Goal: Transaction & Acquisition: Download file/media

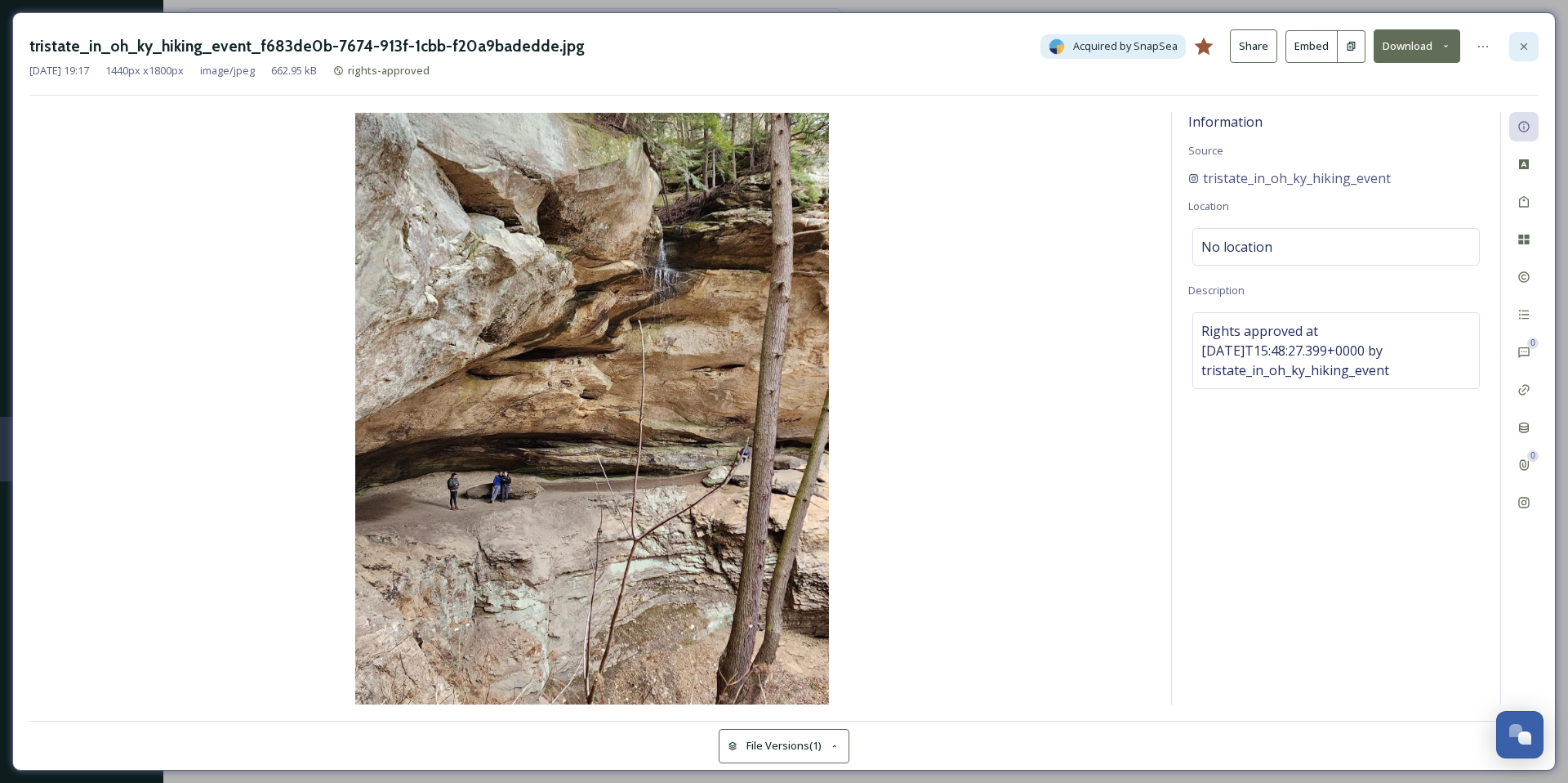
click at [1524, 46] on icon at bounding box center [1524, 46] width 7 height 7
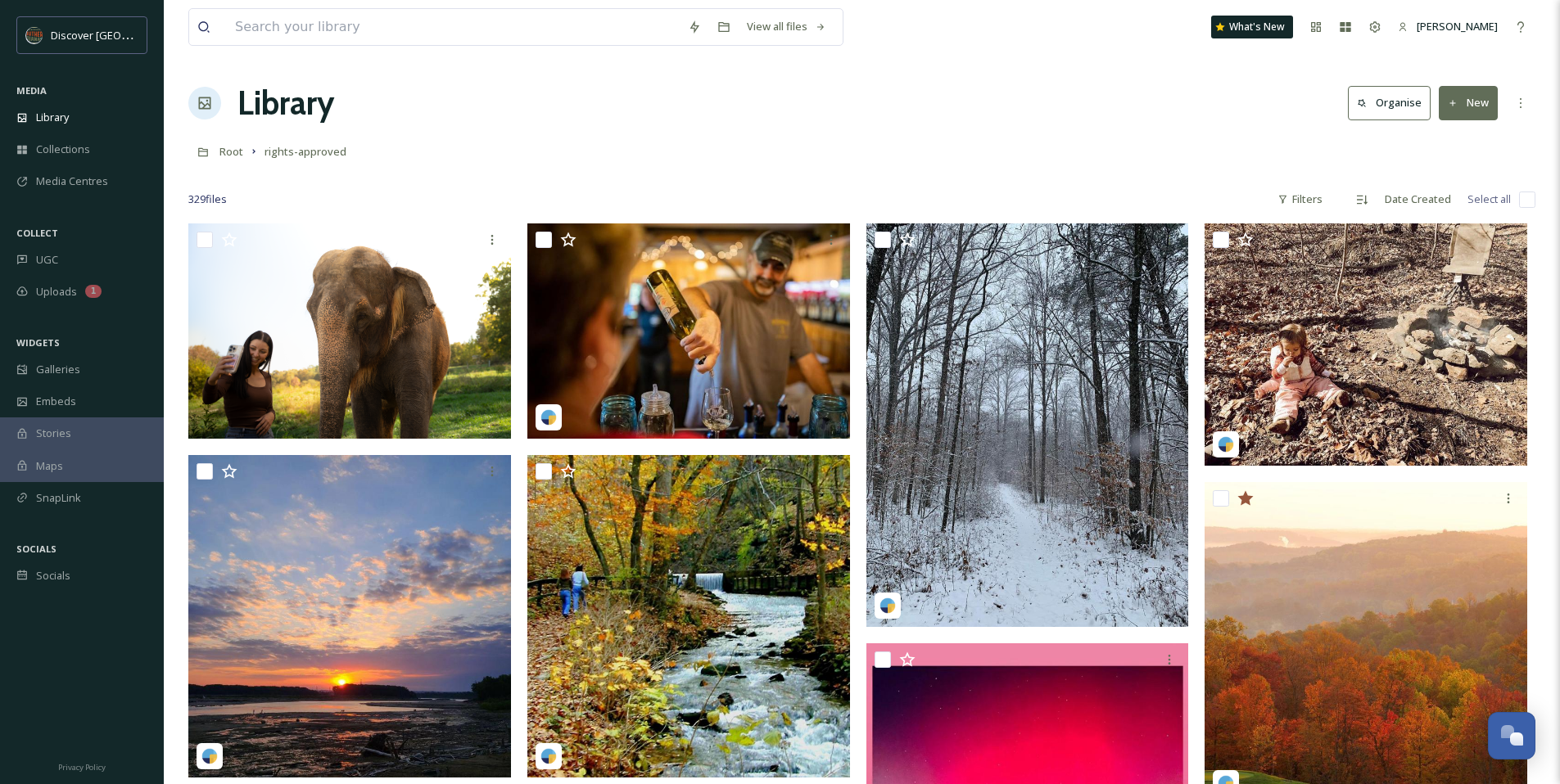
click at [955, 152] on div "Root rights-approved" at bounding box center [862, 152] width 1347 height 31
click at [333, 34] on input at bounding box center [453, 26] width 453 height 36
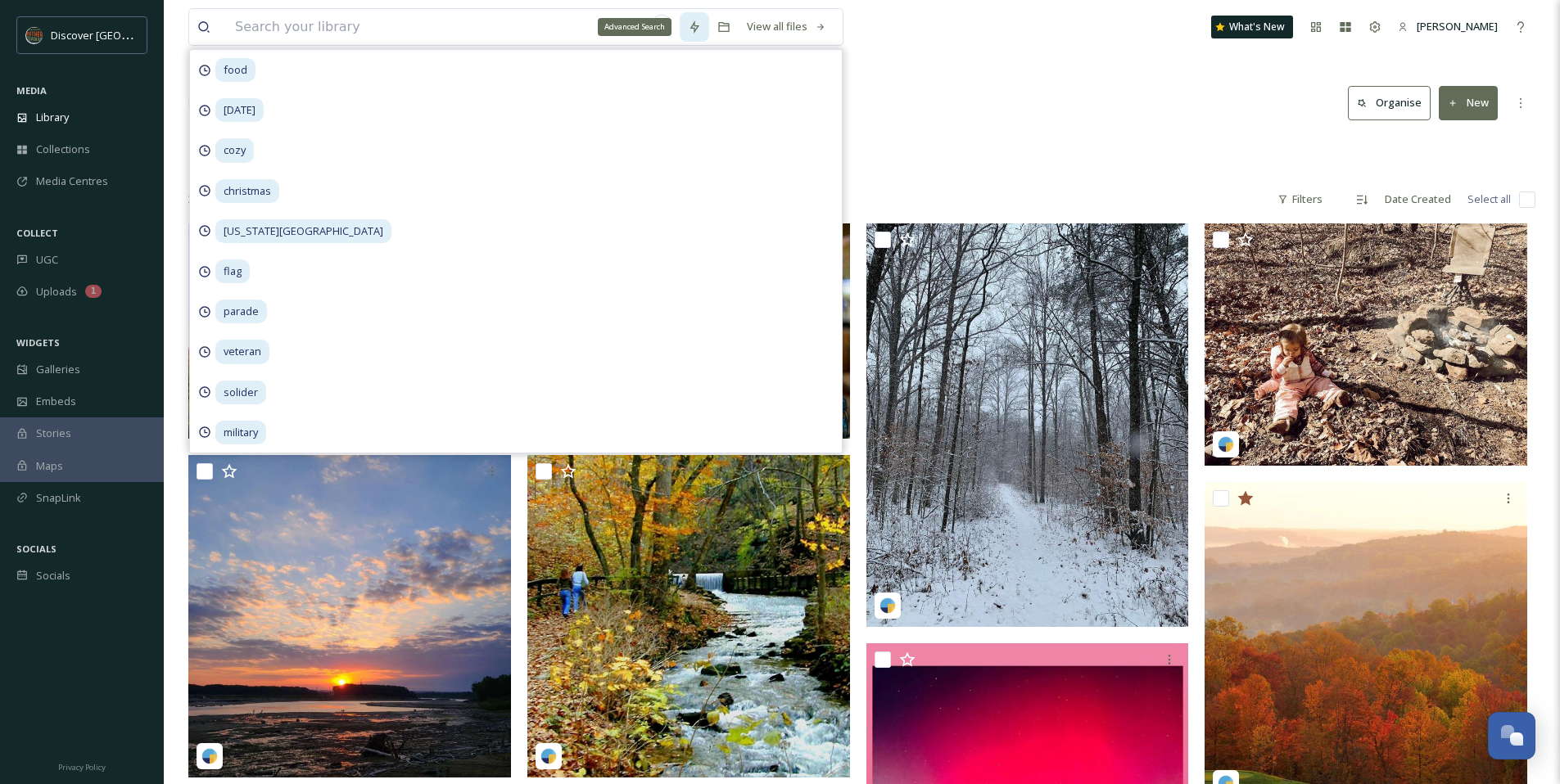
click at [691, 32] on icon at bounding box center [693, 26] width 13 height 13
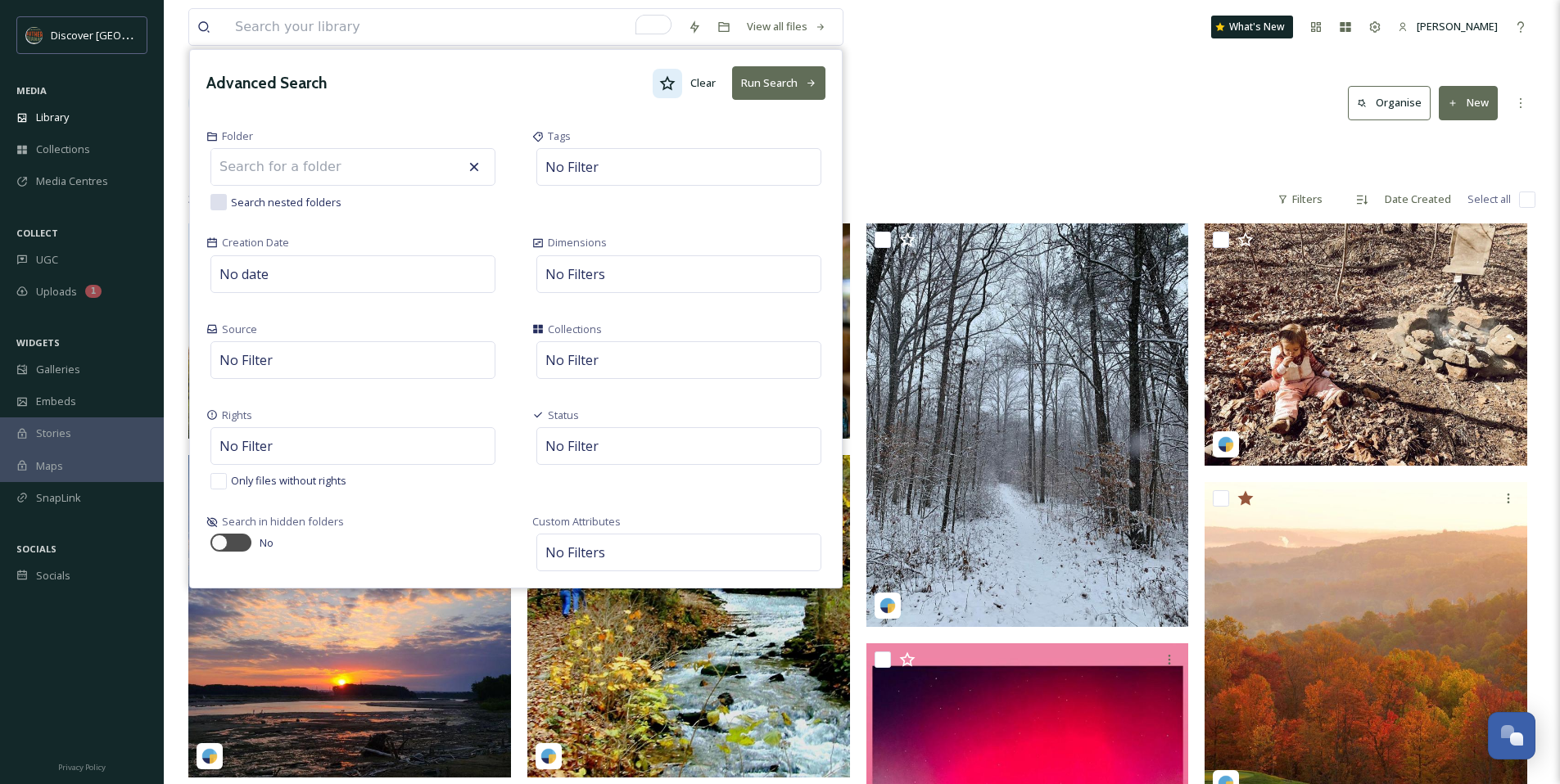
click at [653, 83] on div at bounding box center [667, 83] width 29 height 29
click at [797, 83] on button "Run Search" at bounding box center [778, 83] width 93 height 33
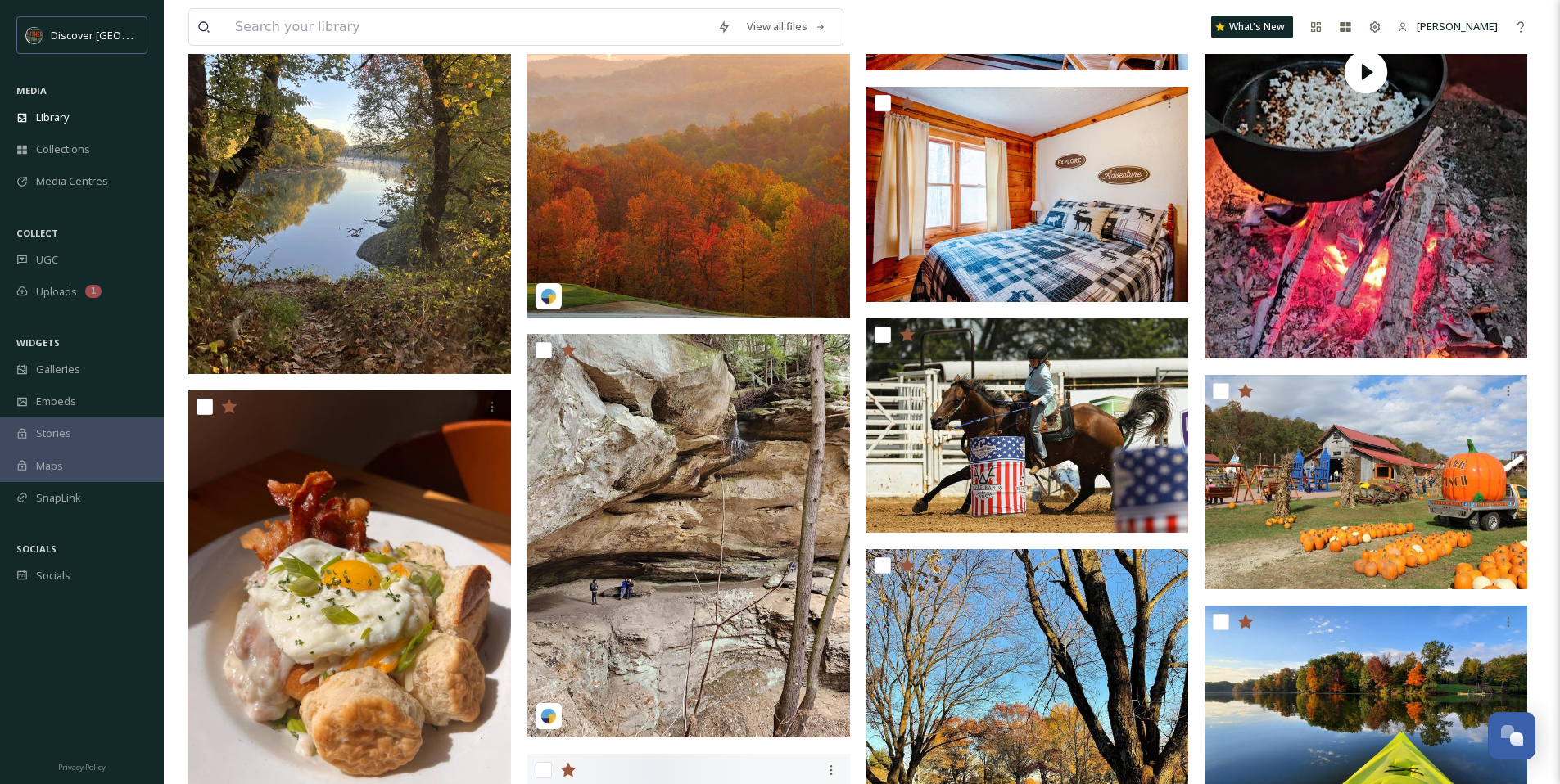
scroll to position [3297, 0]
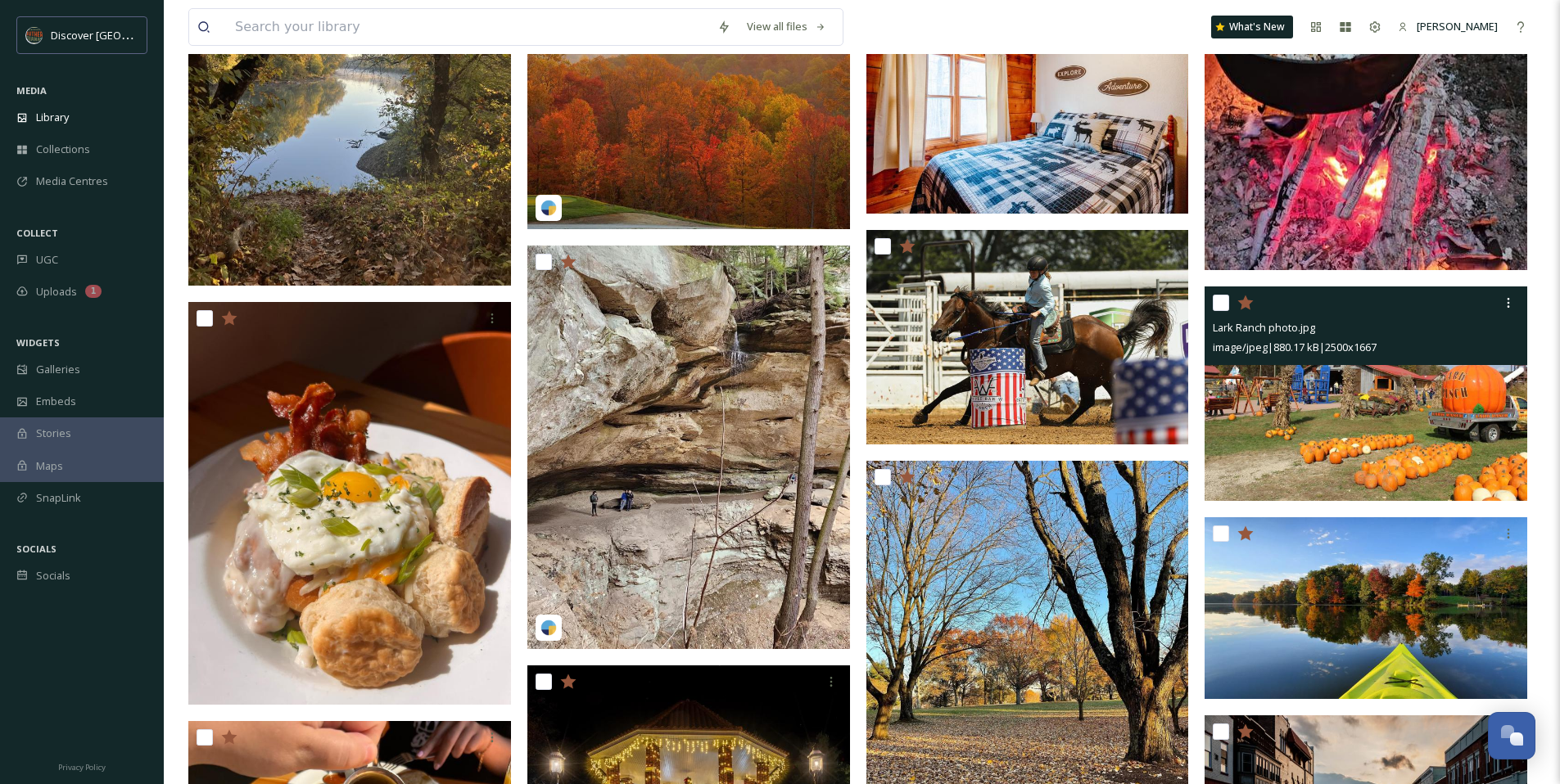
click at [1248, 303] on icon at bounding box center [1246, 301] width 16 height 15
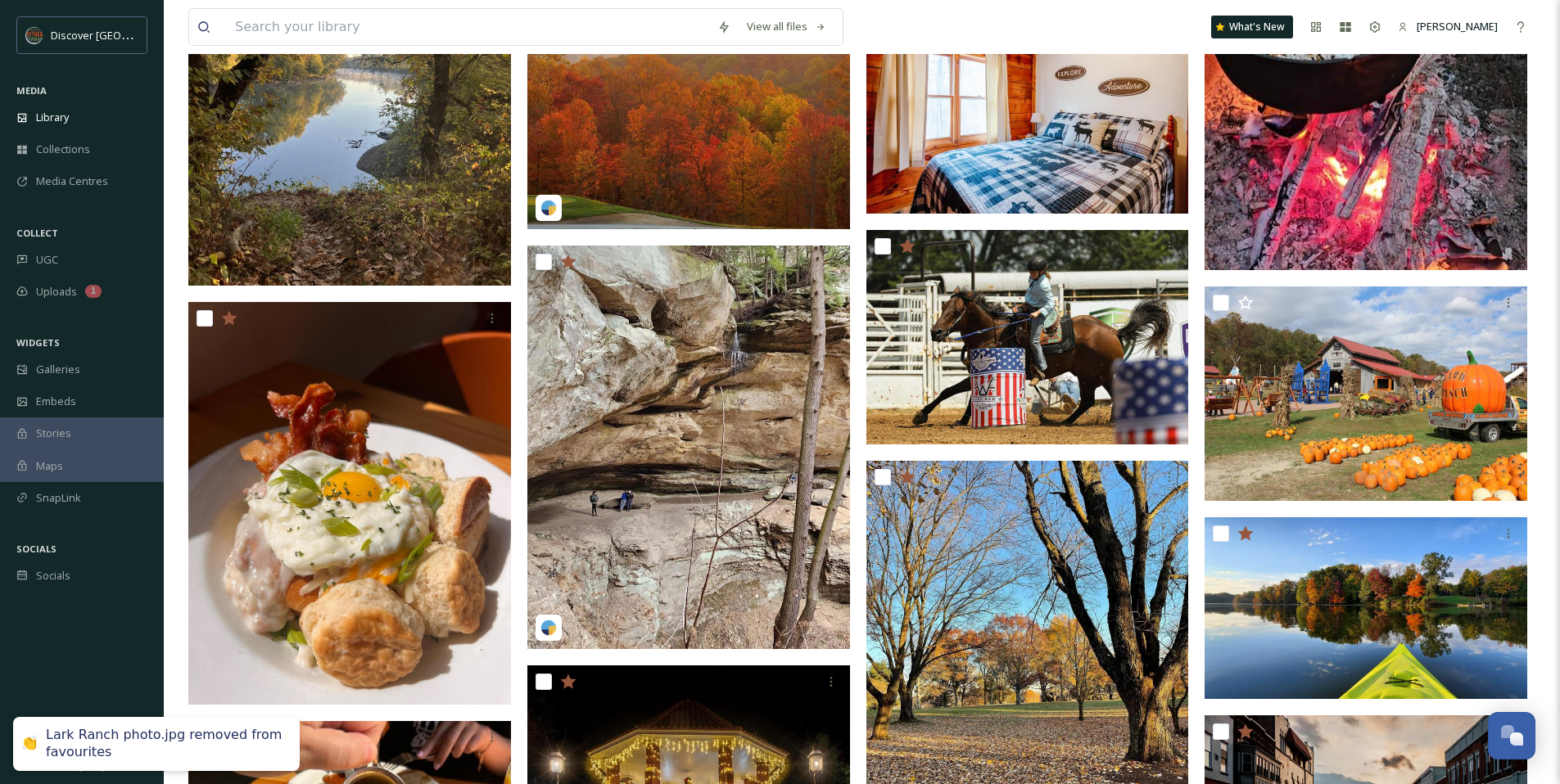
click at [863, 391] on div at bounding box center [862, 666] width 1347 height 7525
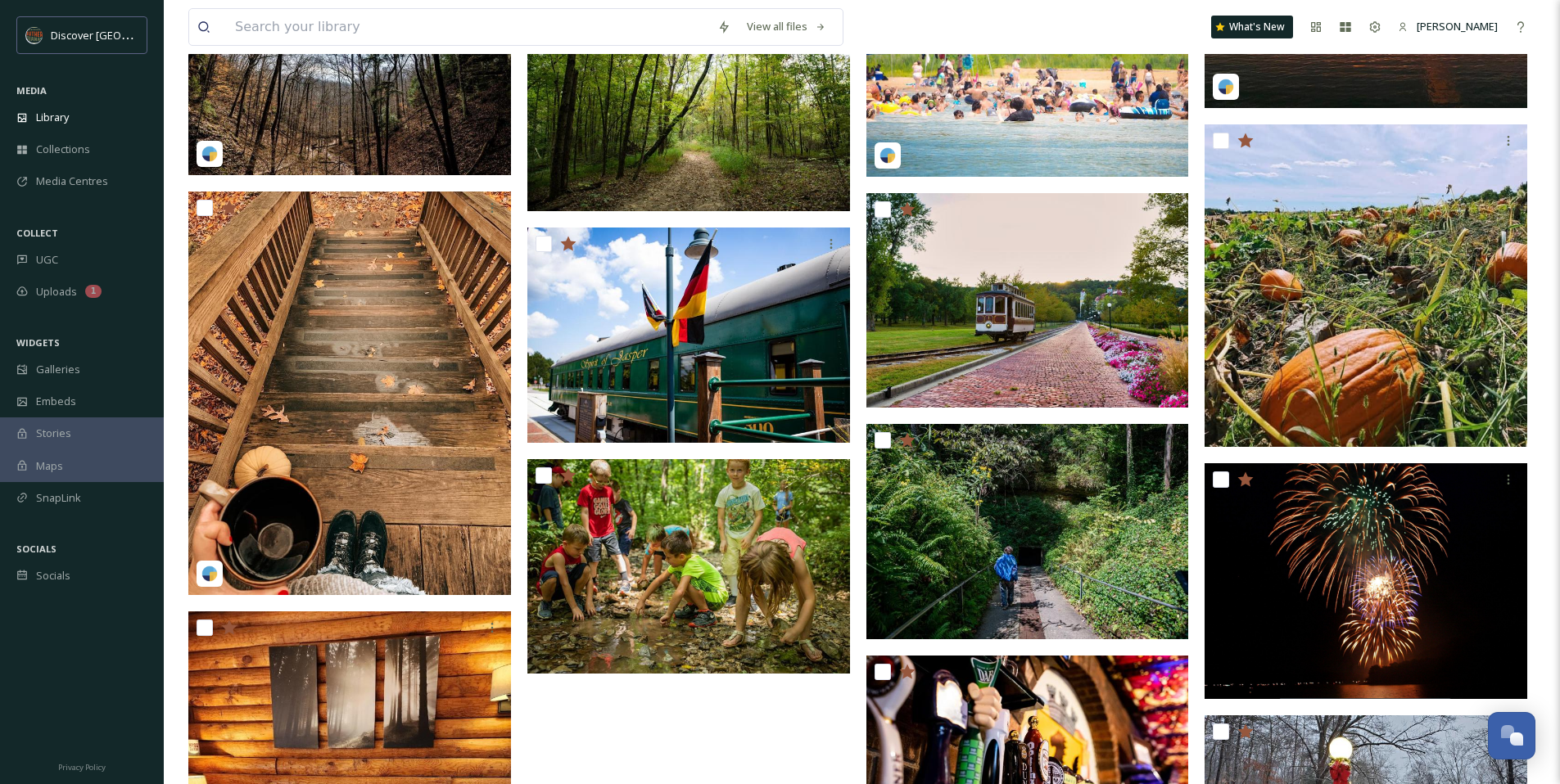
scroll to position [5647, 0]
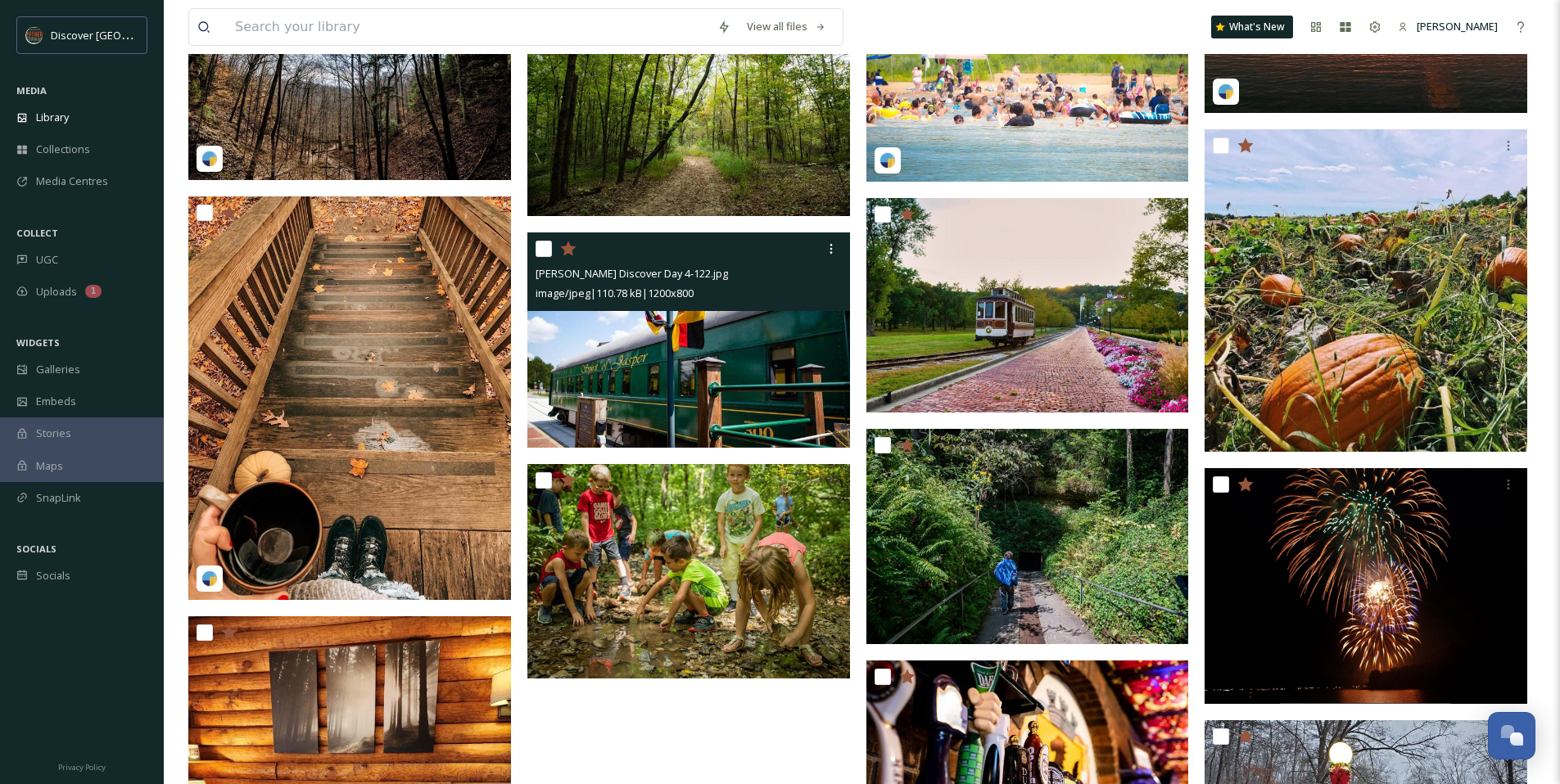
click at [570, 248] on icon at bounding box center [568, 248] width 16 height 15
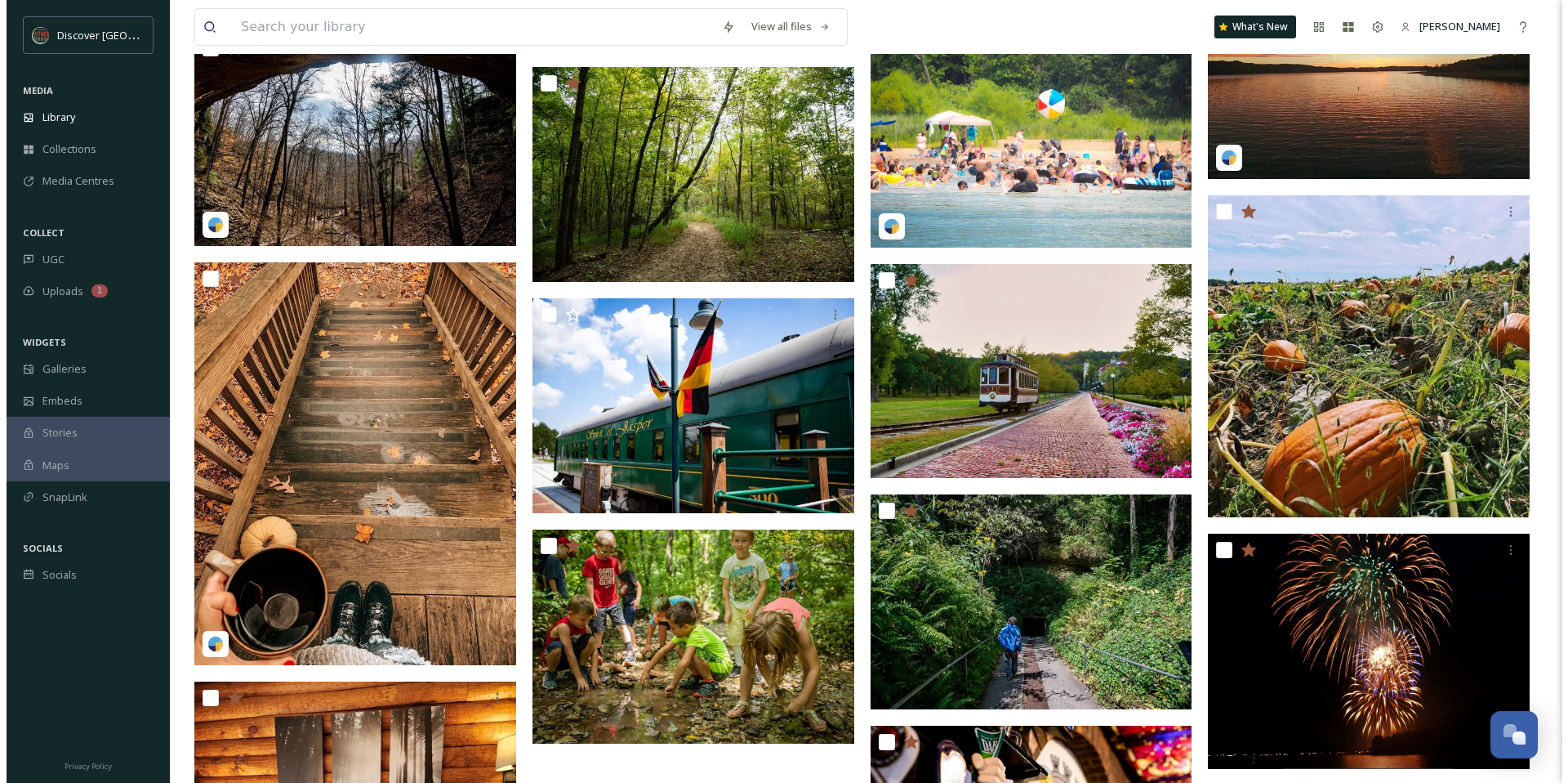
scroll to position [5596, 0]
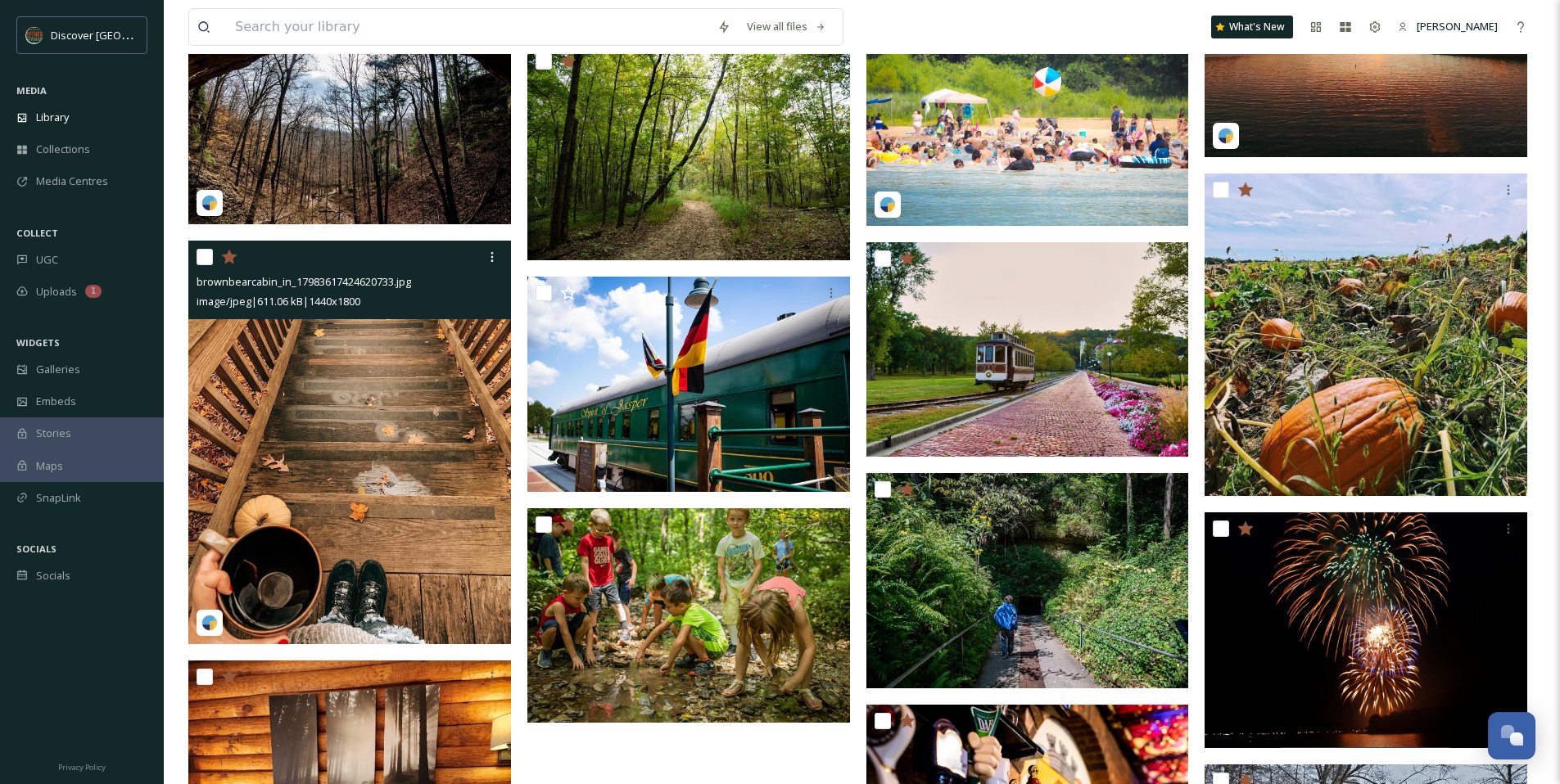
click at [340, 416] on img at bounding box center [350, 442] width 323 height 404
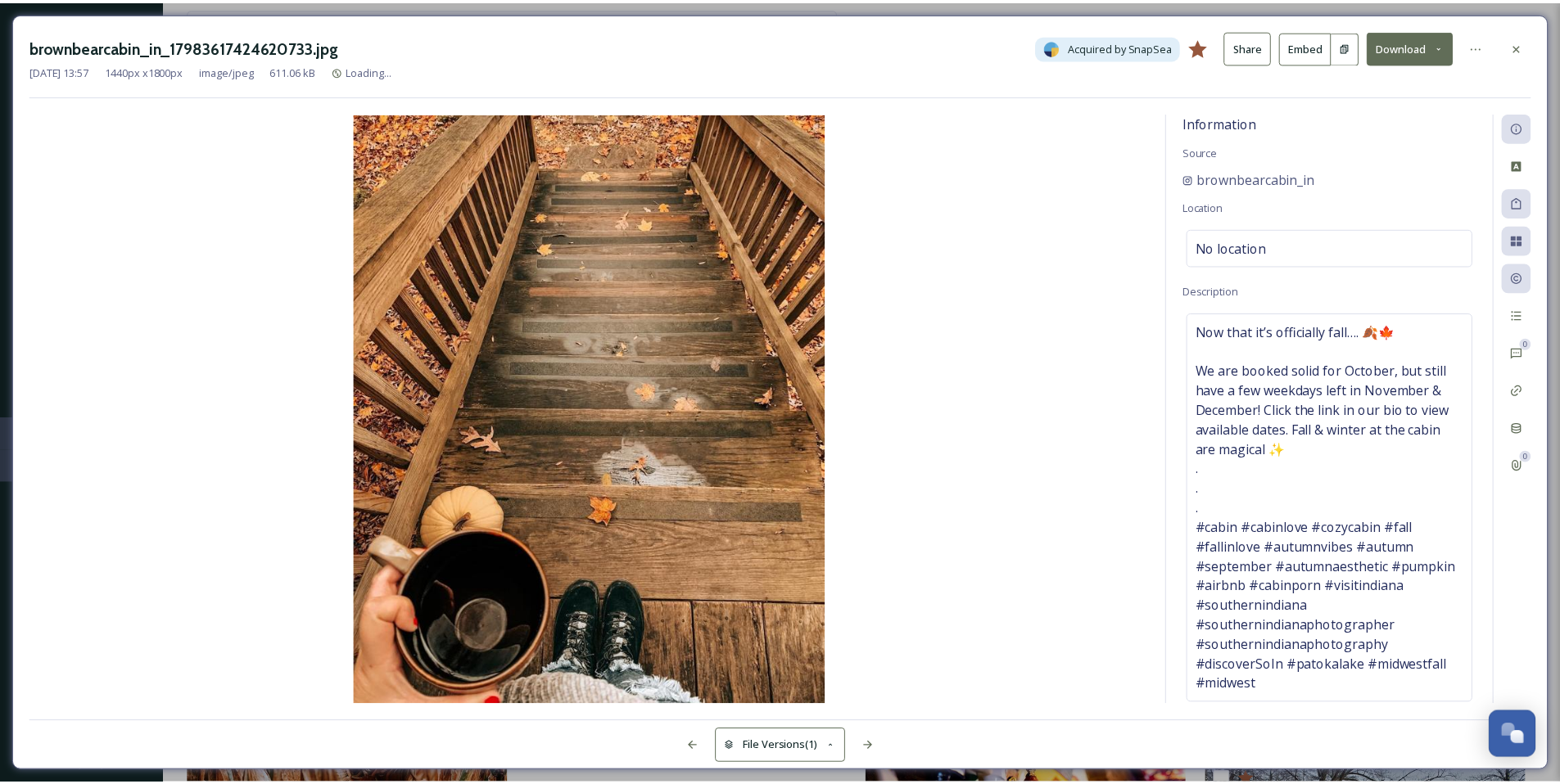
scroll to position [5655, 0]
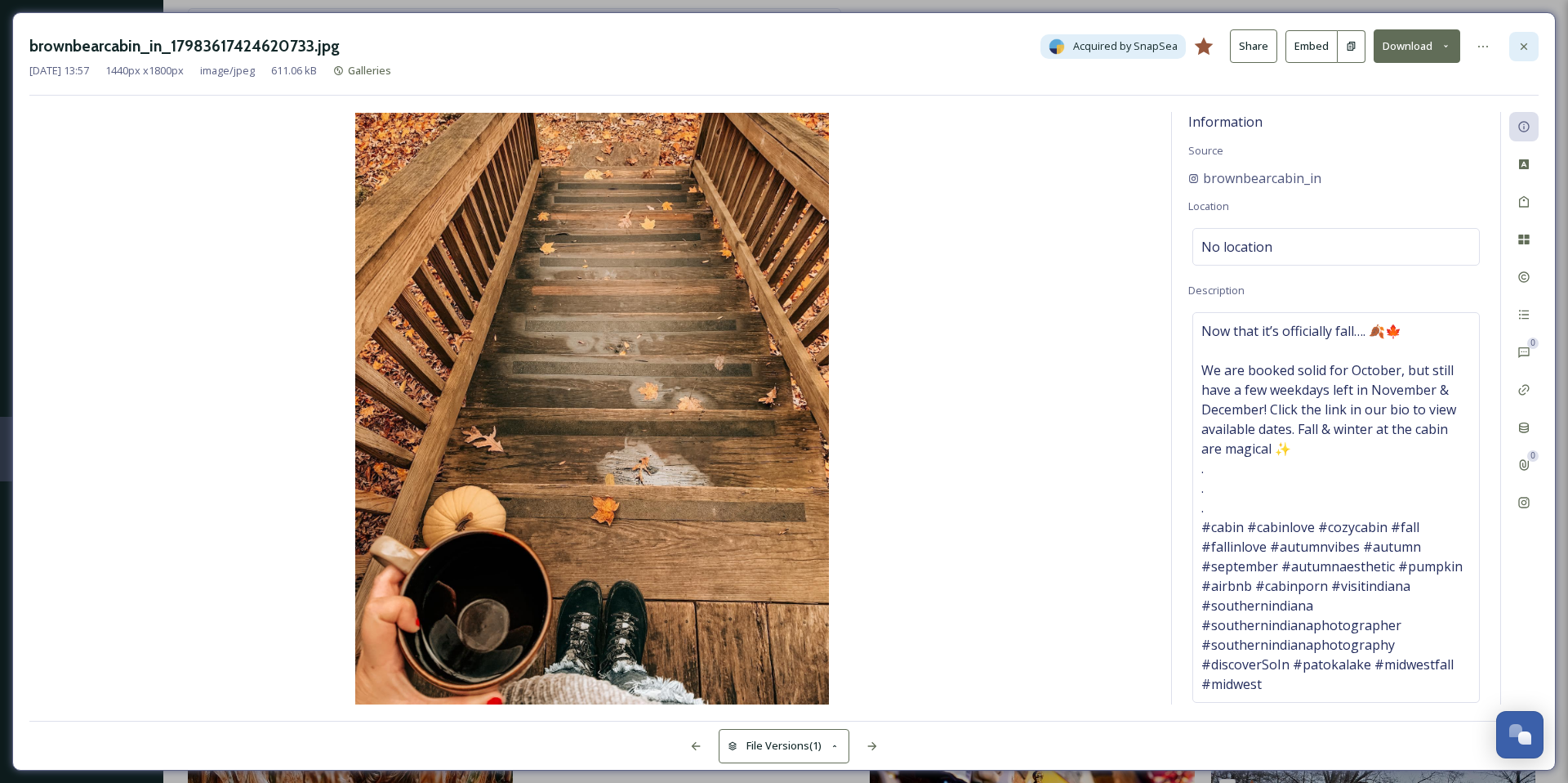
click at [1532, 49] on div at bounding box center [1524, 47] width 29 height 29
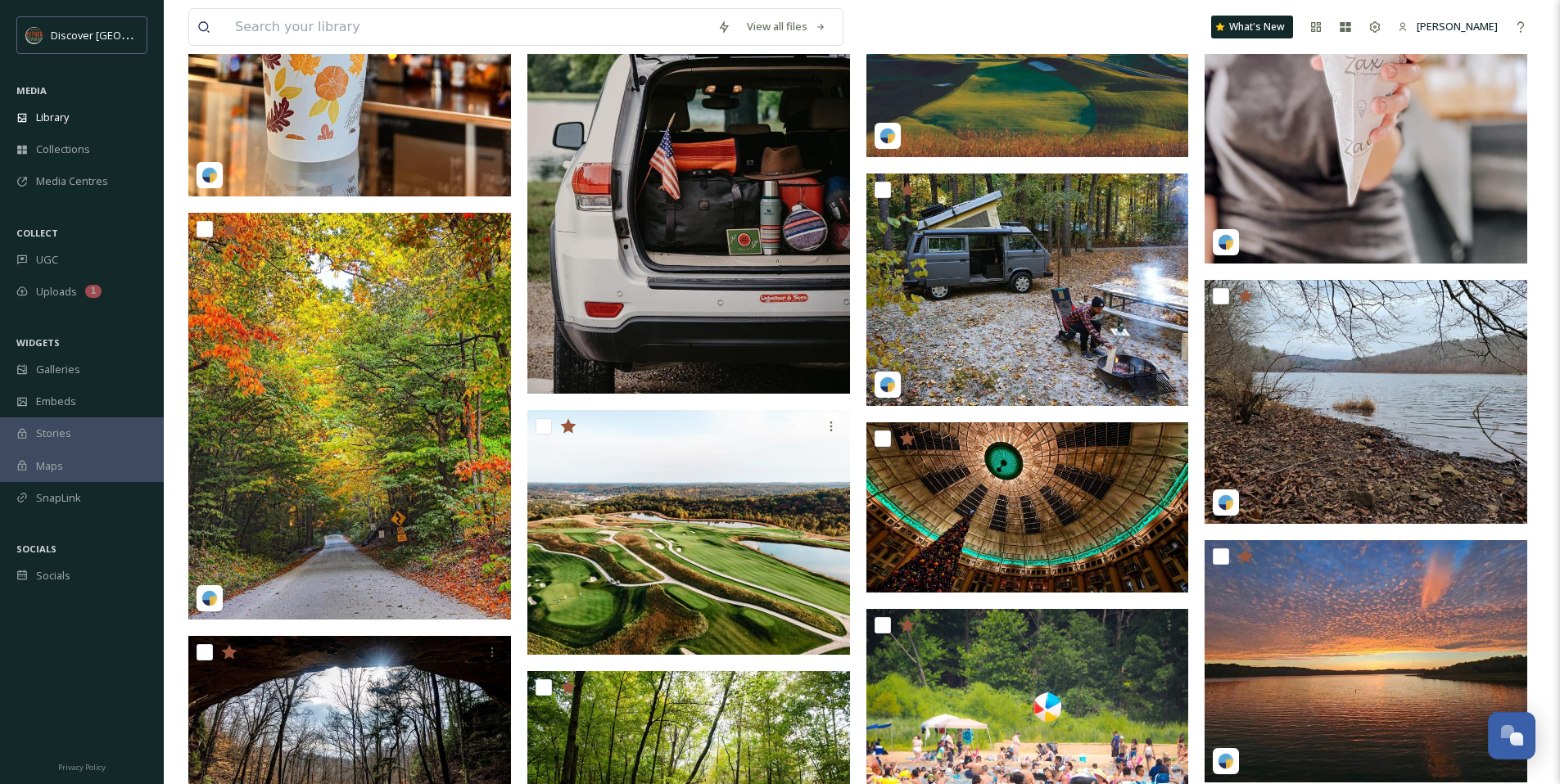
scroll to position [5028, 0]
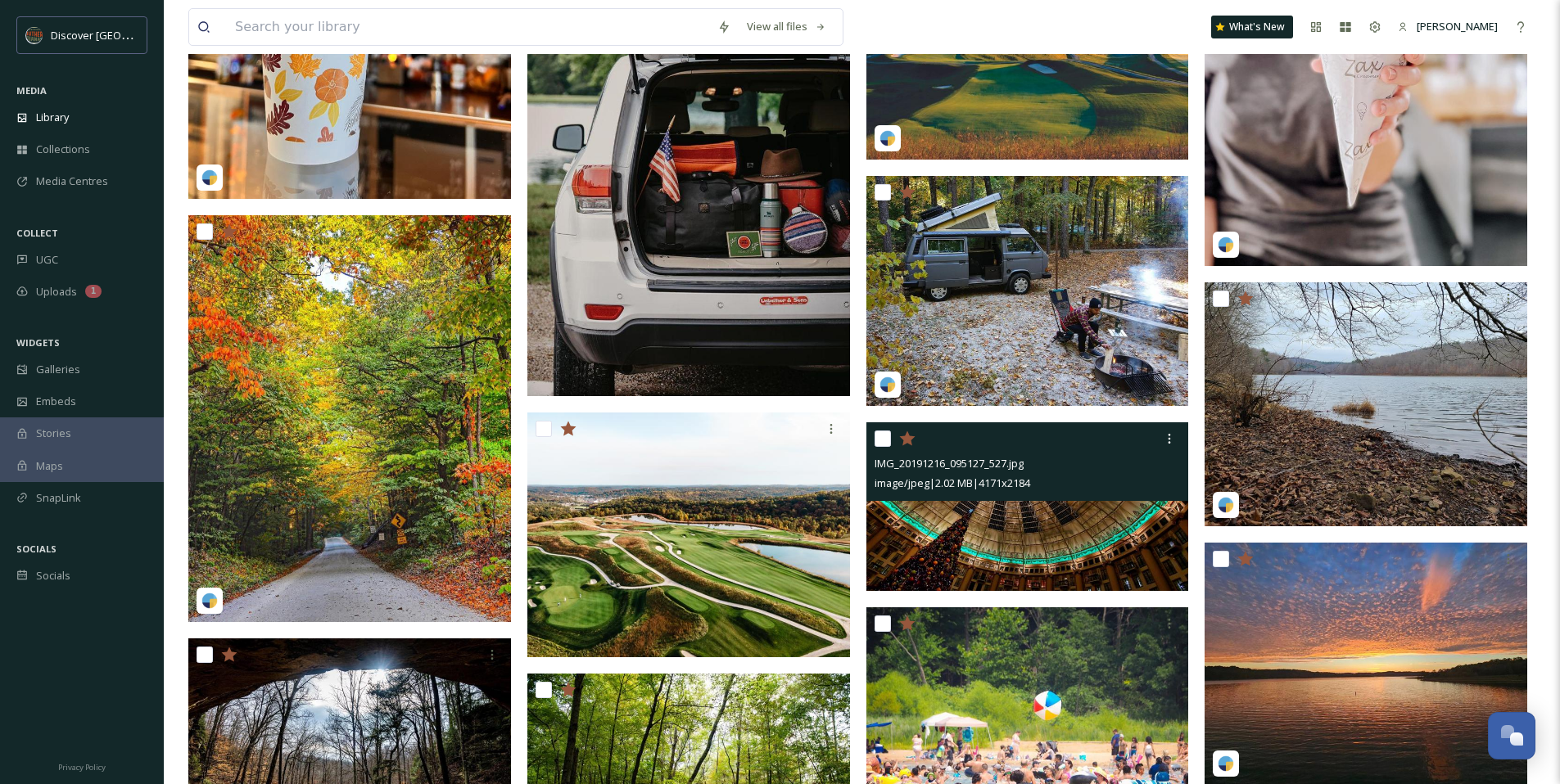
click at [1104, 526] on img at bounding box center [1028, 506] width 323 height 169
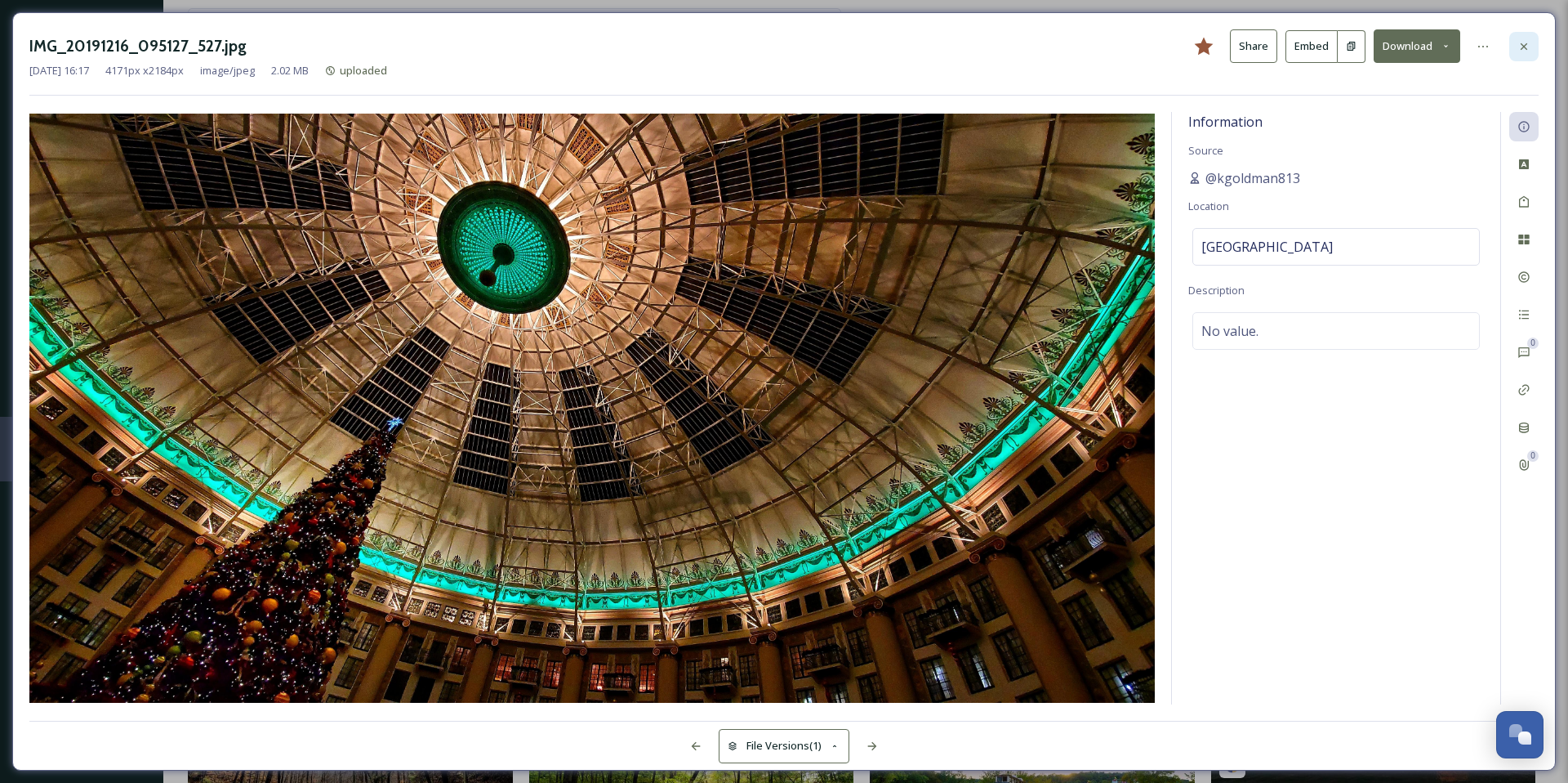
click at [1525, 43] on icon at bounding box center [1523, 46] width 13 height 13
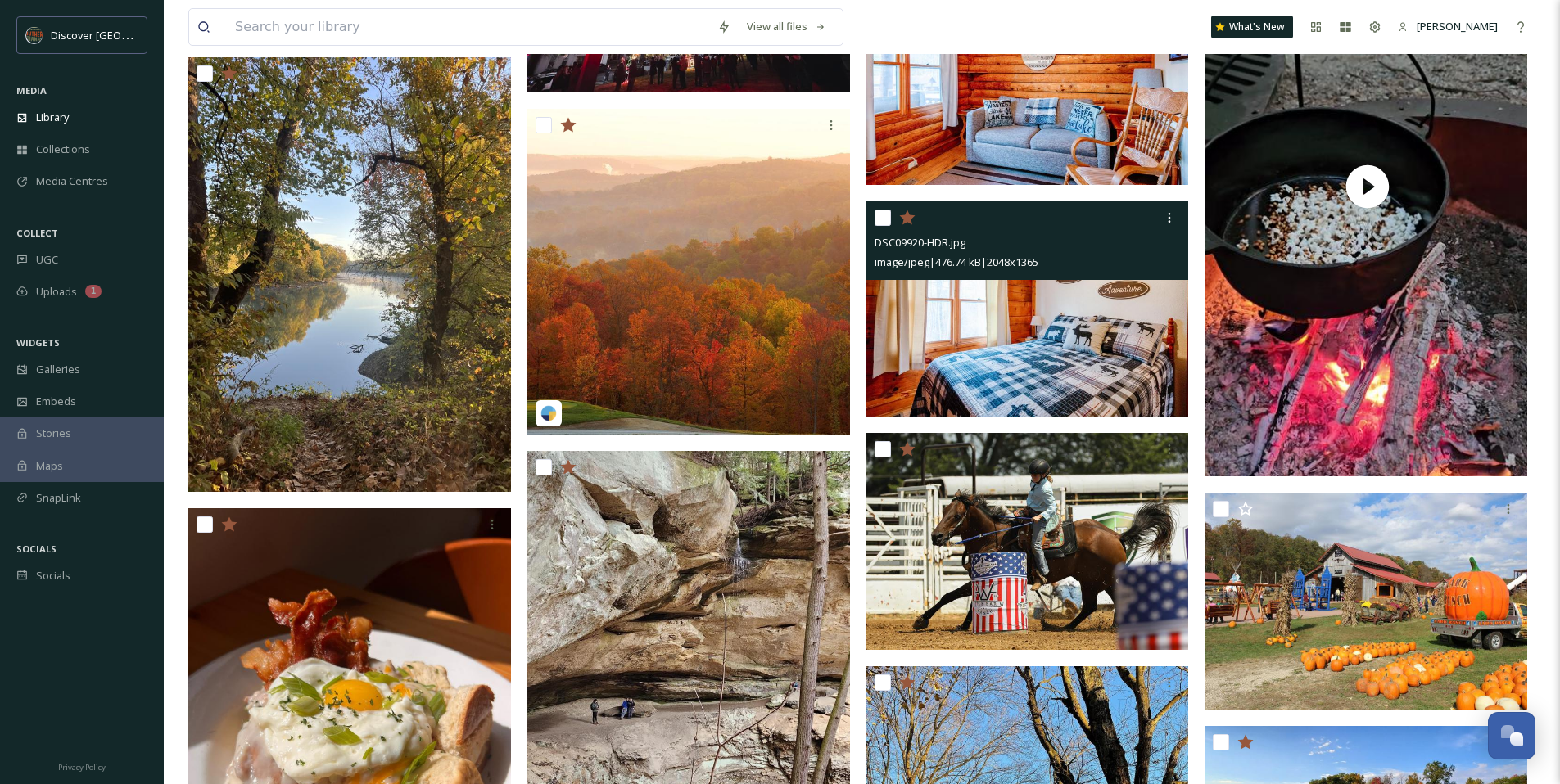
scroll to position [3121, 0]
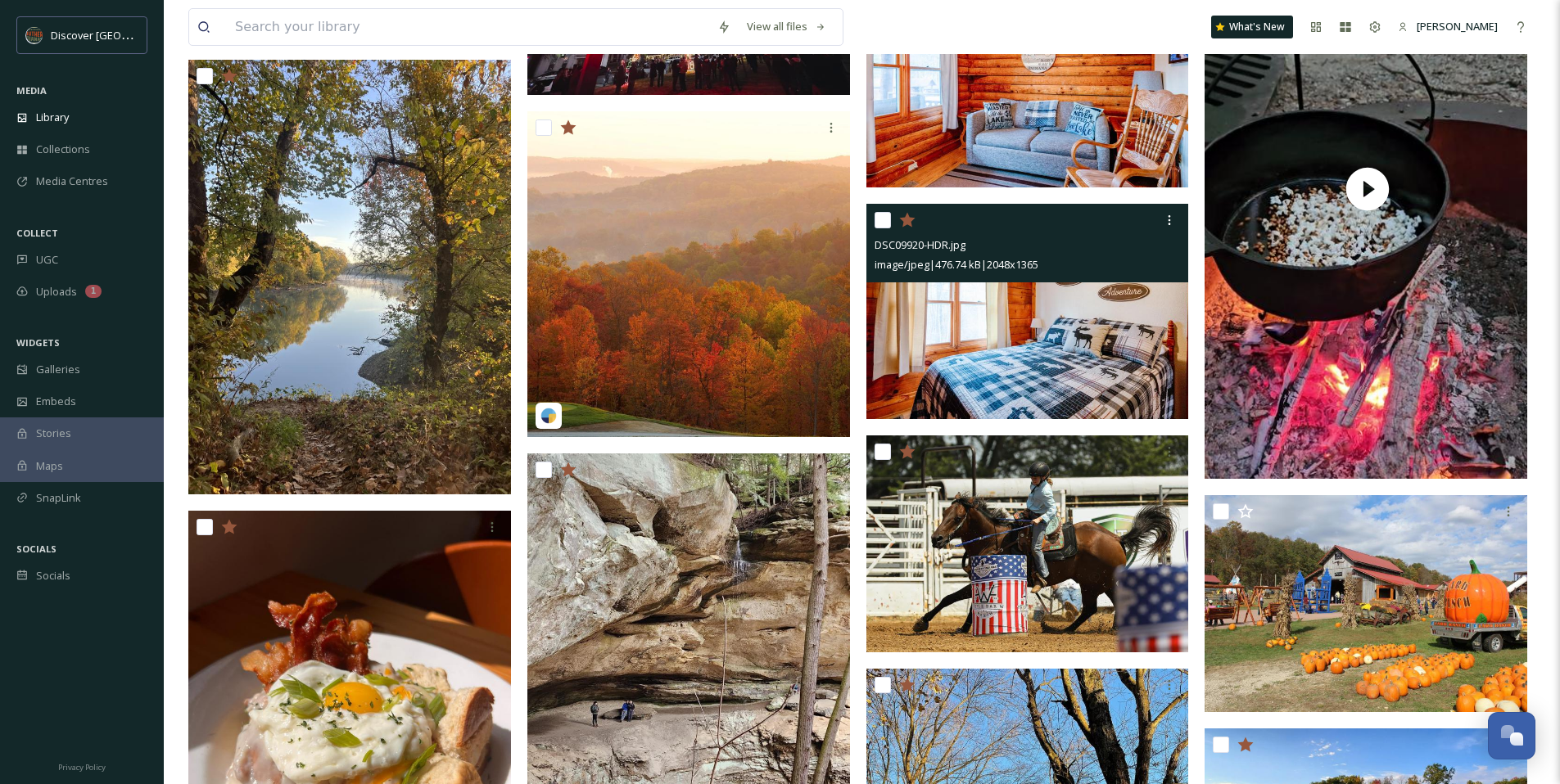
click at [941, 315] on img at bounding box center [1028, 311] width 323 height 215
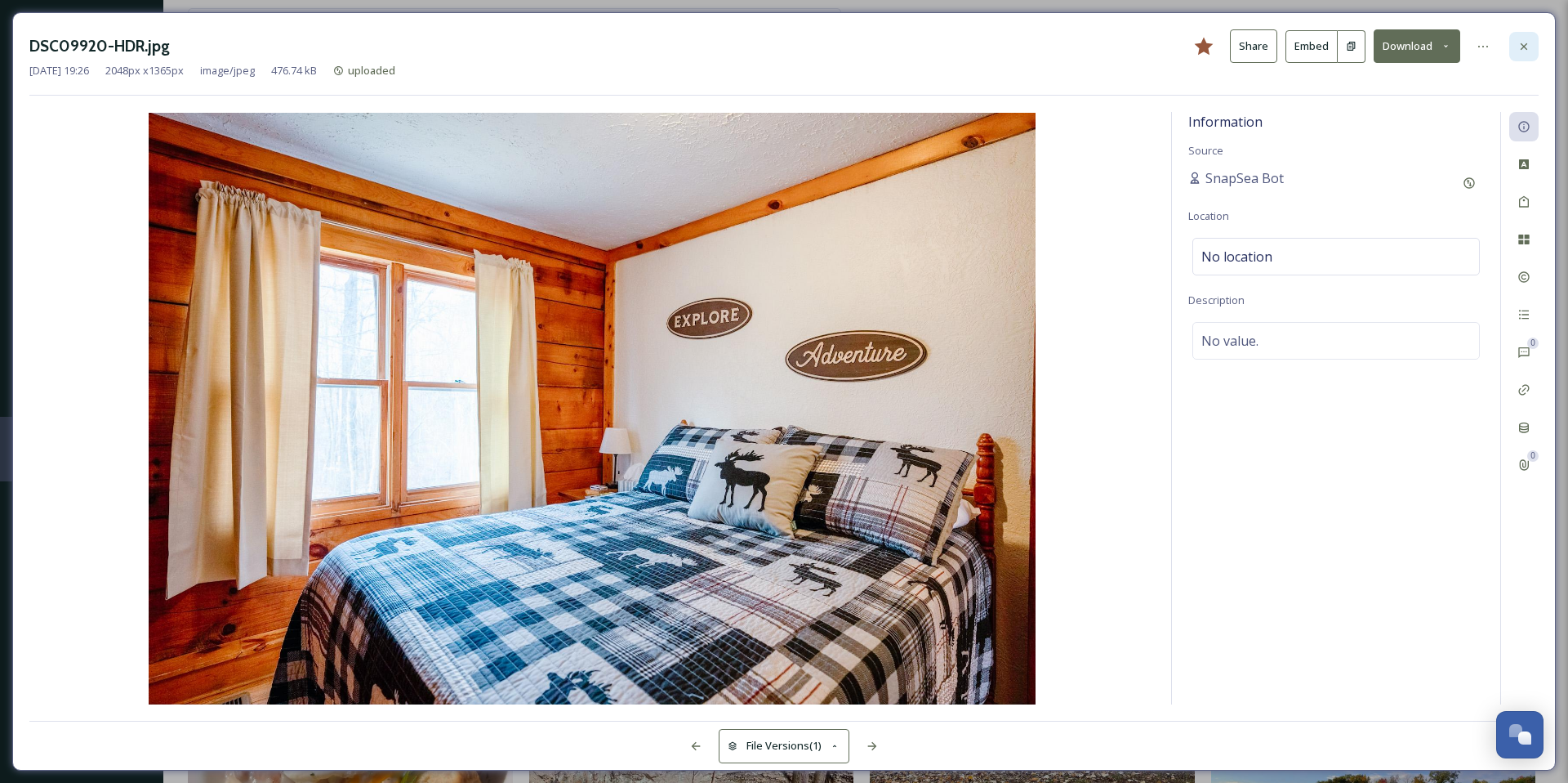
click at [1520, 43] on icon at bounding box center [1523, 46] width 13 height 13
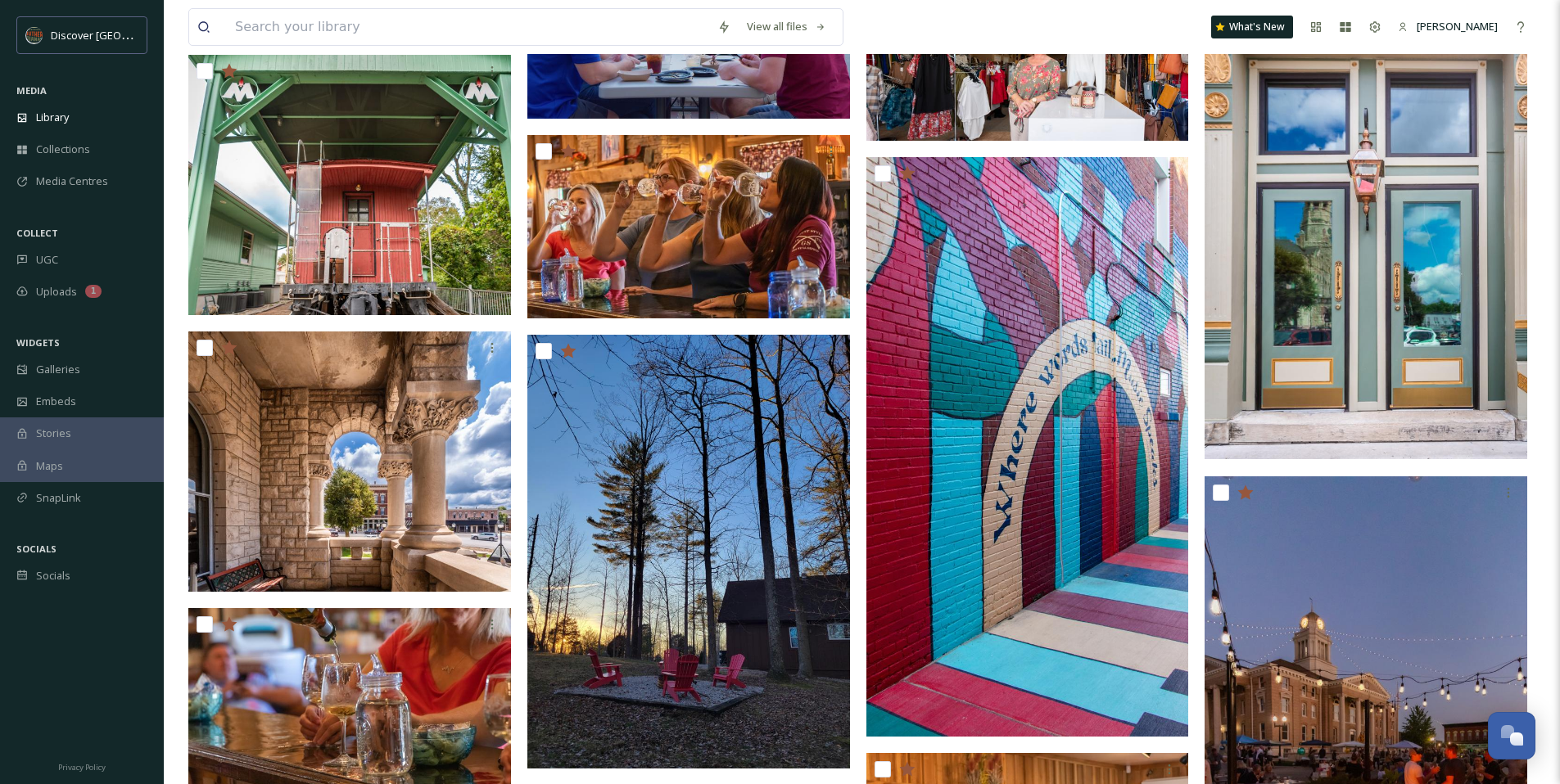
scroll to position [1466, 0]
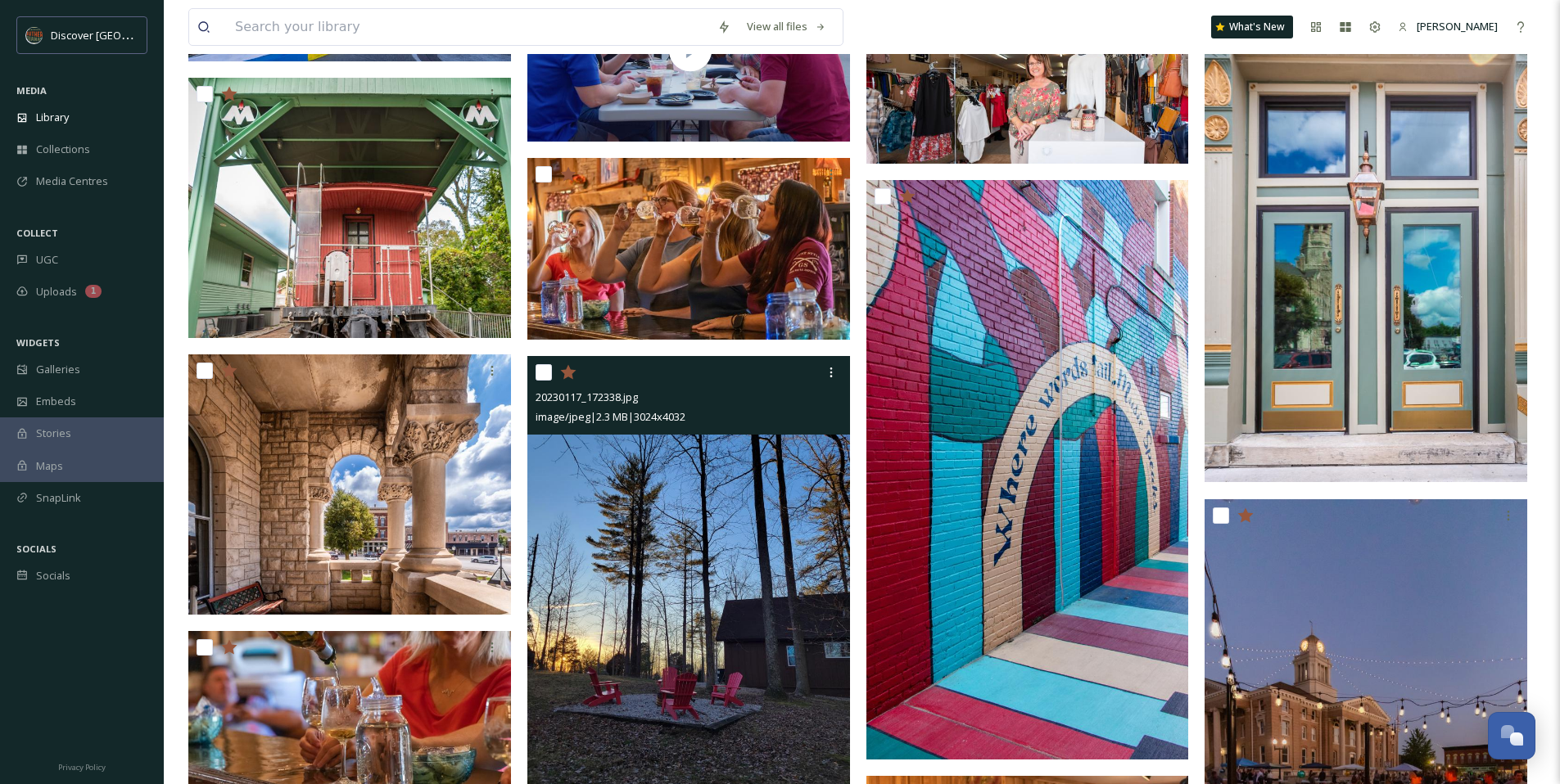
click at [716, 525] on img at bounding box center [689, 570] width 323 height 429
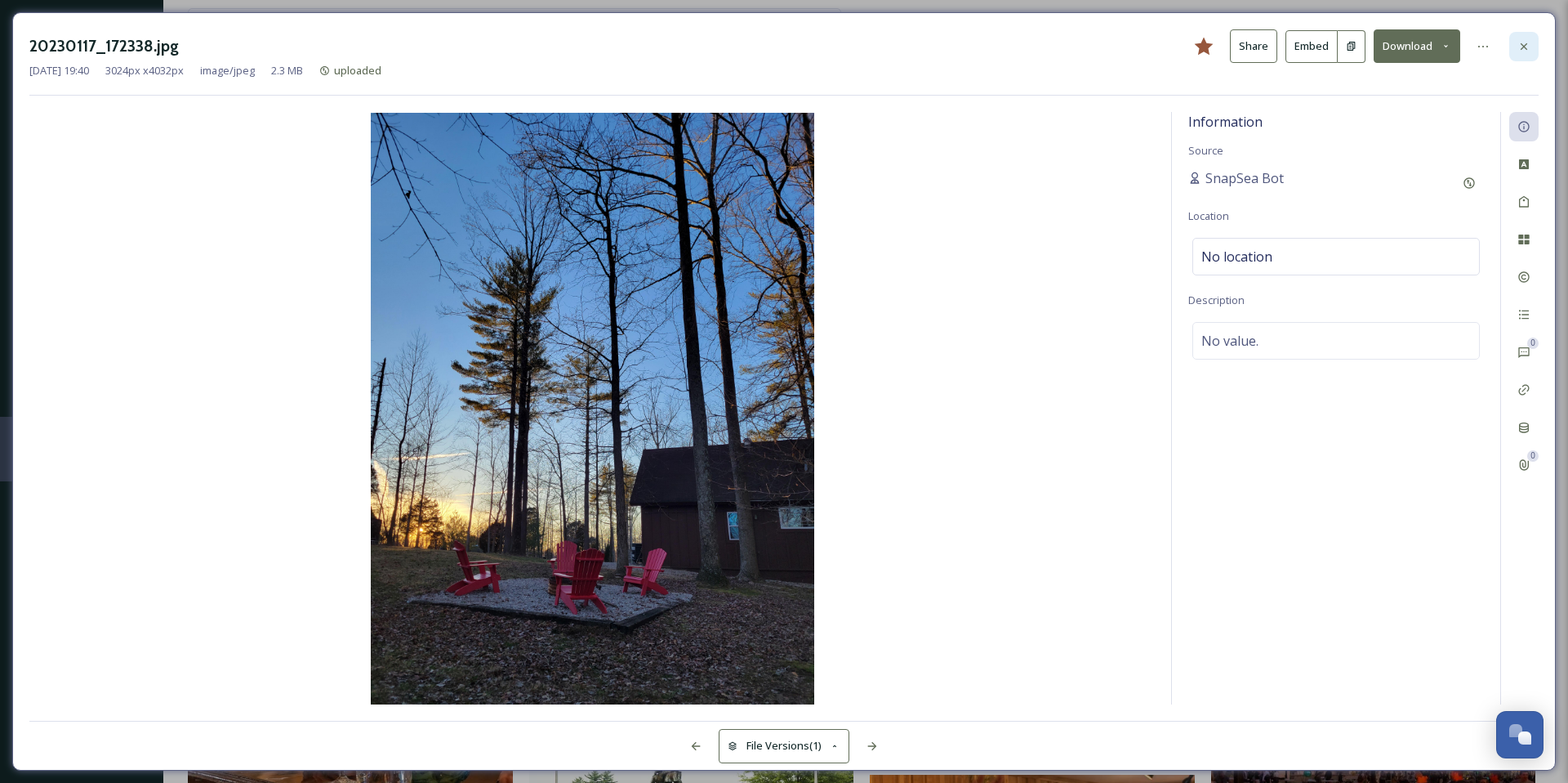
click at [1526, 53] on icon at bounding box center [1523, 46] width 13 height 13
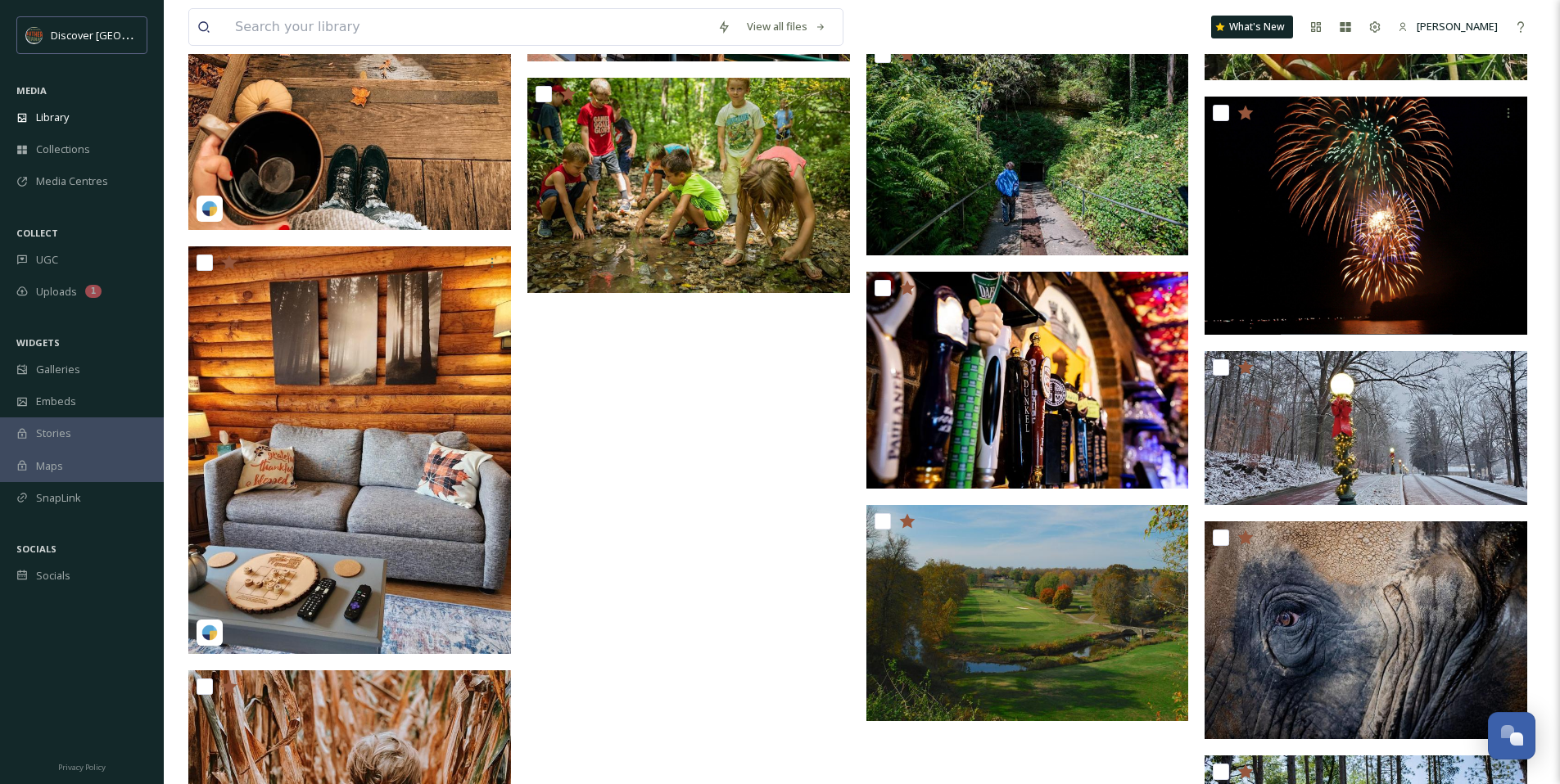
scroll to position [6070, 0]
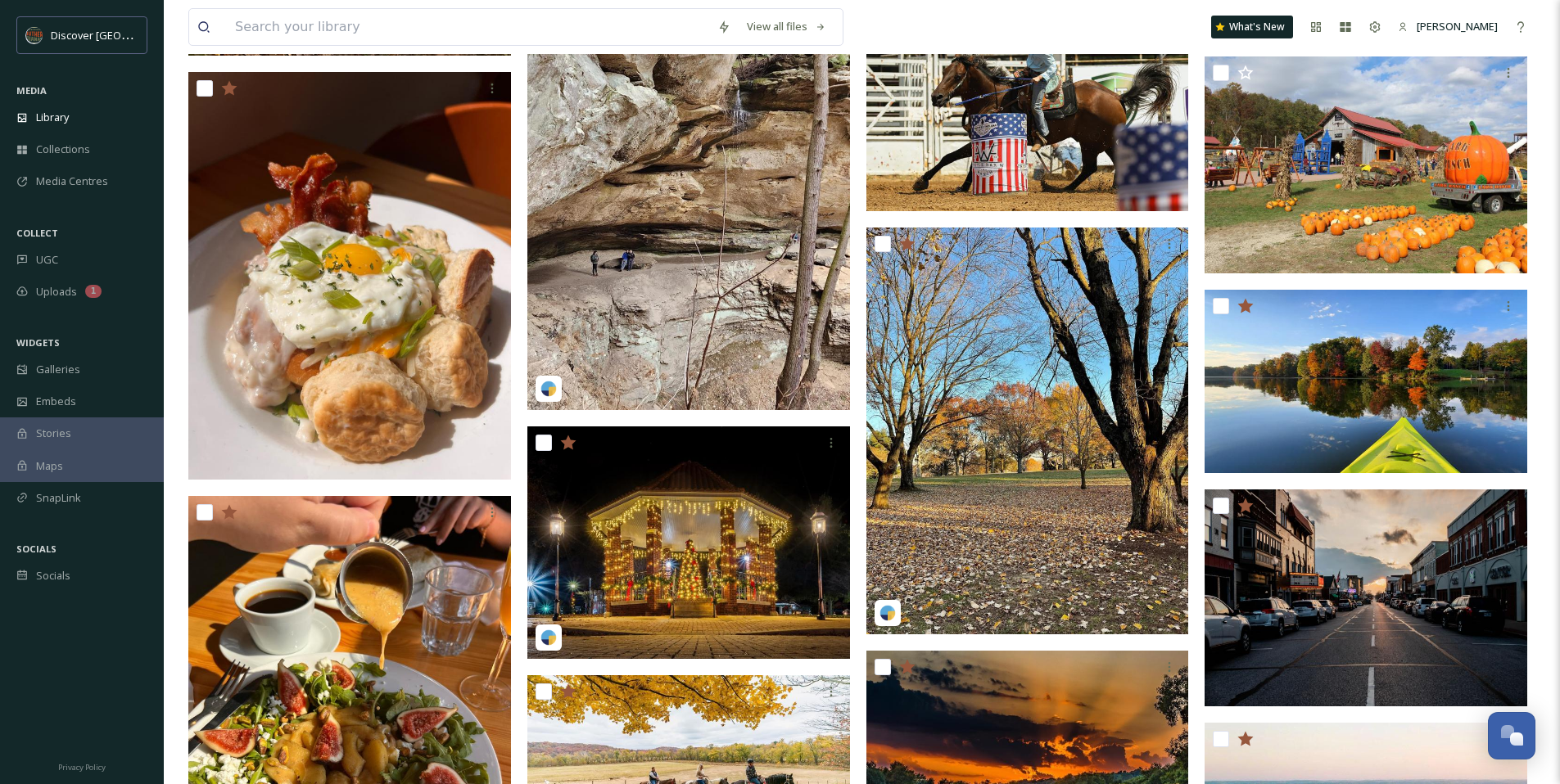
click at [852, 525] on div "20230117_172338.jpg image/jpeg | 2.3 MB | 3024 x 4032" at bounding box center [692, 443] width 331 height 7594
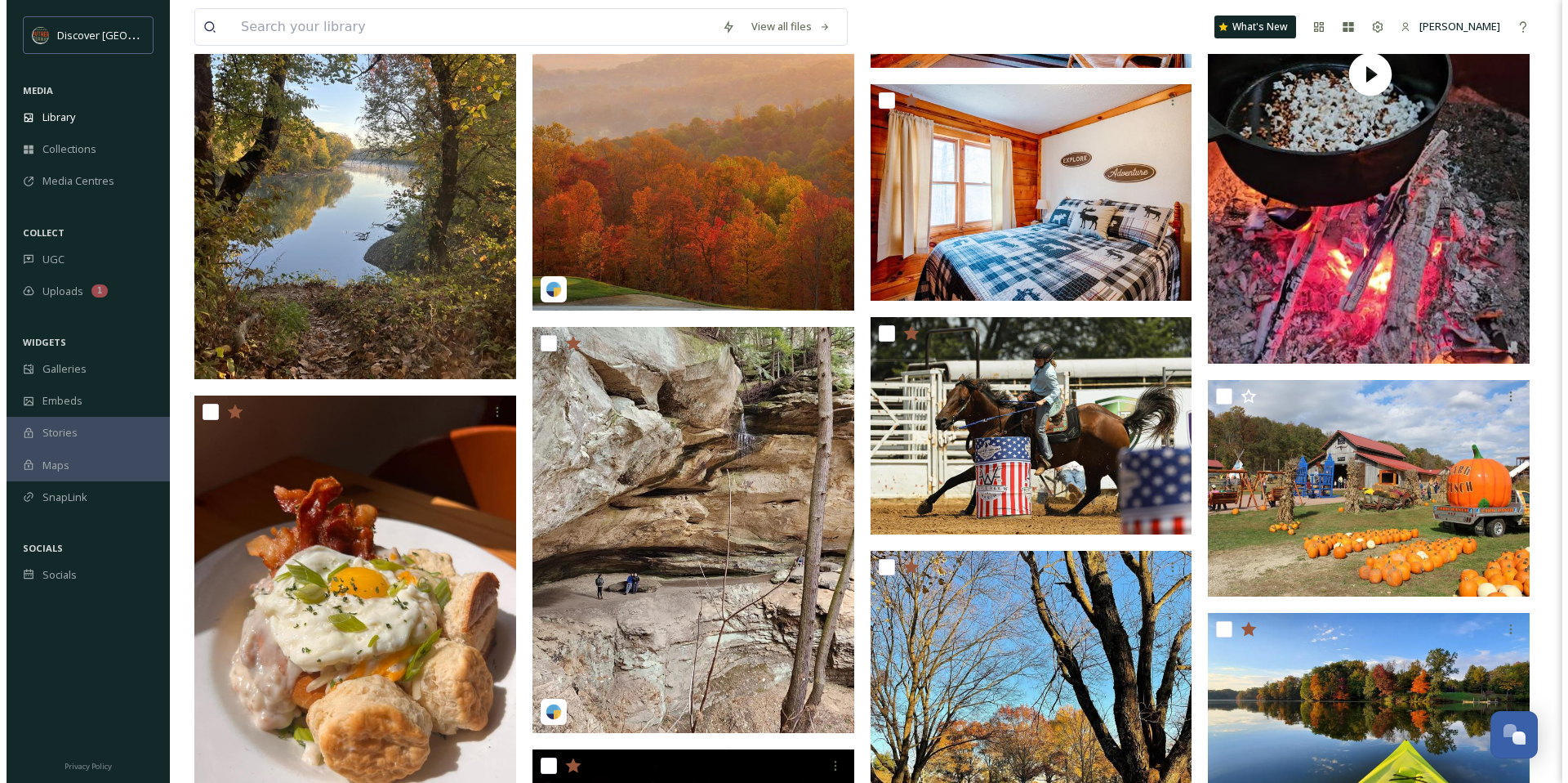
scroll to position [3425, 0]
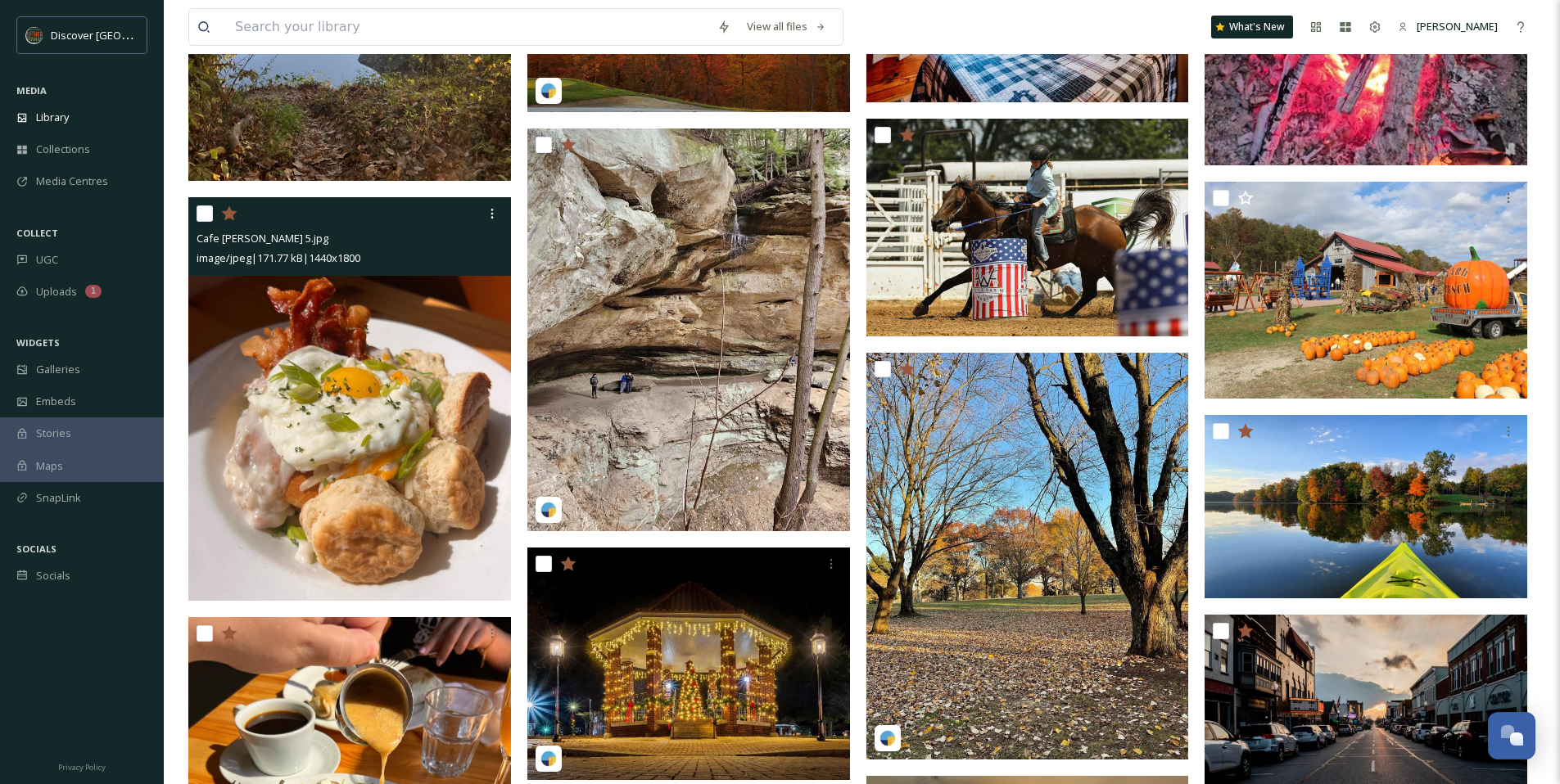
click at [403, 397] on img at bounding box center [350, 399] width 323 height 404
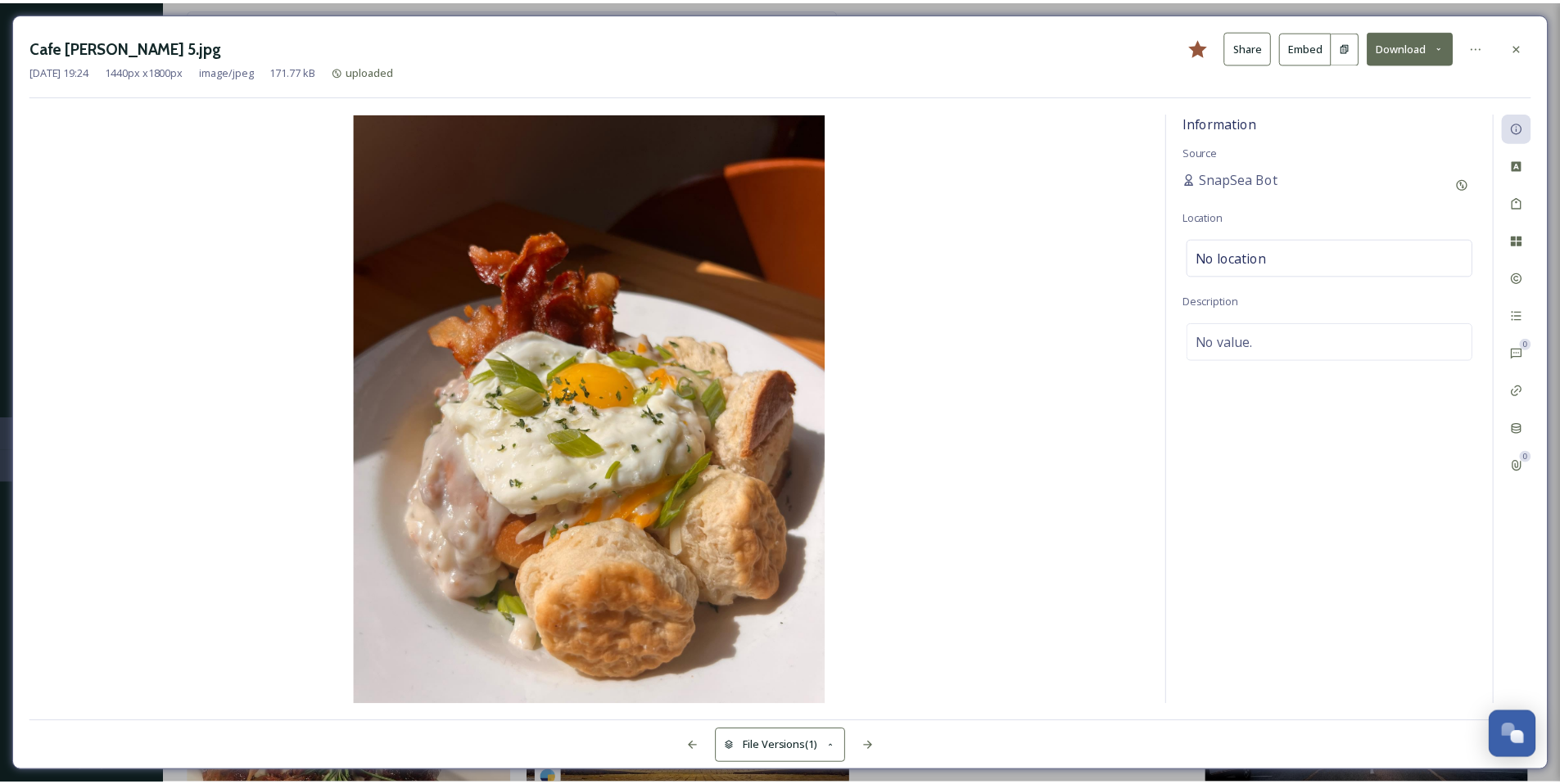
scroll to position [3434, 0]
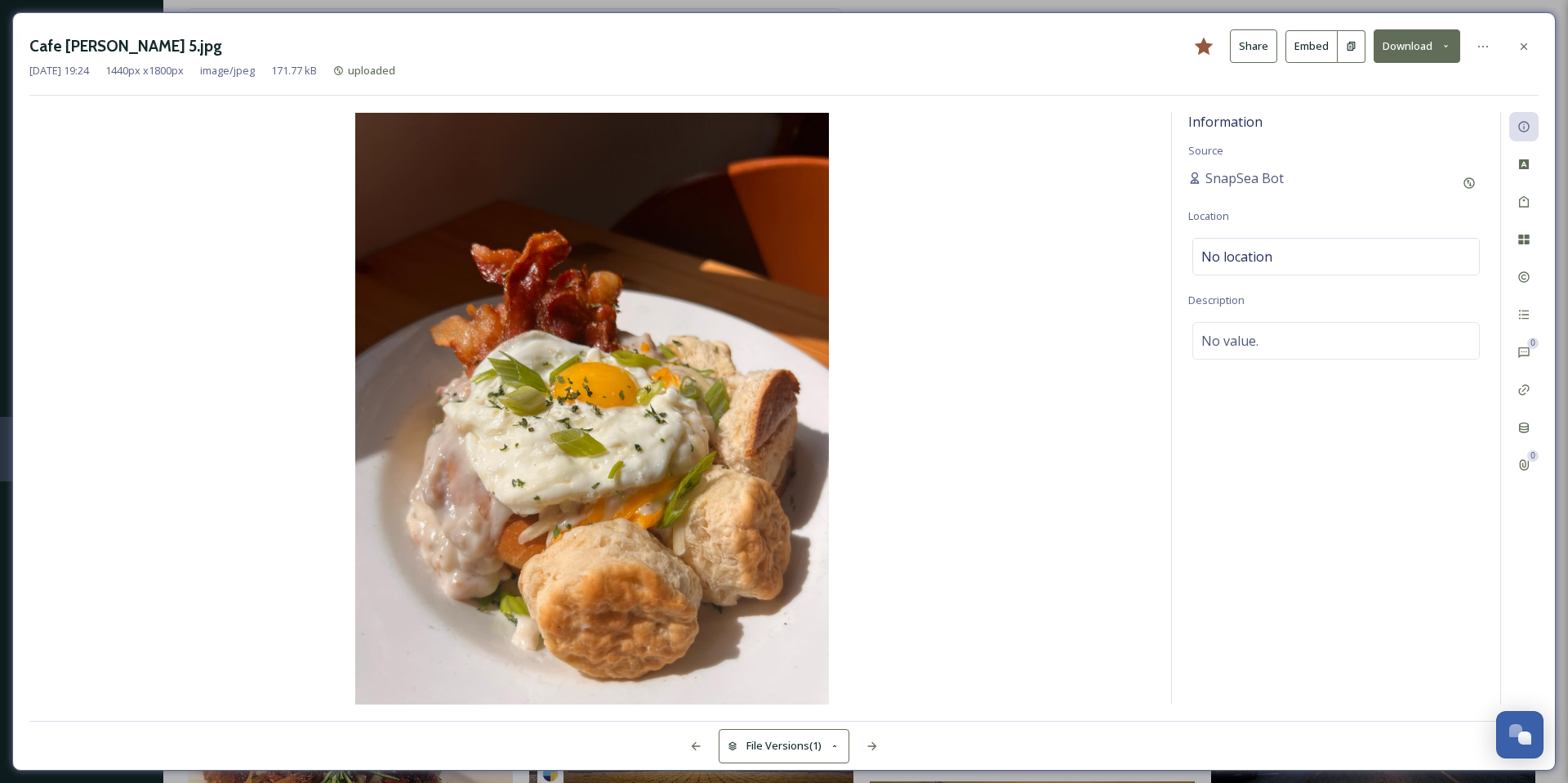
click at [1454, 48] on button "Download" at bounding box center [1417, 46] width 87 height 33
click at [1401, 90] on span "Download Original (1440 x 1800)" at bounding box center [1374, 84] width 154 height 16
click at [1519, 49] on icon at bounding box center [1523, 46] width 13 height 13
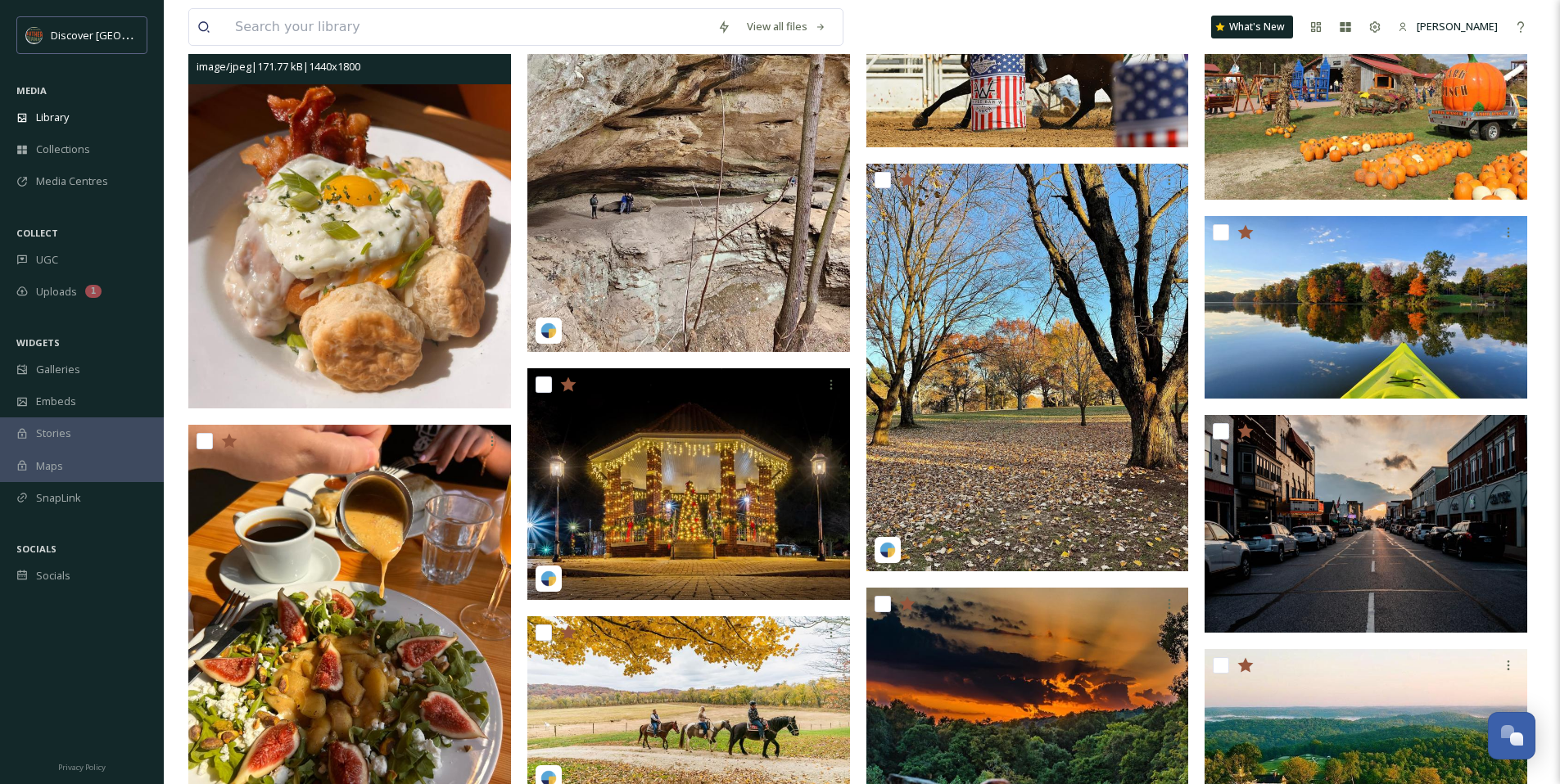
scroll to position [3725, 0]
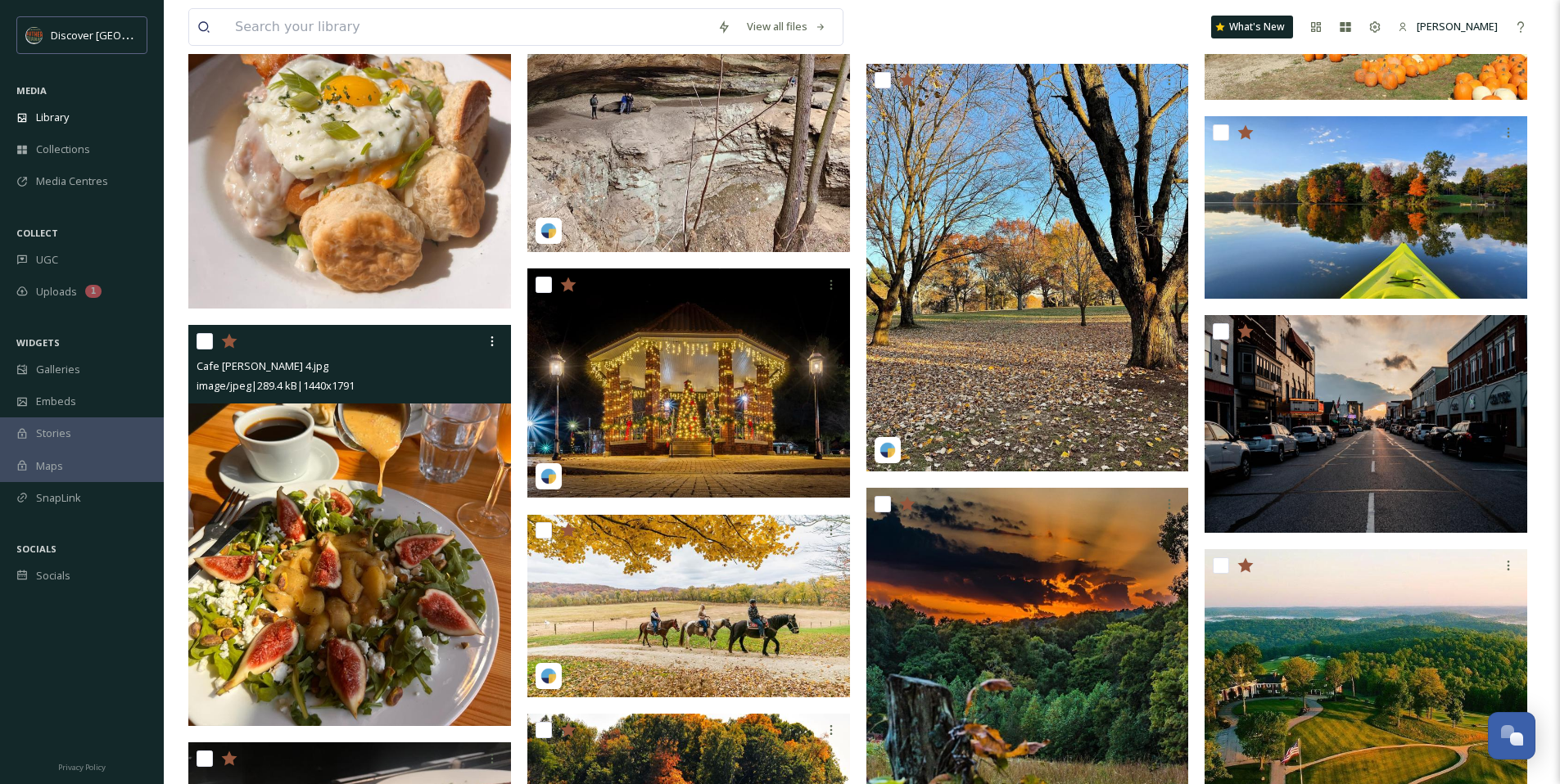
click at [370, 527] on img at bounding box center [350, 525] width 323 height 401
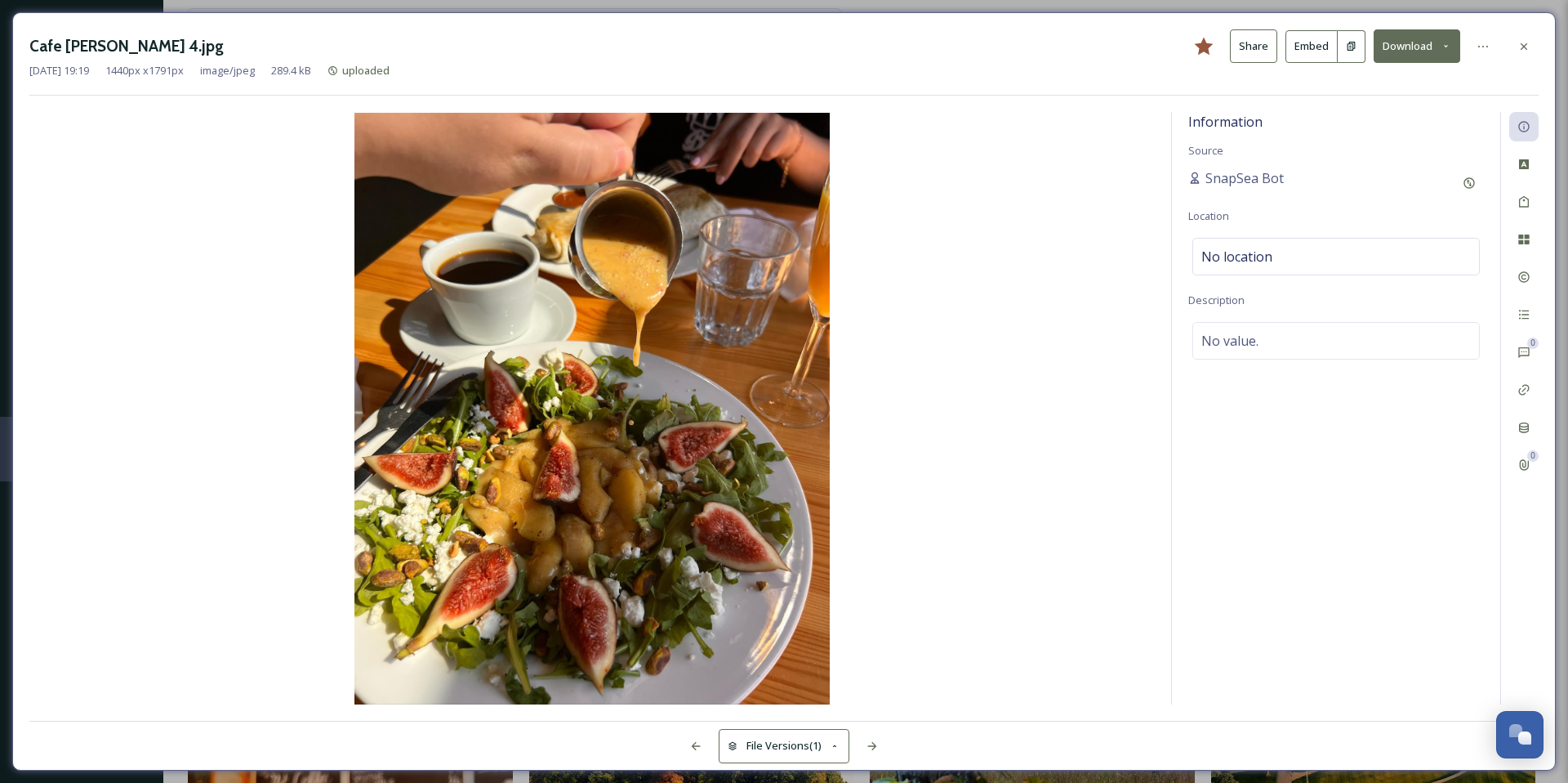
click at [1442, 46] on icon at bounding box center [1446, 46] width 11 height 11
click at [1384, 85] on span "Download Original (1440 x 1791)" at bounding box center [1374, 84] width 154 height 16
click at [1523, 52] on icon at bounding box center [1523, 46] width 13 height 13
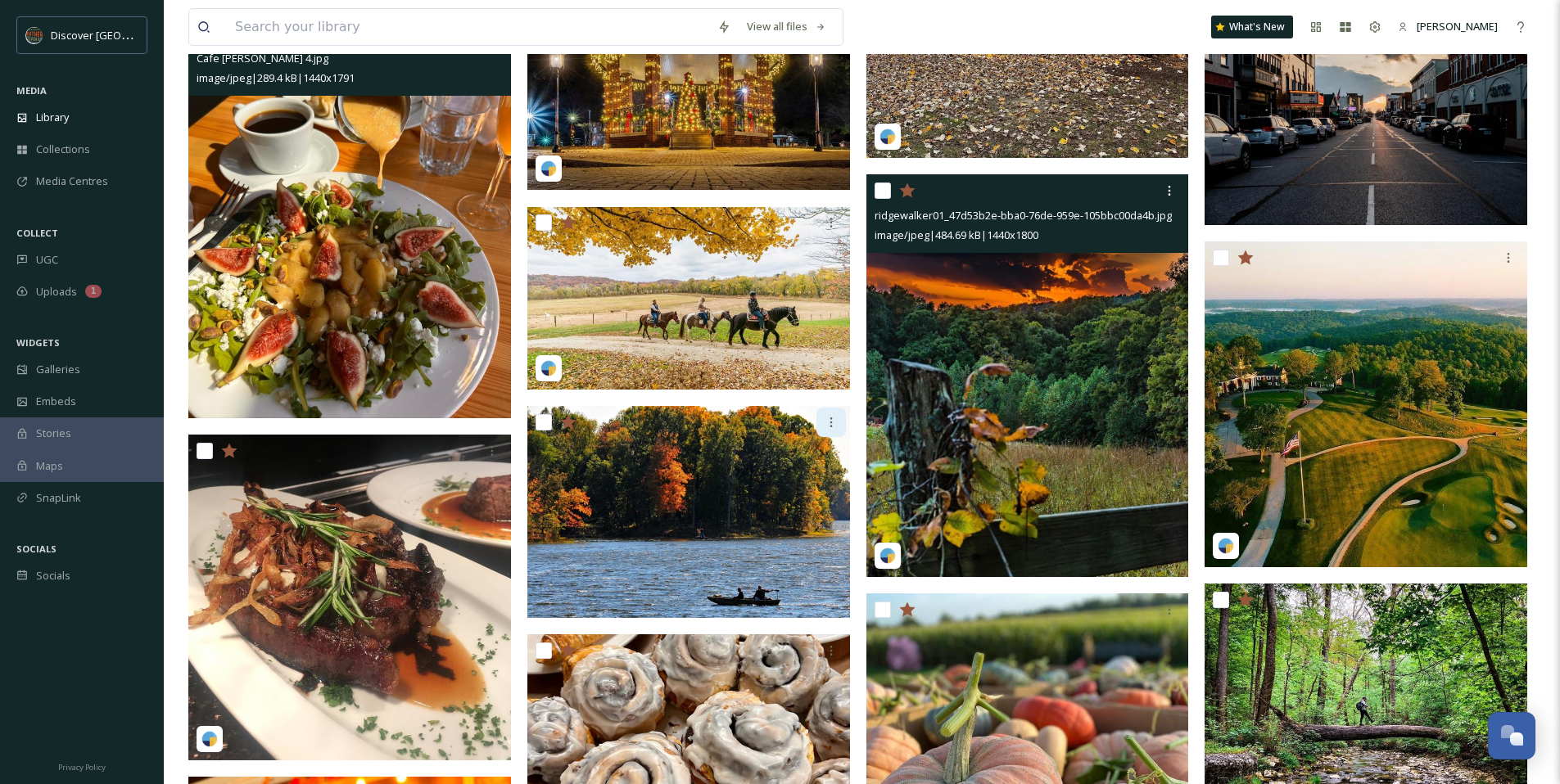
scroll to position [4082, 0]
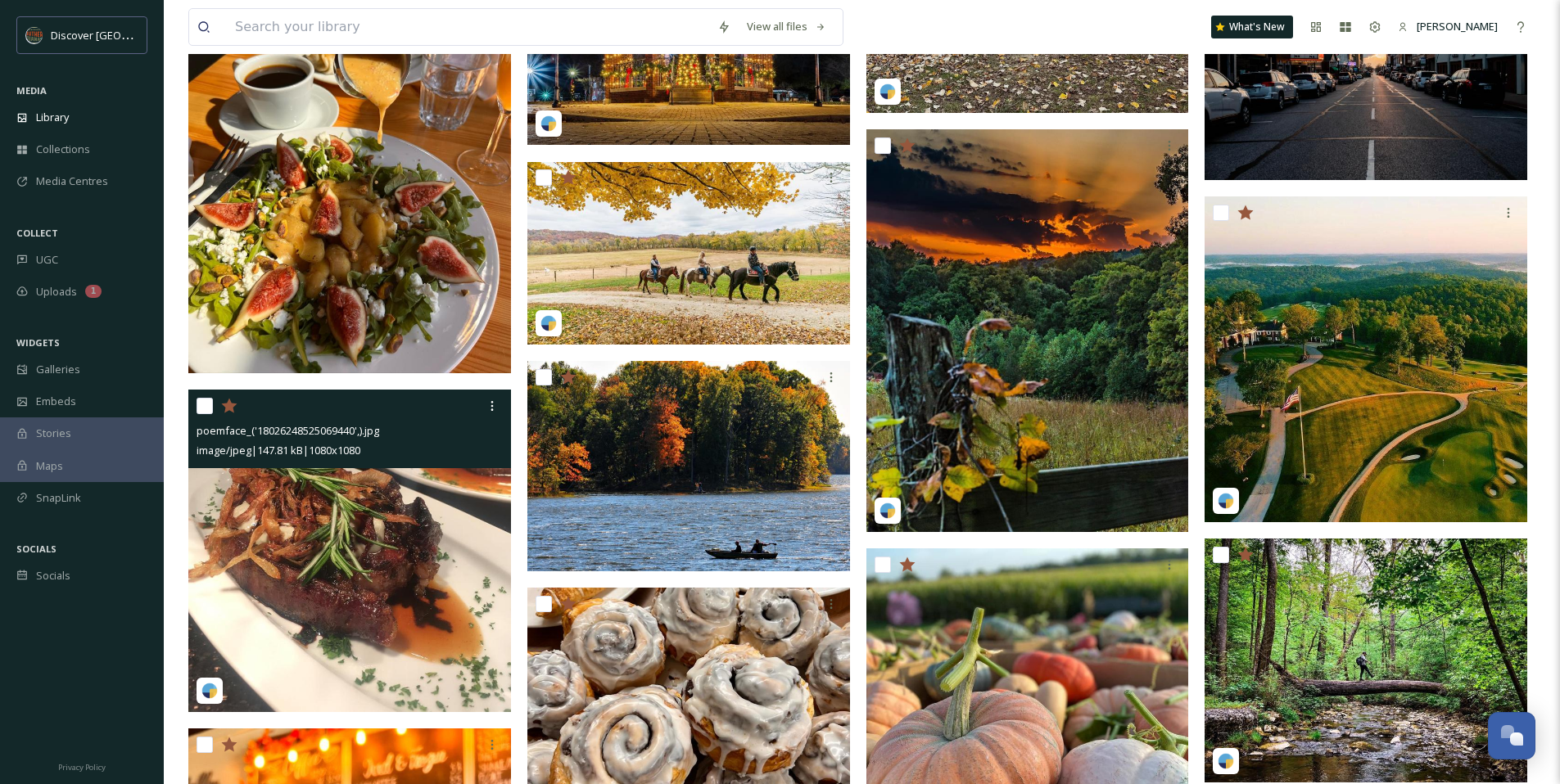
click at [327, 551] on img at bounding box center [350, 550] width 323 height 323
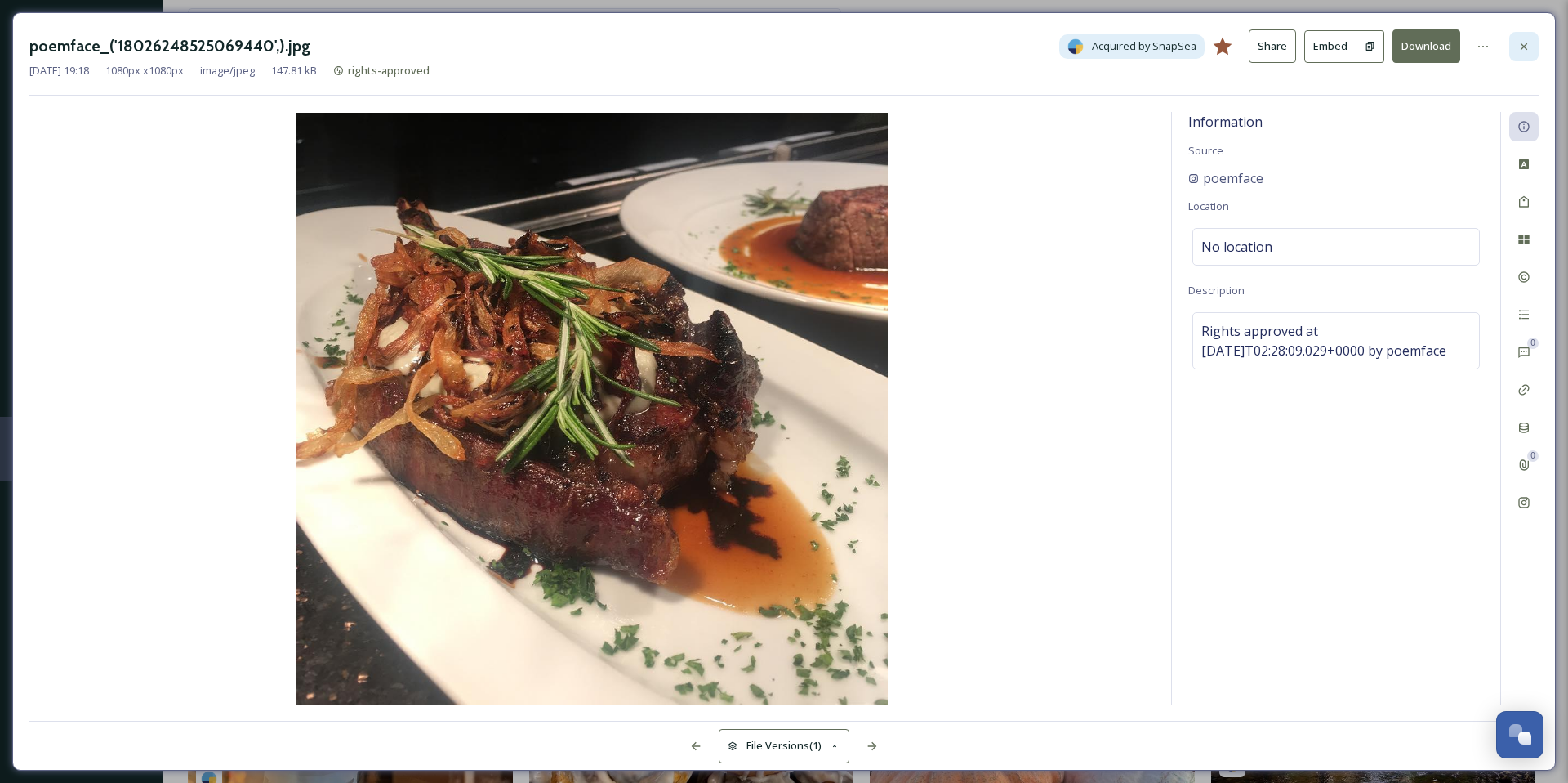
click at [1521, 44] on icon at bounding box center [1524, 46] width 7 height 7
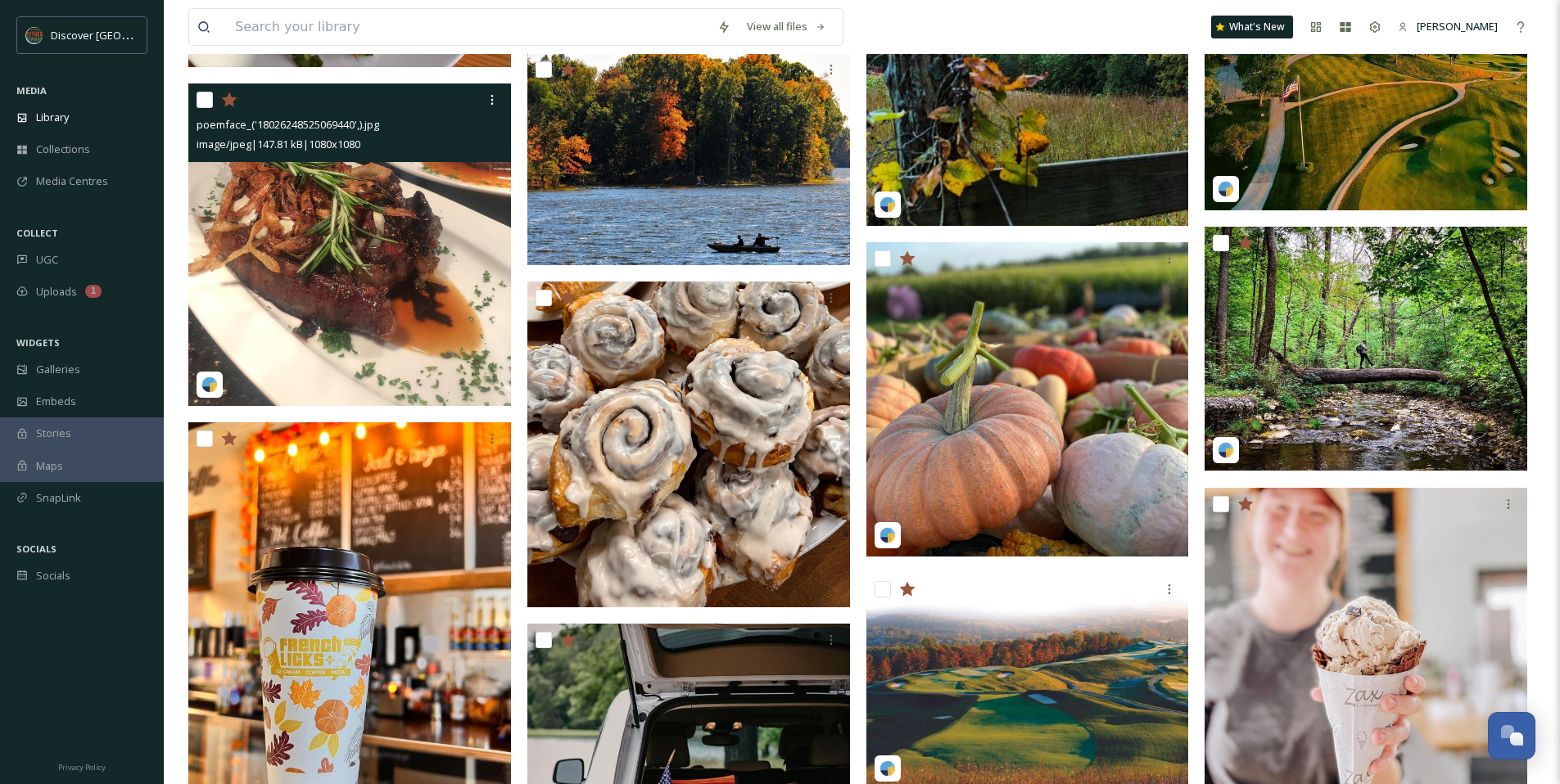
scroll to position [4404, 0]
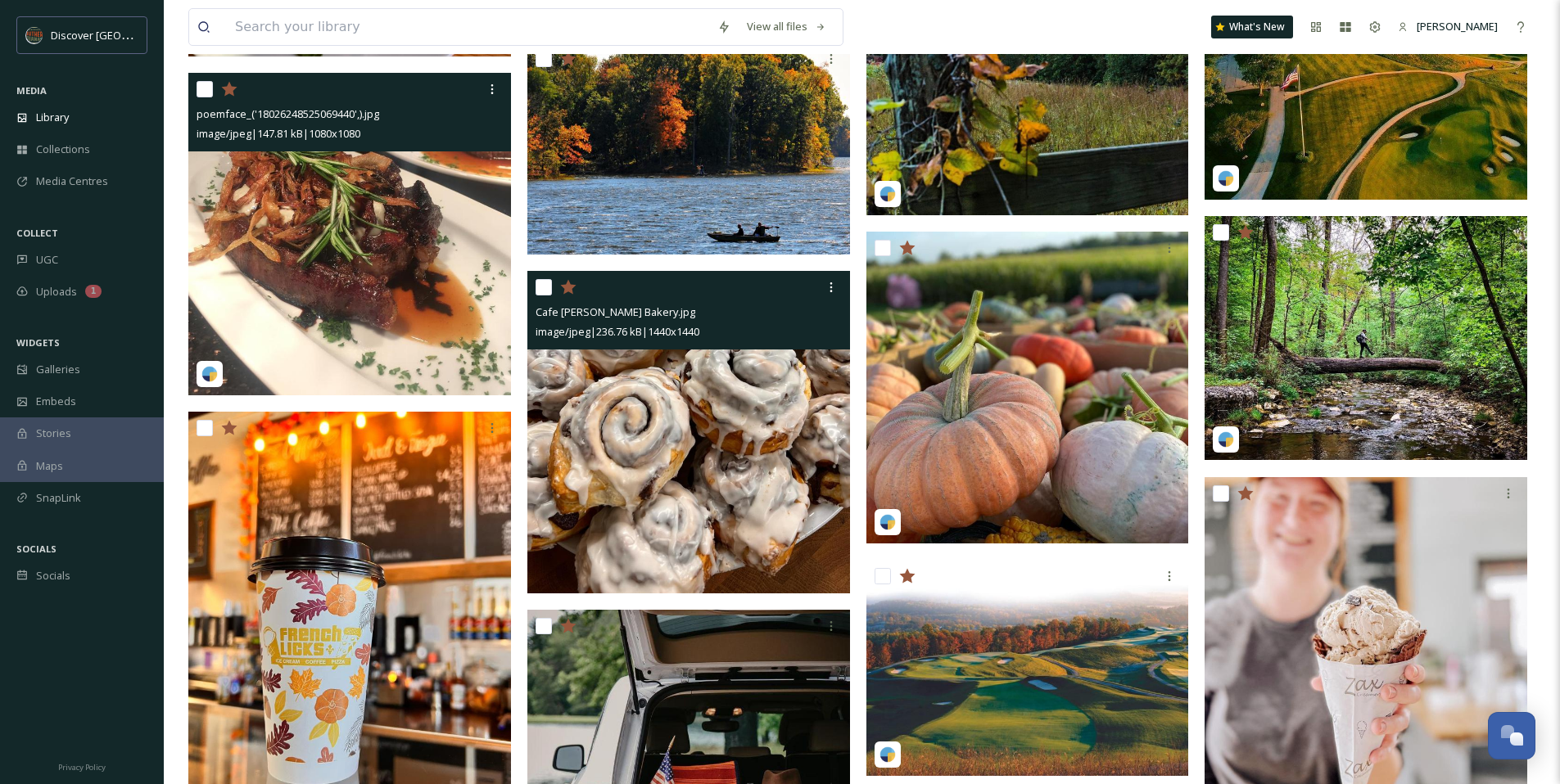
click at [699, 435] on img at bounding box center [689, 432] width 323 height 323
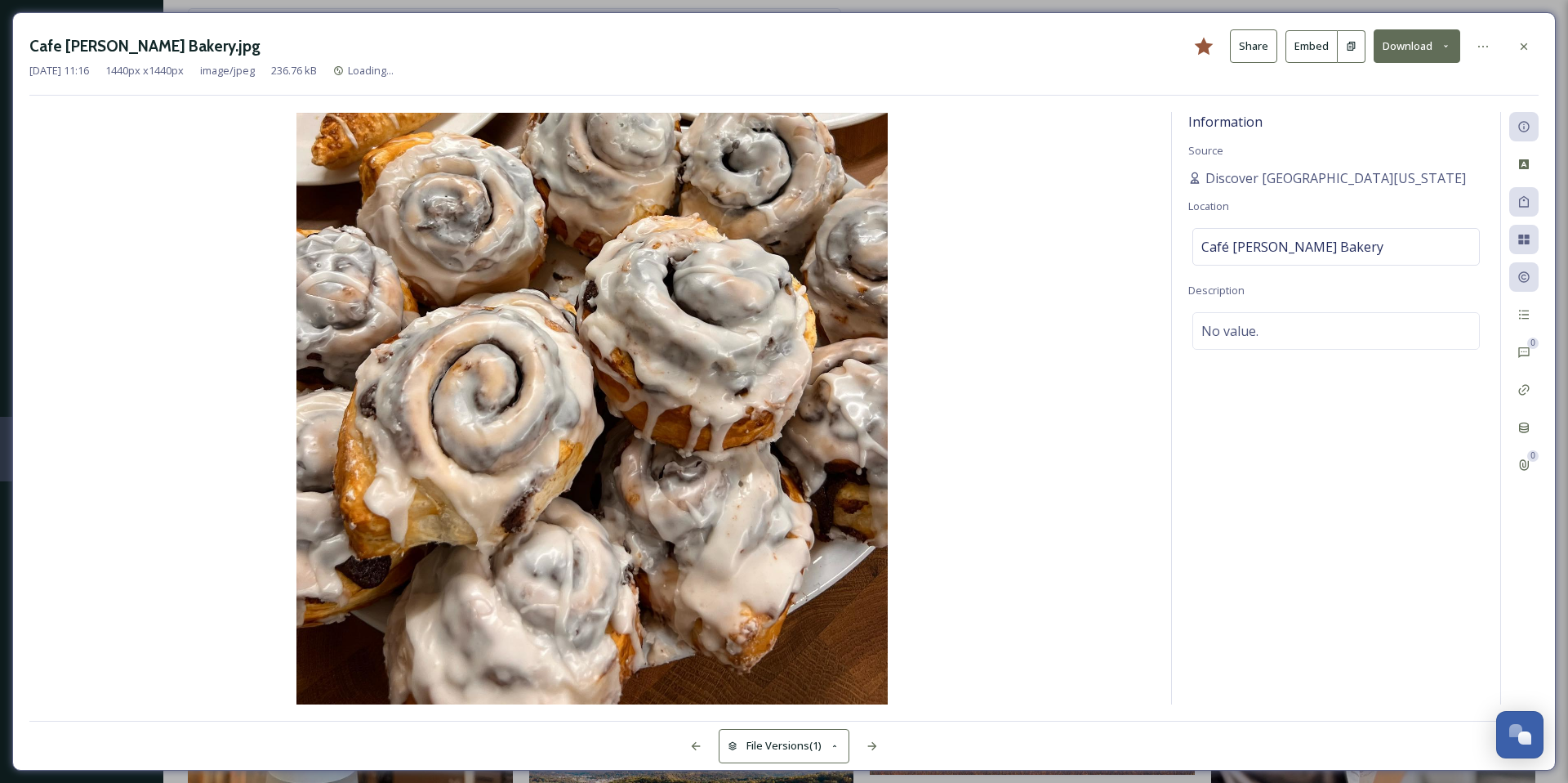
click at [1434, 43] on button "Download" at bounding box center [1417, 46] width 87 height 33
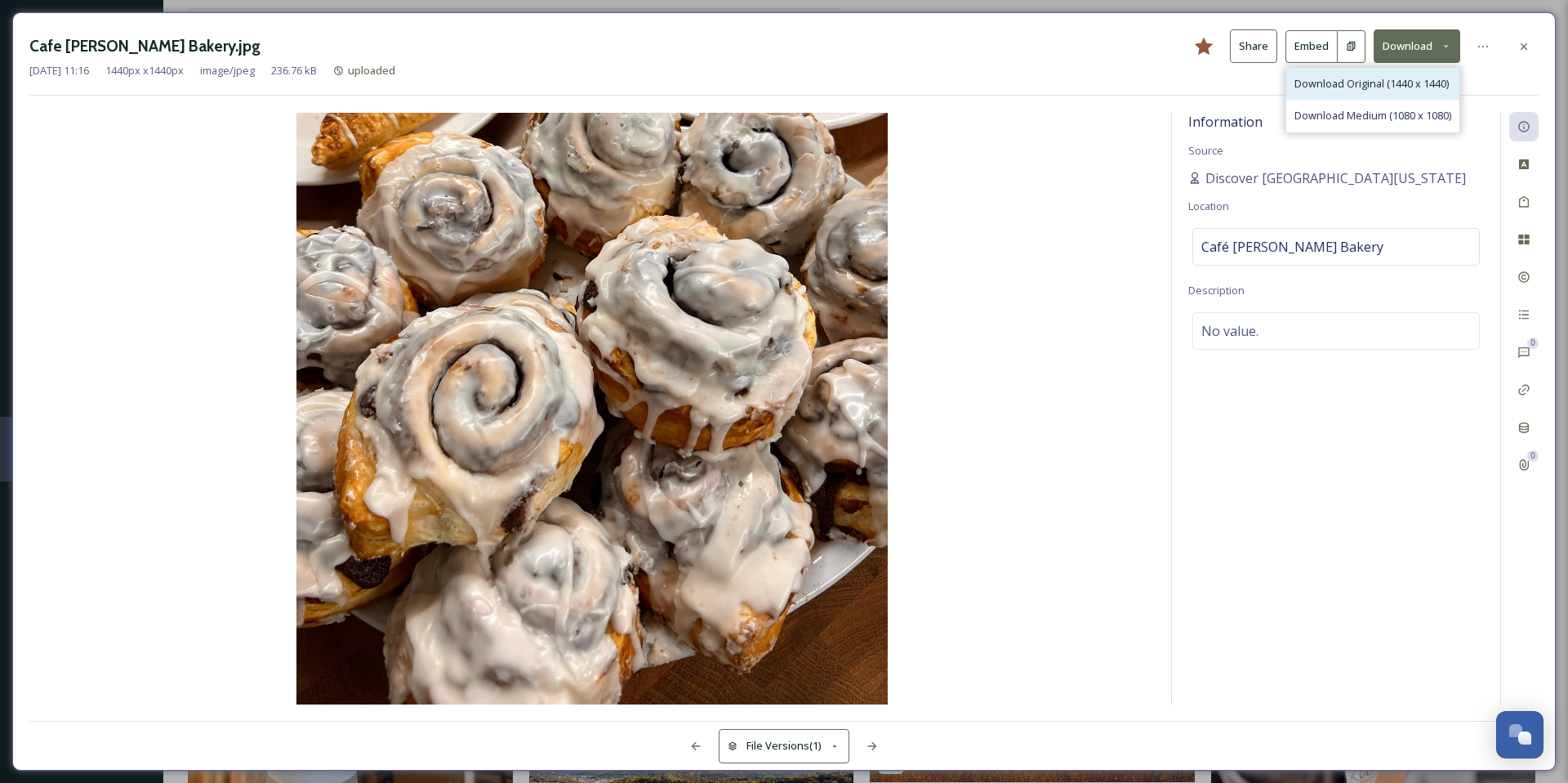
click at [1377, 78] on span "Download Original (1440 x 1440)" at bounding box center [1372, 84] width 154 height 16
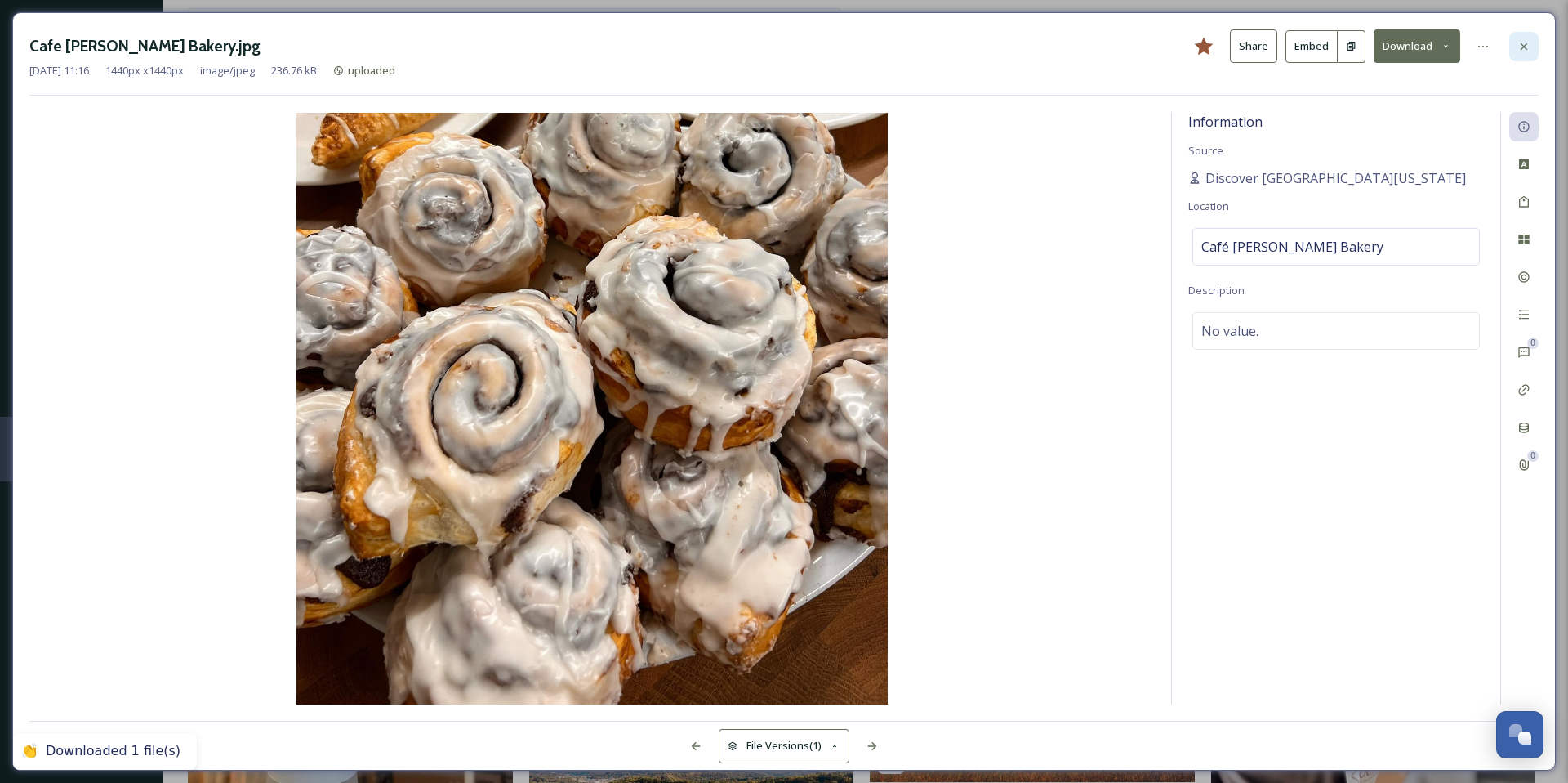
click at [1527, 49] on icon at bounding box center [1523, 46] width 13 height 13
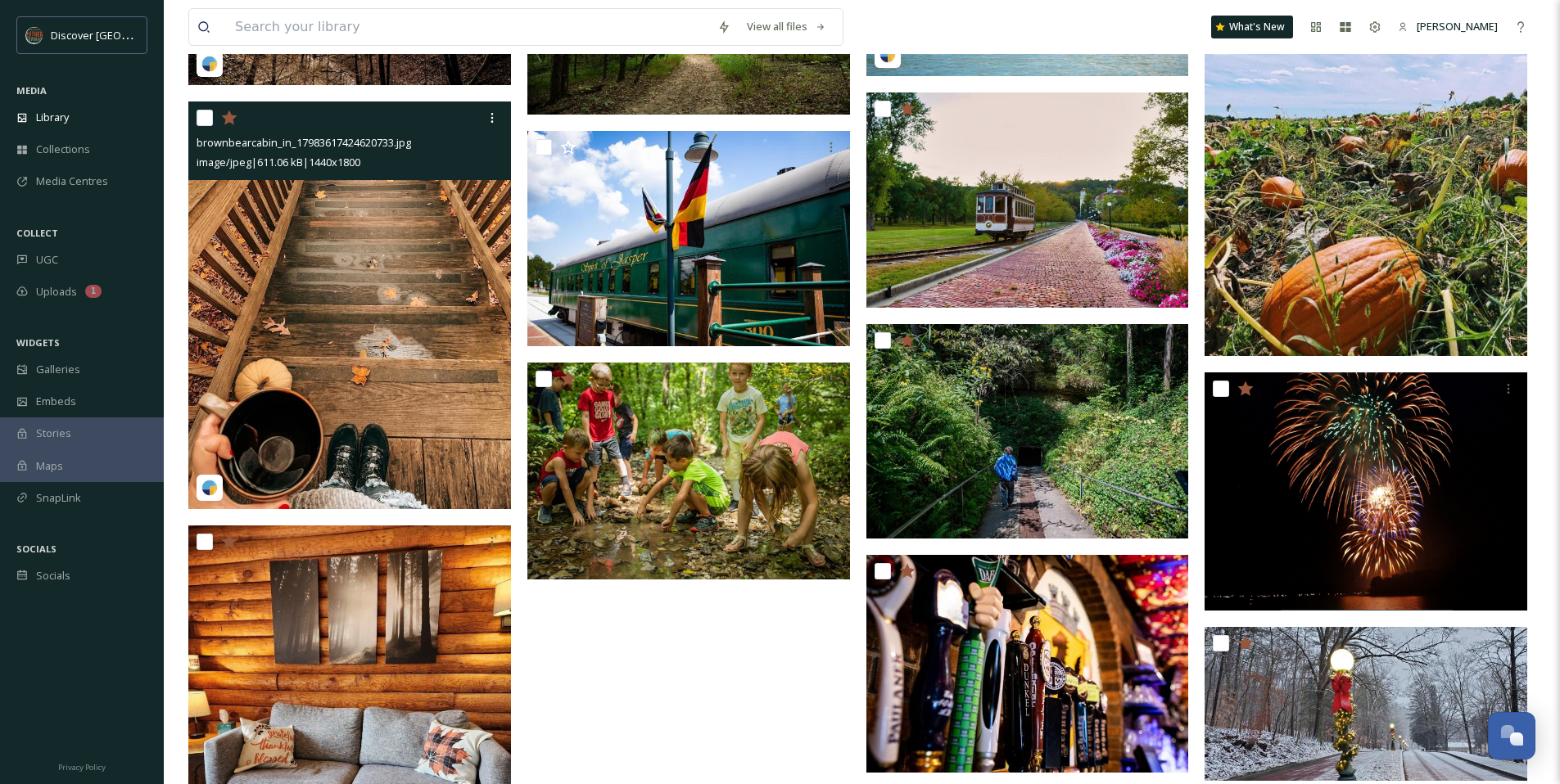
scroll to position [5291, 0]
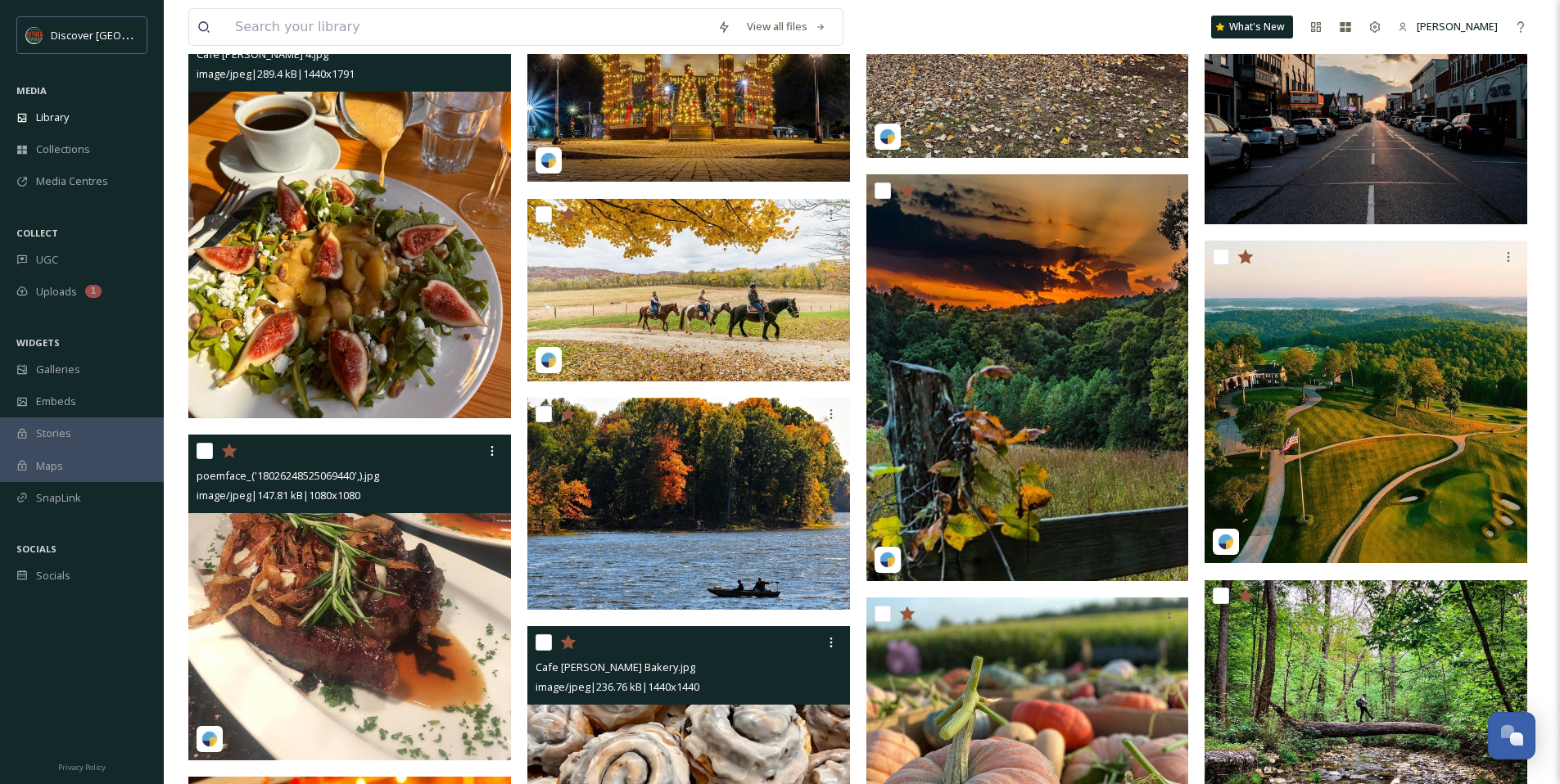
scroll to position [4173, 0]
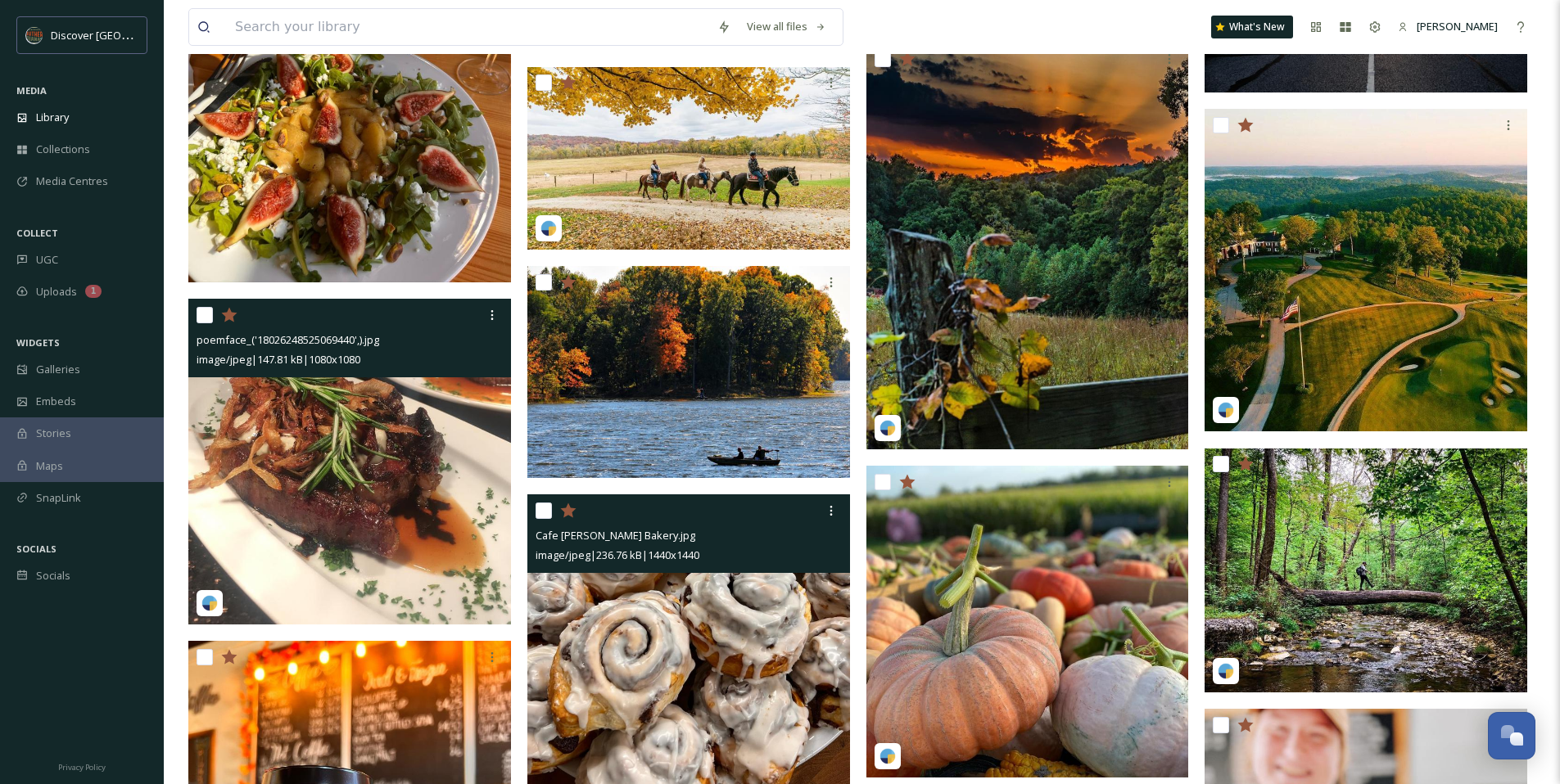
click at [367, 507] on img at bounding box center [351, 461] width 326 height 326
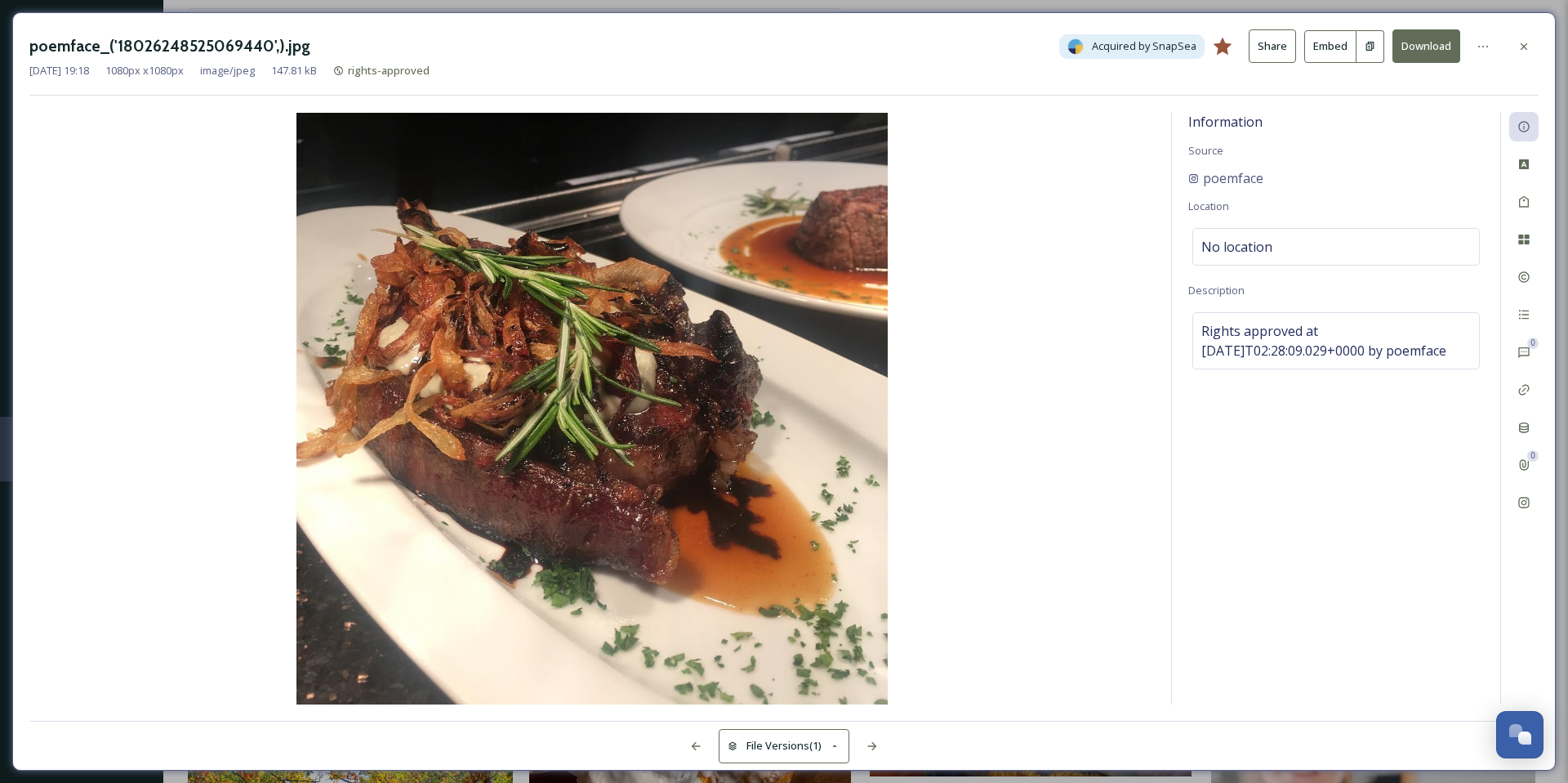
click at [1465, 103] on div "poemface_('18026248525069440',).jpg Acquired by SnapSea Share Embed Download [D…" at bounding box center [784, 392] width 1544 height 759
click at [1421, 47] on button "Download" at bounding box center [1426, 46] width 67 height 33
click at [1524, 46] on icon at bounding box center [1524, 46] width 7 height 7
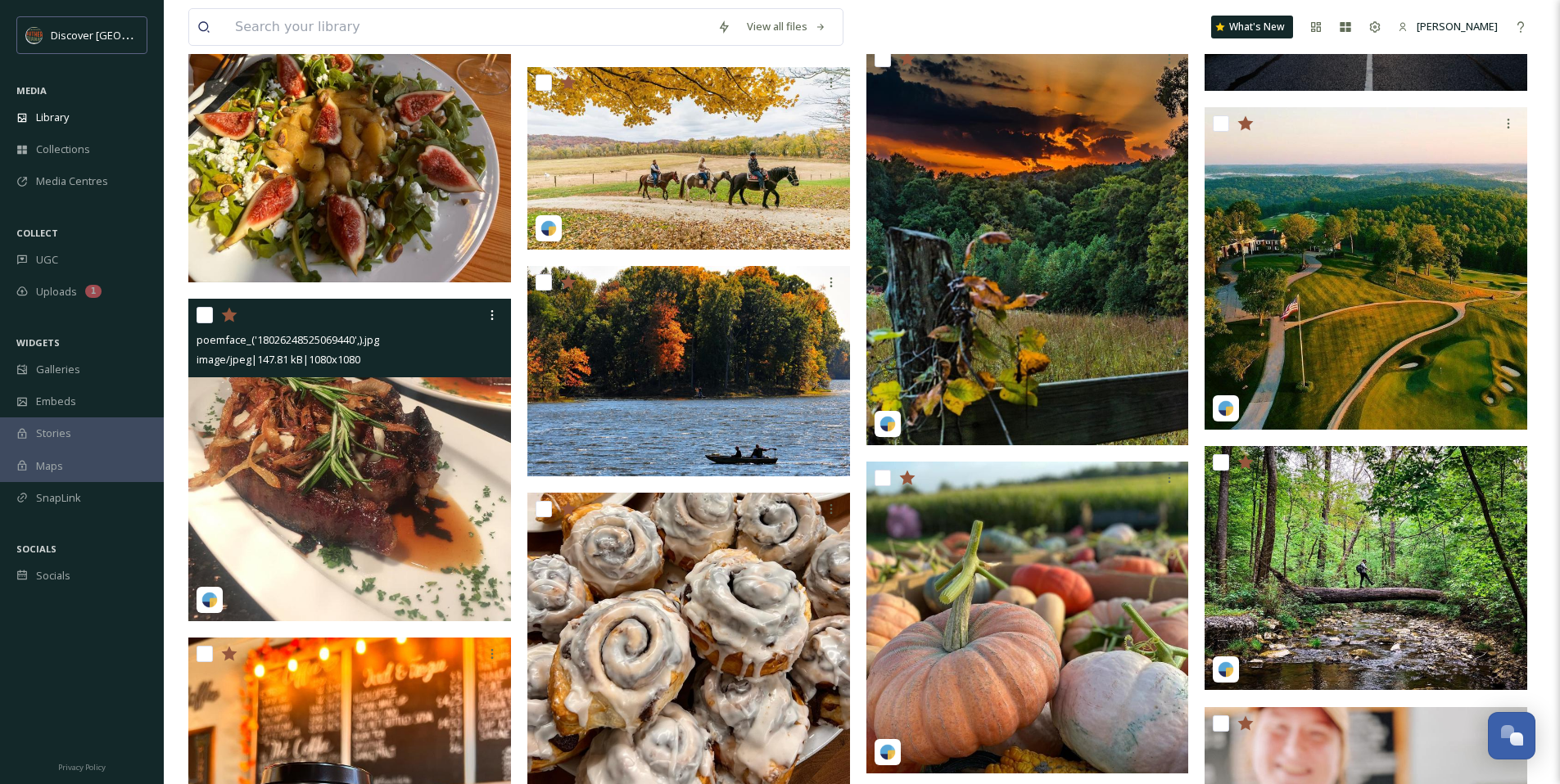
click at [293, 448] on img at bounding box center [350, 460] width 323 height 323
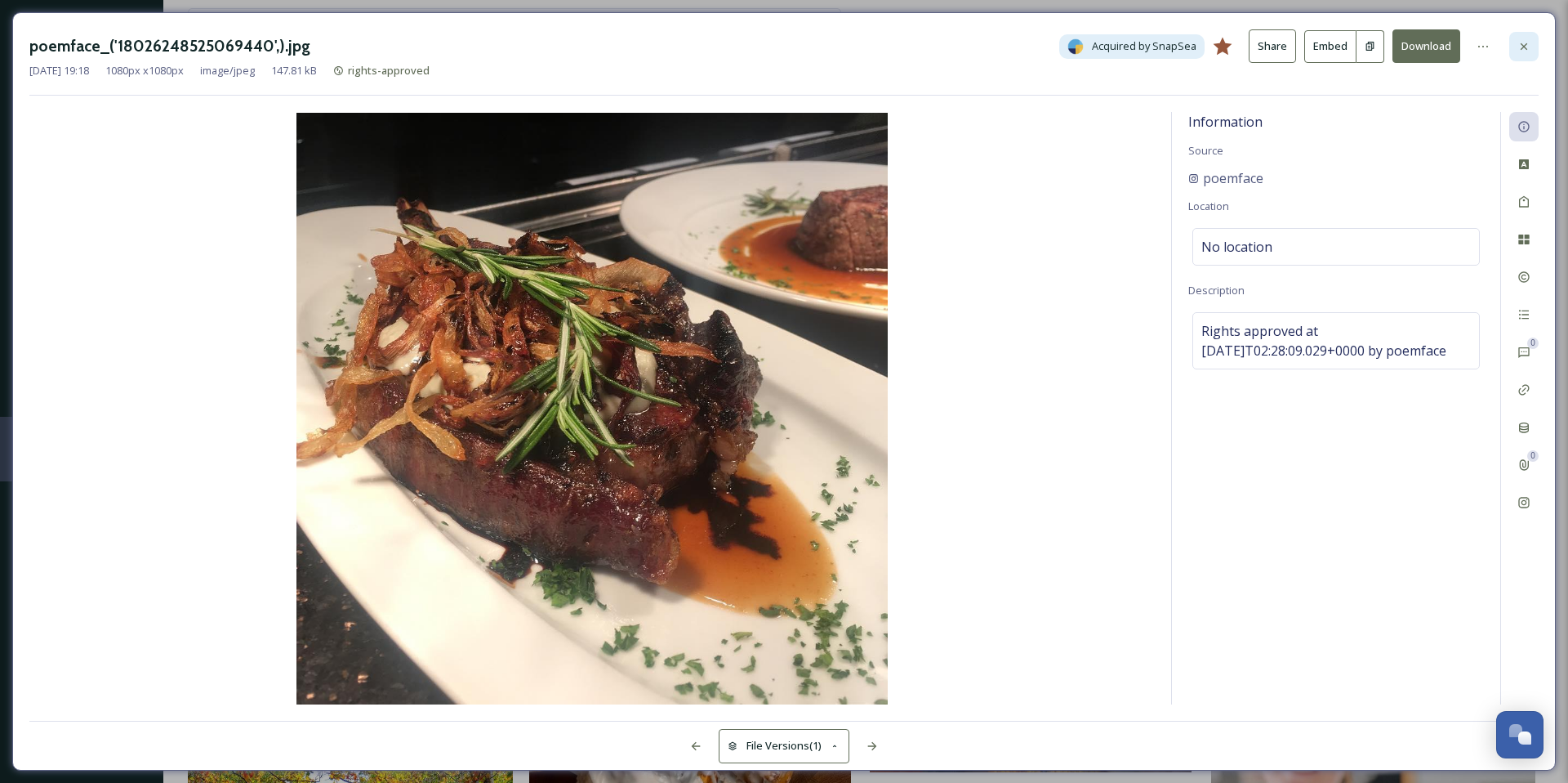
click at [1525, 48] on icon at bounding box center [1524, 46] width 7 height 7
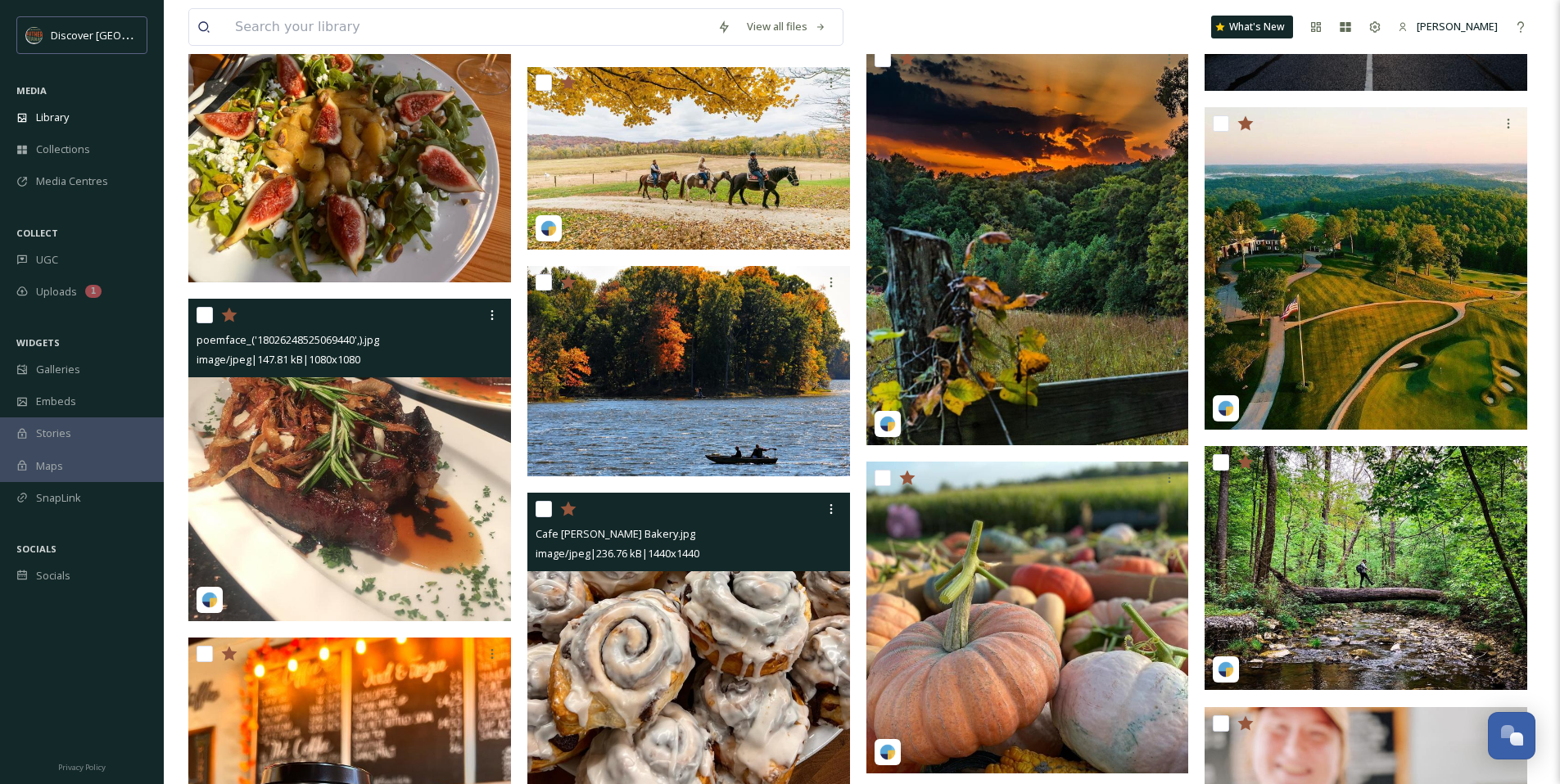
click at [656, 635] on img at bounding box center [689, 654] width 323 height 323
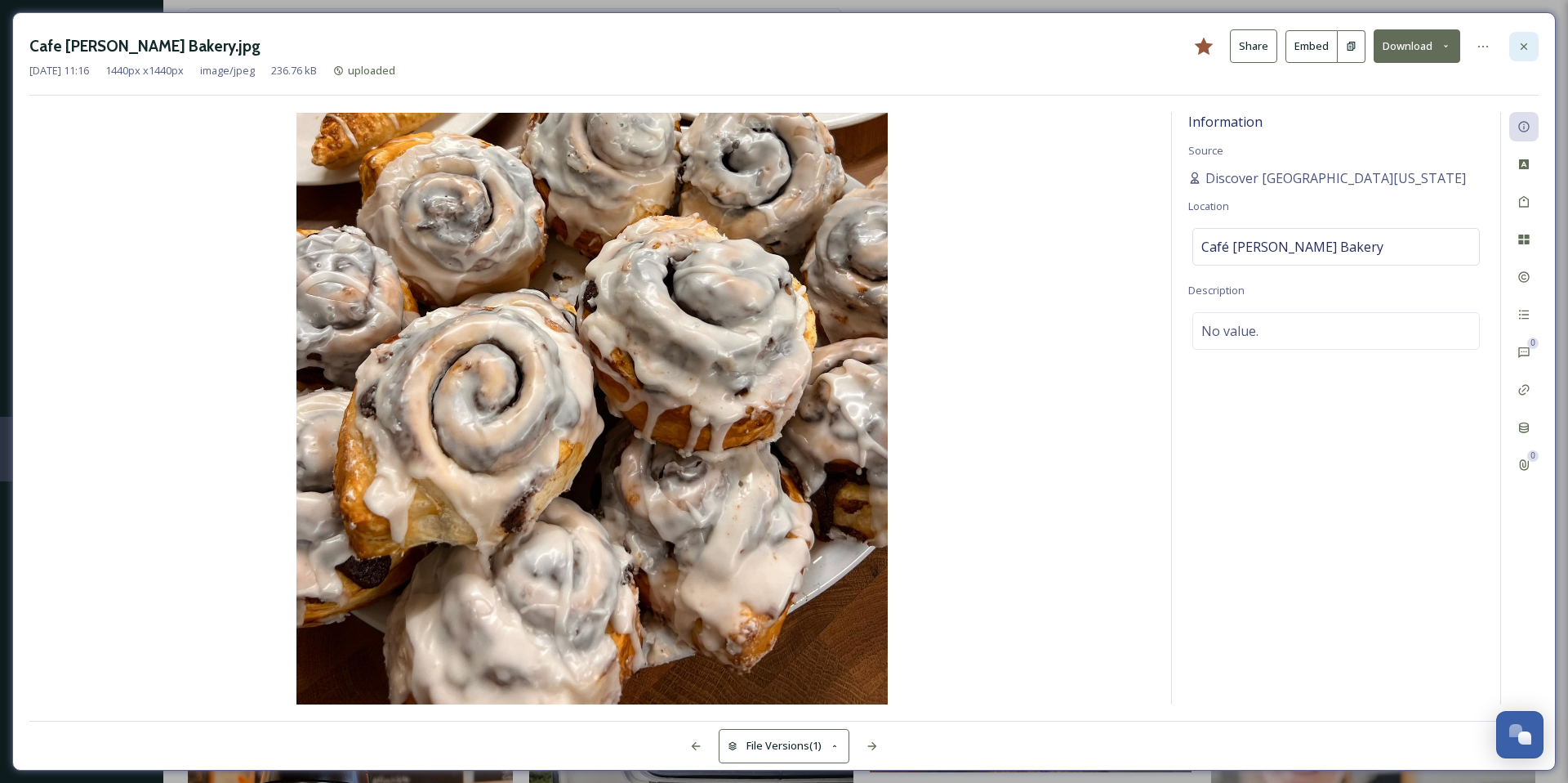
click at [1524, 42] on icon at bounding box center [1523, 46] width 13 height 13
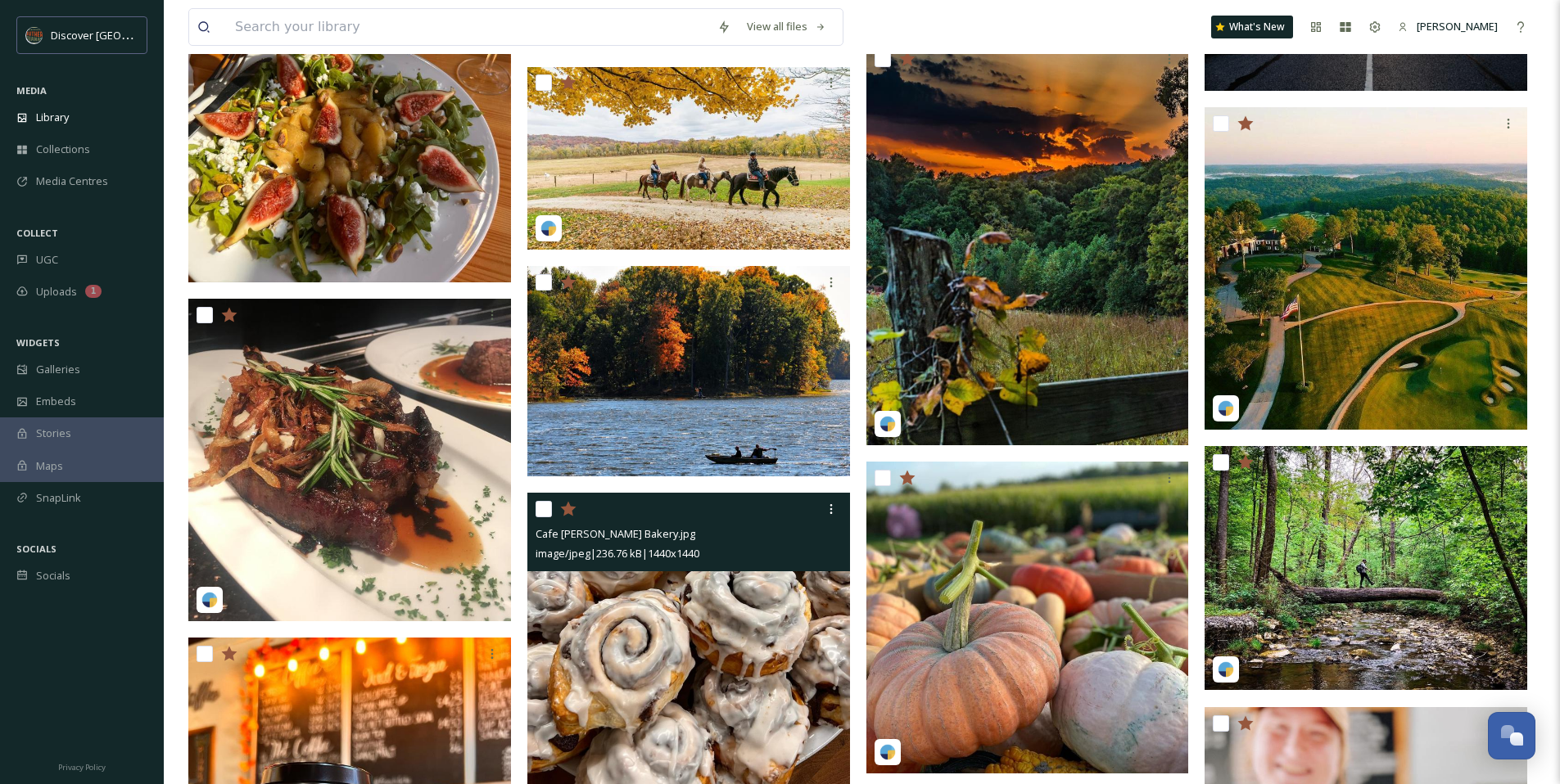
click at [336, 180] on img at bounding box center [350, 82] width 323 height 401
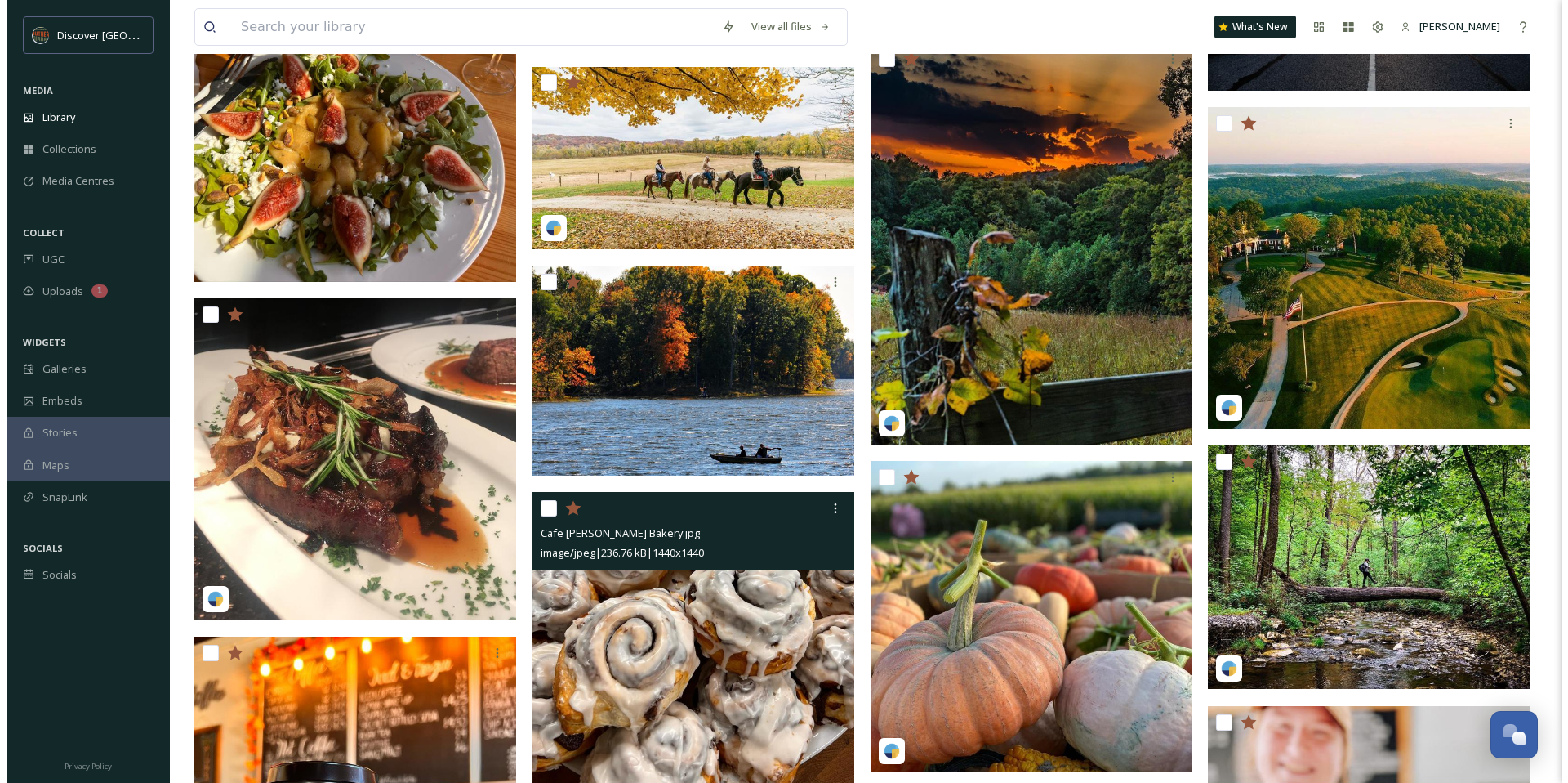
scroll to position [3751, 0]
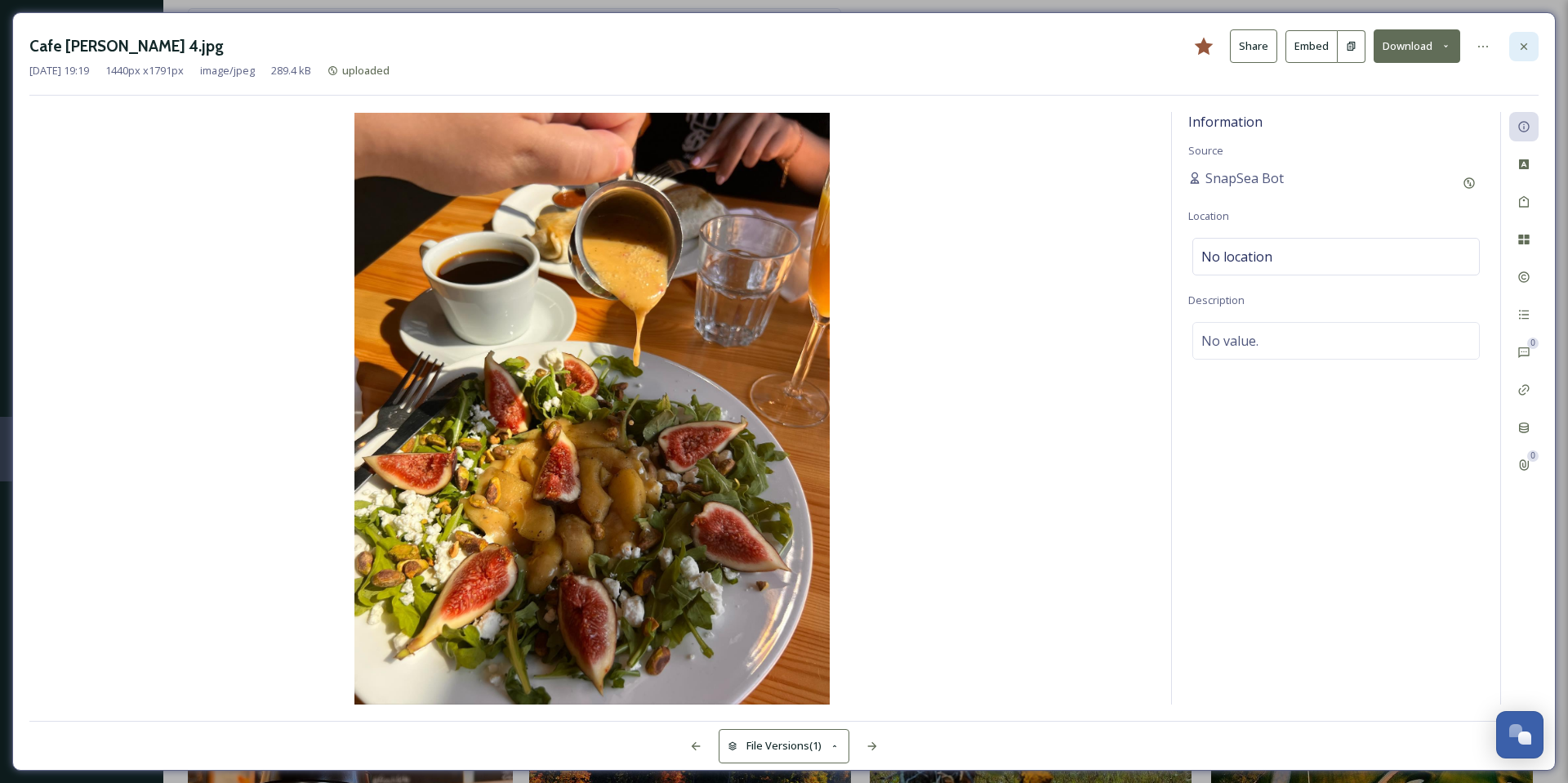
click at [1521, 51] on icon at bounding box center [1523, 46] width 13 height 13
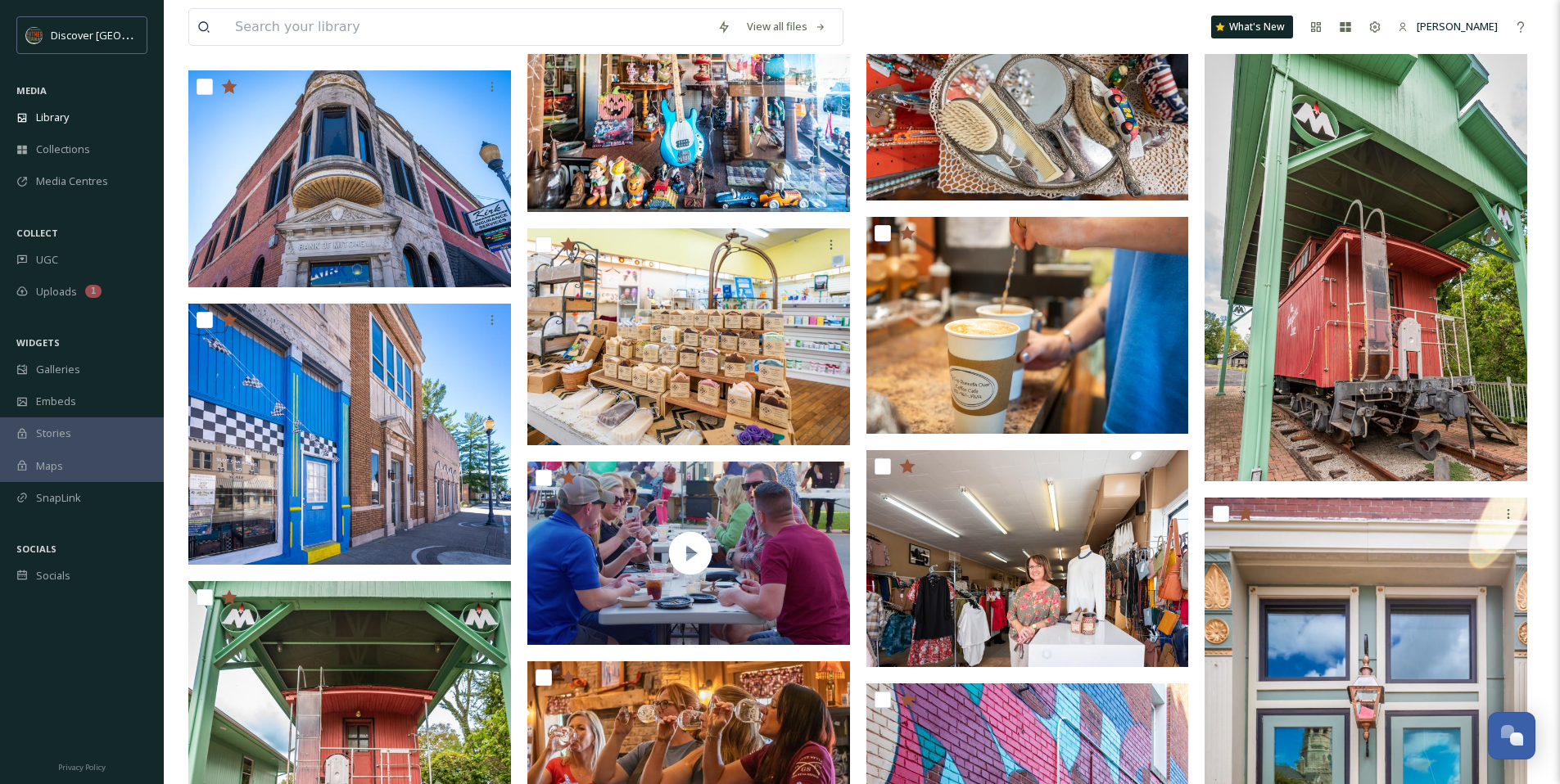
scroll to position [882, 0]
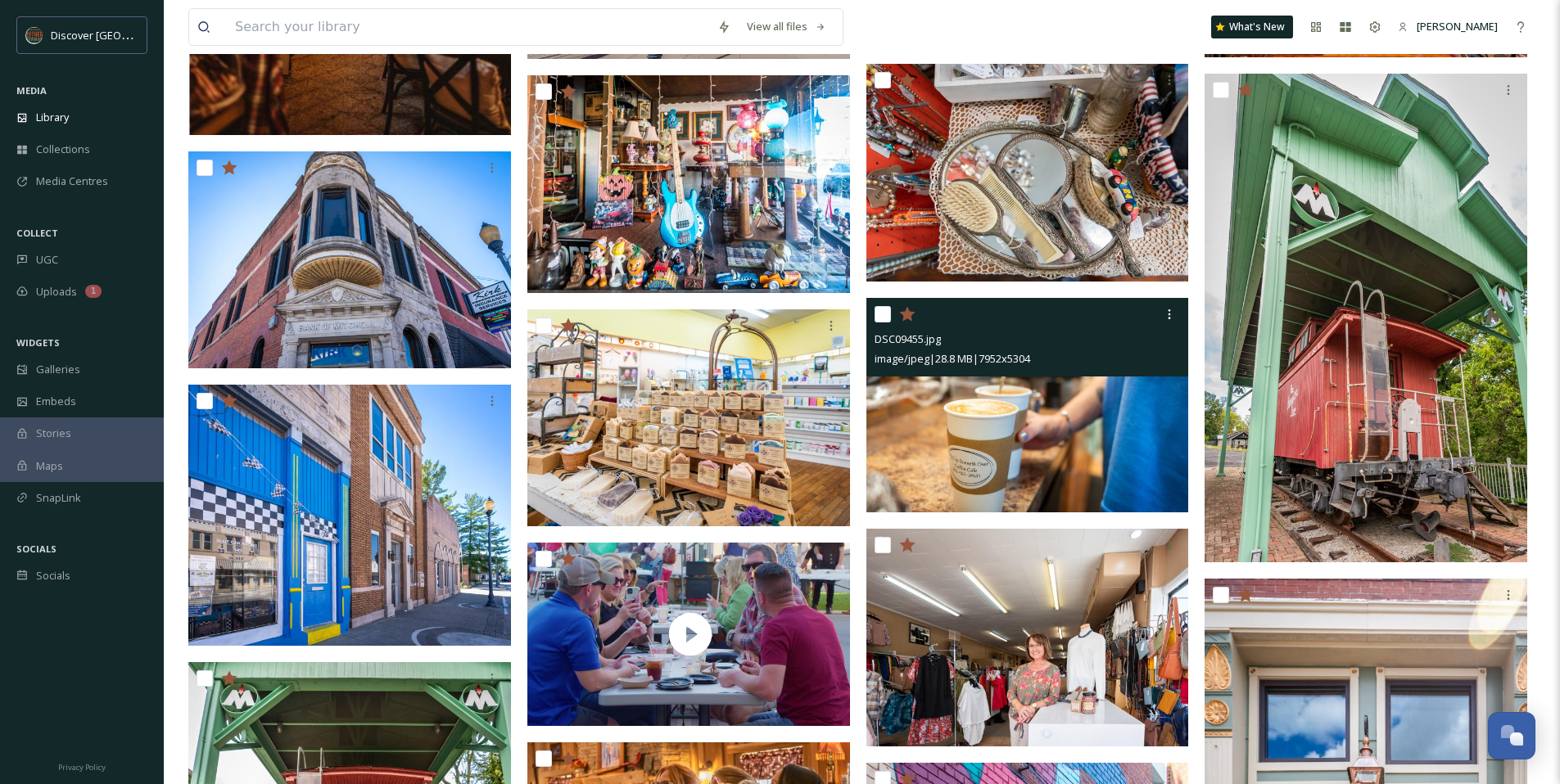
click at [981, 470] on img at bounding box center [1028, 406] width 323 height 215
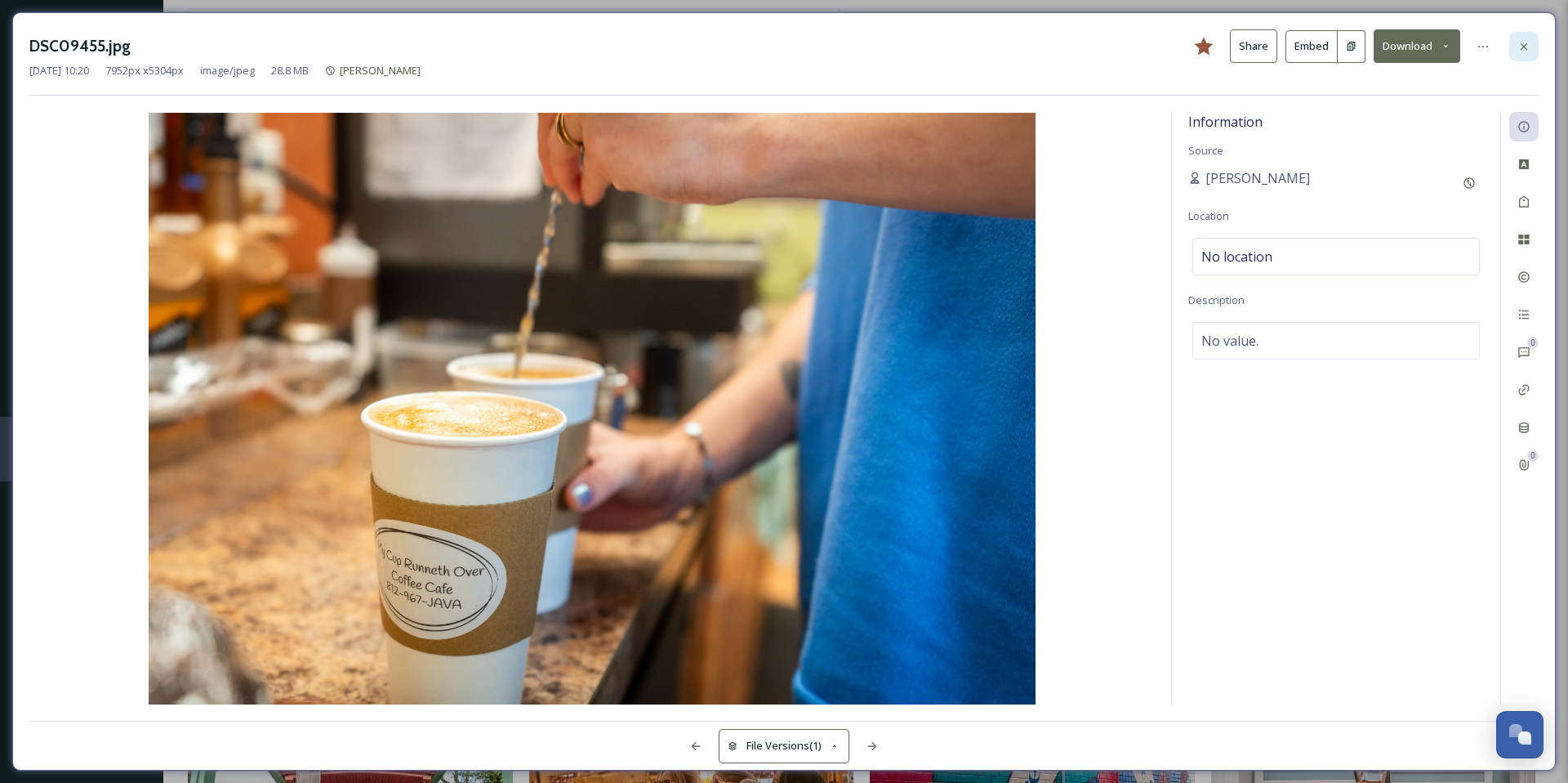
click at [1517, 44] on icon at bounding box center [1523, 46] width 13 height 13
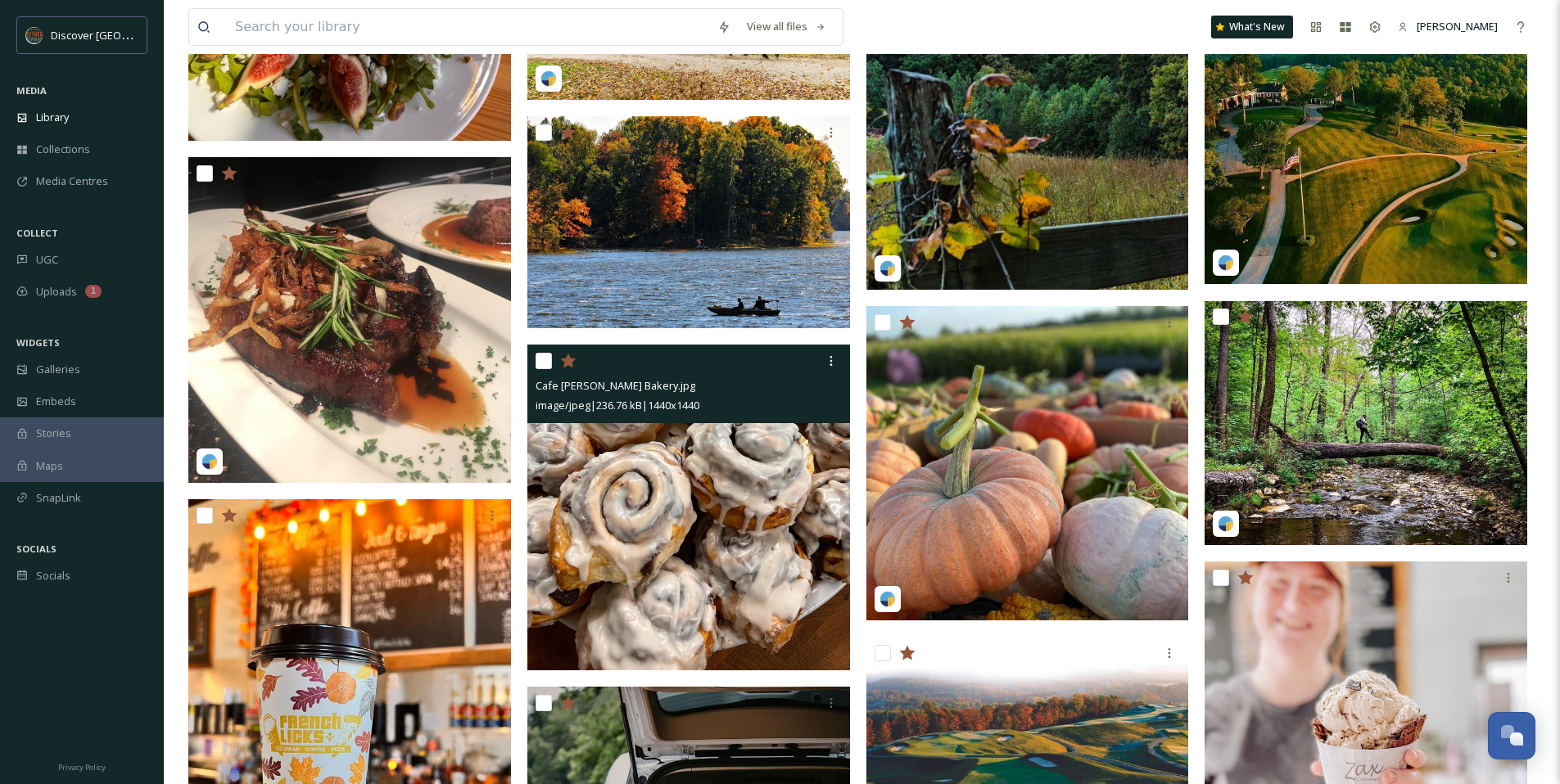
scroll to position [4783, 0]
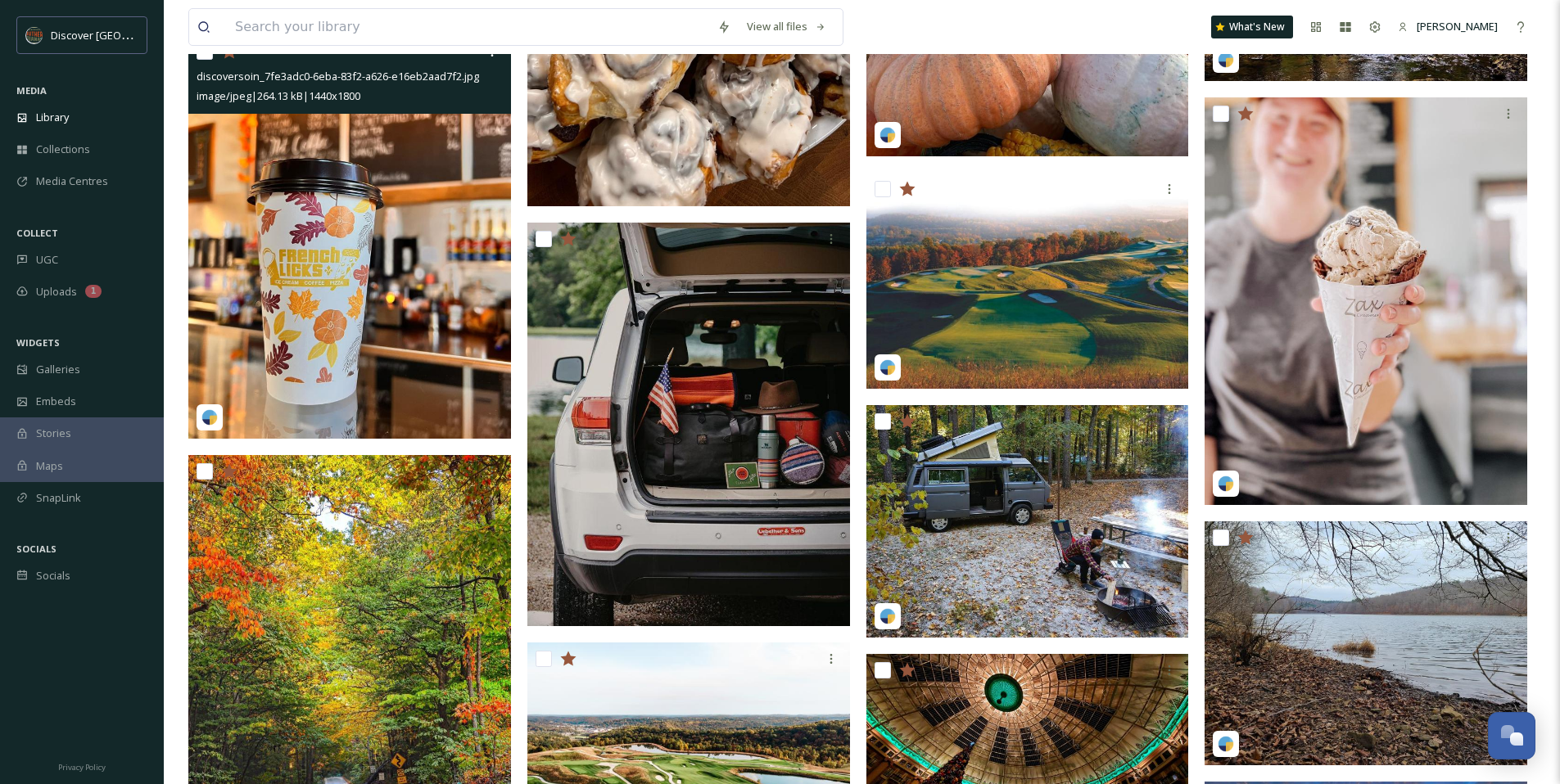
click at [405, 283] on img at bounding box center [350, 237] width 323 height 404
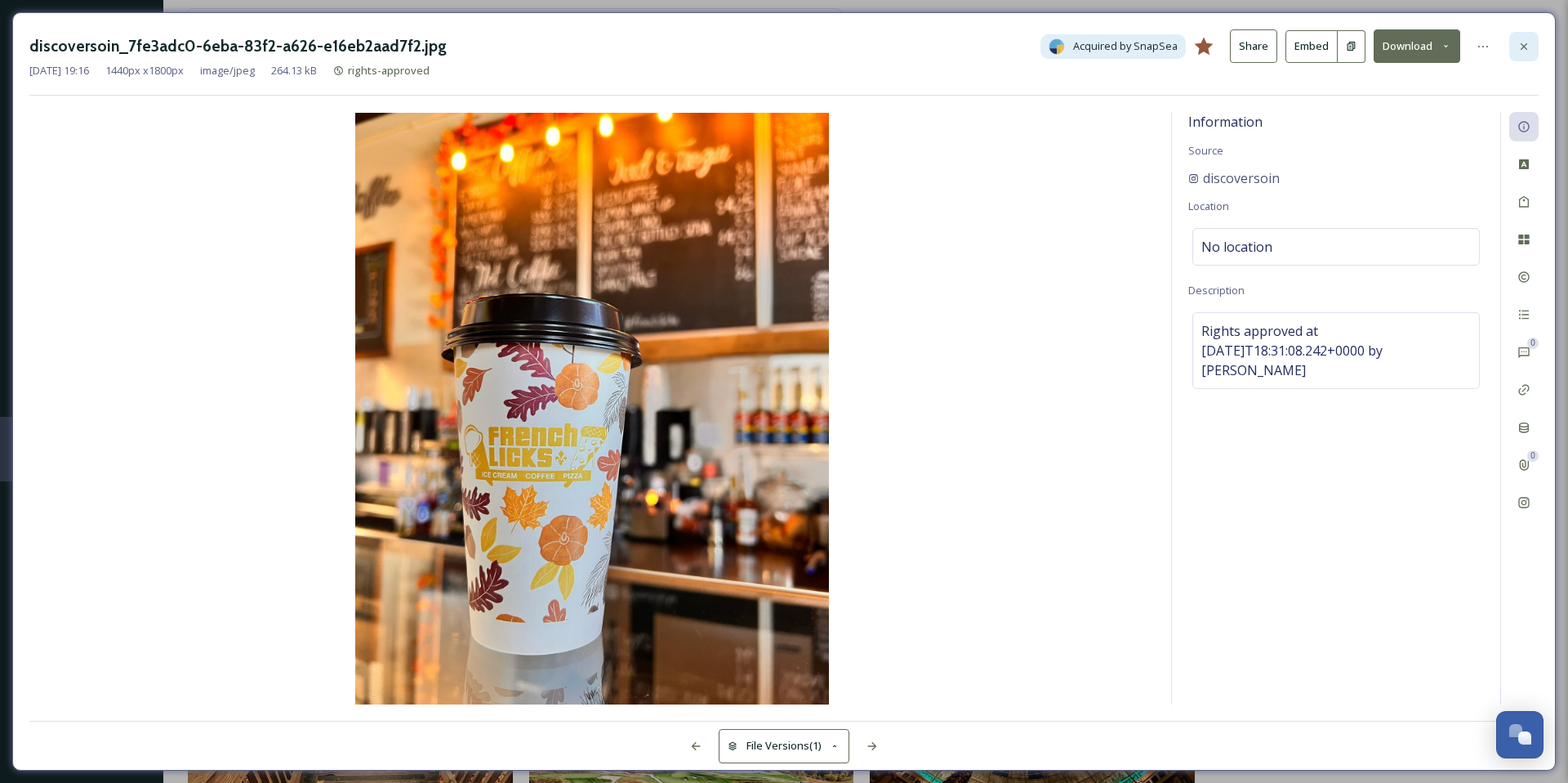
click at [1526, 52] on icon at bounding box center [1523, 46] width 13 height 13
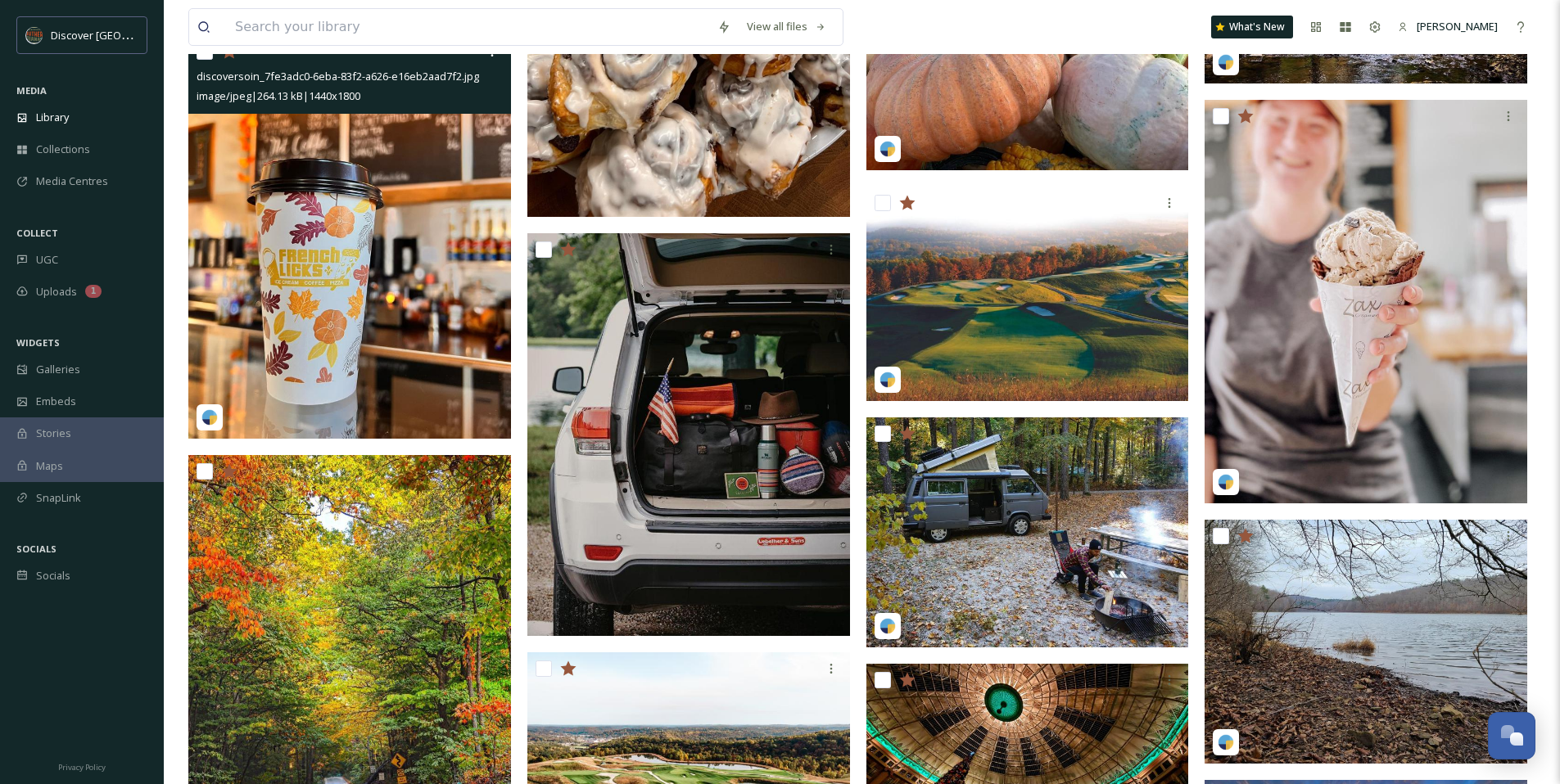
click at [375, 265] on img at bounding box center [350, 237] width 323 height 404
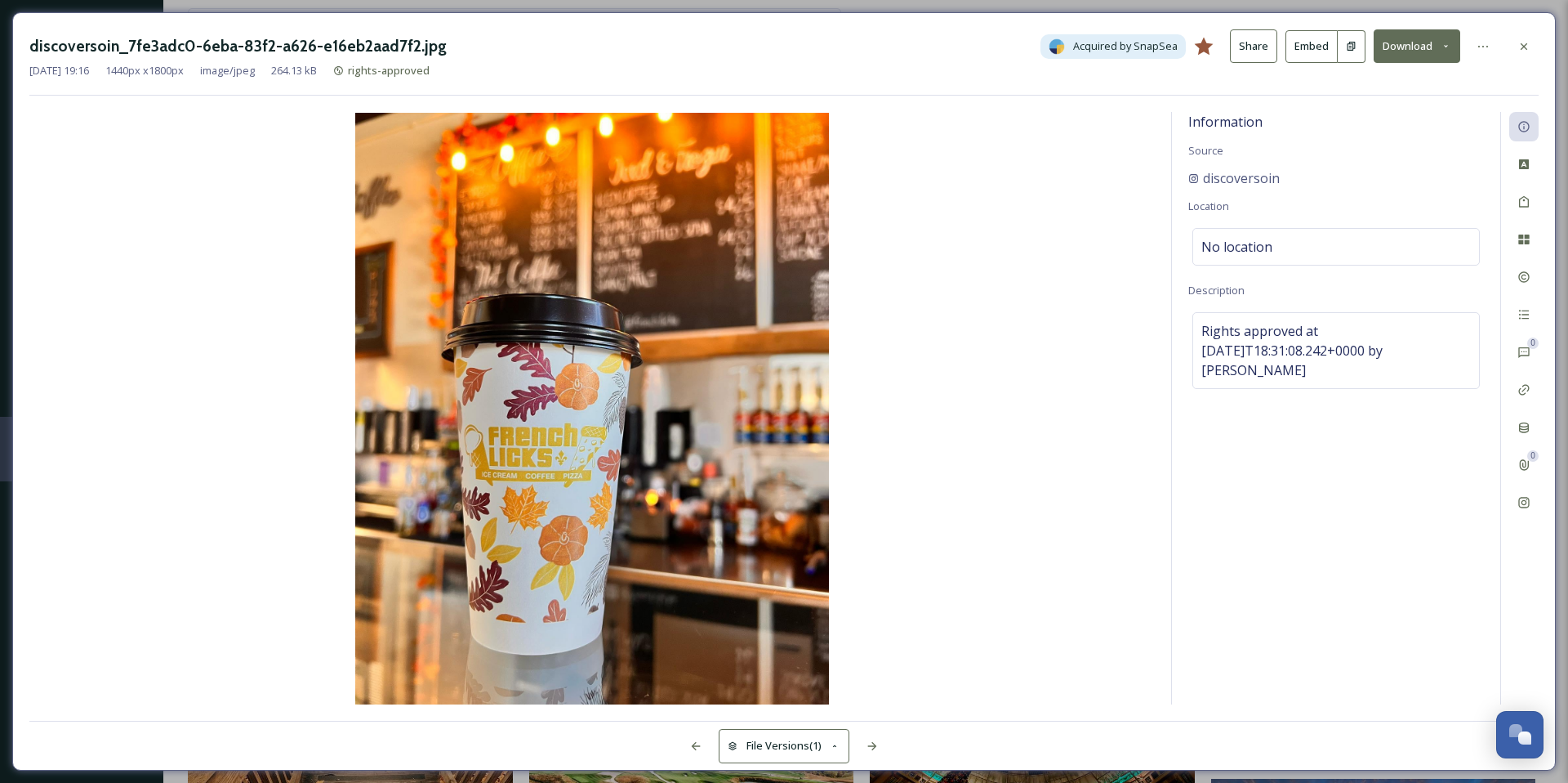
click at [1441, 45] on icon at bounding box center [1446, 46] width 11 height 11
click at [1337, 89] on span "Download Original (1440 x 1800)" at bounding box center [1374, 84] width 154 height 16
click at [1520, 42] on icon at bounding box center [1523, 46] width 13 height 13
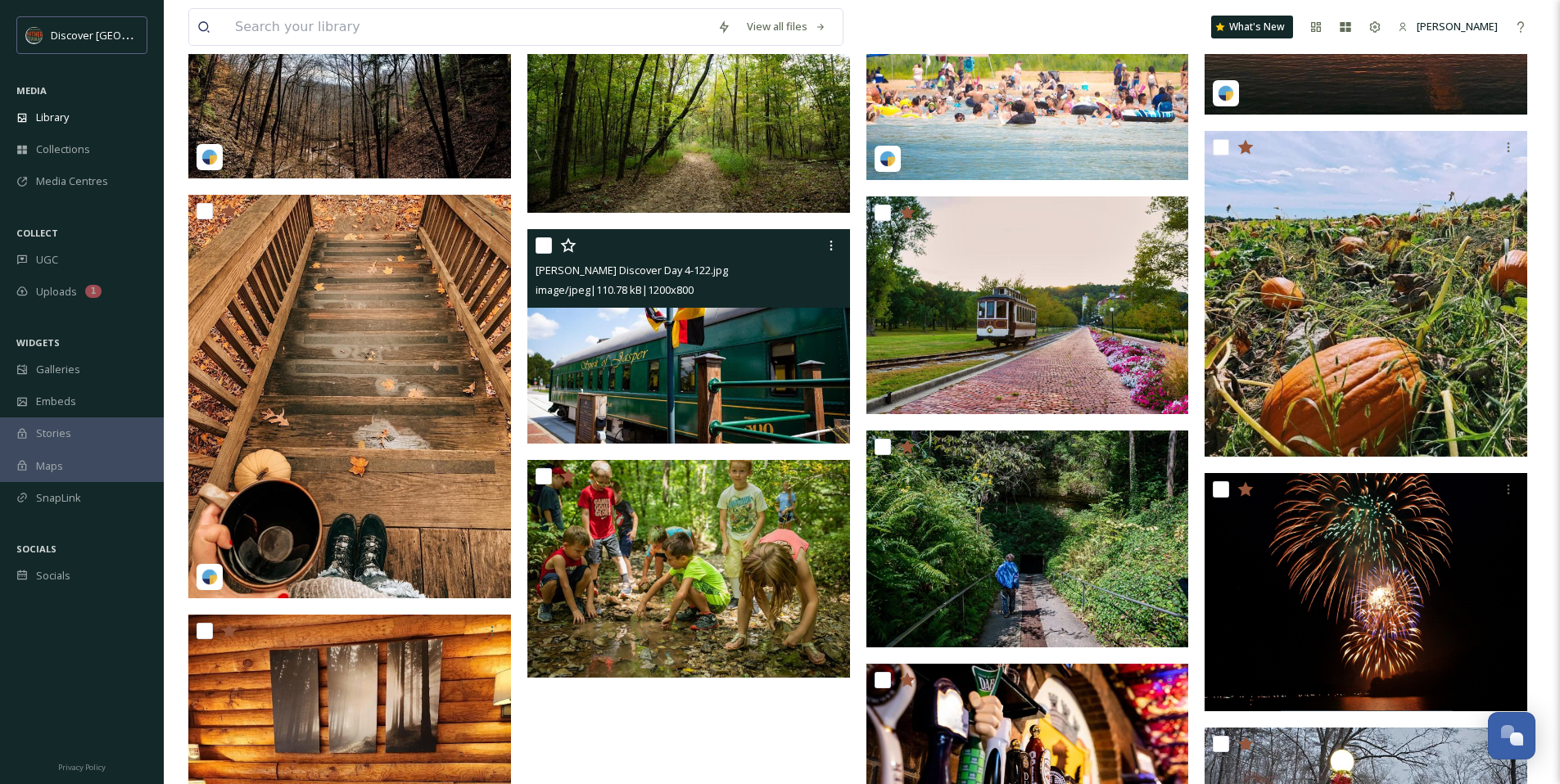
scroll to position [5816, 0]
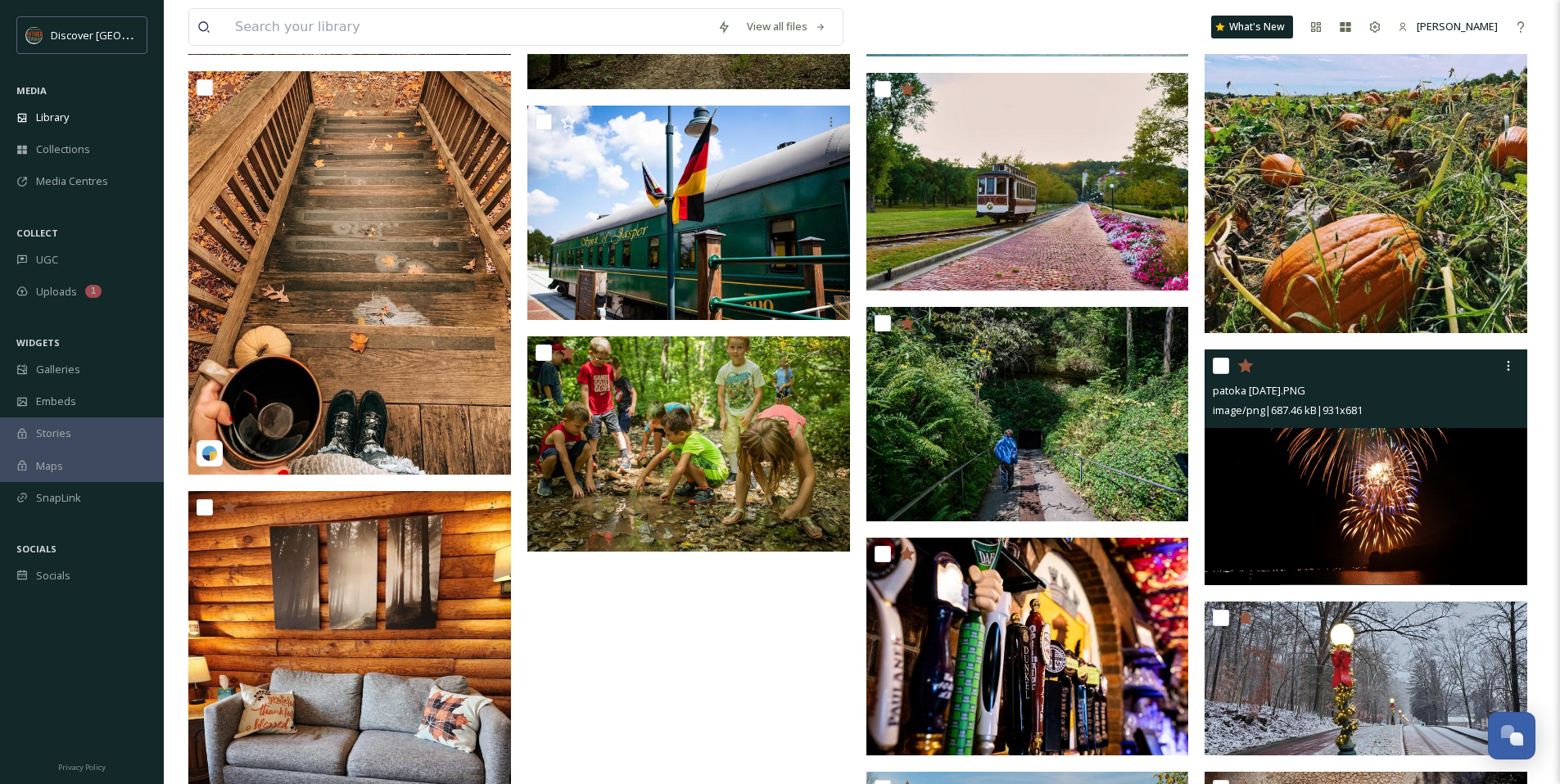
click at [1269, 489] on img at bounding box center [1365, 466] width 323 height 236
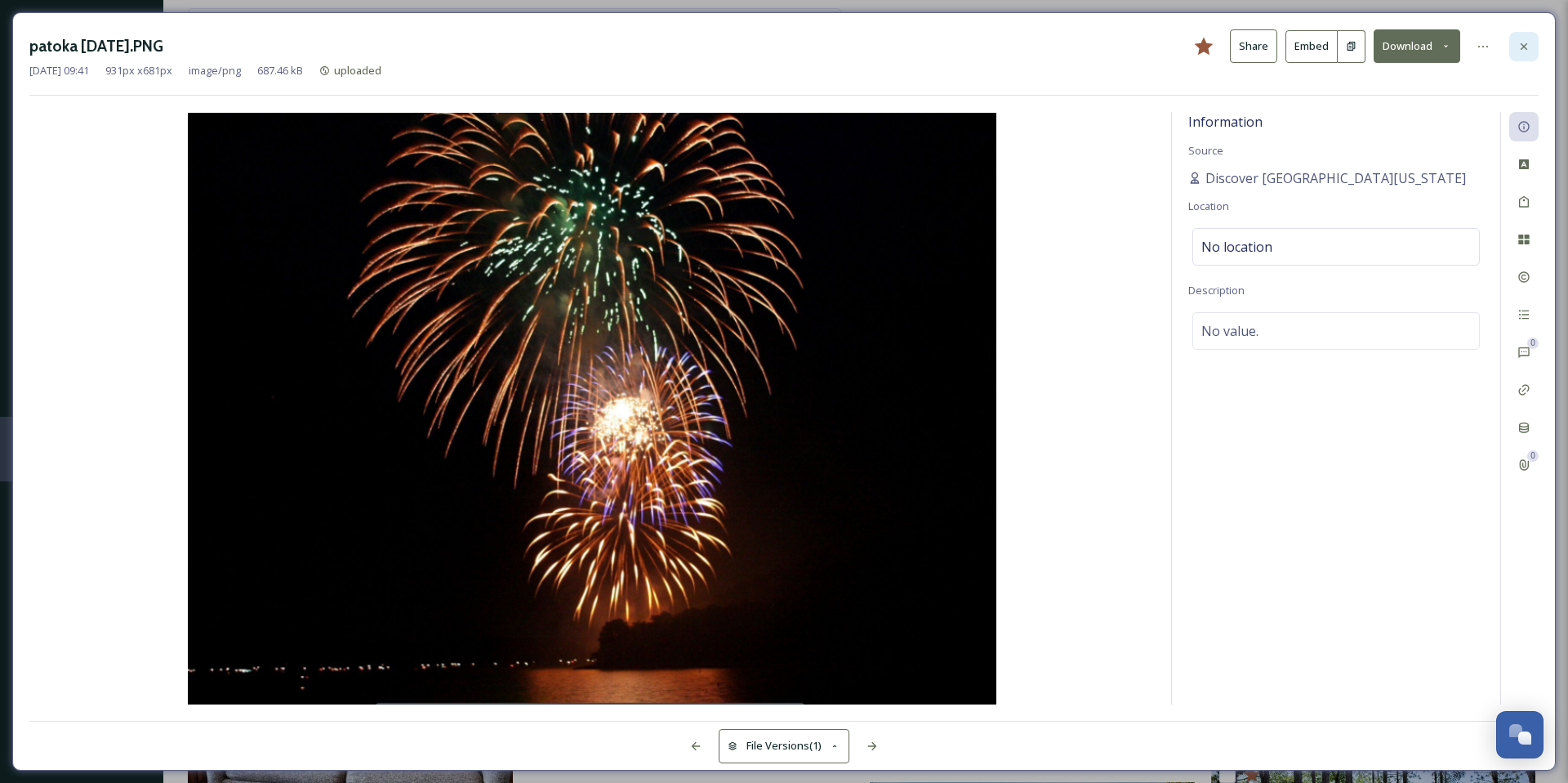
click at [1525, 40] on icon at bounding box center [1523, 46] width 13 height 13
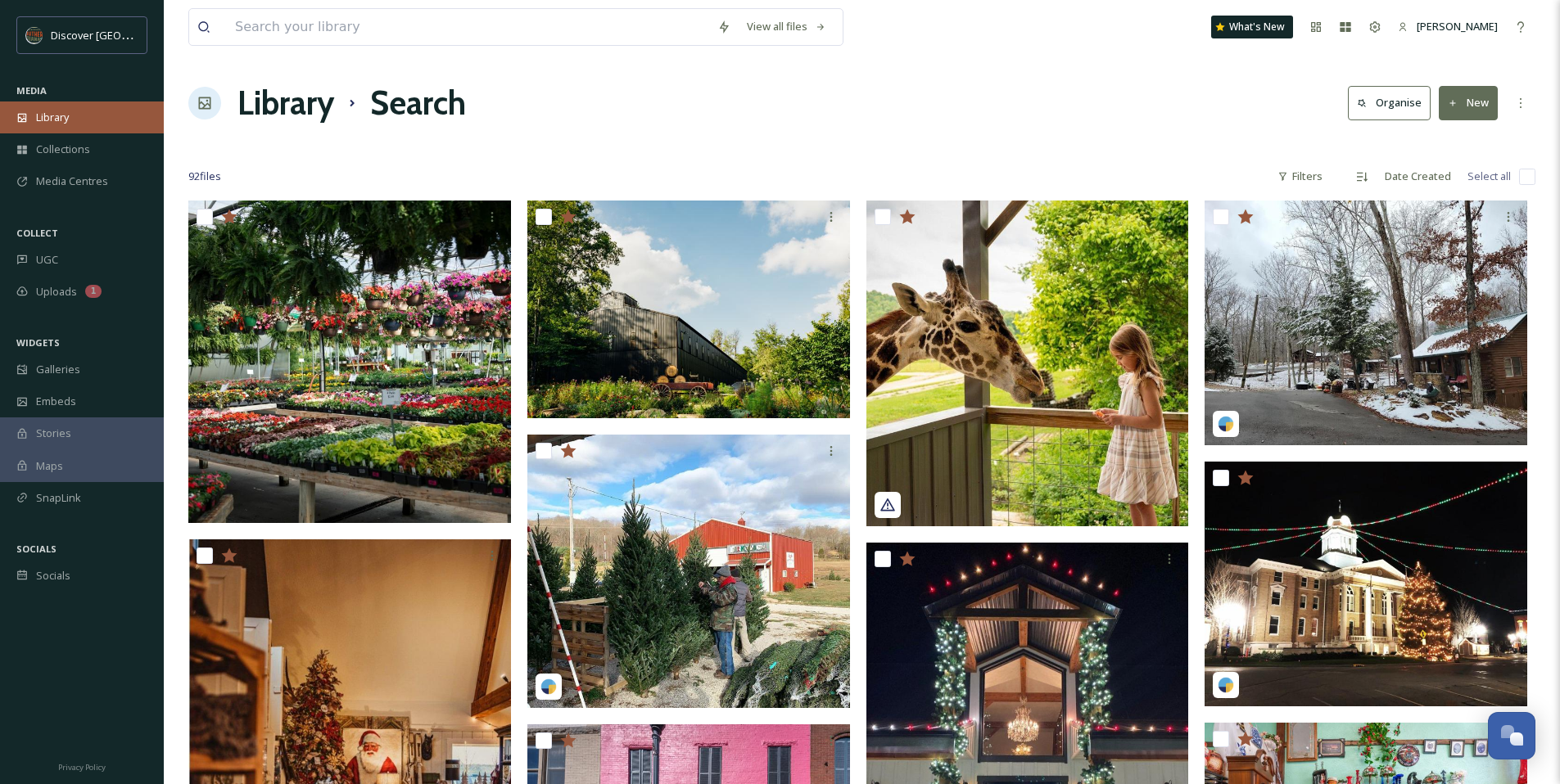
click at [113, 110] on div "Library" at bounding box center [81, 117] width 163 height 32
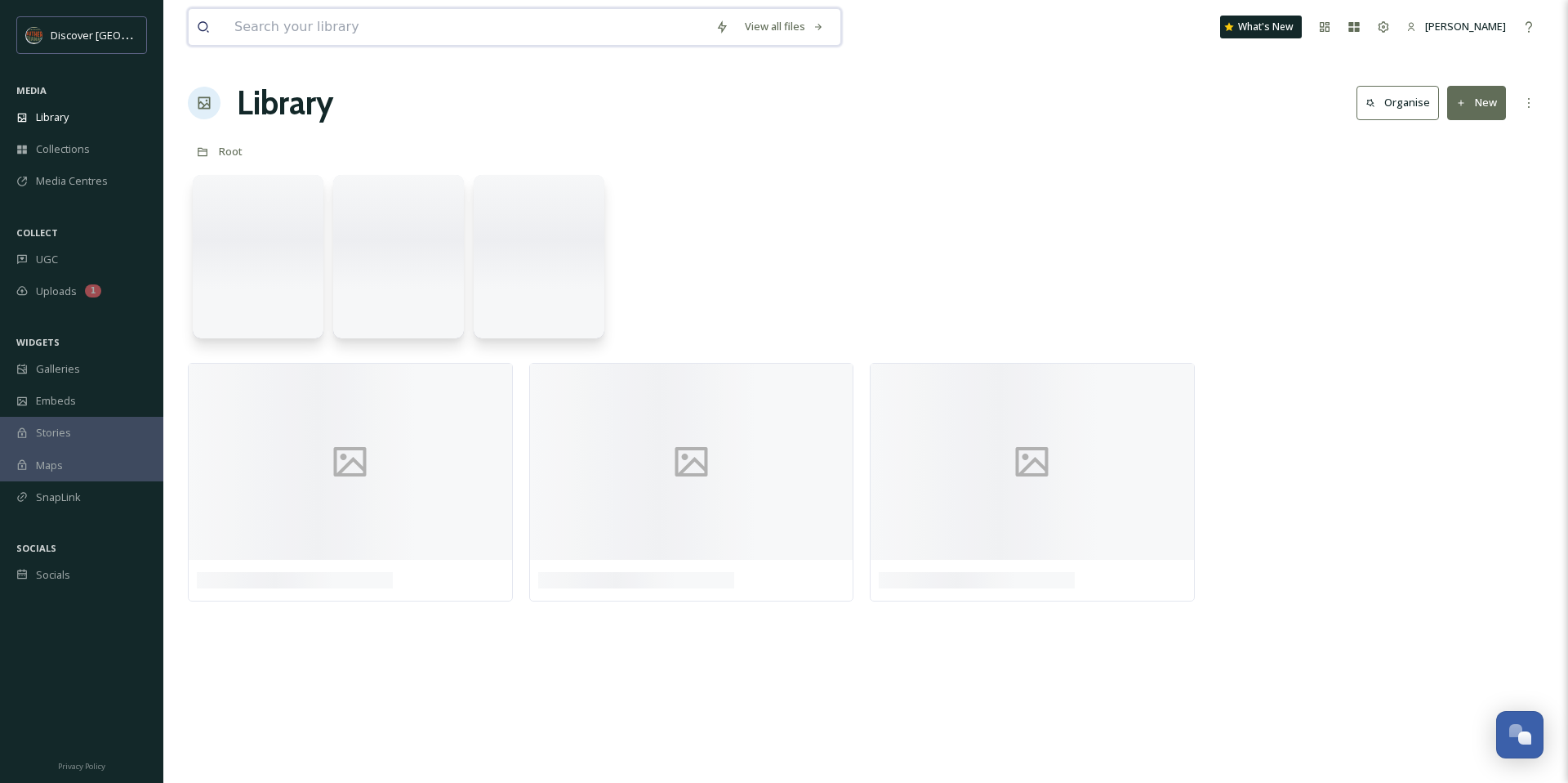
click at [289, 23] on input at bounding box center [466, 26] width 481 height 36
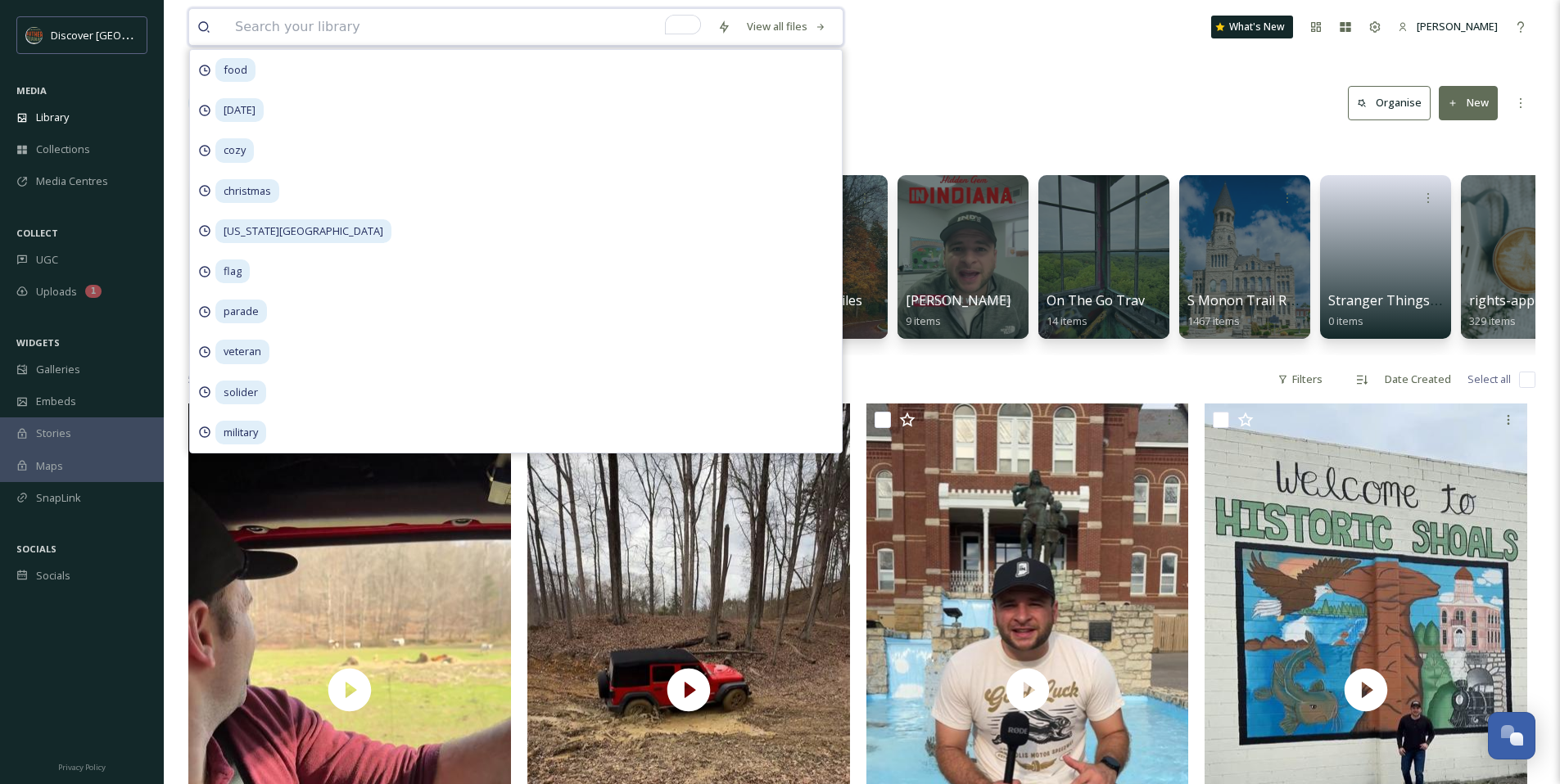
type input "c"
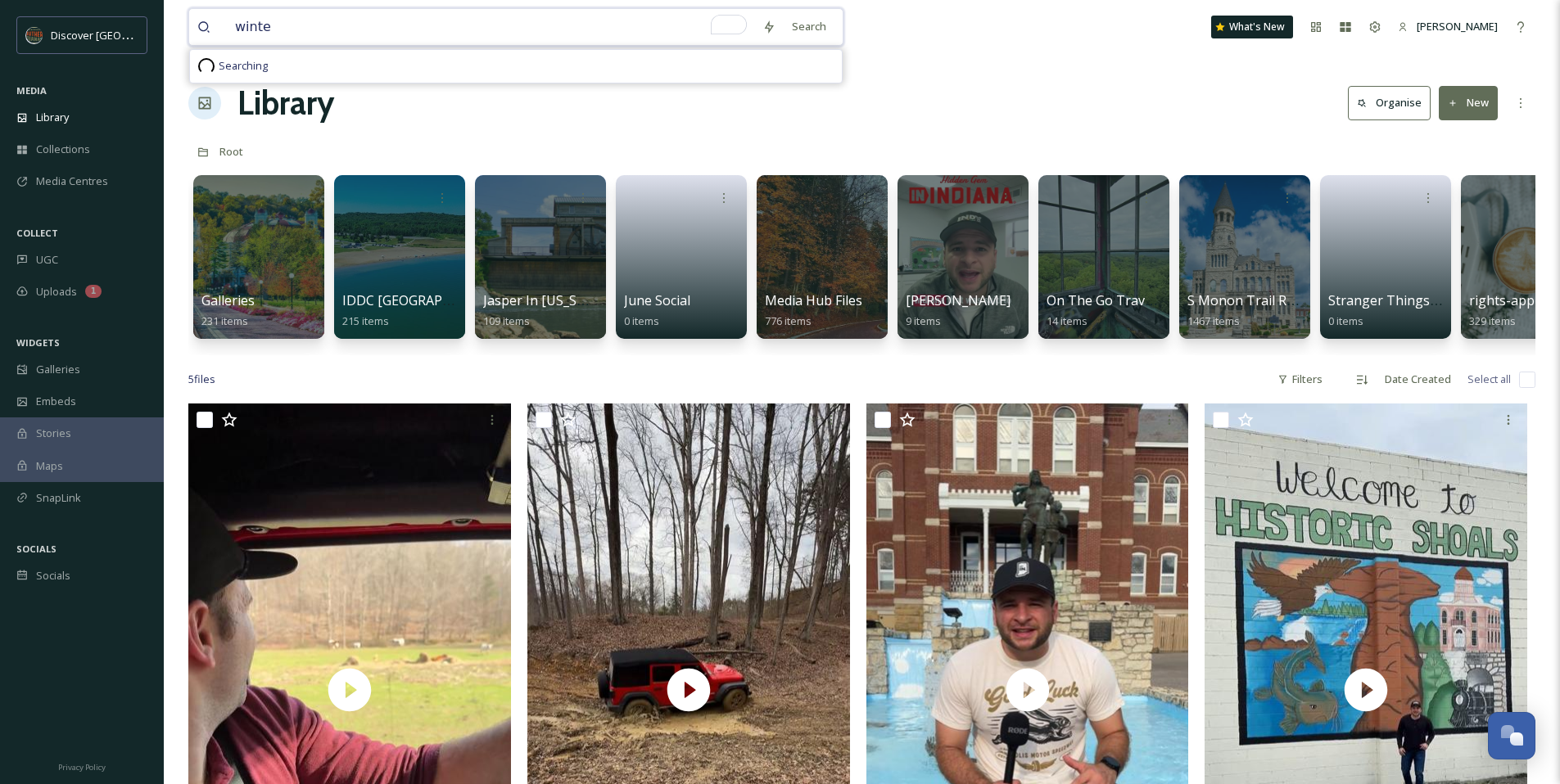
type input "winter"
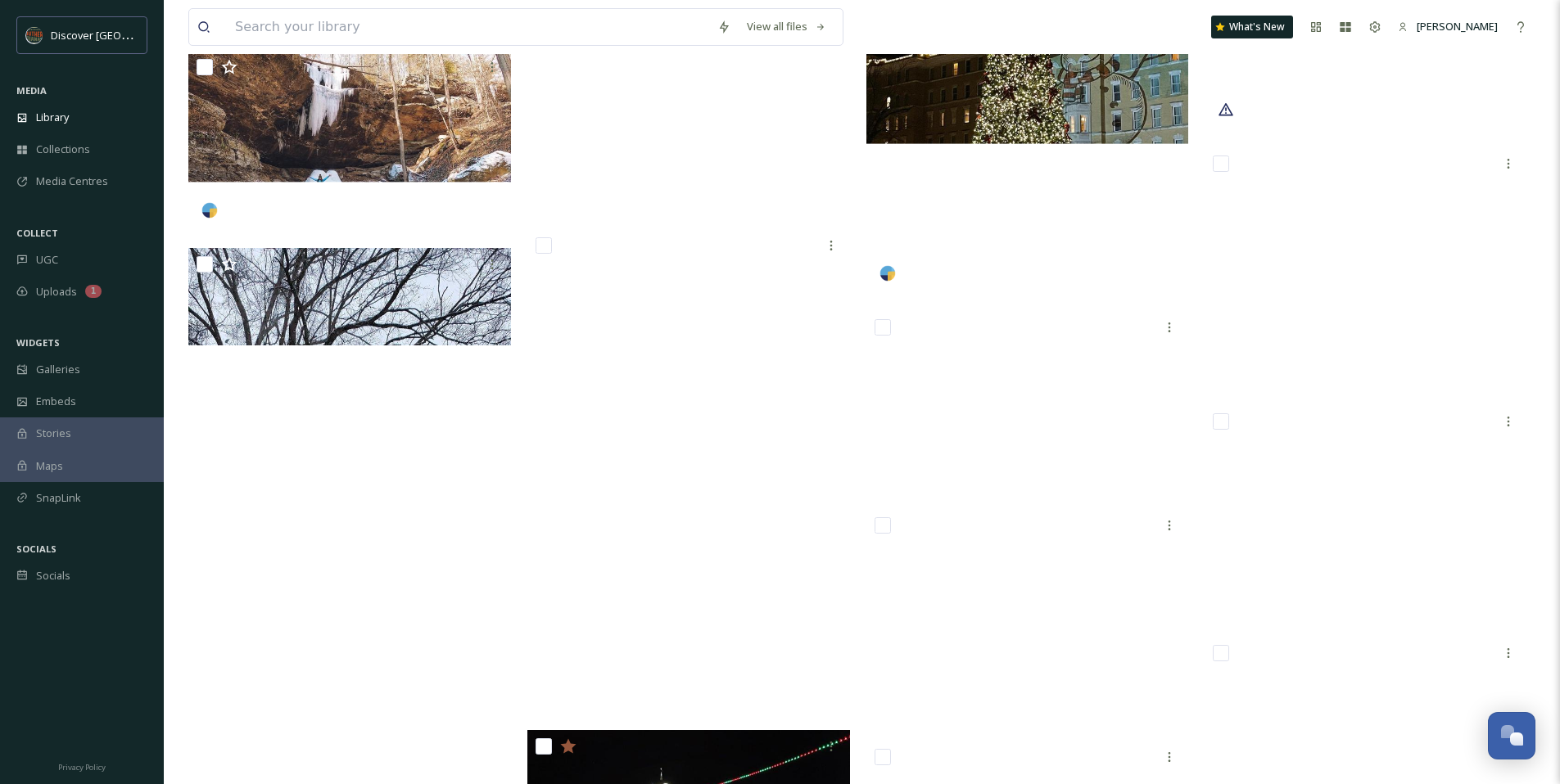
scroll to position [1843, 0]
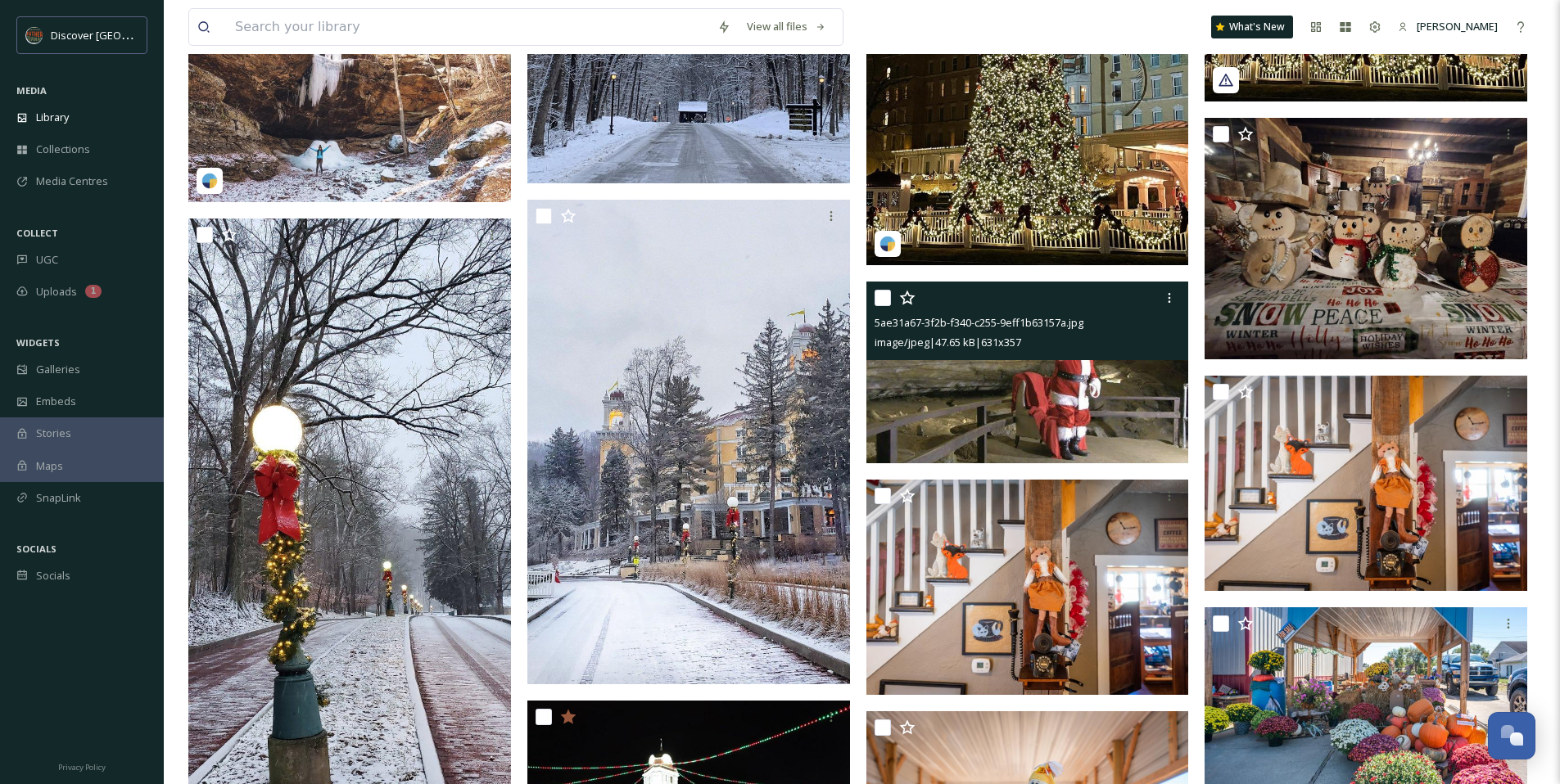
click at [970, 395] on img at bounding box center [1028, 372] width 323 height 183
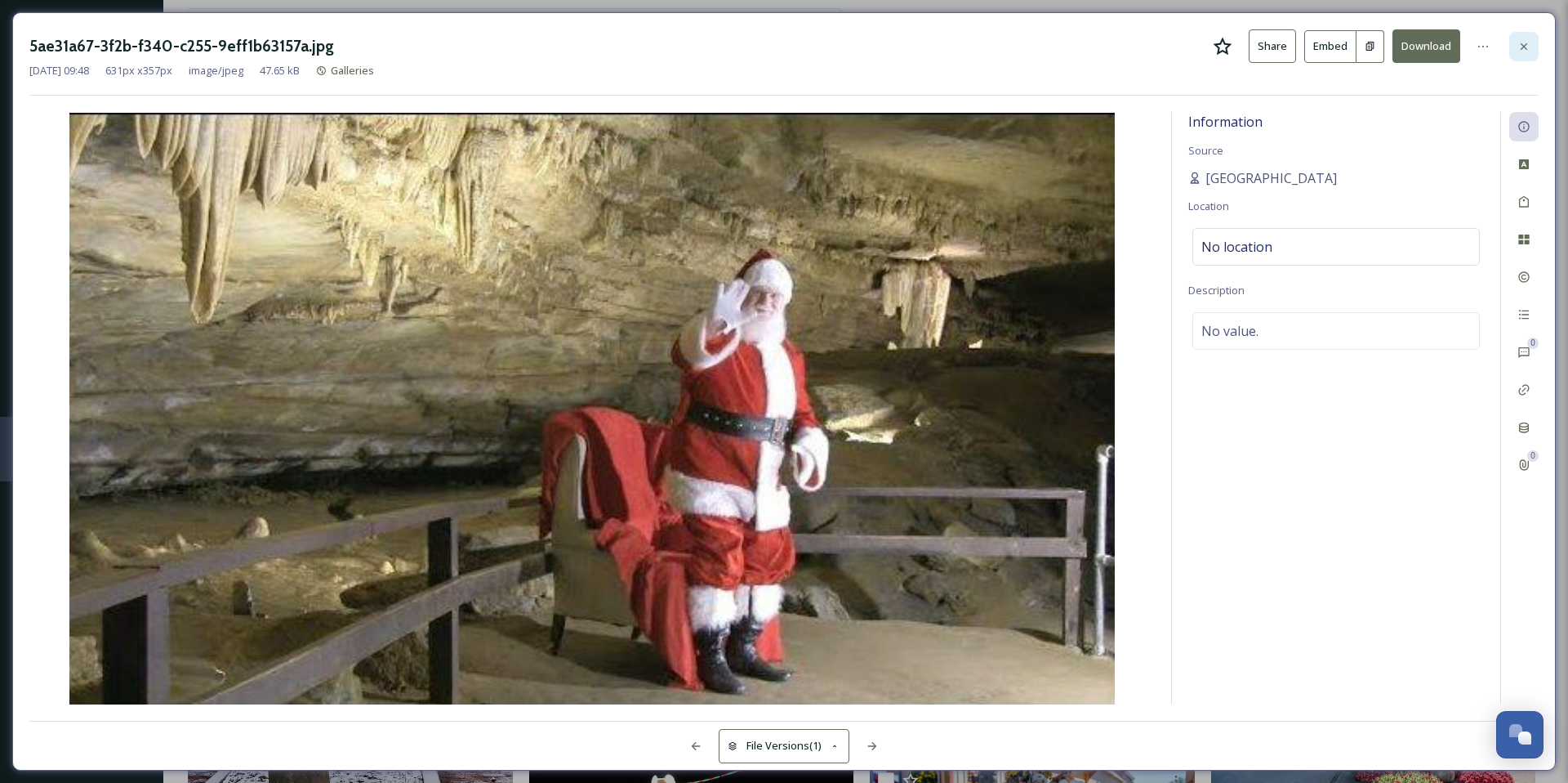
click at [1524, 48] on icon at bounding box center [1523, 46] width 13 height 13
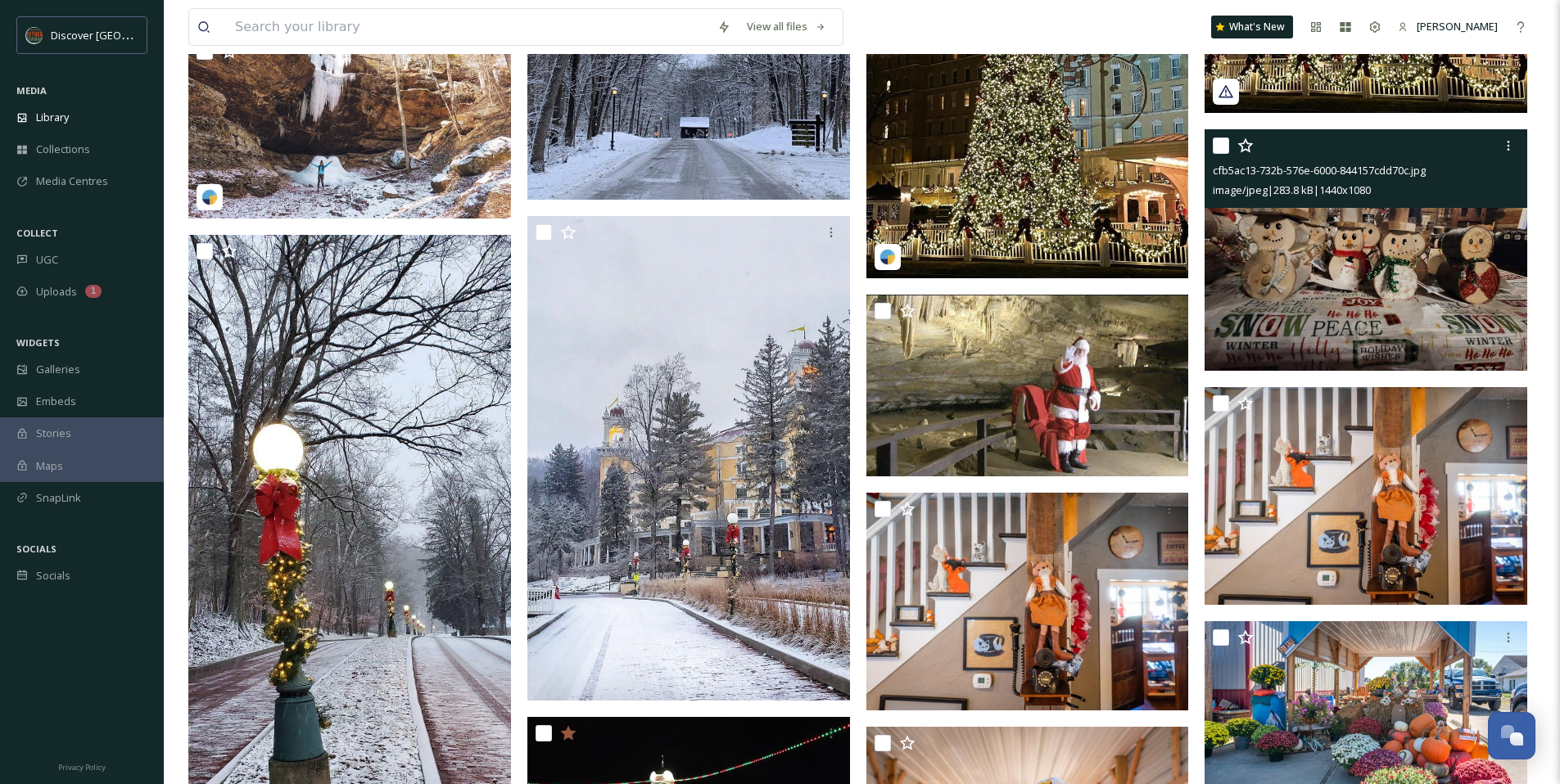
click at [1273, 275] on img at bounding box center [1365, 250] width 323 height 242
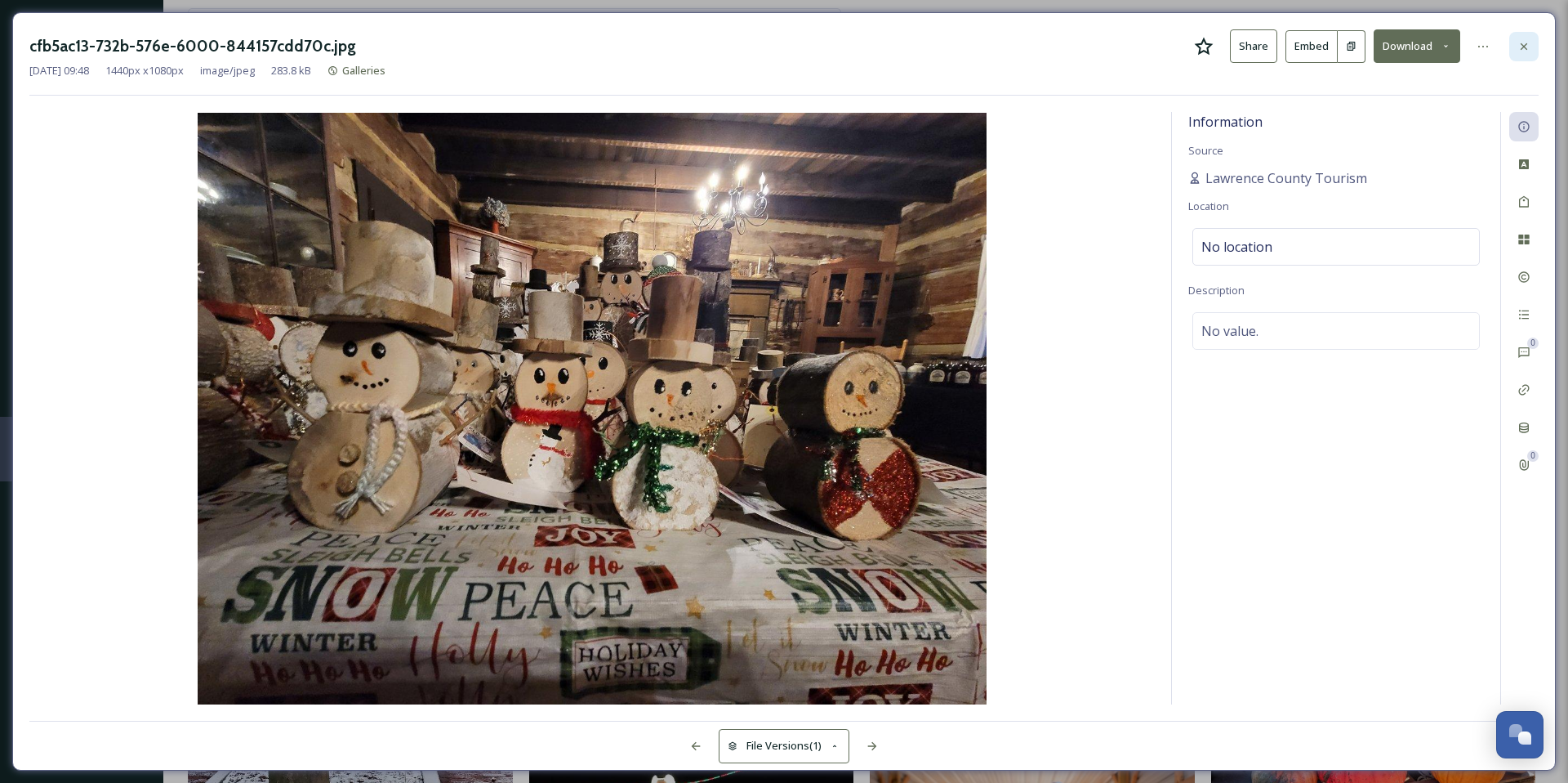
click at [1532, 49] on div at bounding box center [1524, 47] width 29 height 29
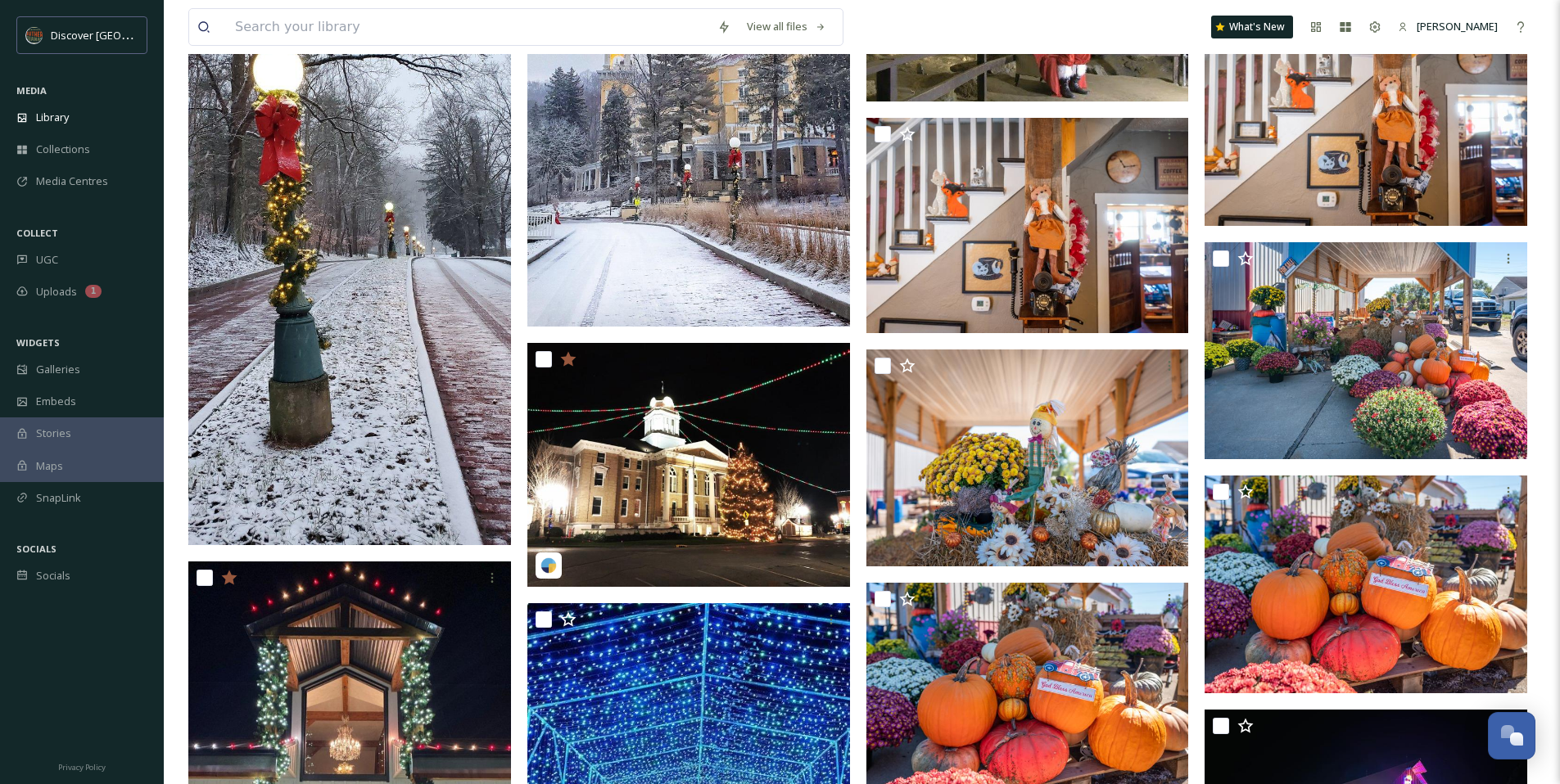
scroll to position [2251, 0]
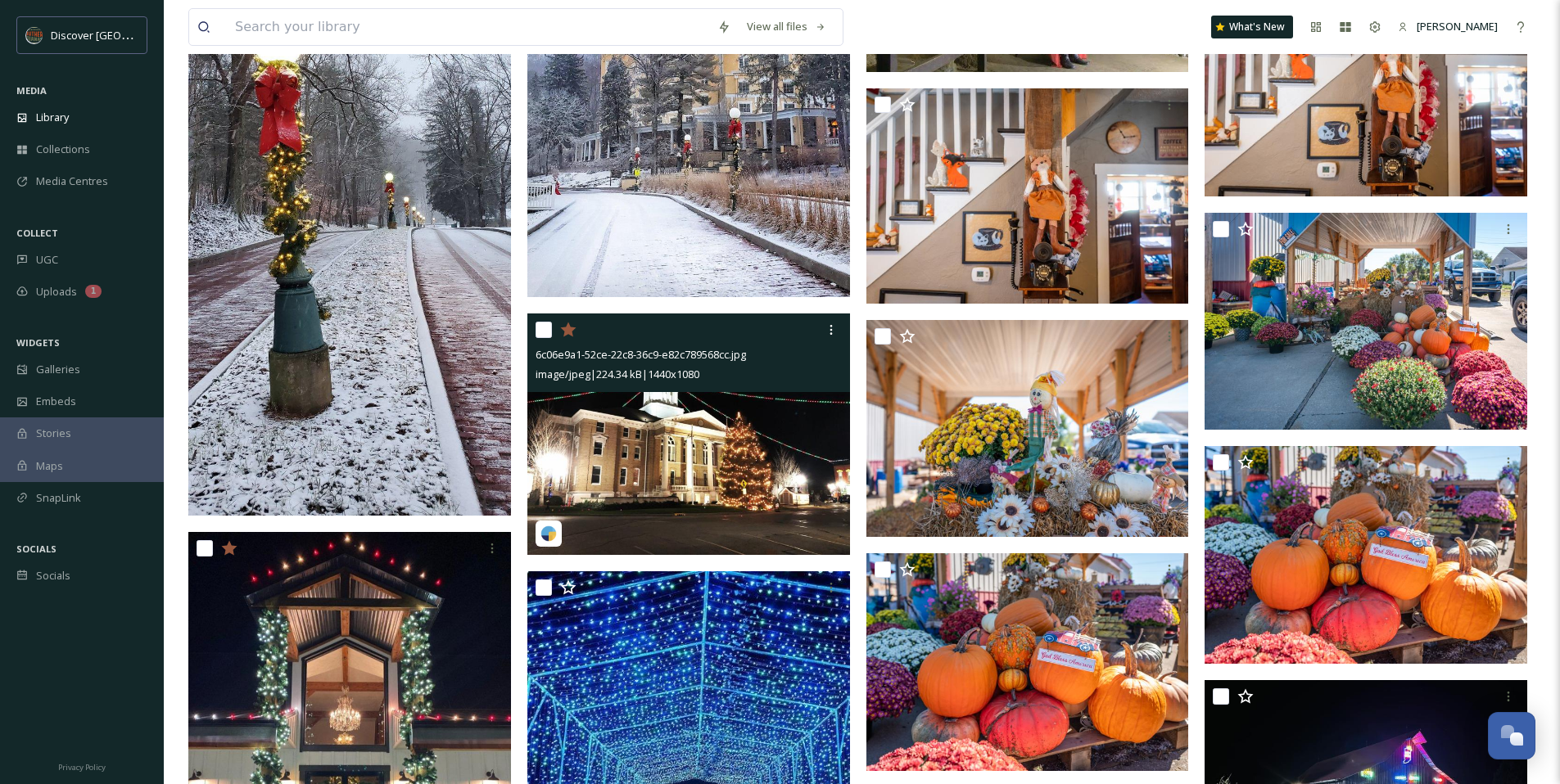
click at [752, 414] on img at bounding box center [689, 435] width 323 height 242
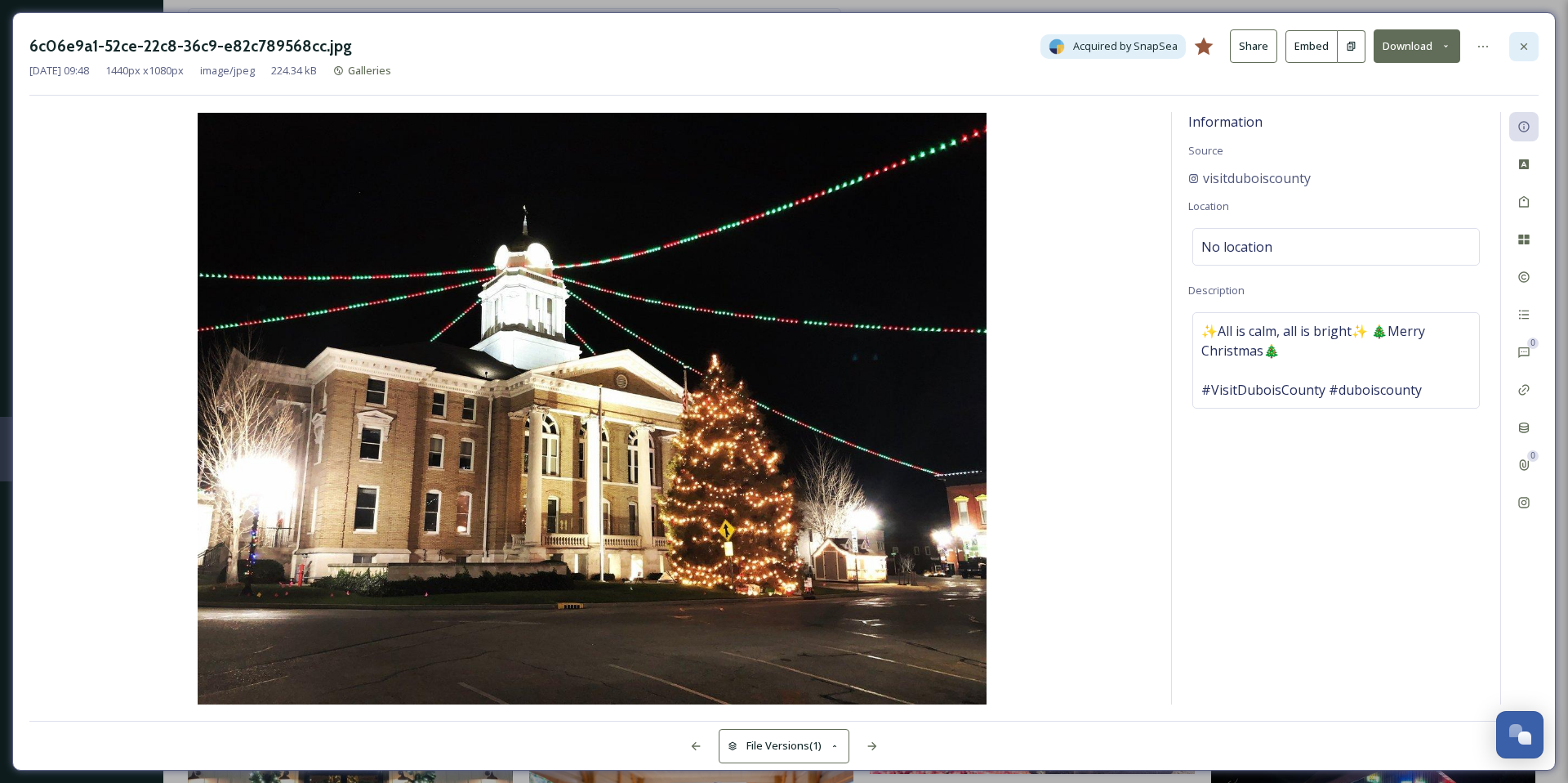
click at [1530, 48] on icon at bounding box center [1523, 46] width 13 height 13
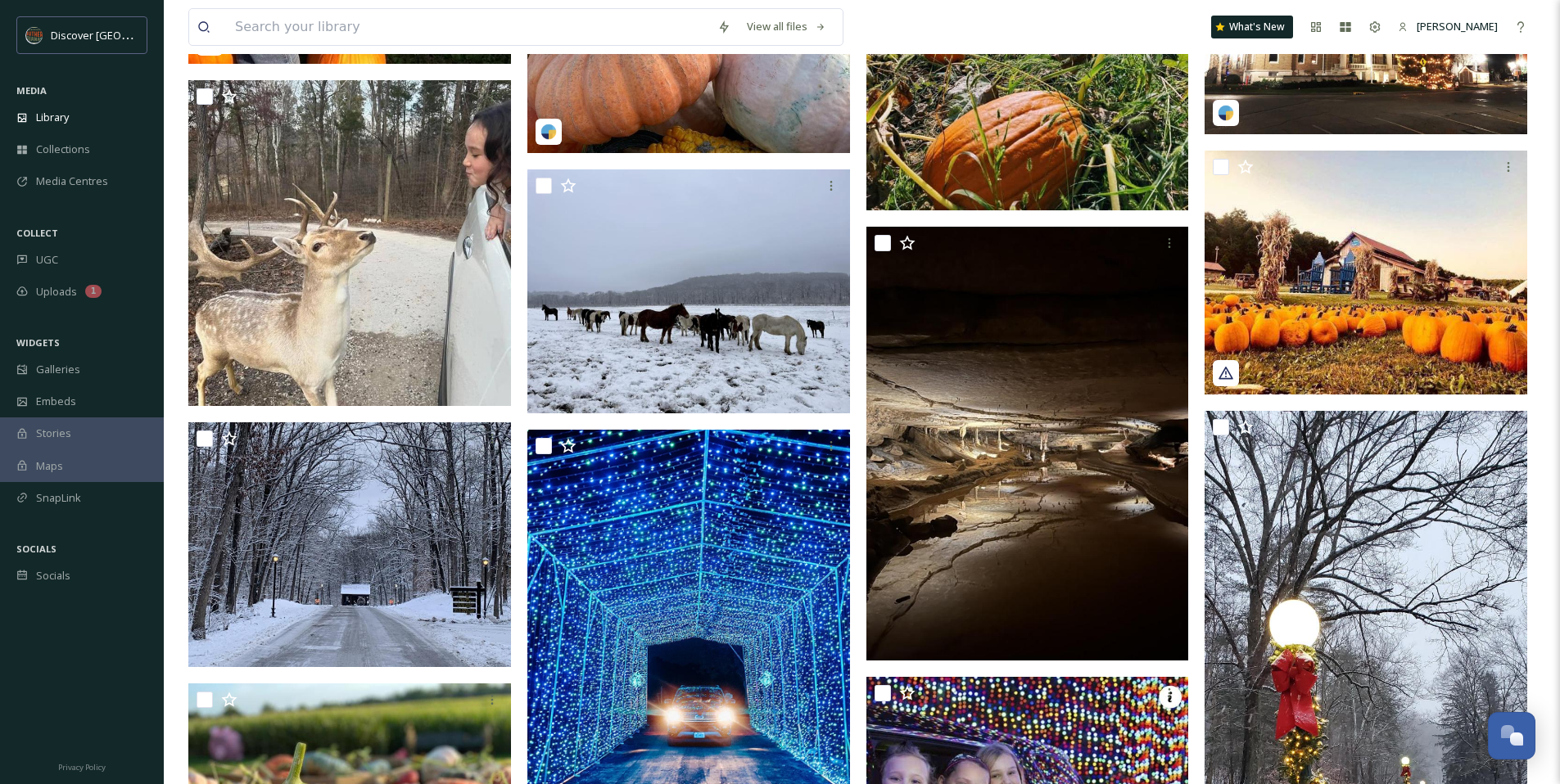
scroll to position [4379, 0]
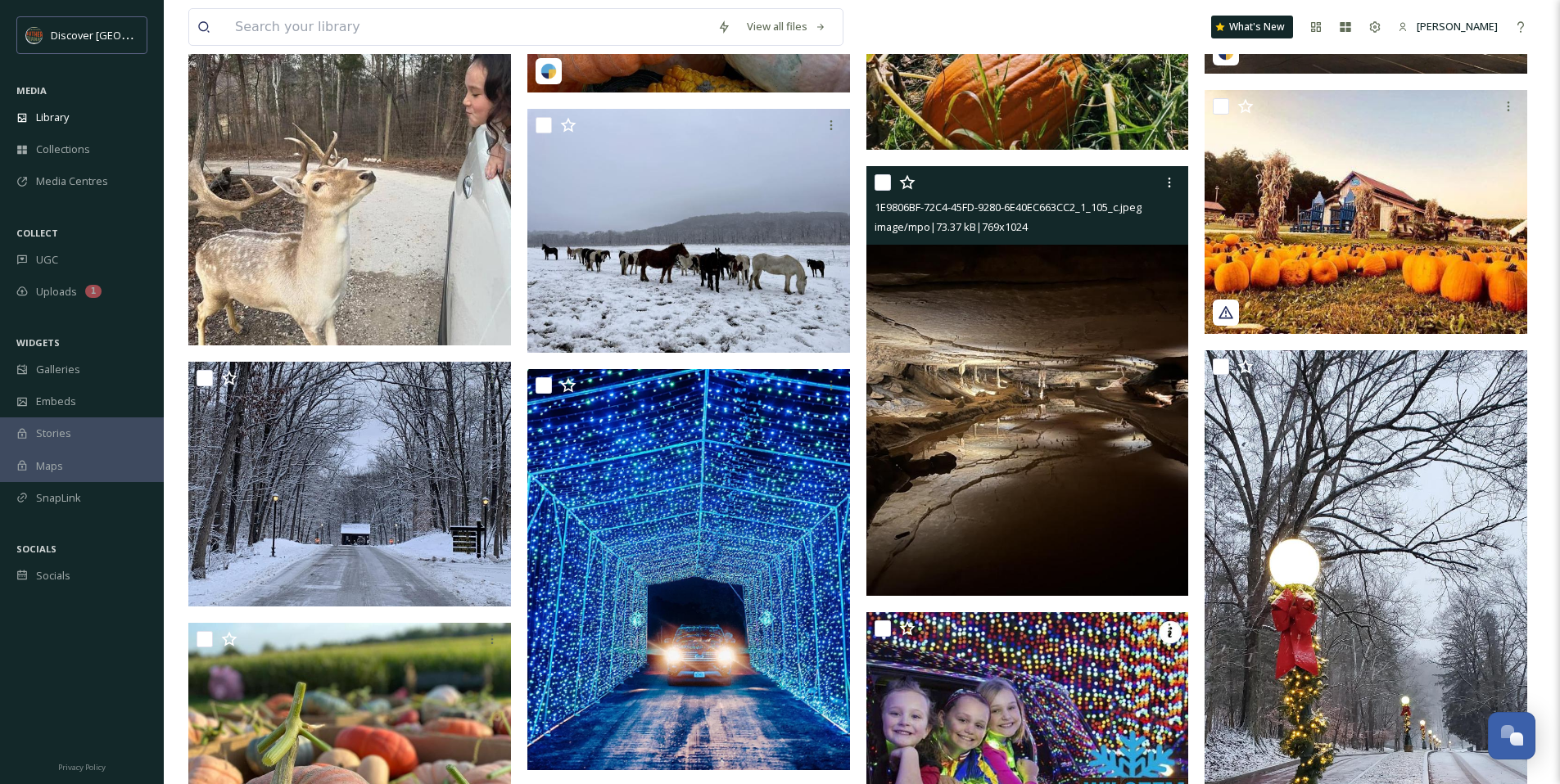
click at [955, 405] on img at bounding box center [1028, 380] width 323 height 429
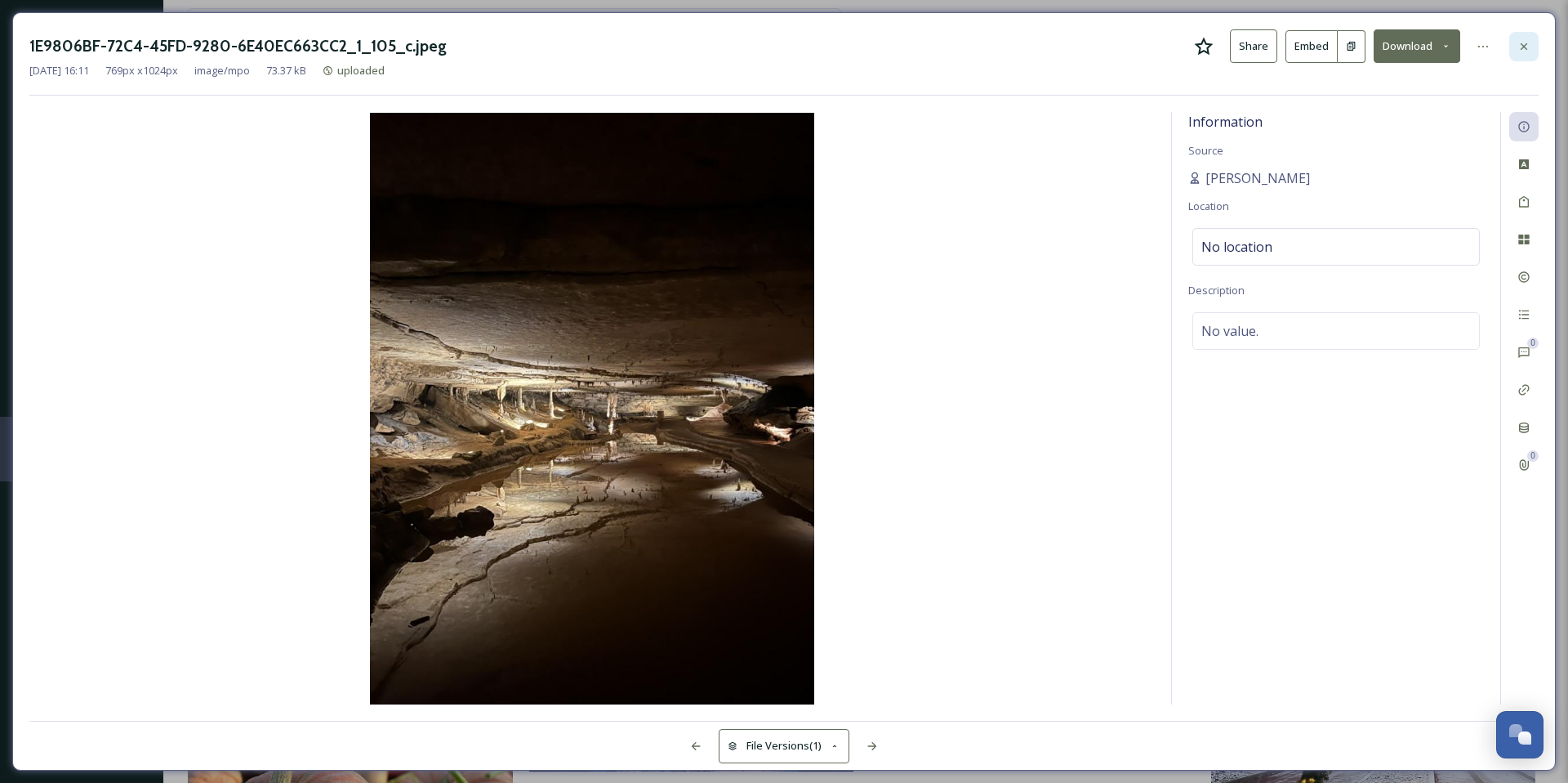
click at [1520, 47] on icon at bounding box center [1523, 46] width 13 height 13
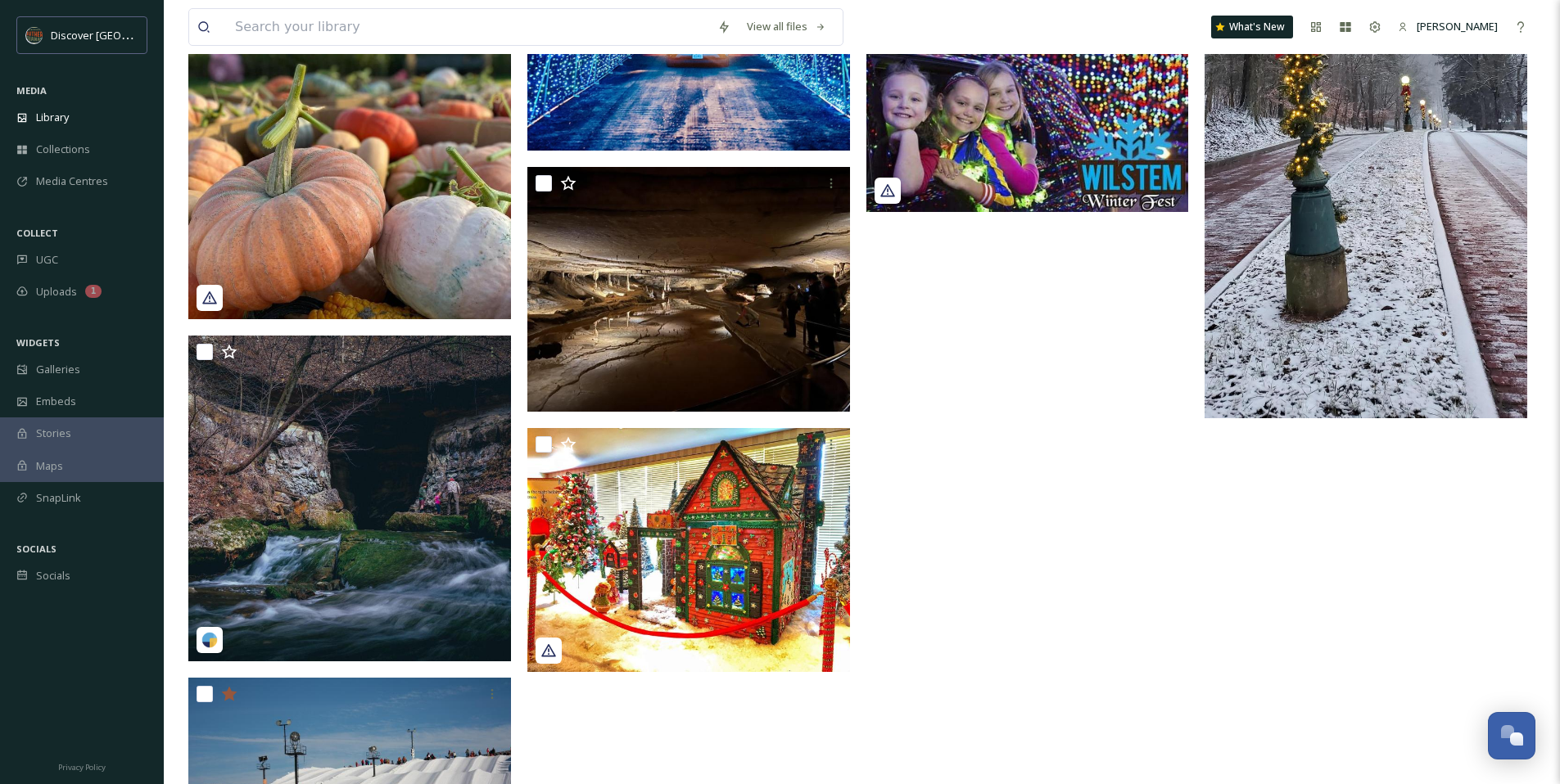
scroll to position [5021, 0]
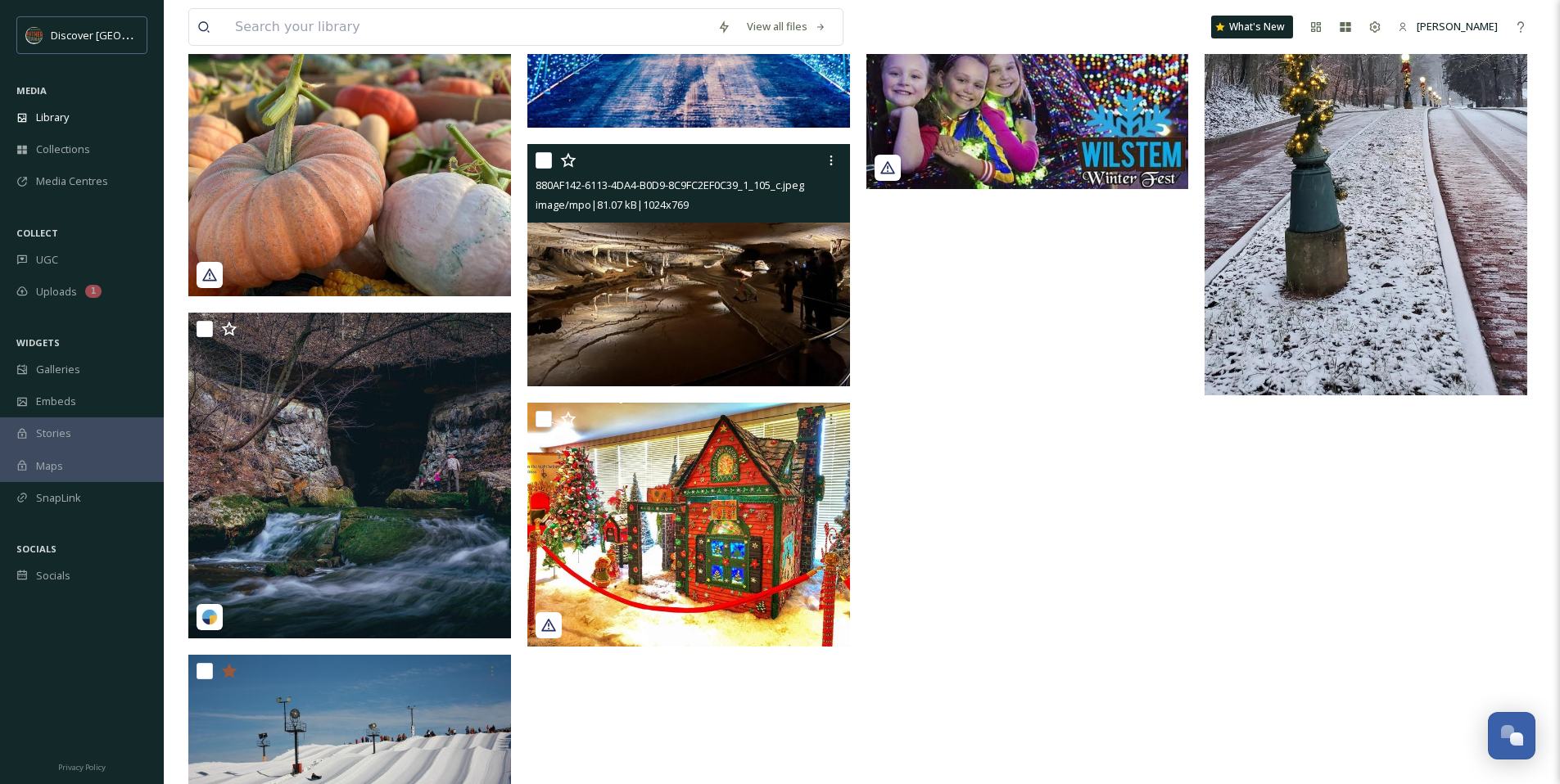
click at [754, 318] on img at bounding box center [689, 265] width 323 height 242
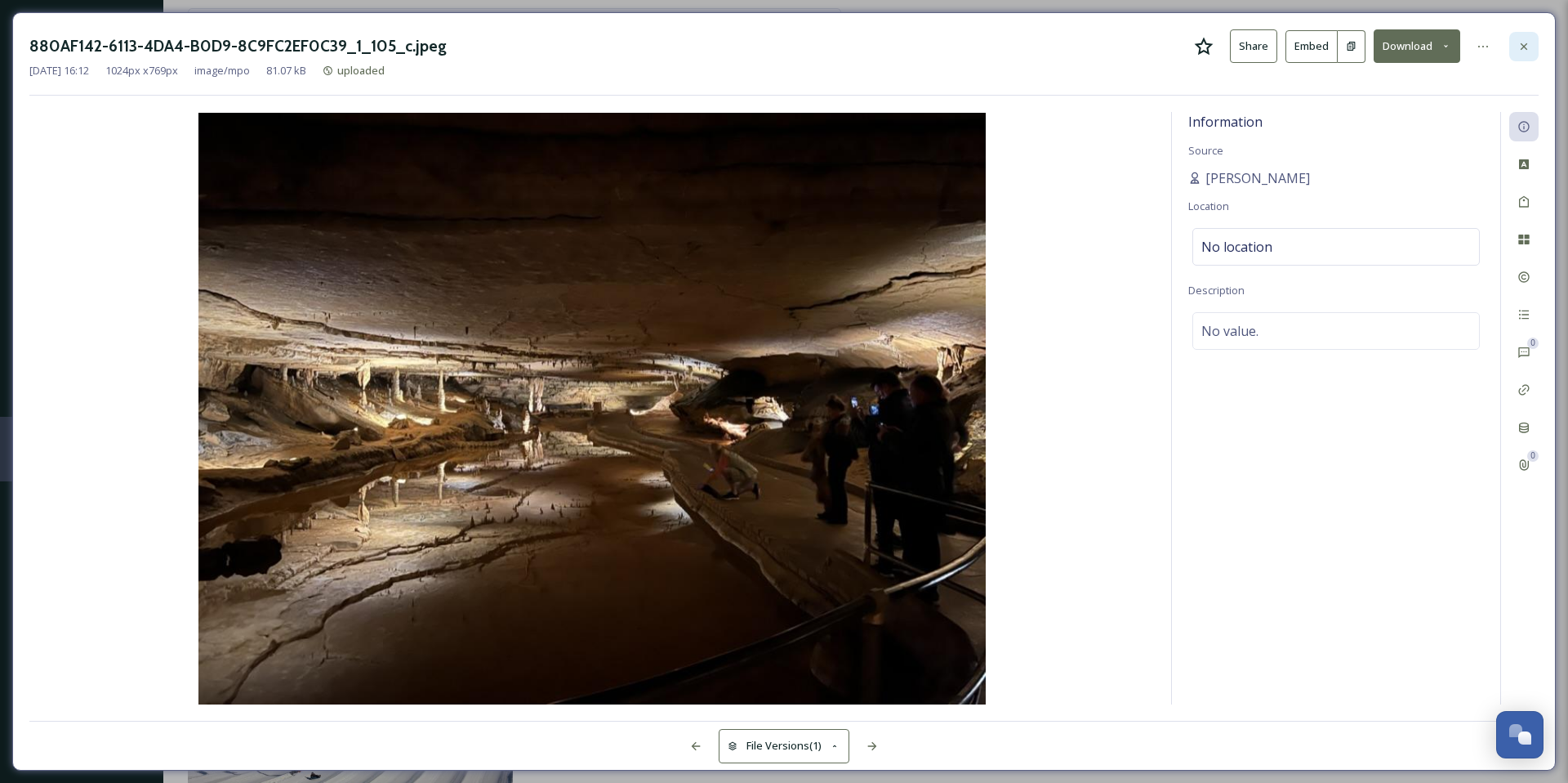
click at [1532, 45] on div at bounding box center [1524, 47] width 29 height 29
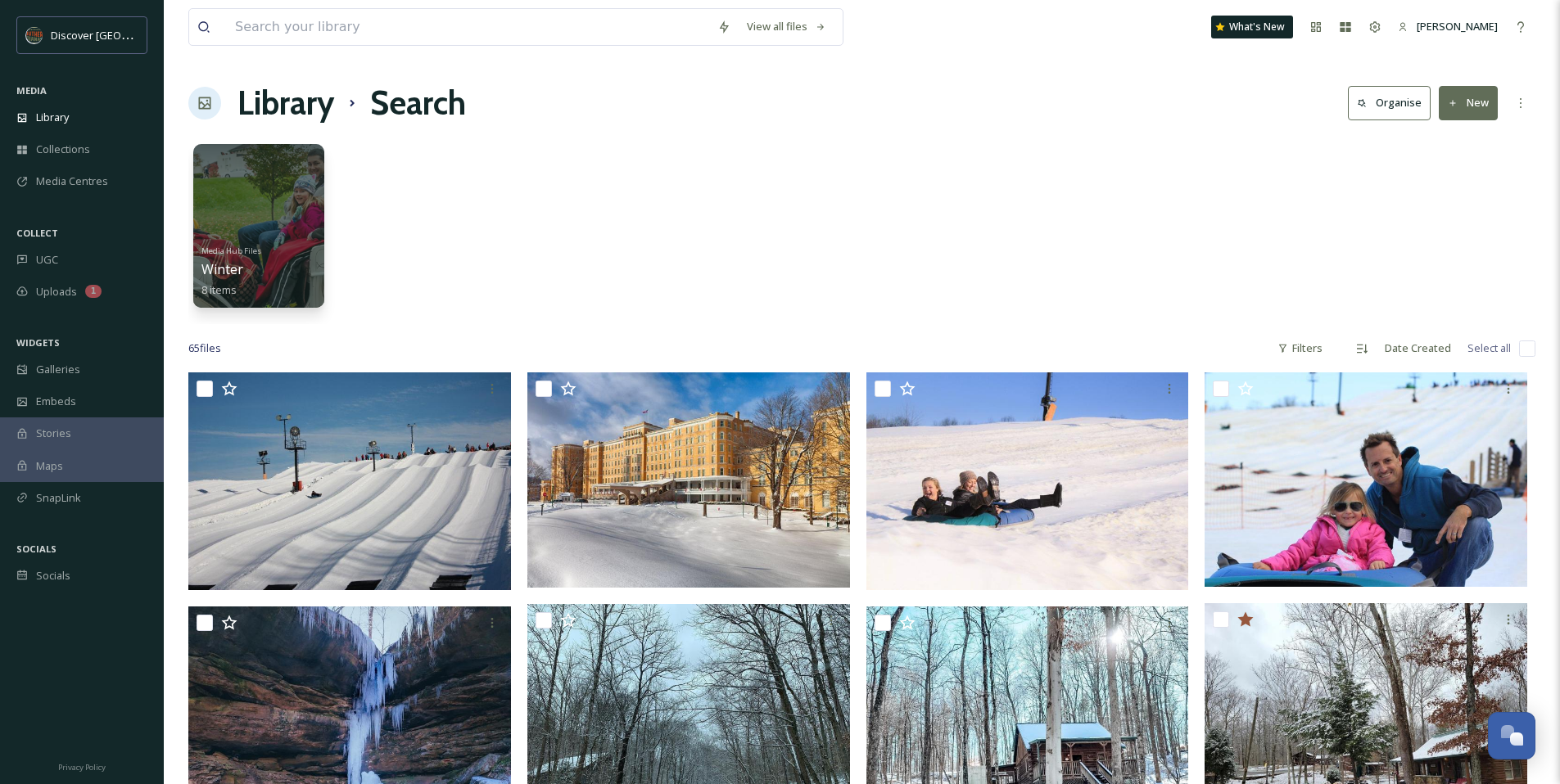
click at [646, 236] on div "Media Hub Files Winter 8 items" at bounding box center [862, 230] width 1347 height 189
click at [32, 121] on div "Library" at bounding box center [81, 117] width 163 height 32
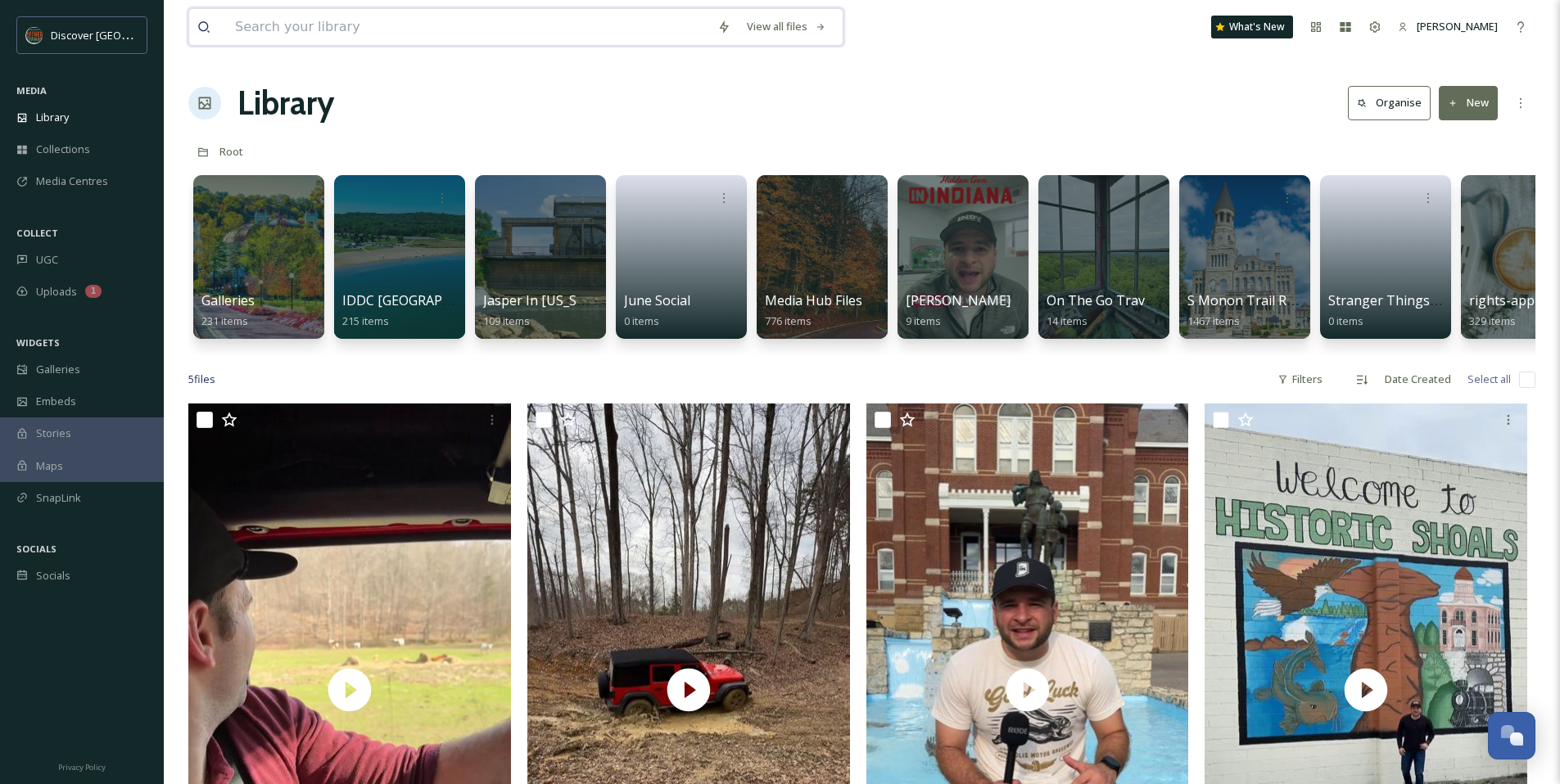
click at [370, 23] on input at bounding box center [468, 26] width 482 height 36
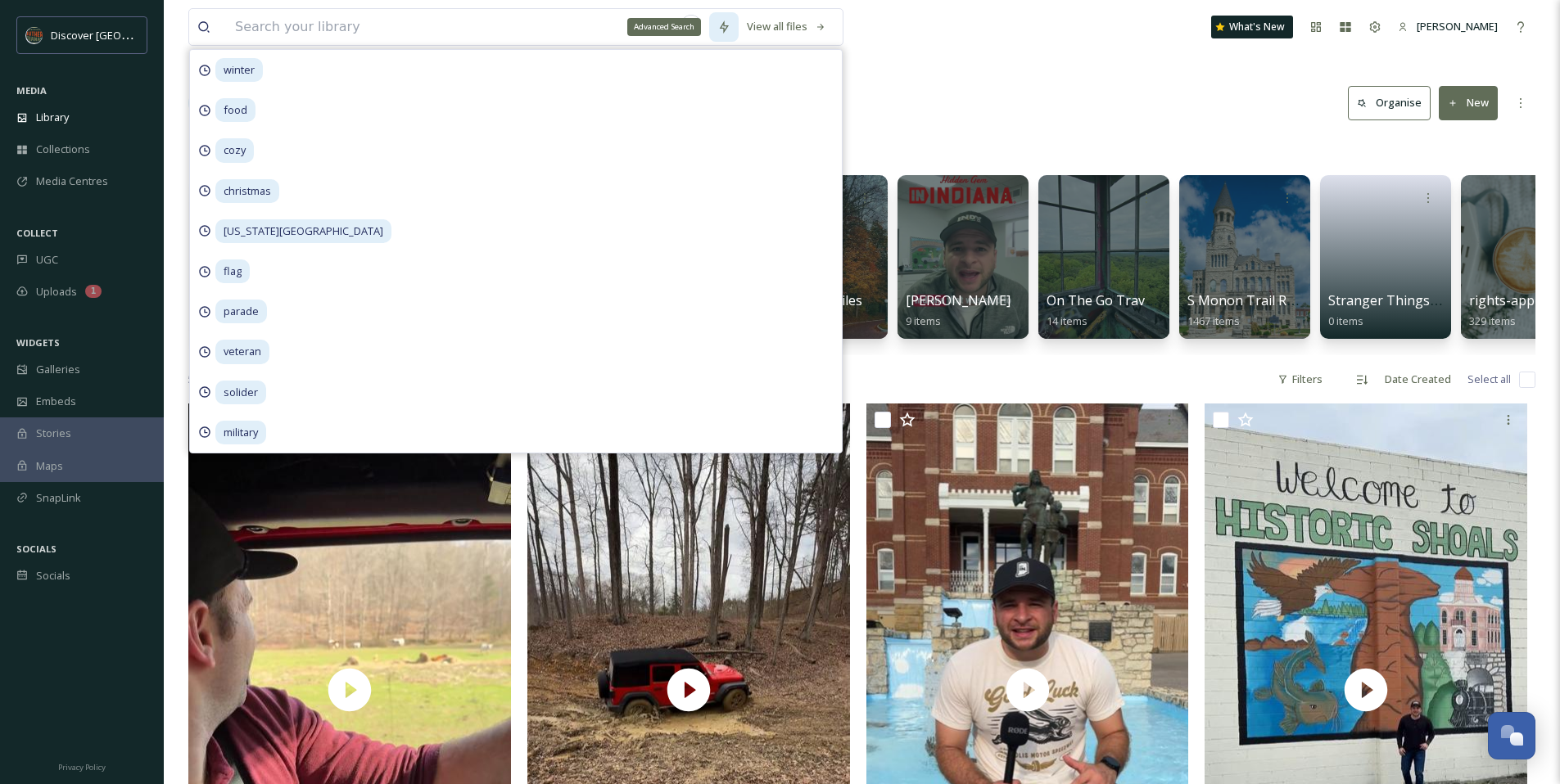
click at [716, 33] on div "Advanced Search" at bounding box center [724, 27] width 29 height 29
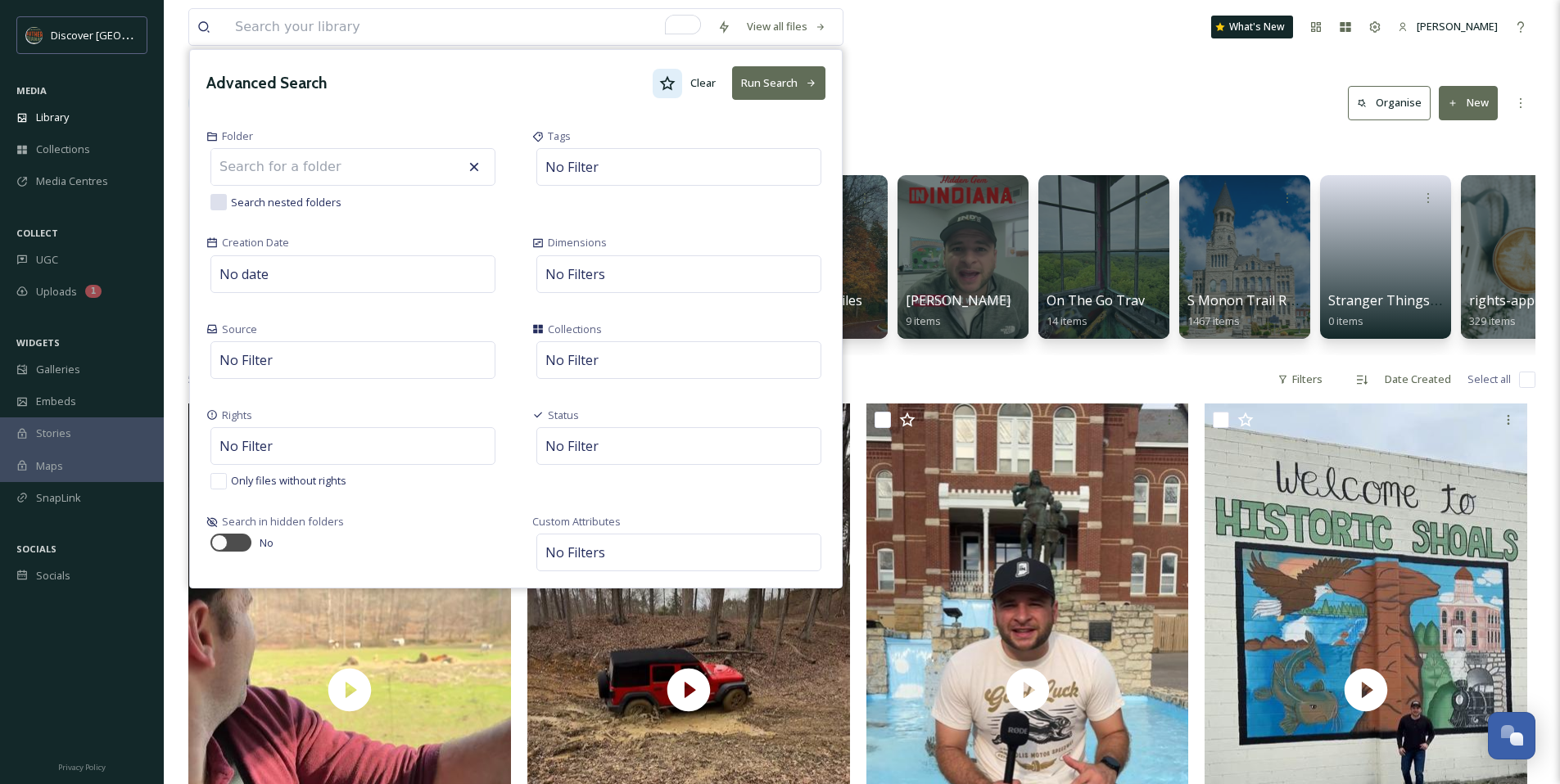
click at [657, 83] on div at bounding box center [667, 83] width 29 height 29
click at [797, 84] on button "Run Search" at bounding box center [778, 83] width 93 height 33
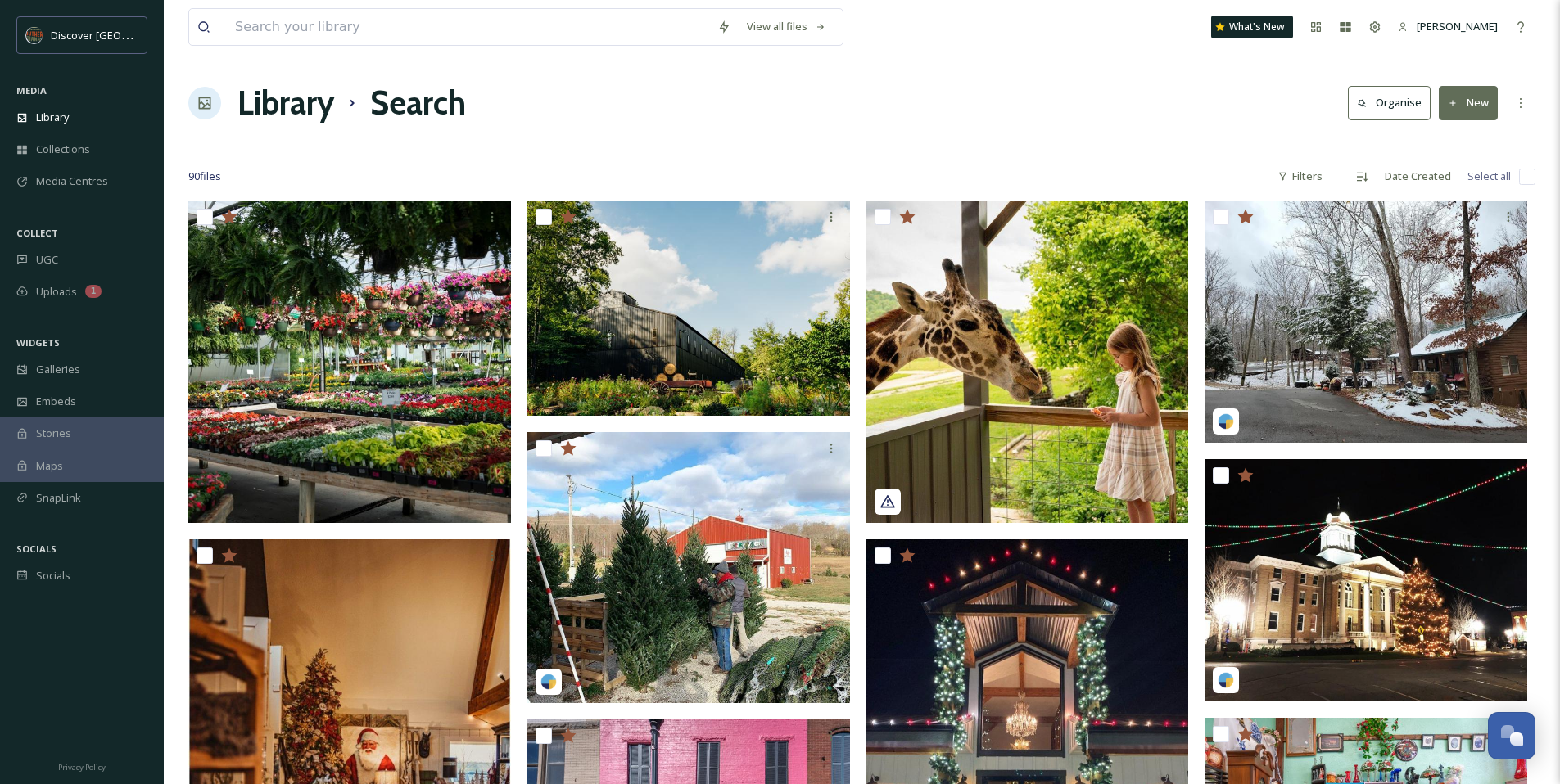
click at [804, 103] on div "Library Search Organise New" at bounding box center [862, 103] width 1347 height 49
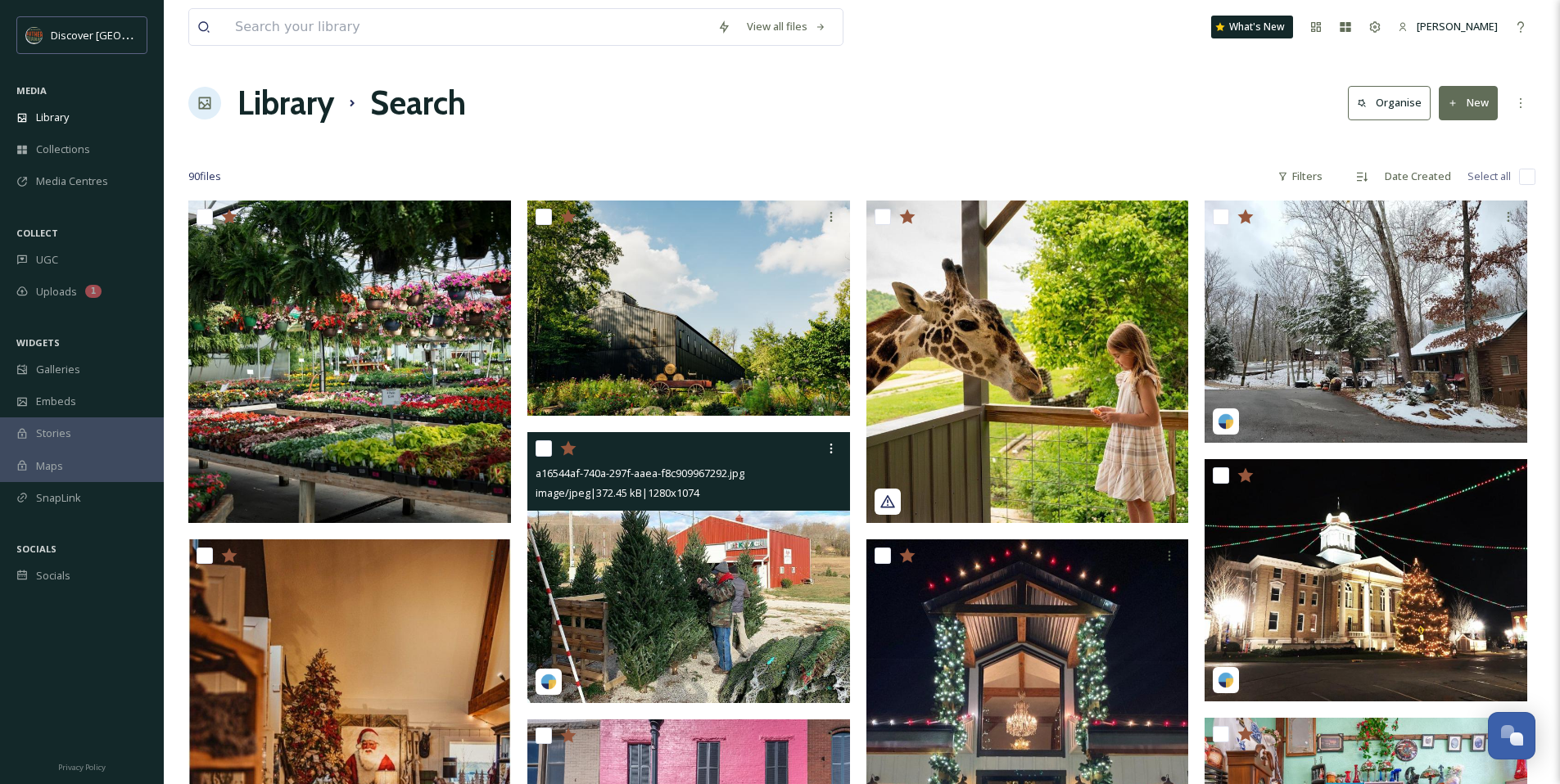
click at [622, 581] on img at bounding box center [689, 567] width 323 height 270
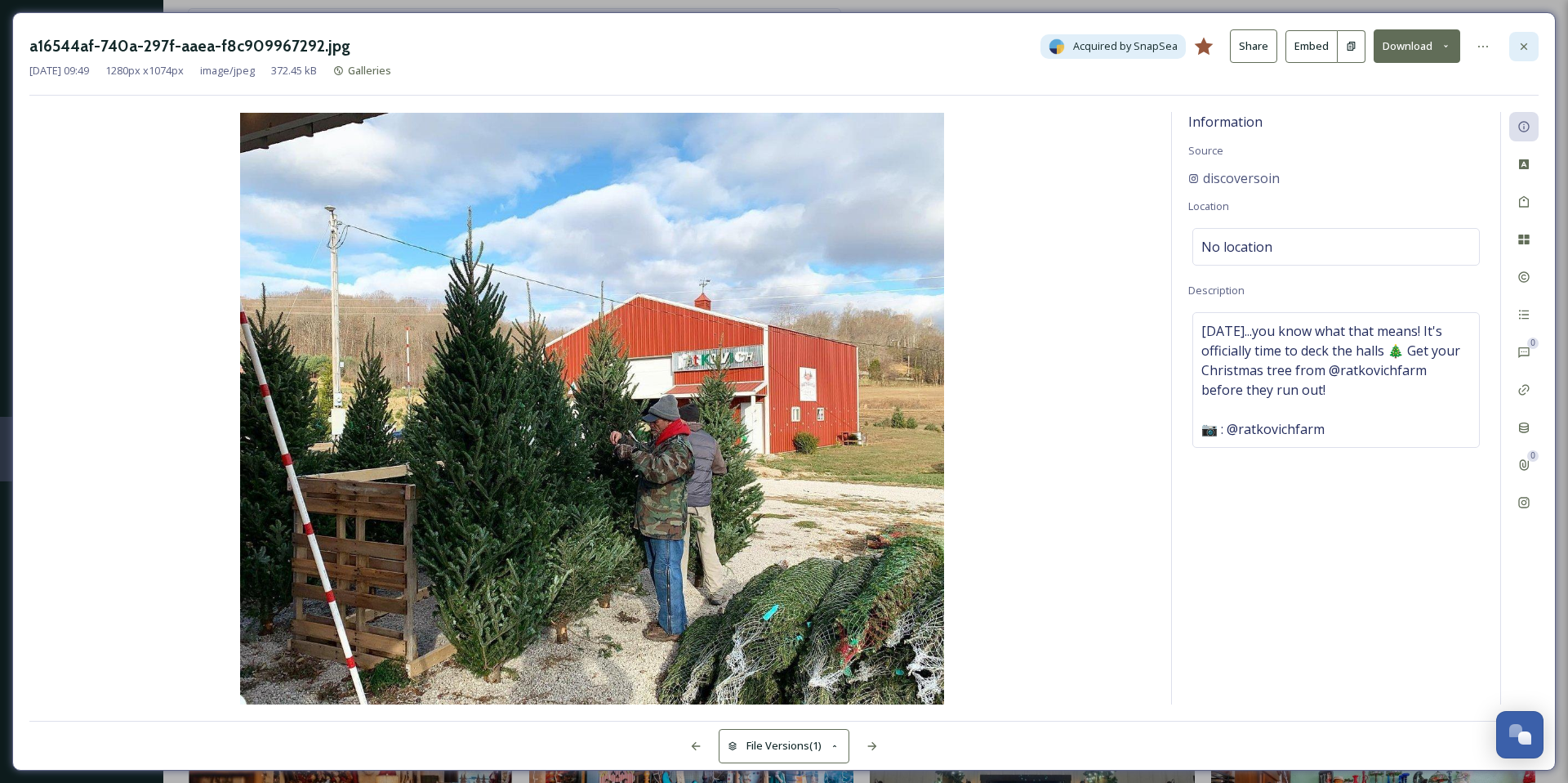
click at [1521, 43] on icon at bounding box center [1524, 46] width 7 height 7
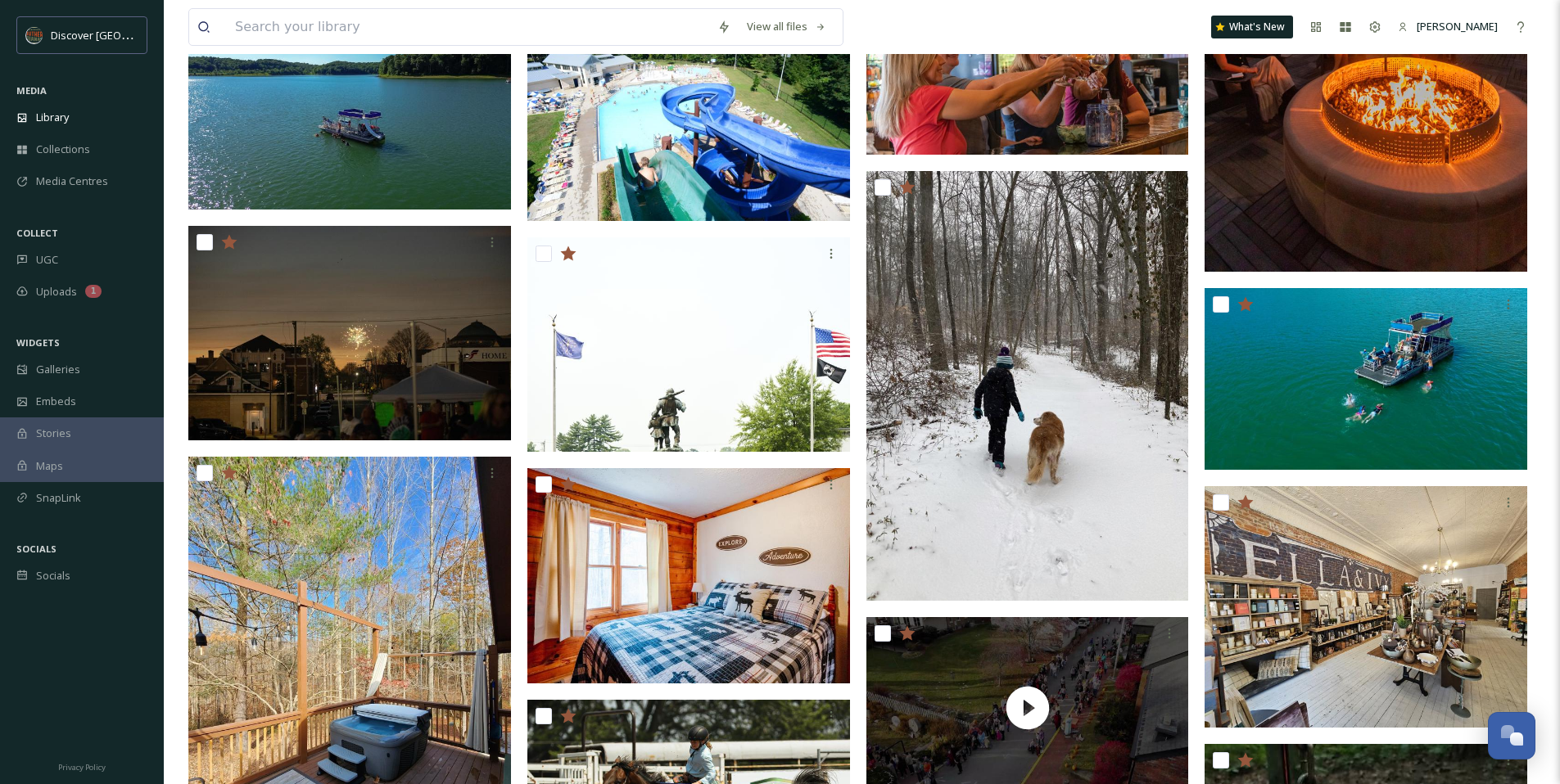
scroll to position [2253, 0]
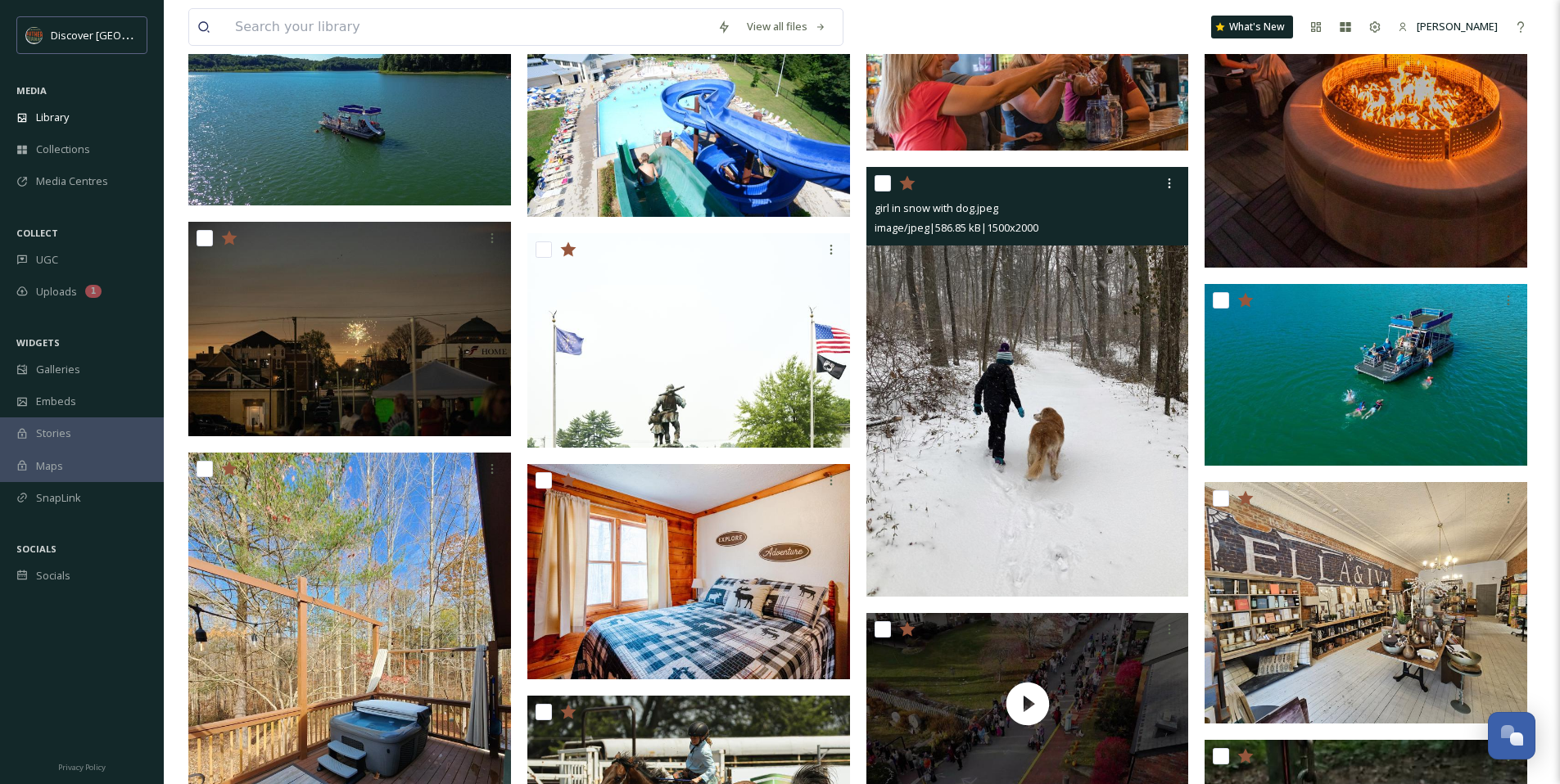
click at [957, 332] on img at bounding box center [1028, 381] width 323 height 429
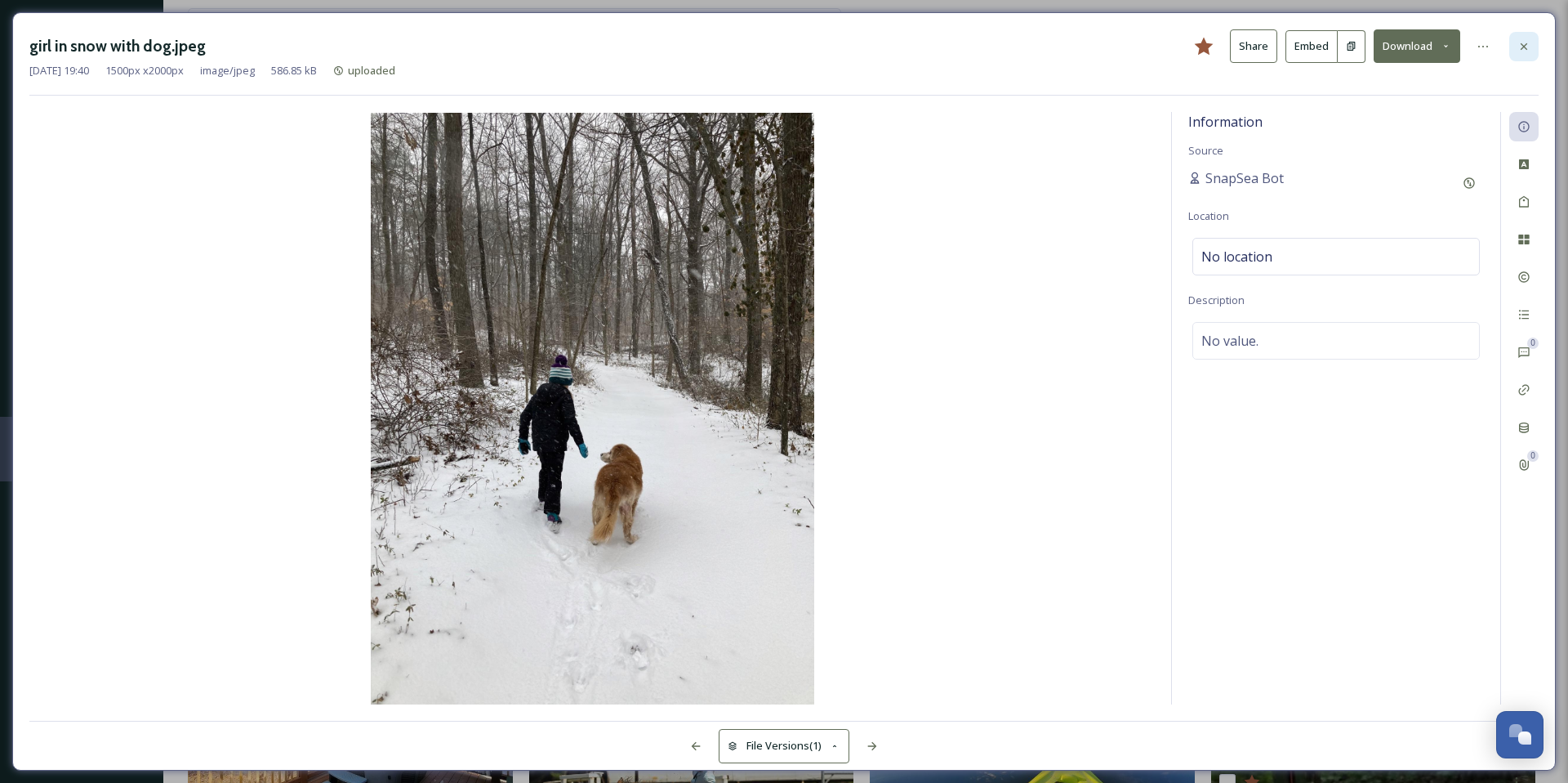
click at [1513, 43] on div at bounding box center [1524, 47] width 29 height 29
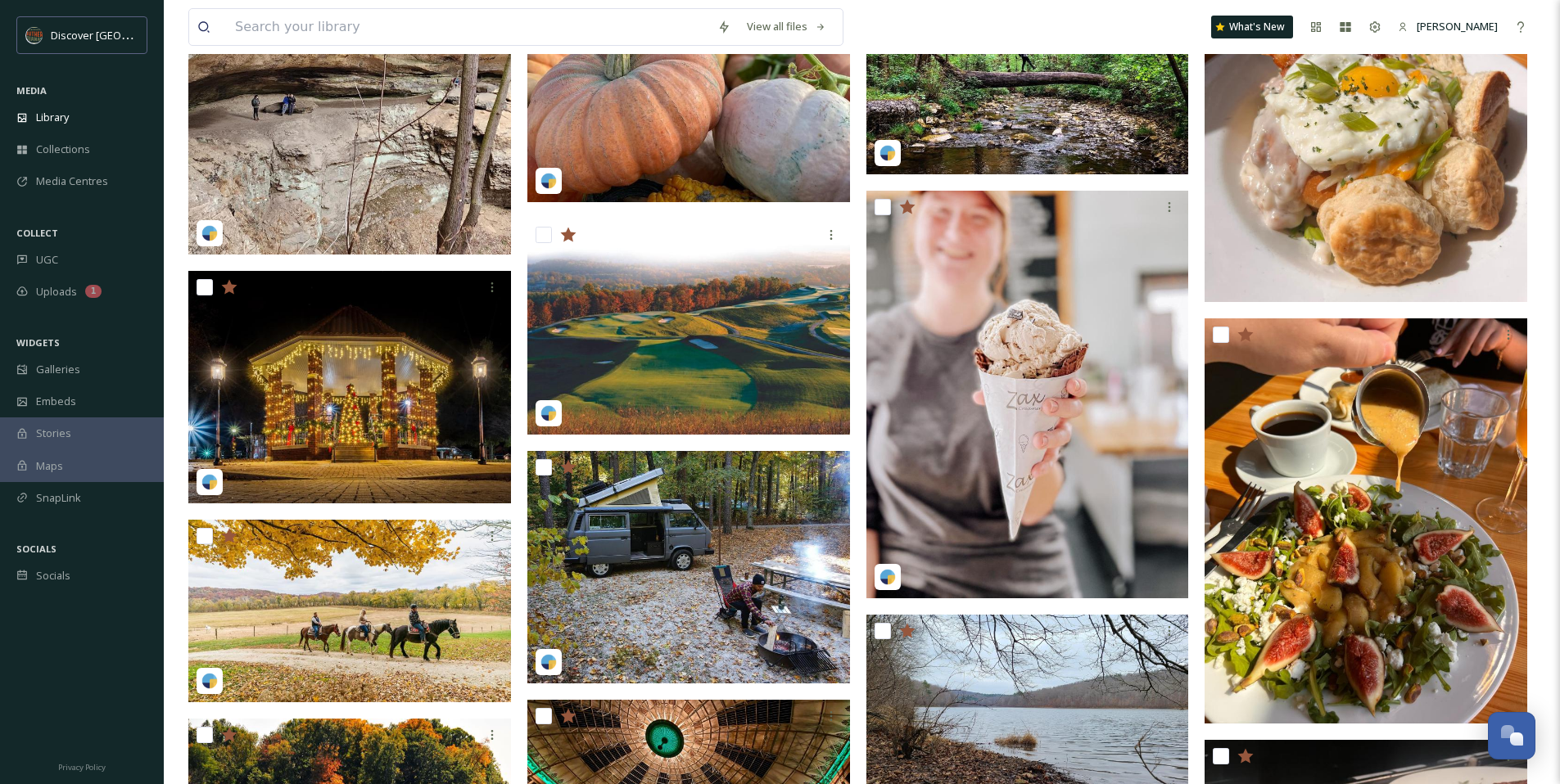
scroll to position [4188, 0]
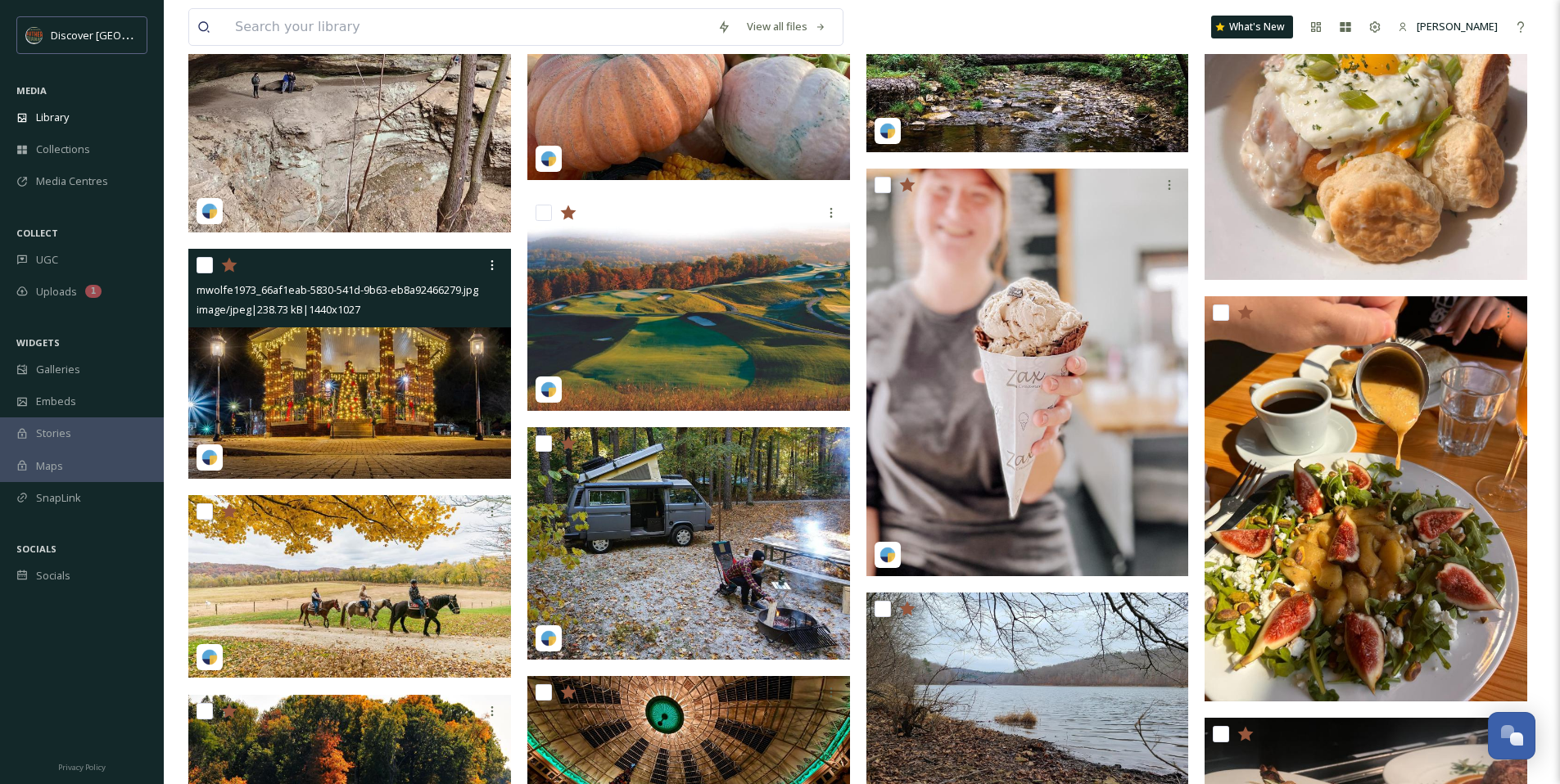
click at [363, 378] on img at bounding box center [350, 363] width 323 height 230
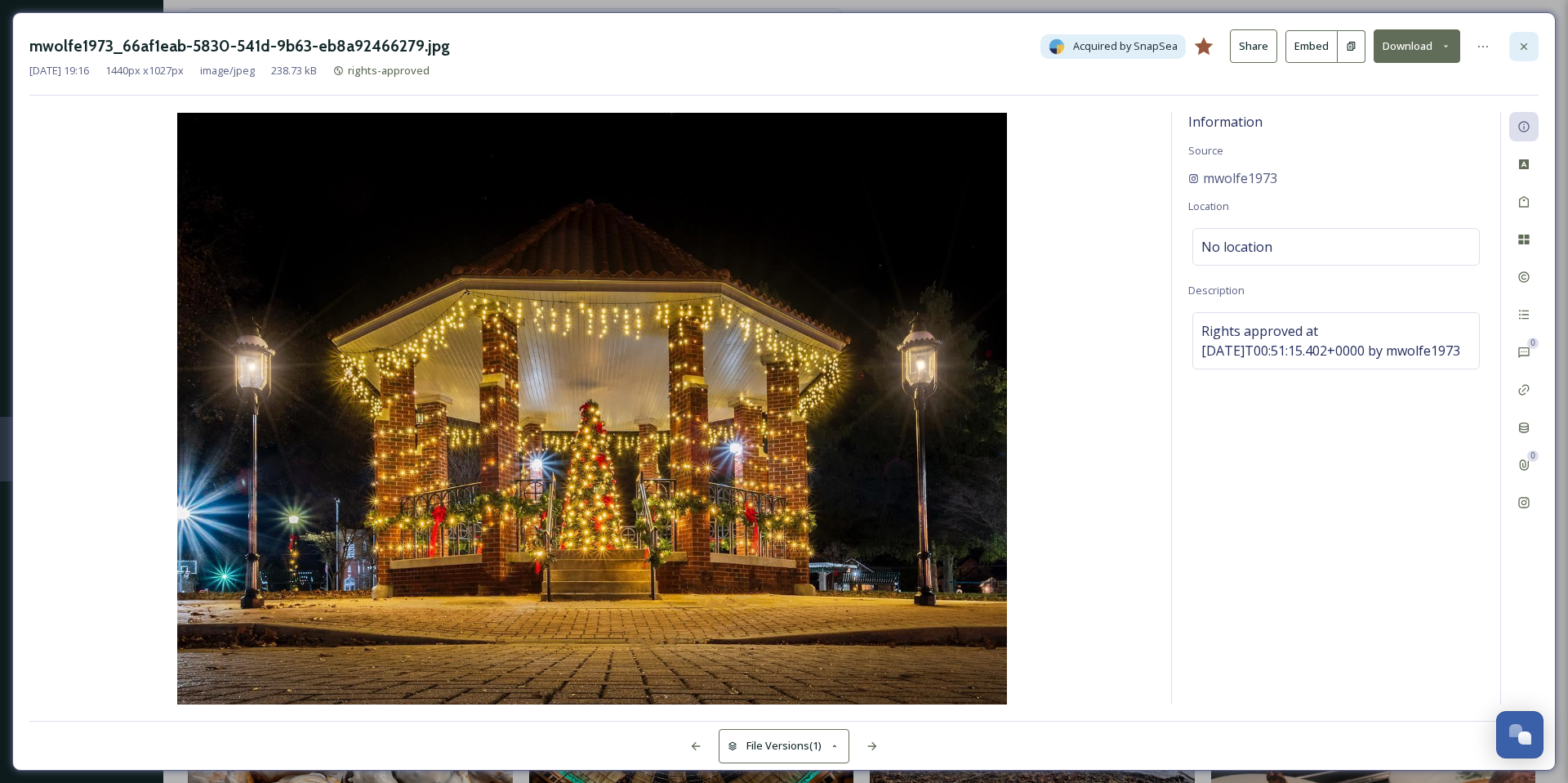
click at [1522, 51] on icon at bounding box center [1523, 46] width 13 height 13
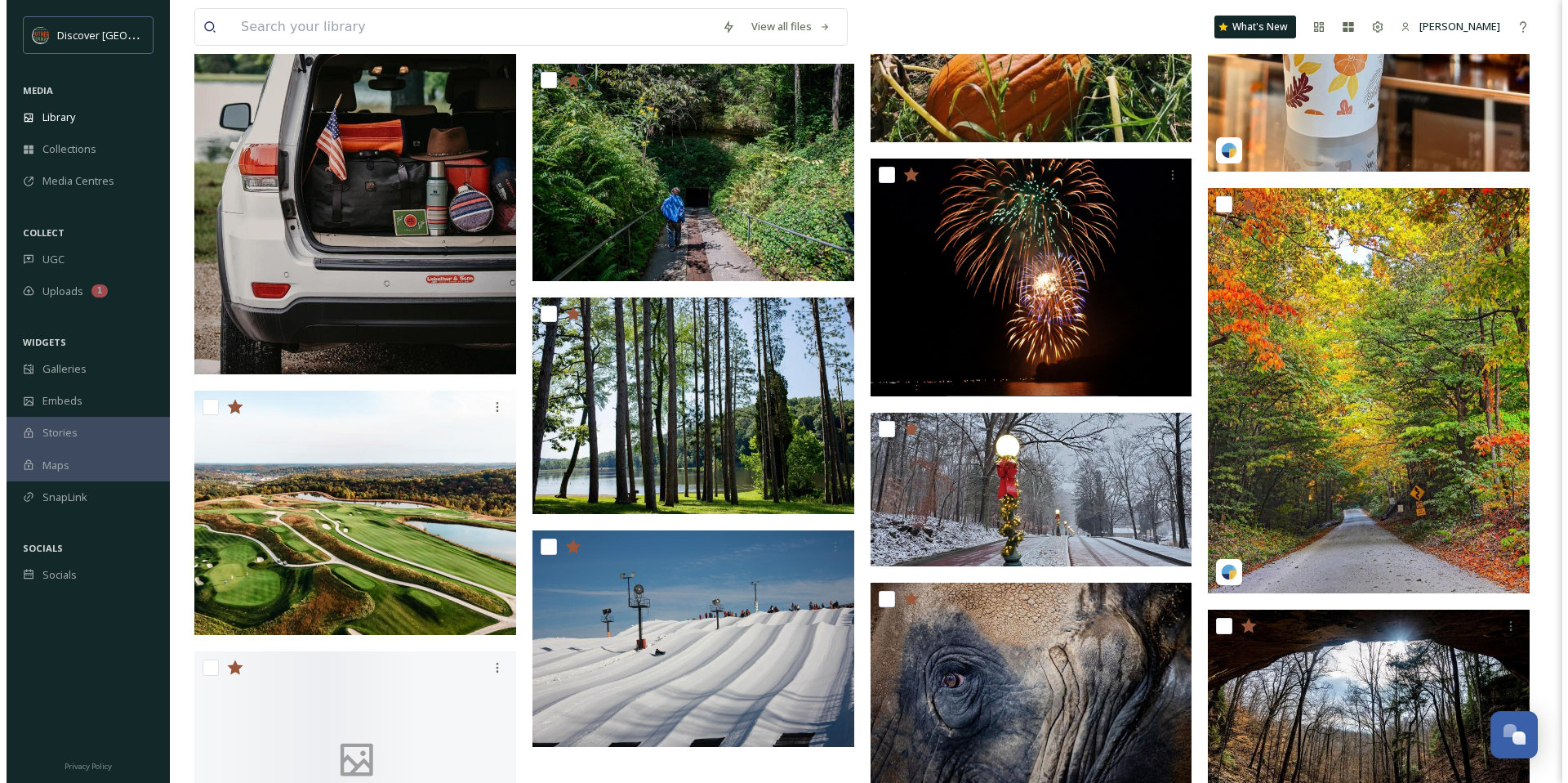
scroll to position [5591, 0]
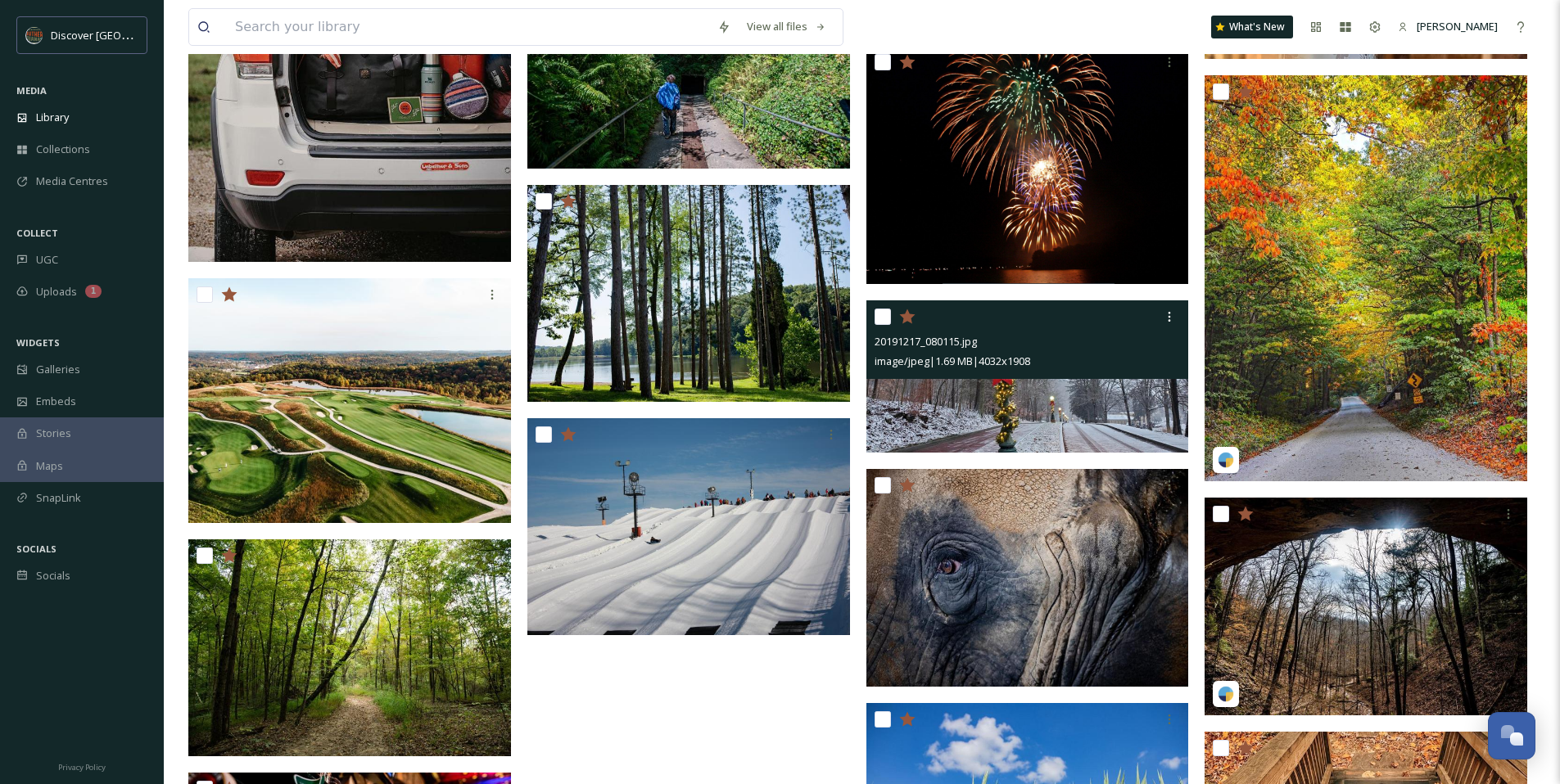
click at [959, 396] on img at bounding box center [1028, 376] width 323 height 152
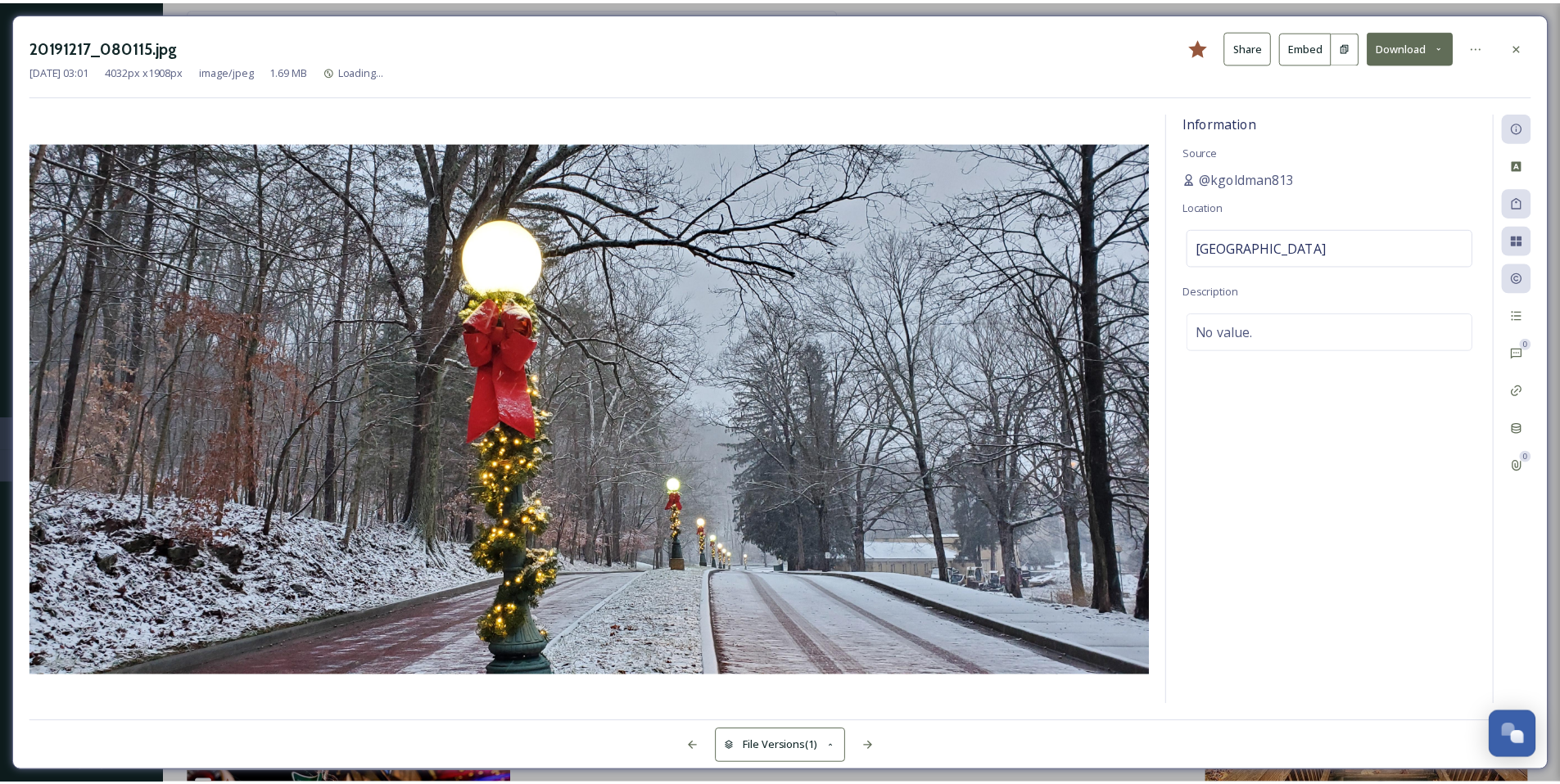
scroll to position [5600, 0]
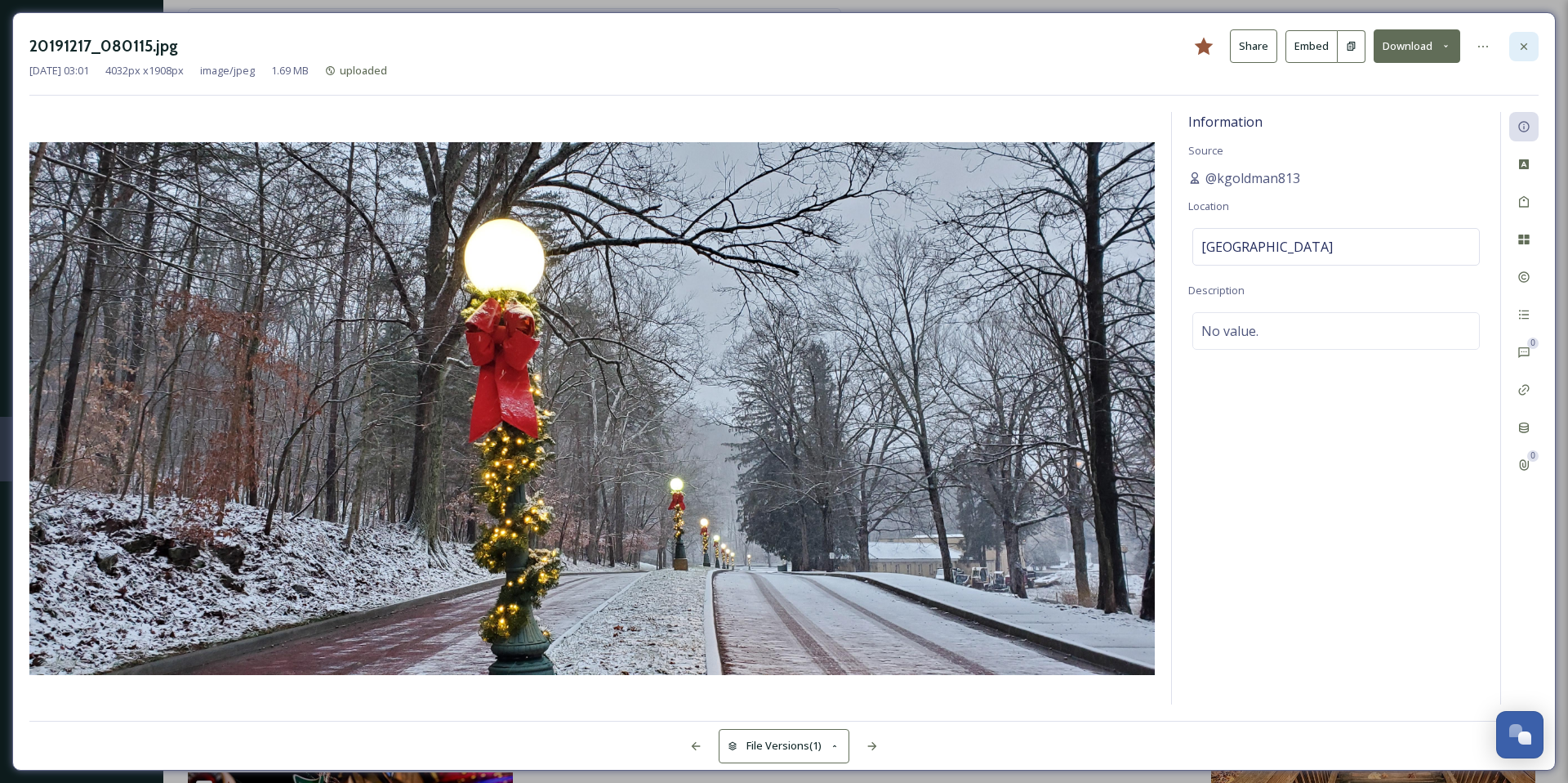
click at [1517, 45] on icon at bounding box center [1523, 46] width 13 height 13
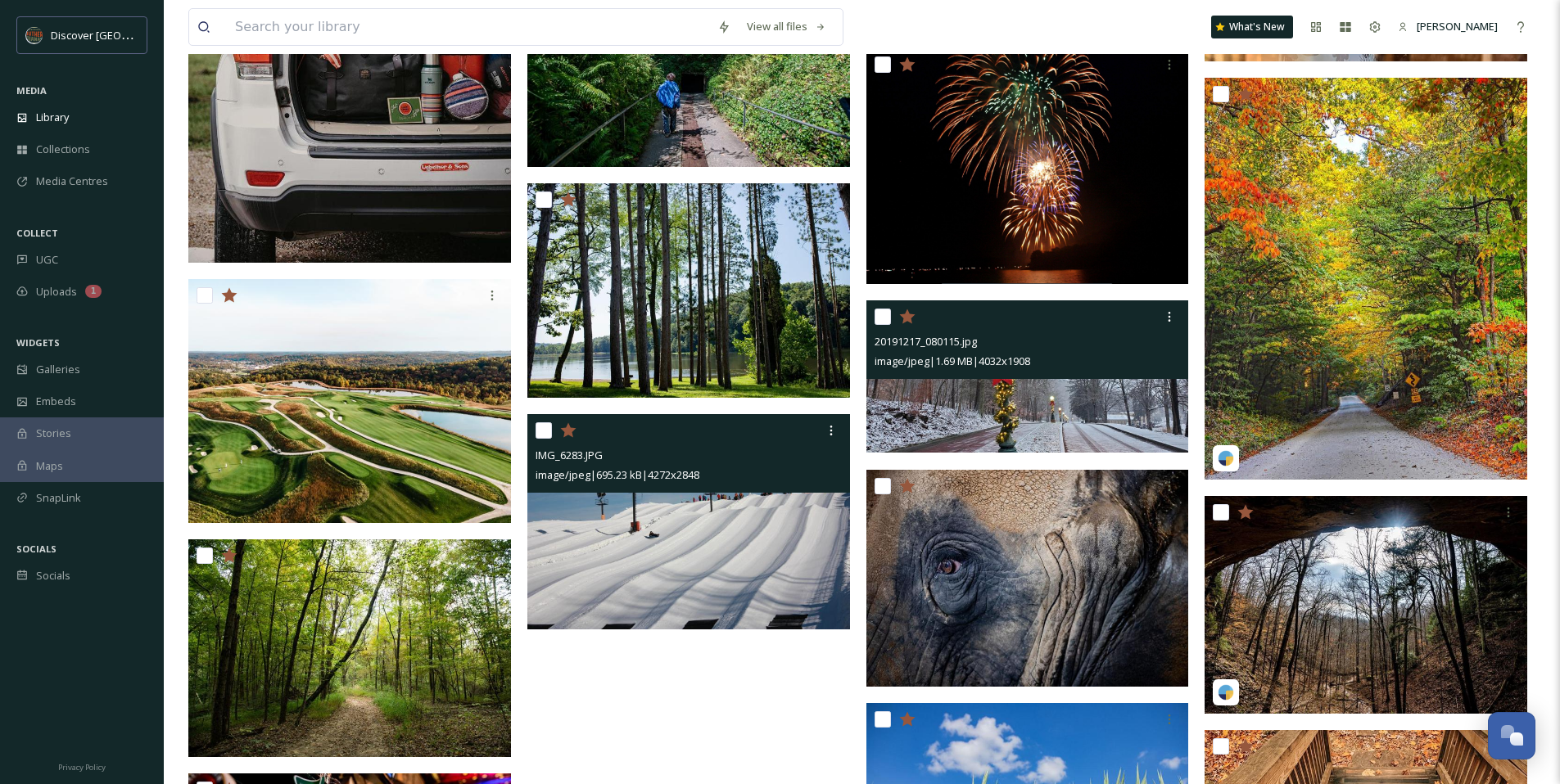
click at [683, 540] on img at bounding box center [689, 522] width 323 height 215
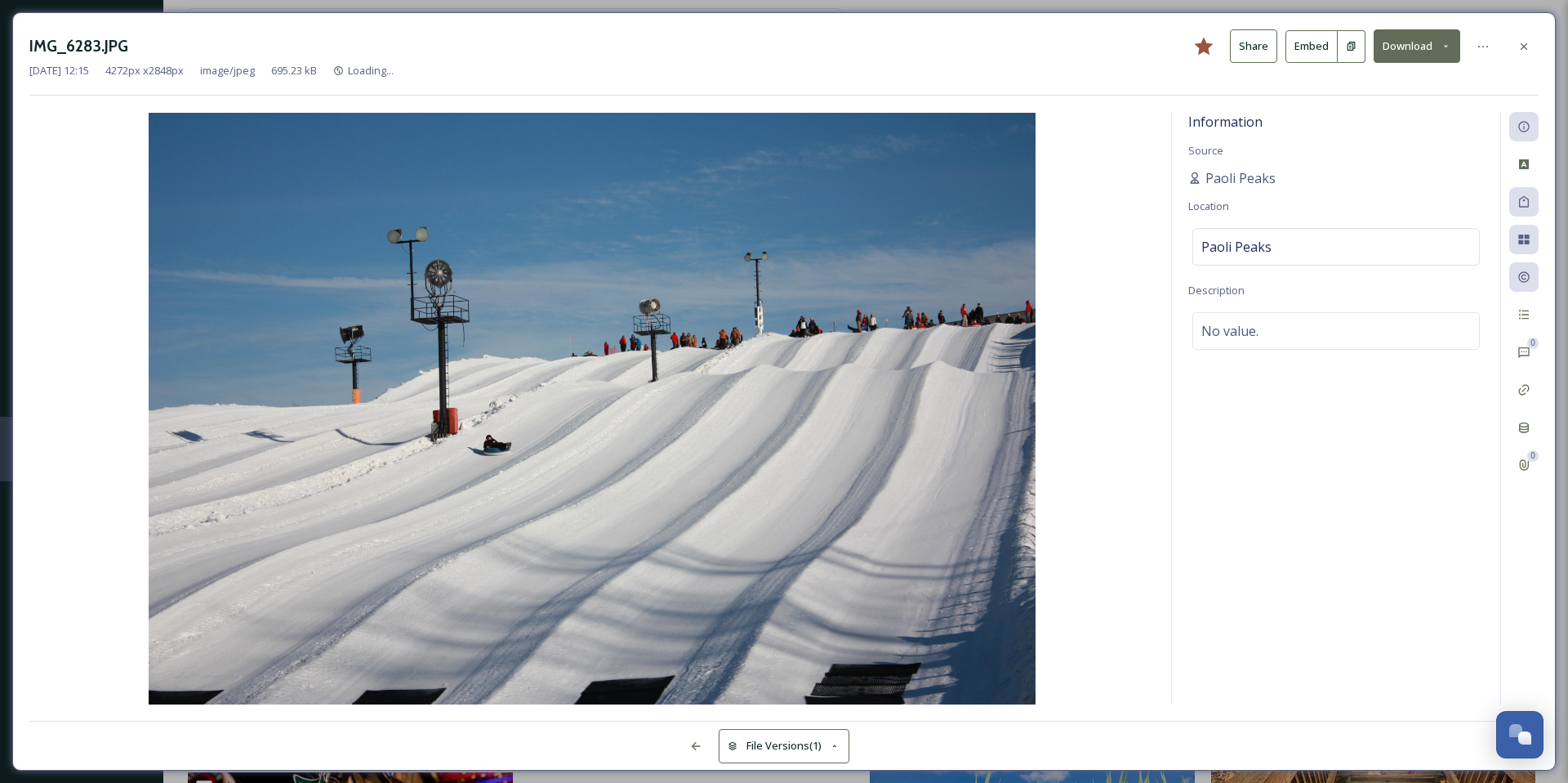
click at [1443, 42] on icon at bounding box center [1446, 46] width 11 height 11
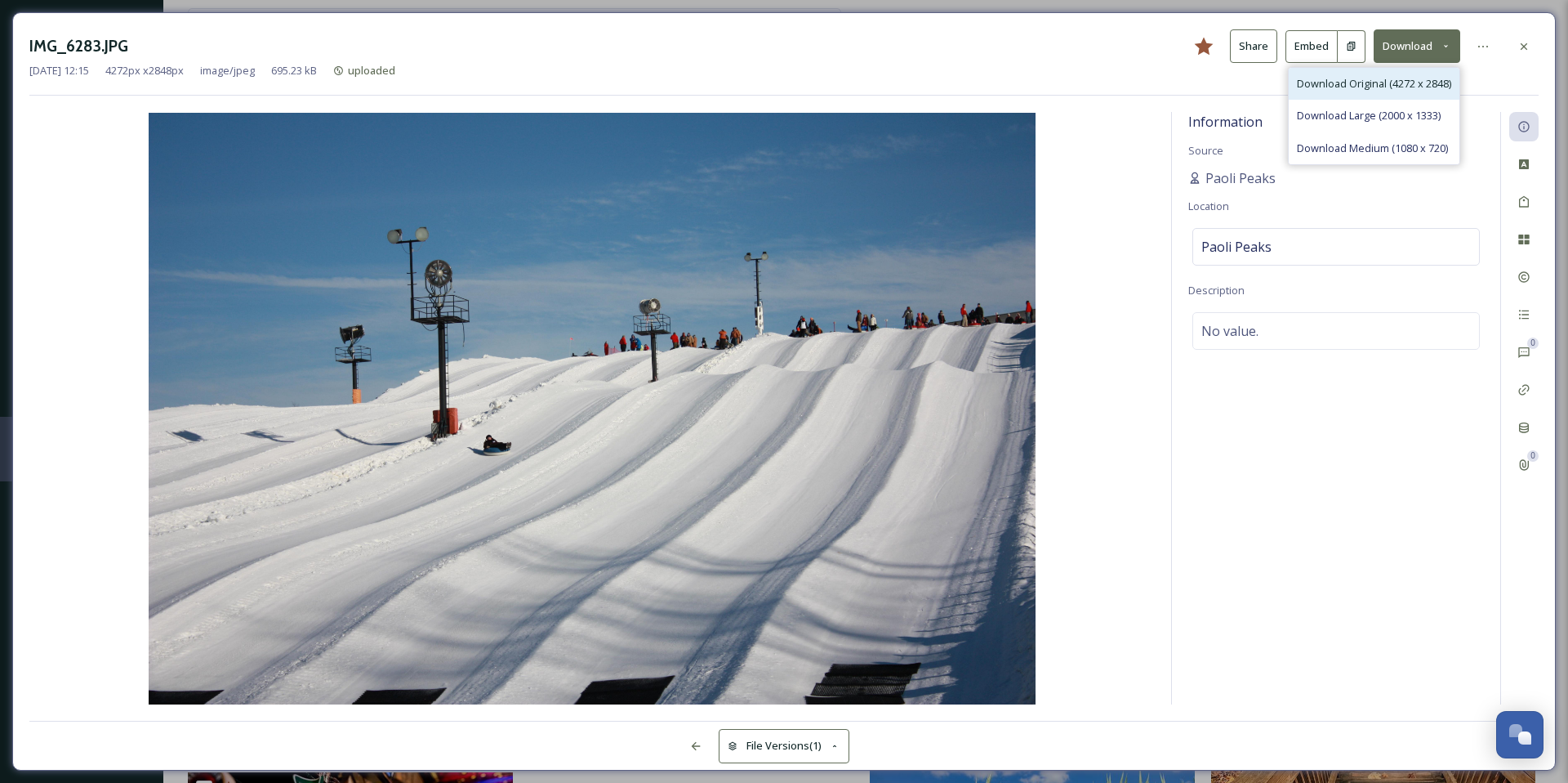
click at [1363, 89] on span "Download Original (4272 x 2848)" at bounding box center [1374, 84] width 154 height 16
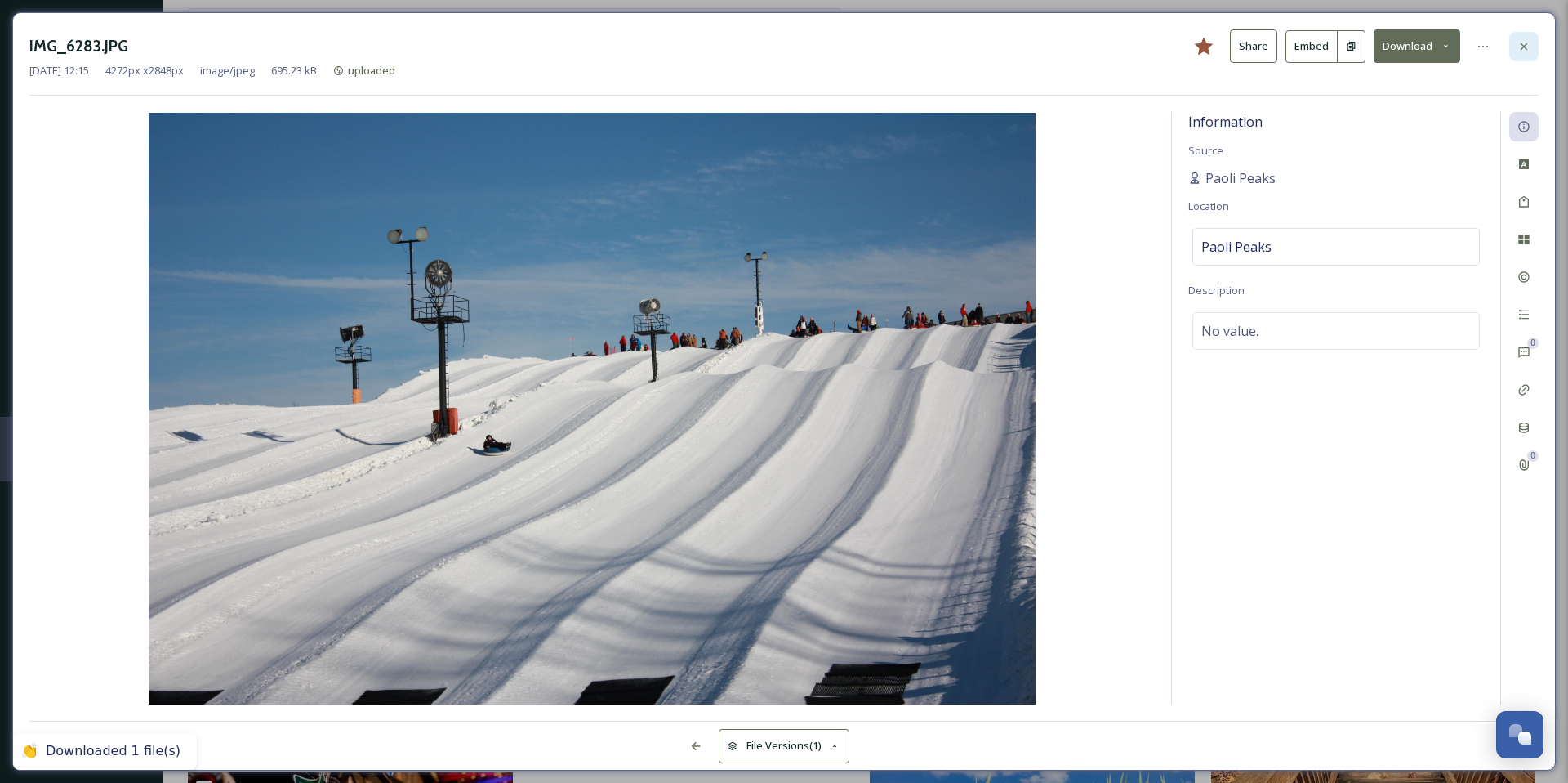
click at [1529, 49] on icon at bounding box center [1523, 46] width 13 height 13
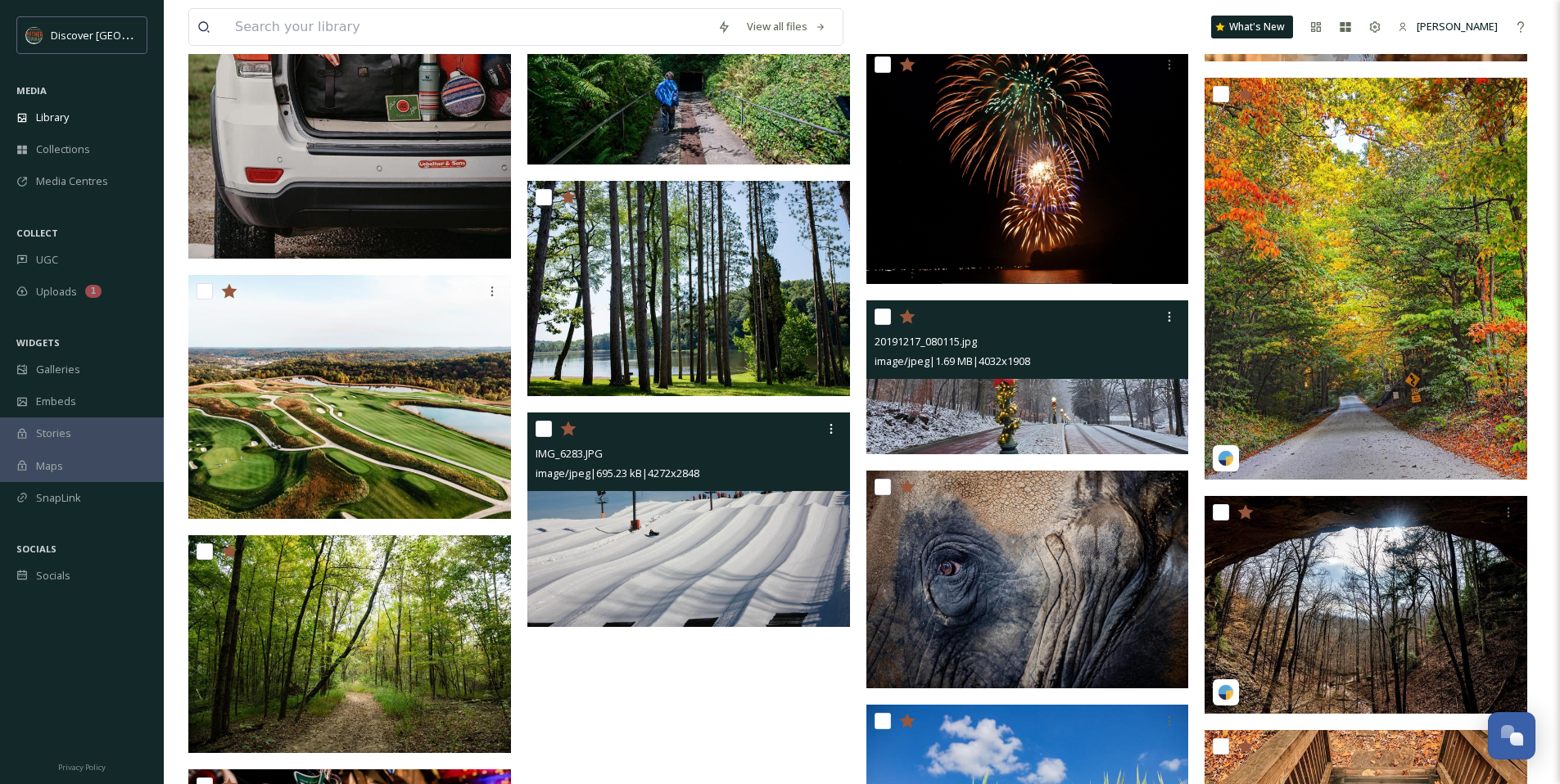
click at [706, 539] on img at bounding box center [689, 520] width 323 height 215
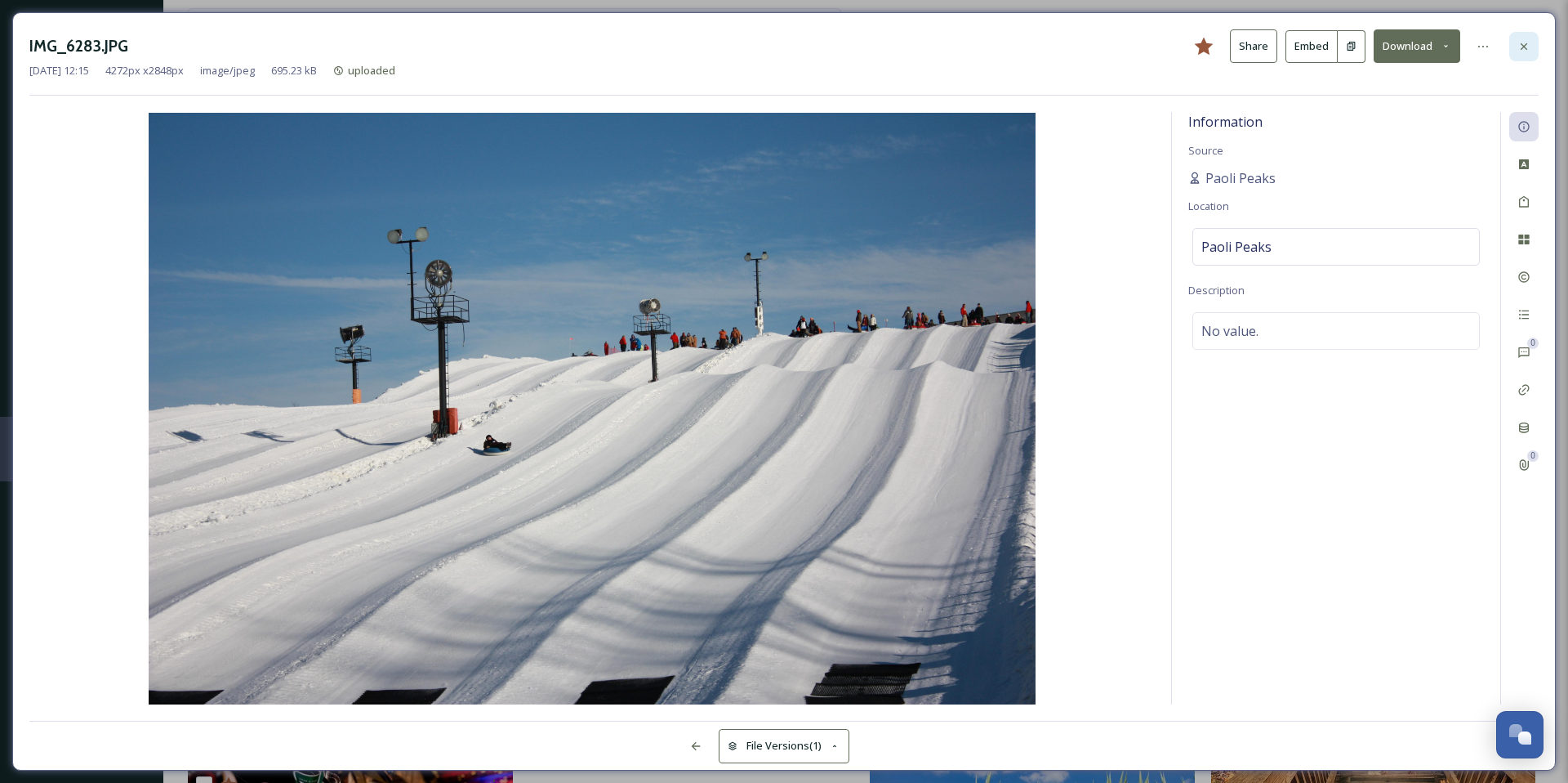
click at [1522, 45] on icon at bounding box center [1523, 46] width 13 height 13
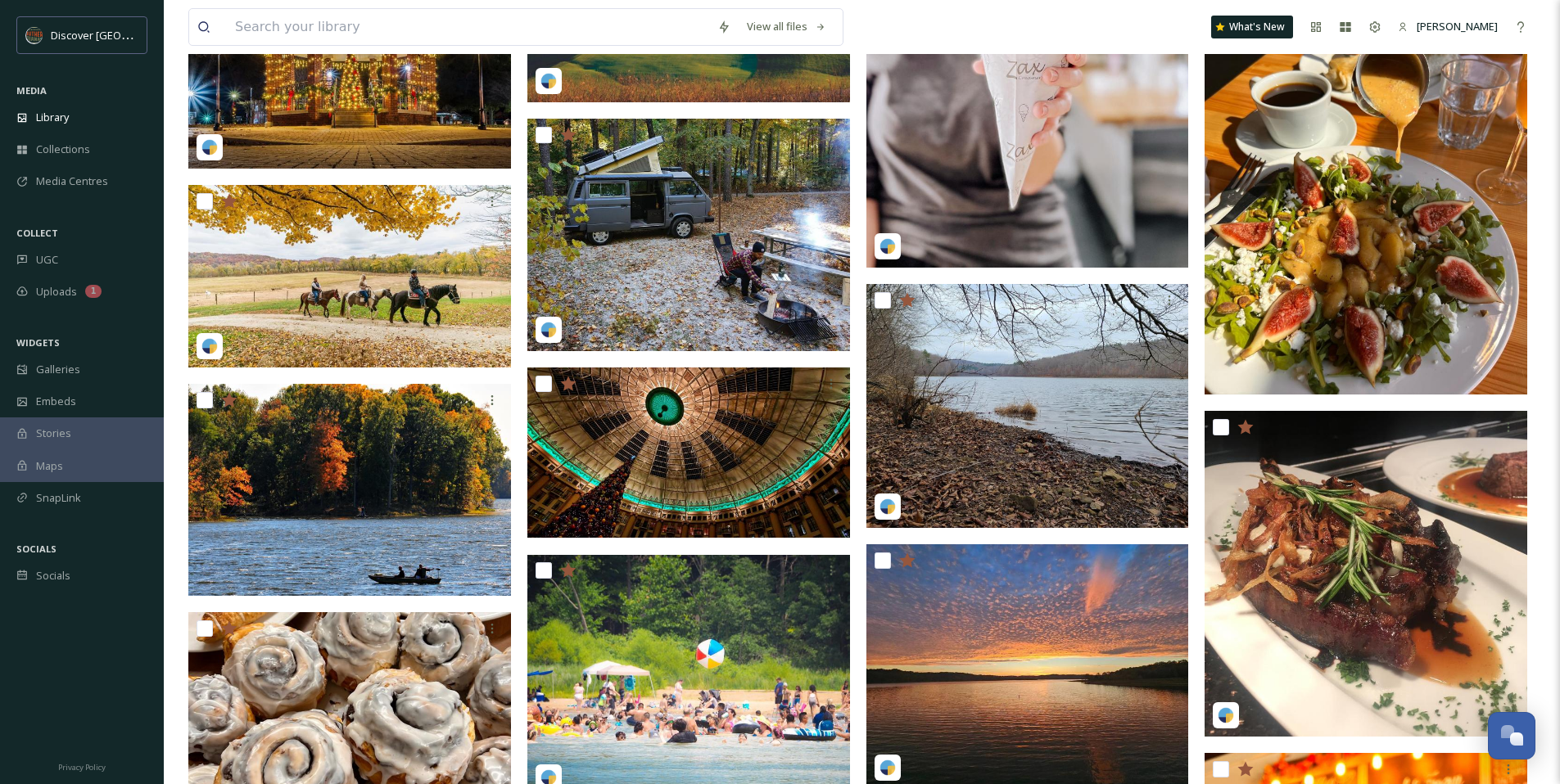
scroll to position [4500, 0]
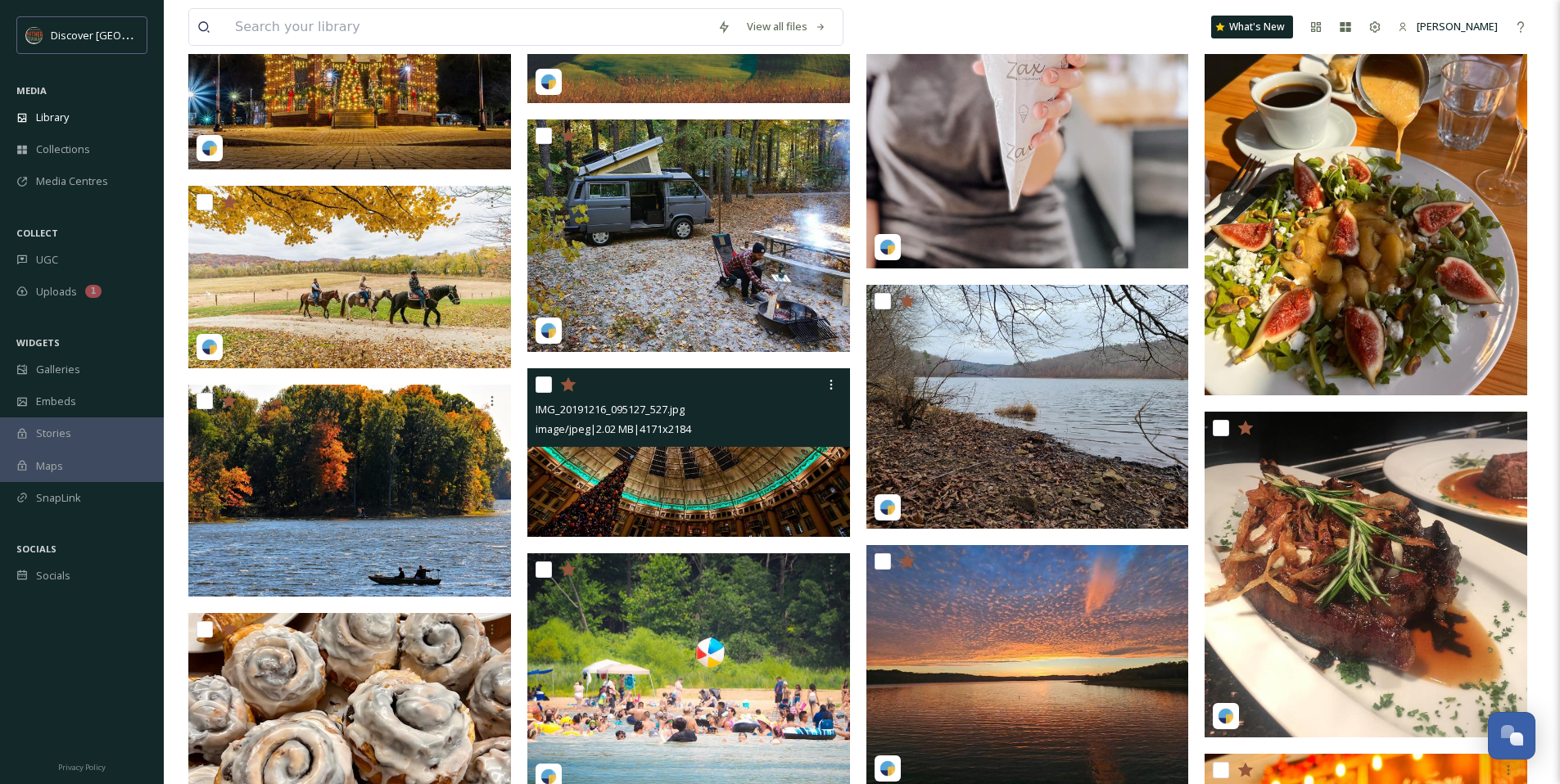
click at [716, 477] on img at bounding box center [689, 453] width 323 height 169
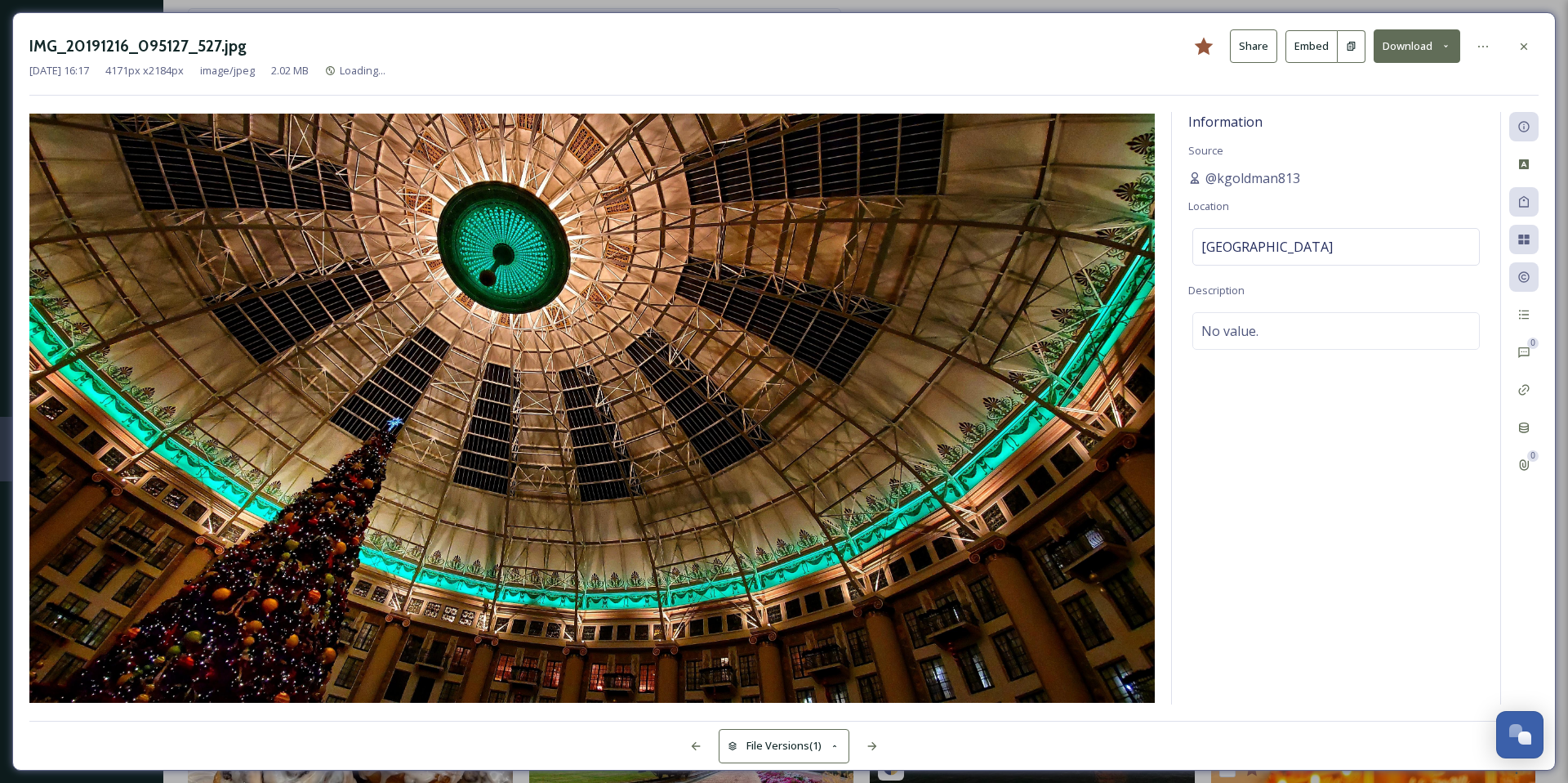
click at [1442, 45] on icon at bounding box center [1446, 46] width 11 height 11
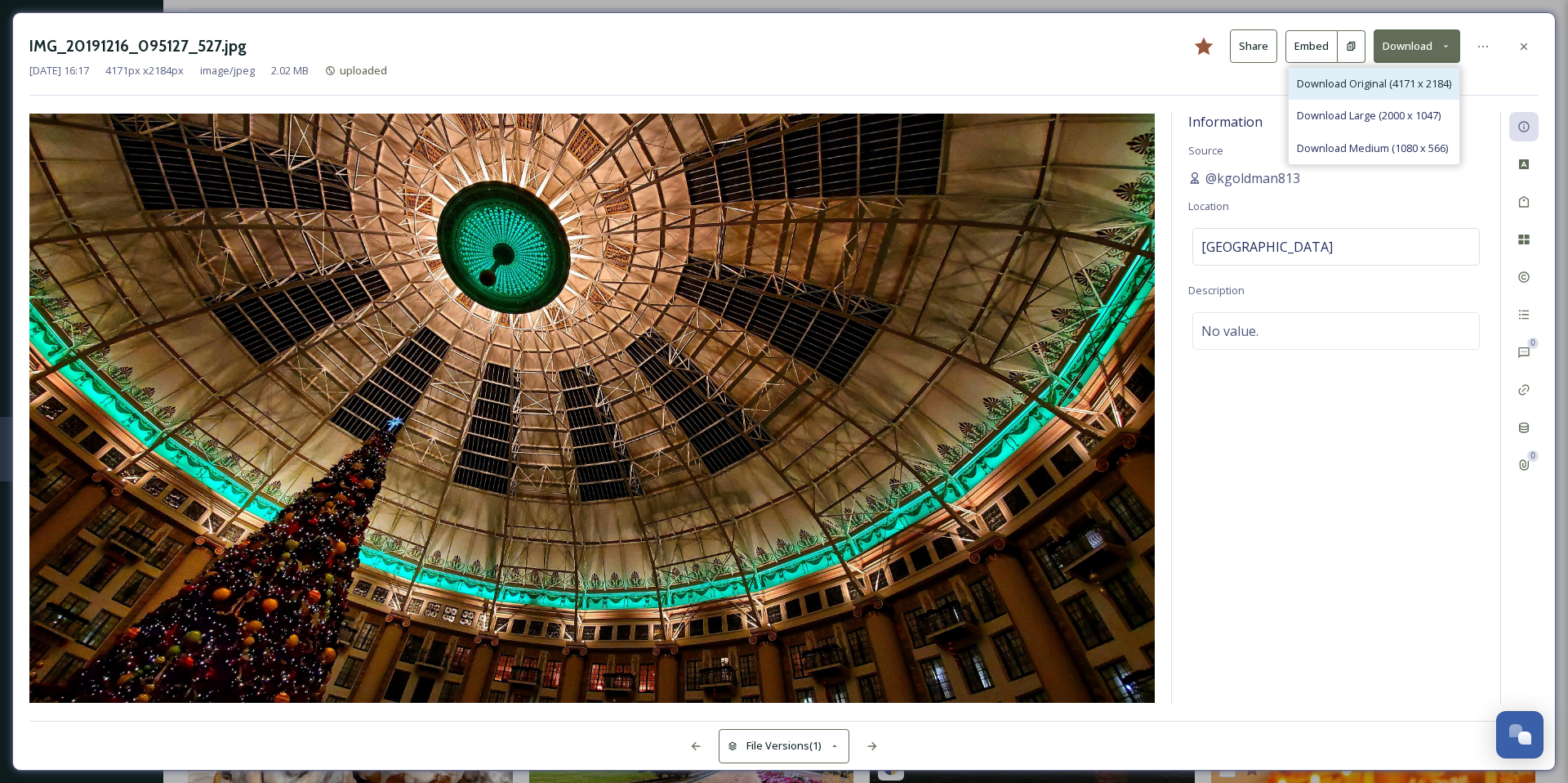
click at [1371, 84] on span "Download Original (4171 x 2184)" at bounding box center [1374, 84] width 154 height 16
click at [1526, 53] on div at bounding box center [1524, 47] width 29 height 29
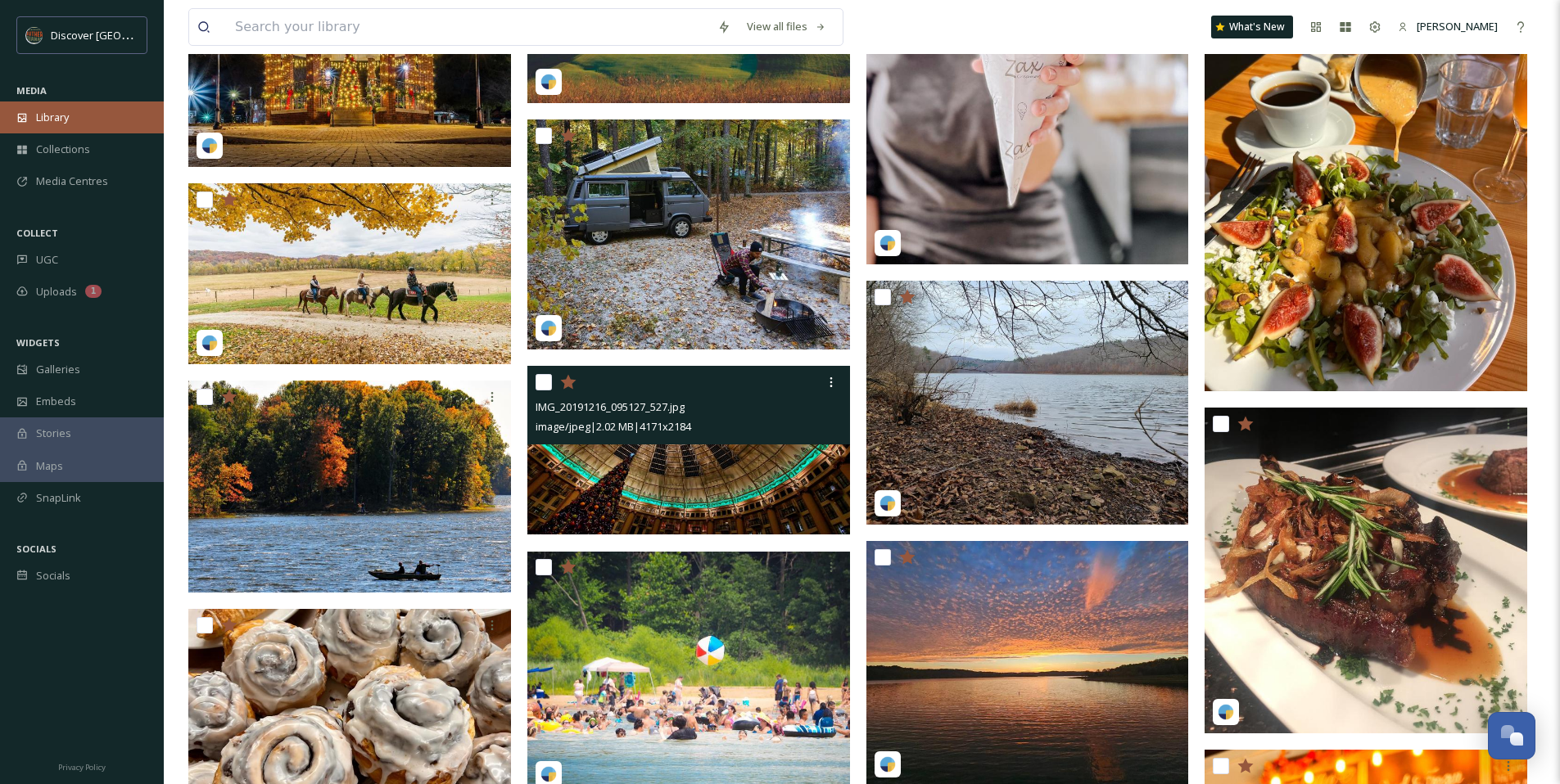
click at [90, 121] on div "Library" at bounding box center [81, 117] width 163 height 32
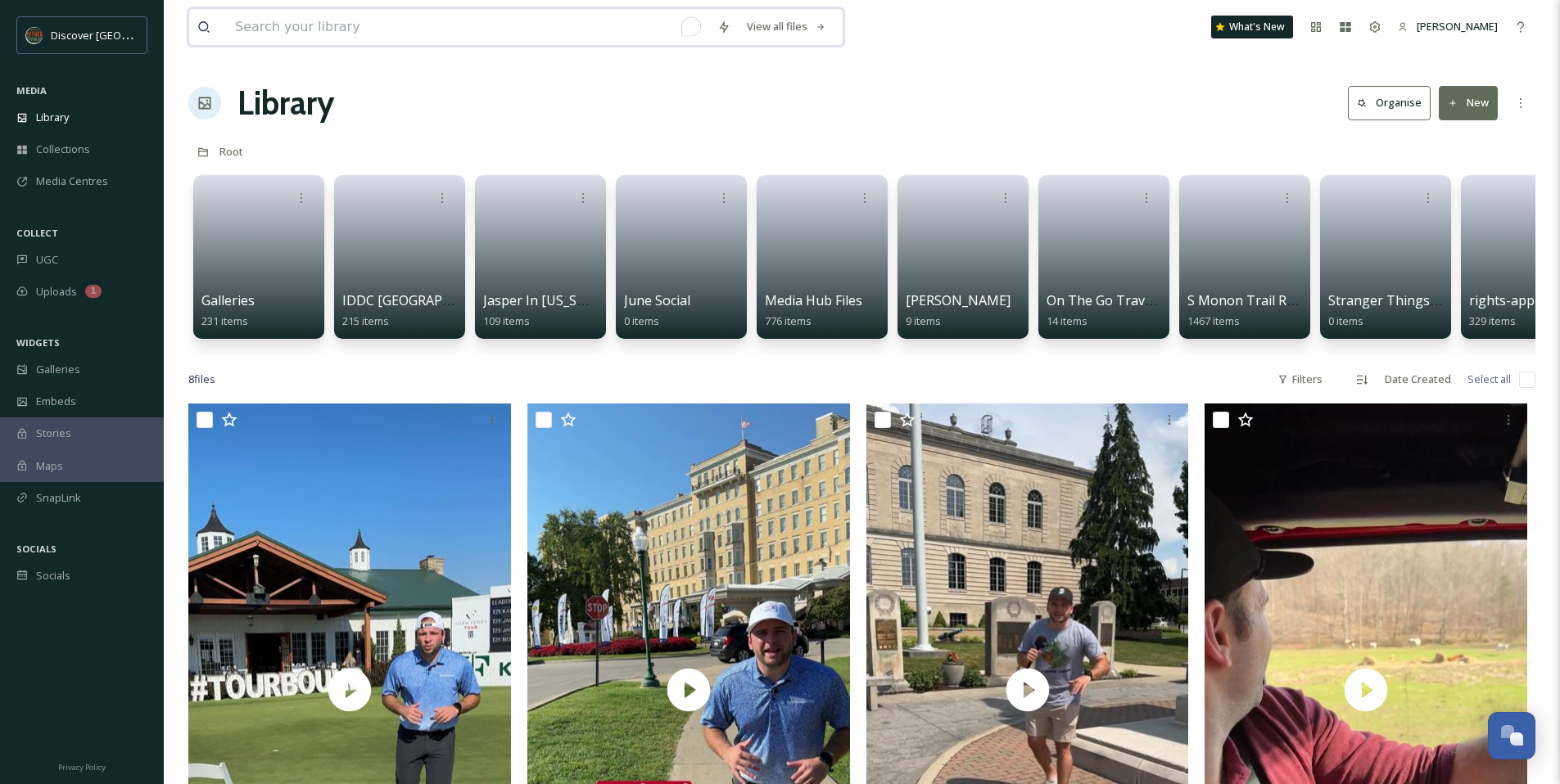
click at [338, 33] on input "To enrich screen reader interactions, please activate Accessibility in Grammarl…" at bounding box center [468, 26] width 482 height 36
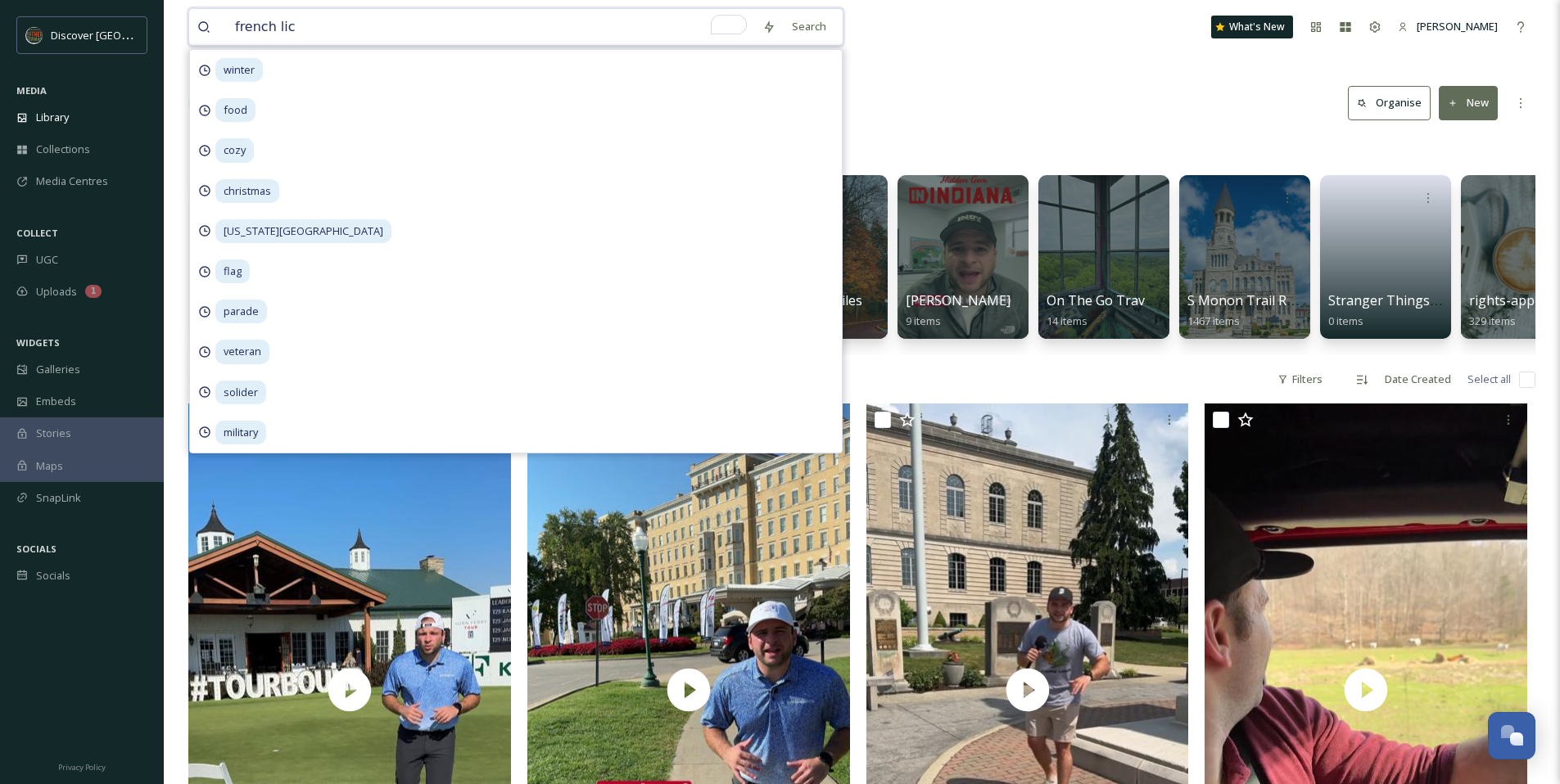
type input "french lick"
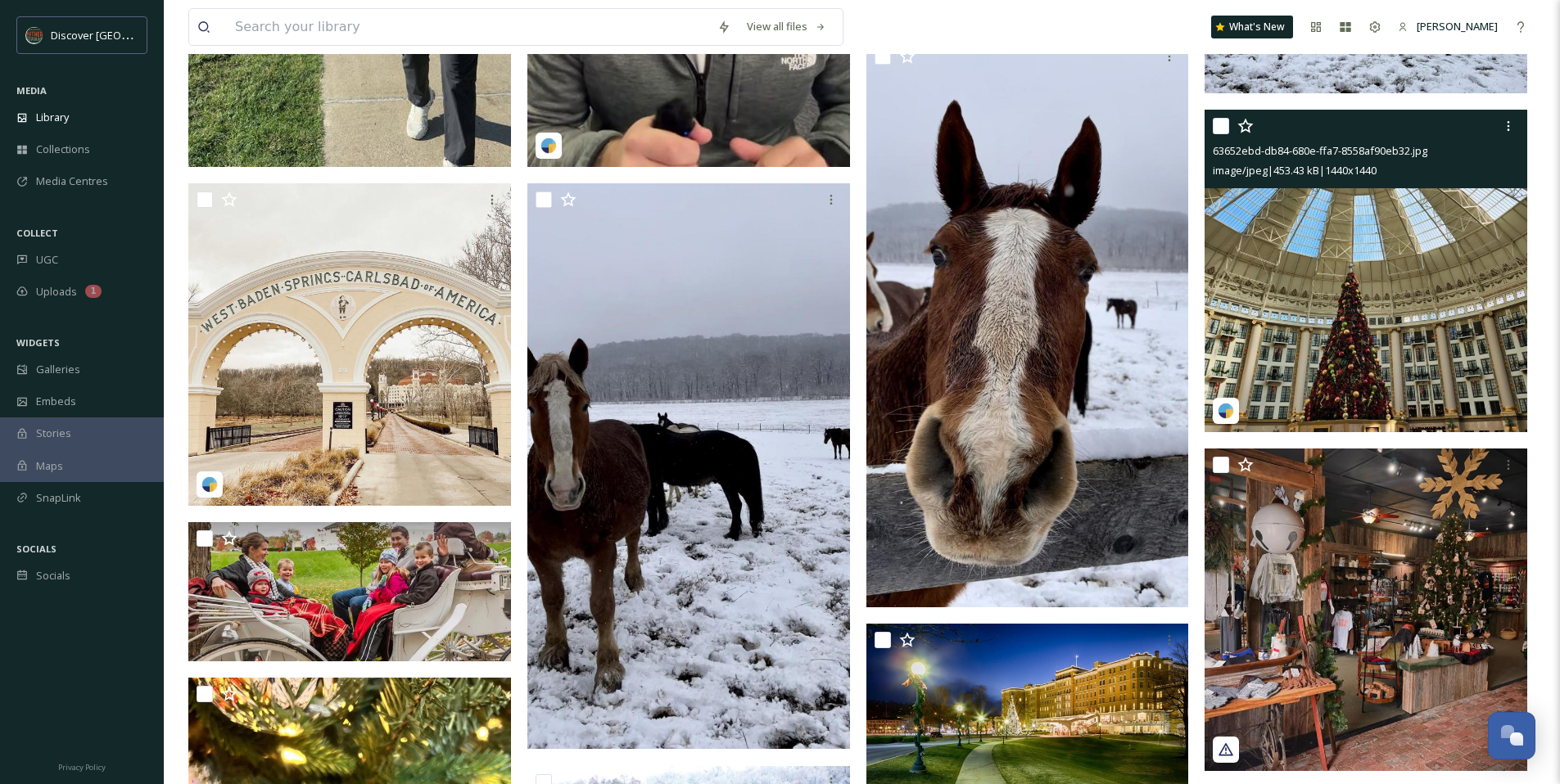
scroll to position [603, 0]
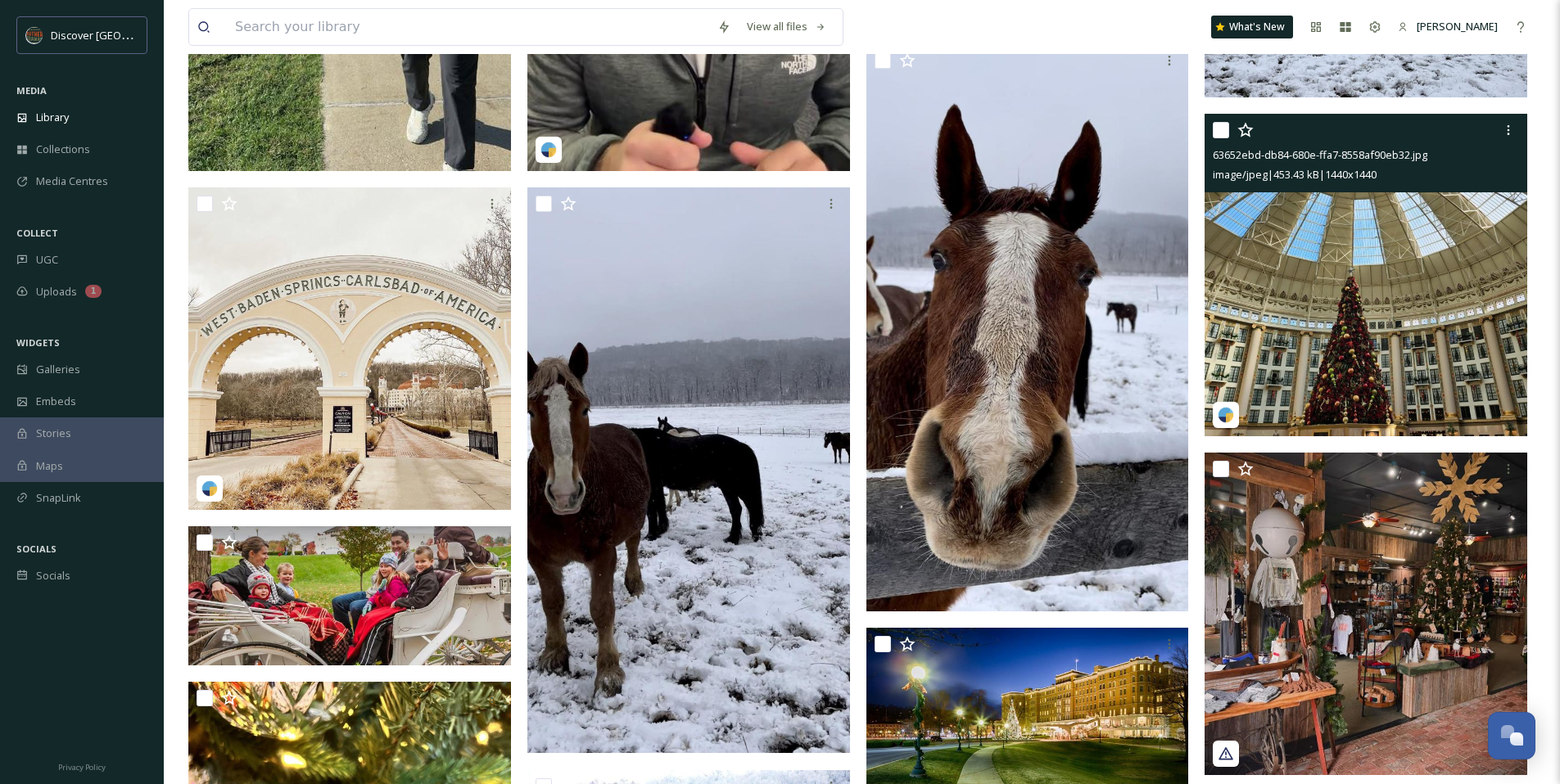
click at [1317, 309] on img at bounding box center [1365, 275] width 323 height 323
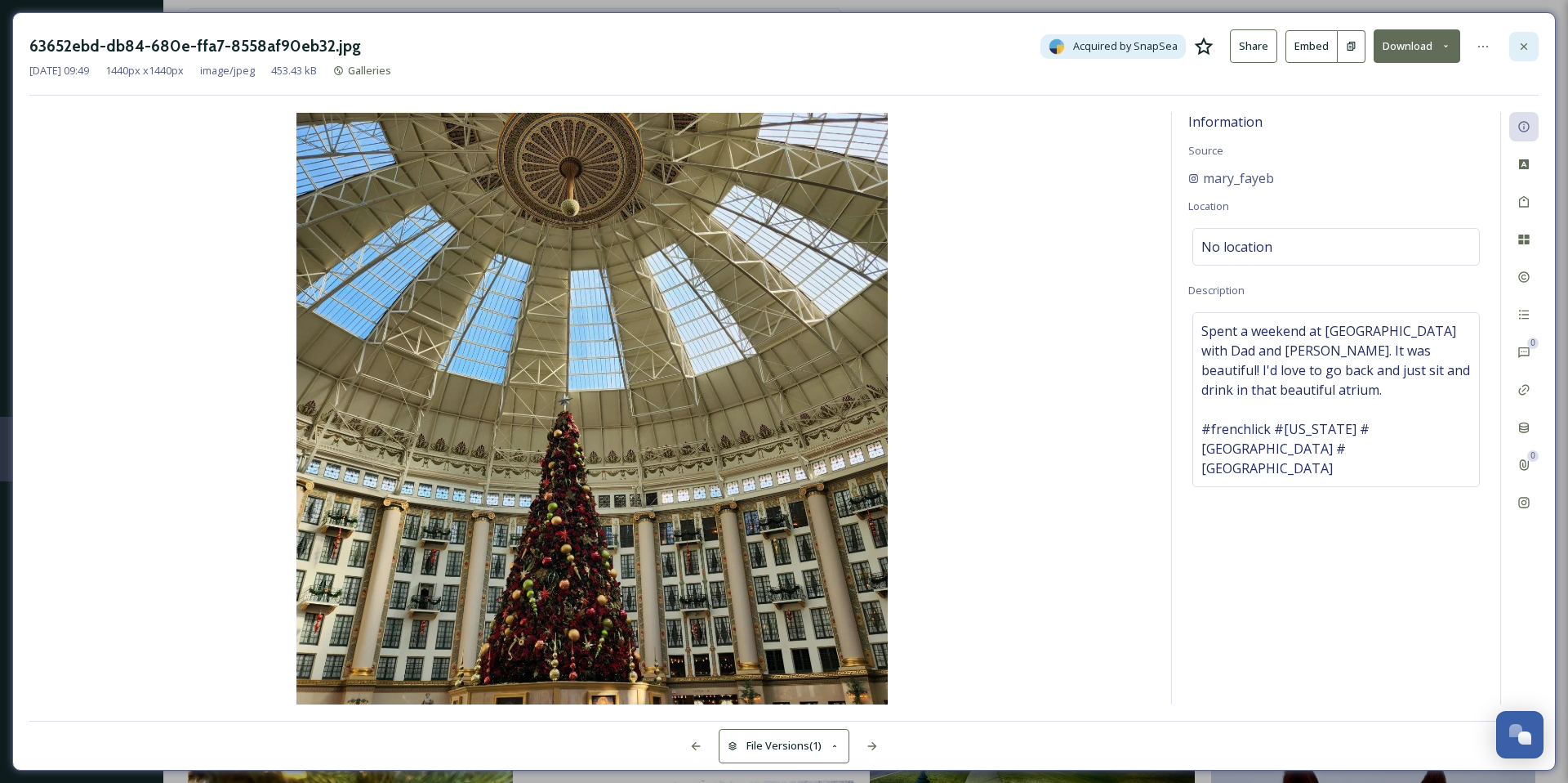
click at [1531, 44] on div at bounding box center [1524, 47] width 29 height 29
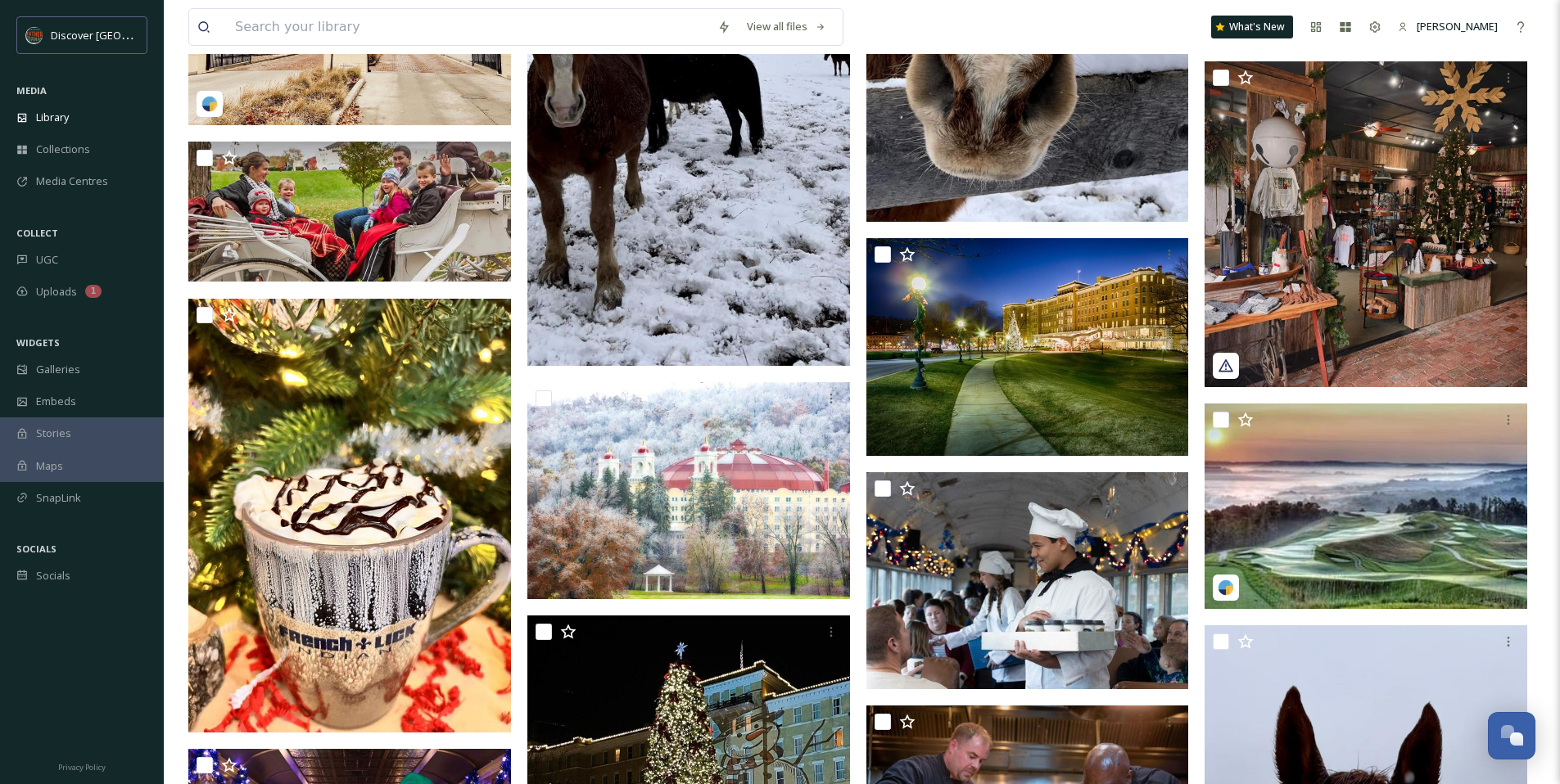
scroll to position [1080, 0]
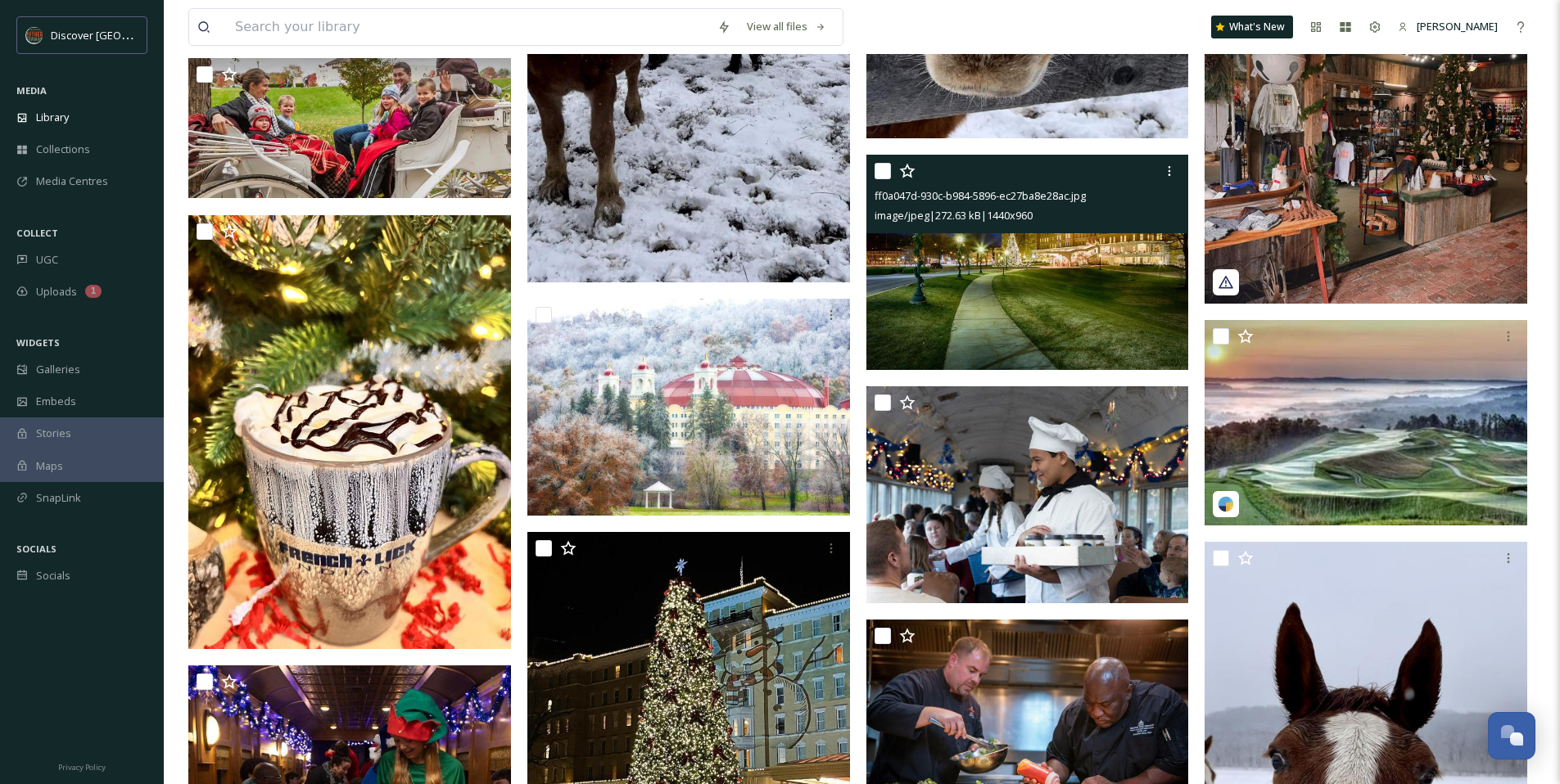
click at [935, 283] on img at bounding box center [1028, 262] width 323 height 215
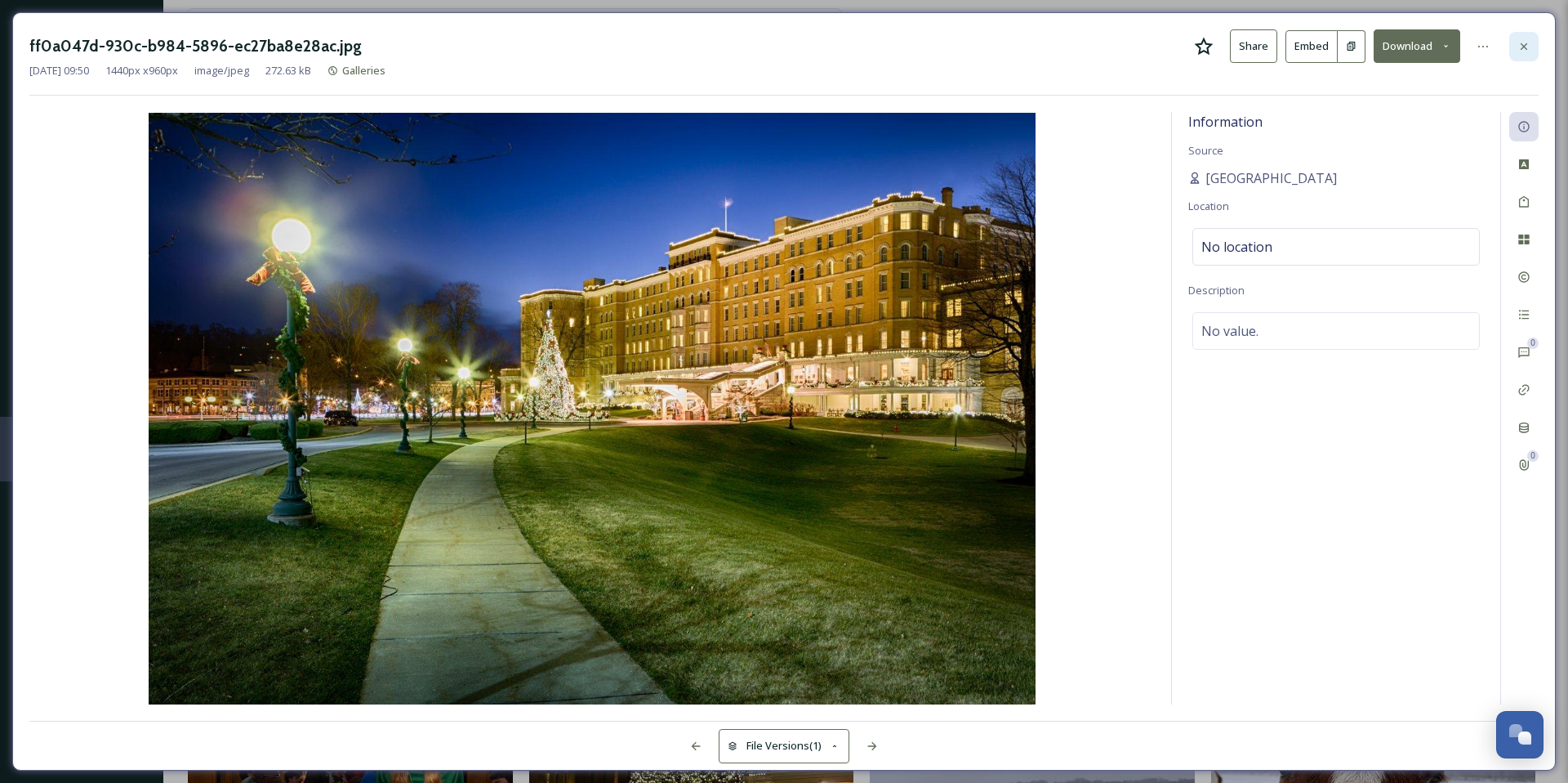
click at [1529, 48] on icon at bounding box center [1523, 46] width 13 height 13
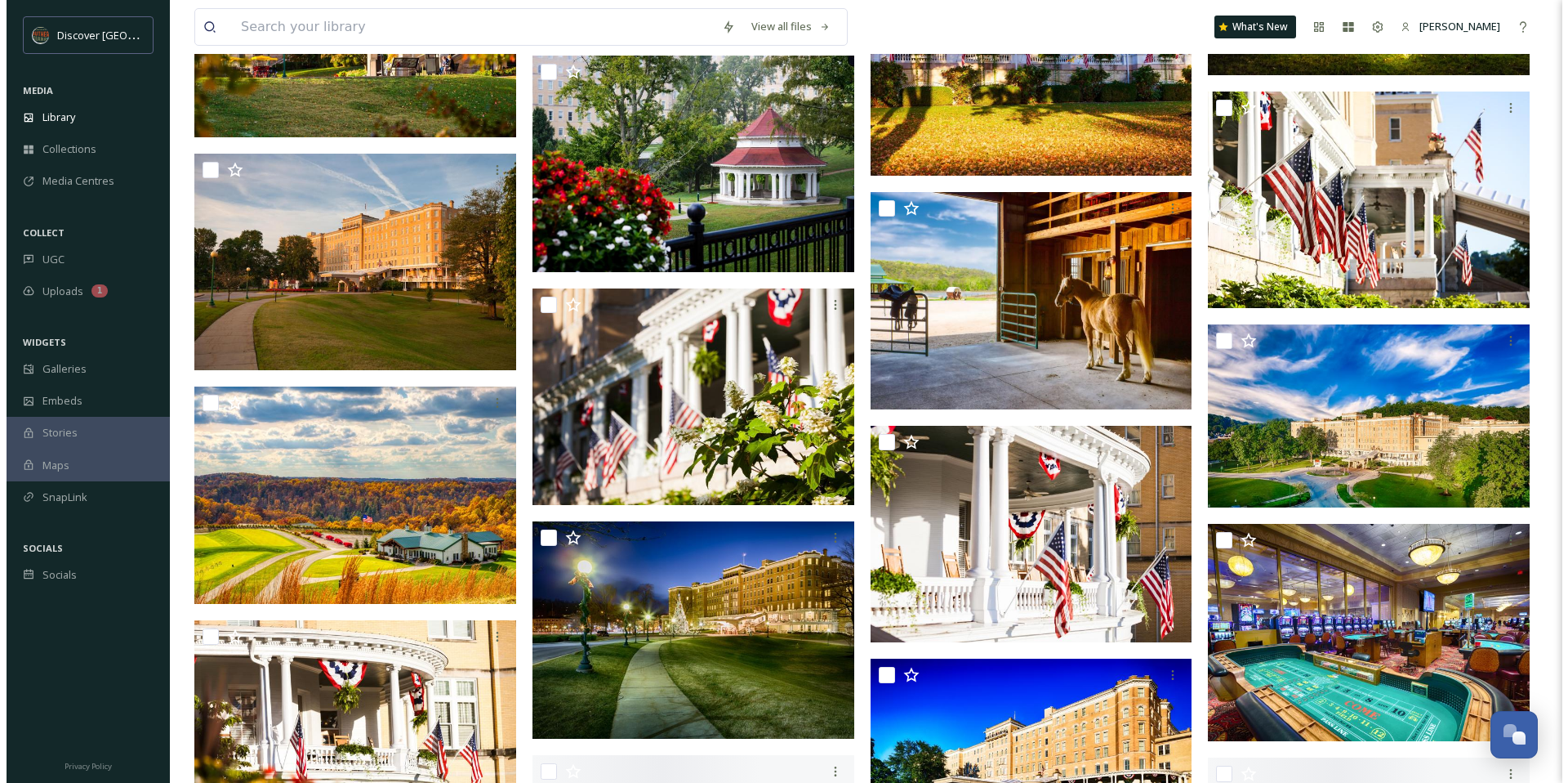
scroll to position [4703, 0]
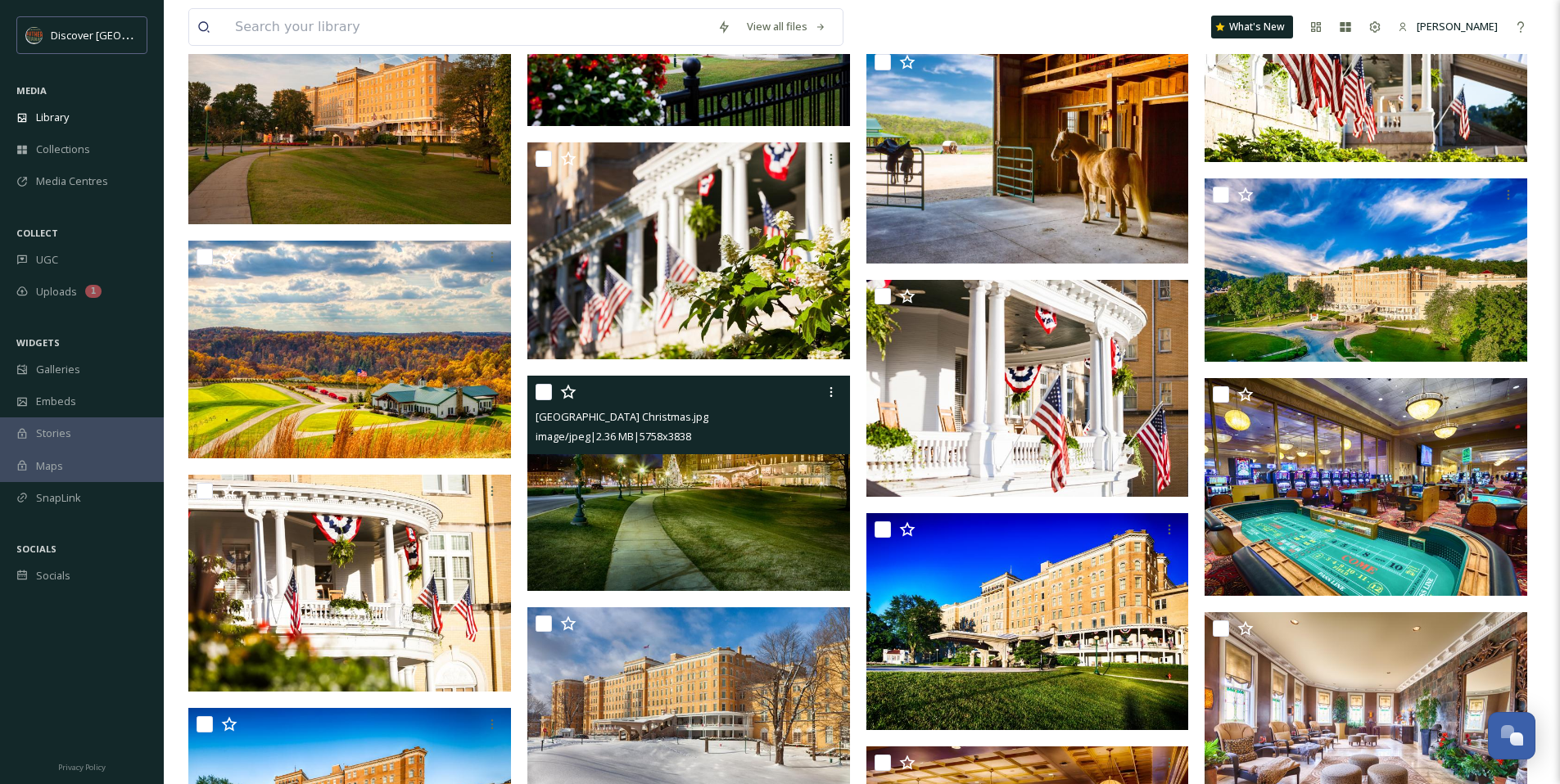
click at [817, 479] on img at bounding box center [689, 483] width 323 height 215
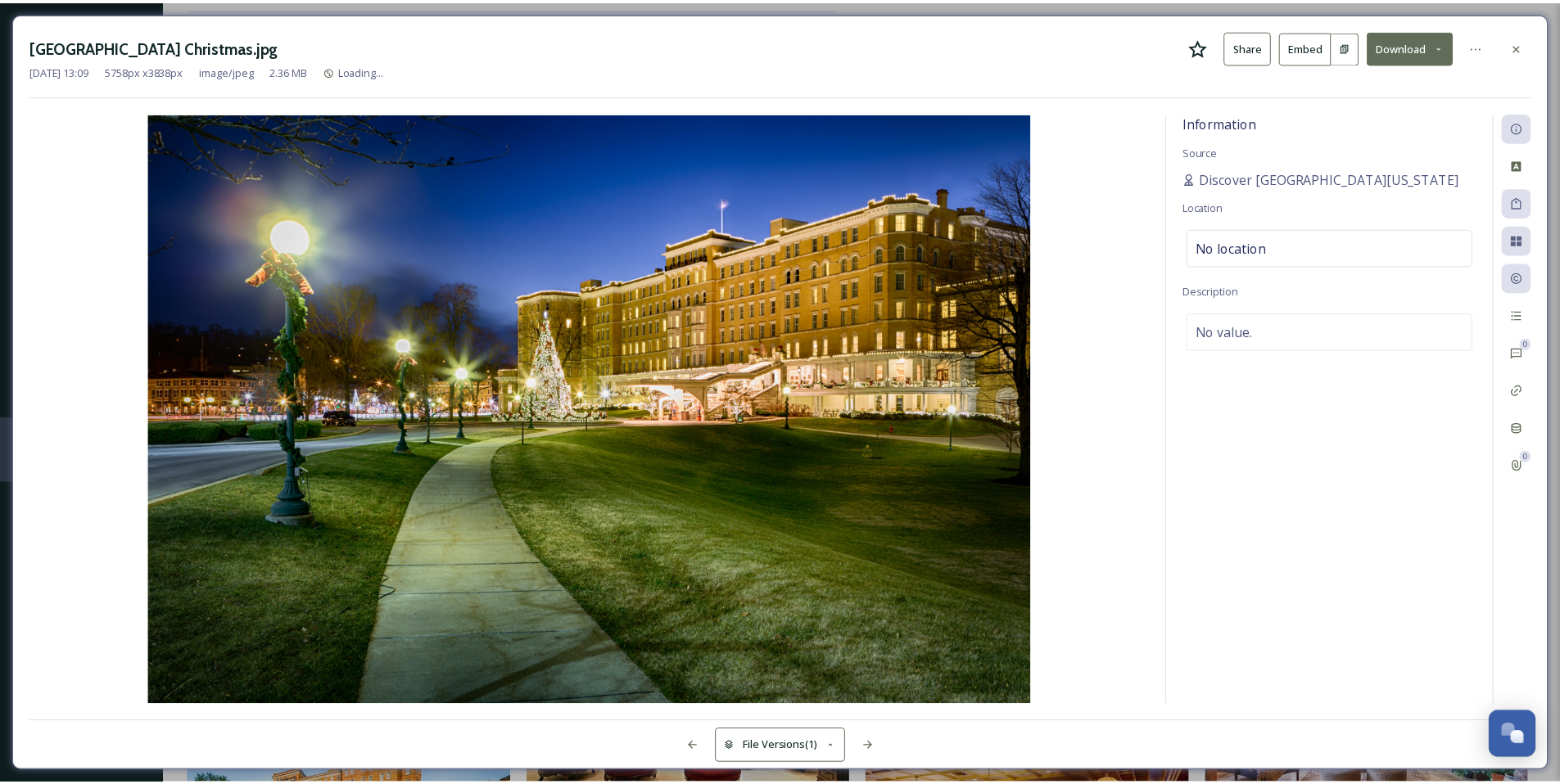
scroll to position [4720, 0]
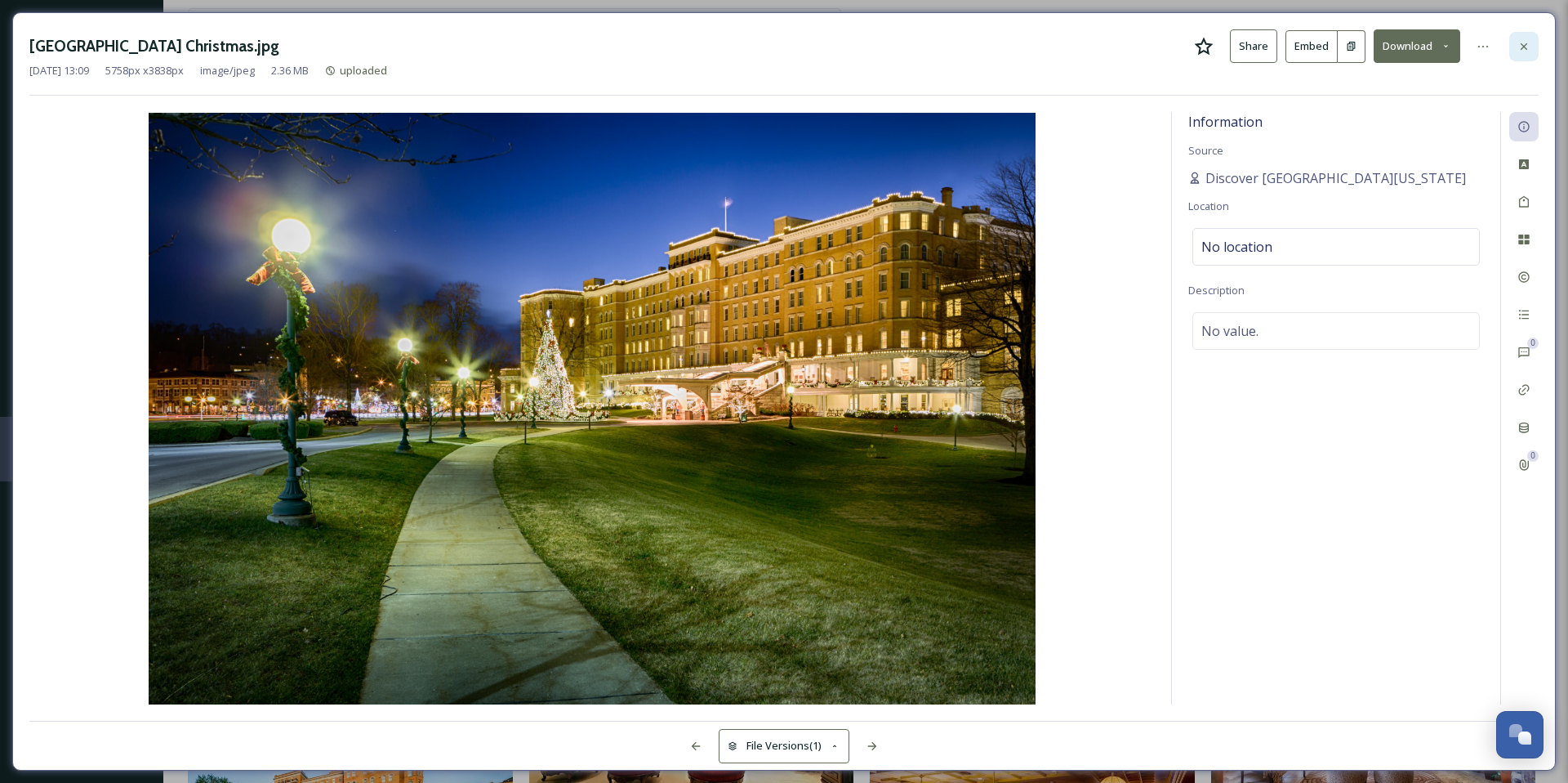
click at [1517, 47] on icon at bounding box center [1523, 46] width 13 height 13
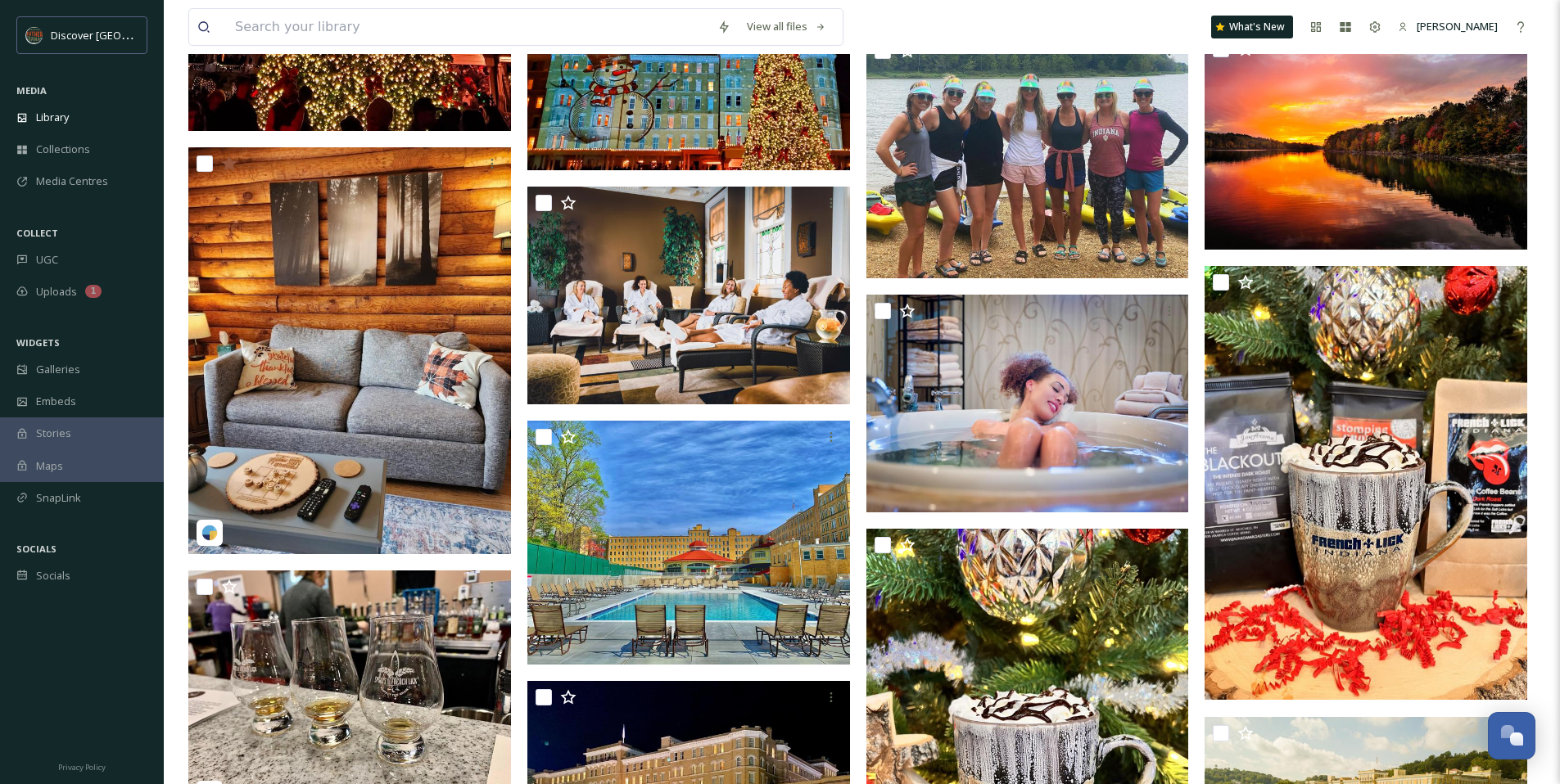
scroll to position [2676, 0]
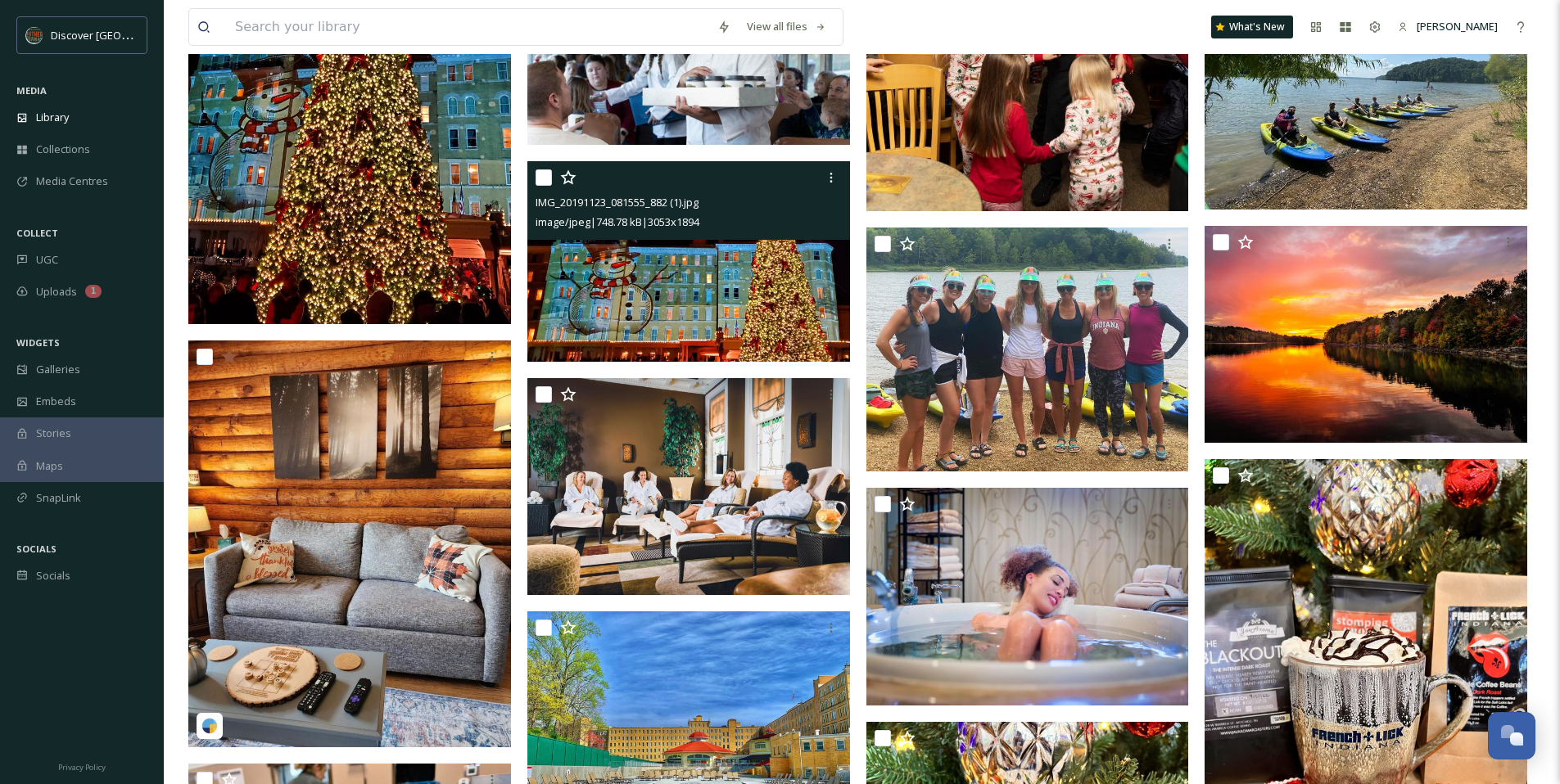
click at [814, 294] on img at bounding box center [689, 261] width 323 height 199
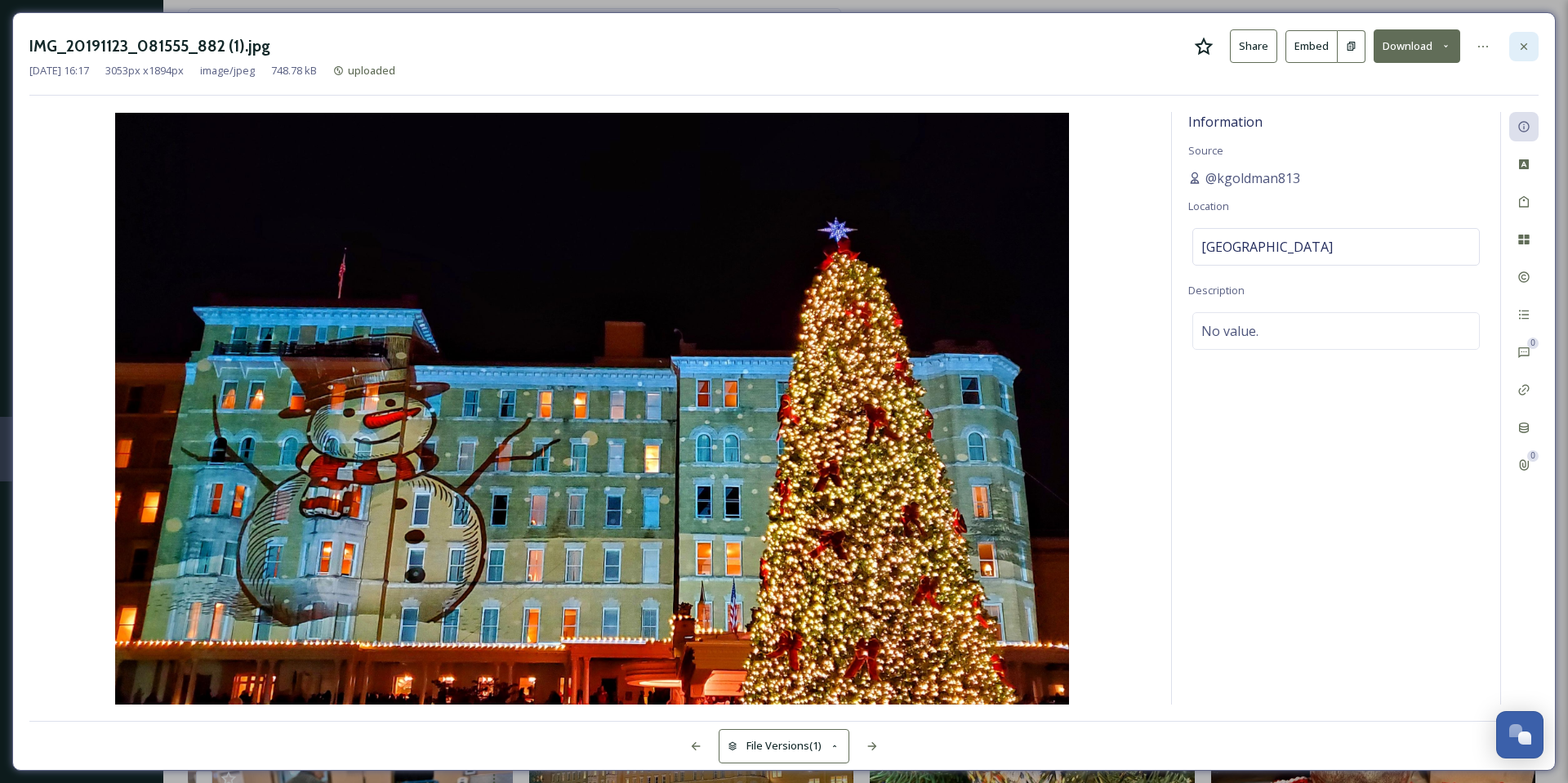
click at [1523, 45] on icon at bounding box center [1524, 46] width 7 height 7
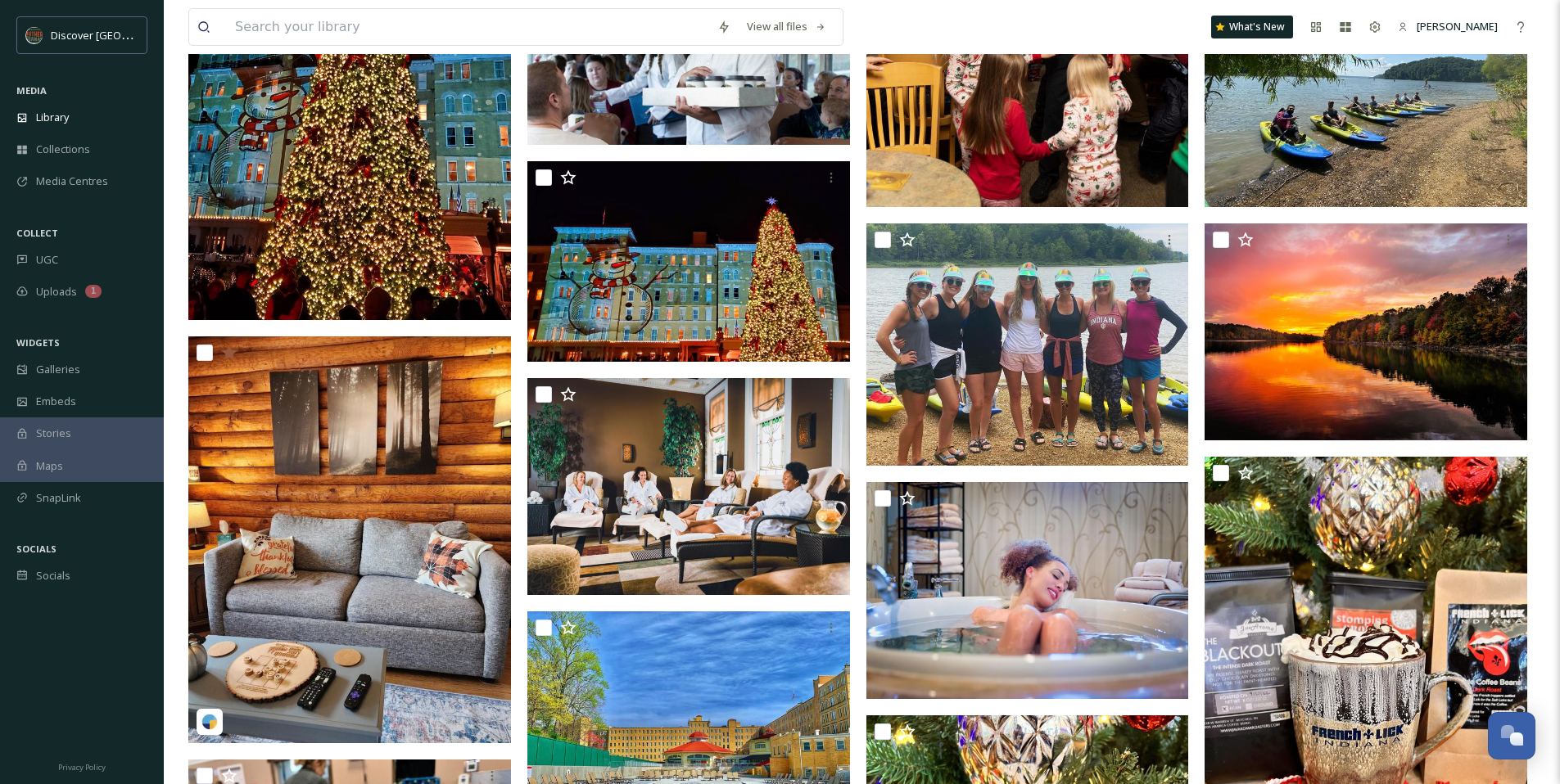
click at [411, 208] on img at bounding box center [350, 118] width 323 height 404
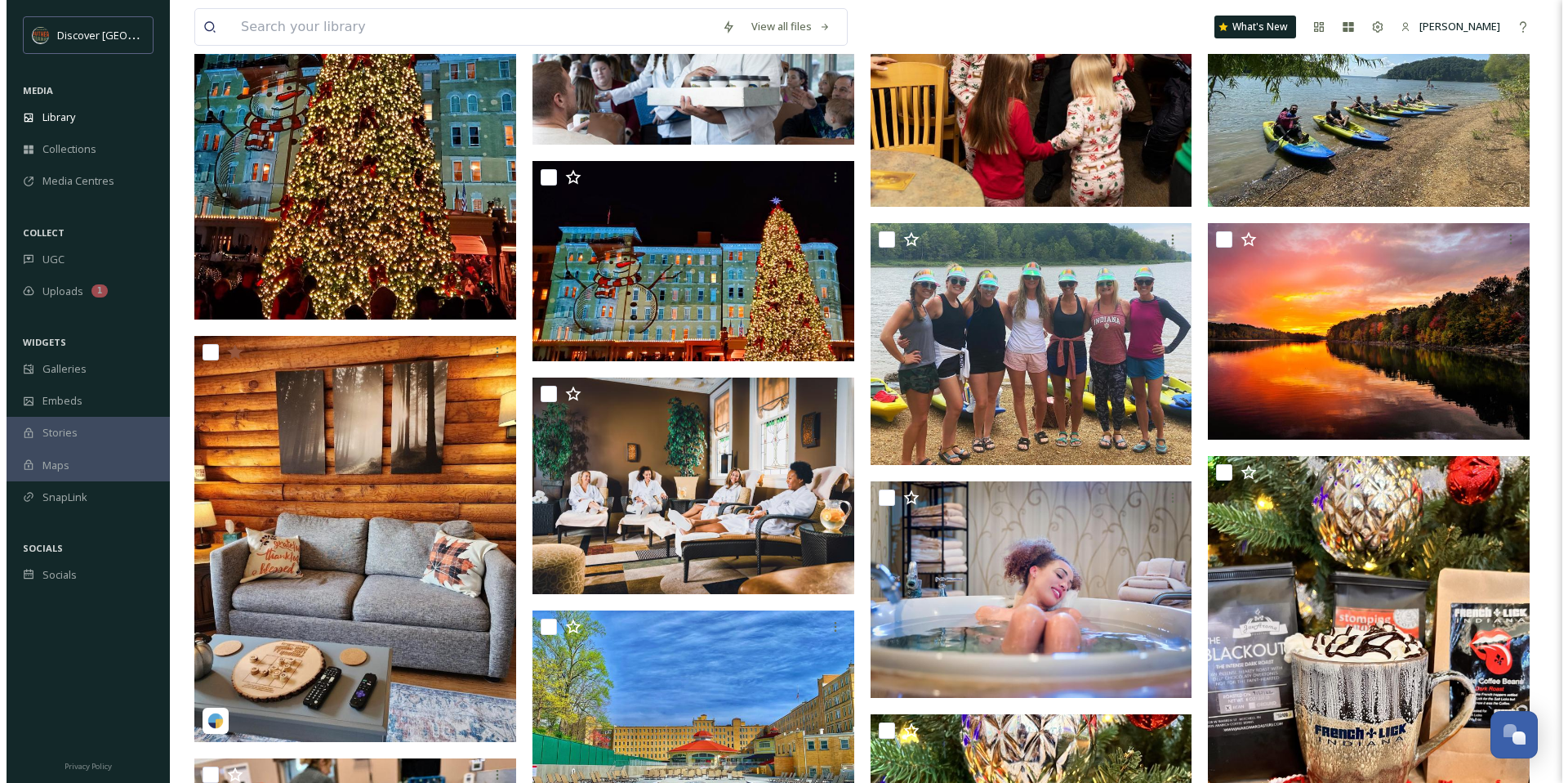
scroll to position [2253, 0]
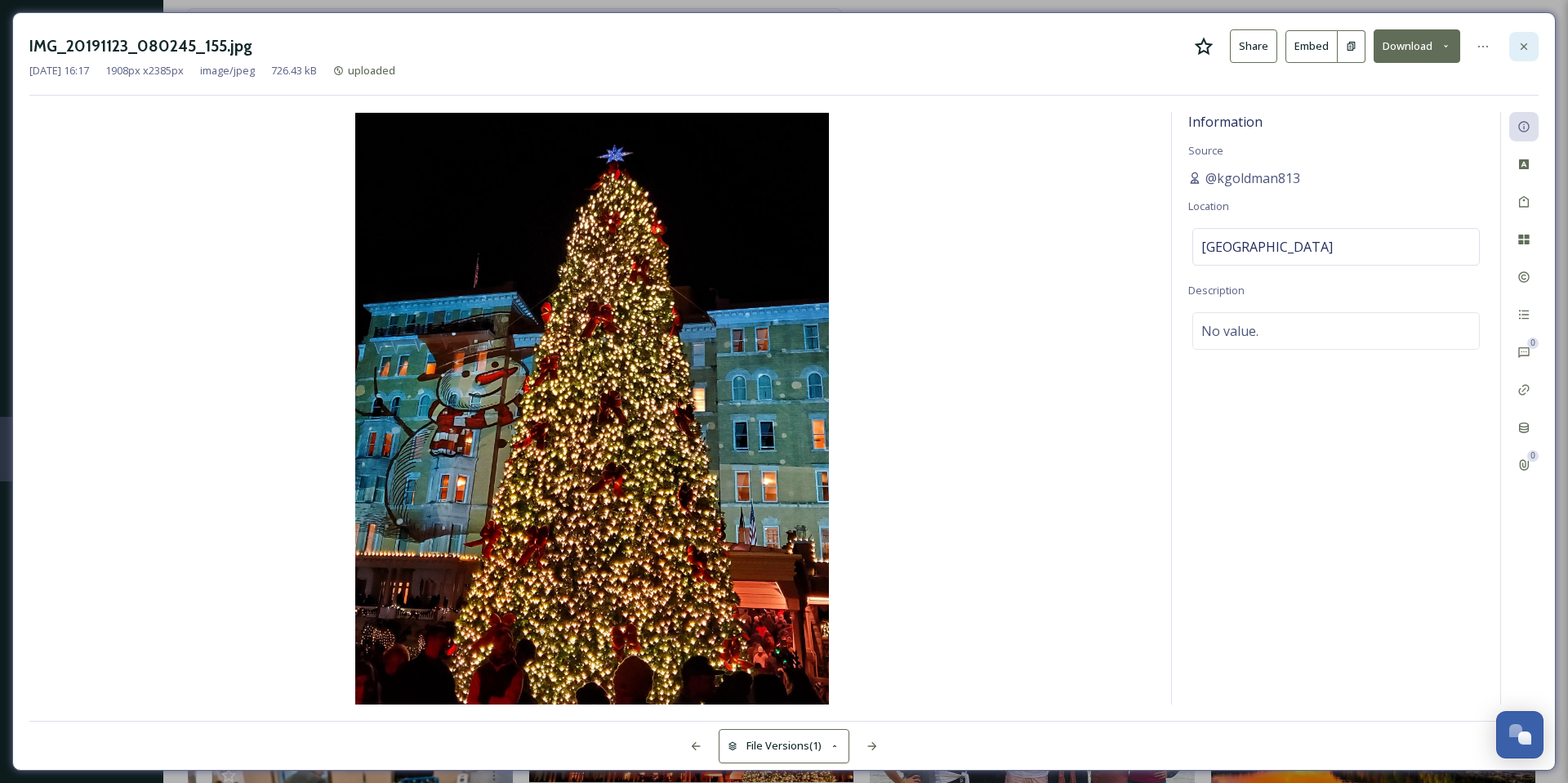
click at [1528, 43] on icon at bounding box center [1523, 46] width 13 height 13
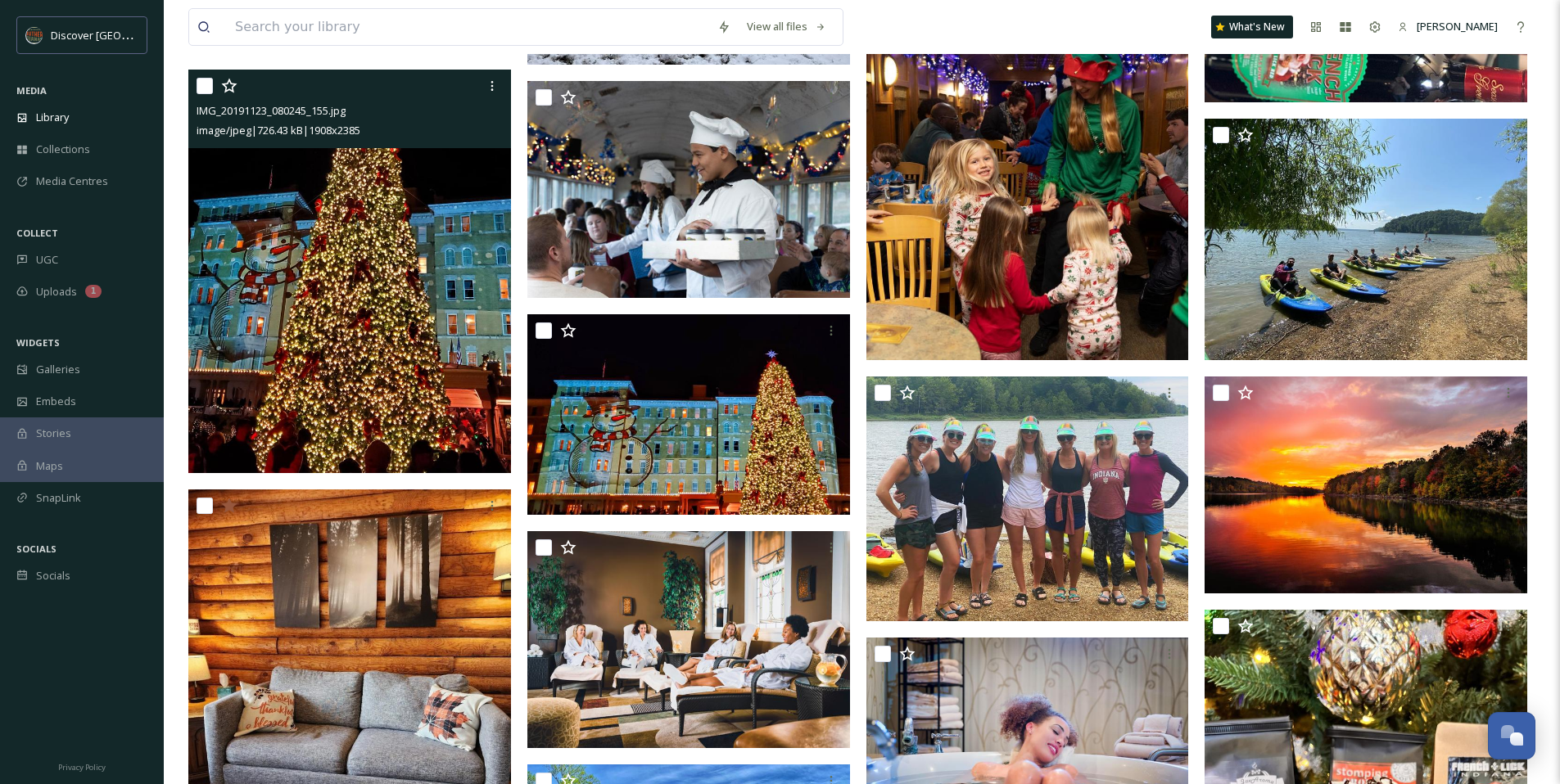
scroll to position [2472, 0]
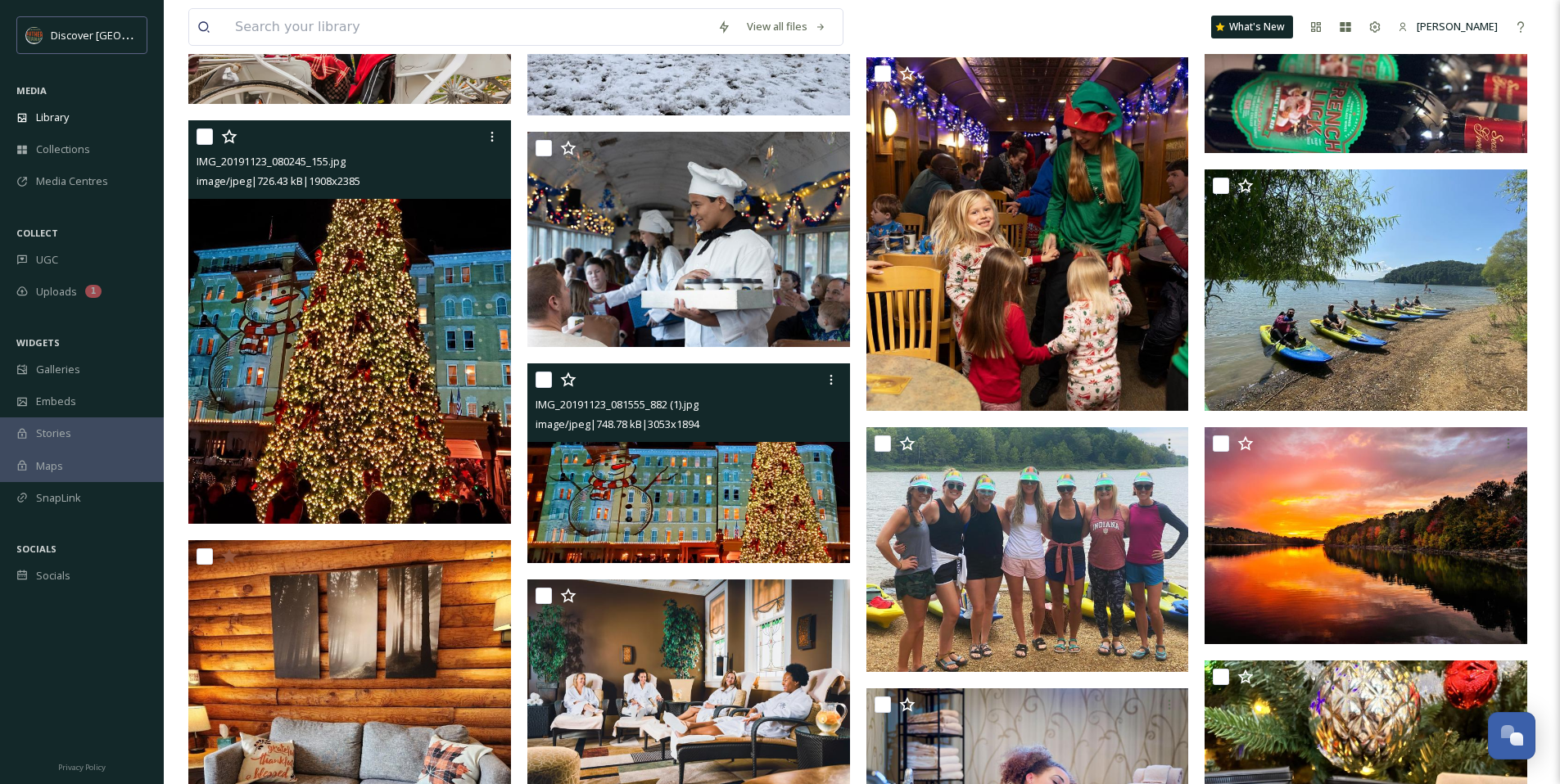
click at [746, 475] on img at bounding box center [689, 463] width 323 height 199
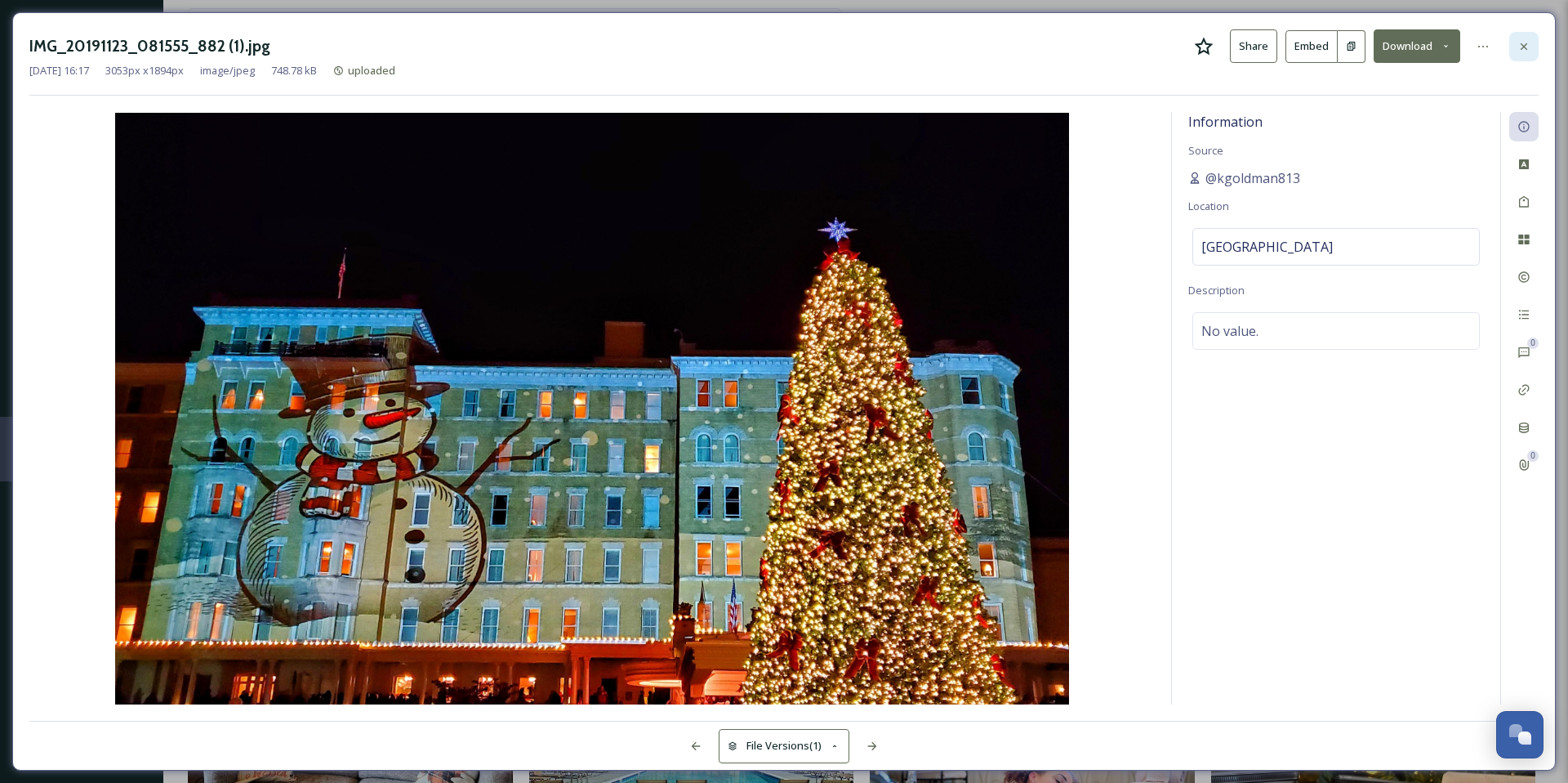
click at [1527, 43] on icon at bounding box center [1523, 46] width 13 height 13
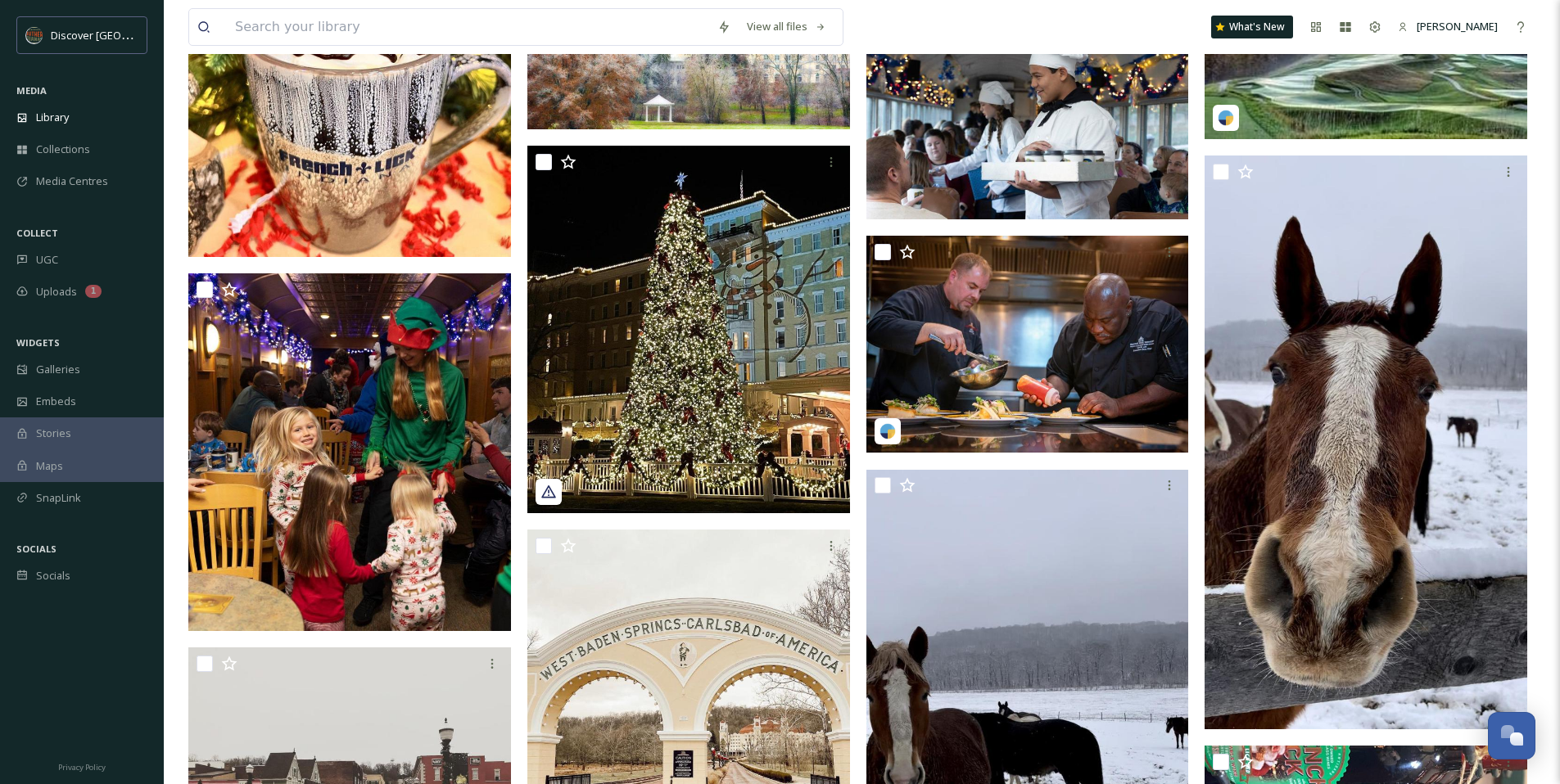
scroll to position [1471, 0]
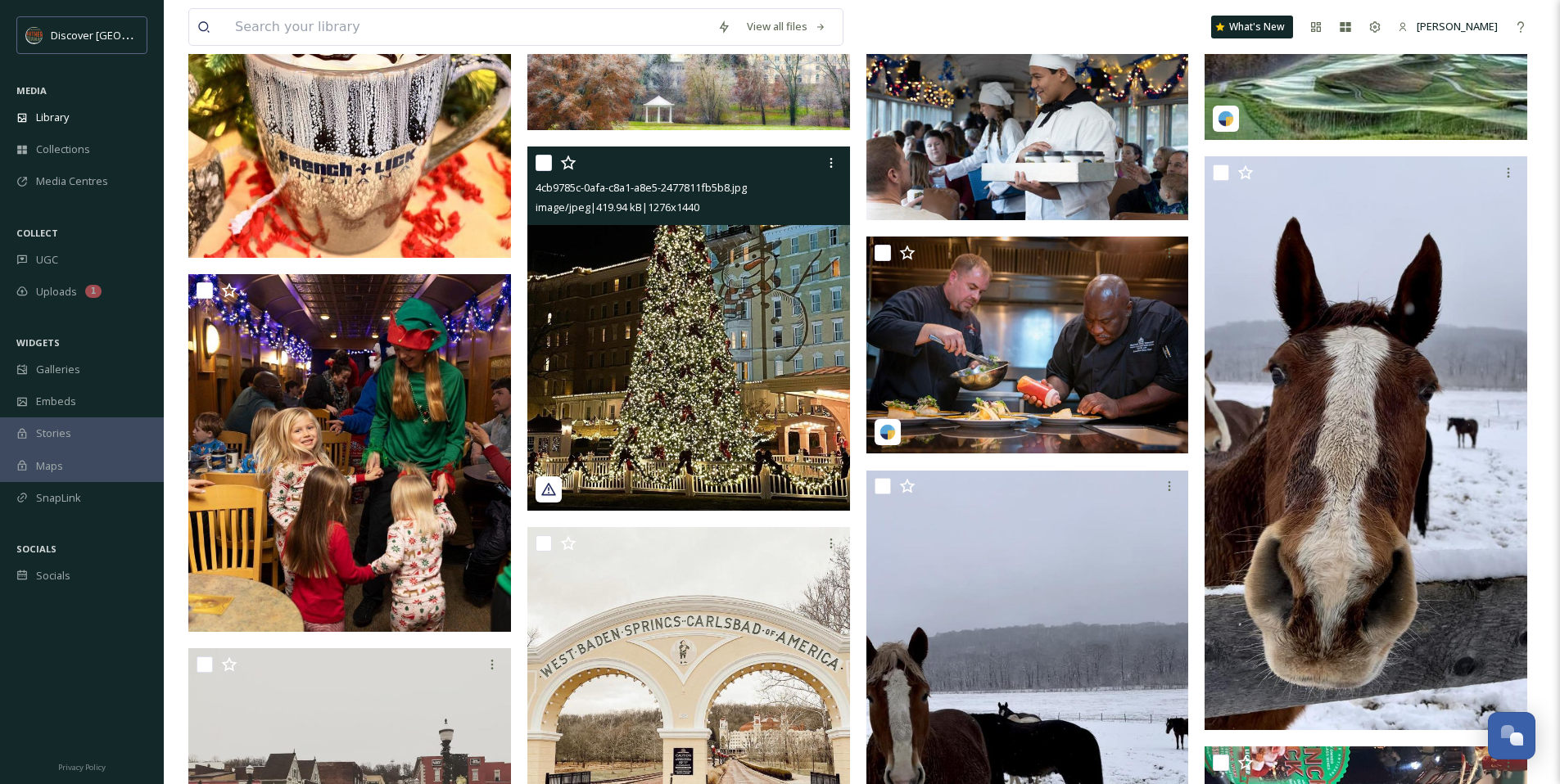
click at [801, 250] on img at bounding box center [689, 328] width 323 height 365
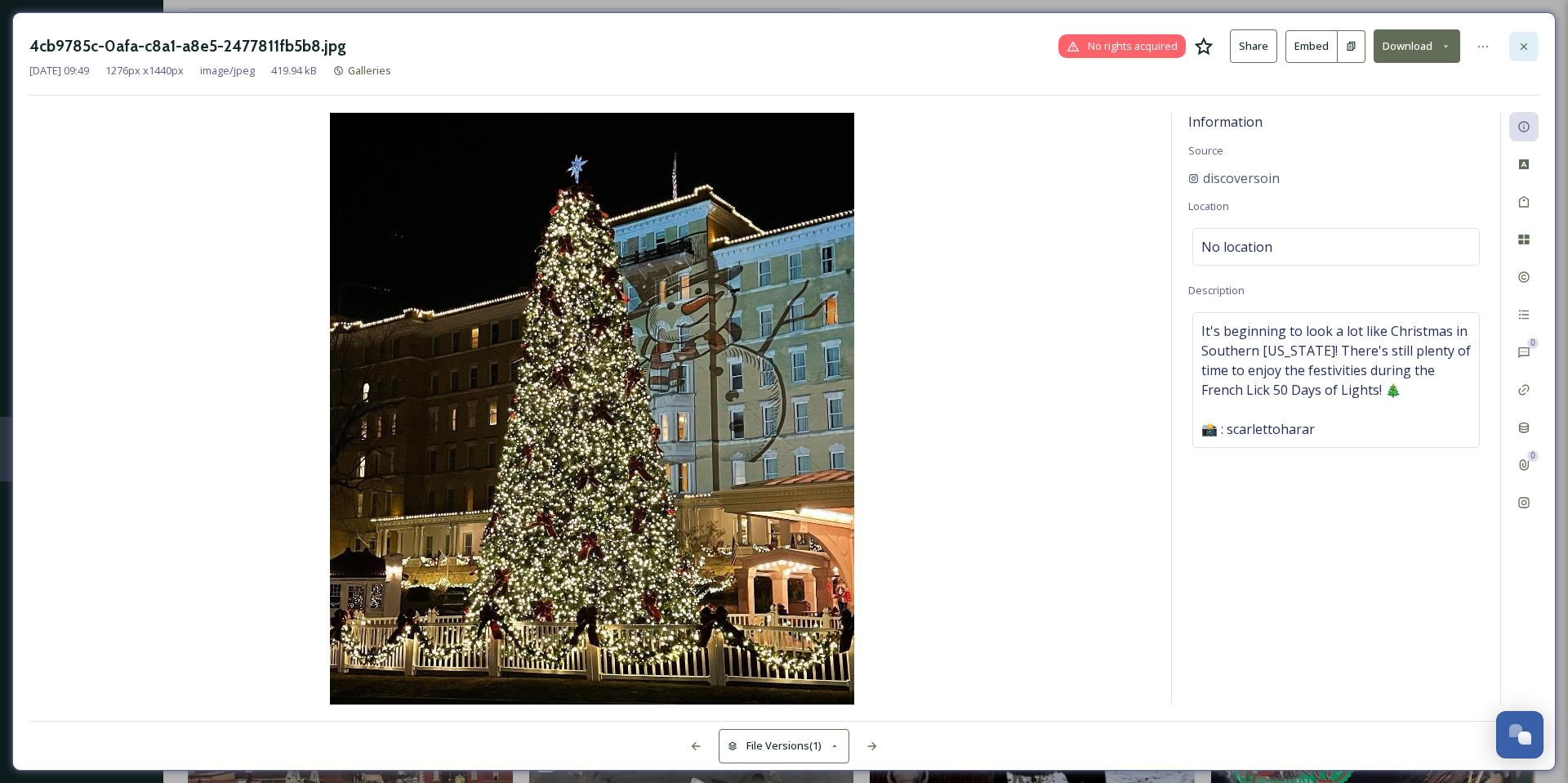
click at [1522, 53] on div at bounding box center [1524, 47] width 29 height 29
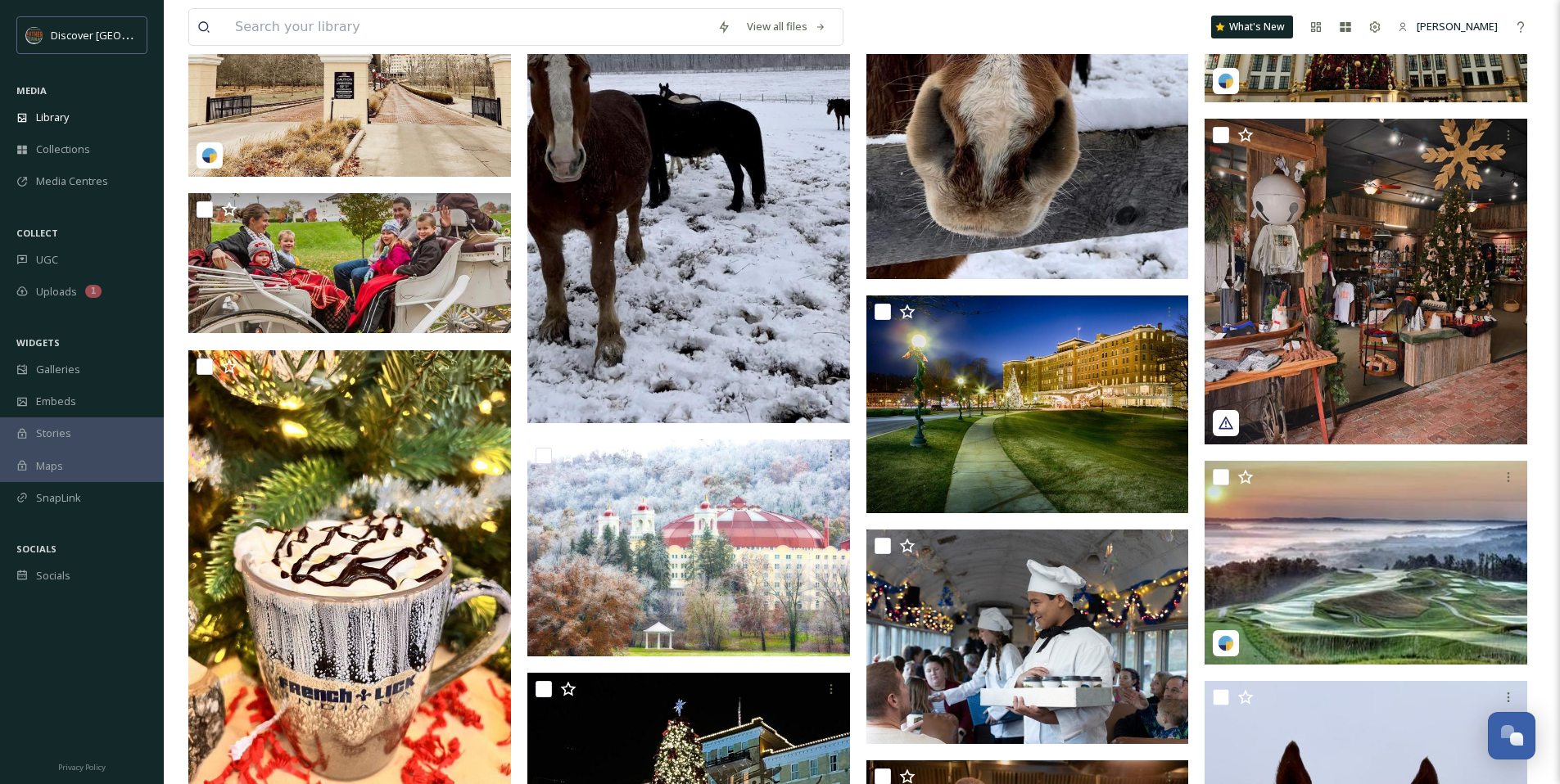
scroll to position [943, 0]
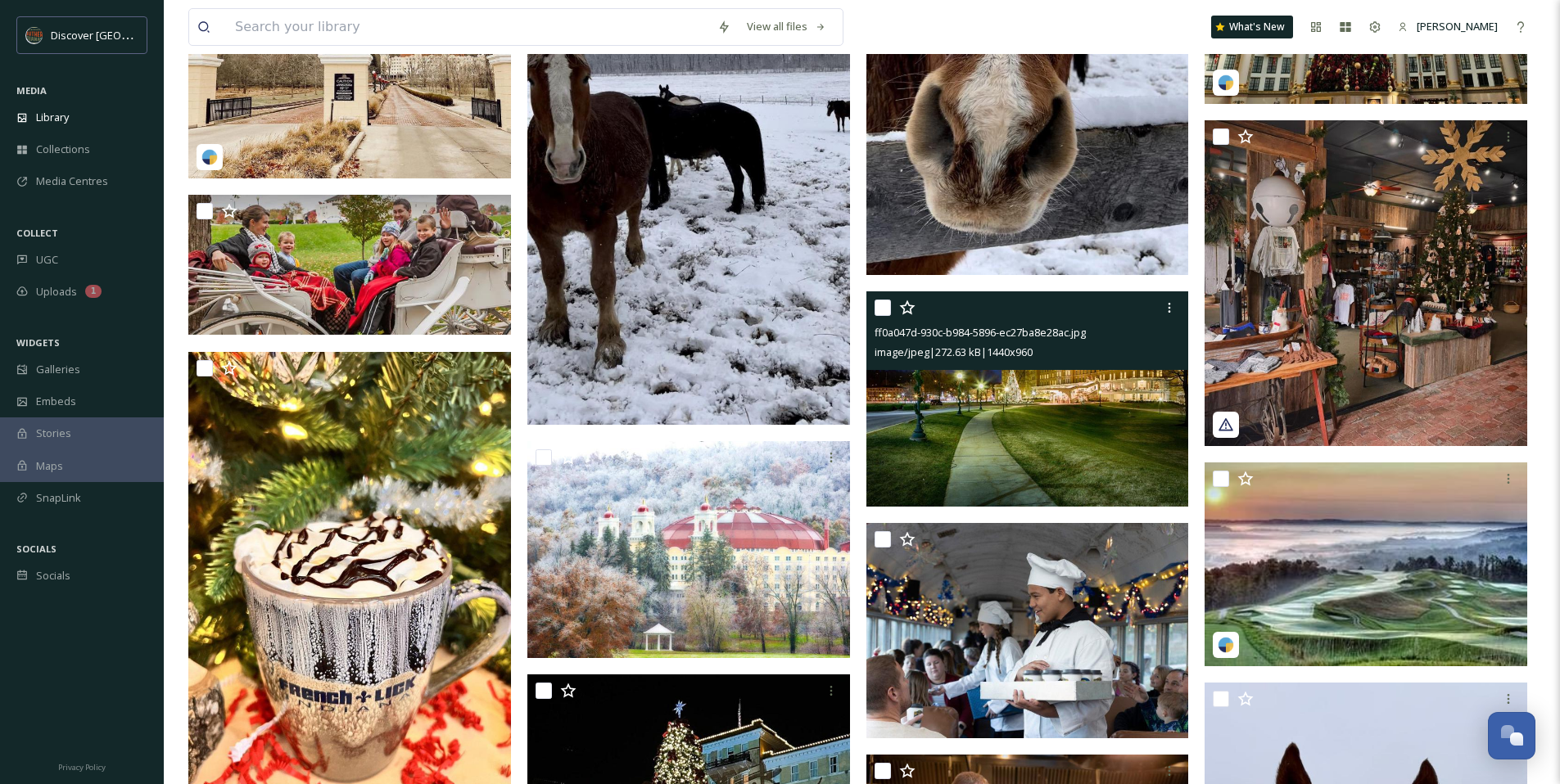
click at [1089, 404] on img at bounding box center [1028, 399] width 323 height 215
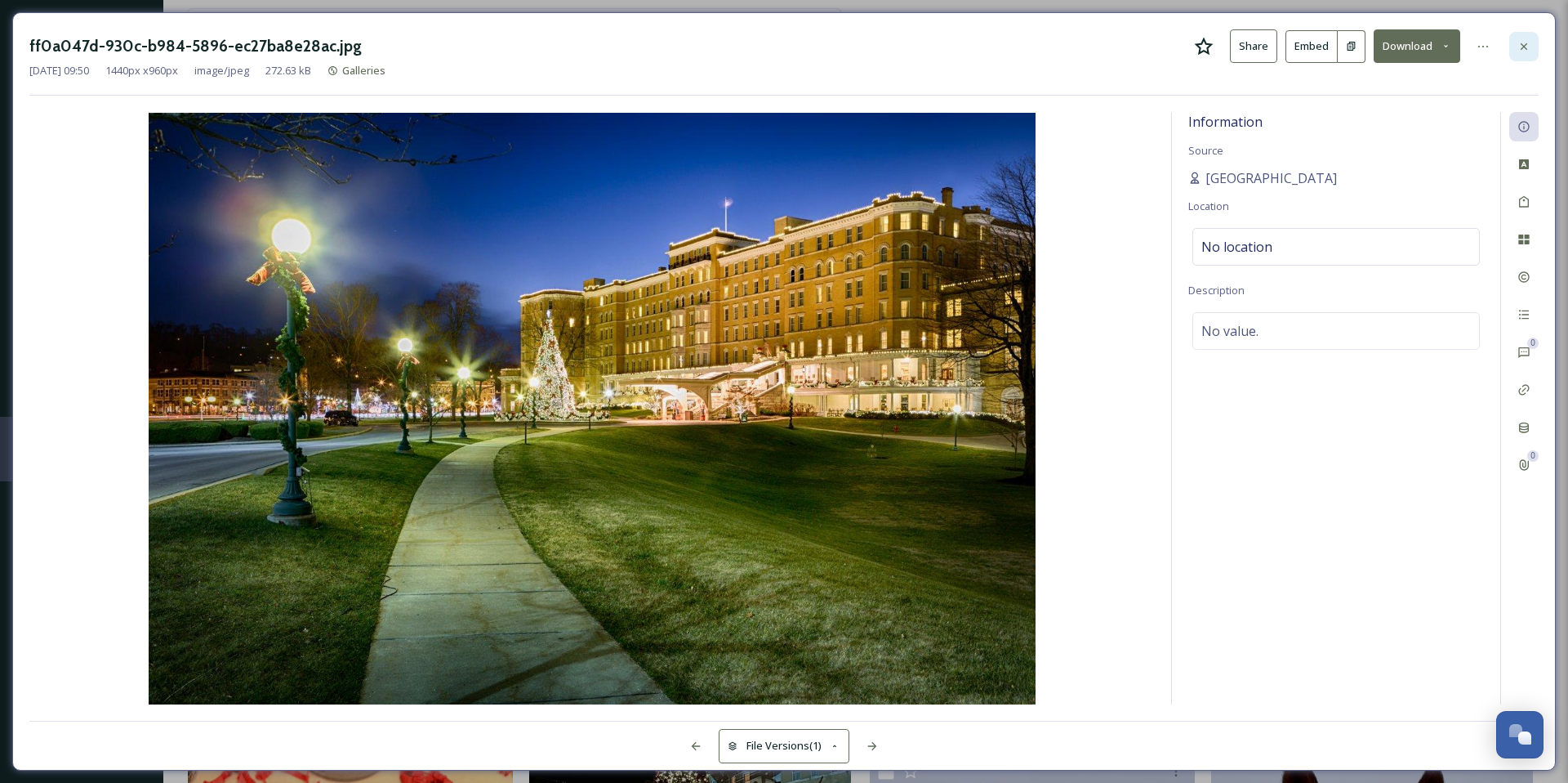
click at [1523, 46] on icon at bounding box center [1524, 46] width 7 height 7
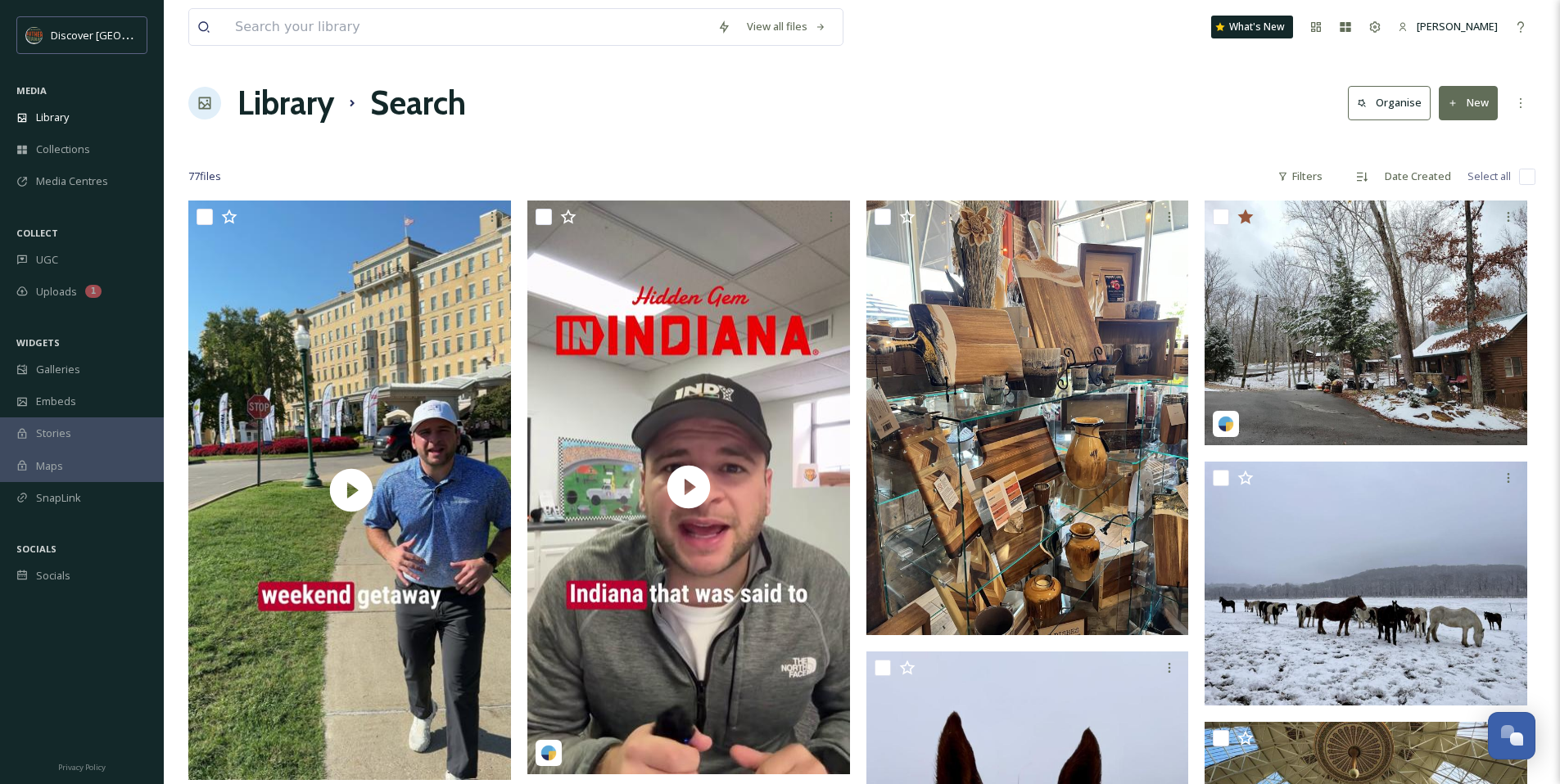
click at [785, 151] on div at bounding box center [862, 144] width 1347 height 17
click at [75, 109] on div "Library" at bounding box center [81, 117] width 163 height 32
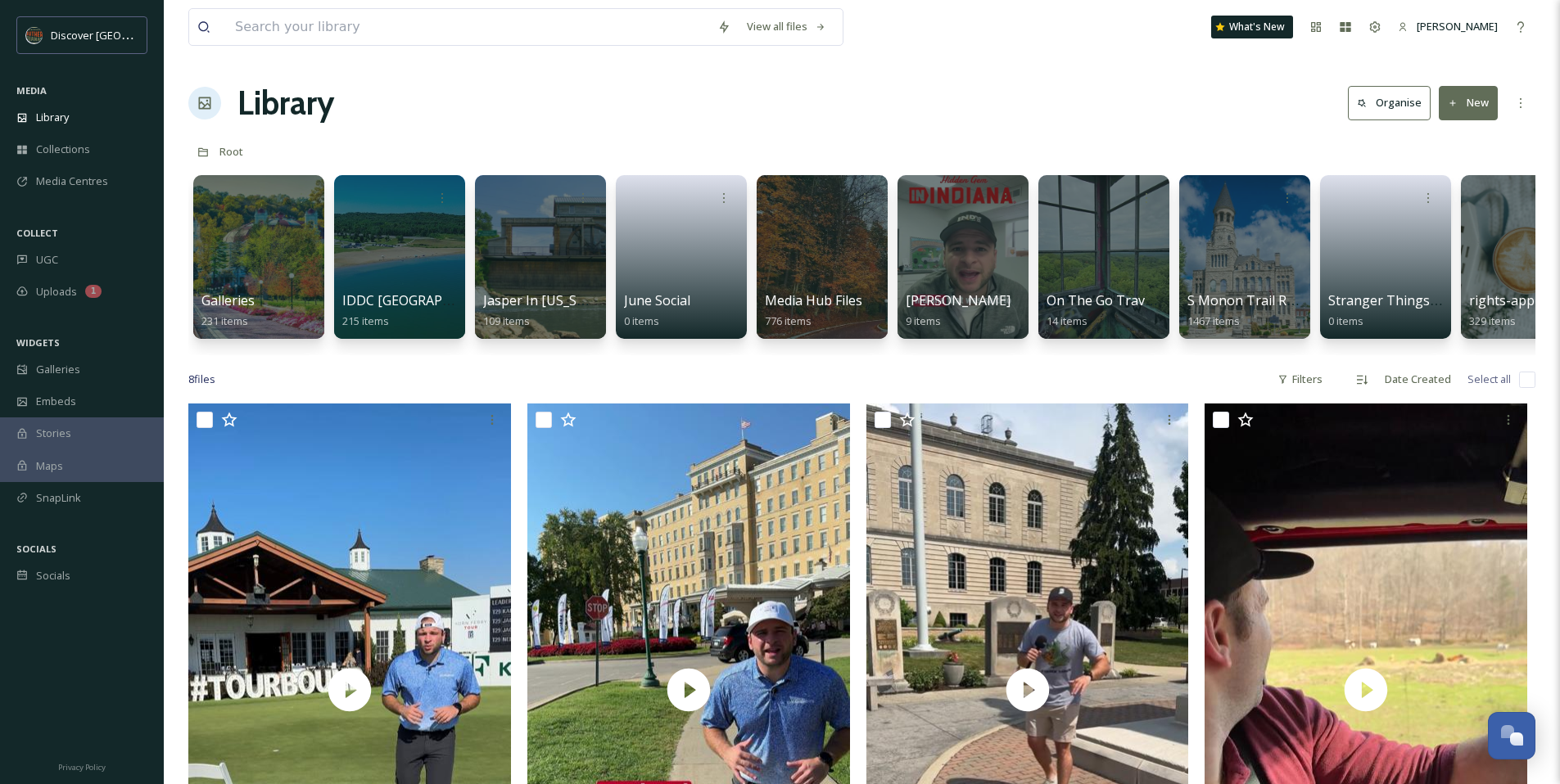
click at [860, 394] on div "8 file s Filters Date Created Select all" at bounding box center [862, 379] width 1347 height 32
click at [88, 125] on div "Library" at bounding box center [81, 117] width 163 height 32
click at [429, 18] on input "To enrich screen reader interactions, please activate Accessibility in Grammarl…" at bounding box center [468, 26] width 482 height 36
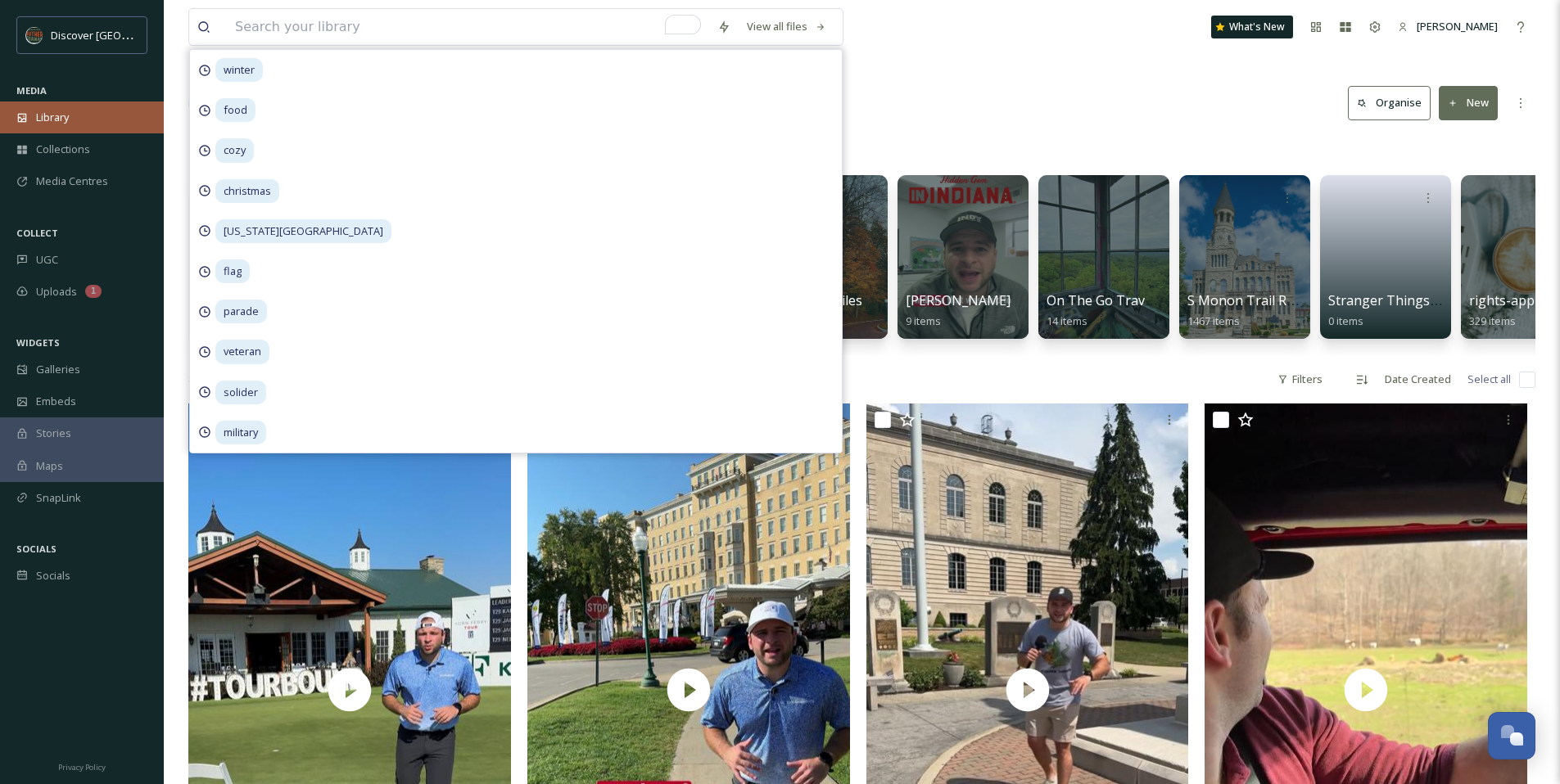
click at [99, 120] on div "Library" at bounding box center [81, 117] width 163 height 32
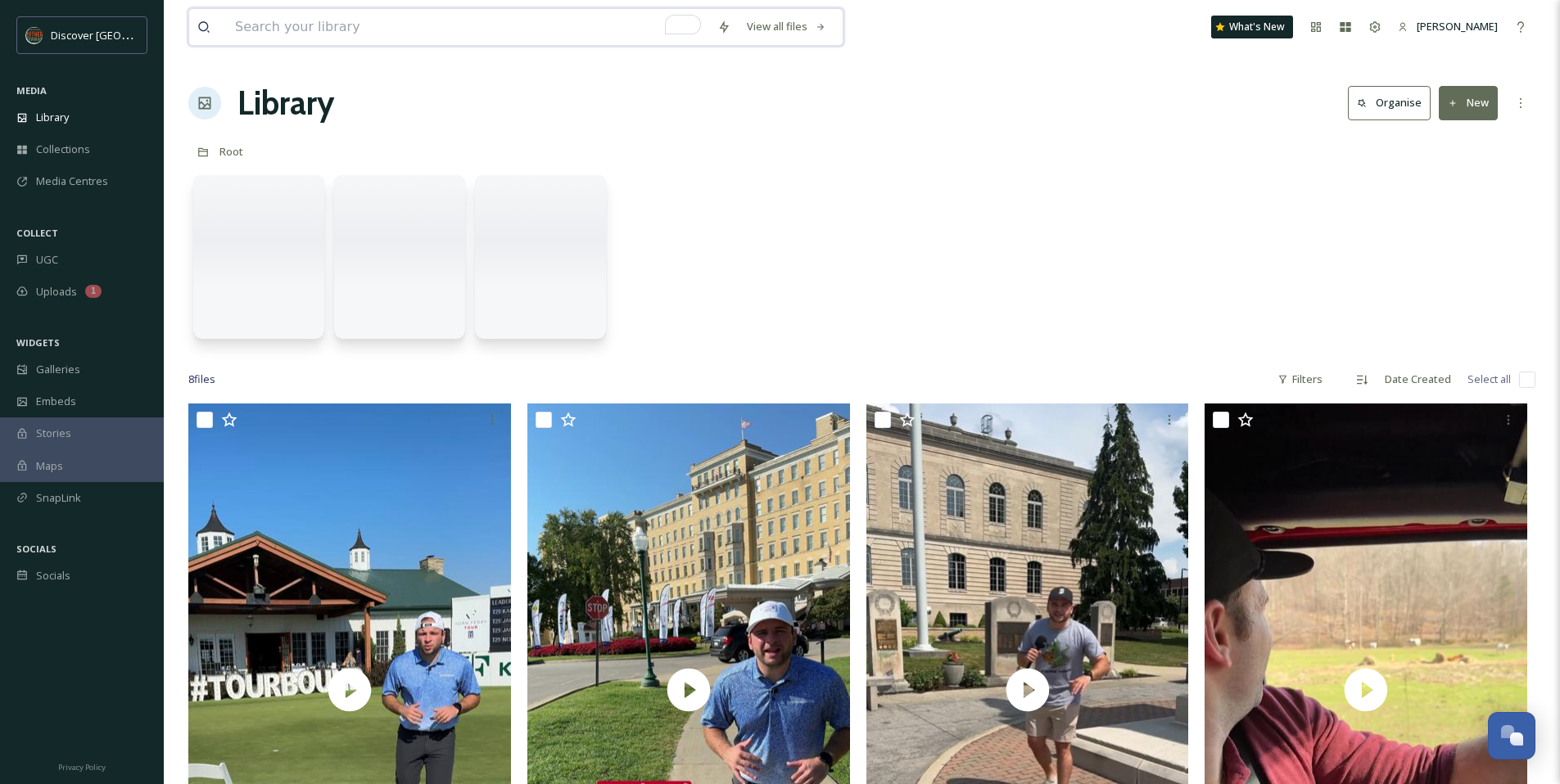
click at [246, 29] on input "To enrich screen reader interactions, please activate Accessibility in Grammarl…" at bounding box center [468, 26] width 482 height 36
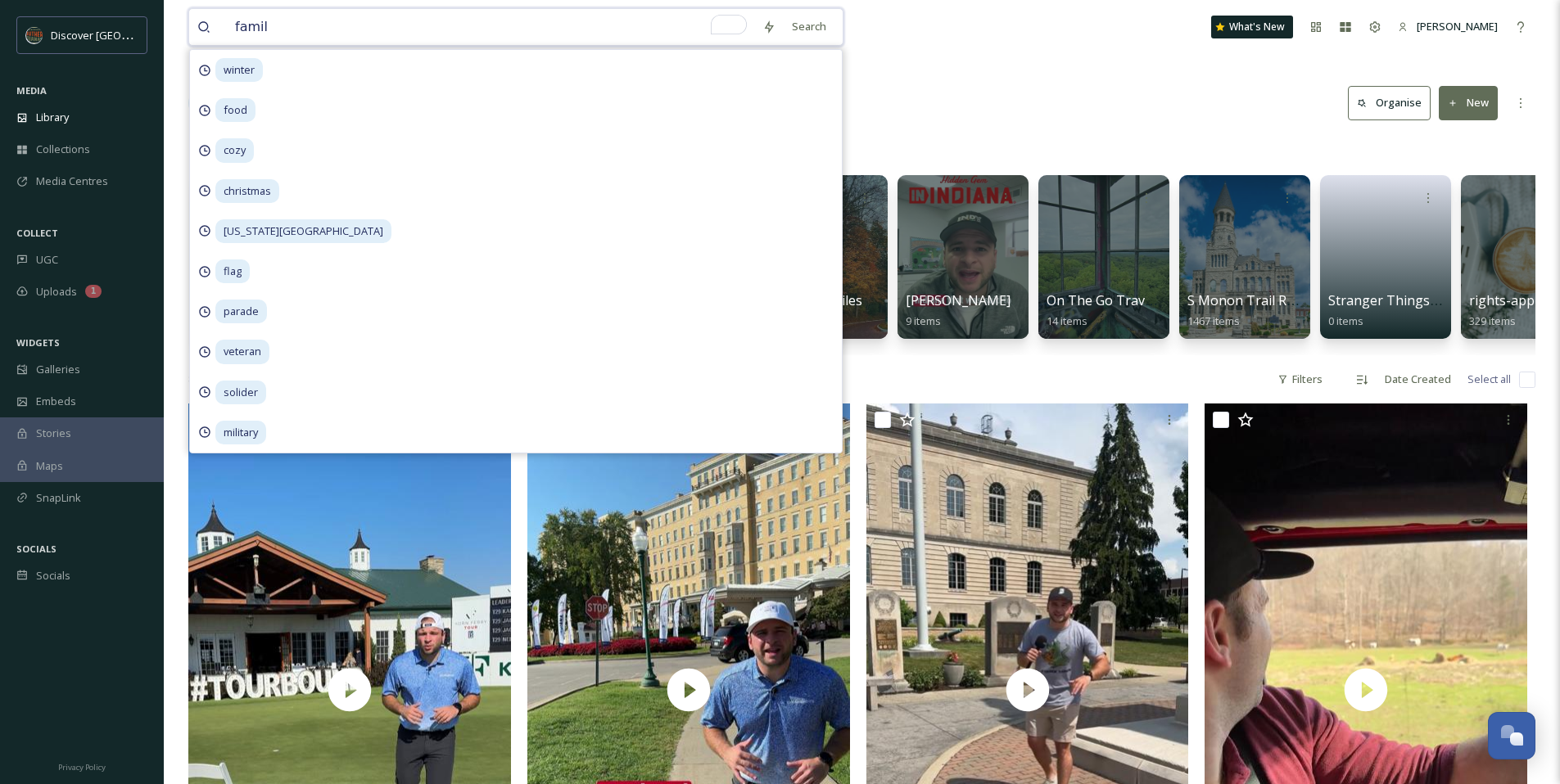
type input "family"
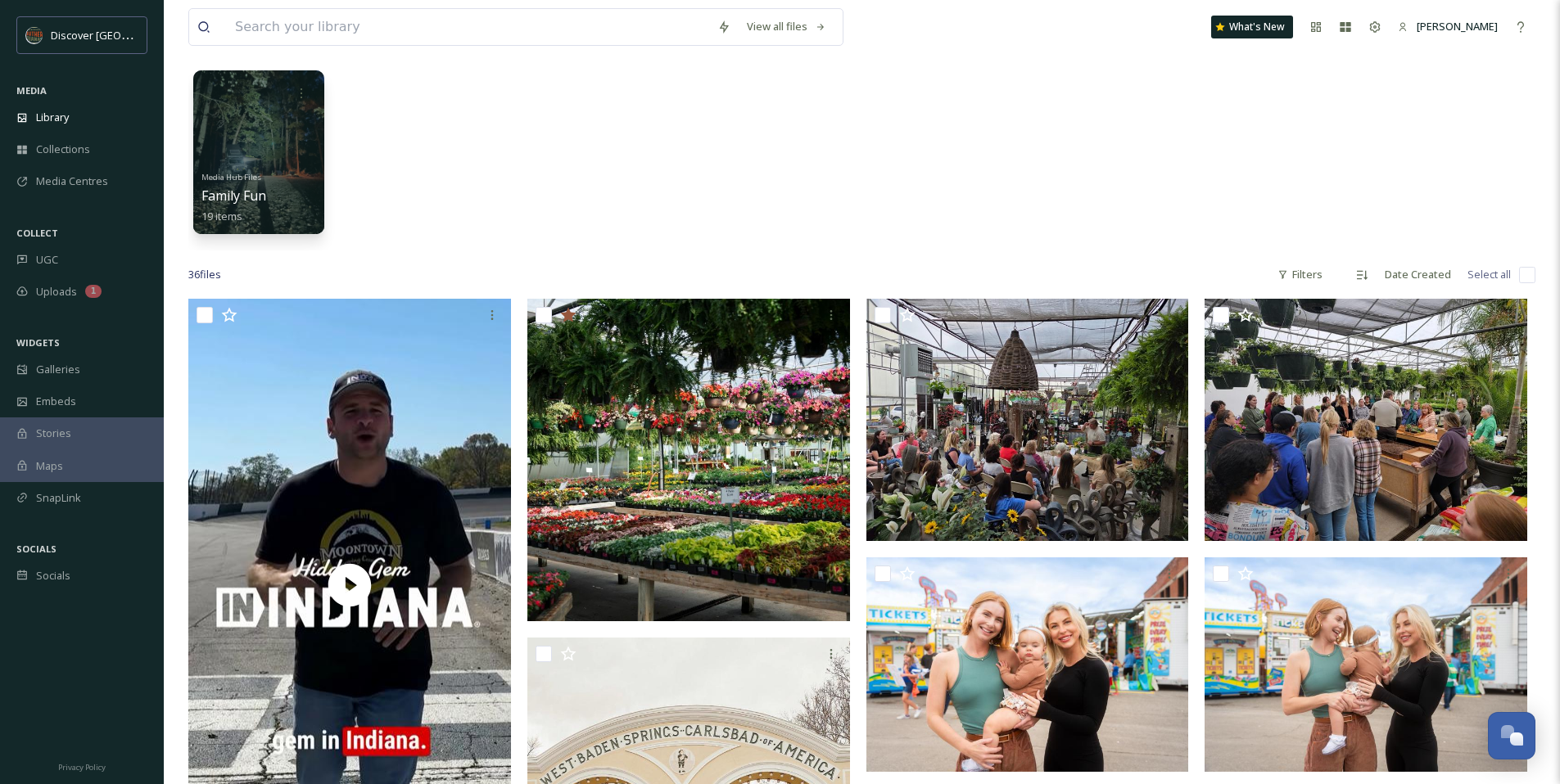
scroll to position [126, 0]
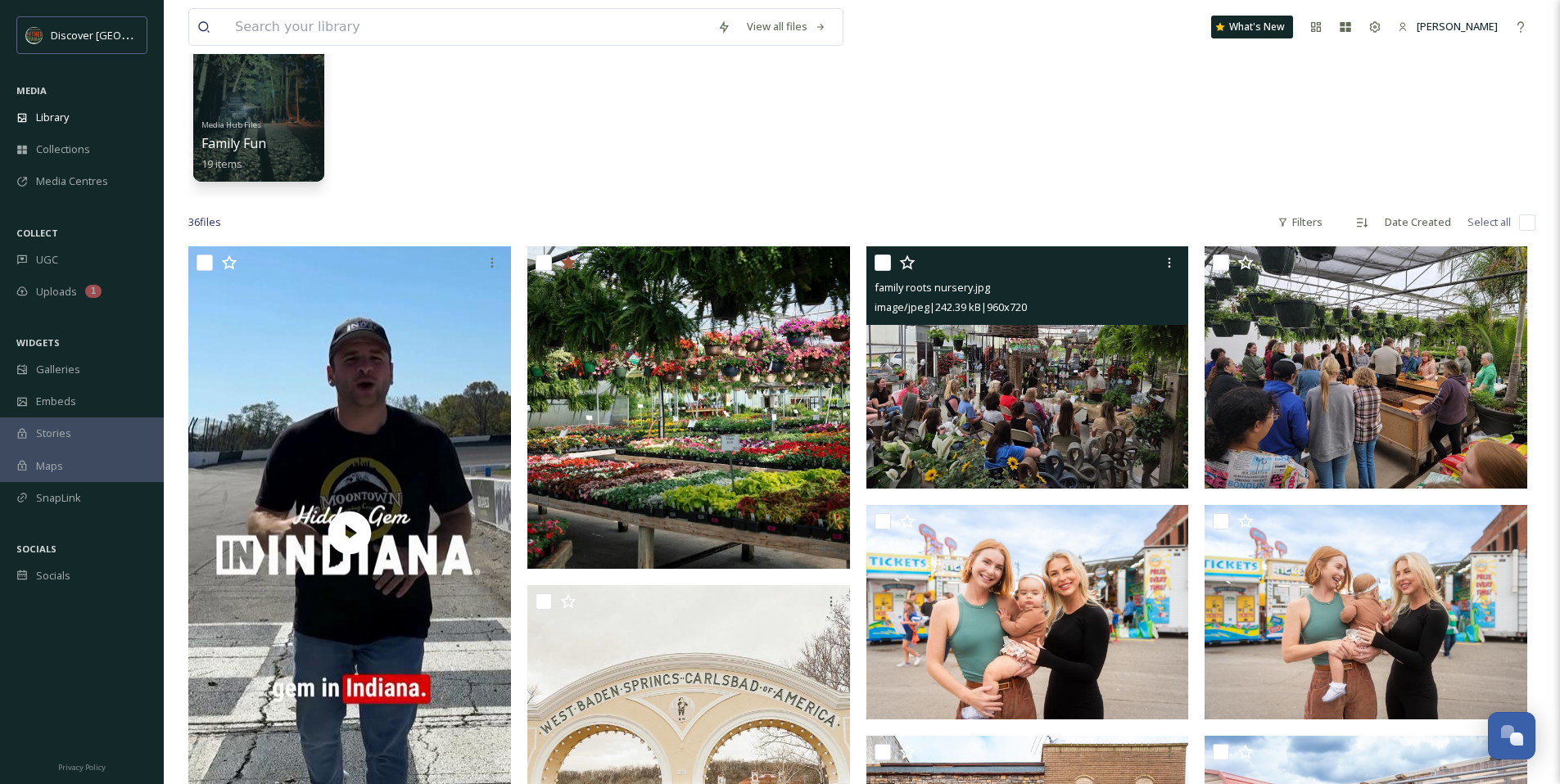
click at [962, 378] on img at bounding box center [1028, 368] width 323 height 242
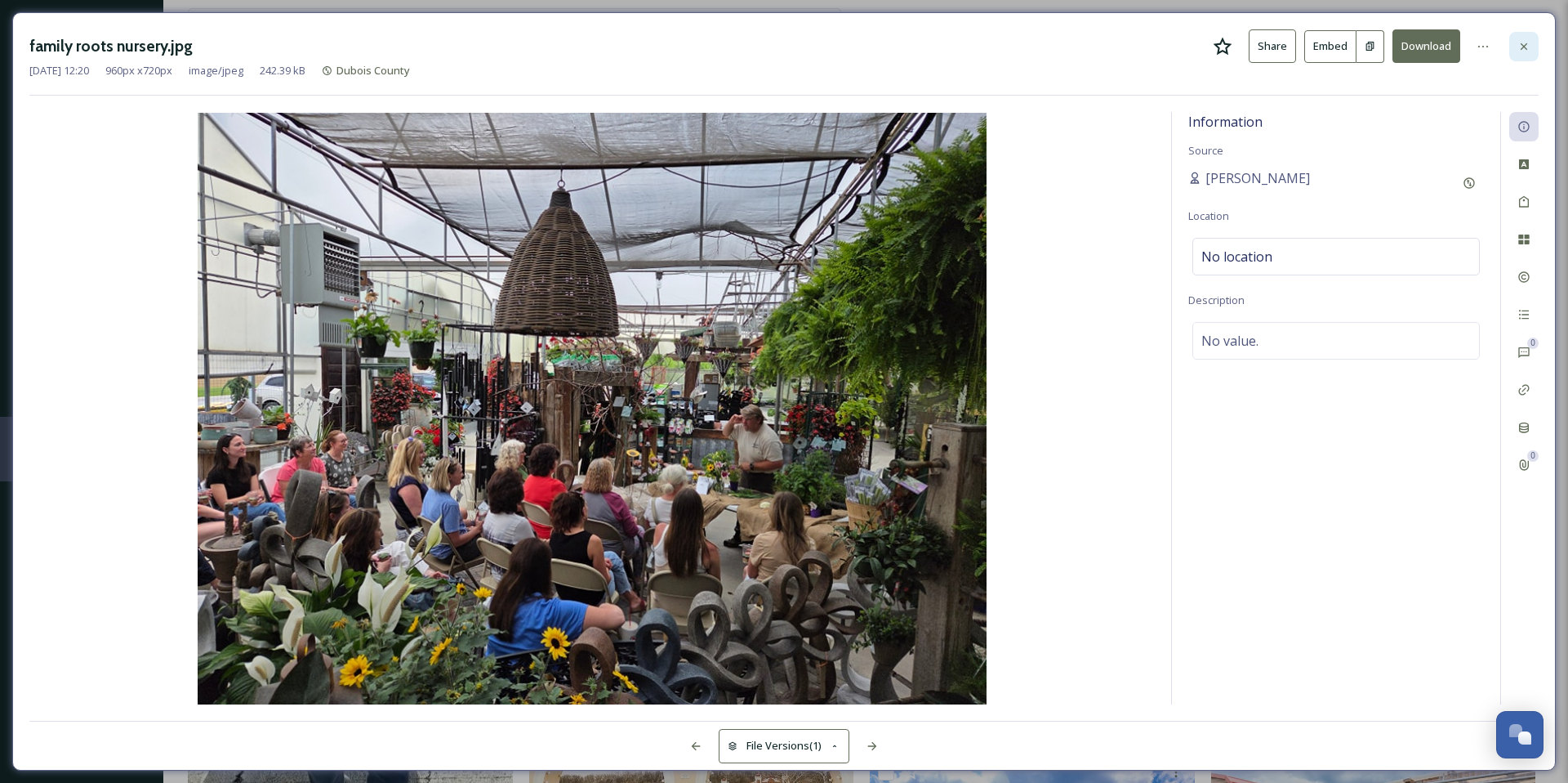
click at [1524, 38] on div at bounding box center [1524, 47] width 29 height 29
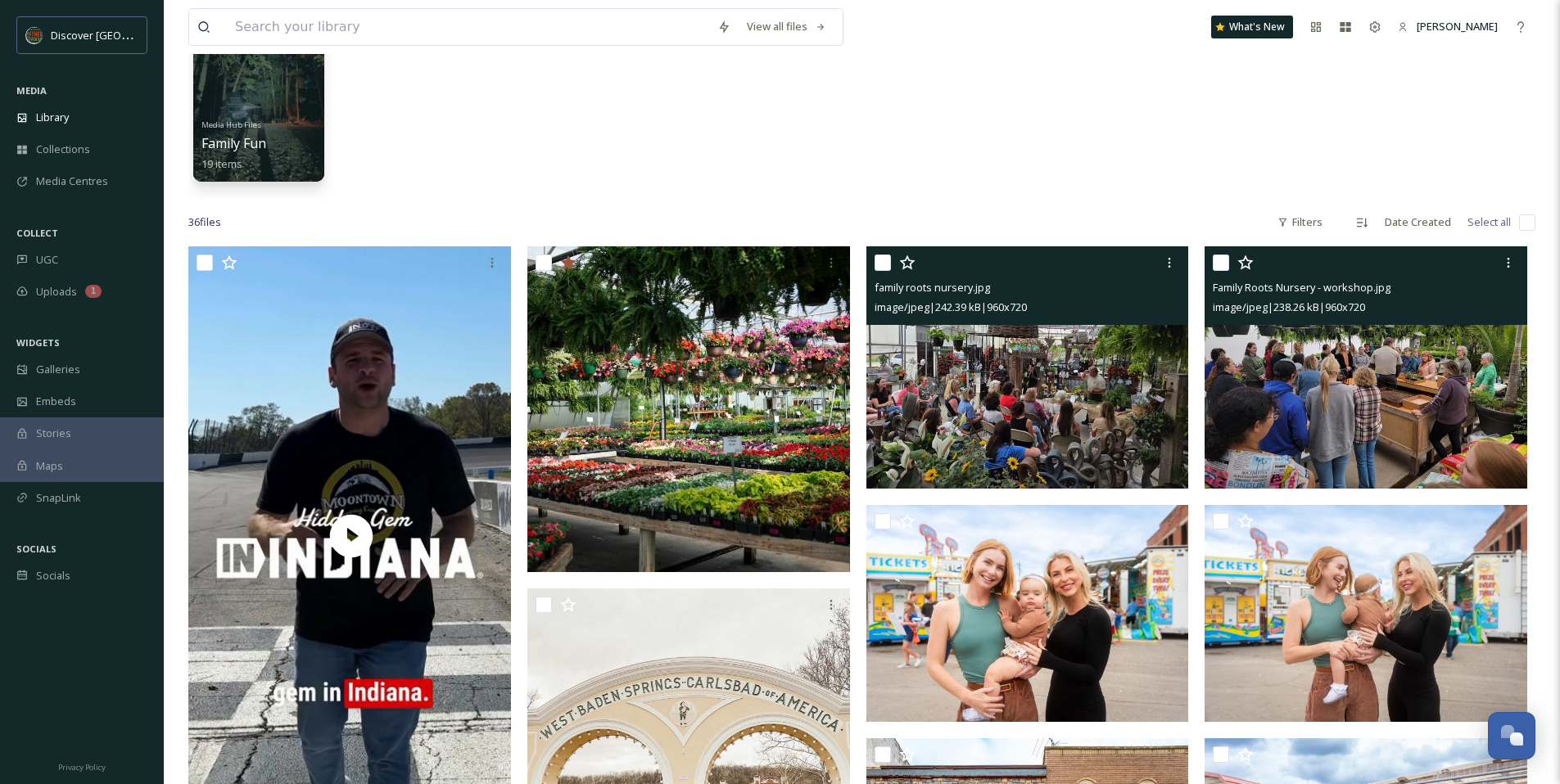
click at [1337, 324] on div "Family Roots Nursery - workshop.jpg image/jpeg | 238.26 kB | 960 x 720" at bounding box center [1365, 285] width 323 height 78
click at [1339, 350] on img at bounding box center [1365, 368] width 323 height 242
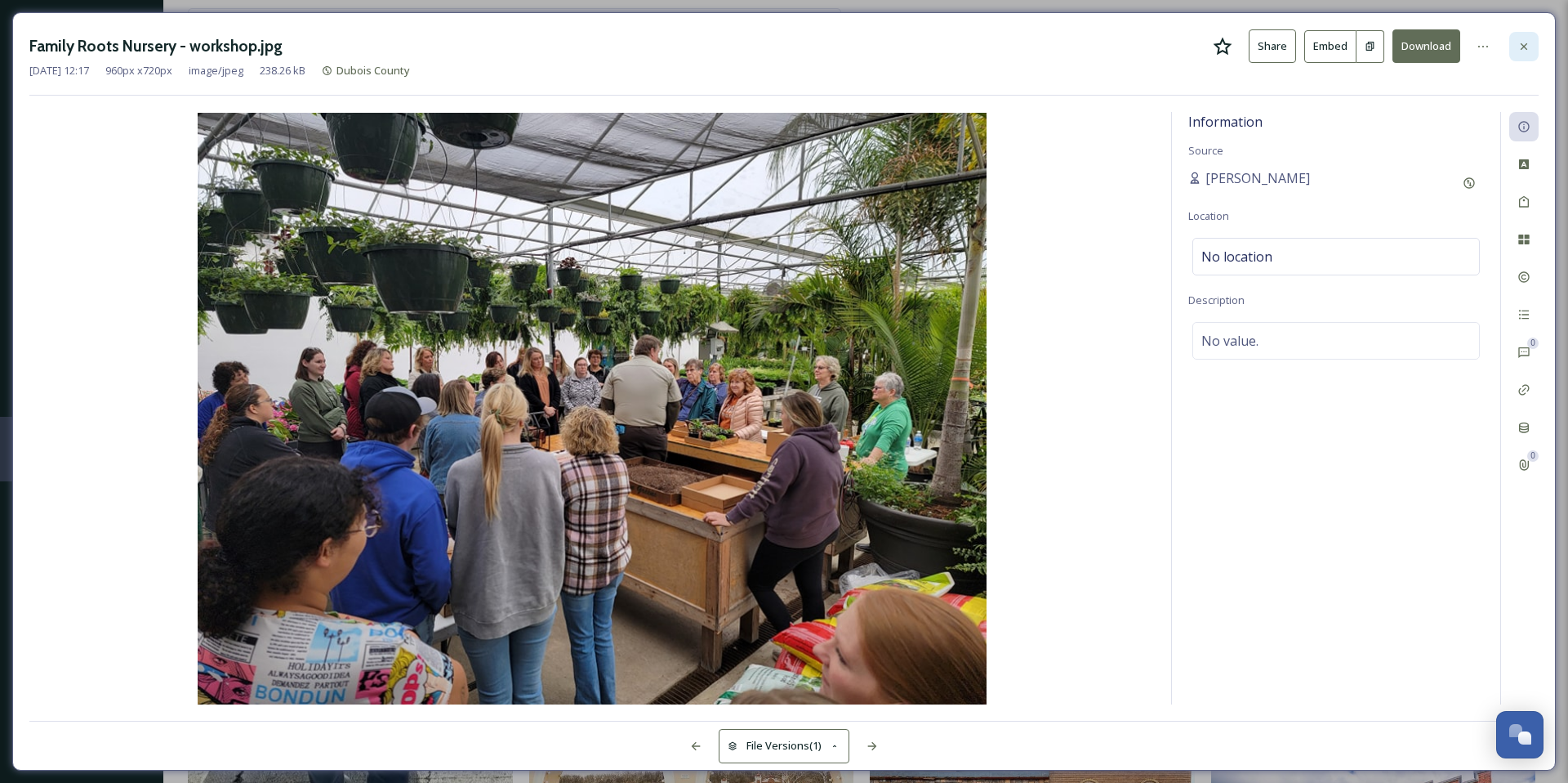
click at [1519, 40] on icon at bounding box center [1523, 46] width 13 height 13
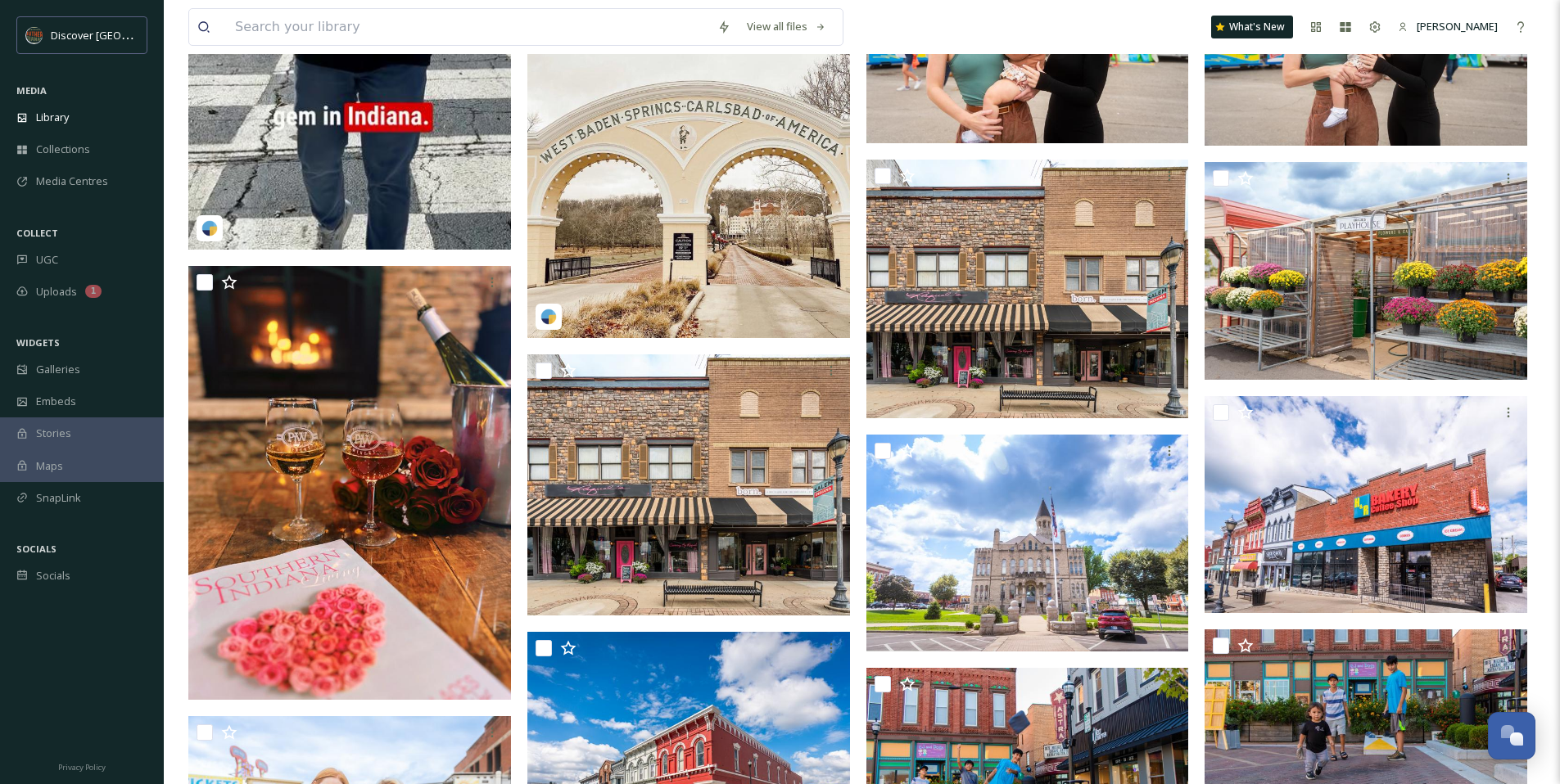
scroll to position [706, 0]
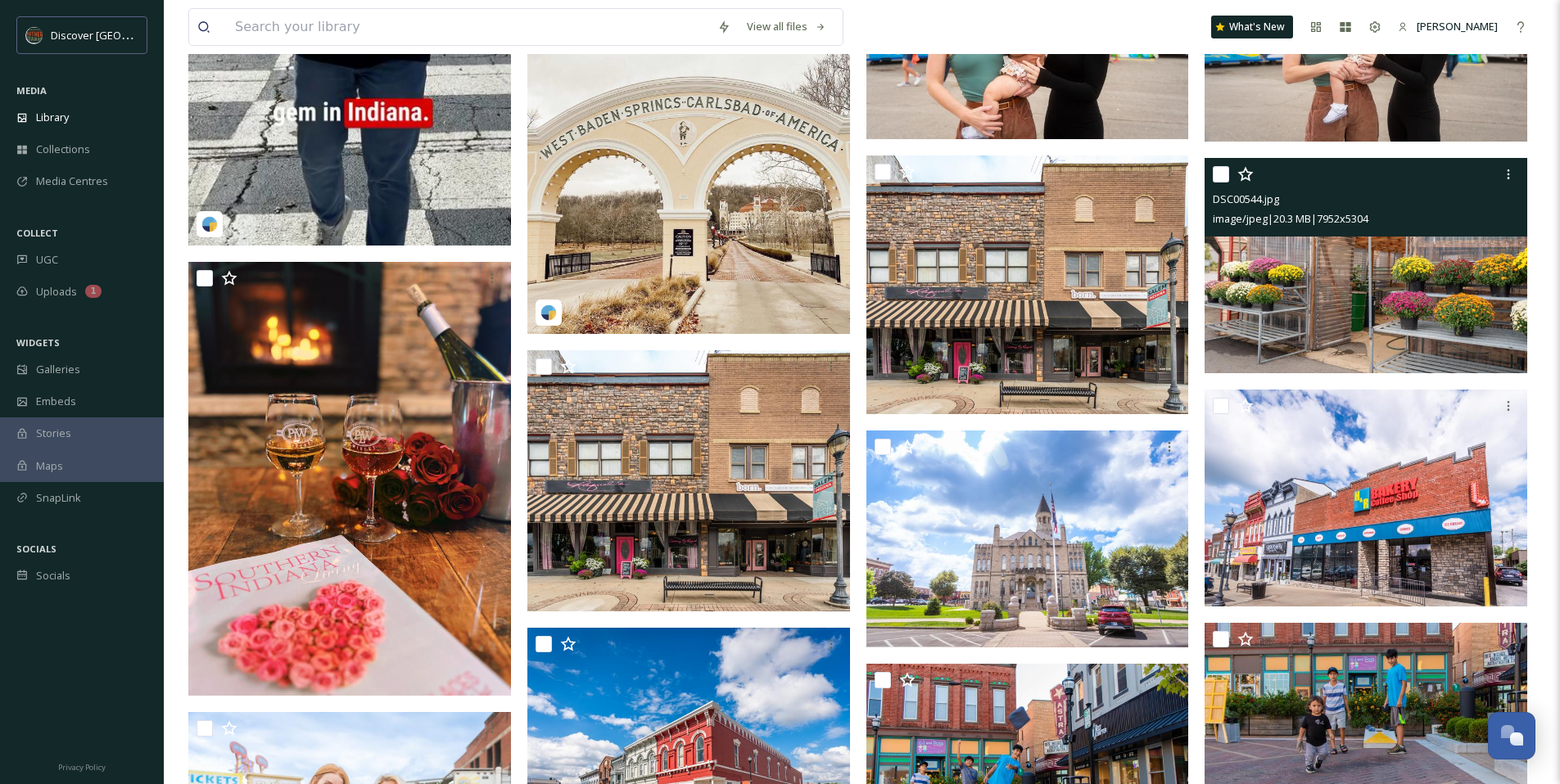
click at [1290, 291] on img at bounding box center [1365, 266] width 323 height 215
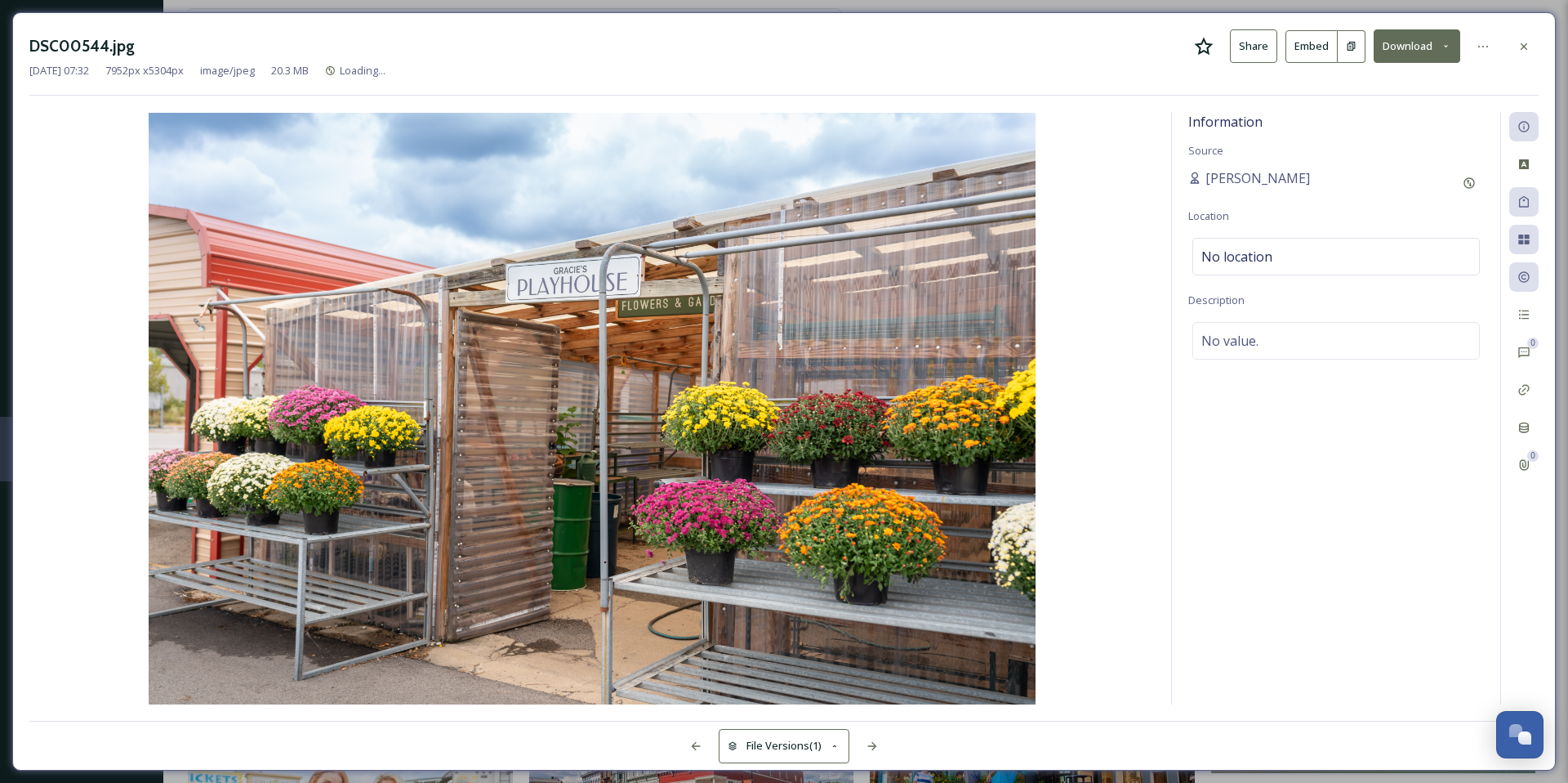
click at [1209, 52] on icon at bounding box center [1204, 46] width 19 height 18
drag, startPoint x: 1517, startPoint y: 49, endPoint x: 1508, endPoint y: 51, distance: 9.2
click at [1517, 49] on icon at bounding box center [1523, 46] width 13 height 13
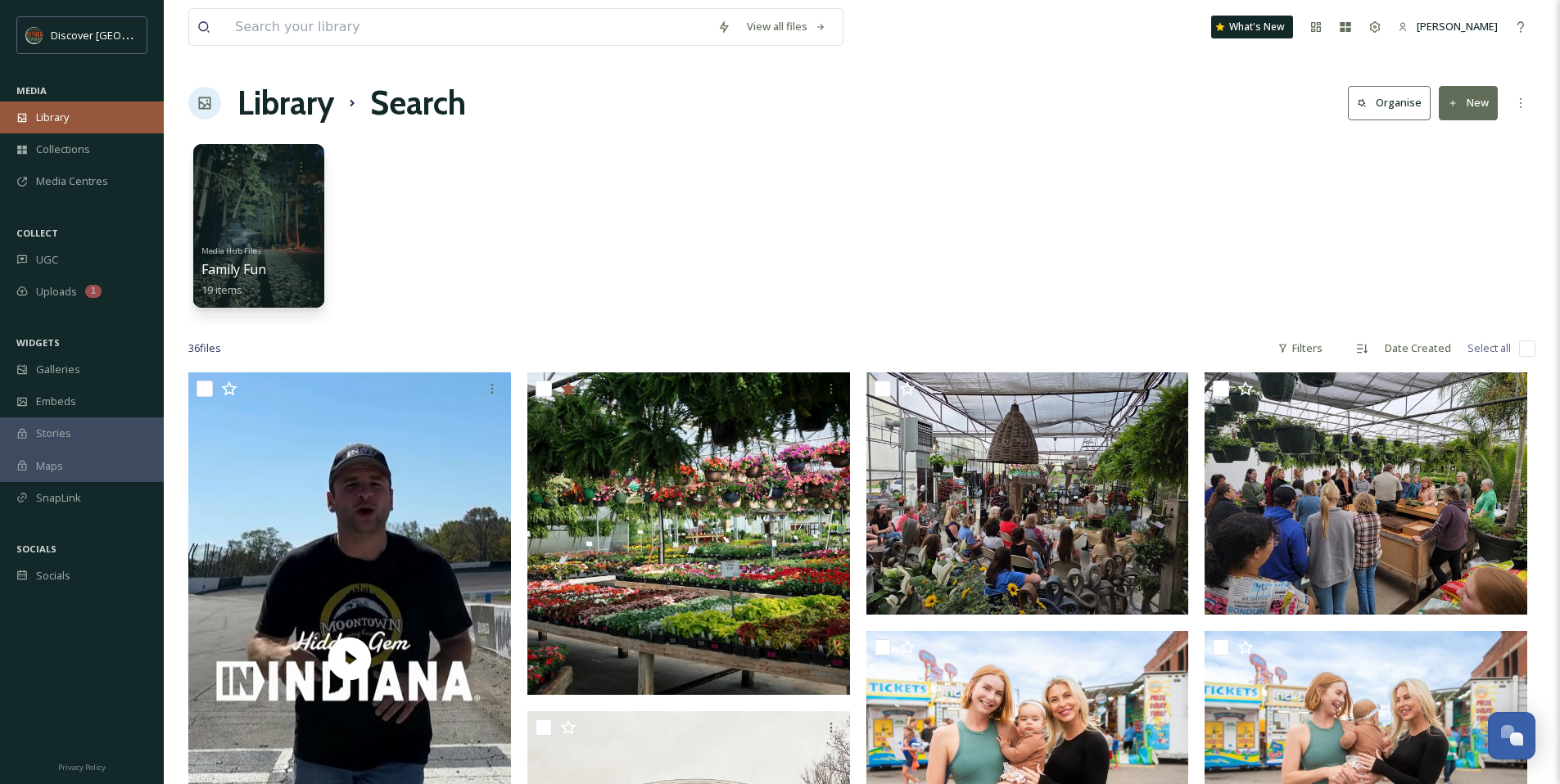
click at [67, 115] on span "Library" at bounding box center [52, 117] width 32 height 16
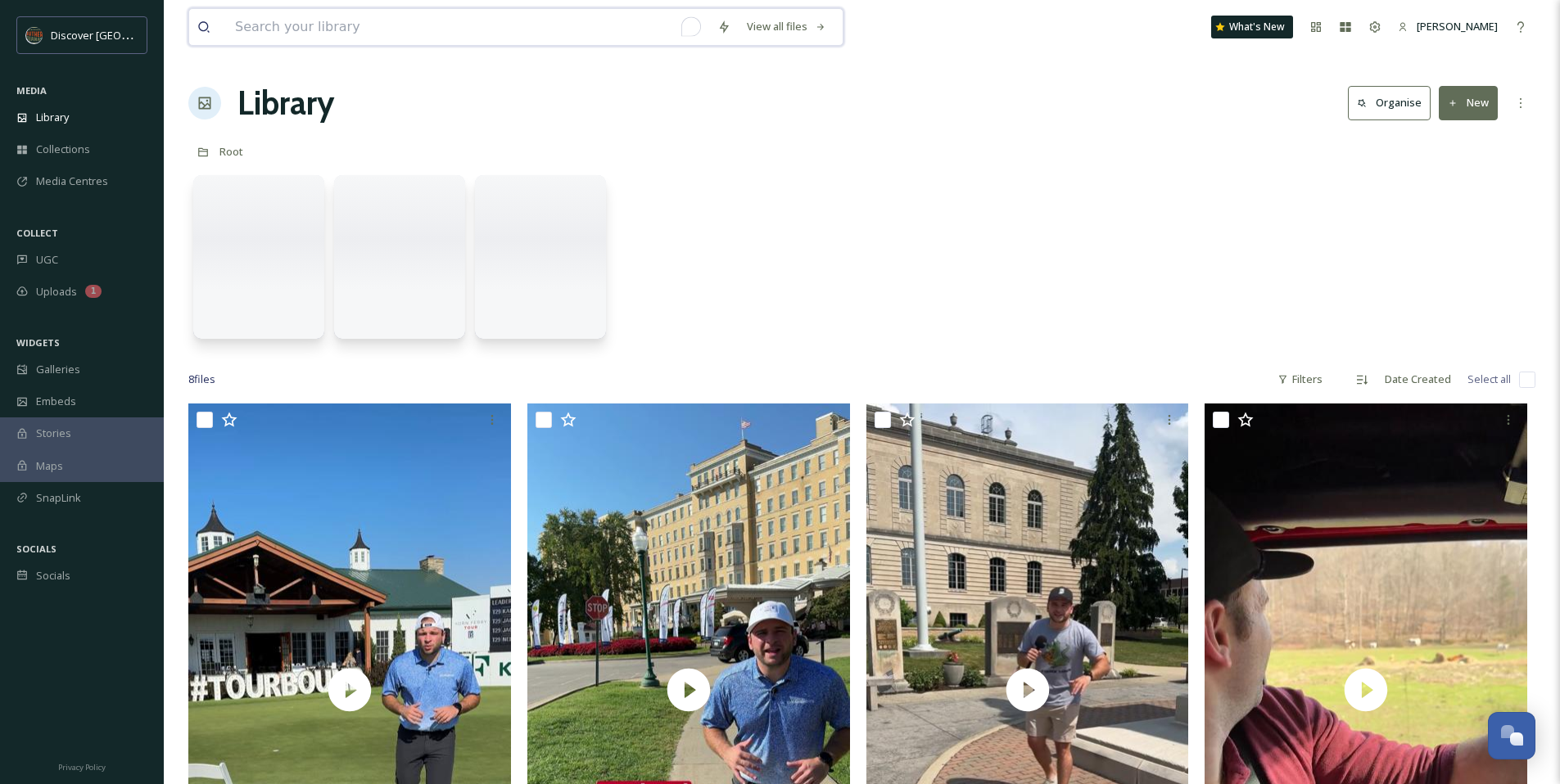
click at [284, 30] on input "To enrich screen reader interactions, please activate Accessibility in Grammarl…" at bounding box center [468, 26] width 482 height 36
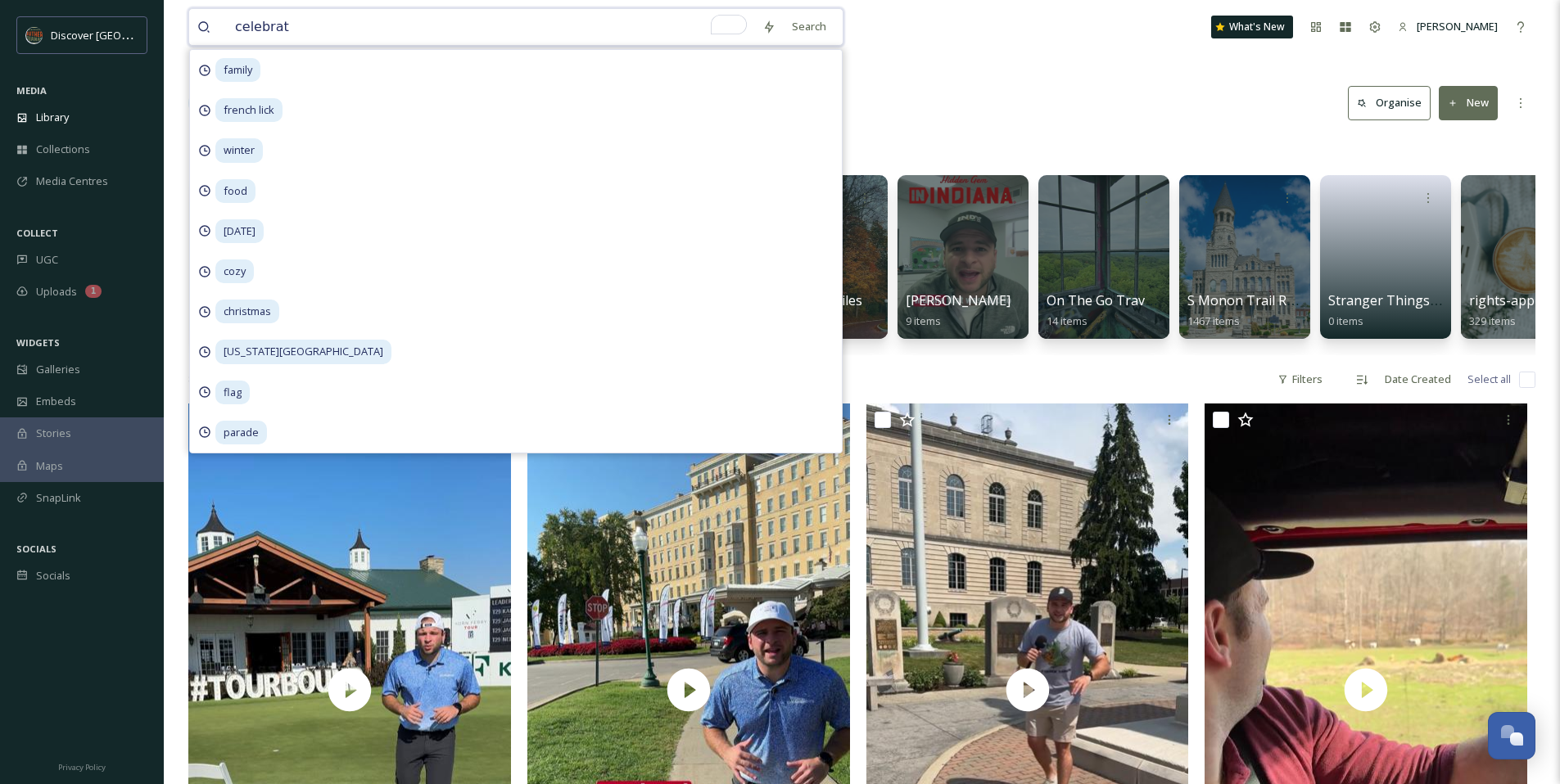
type input "celebrate"
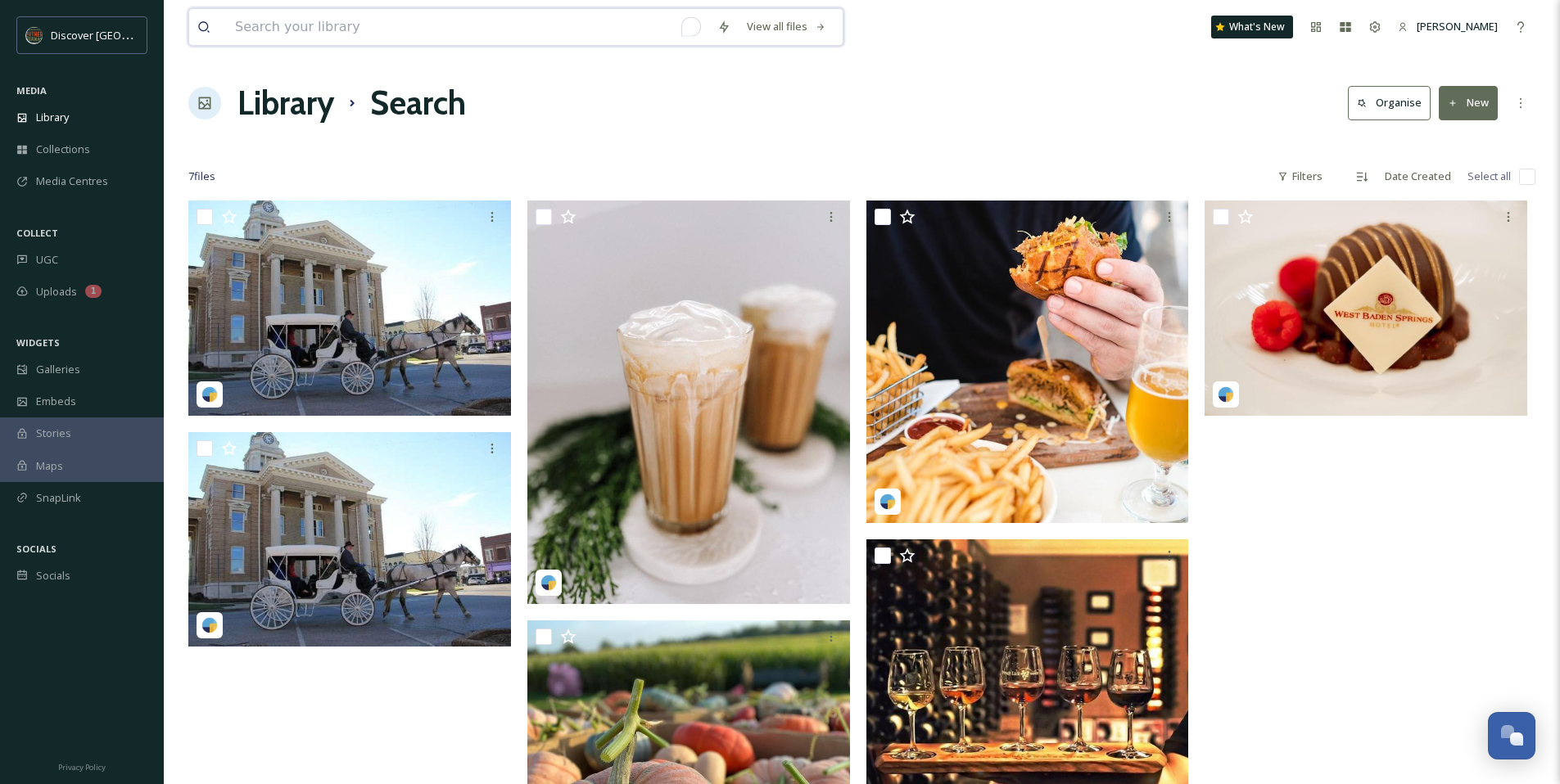
click at [370, 27] on input "To enrich screen reader interactions, please activate Accessibility in Grammarl…" at bounding box center [468, 26] width 482 height 36
type input "happy"
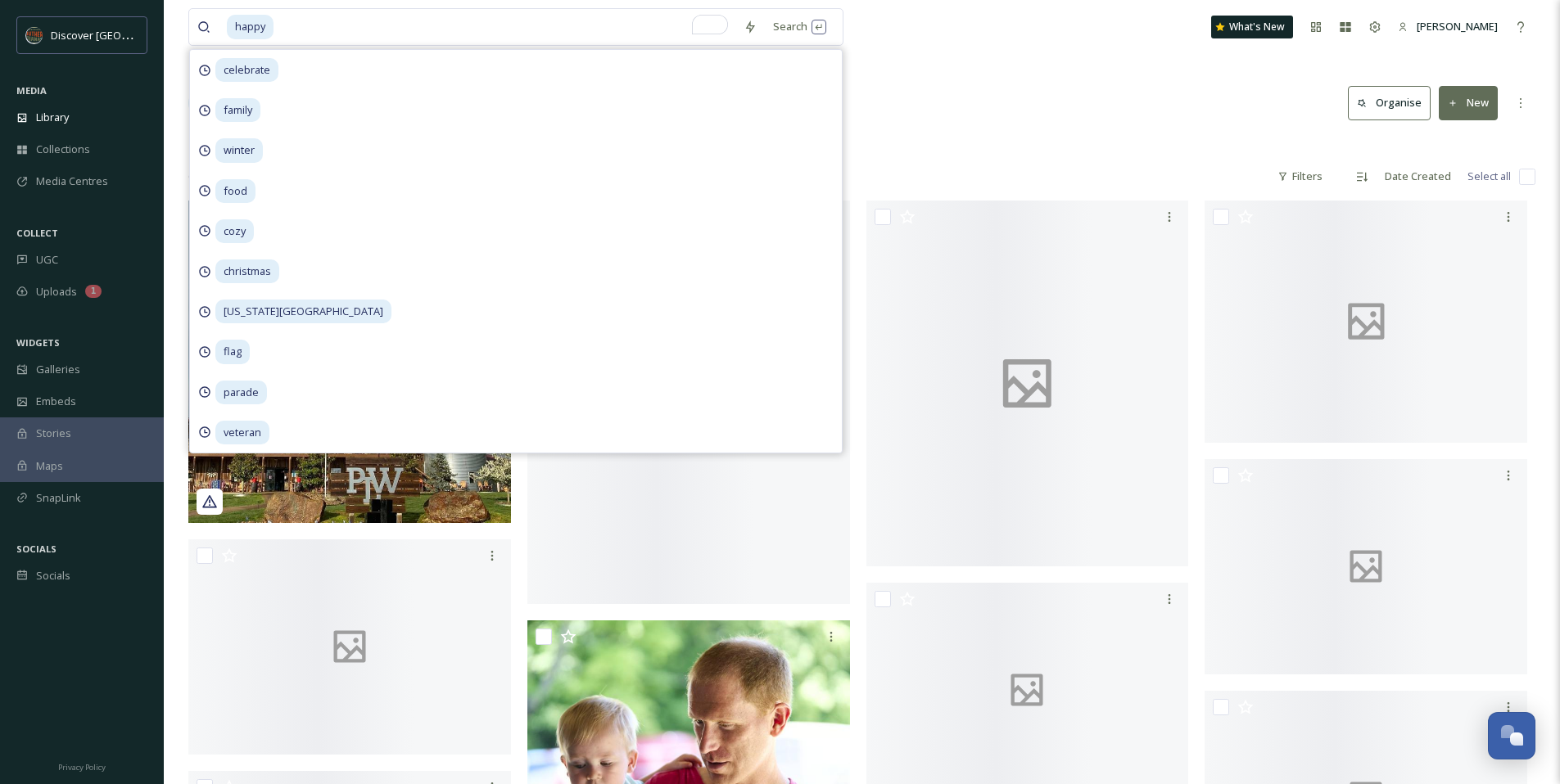
click at [1055, 90] on div "Library Search Organise New" at bounding box center [862, 103] width 1347 height 49
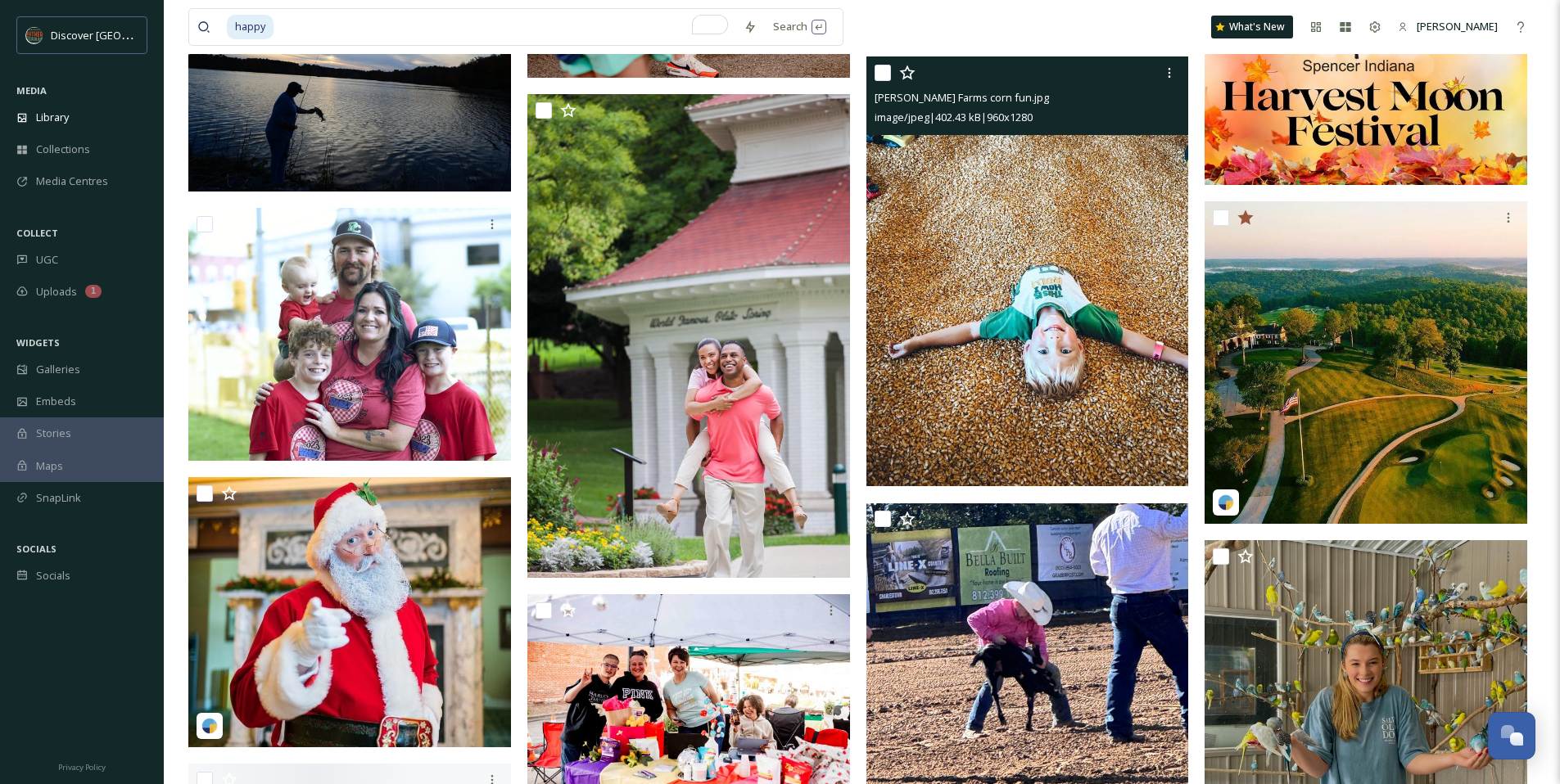
scroll to position [1518, 0]
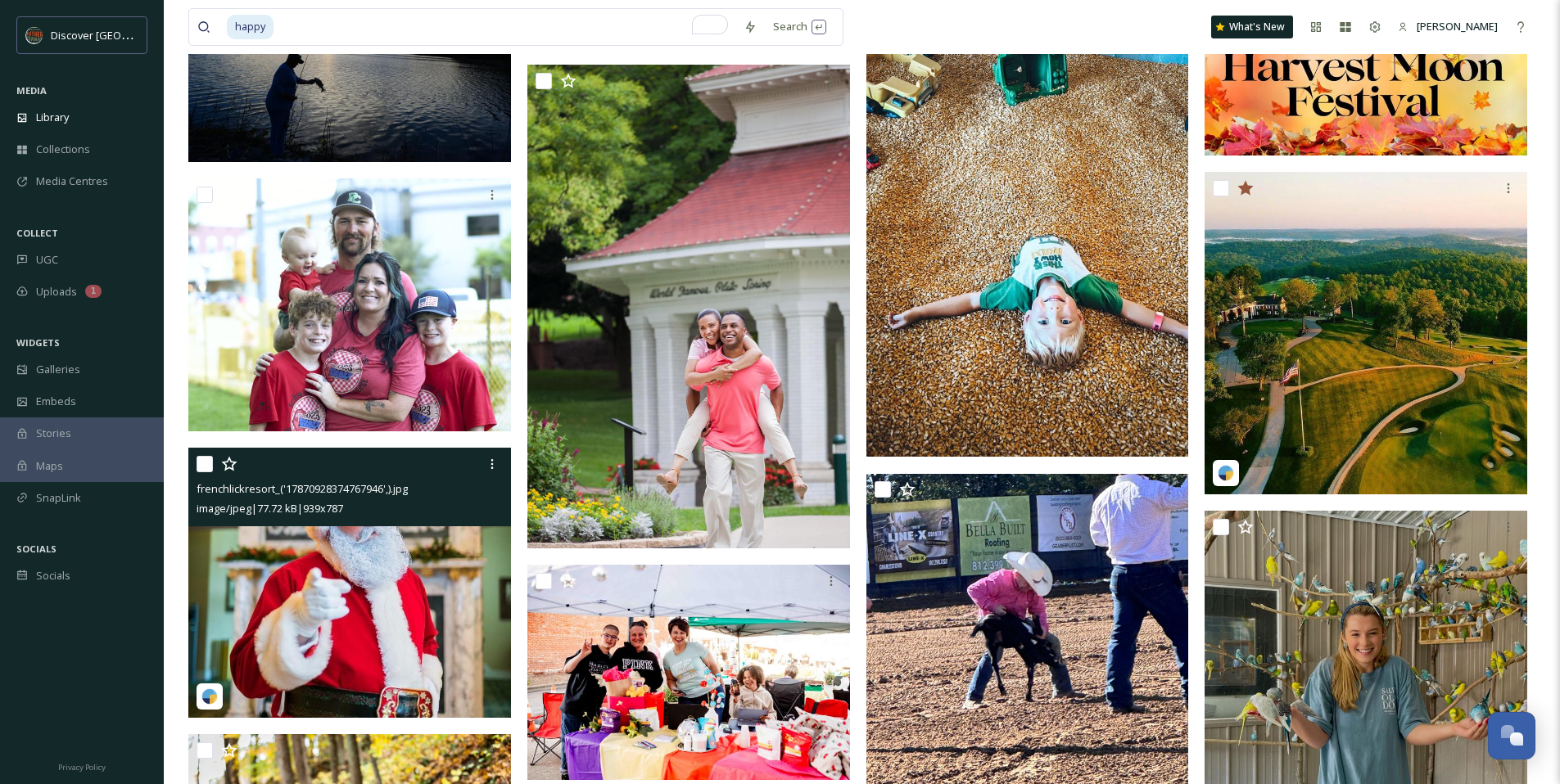
click at [405, 568] on img at bounding box center [350, 583] width 323 height 270
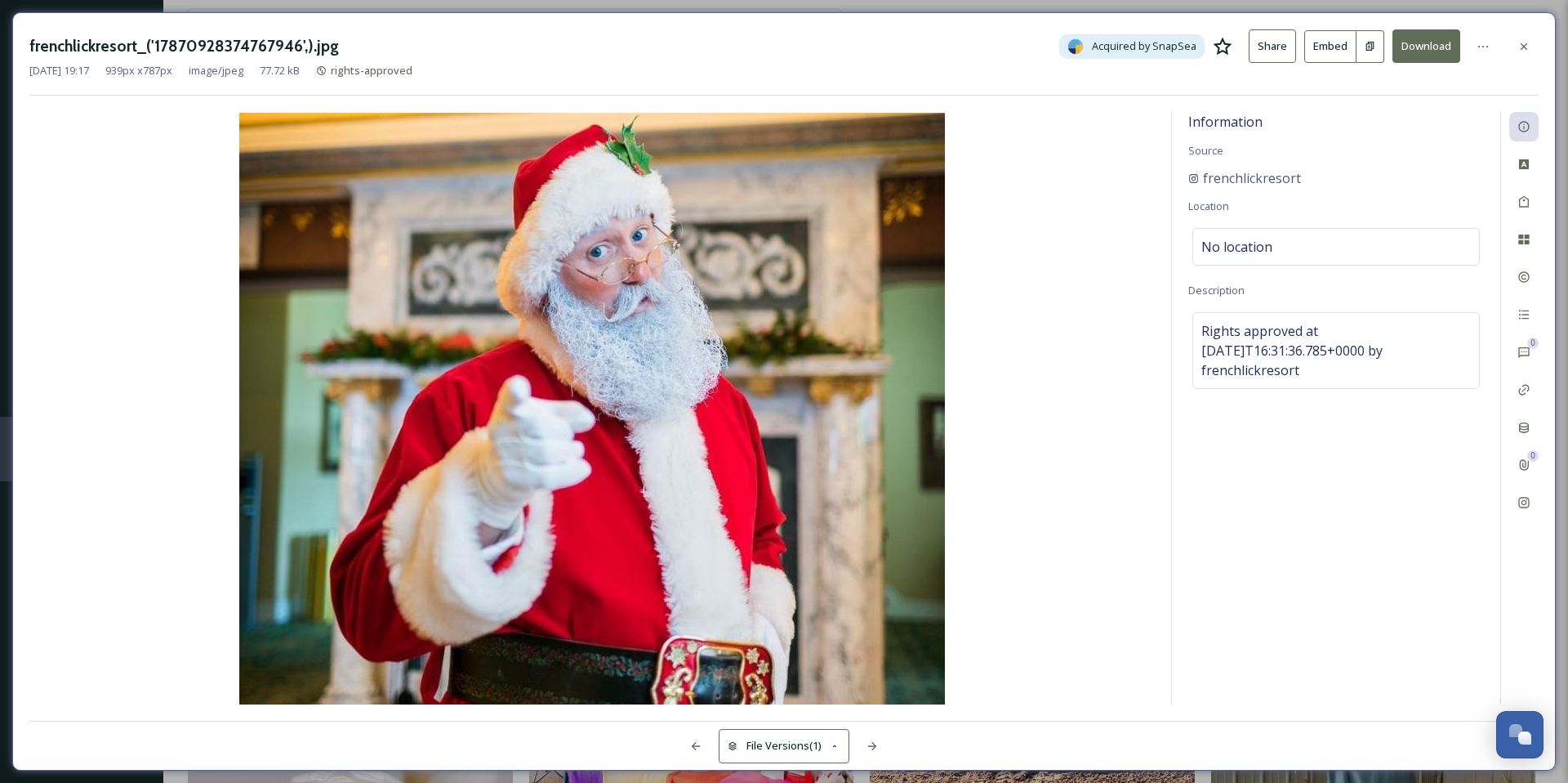
click at [1226, 46] on icon at bounding box center [1223, 46] width 19 height 18
click at [1529, 46] on icon at bounding box center [1523, 46] width 13 height 13
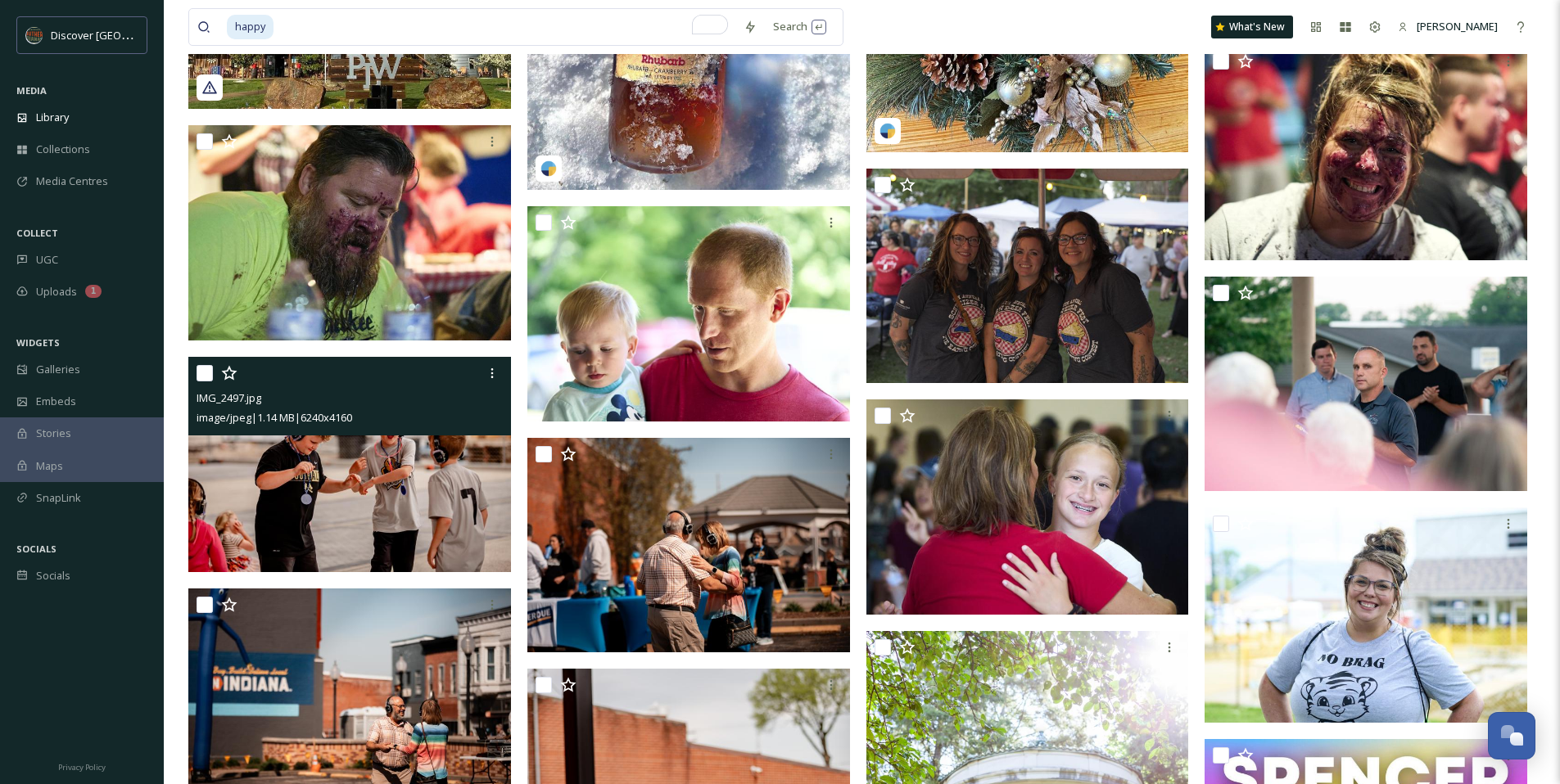
scroll to position [214, 0]
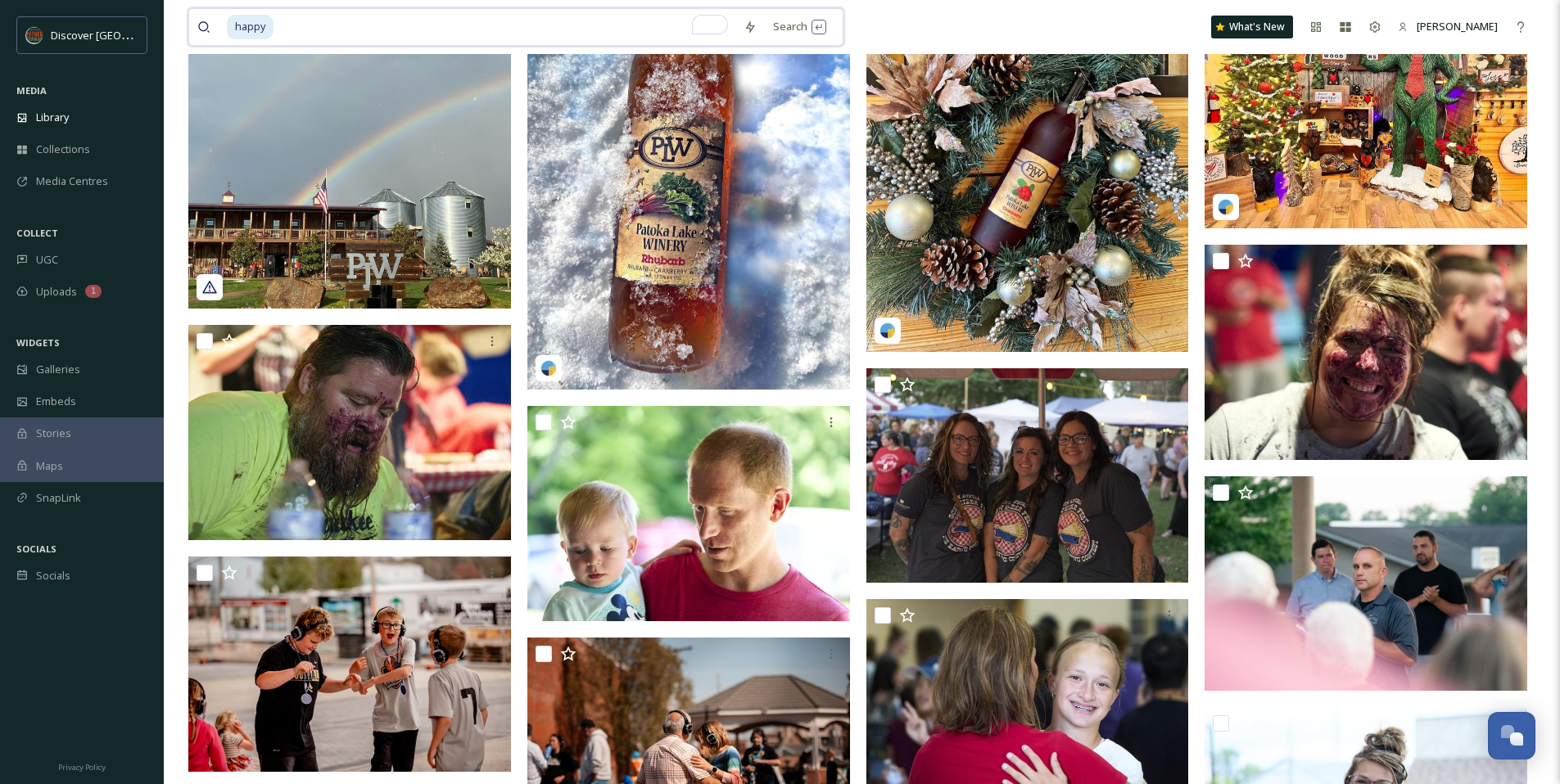
click at [360, 28] on input "To enrich screen reader interactions, please activate Accessibility in Grammarl…" at bounding box center [505, 26] width 460 height 36
type input "h"
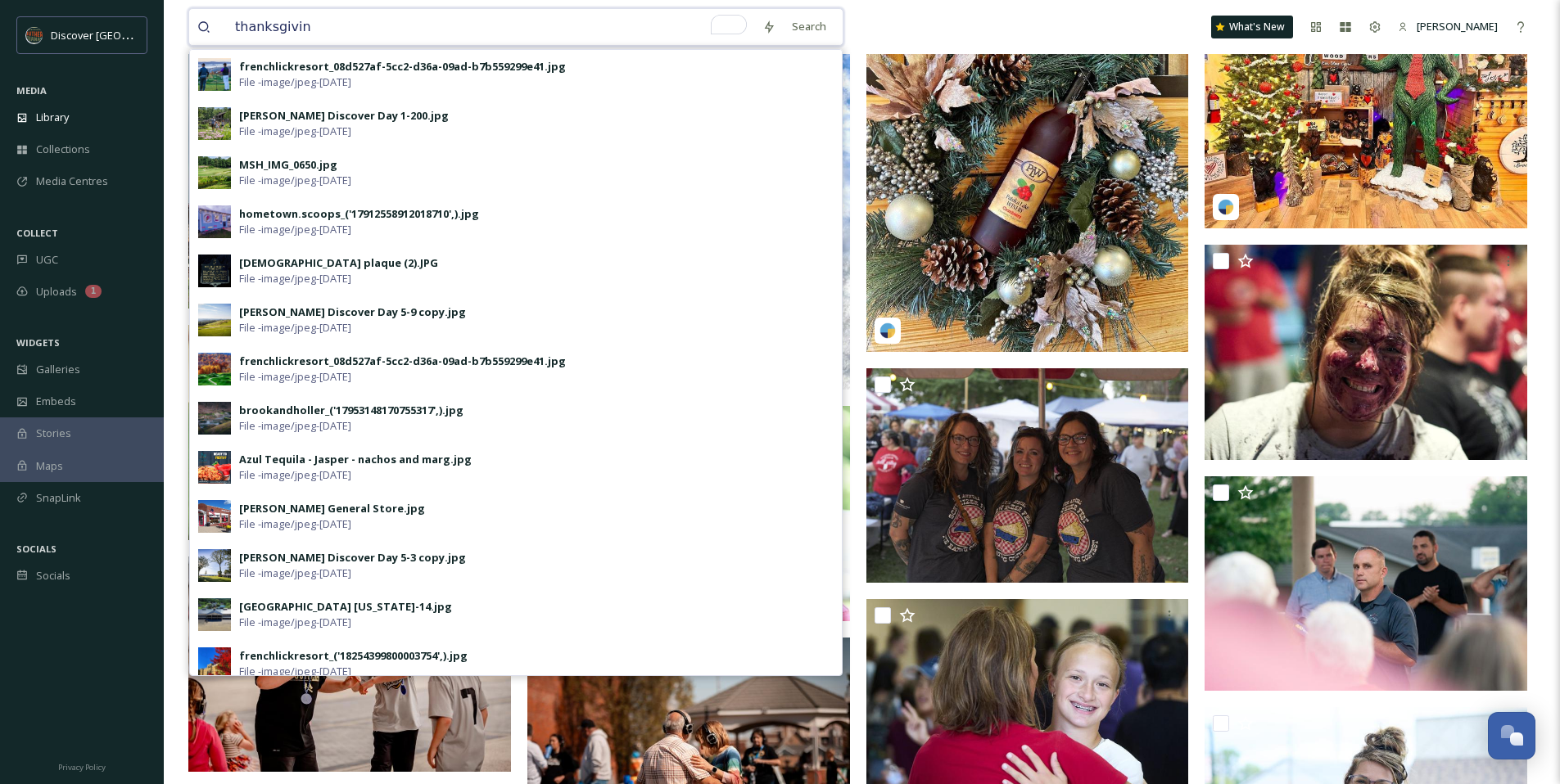
type input "[DATE]"
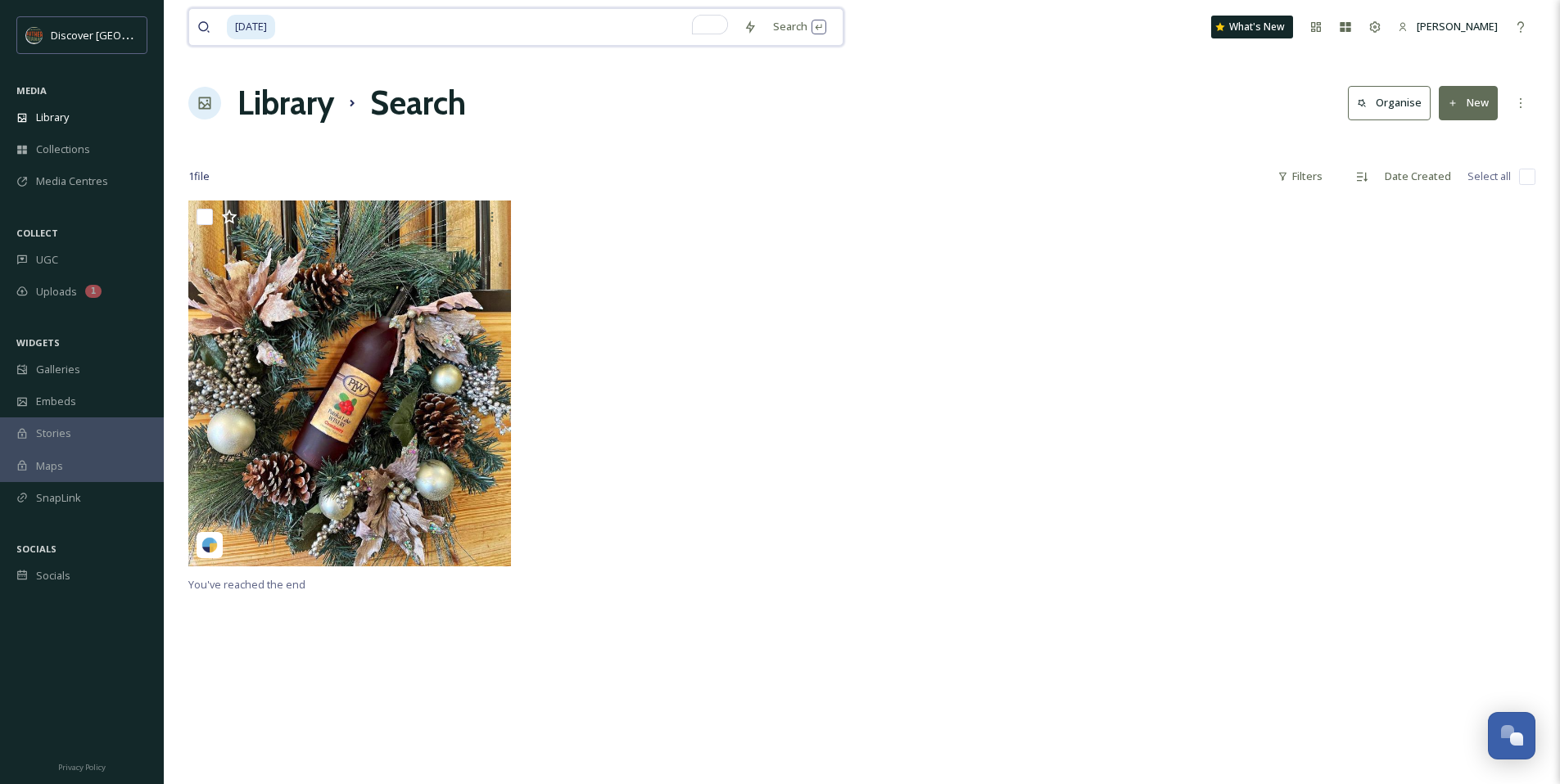
click at [422, 26] on input "To enrich screen reader interactions, please activate Accessibility in Grammarl…" at bounding box center [506, 26] width 459 height 36
type input "t"
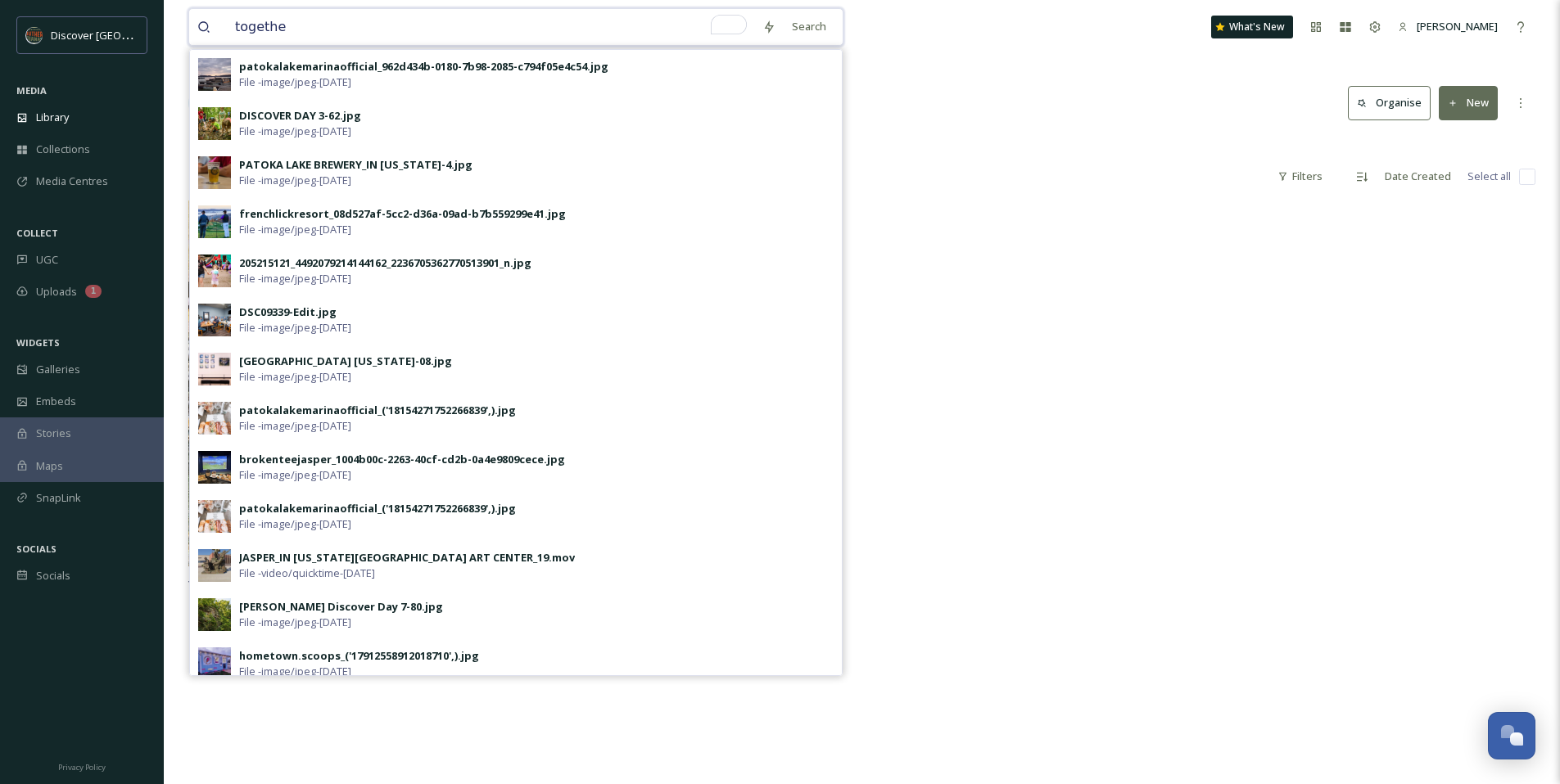
type input "together"
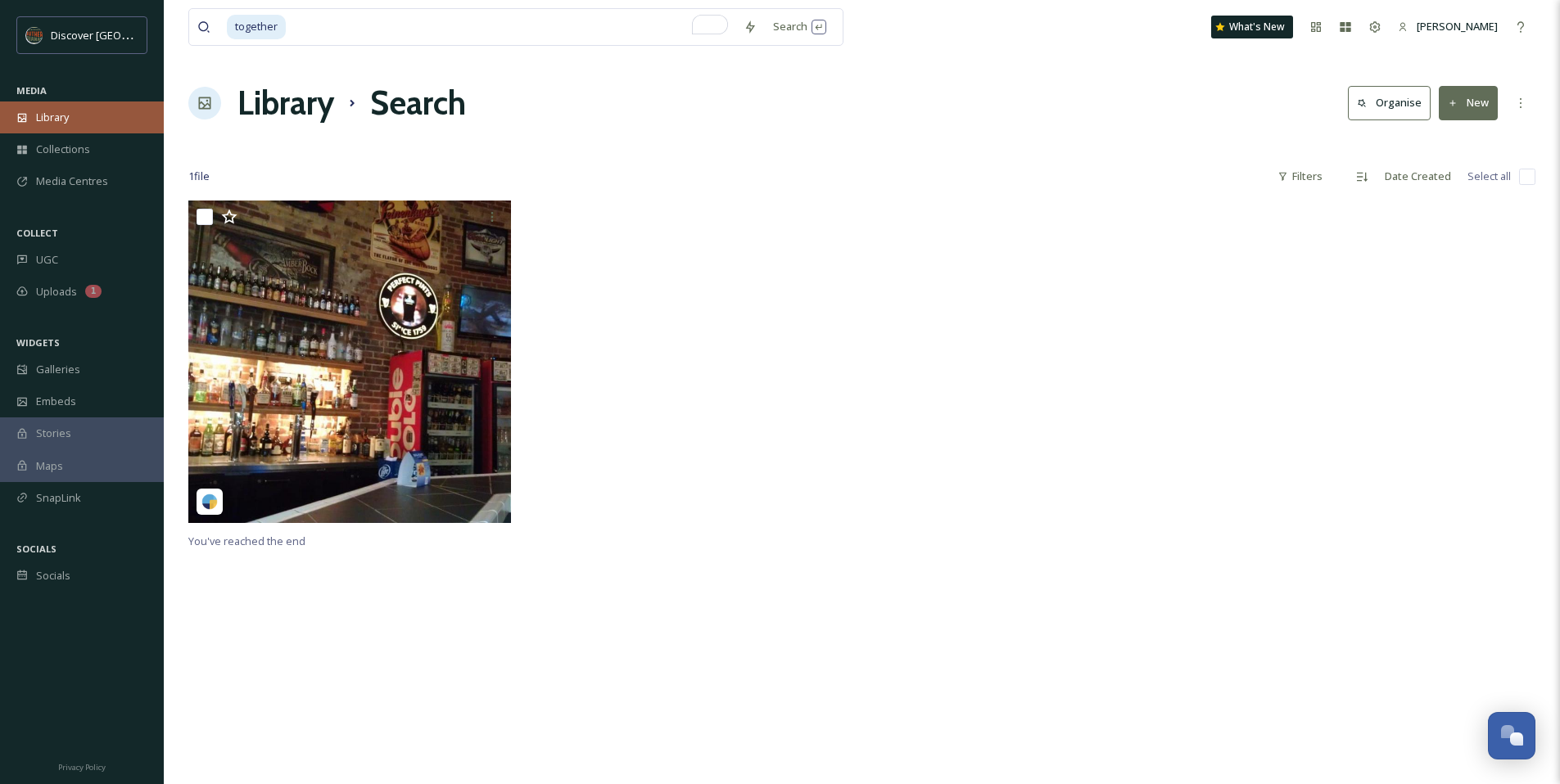
click at [80, 102] on div "Library" at bounding box center [81, 117] width 163 height 32
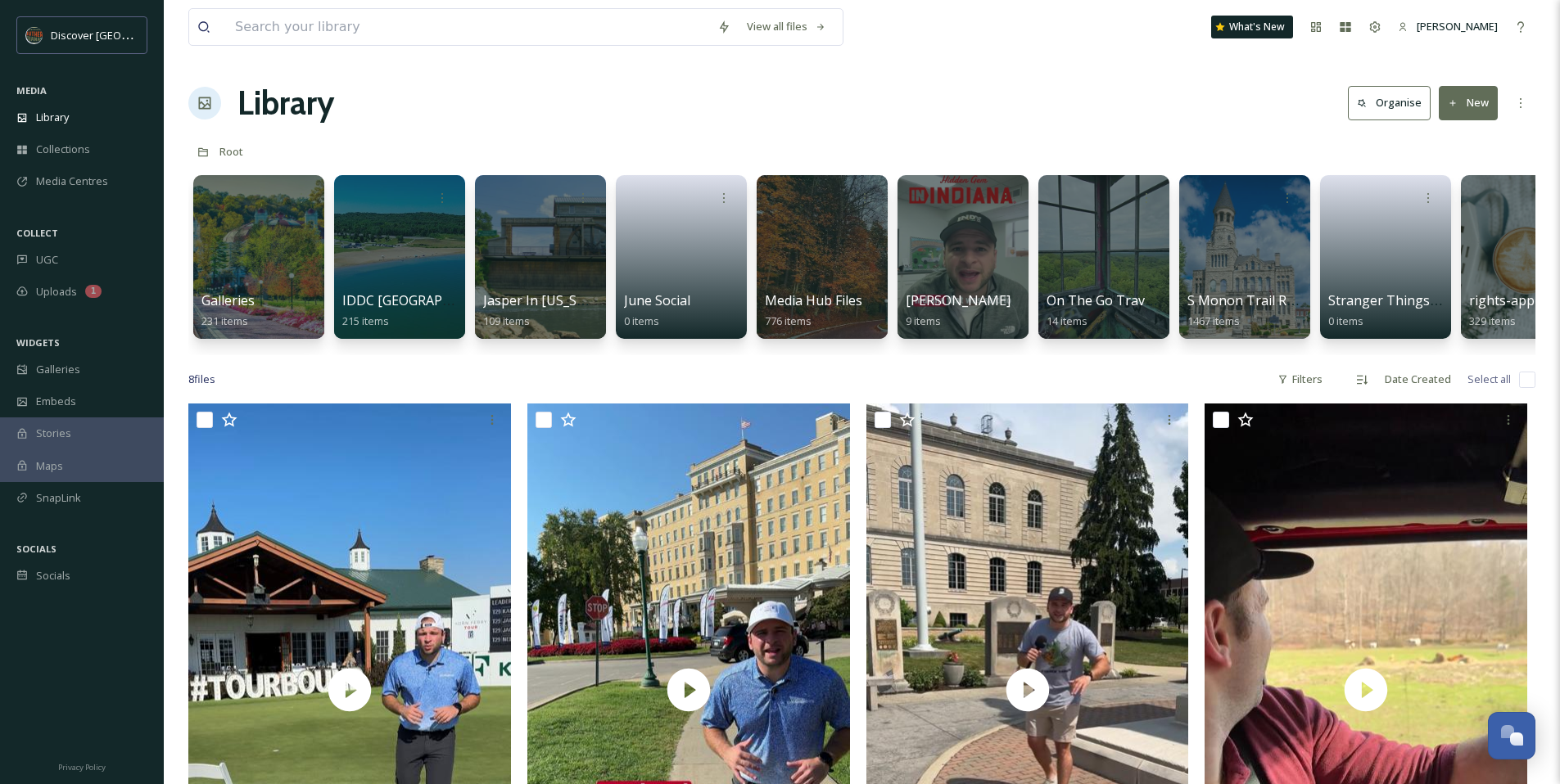
scroll to position [0, 202]
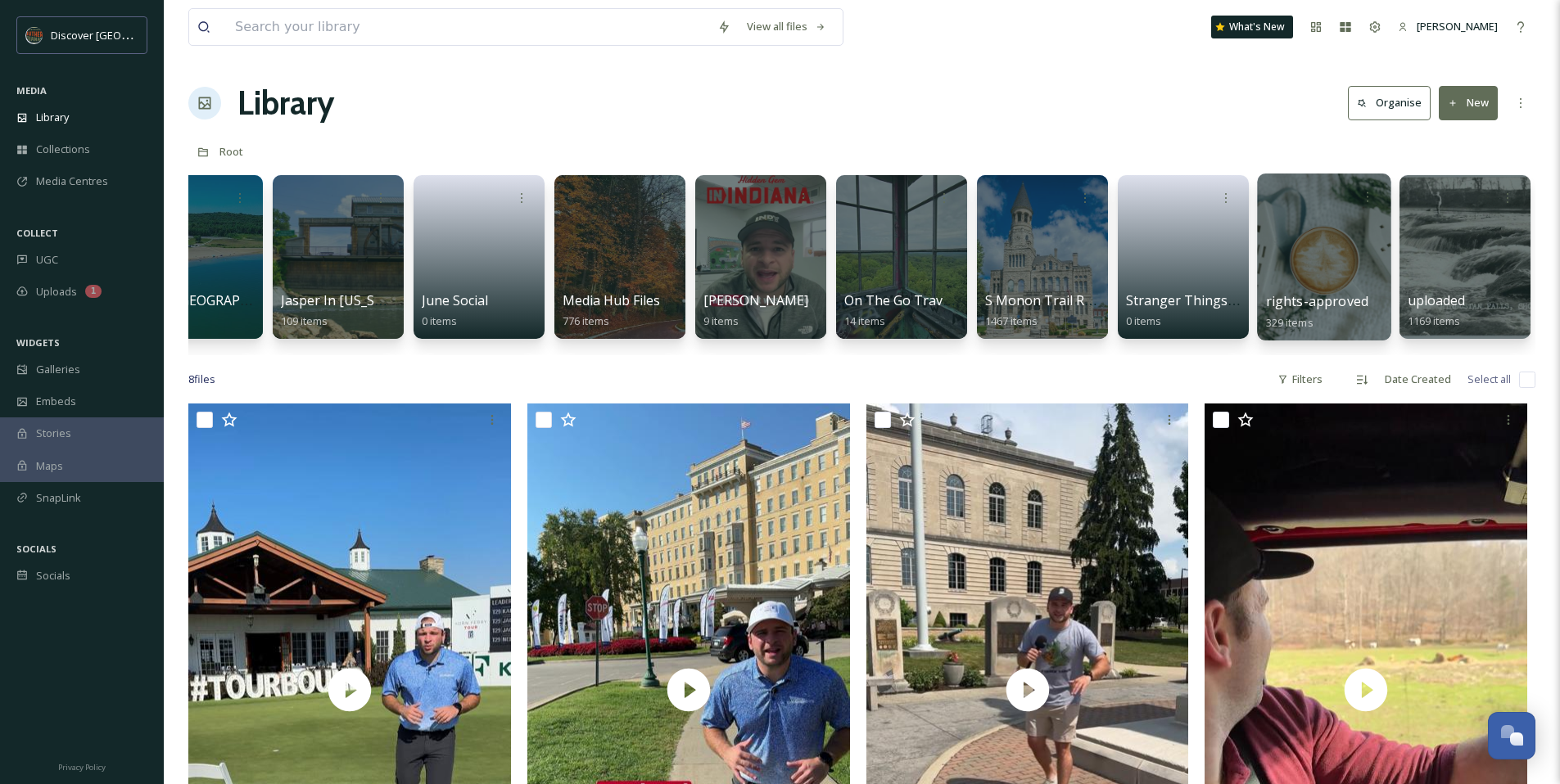
click at [1339, 277] on div at bounding box center [1323, 256] width 133 height 167
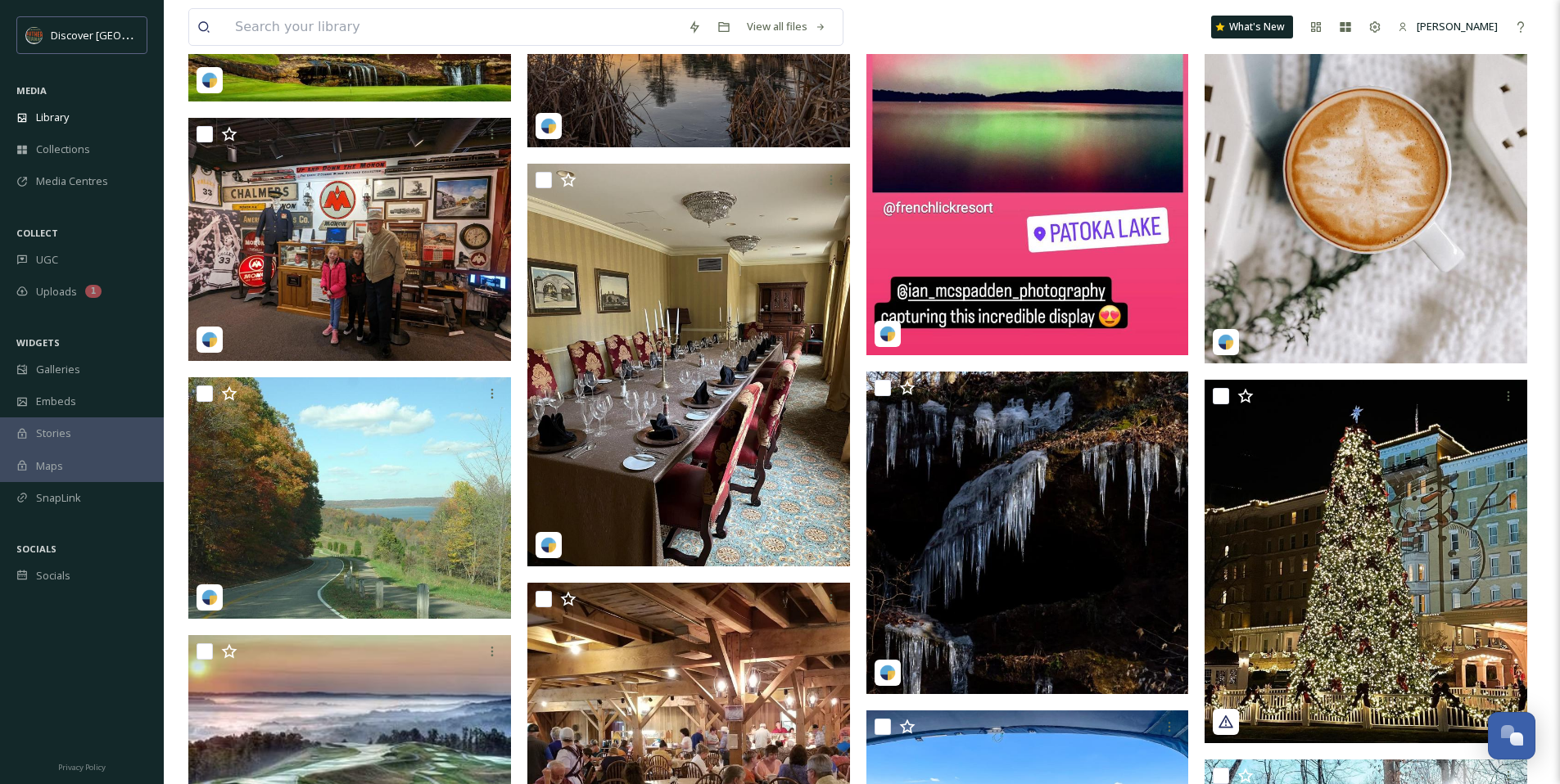
scroll to position [862, 0]
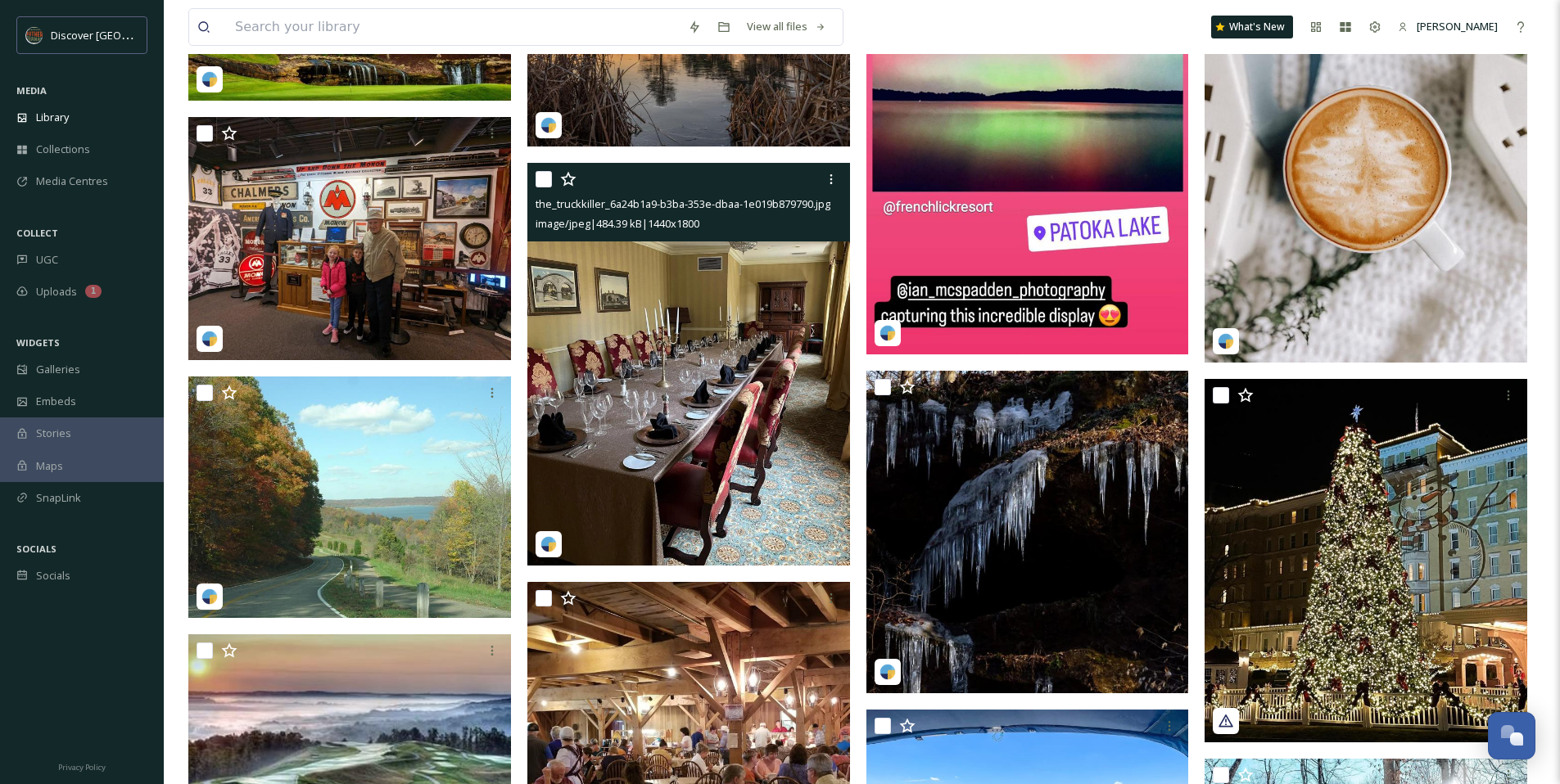
click at [687, 355] on img at bounding box center [689, 365] width 323 height 404
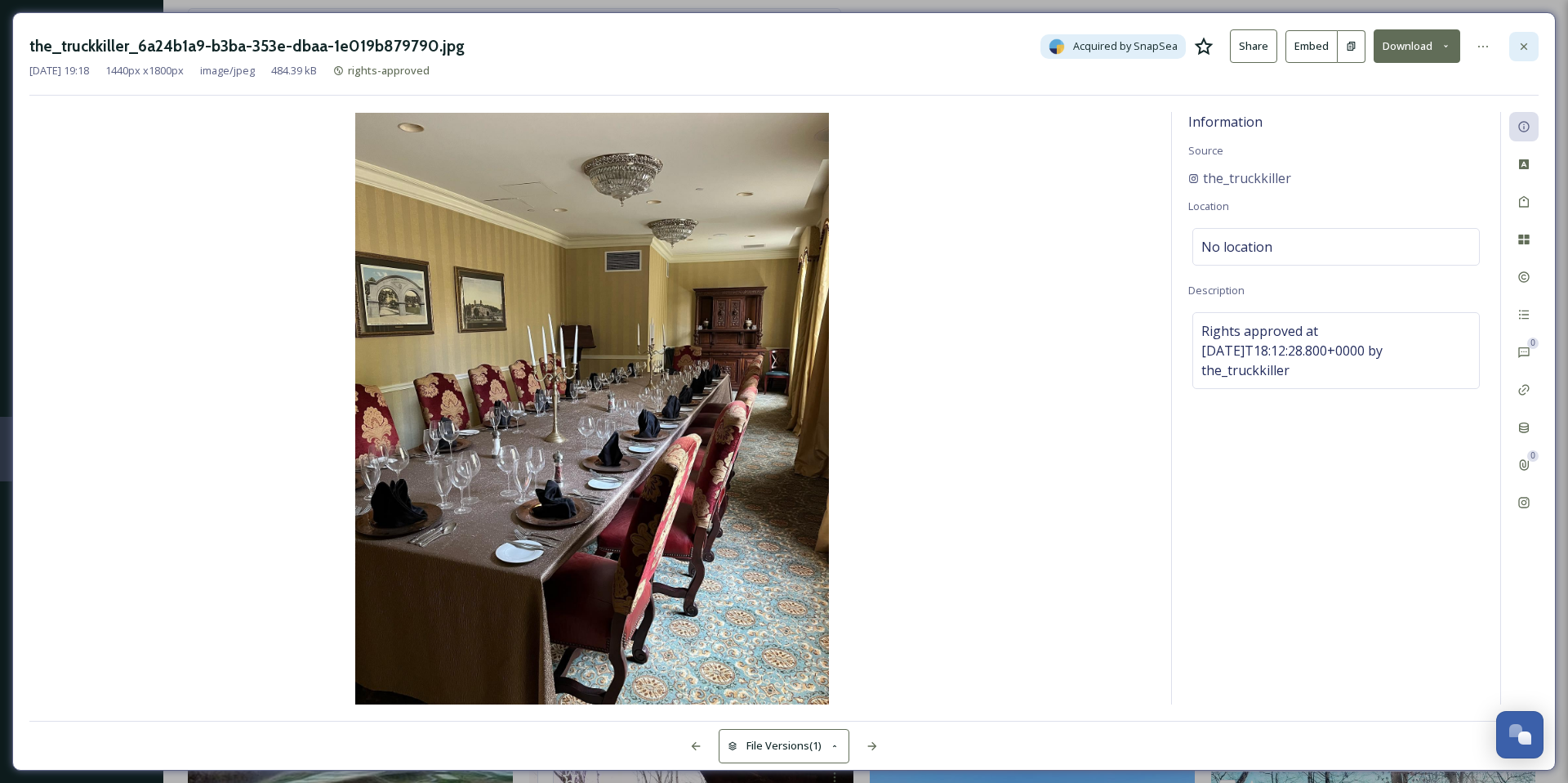
click at [1523, 51] on icon at bounding box center [1523, 46] width 13 height 13
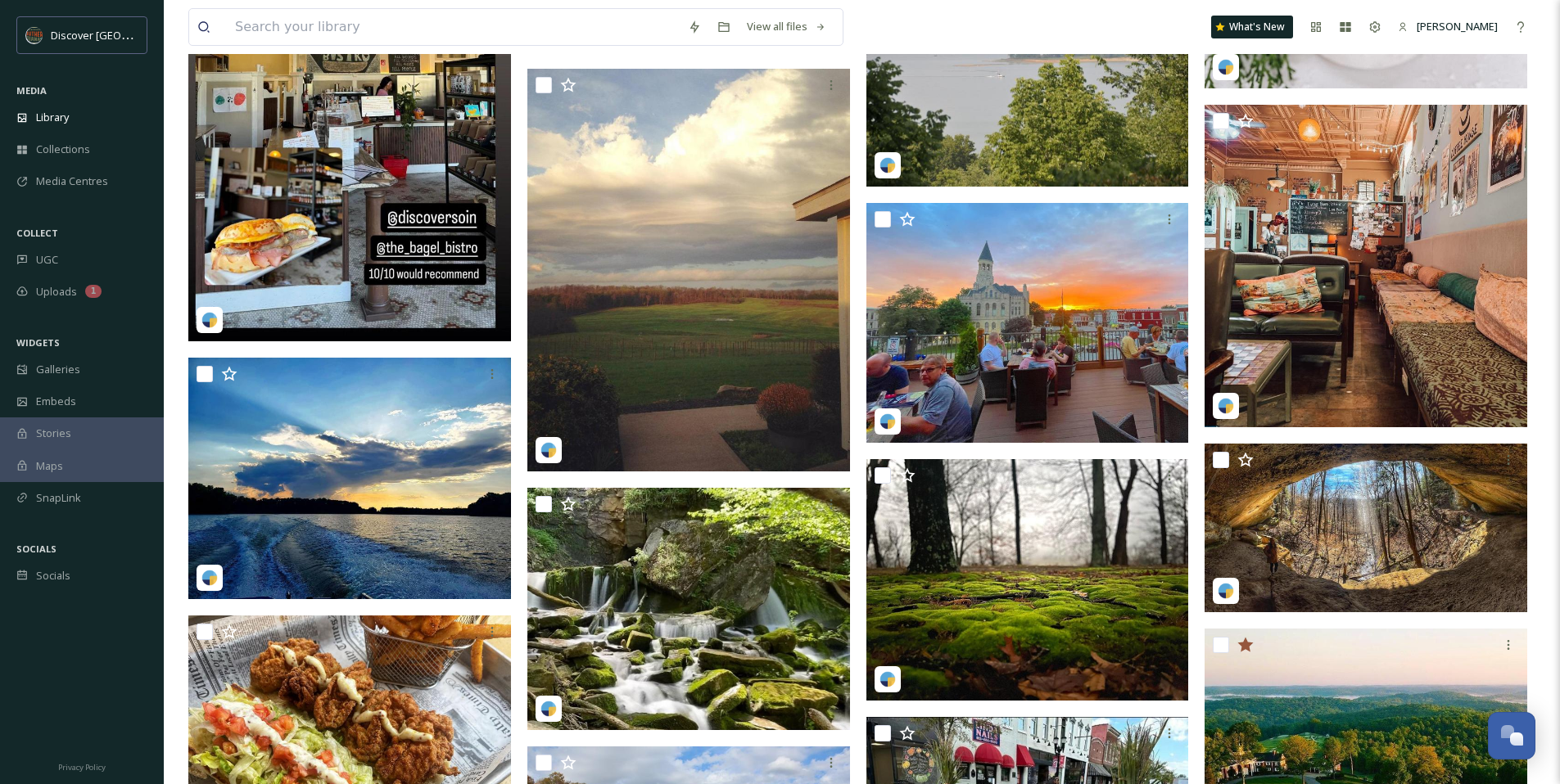
scroll to position [4330, 0]
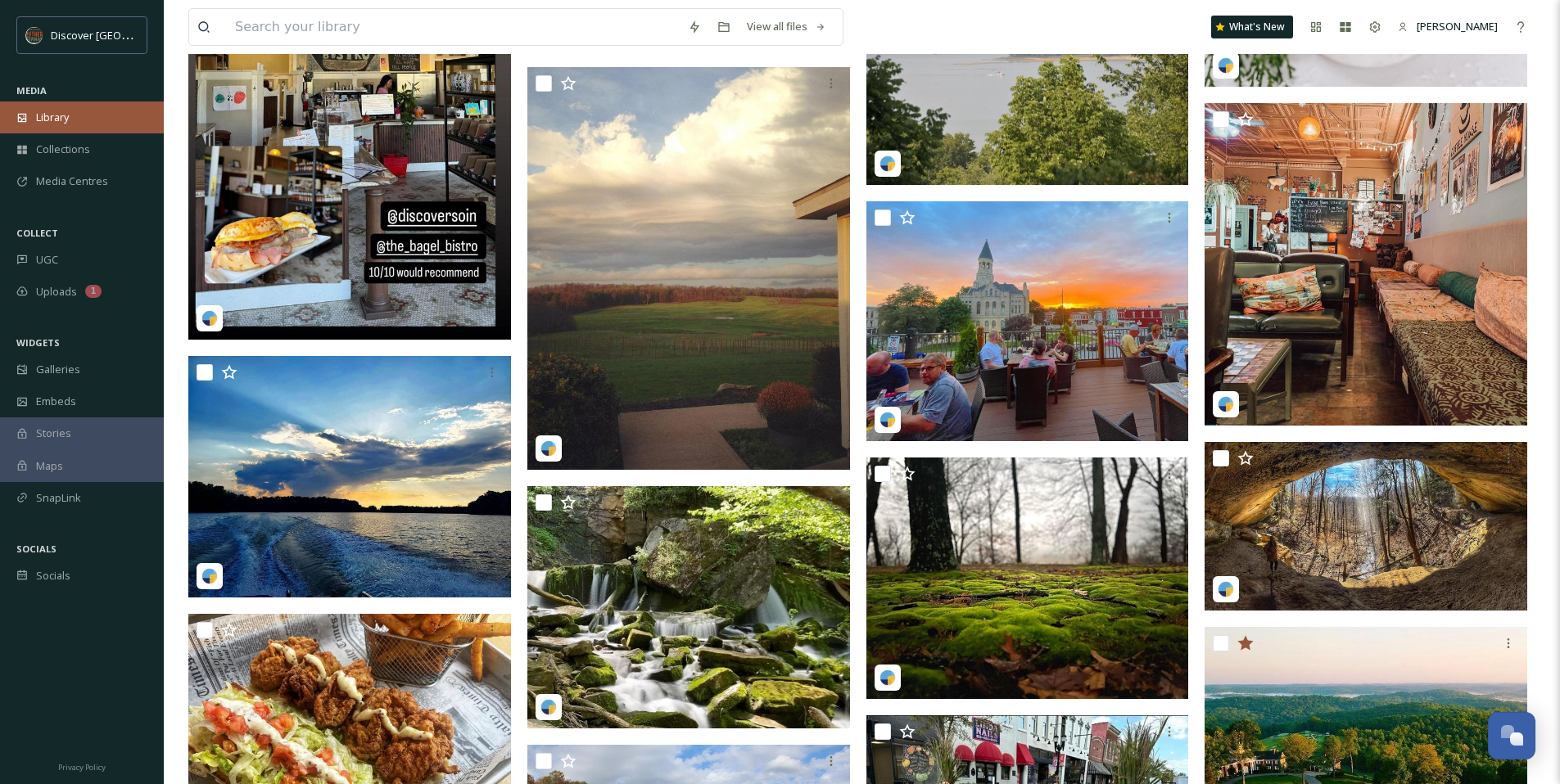
click at [78, 124] on div "Library" at bounding box center [81, 117] width 163 height 32
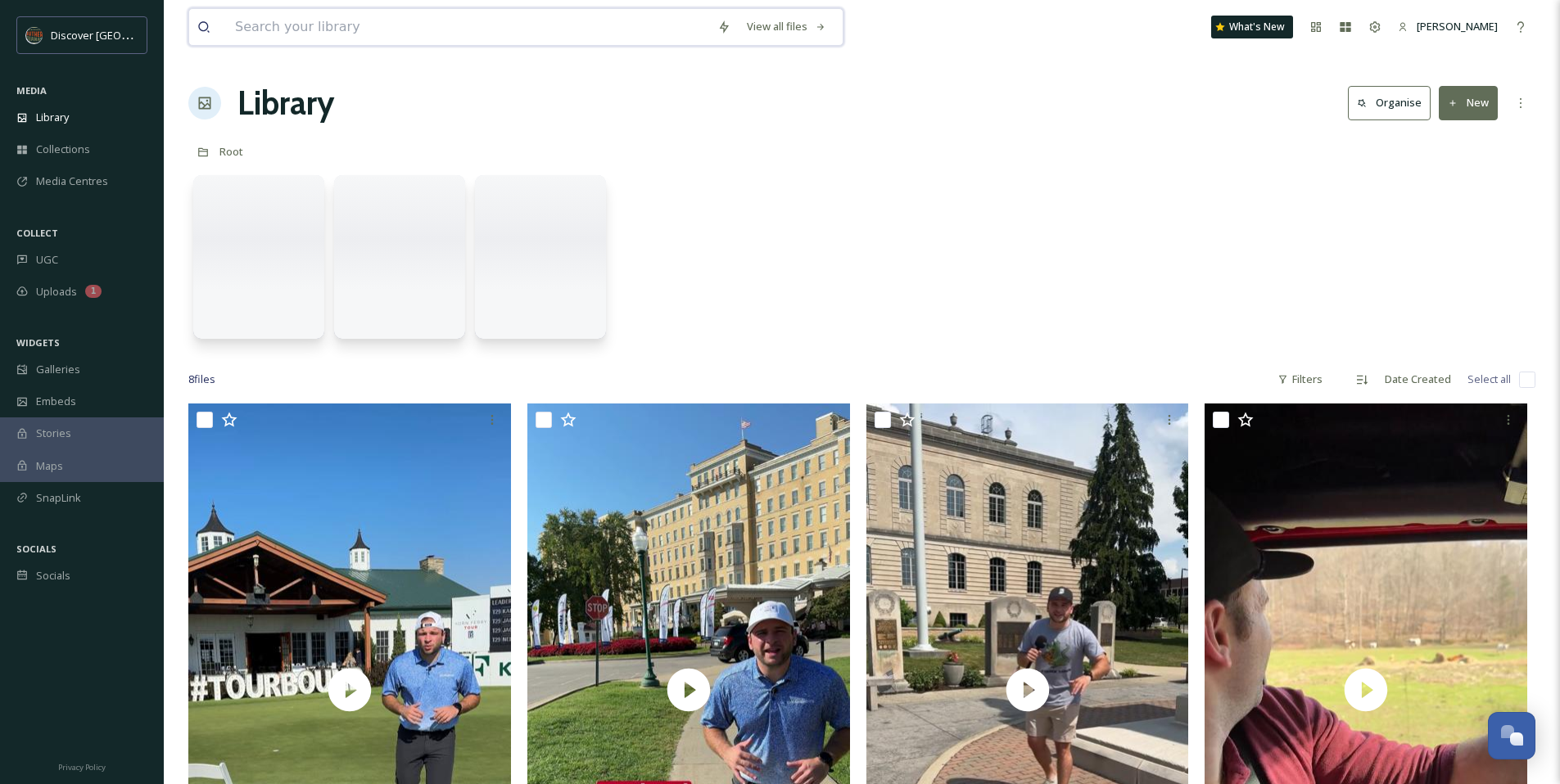
click at [355, 30] on input at bounding box center [468, 26] width 482 height 36
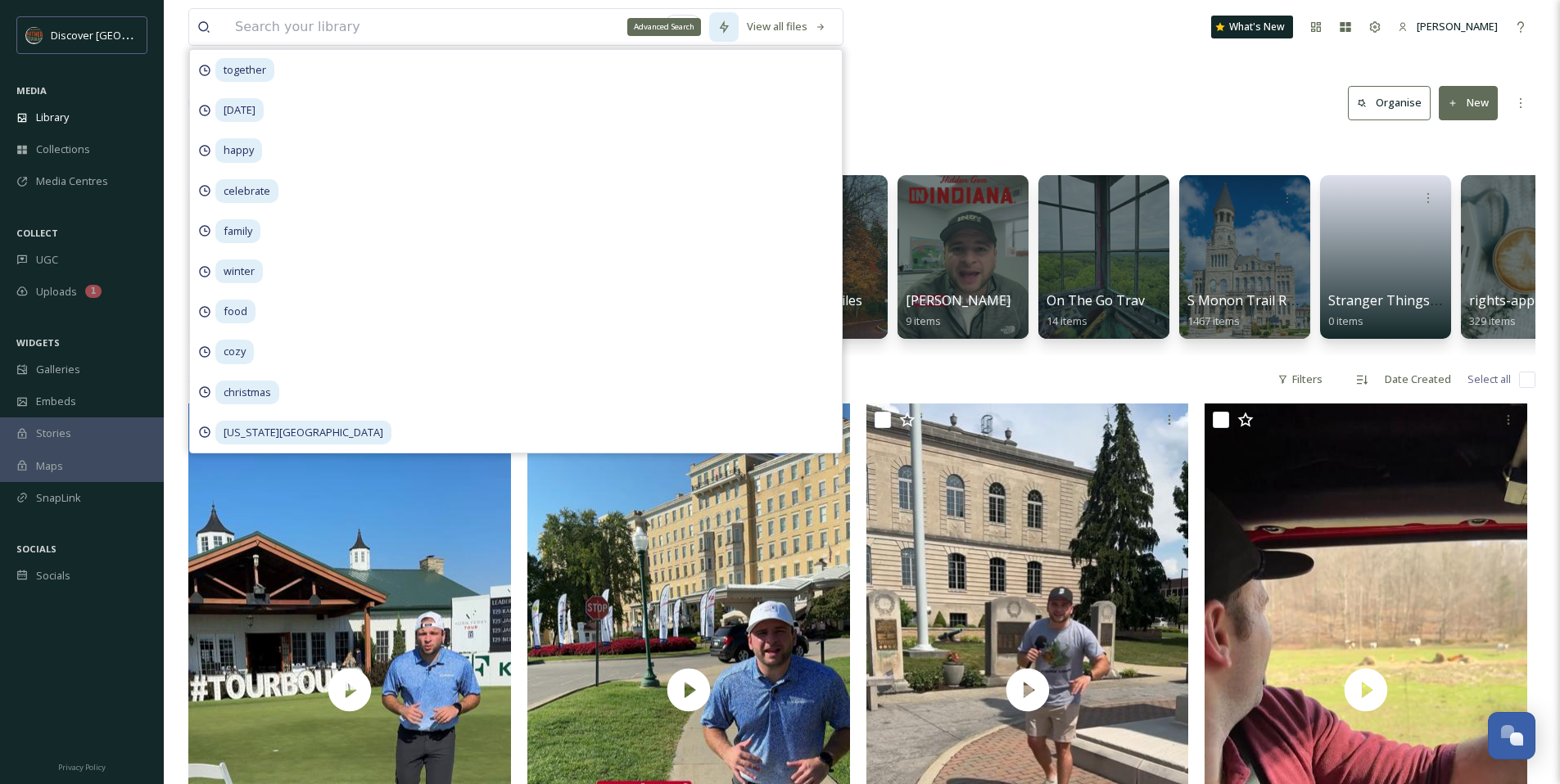
click at [718, 23] on icon at bounding box center [723, 26] width 13 height 13
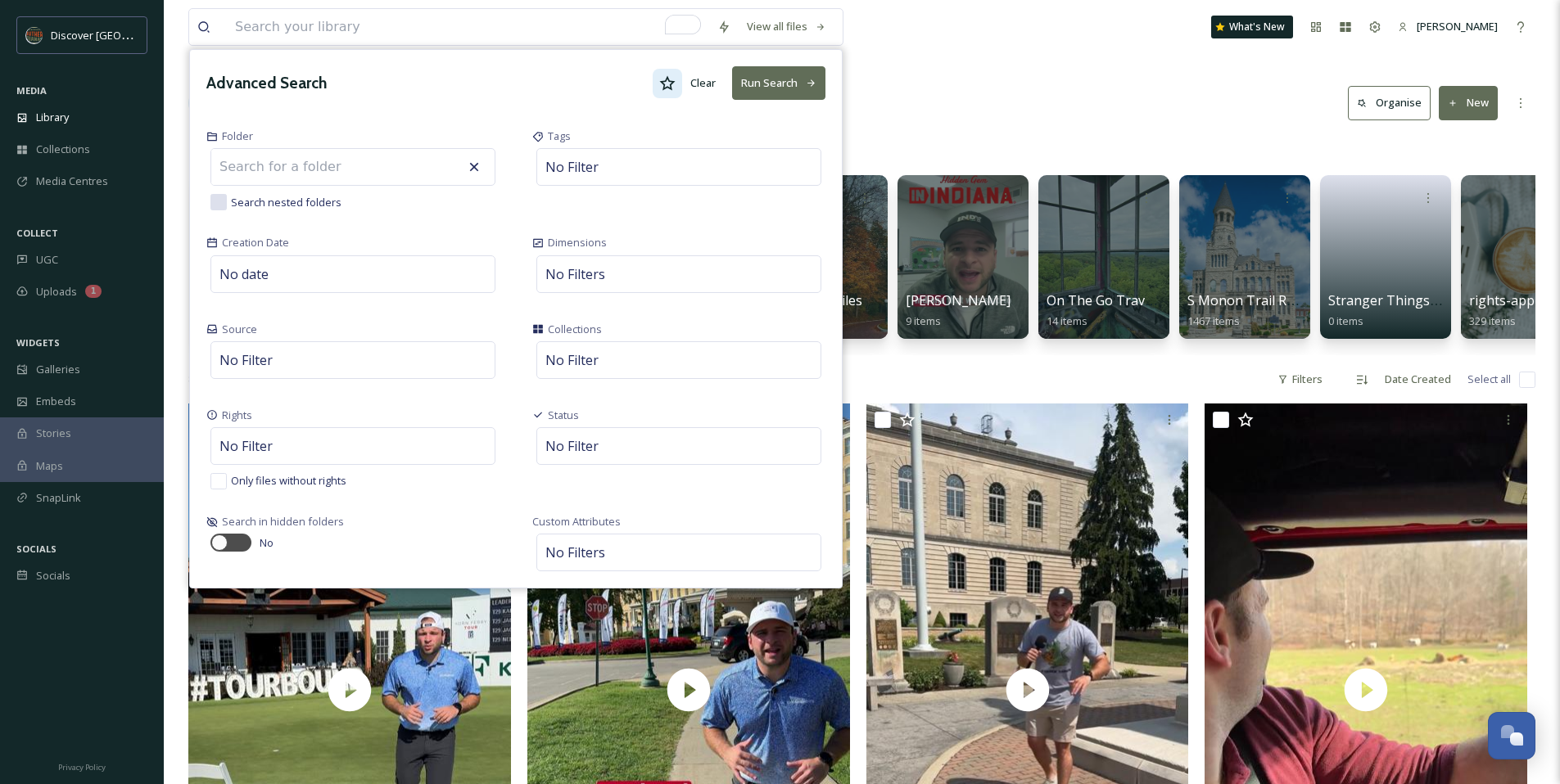
click at [666, 83] on icon at bounding box center [667, 83] width 17 height 17
click at [763, 84] on button "Run Search" at bounding box center [778, 83] width 93 height 33
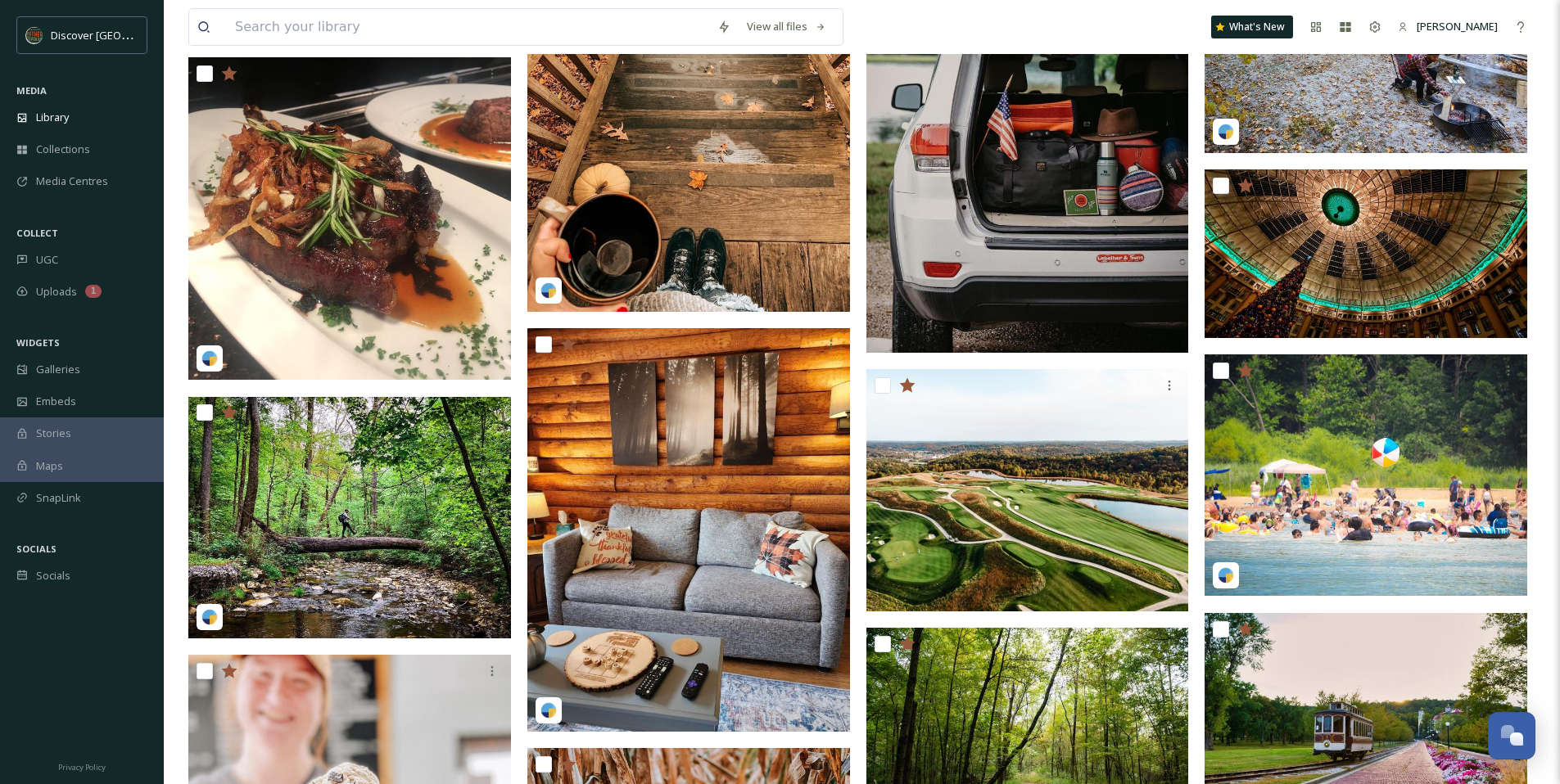
scroll to position [5218, 0]
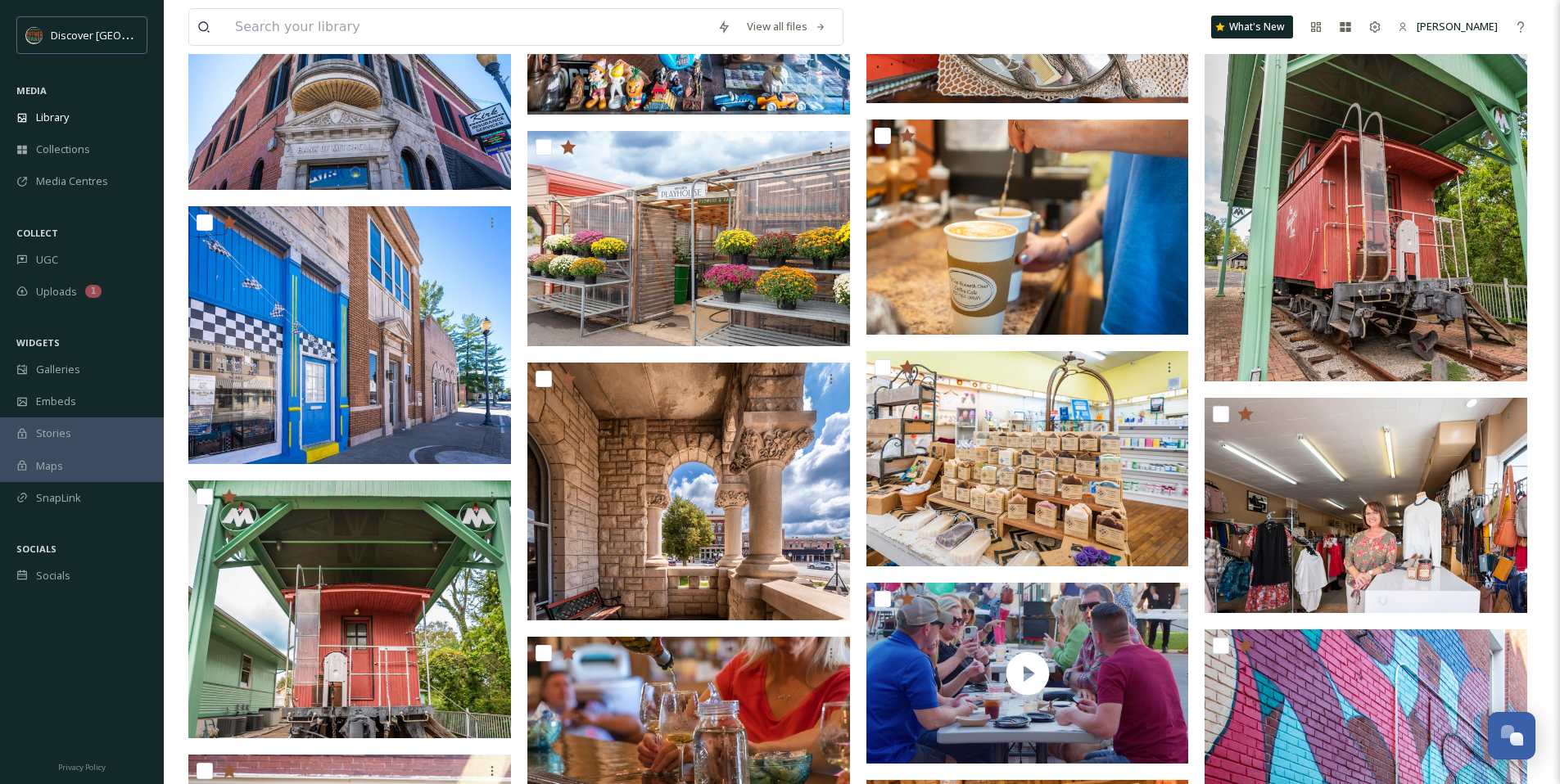
scroll to position [1054, 0]
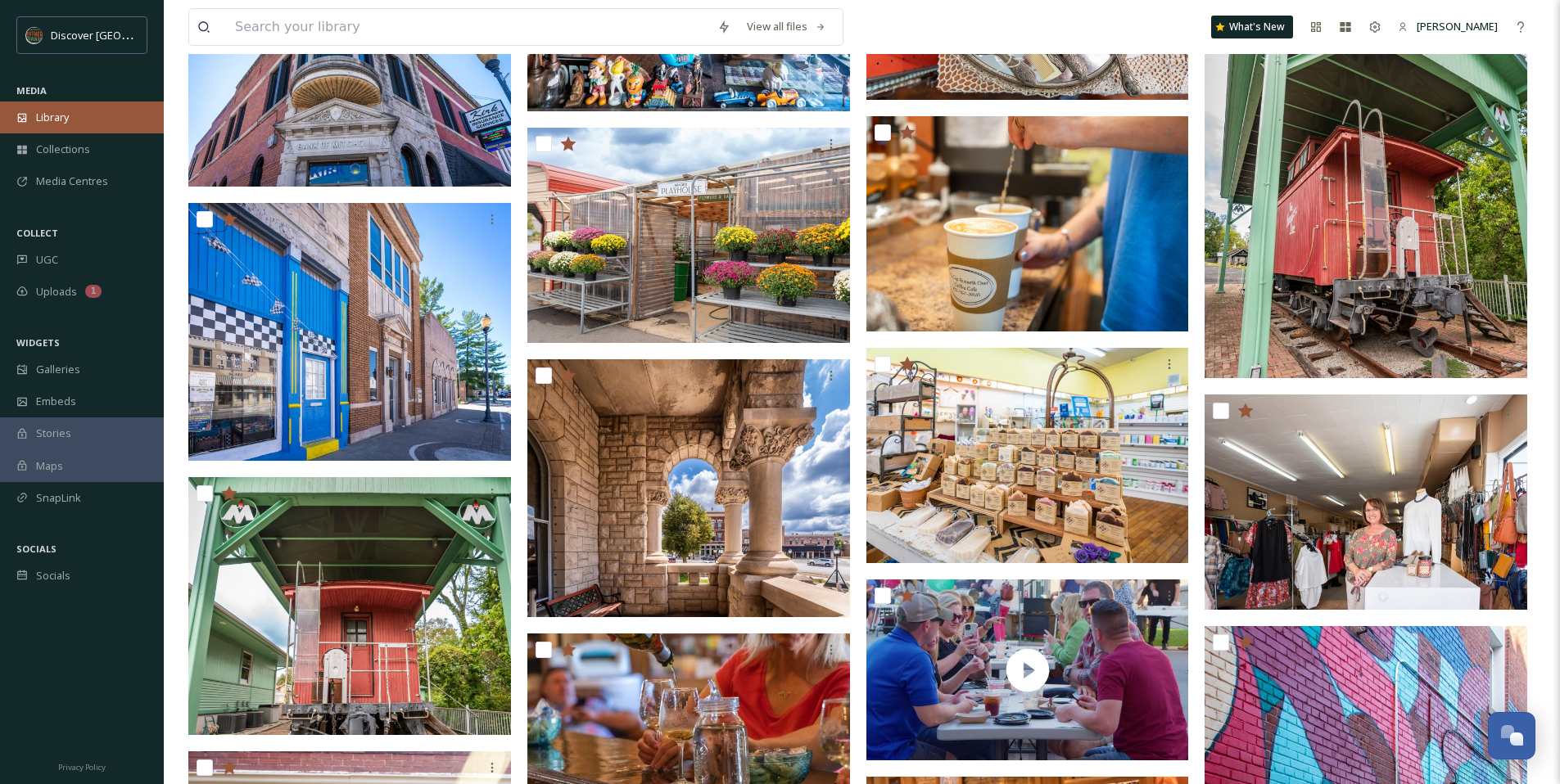
click at [83, 109] on div "Library" at bounding box center [81, 117] width 163 height 32
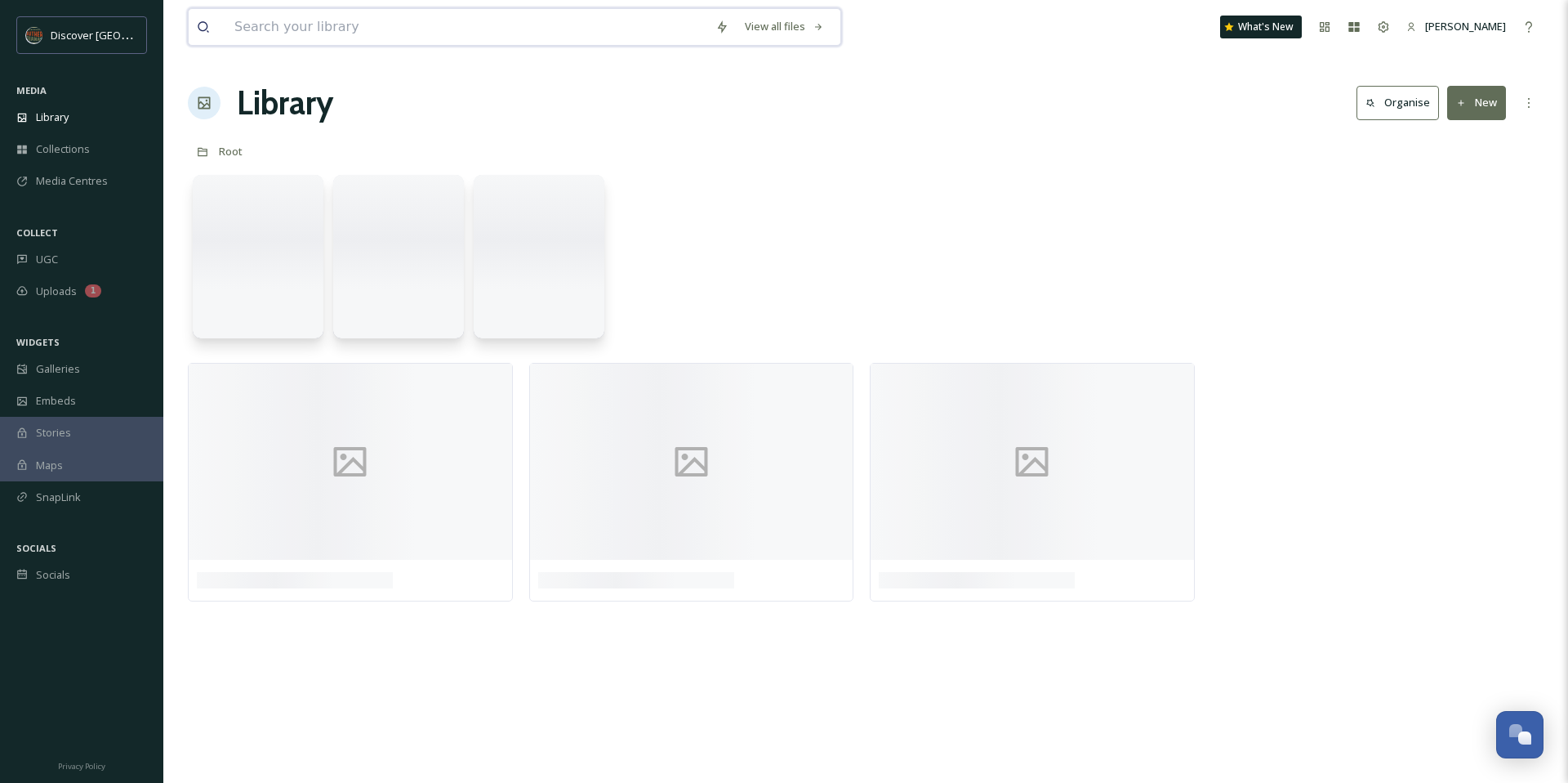
click at [266, 32] on input at bounding box center [466, 26] width 481 height 36
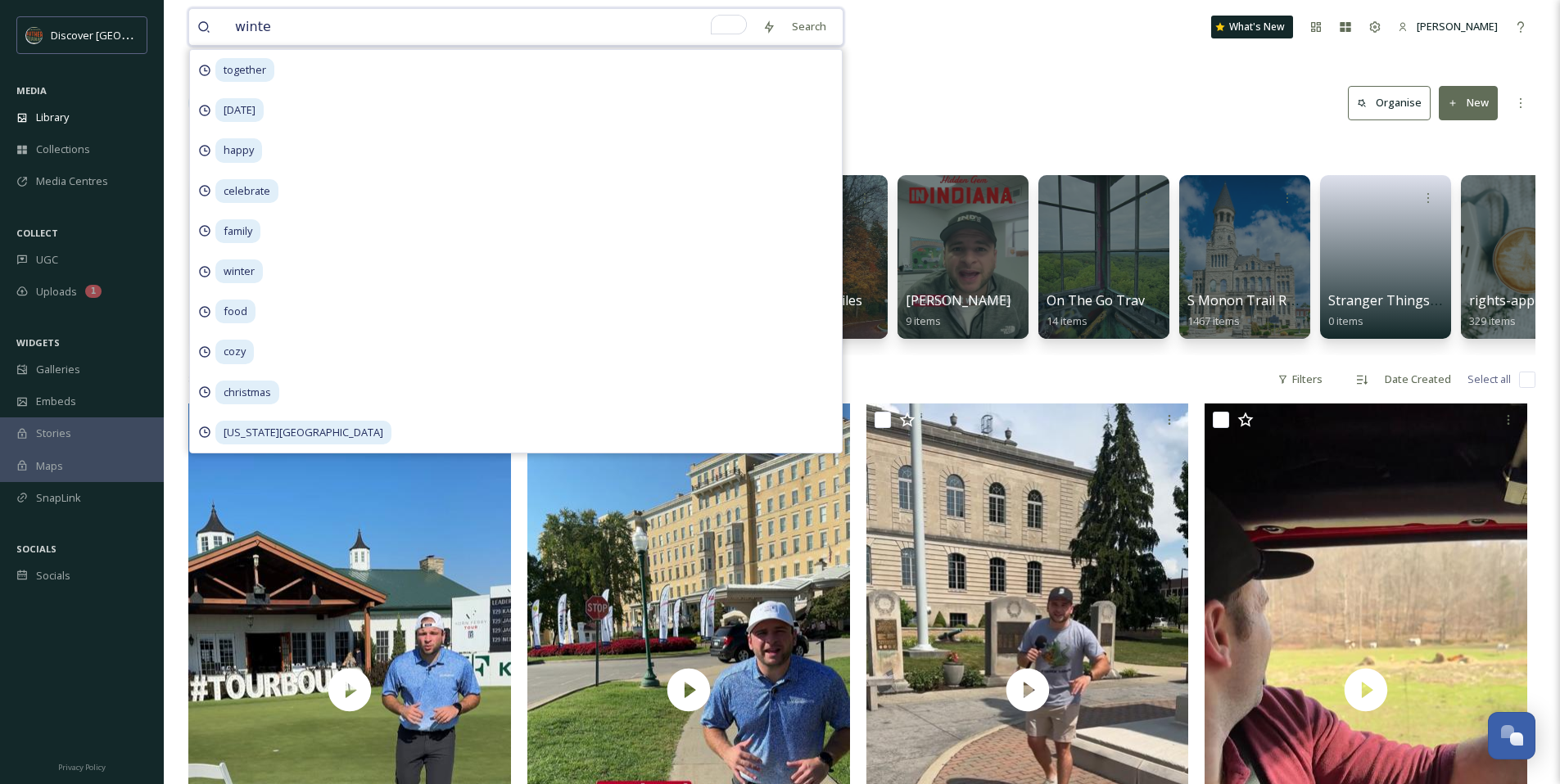
type input "winter"
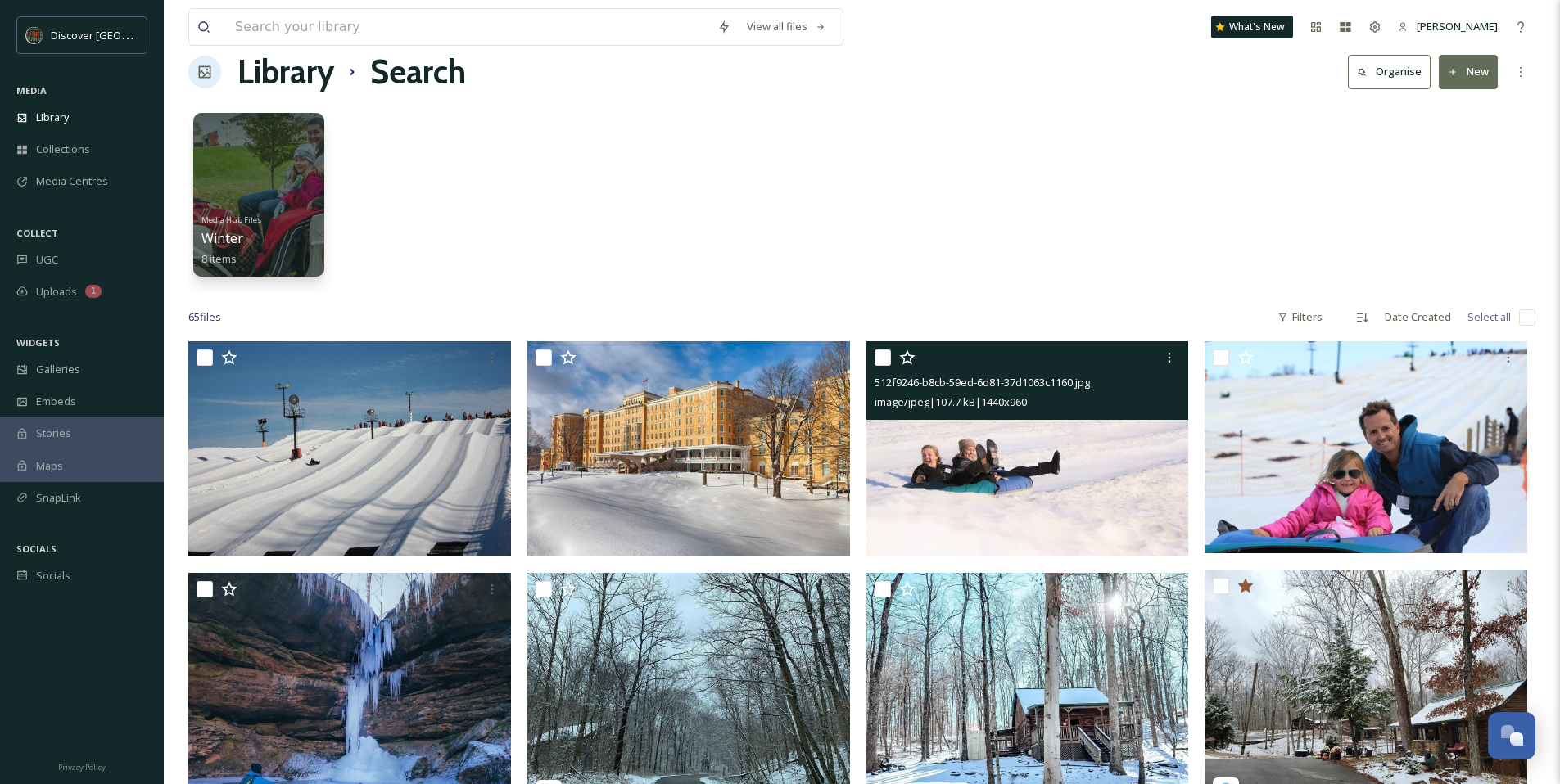
scroll to position [32, 0]
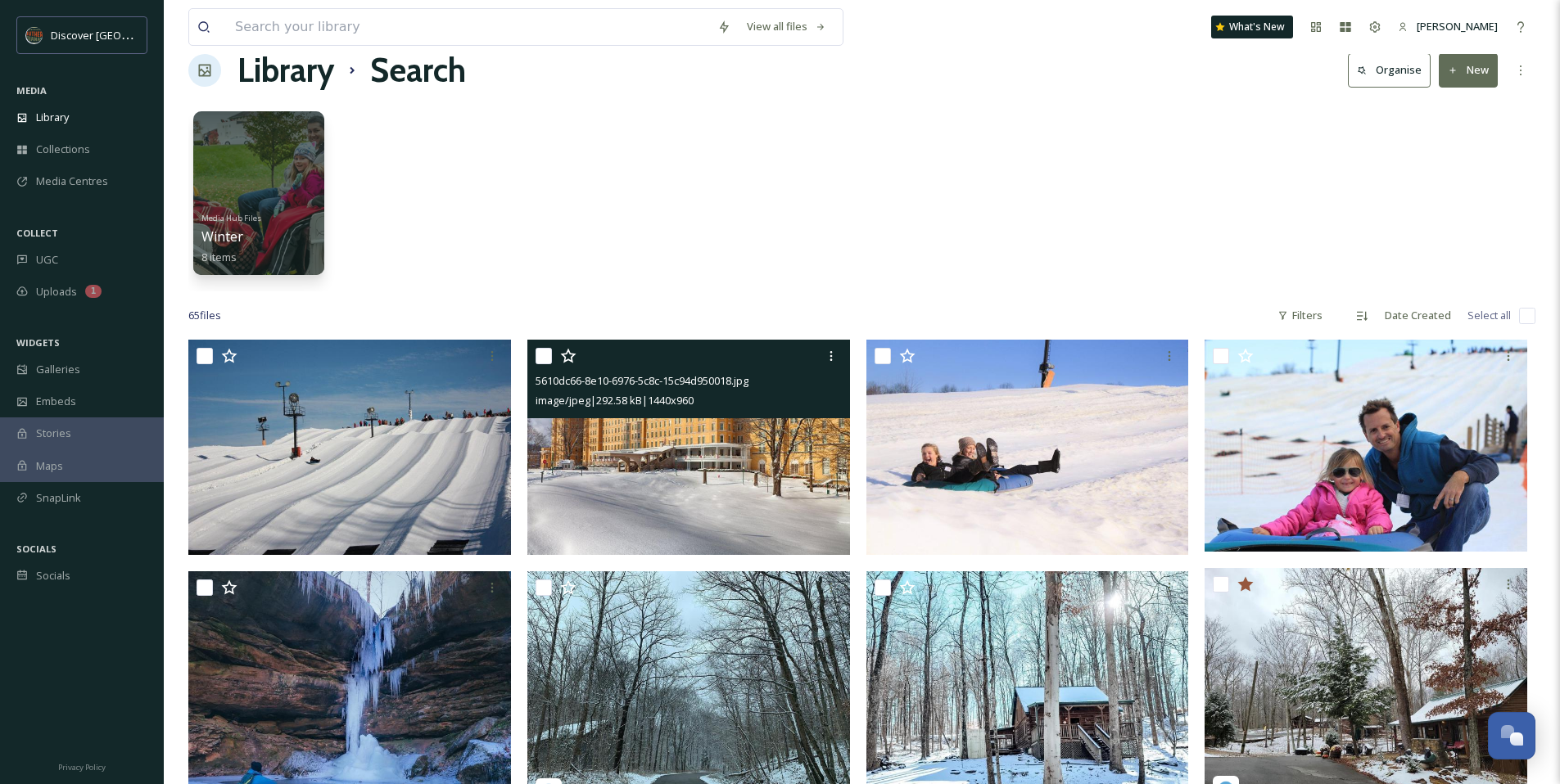
click at [751, 462] on img at bounding box center [689, 447] width 323 height 215
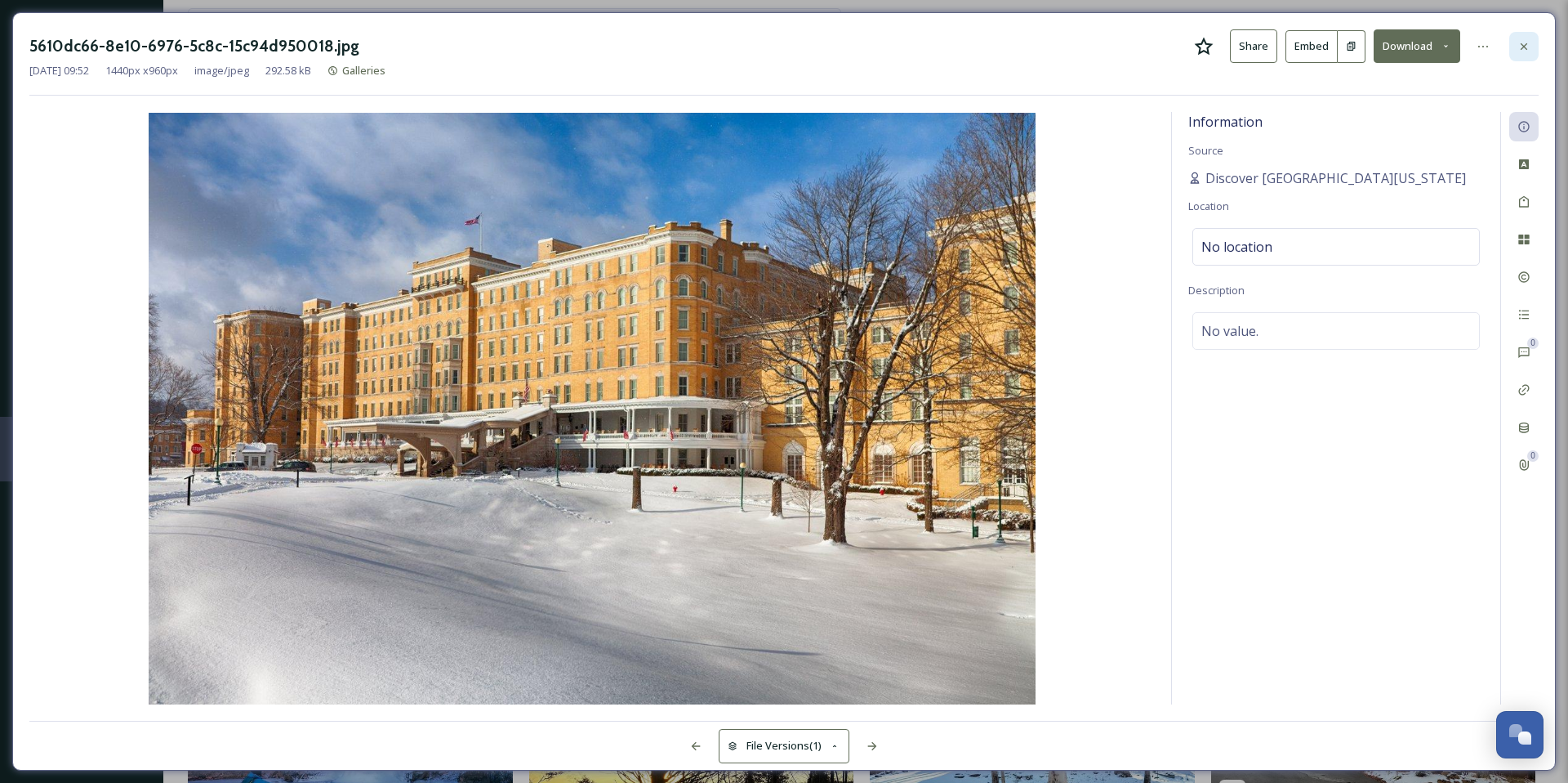
click at [1528, 52] on icon at bounding box center [1523, 46] width 13 height 13
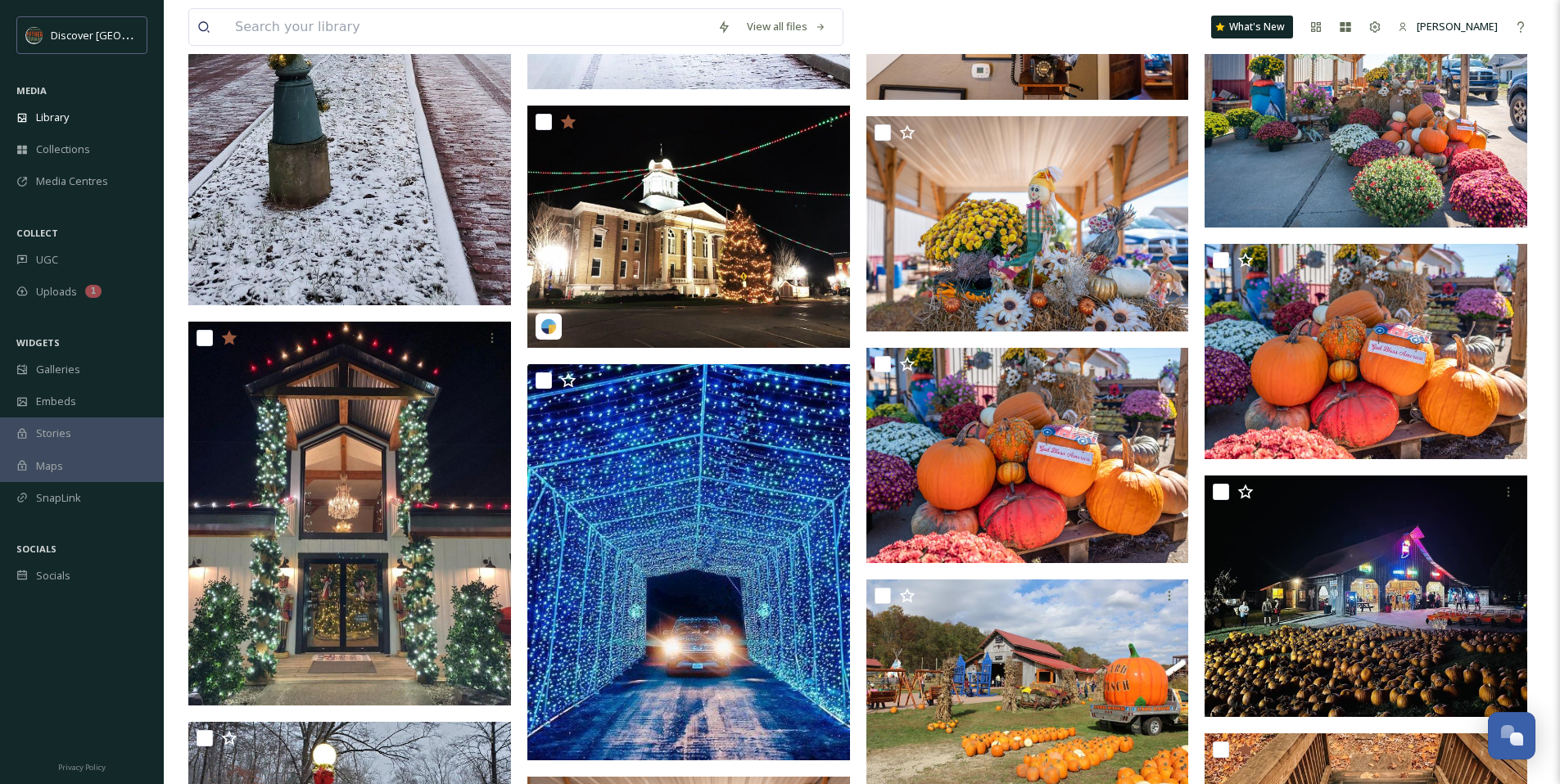
scroll to position [2440, 0]
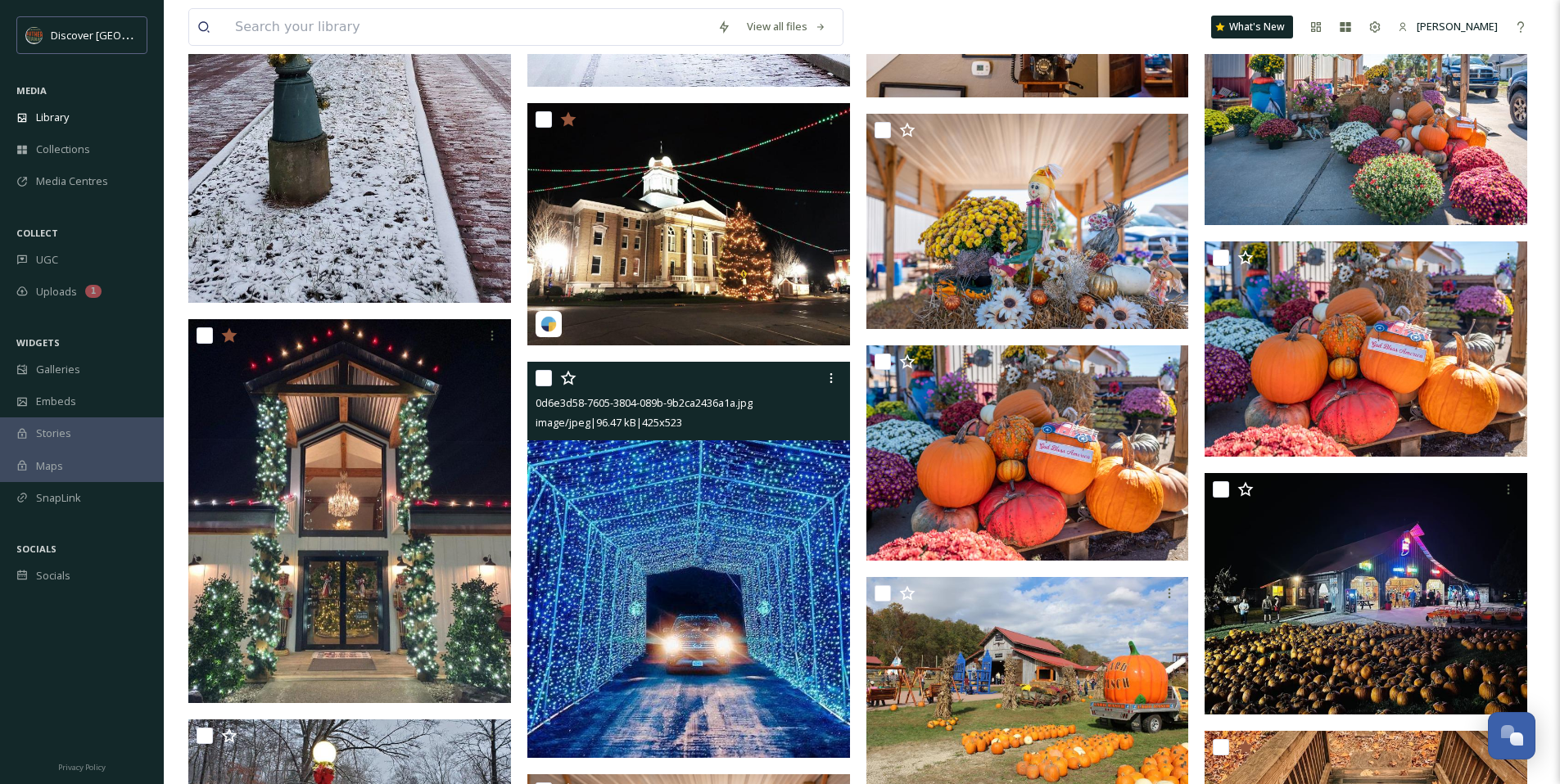
click at [751, 478] on img at bounding box center [689, 560] width 323 height 397
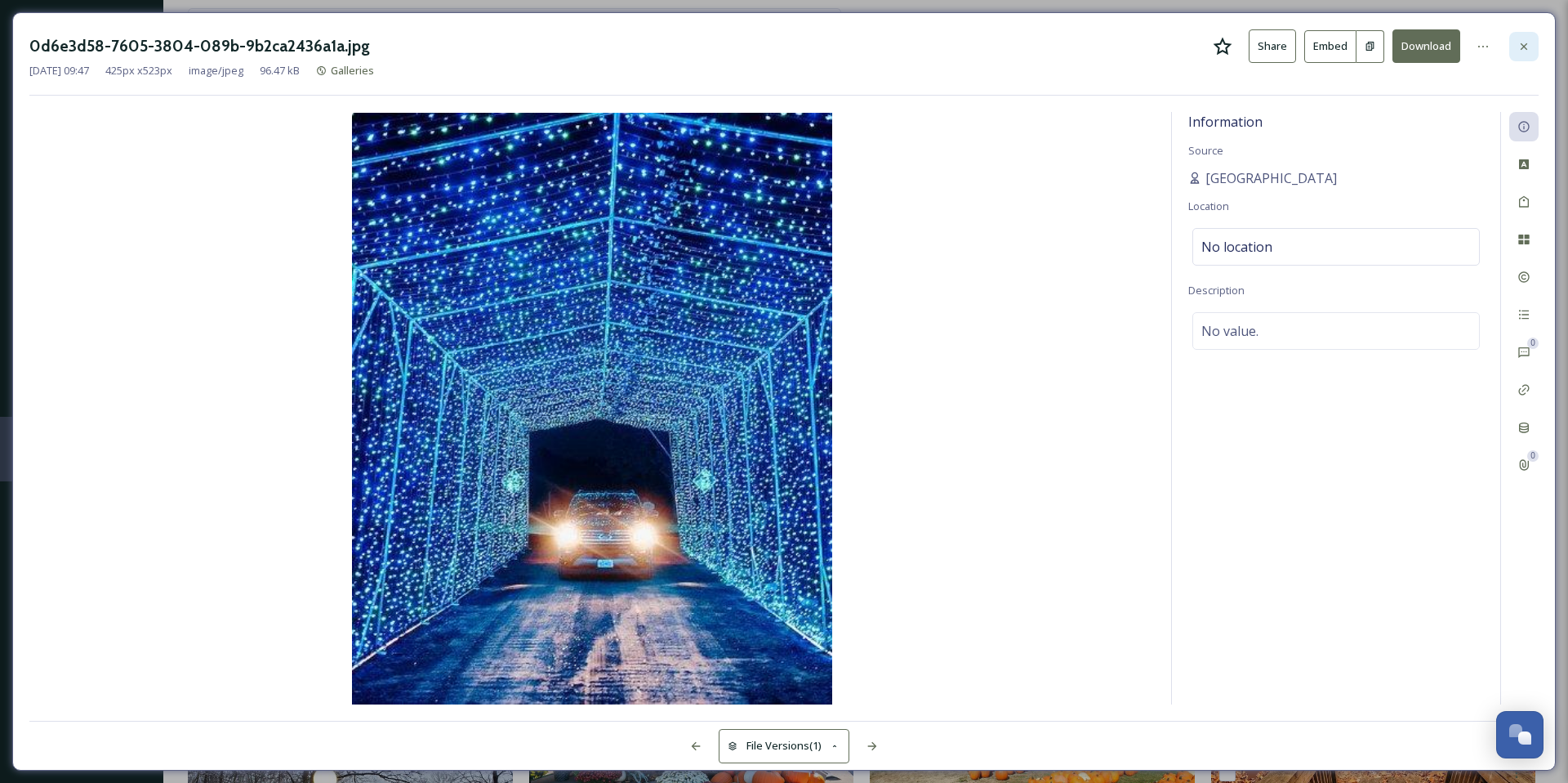
click at [1522, 53] on div at bounding box center [1524, 47] width 29 height 29
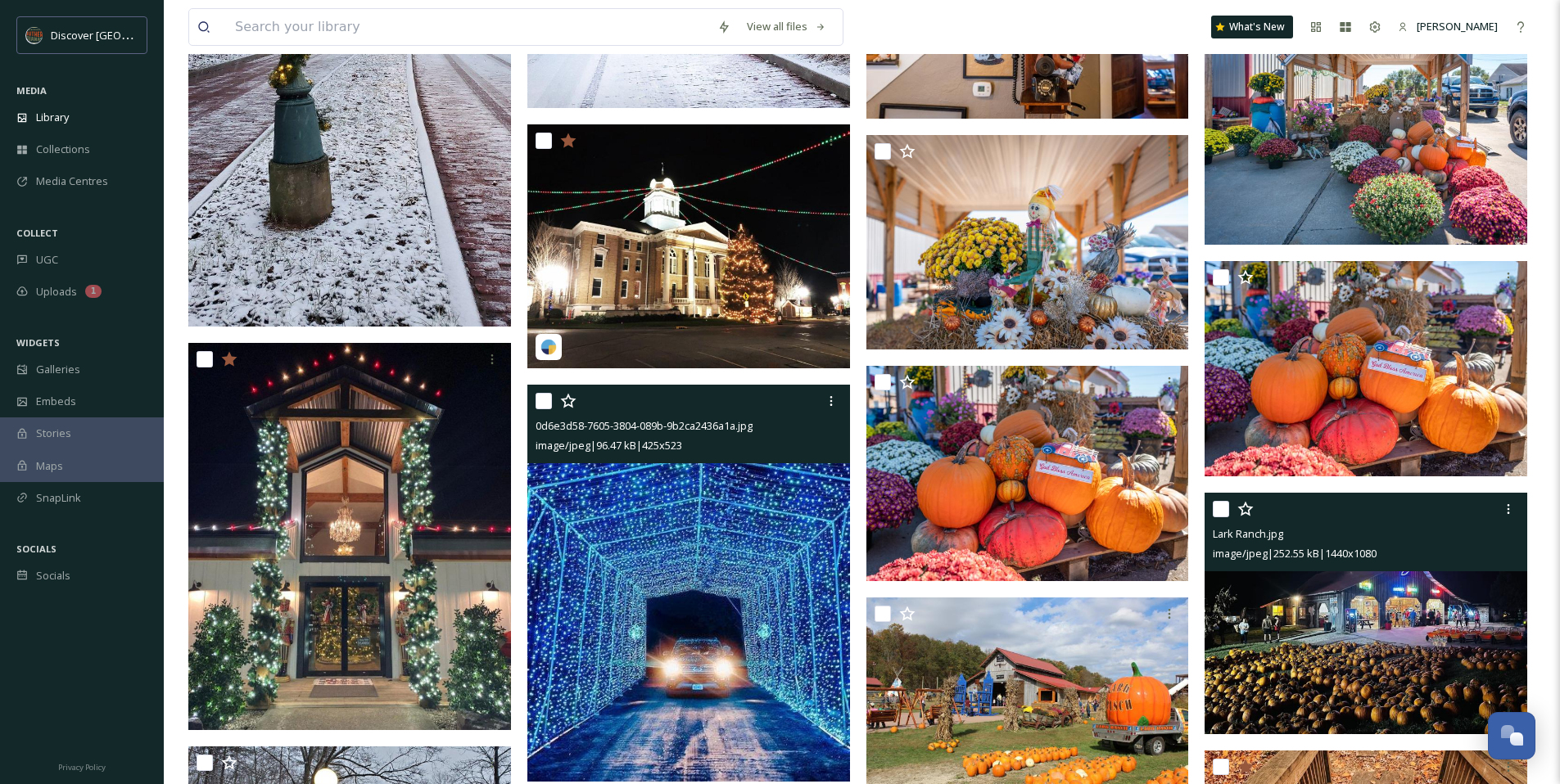
click at [1313, 668] on img at bounding box center [1365, 614] width 323 height 242
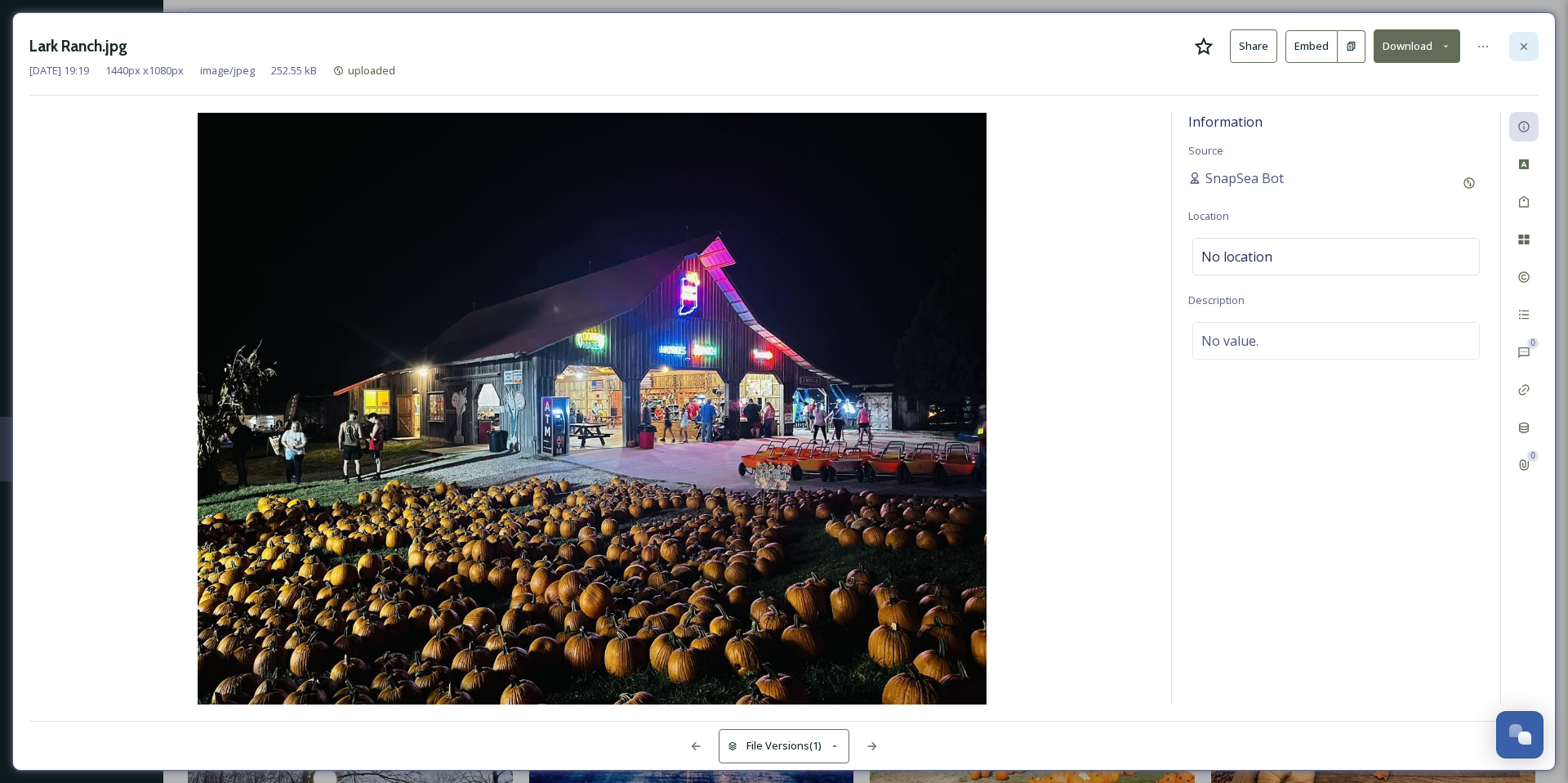
click at [1514, 36] on div at bounding box center [1524, 47] width 29 height 29
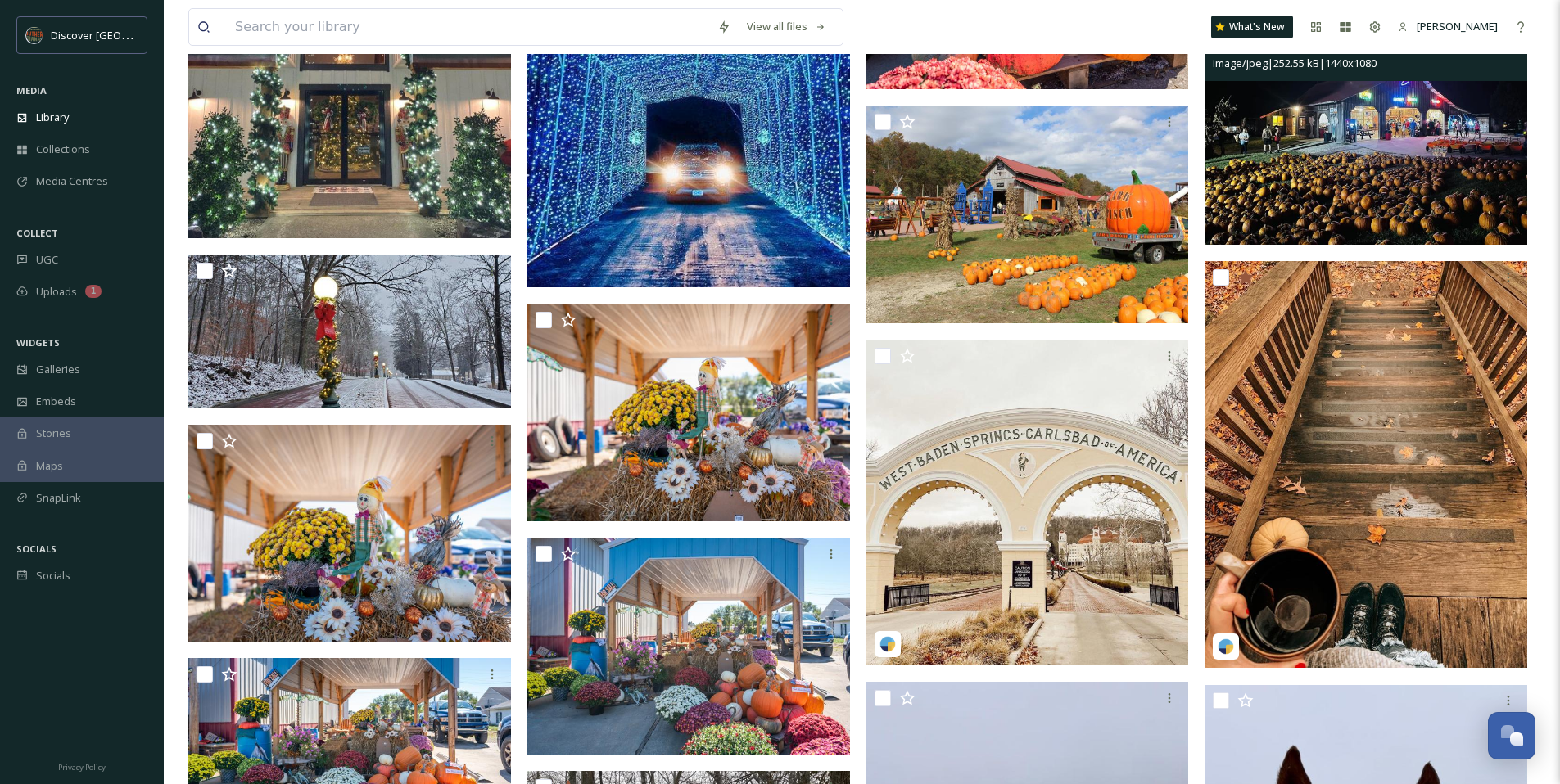
scroll to position [2930, 0]
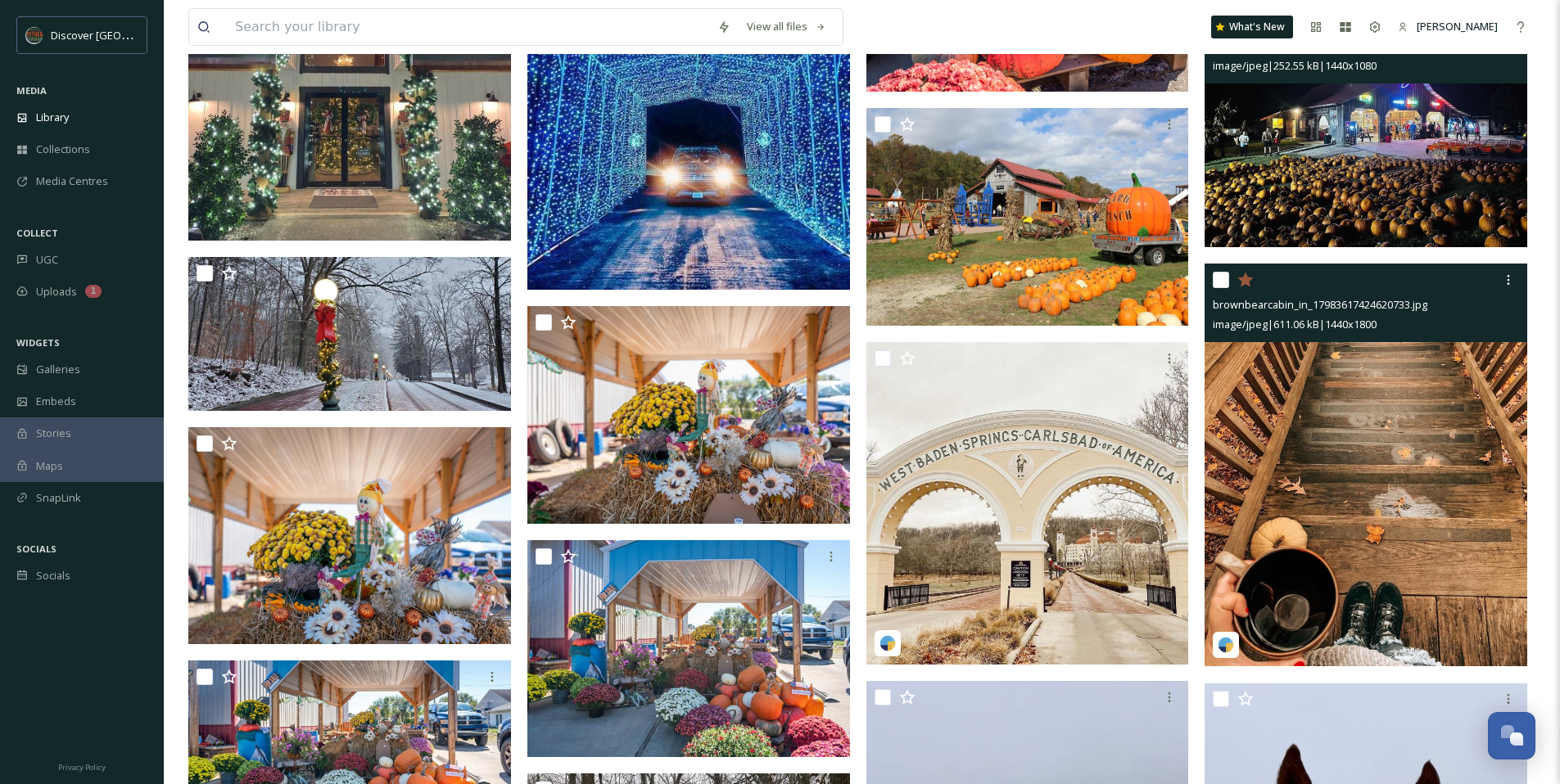
click at [1411, 448] on img at bounding box center [1365, 465] width 323 height 404
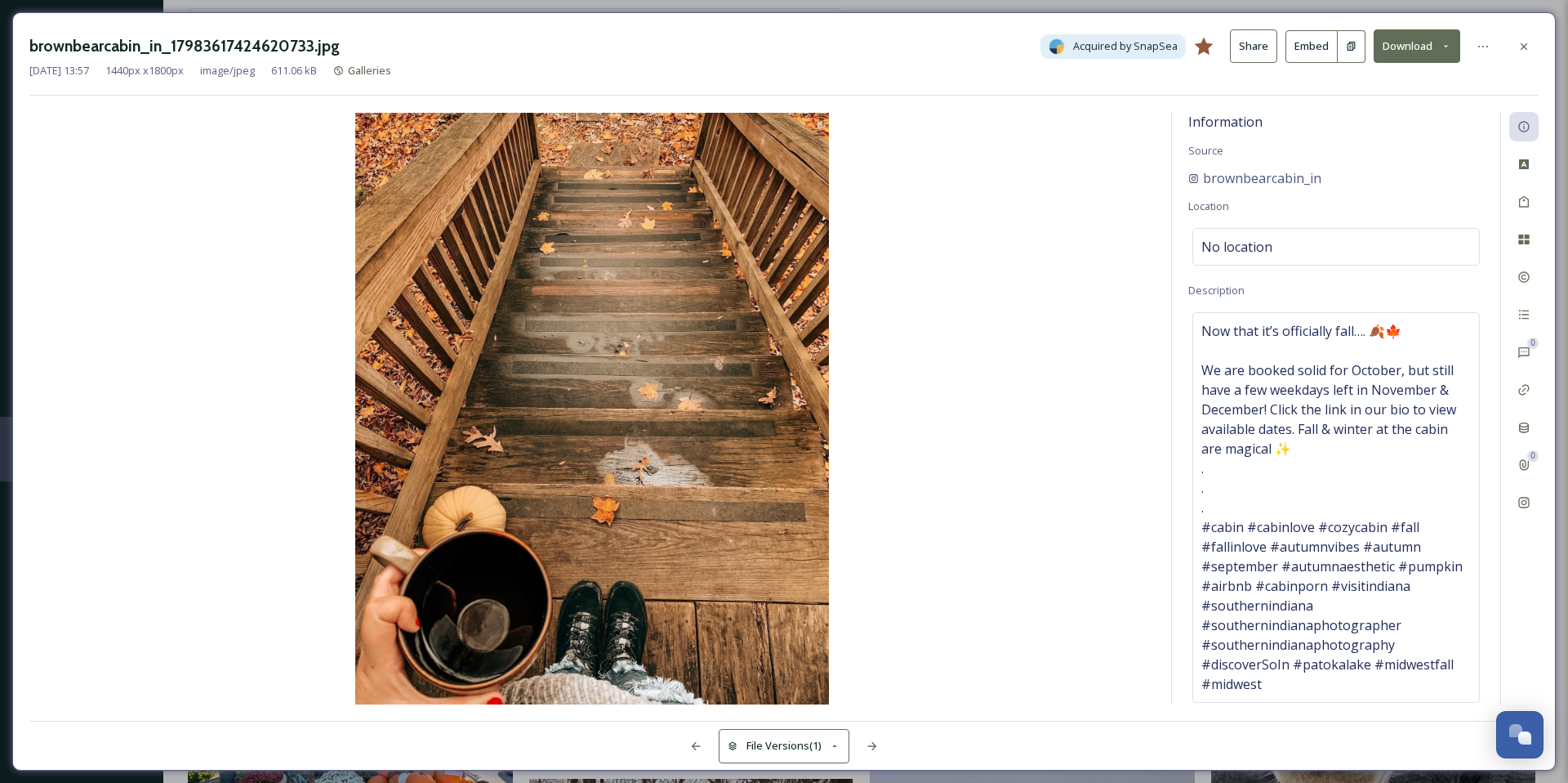
click at [1447, 48] on icon at bounding box center [1446, 46] width 11 height 11
click at [1352, 88] on span "Download Original (1440 x 1800)" at bounding box center [1374, 84] width 154 height 16
click at [1526, 47] on icon at bounding box center [1523, 46] width 13 height 13
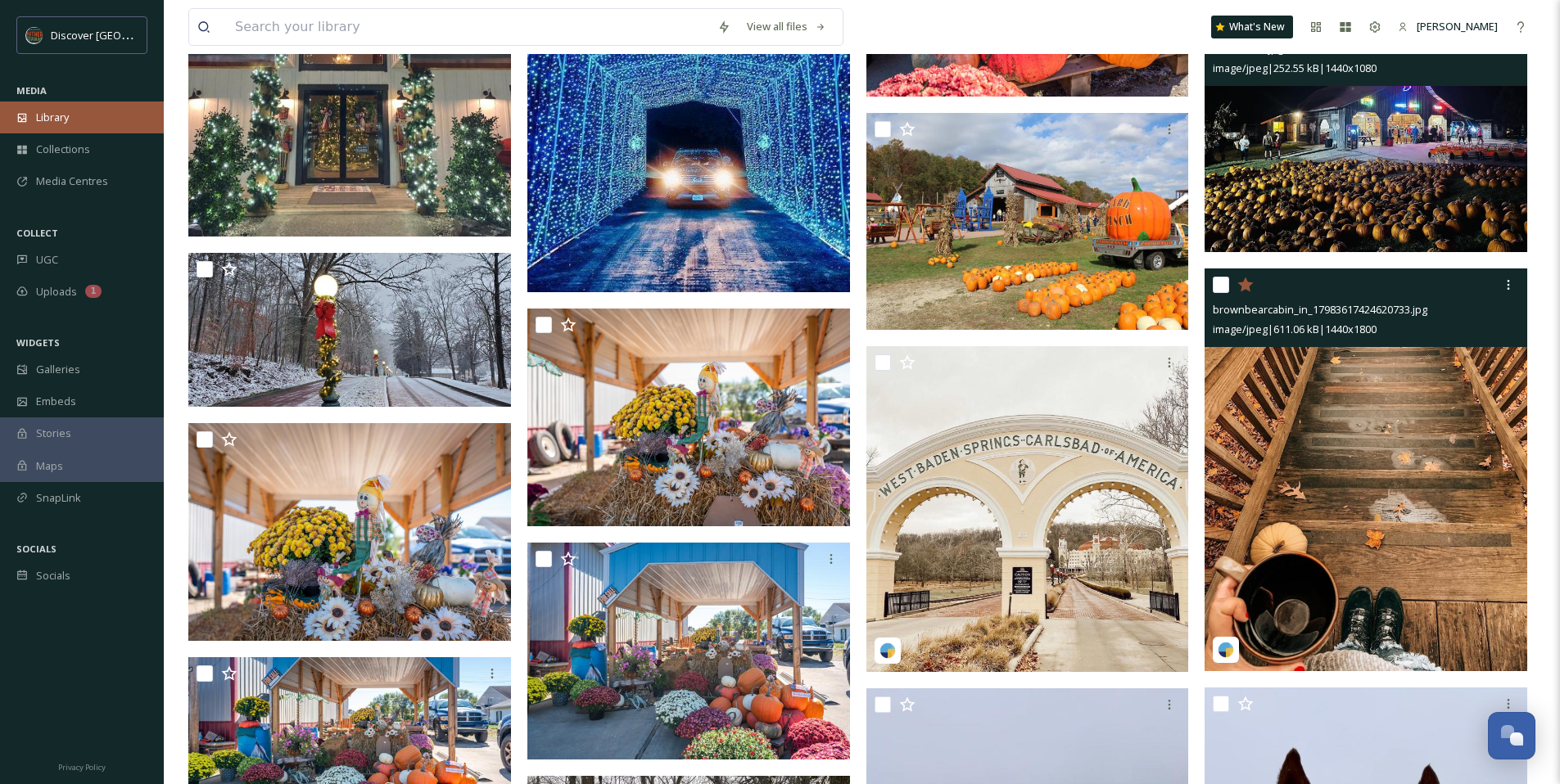
click at [53, 106] on div "Library" at bounding box center [81, 117] width 163 height 32
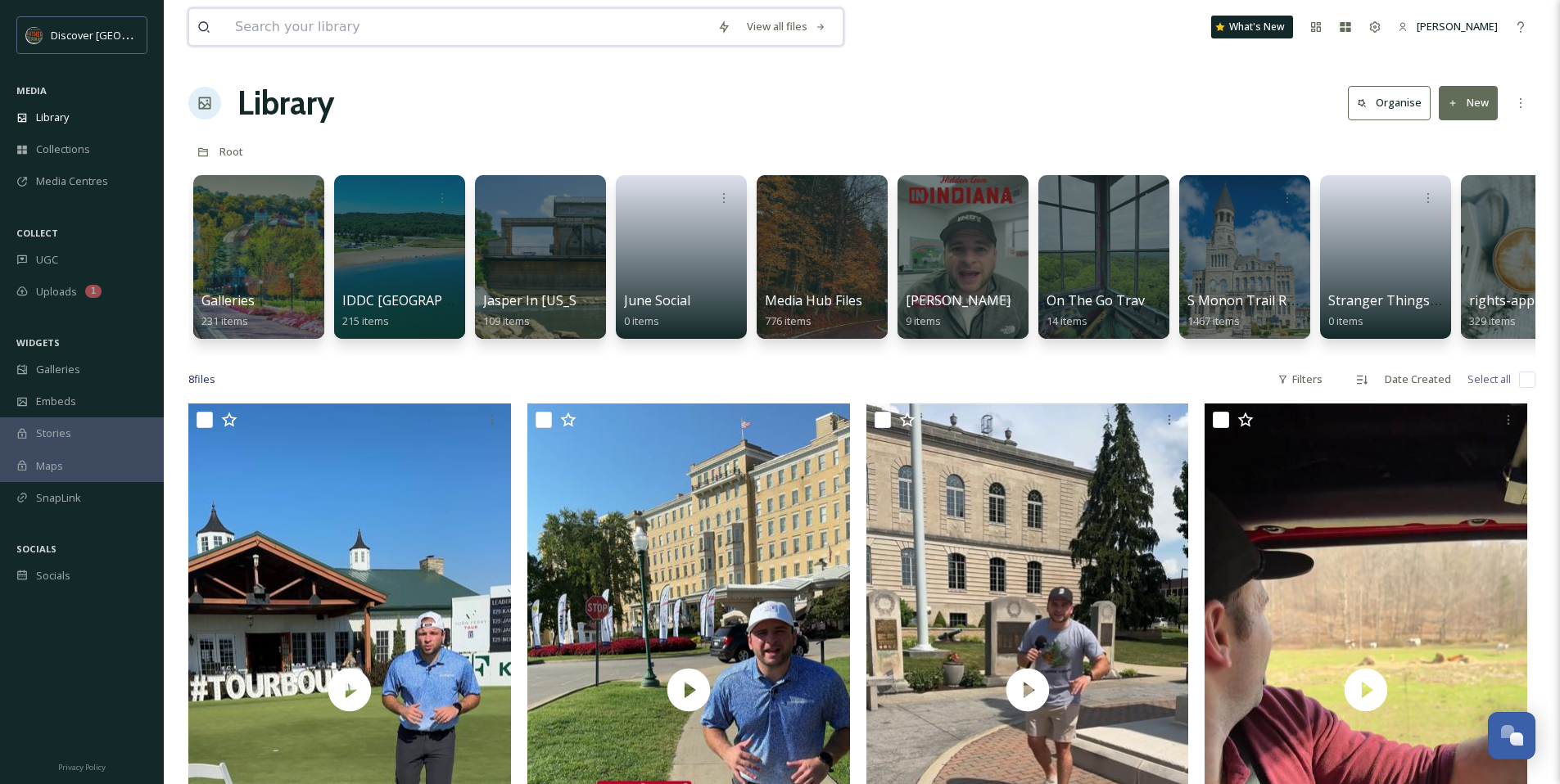
click at [439, 26] on input at bounding box center [468, 26] width 482 height 36
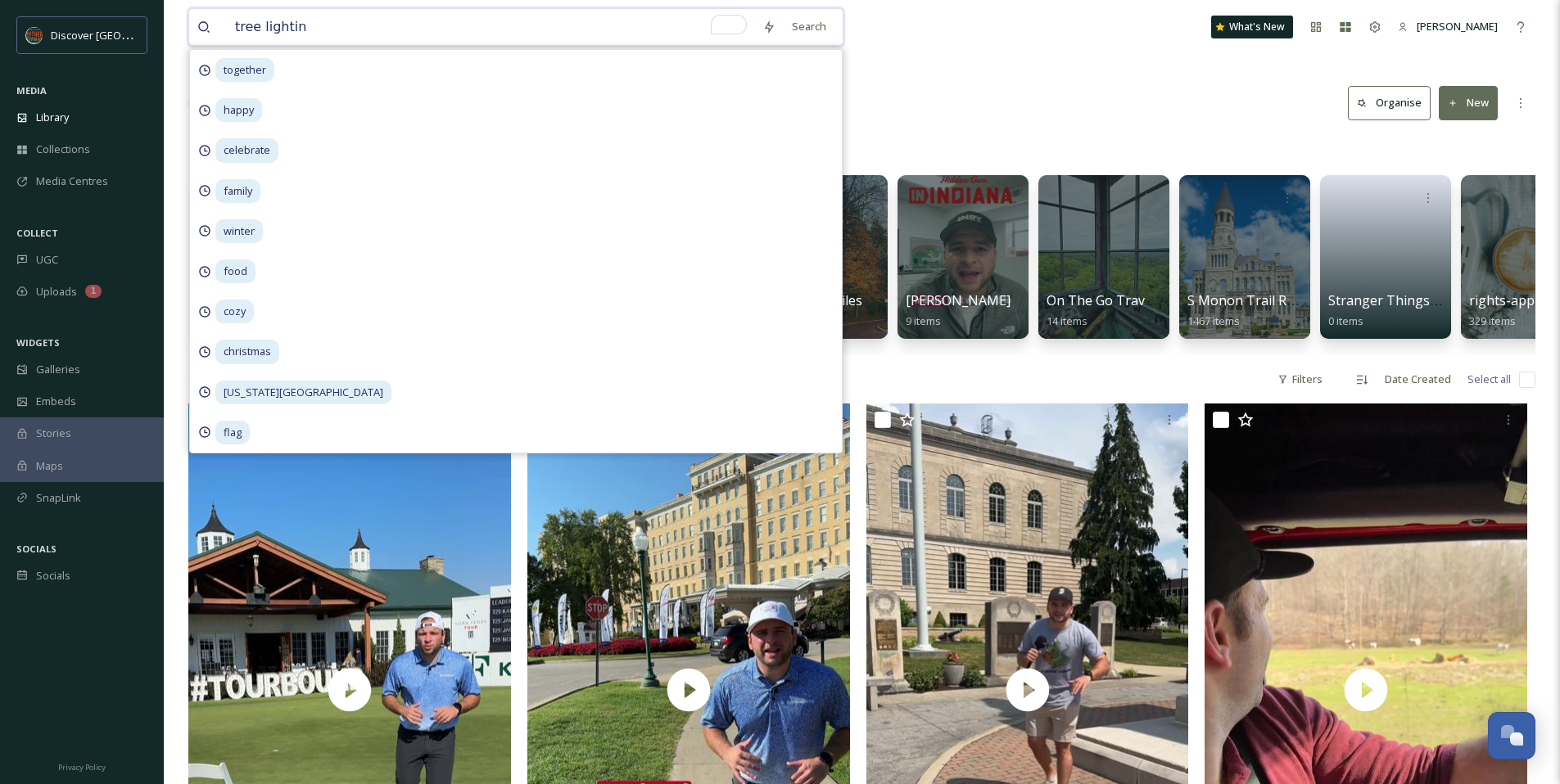
type input "tree lighting"
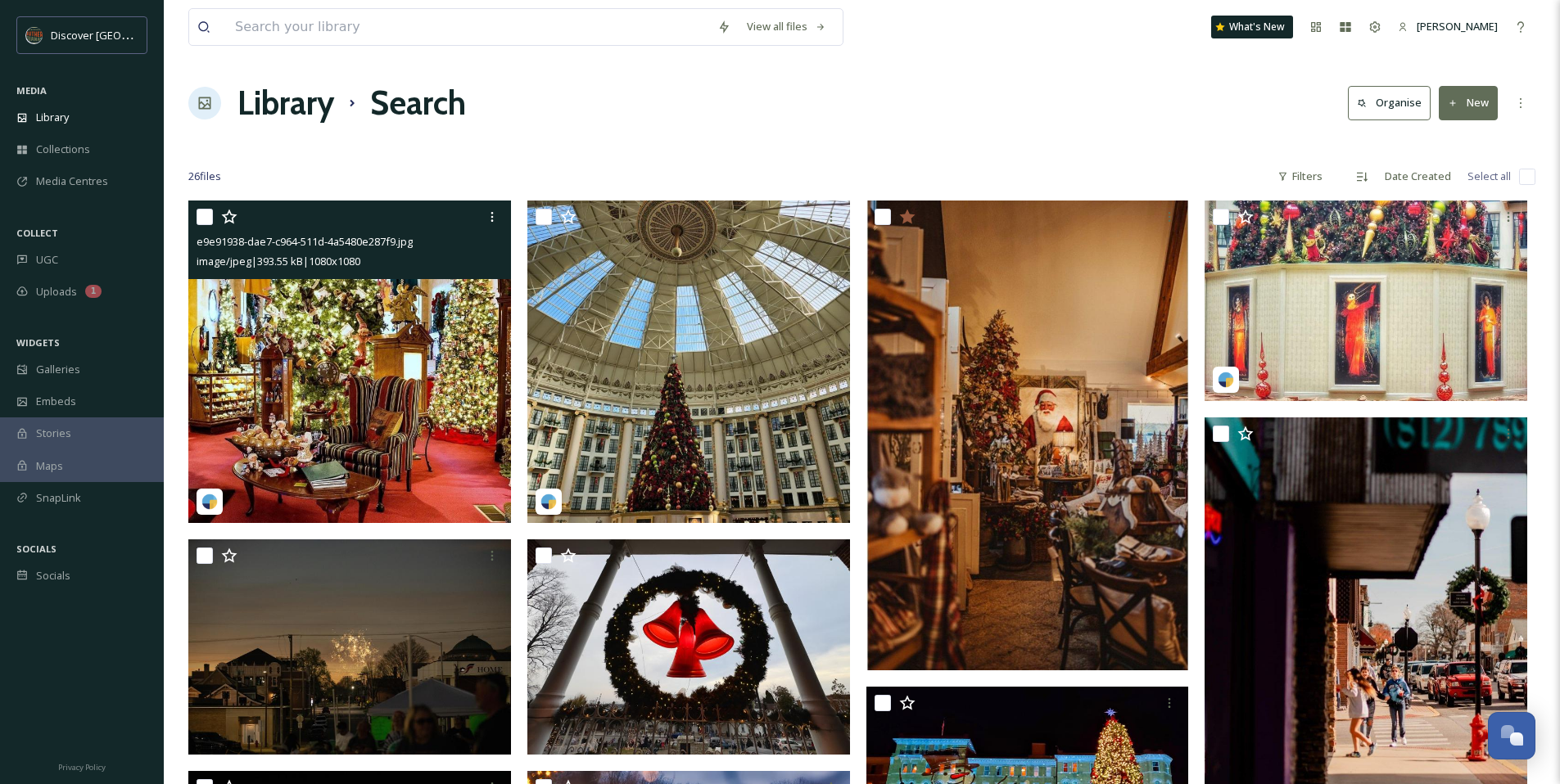
click at [262, 410] on img at bounding box center [350, 362] width 323 height 323
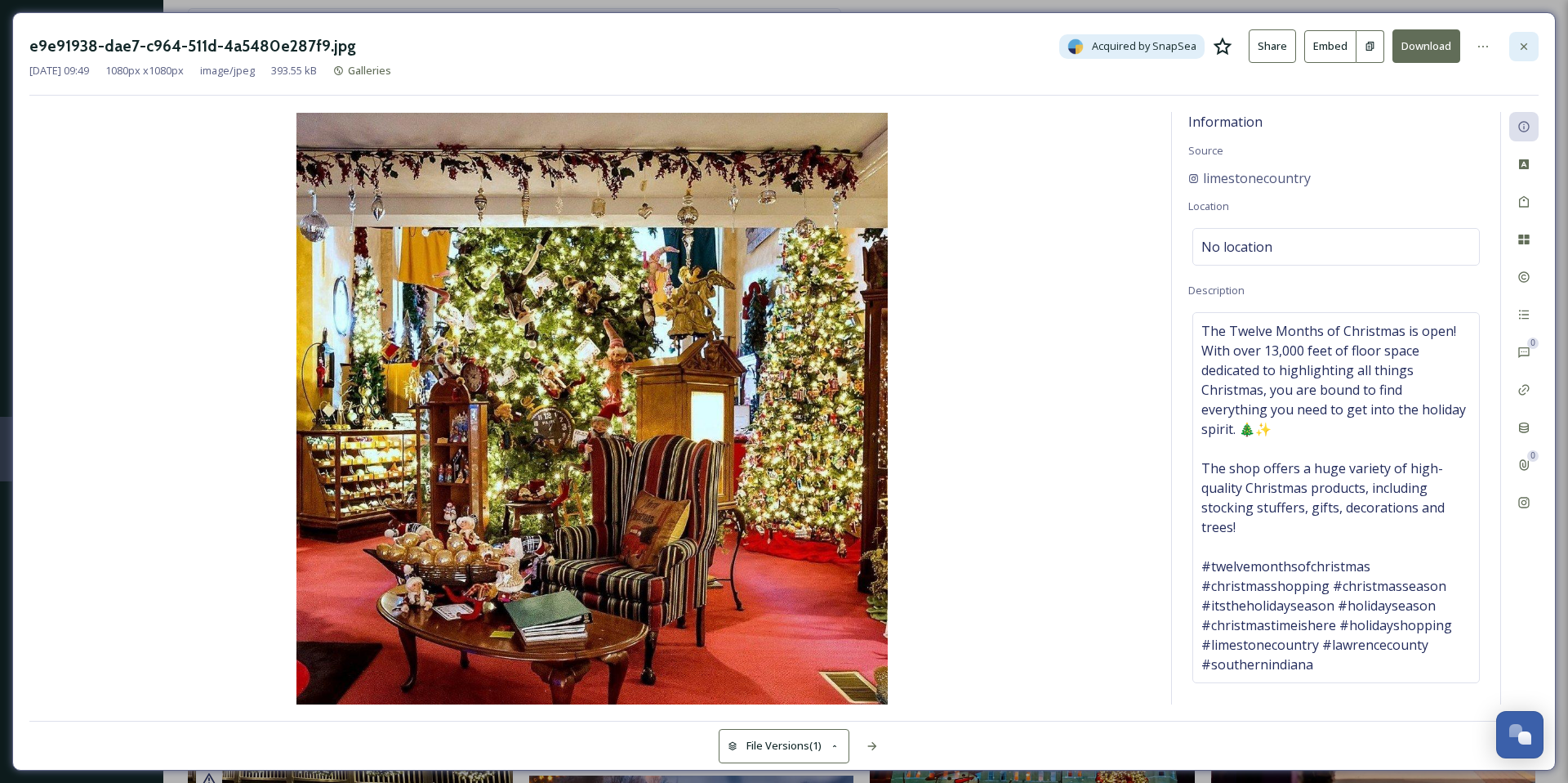
click at [1525, 59] on div at bounding box center [1524, 47] width 29 height 29
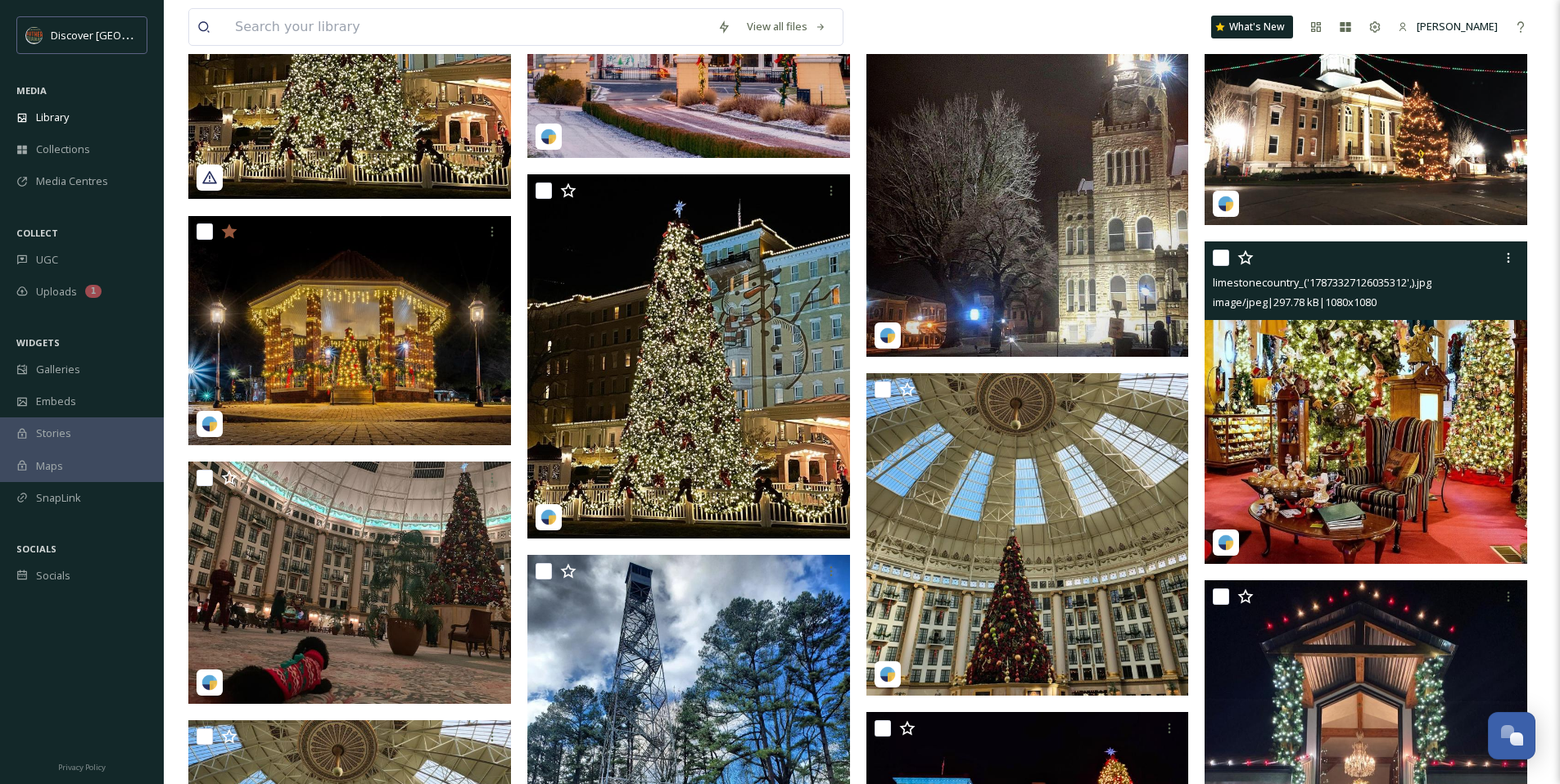
scroll to position [937, 0]
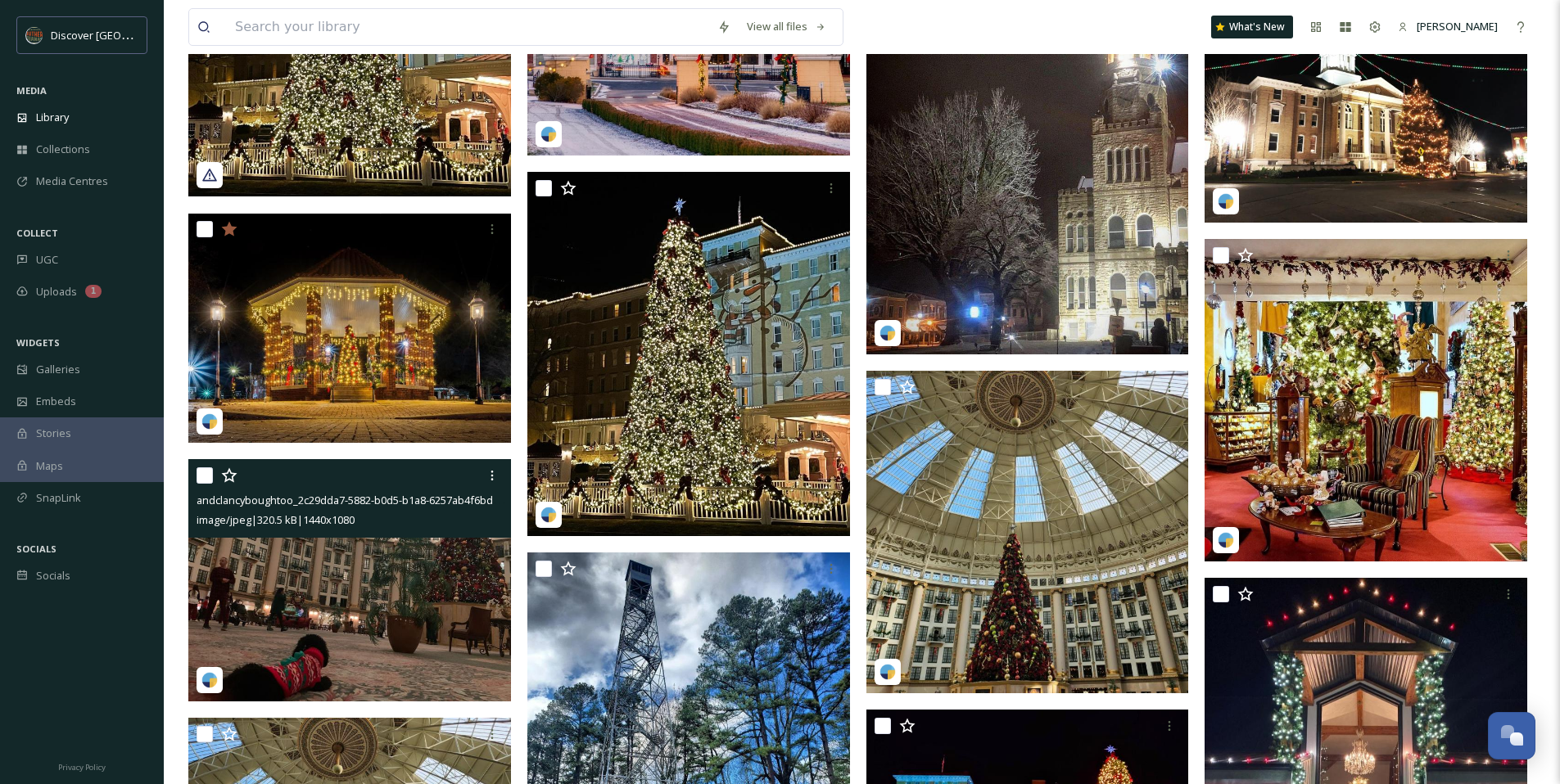
click at [331, 611] on img at bounding box center [350, 581] width 323 height 242
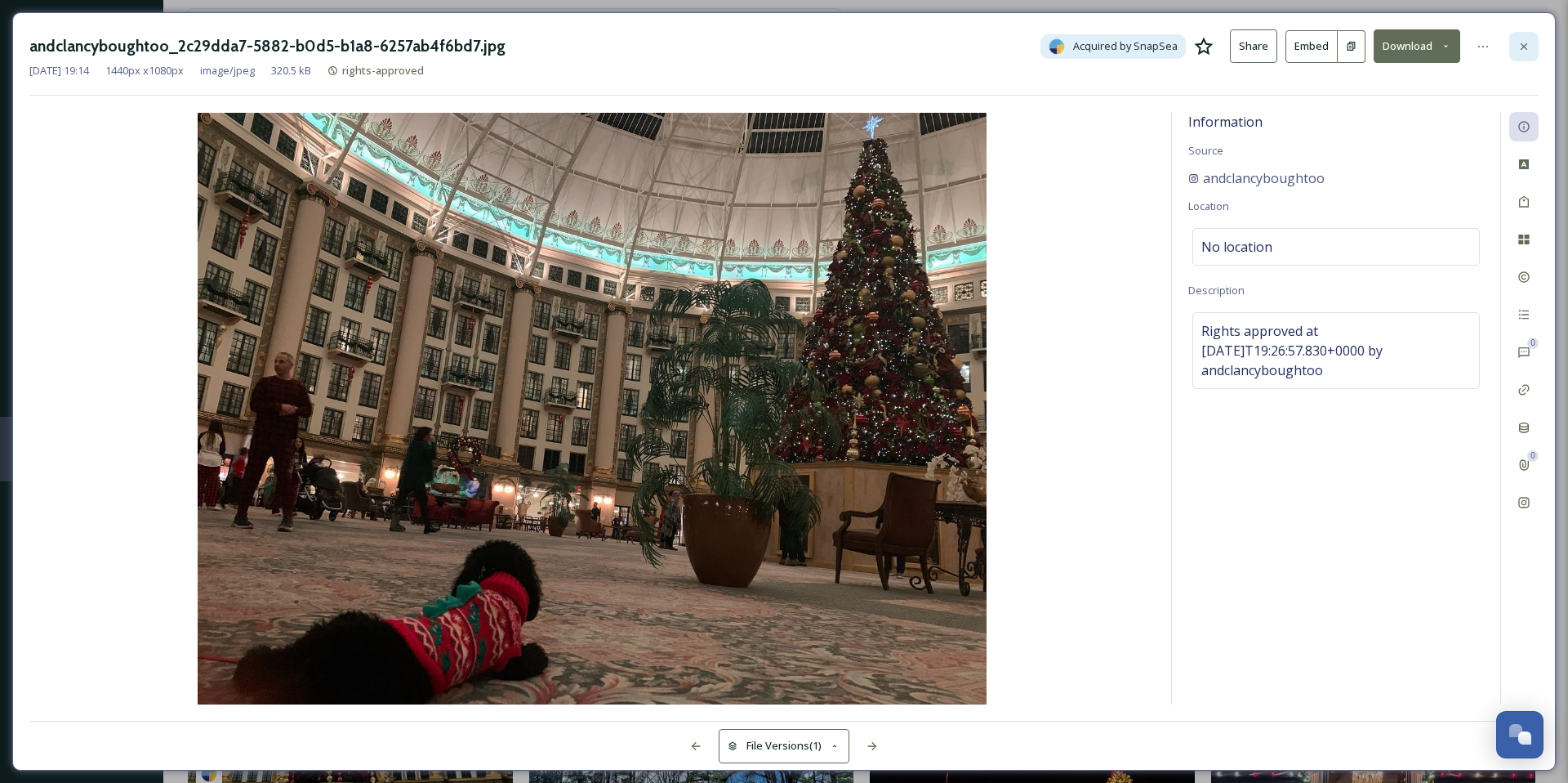
click at [1522, 46] on icon at bounding box center [1523, 46] width 13 height 13
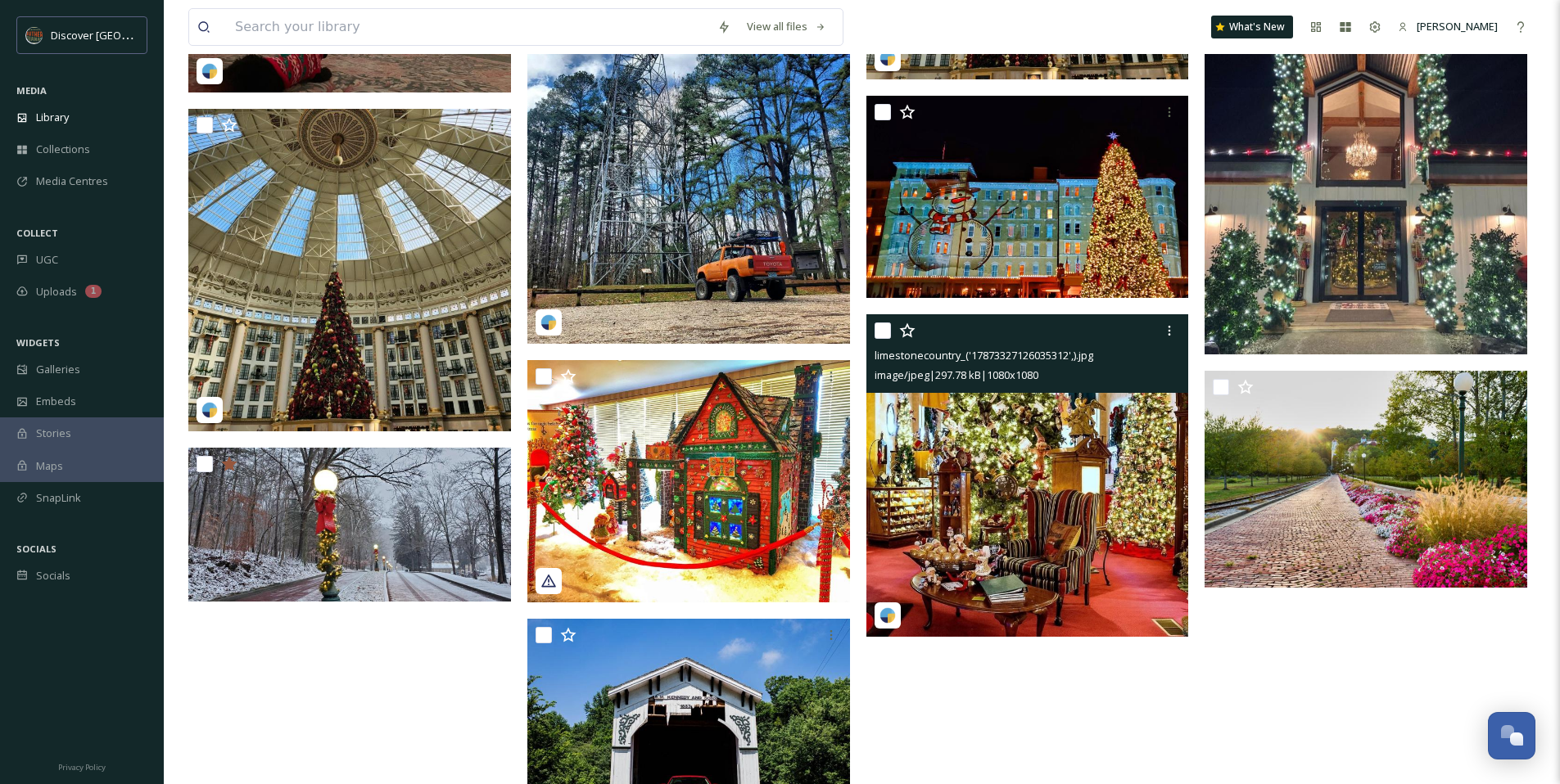
scroll to position [1545, 0]
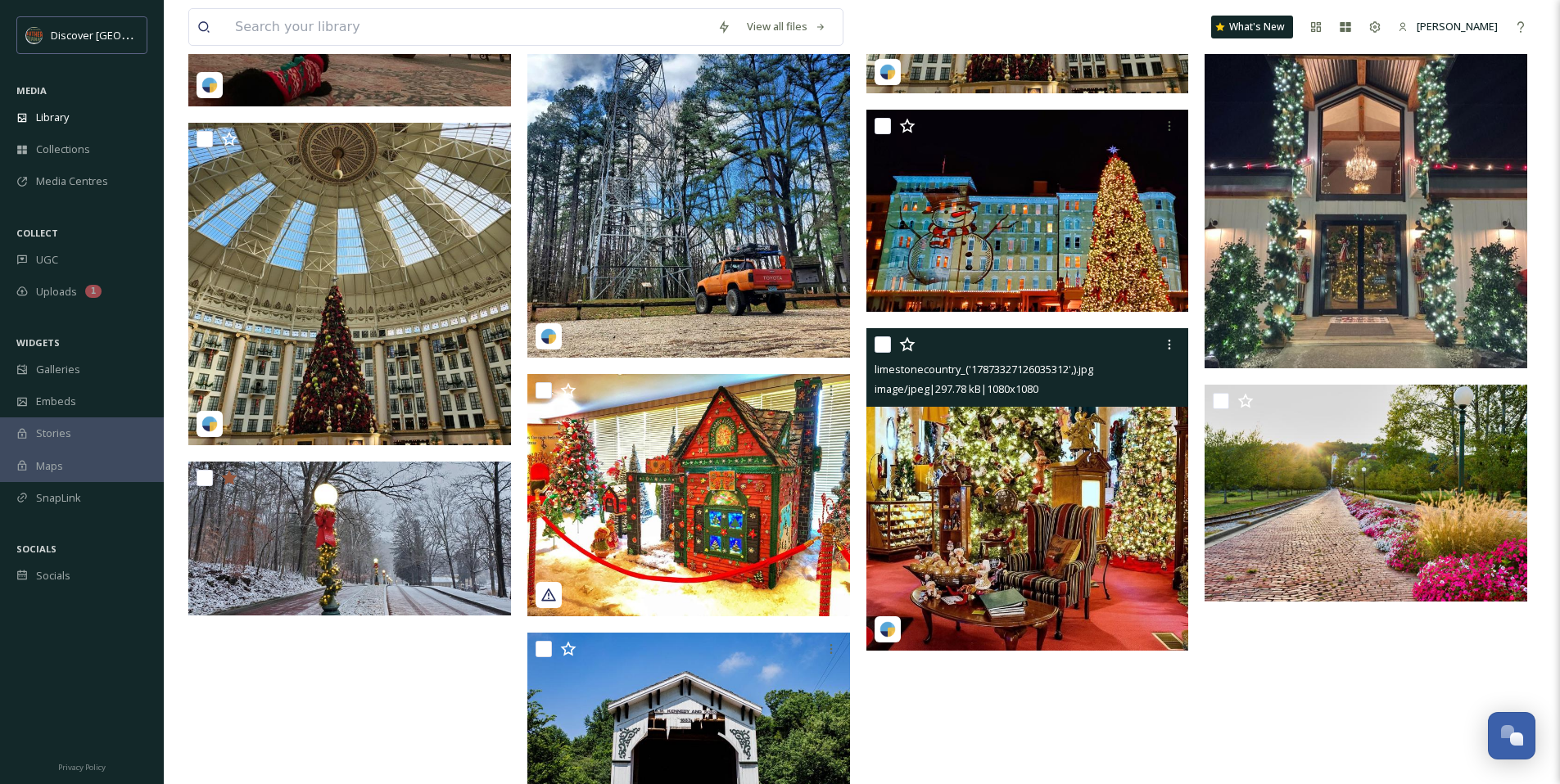
click at [935, 547] on img at bounding box center [1028, 490] width 323 height 323
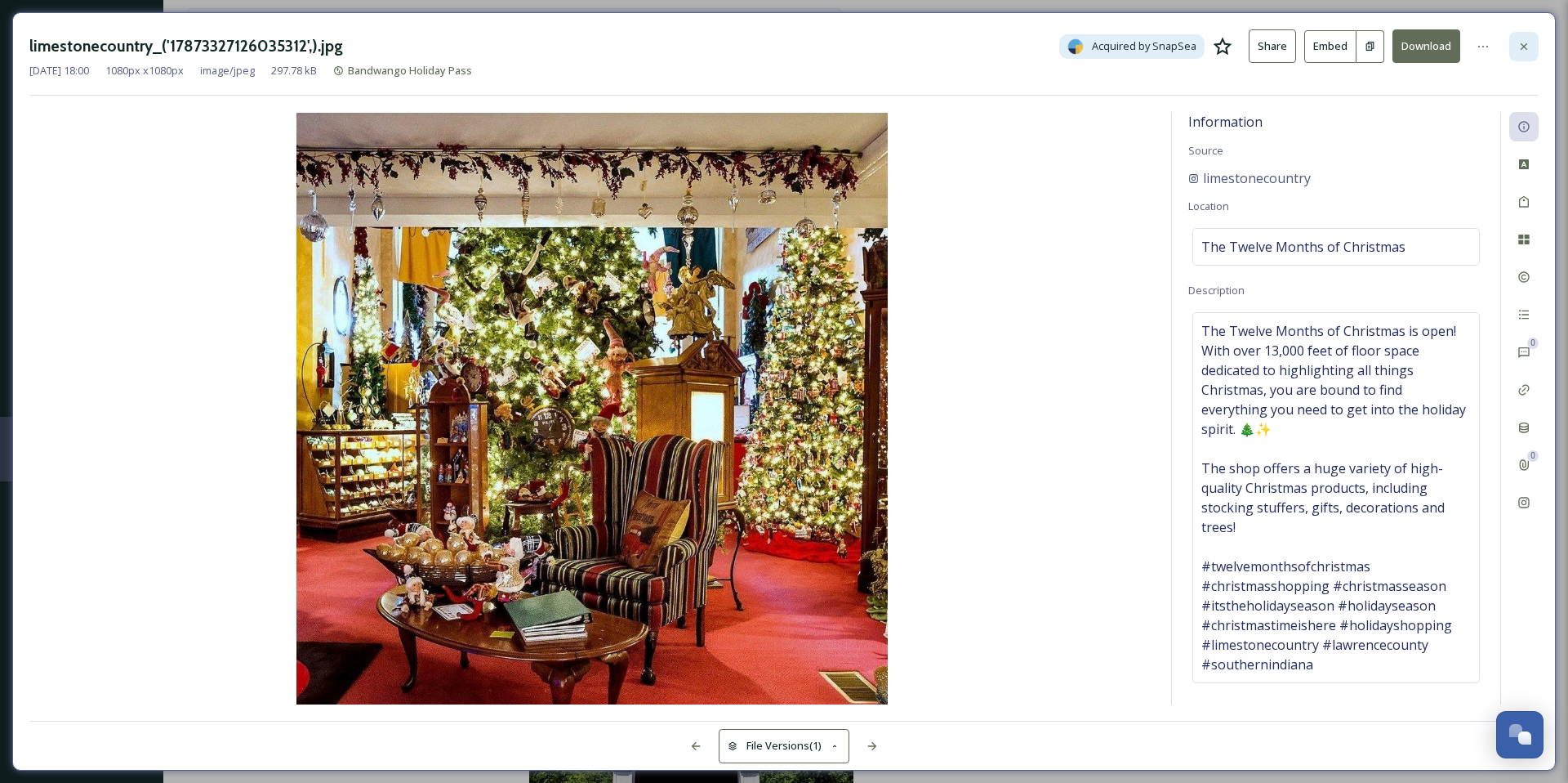
click at [1522, 43] on icon at bounding box center [1523, 46] width 13 height 13
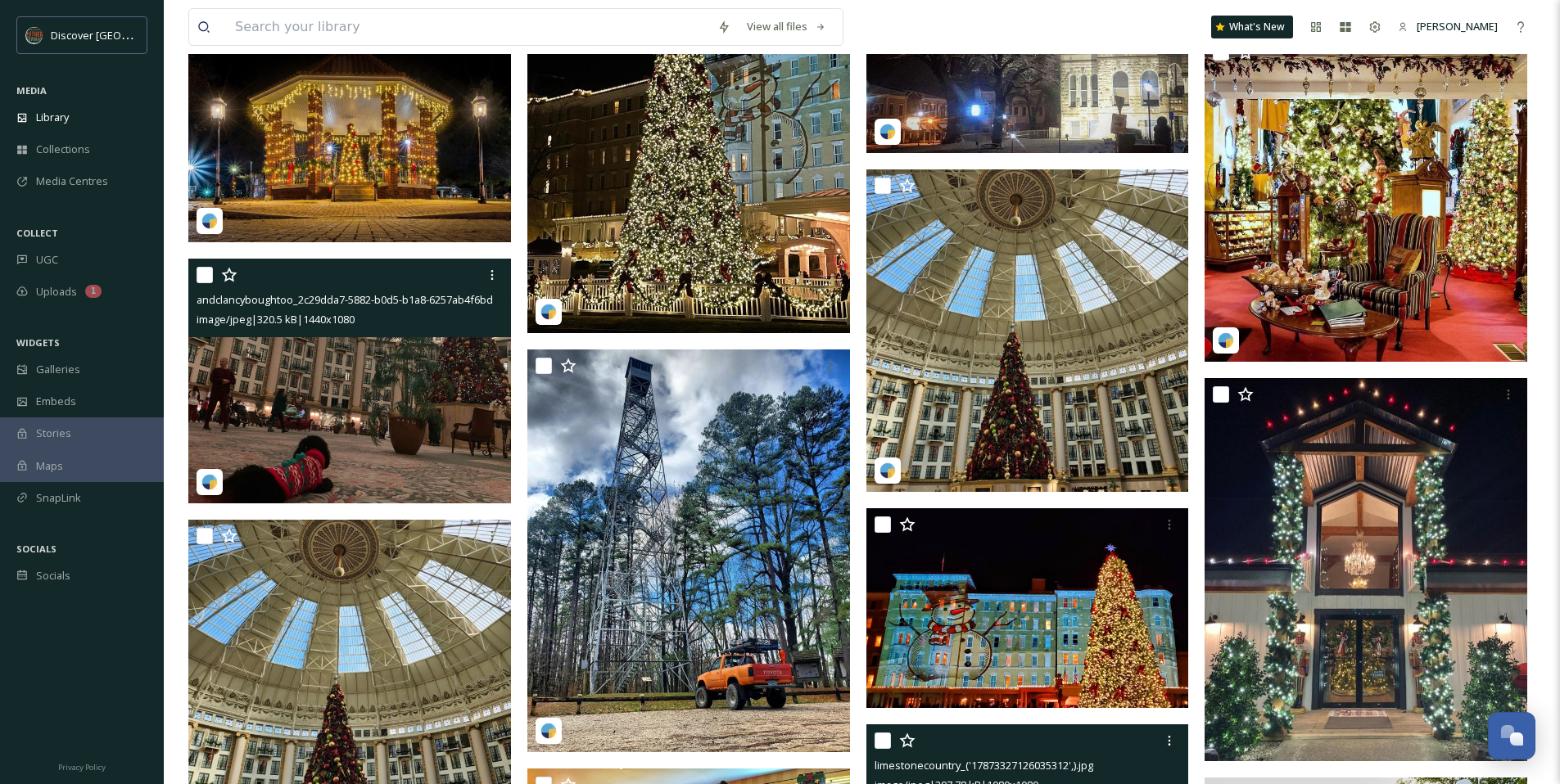
scroll to position [1147, 0]
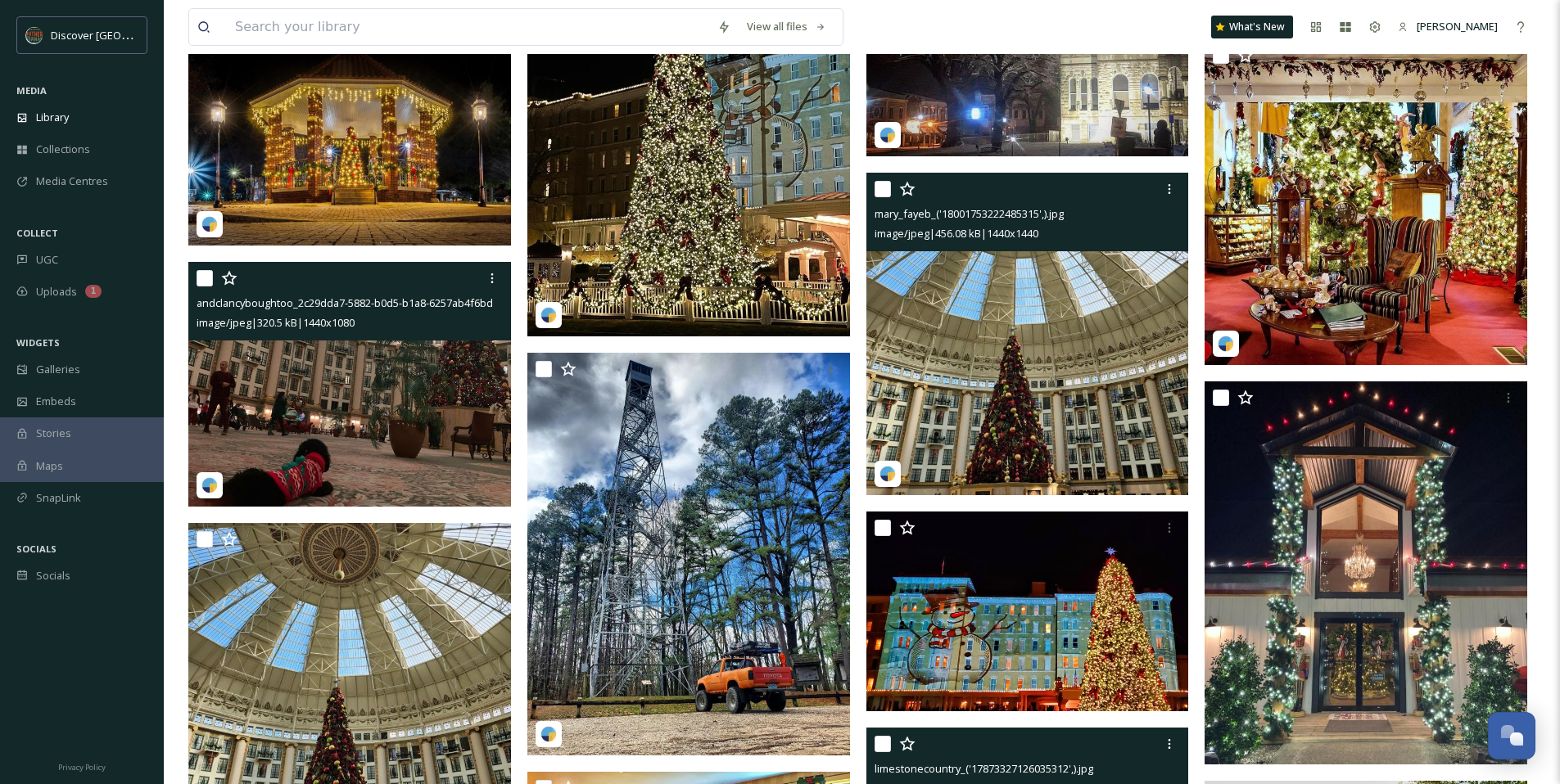
click at [928, 317] on img at bounding box center [1028, 334] width 323 height 323
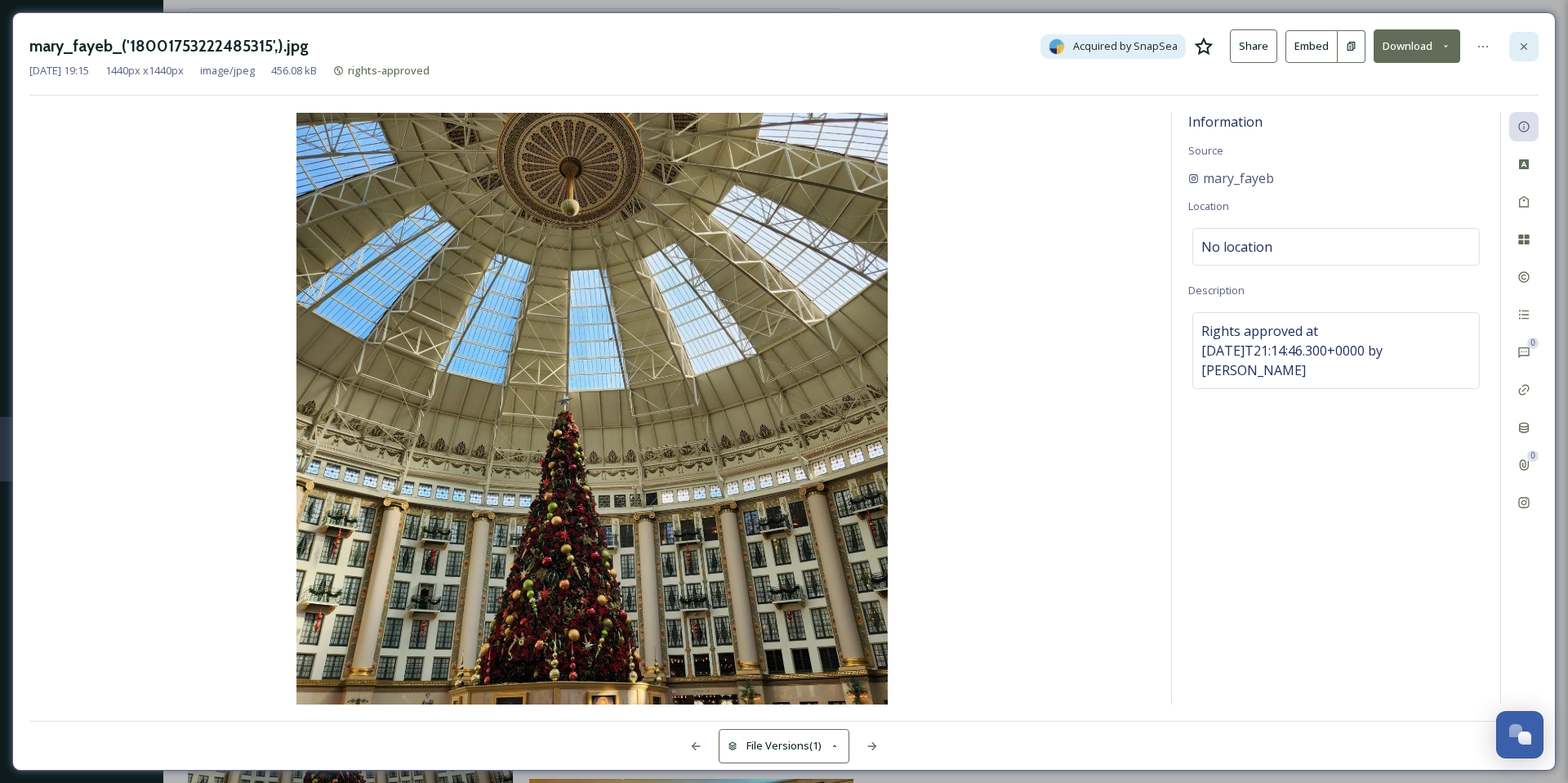
click at [1529, 38] on div at bounding box center [1524, 47] width 29 height 29
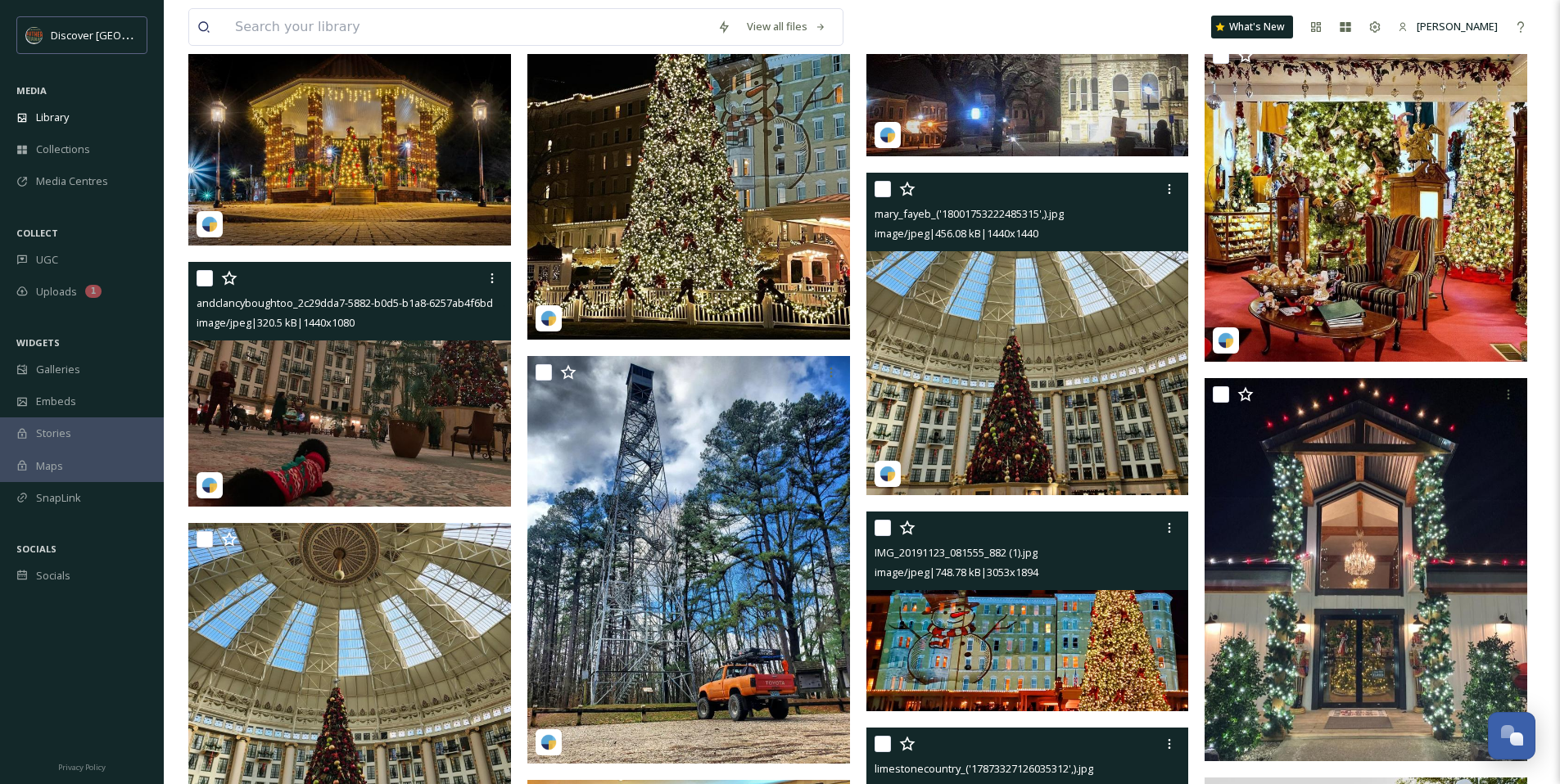
click at [1123, 545] on div "IMG_20191123_081555_882 (1).jpg" at bounding box center [1029, 552] width 310 height 20
click at [1078, 635] on img at bounding box center [1028, 611] width 323 height 199
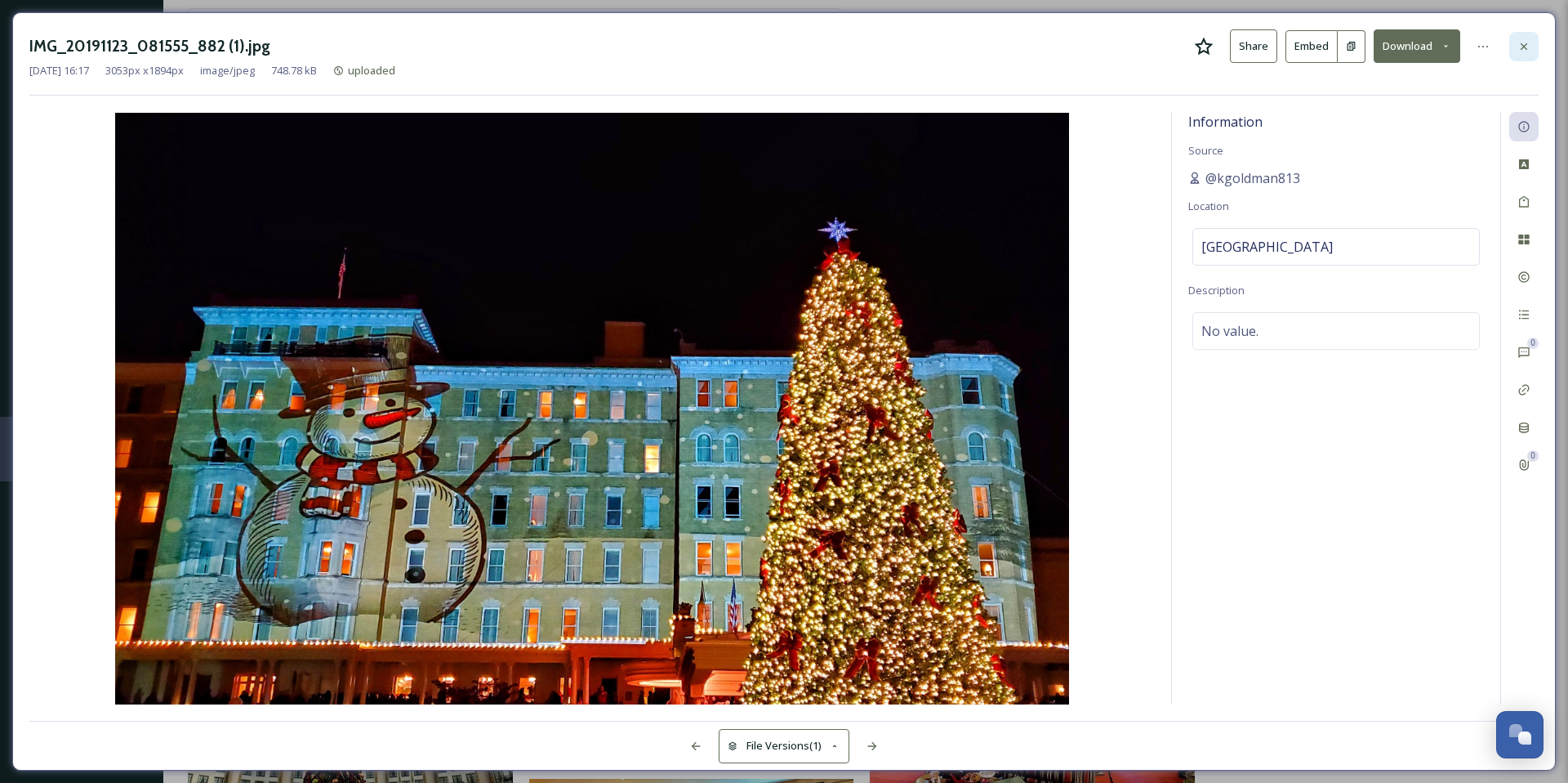
click at [1530, 45] on icon at bounding box center [1523, 46] width 13 height 13
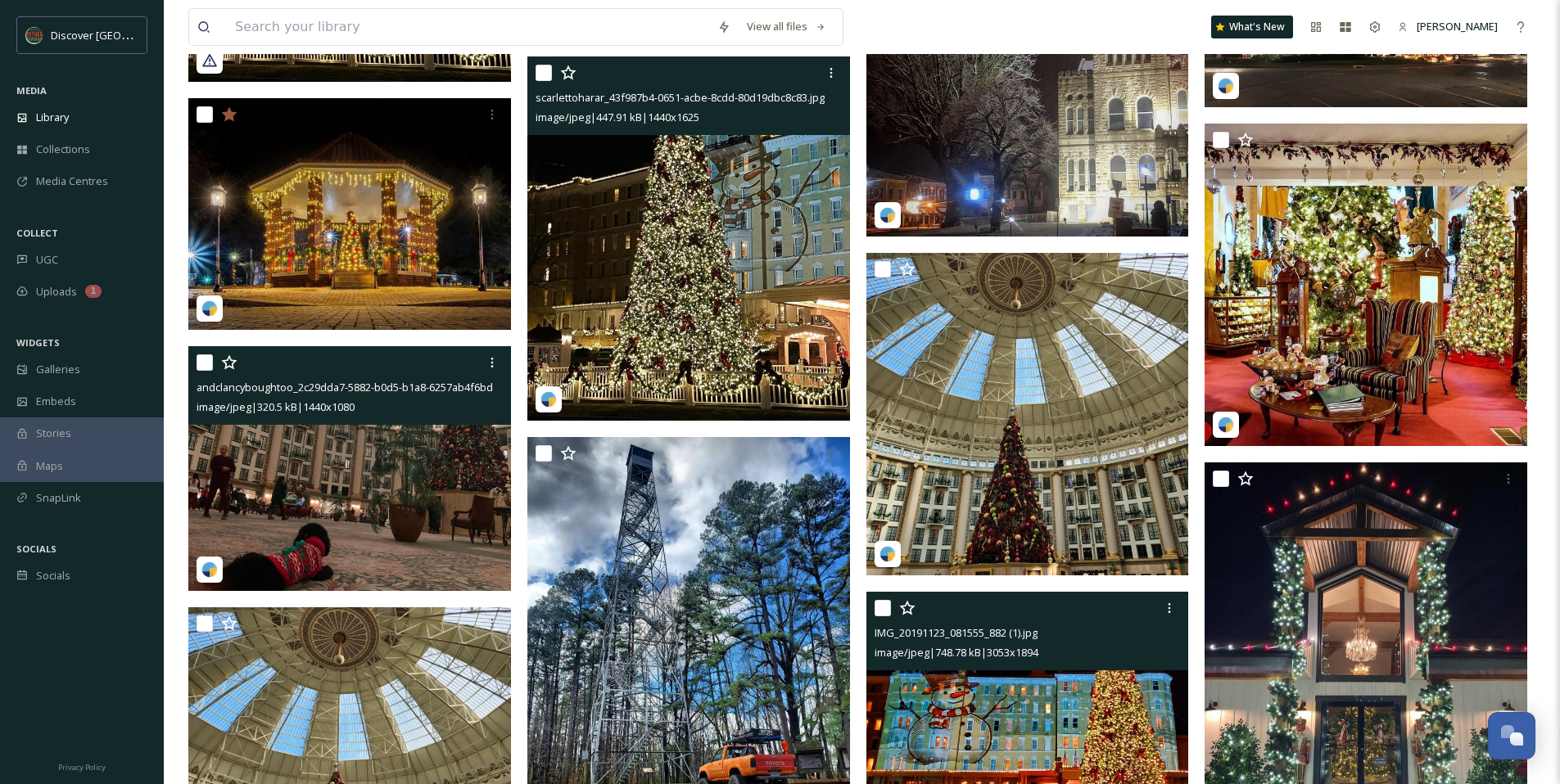
scroll to position [1049, 0]
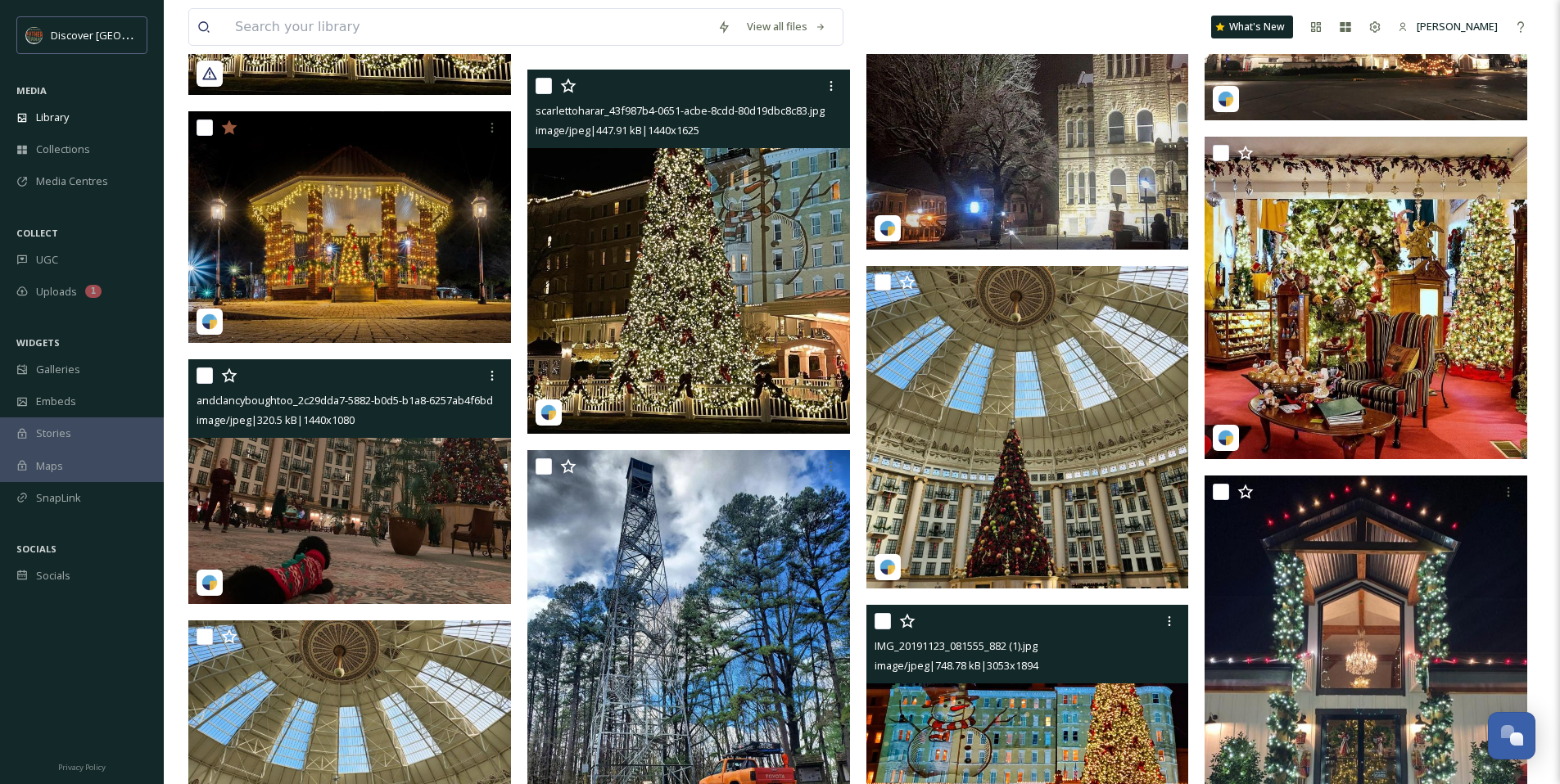
click at [735, 292] on img at bounding box center [689, 251] width 323 height 365
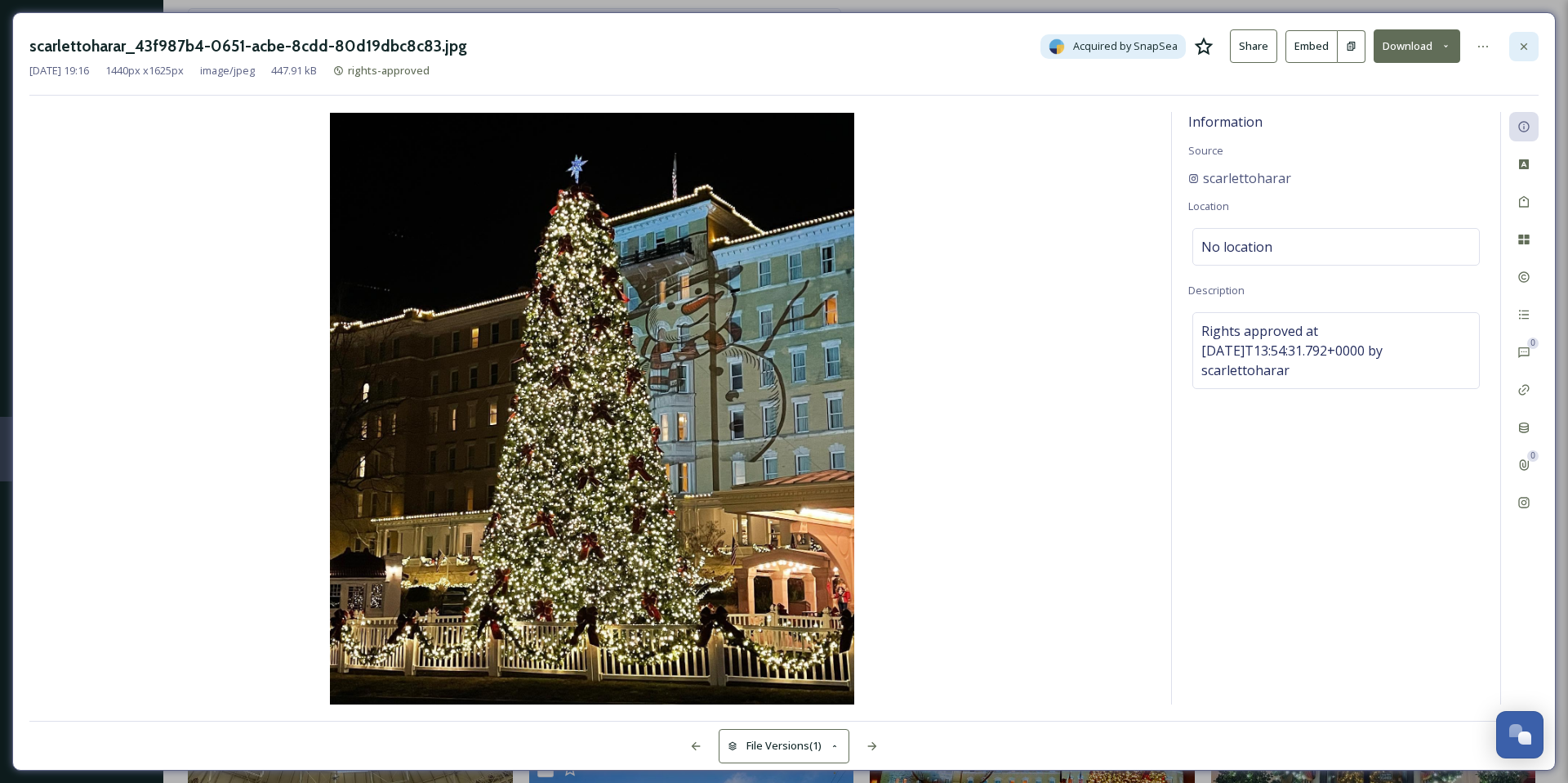
click at [1515, 46] on div at bounding box center [1524, 47] width 29 height 29
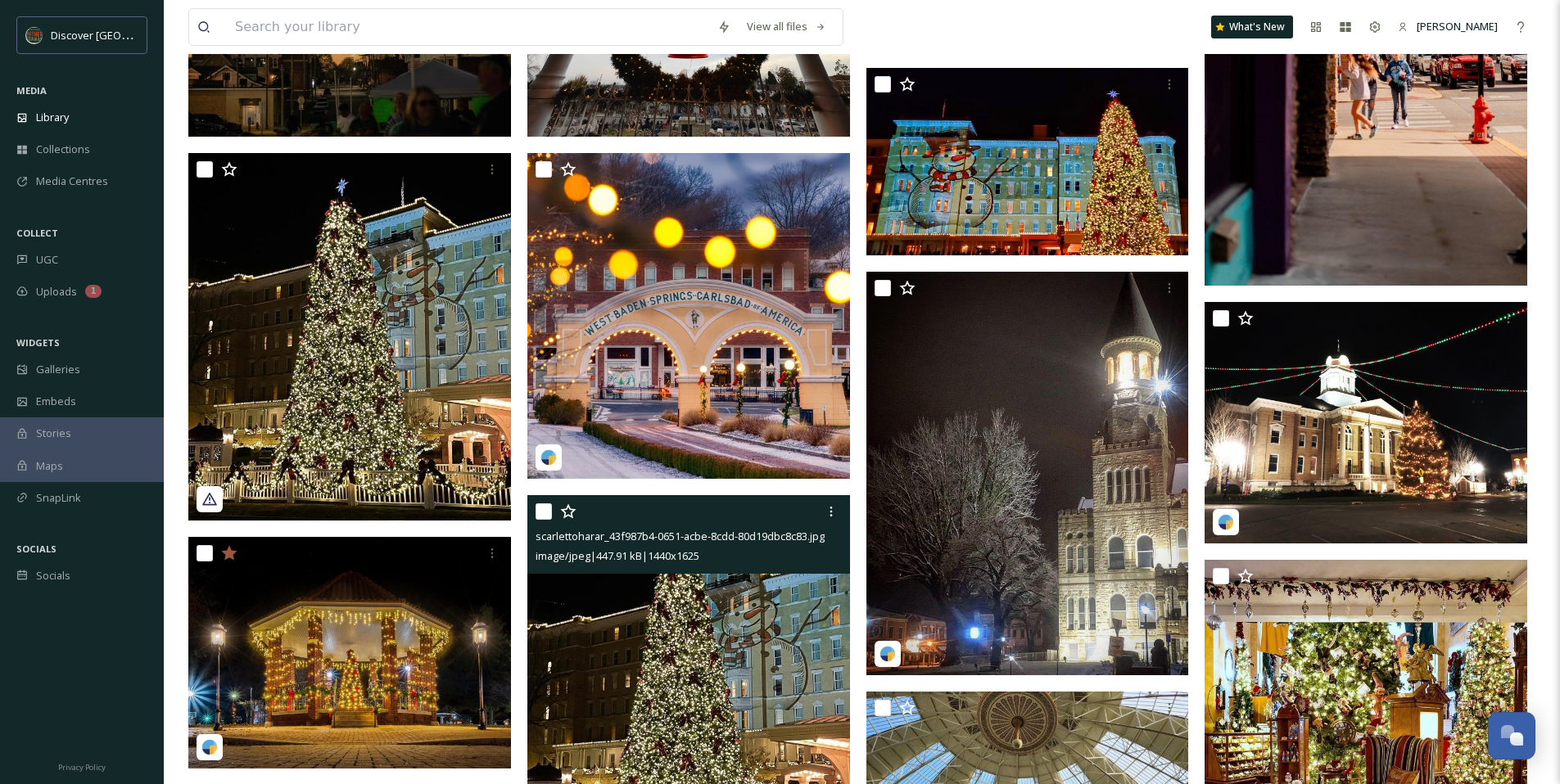
scroll to position [591, 0]
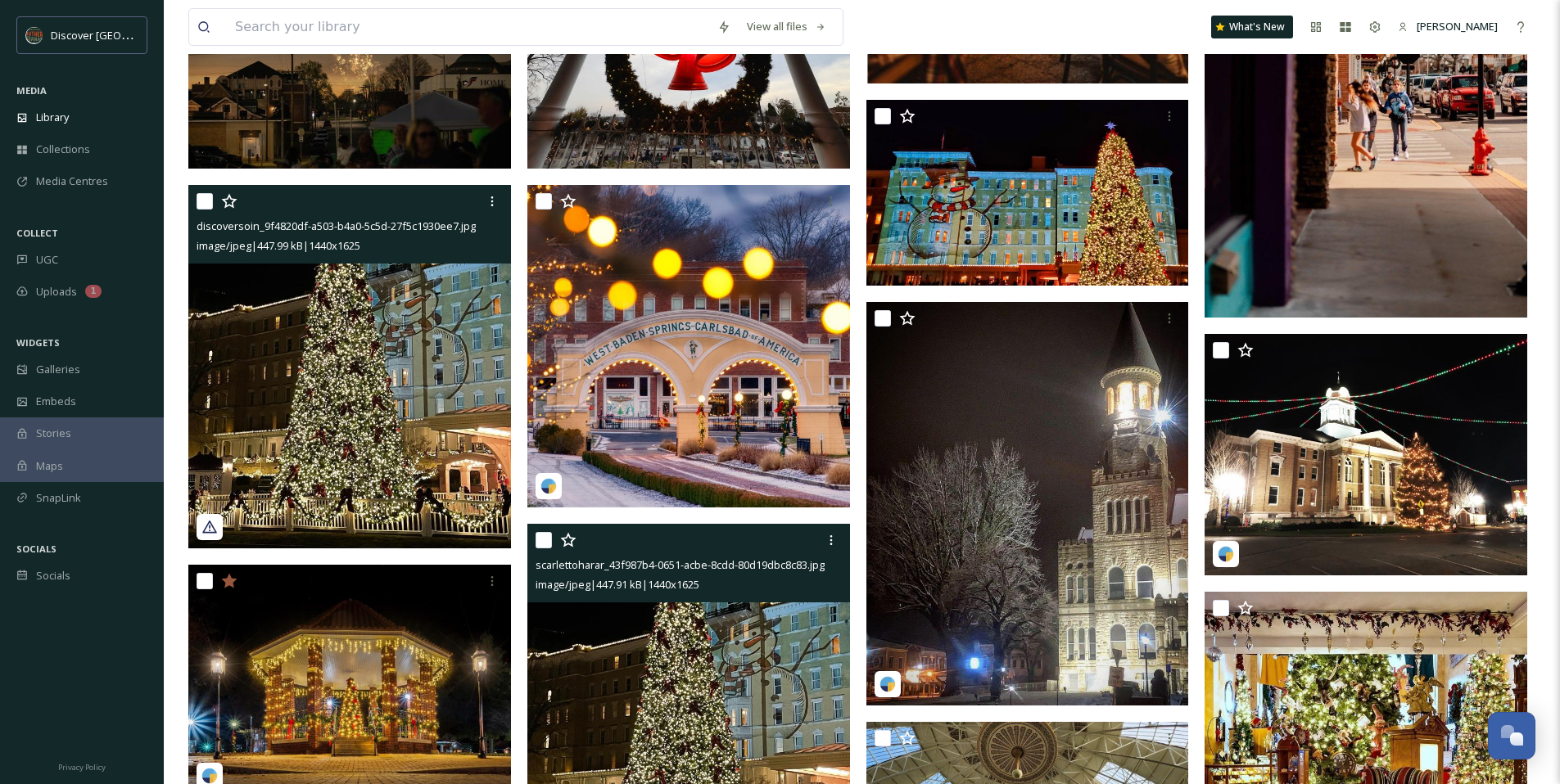
click at [456, 298] on img at bounding box center [350, 366] width 323 height 365
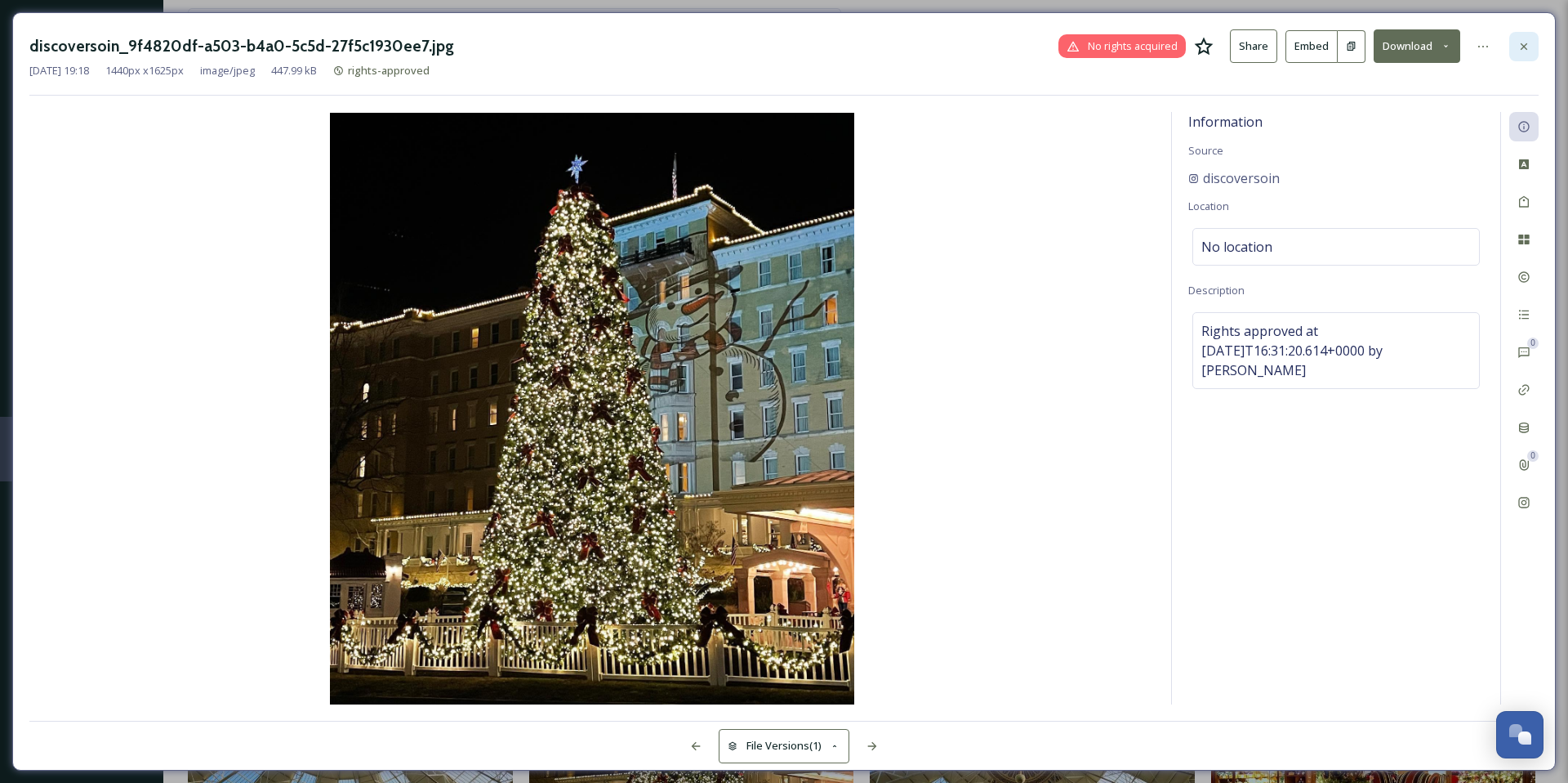
click at [1527, 46] on icon at bounding box center [1523, 46] width 13 height 13
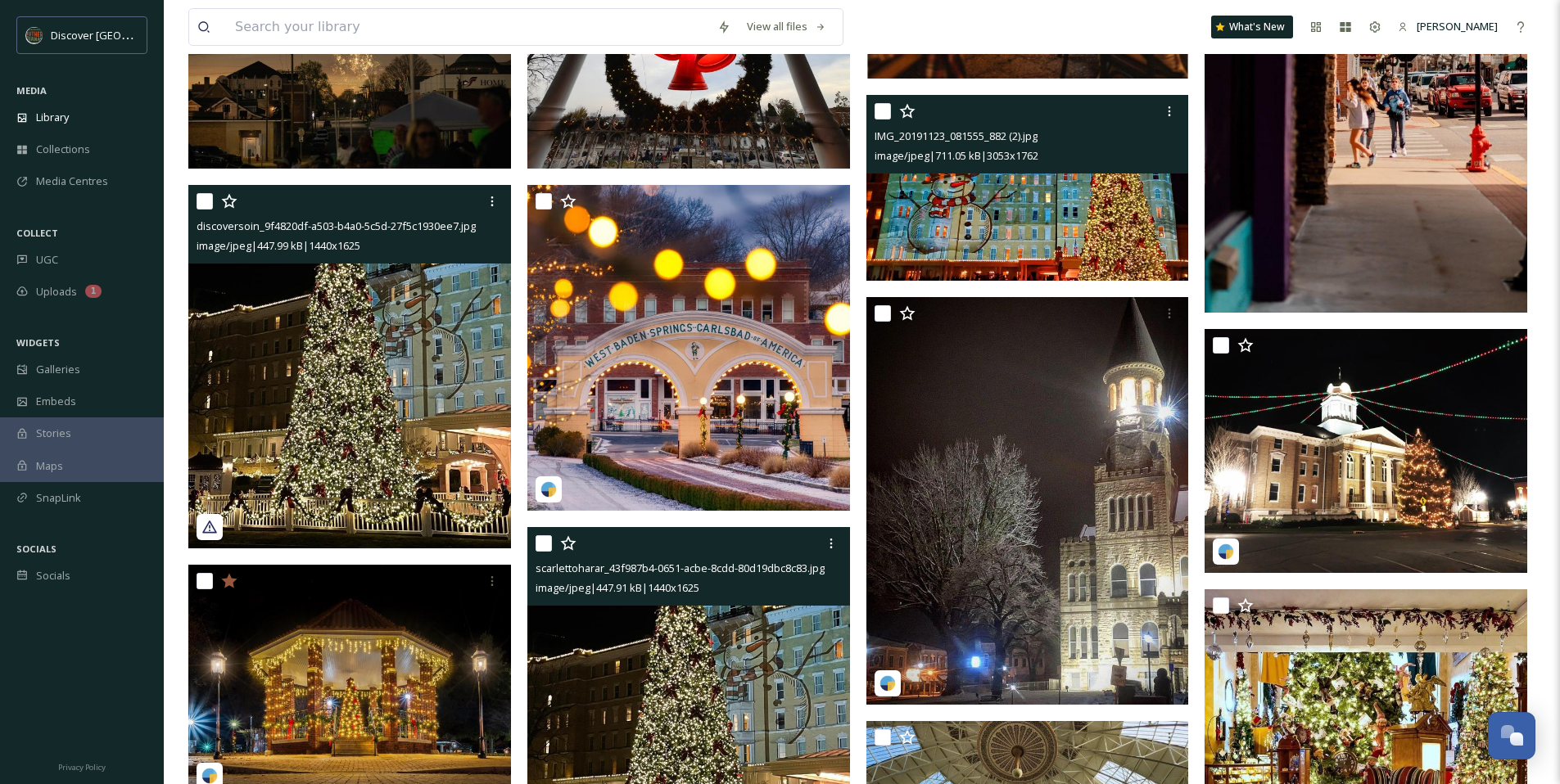
click at [1045, 199] on img at bounding box center [1028, 188] width 323 height 186
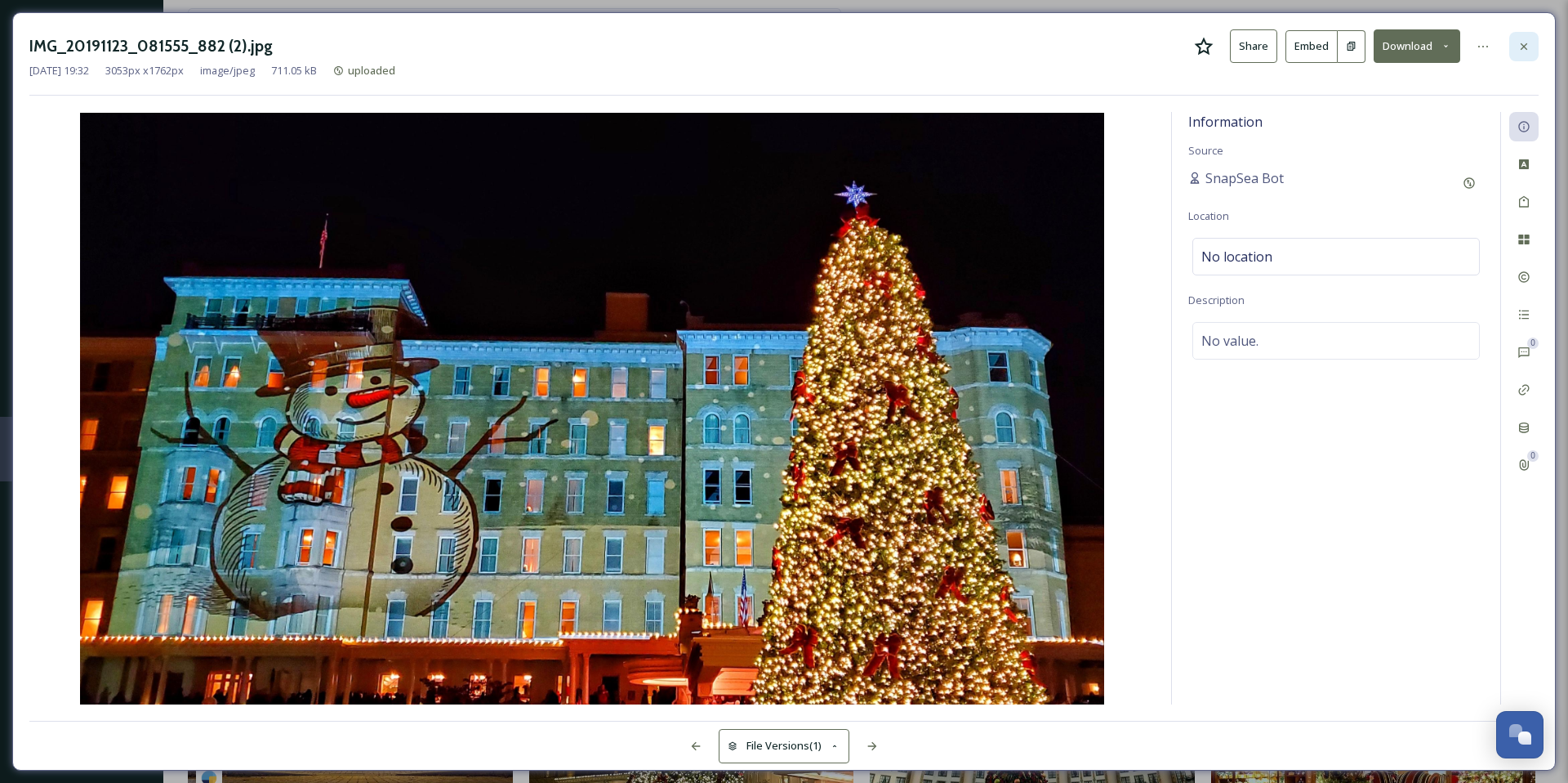
click at [1522, 48] on icon at bounding box center [1523, 46] width 13 height 13
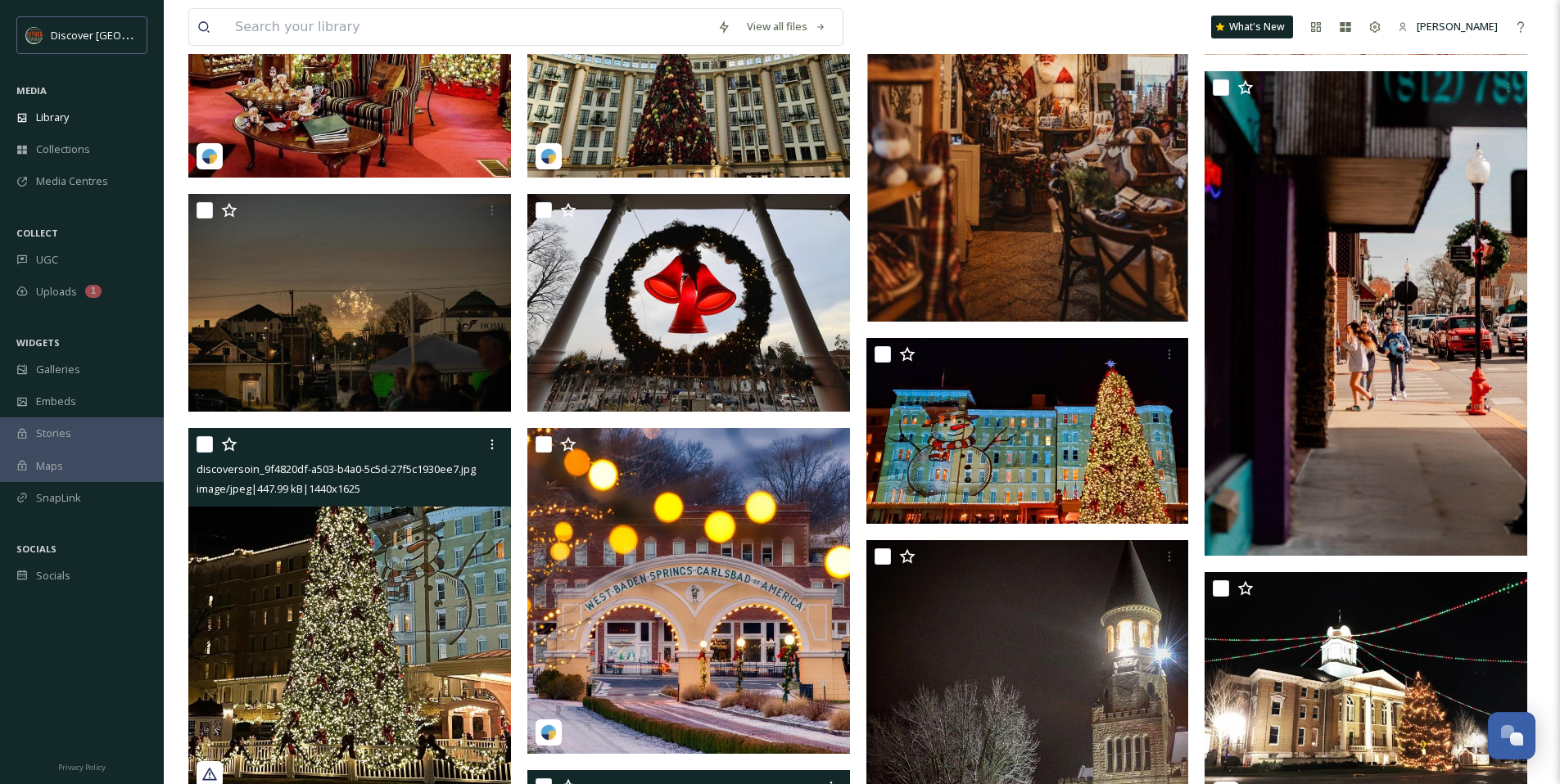
scroll to position [345, 0]
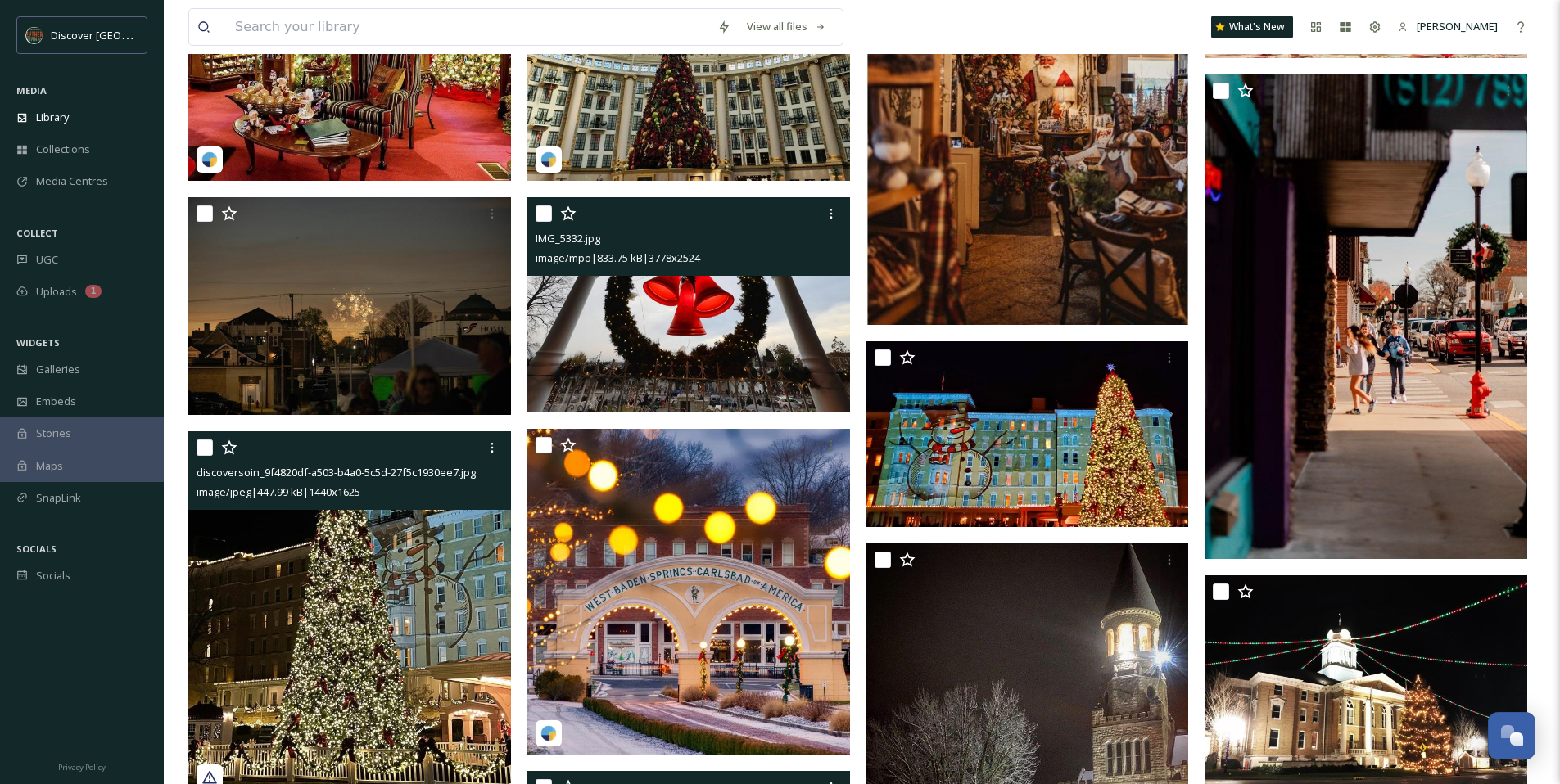
click at [804, 314] on img at bounding box center [689, 305] width 323 height 215
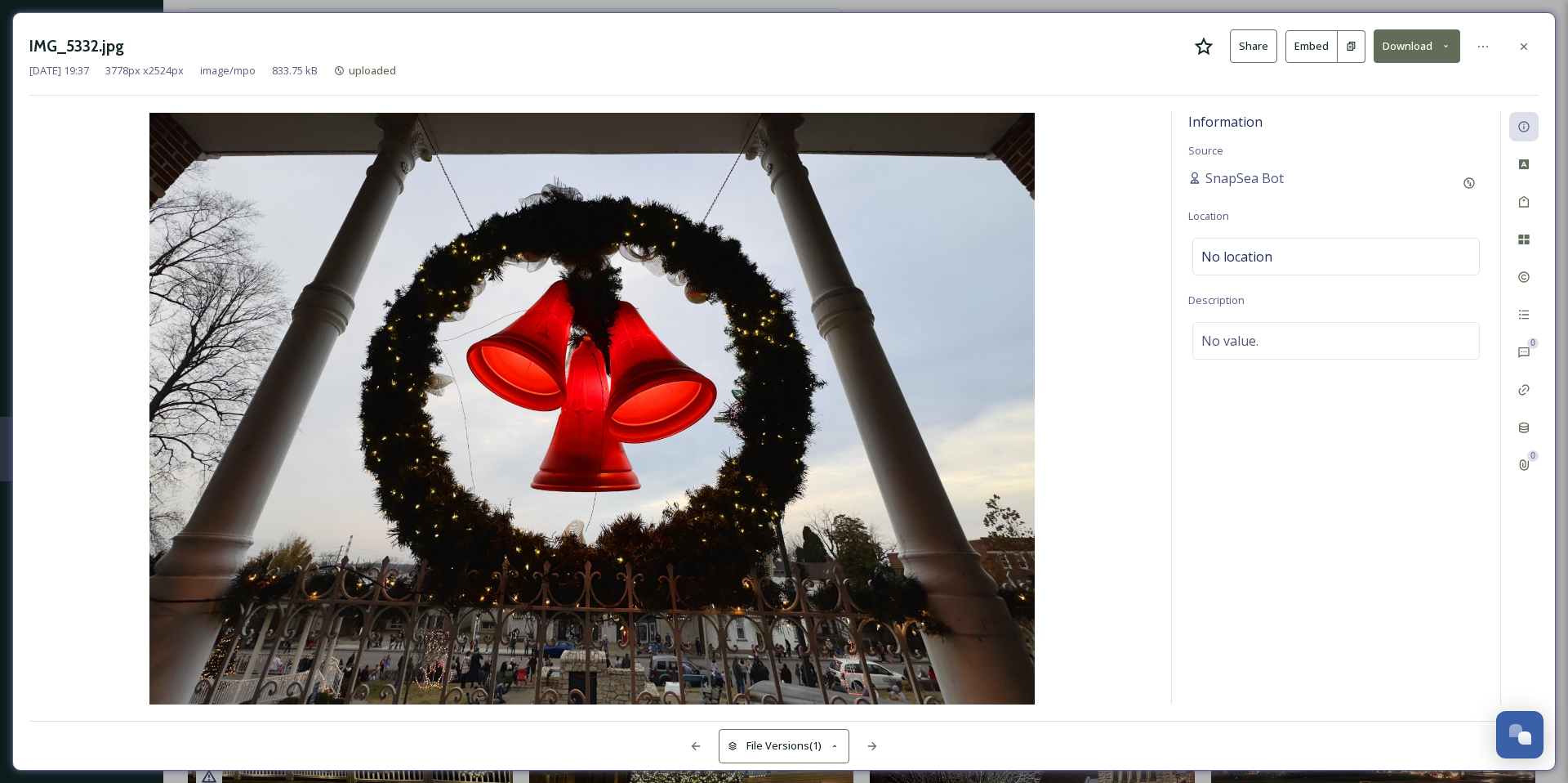
click at [1207, 50] on icon at bounding box center [1204, 46] width 19 height 18
click at [1522, 50] on icon at bounding box center [1523, 46] width 13 height 13
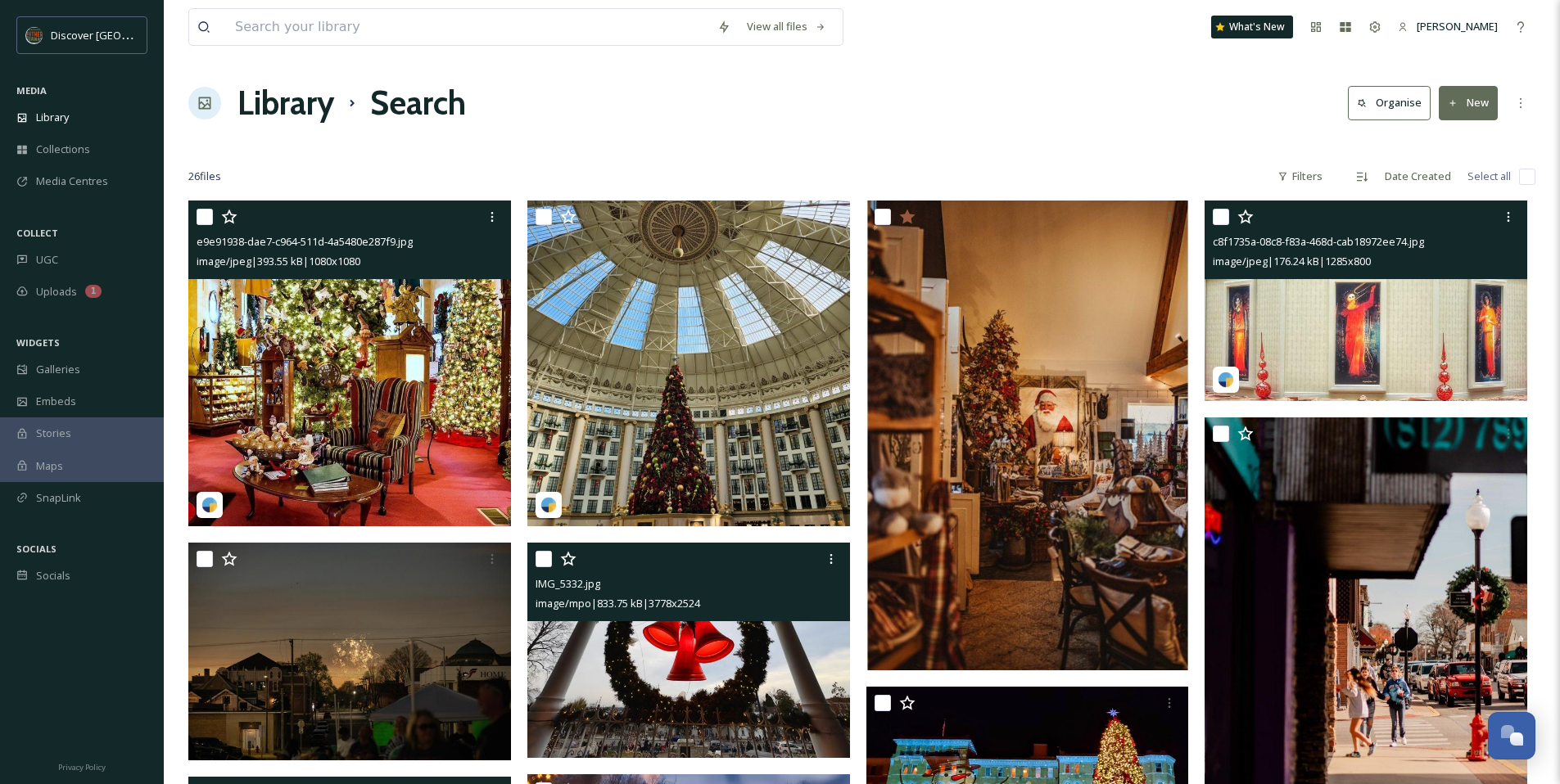
click at [1370, 295] on img at bounding box center [1365, 300] width 323 height 200
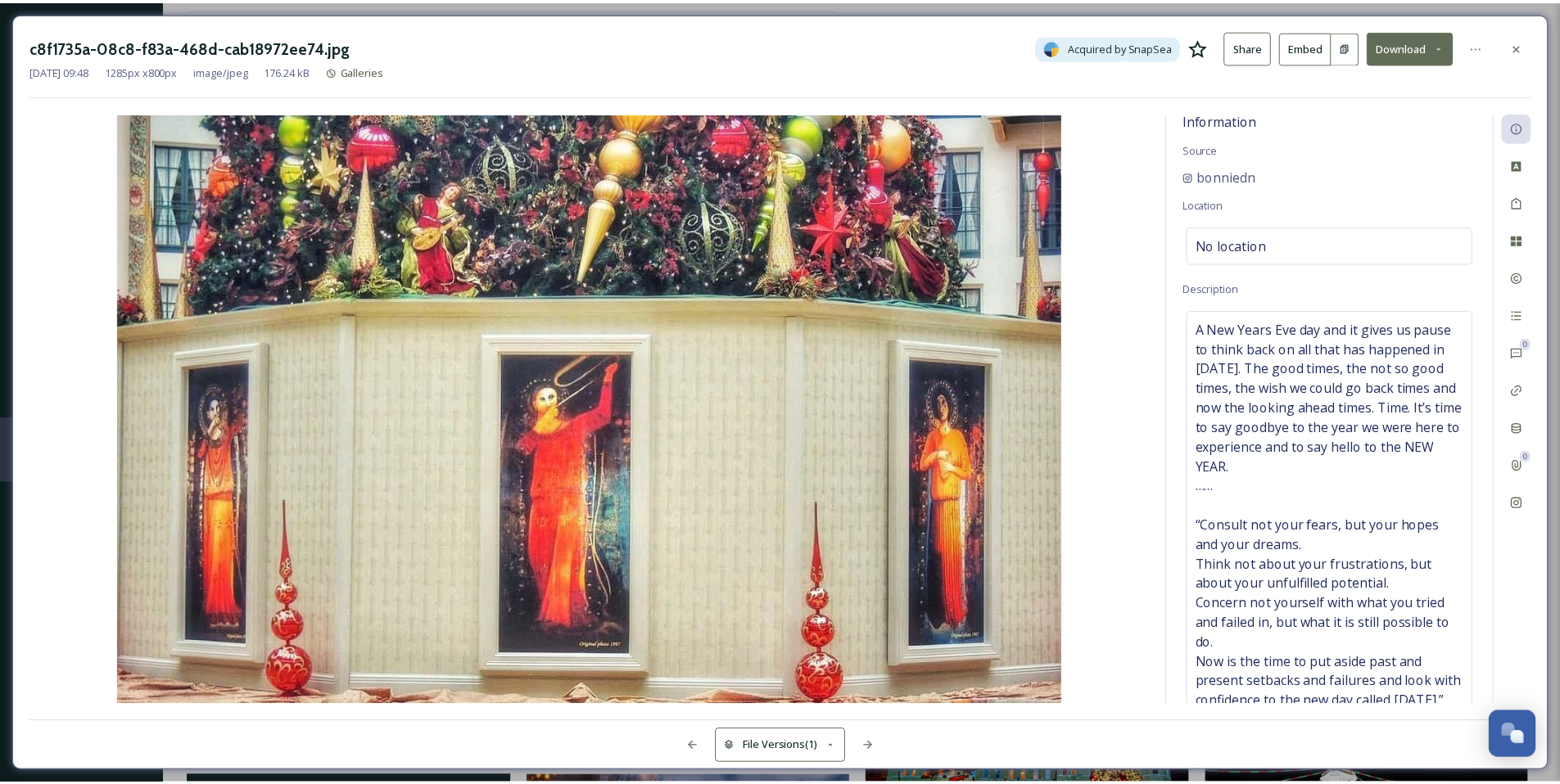
scroll to position [3, 0]
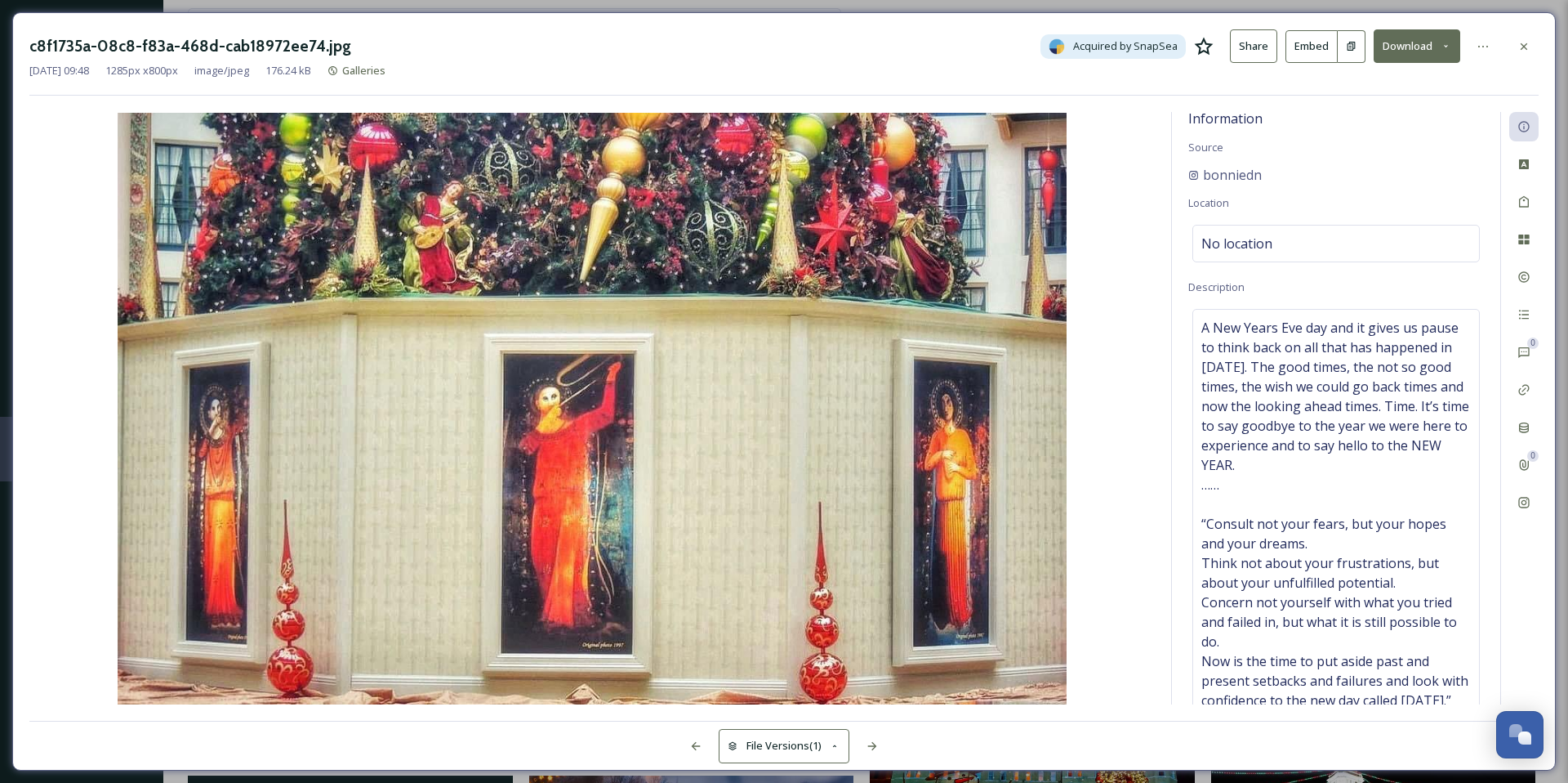
click at [1541, 36] on div "c8f1735a-08c8-f83a-468d-cab18972ee74.jpg Acquired by SnapSea Share Embed Downlo…" at bounding box center [784, 392] width 1544 height 759
click at [1529, 43] on icon at bounding box center [1523, 46] width 13 height 13
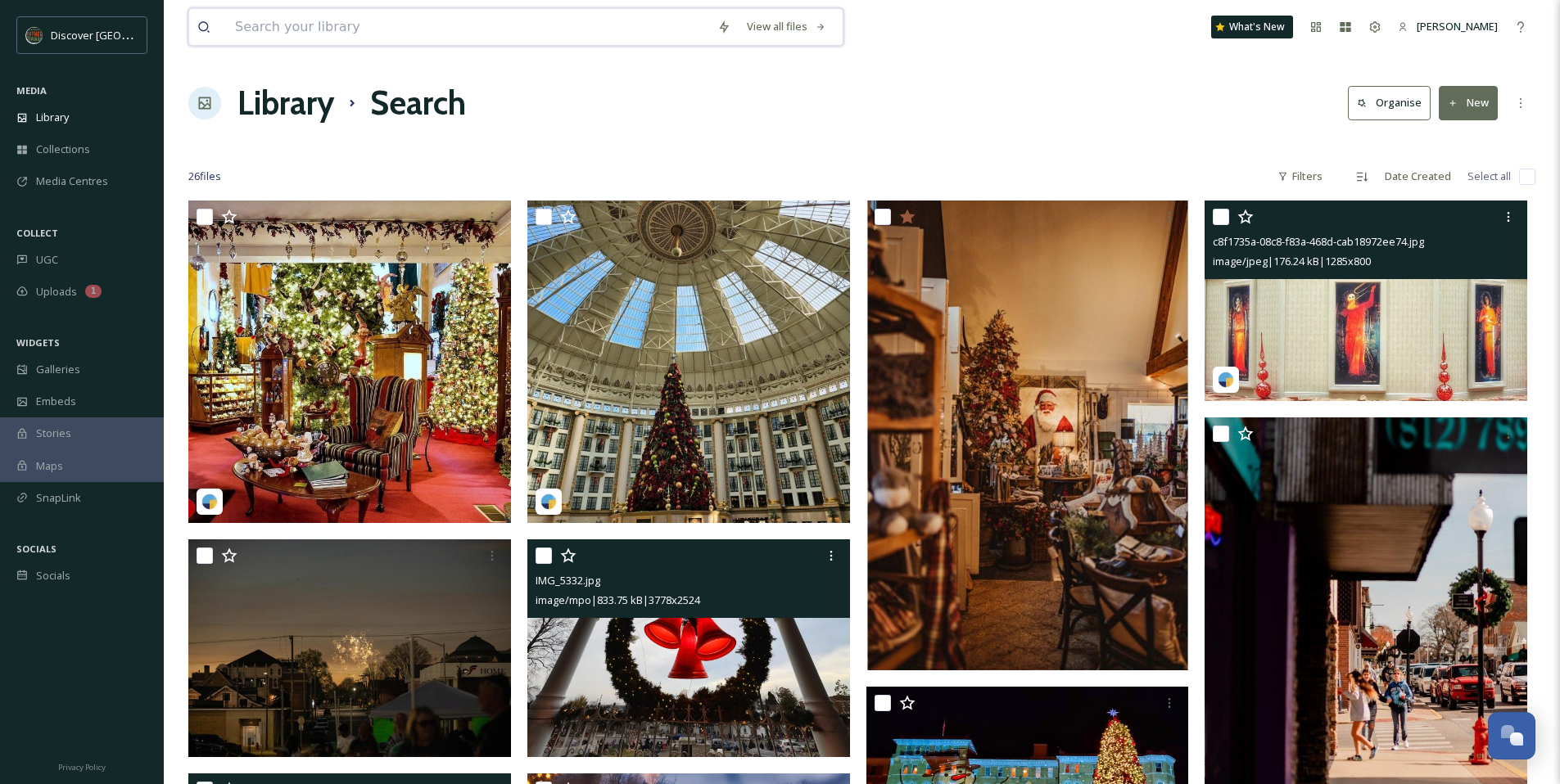
click at [464, 20] on input at bounding box center [468, 26] width 482 height 36
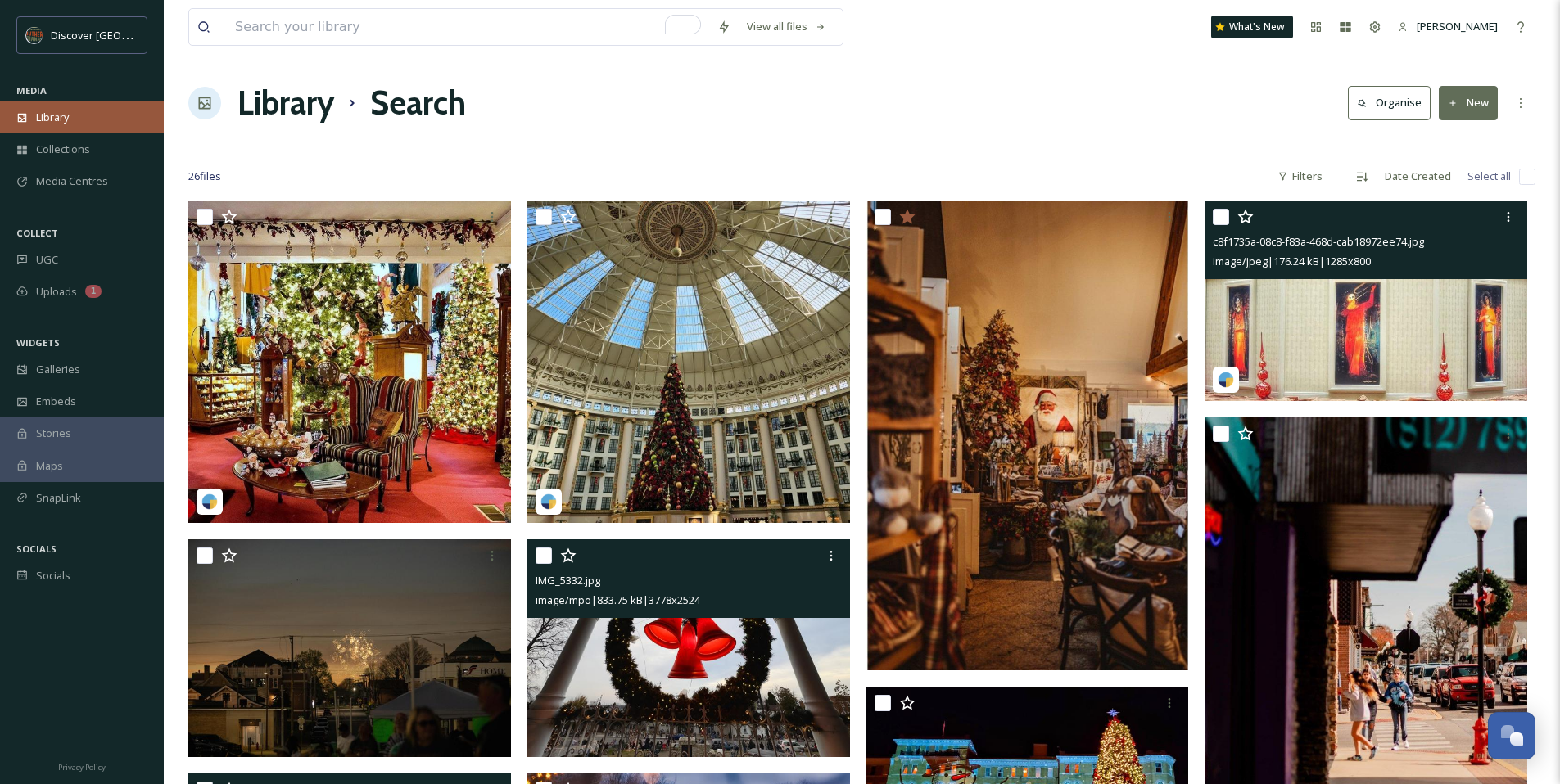
click at [84, 117] on div "Library" at bounding box center [81, 117] width 163 height 32
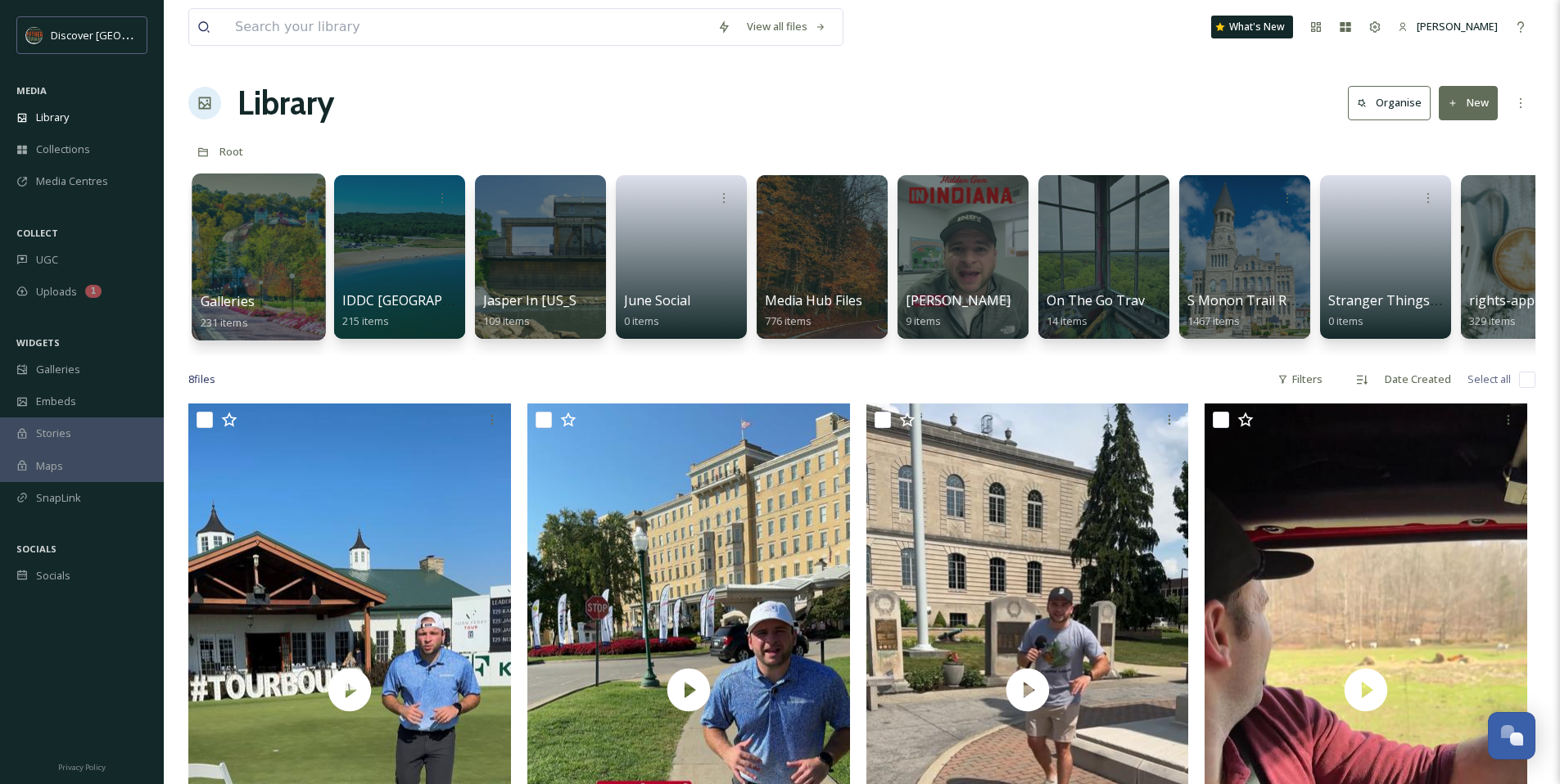
click at [252, 273] on div at bounding box center [258, 256] width 133 height 167
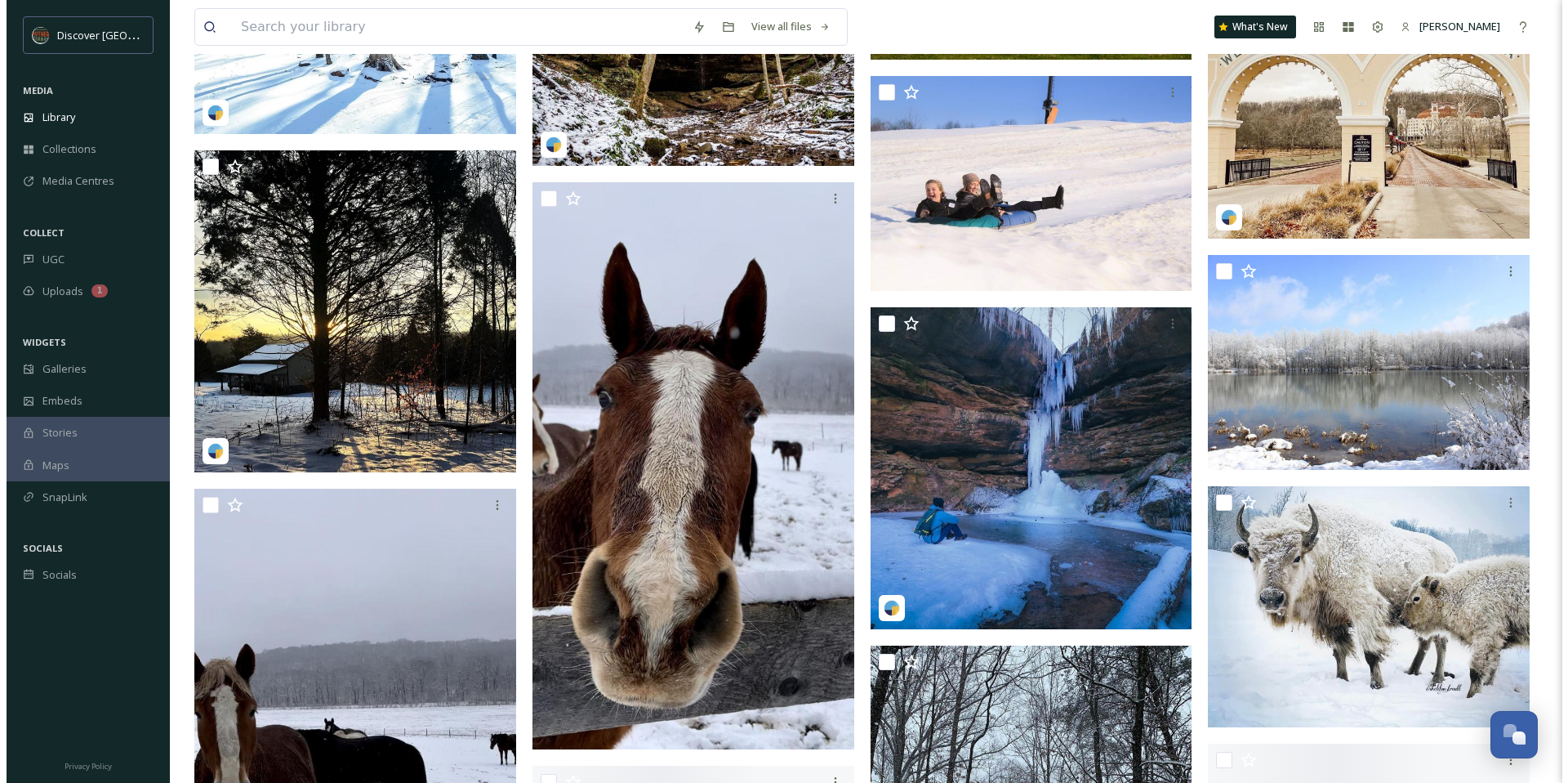
scroll to position [2272, 0]
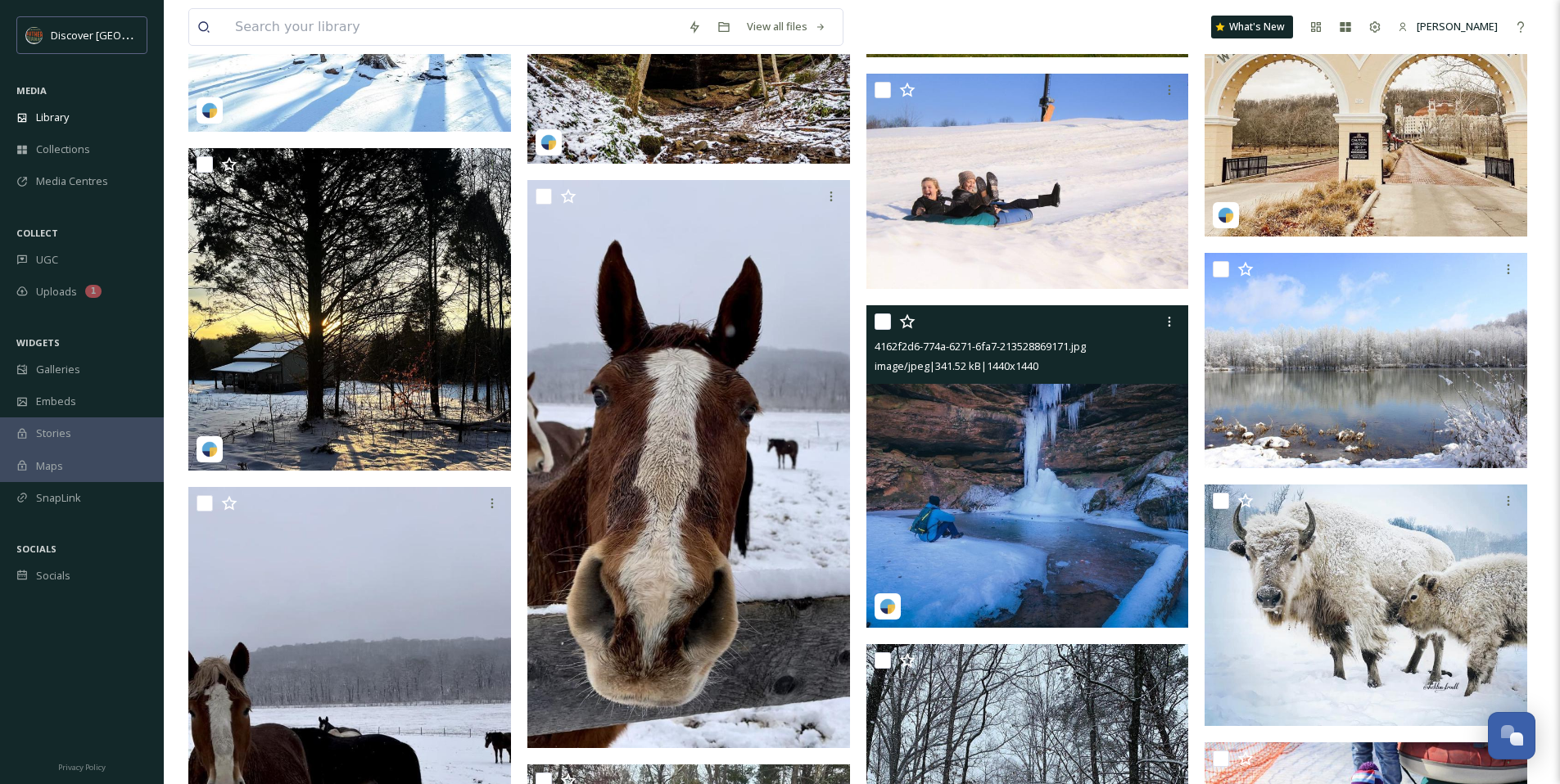
click at [944, 440] on img at bounding box center [1028, 466] width 323 height 323
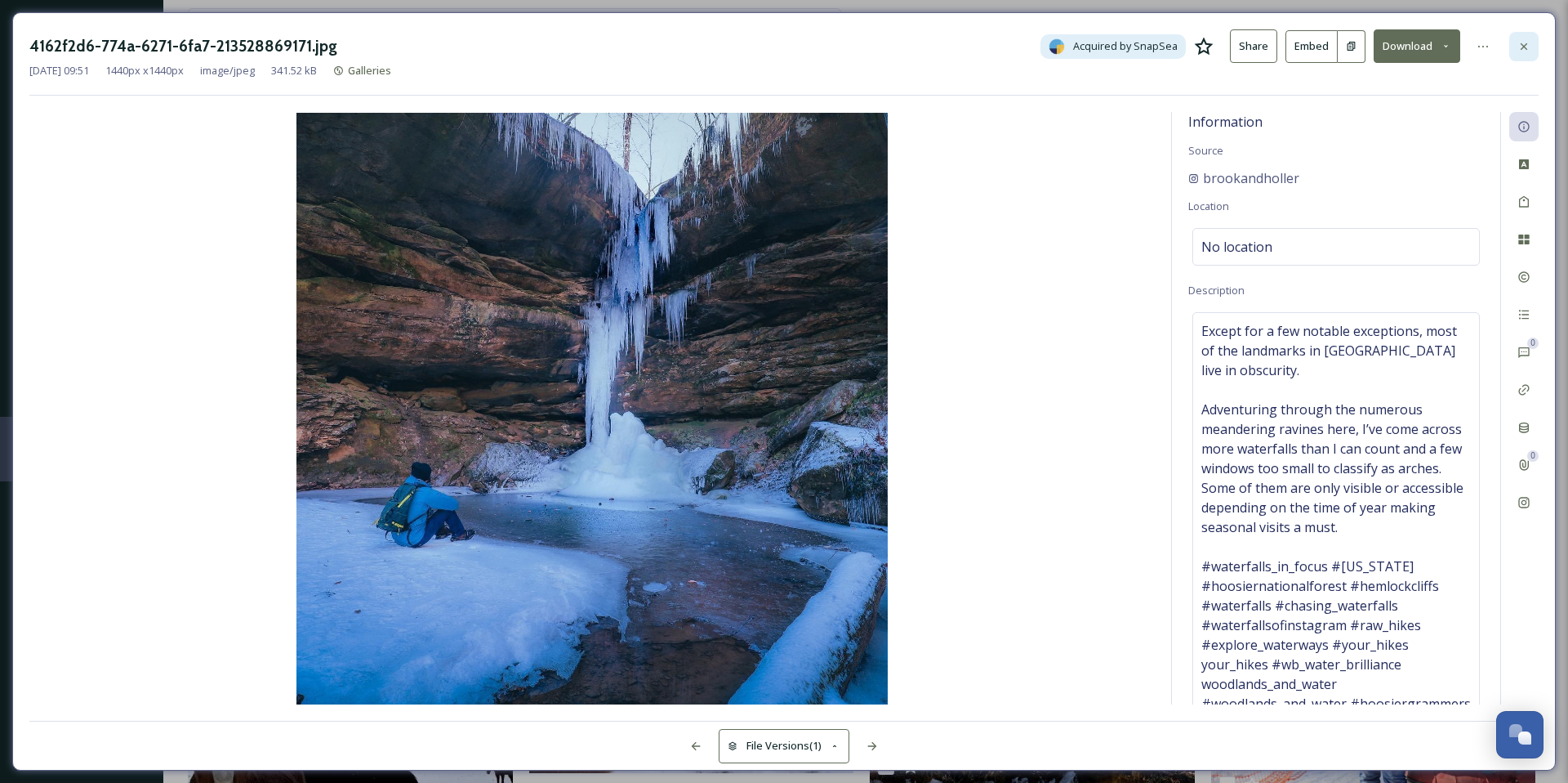
click at [1526, 48] on icon at bounding box center [1523, 46] width 13 height 13
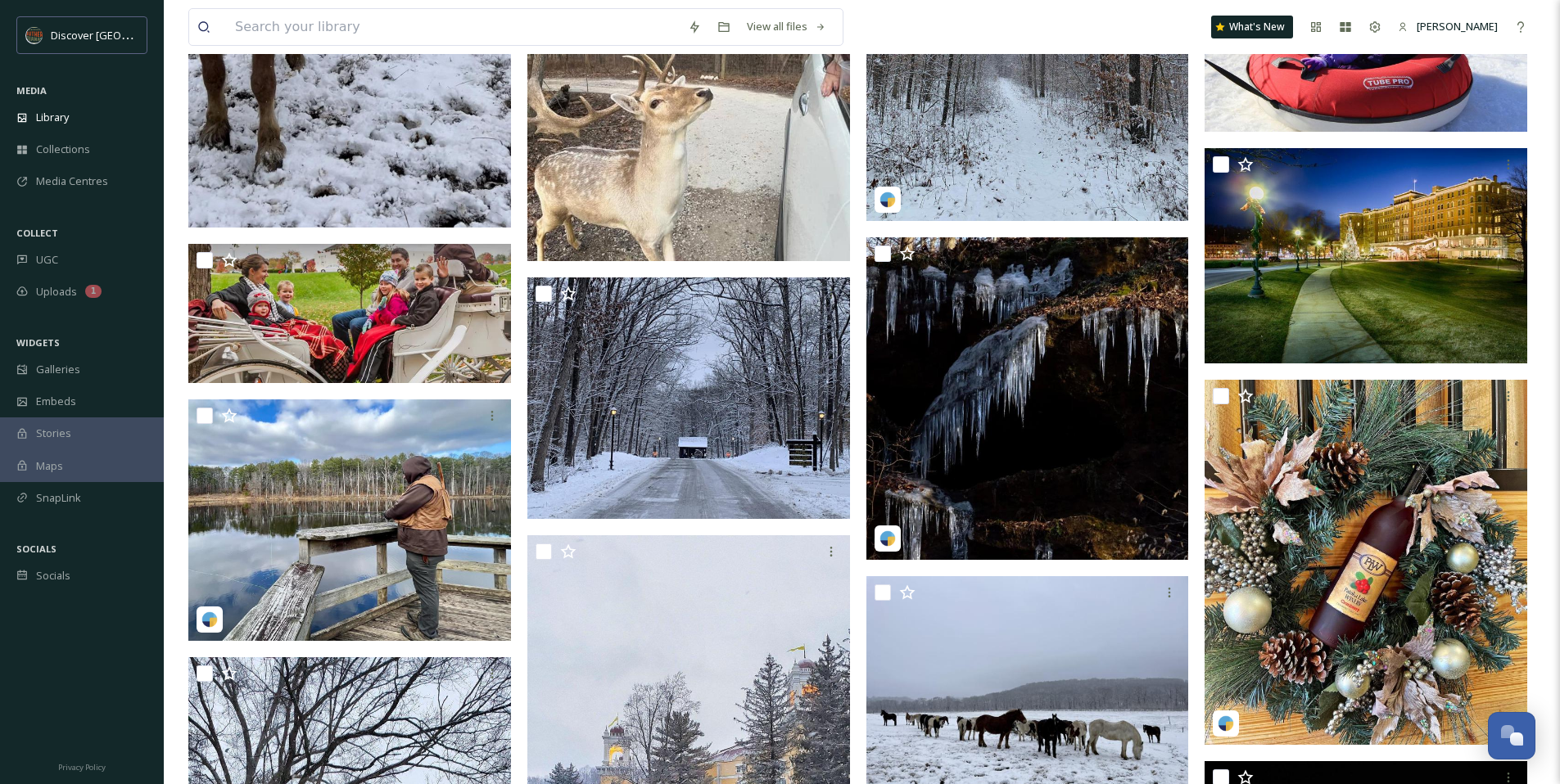
scroll to position [3111, 0]
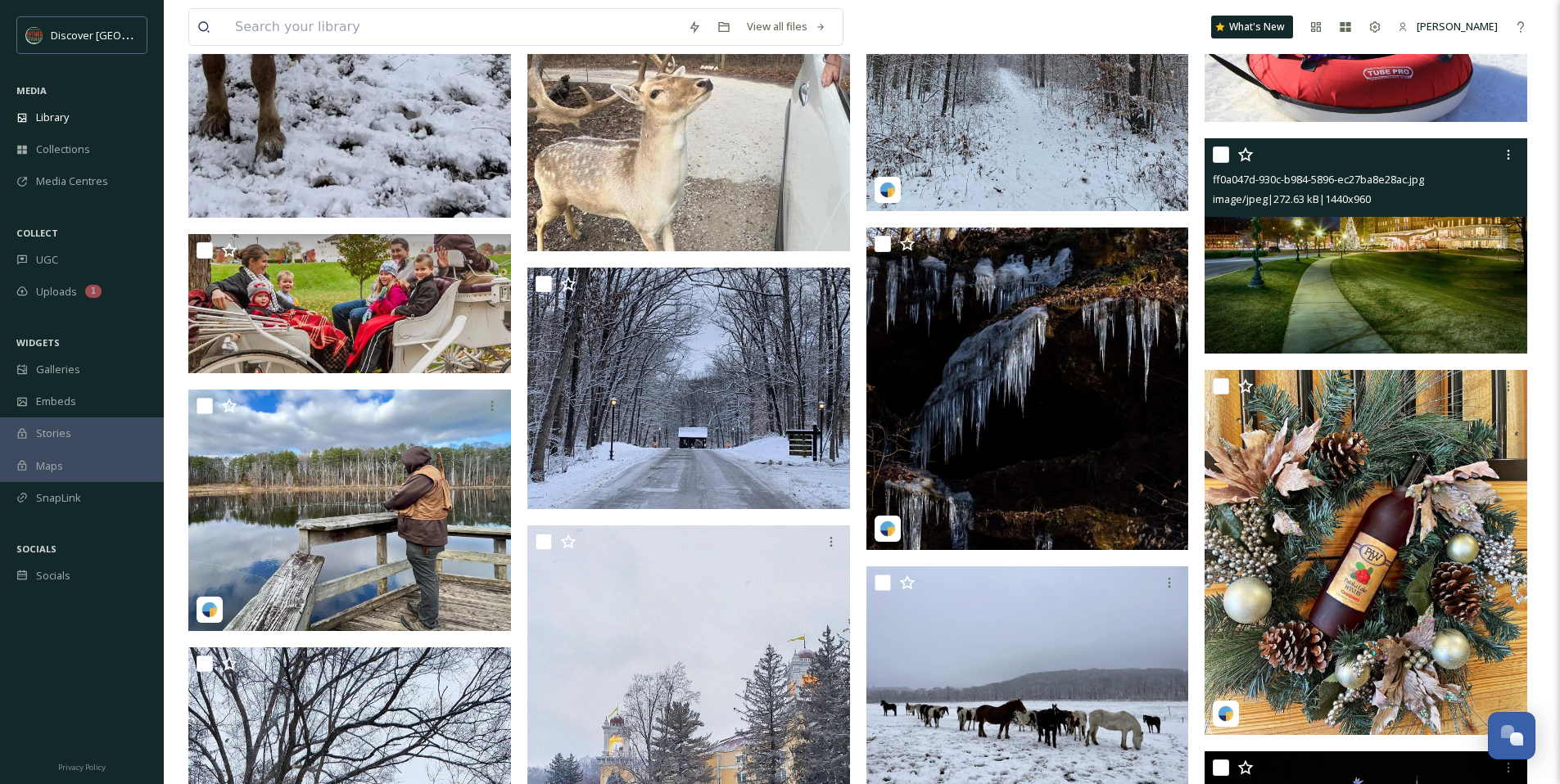
click at [1293, 278] on img at bounding box center [1365, 245] width 323 height 215
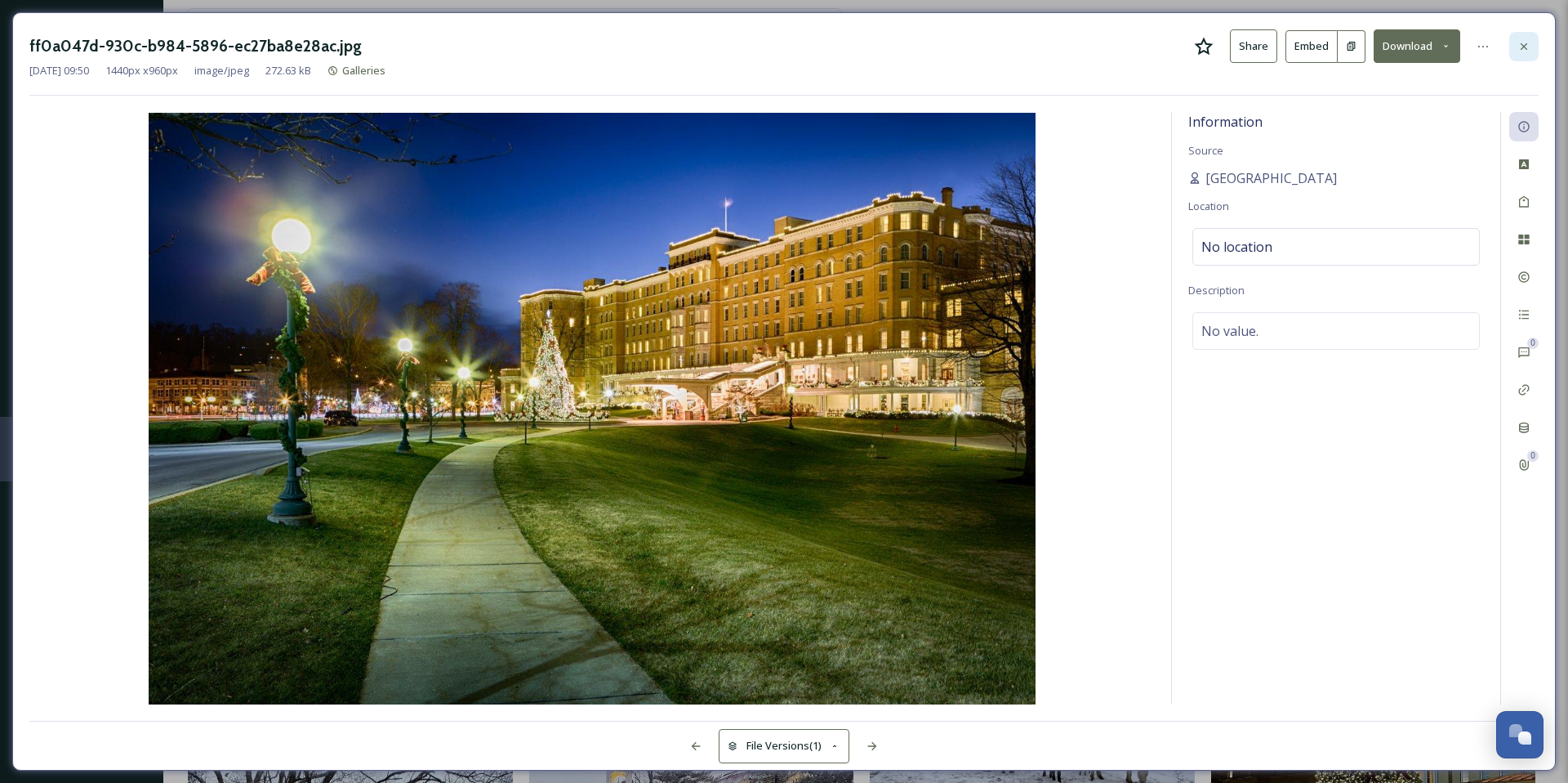
click at [1519, 46] on icon at bounding box center [1523, 46] width 13 height 13
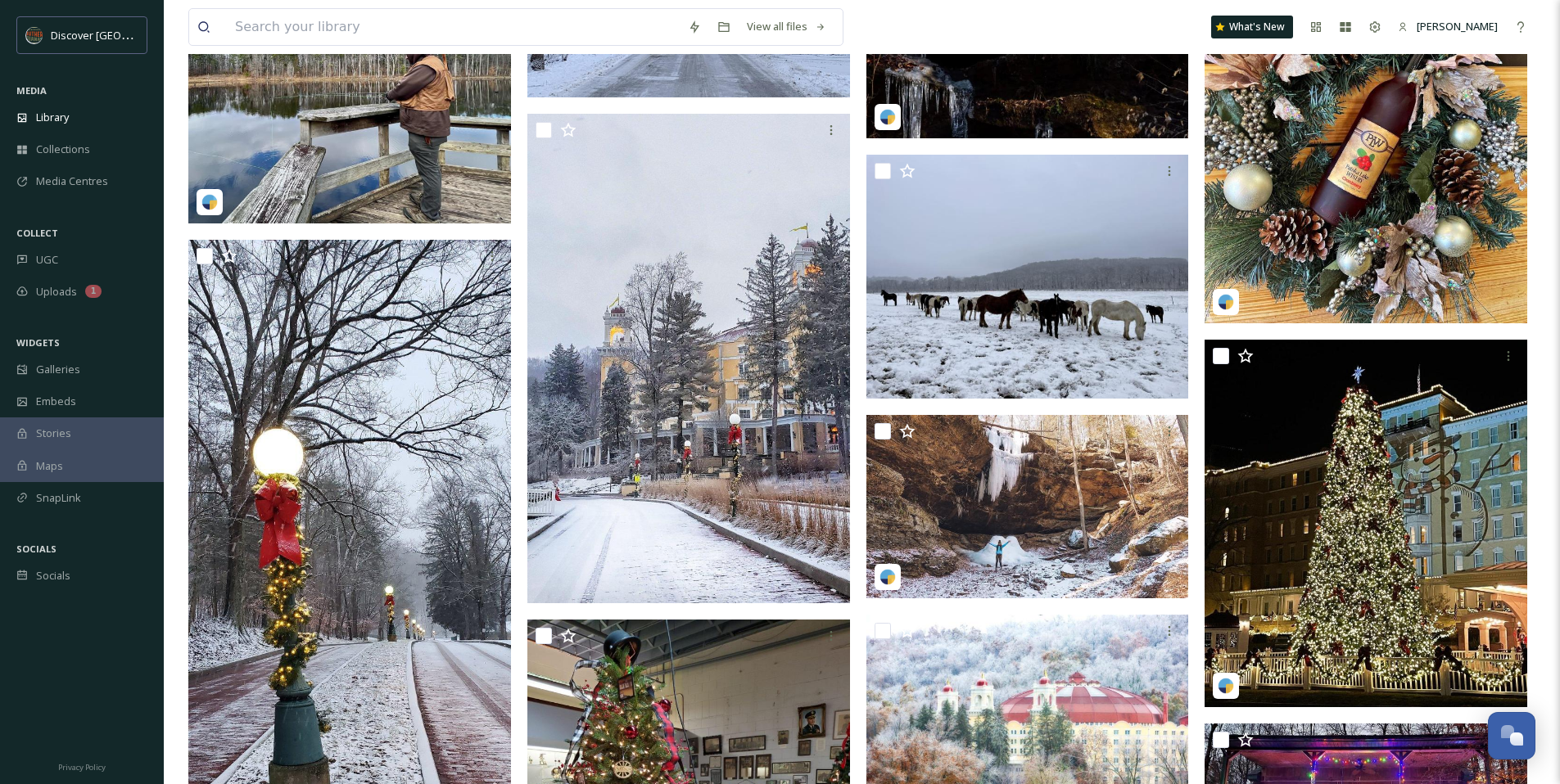
scroll to position [3704, 0]
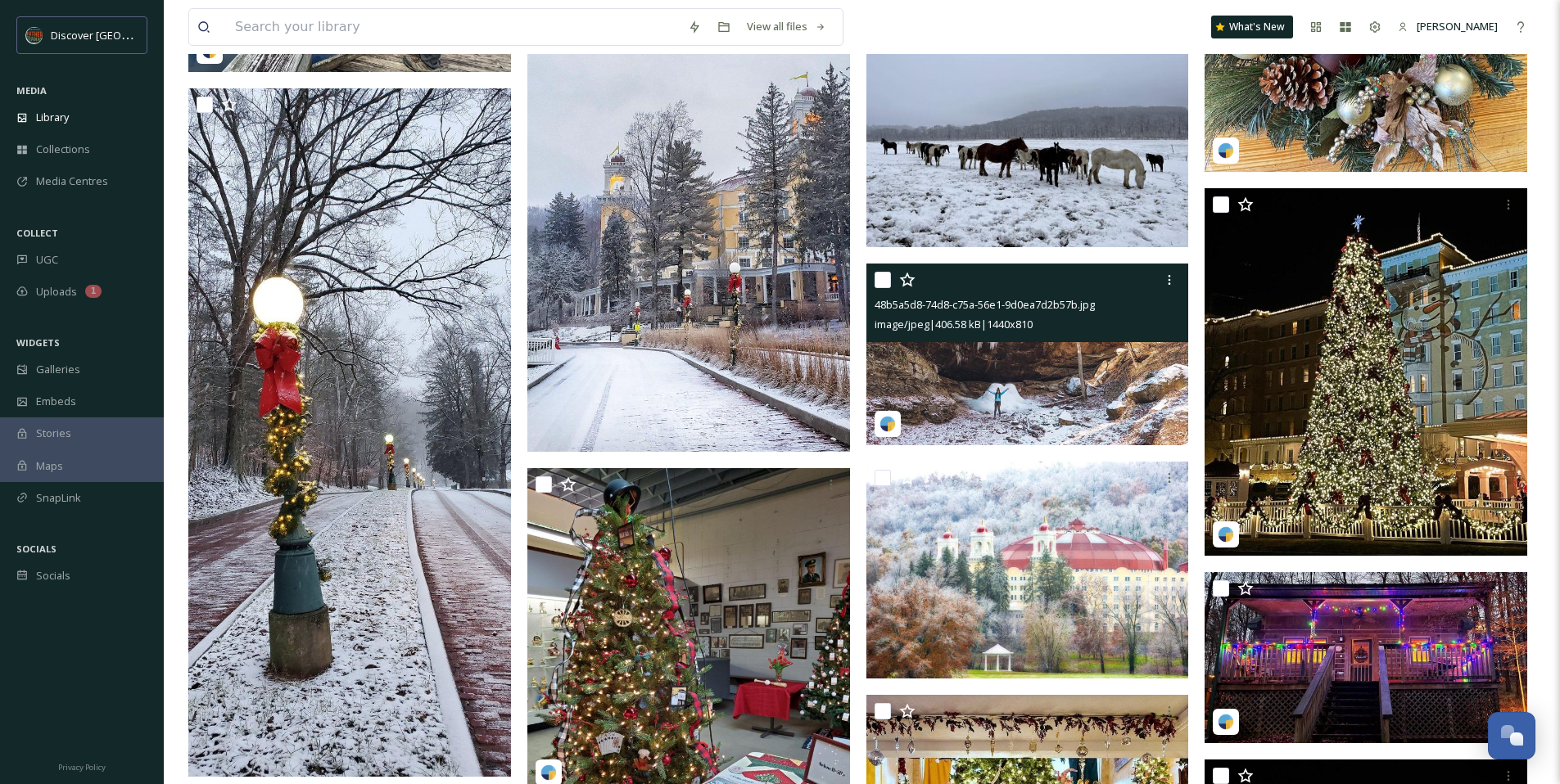
click at [980, 360] on img at bounding box center [1028, 355] width 323 height 182
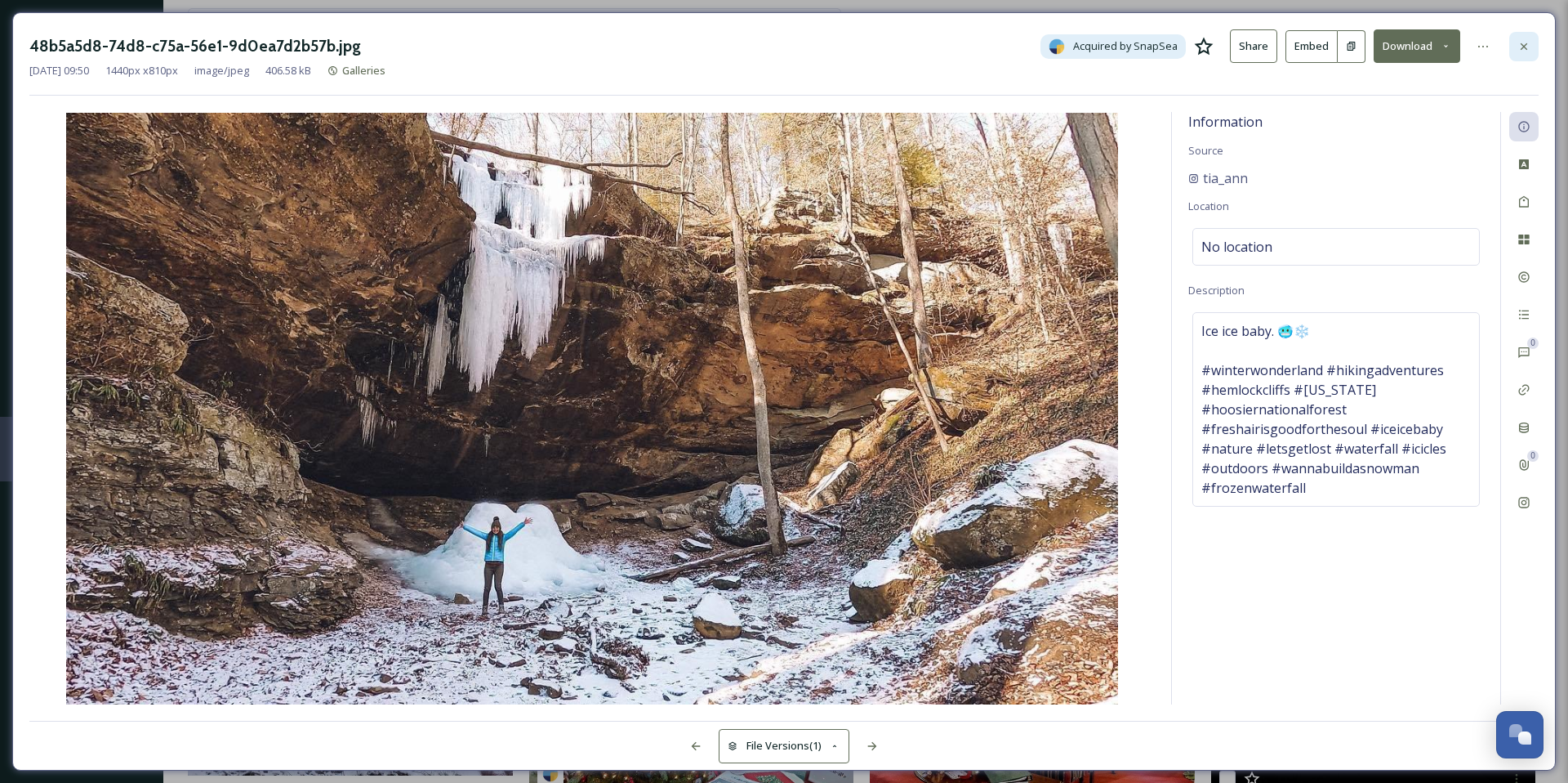
click at [1520, 57] on div at bounding box center [1524, 47] width 29 height 29
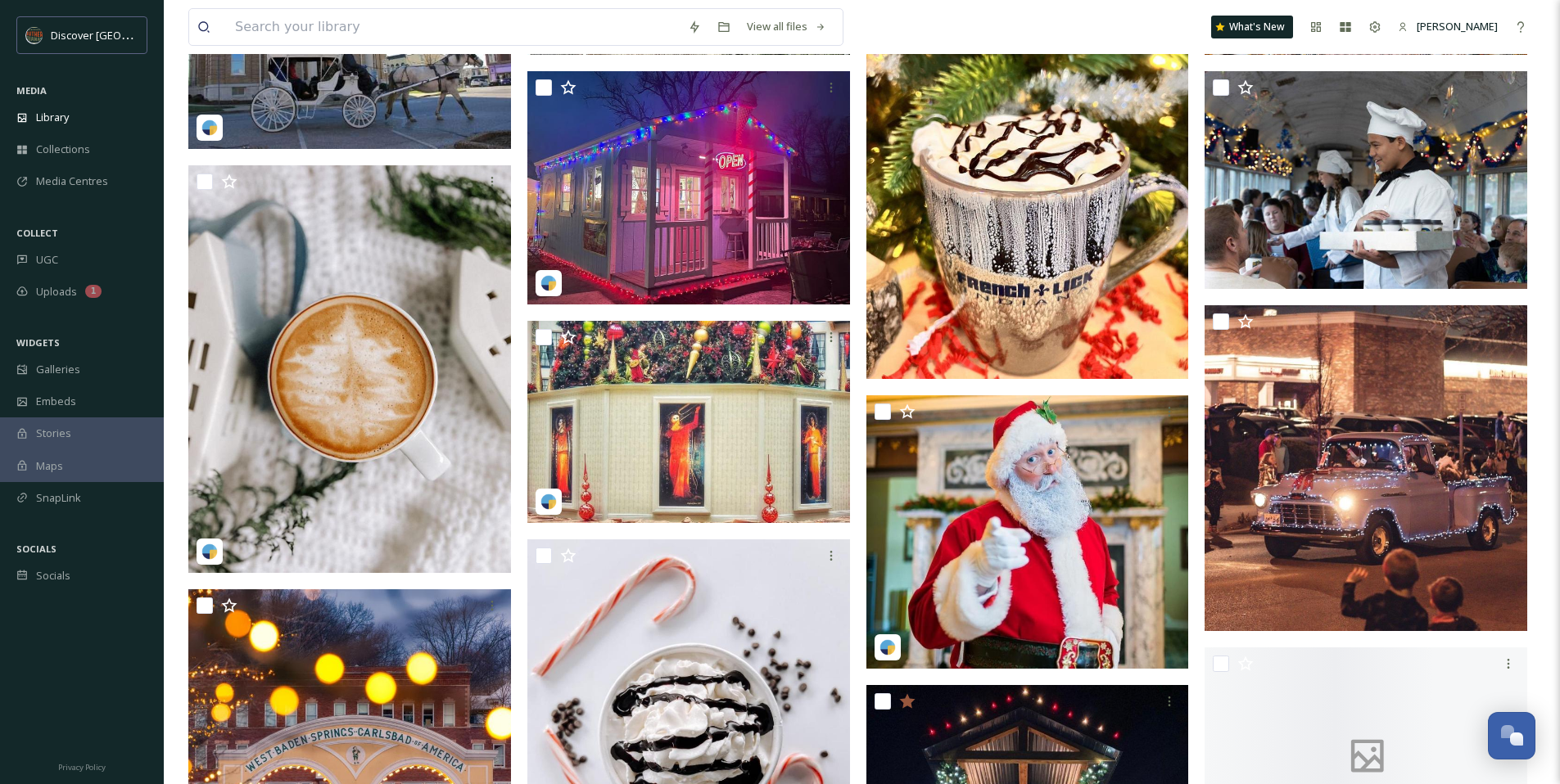
scroll to position [5229, 0]
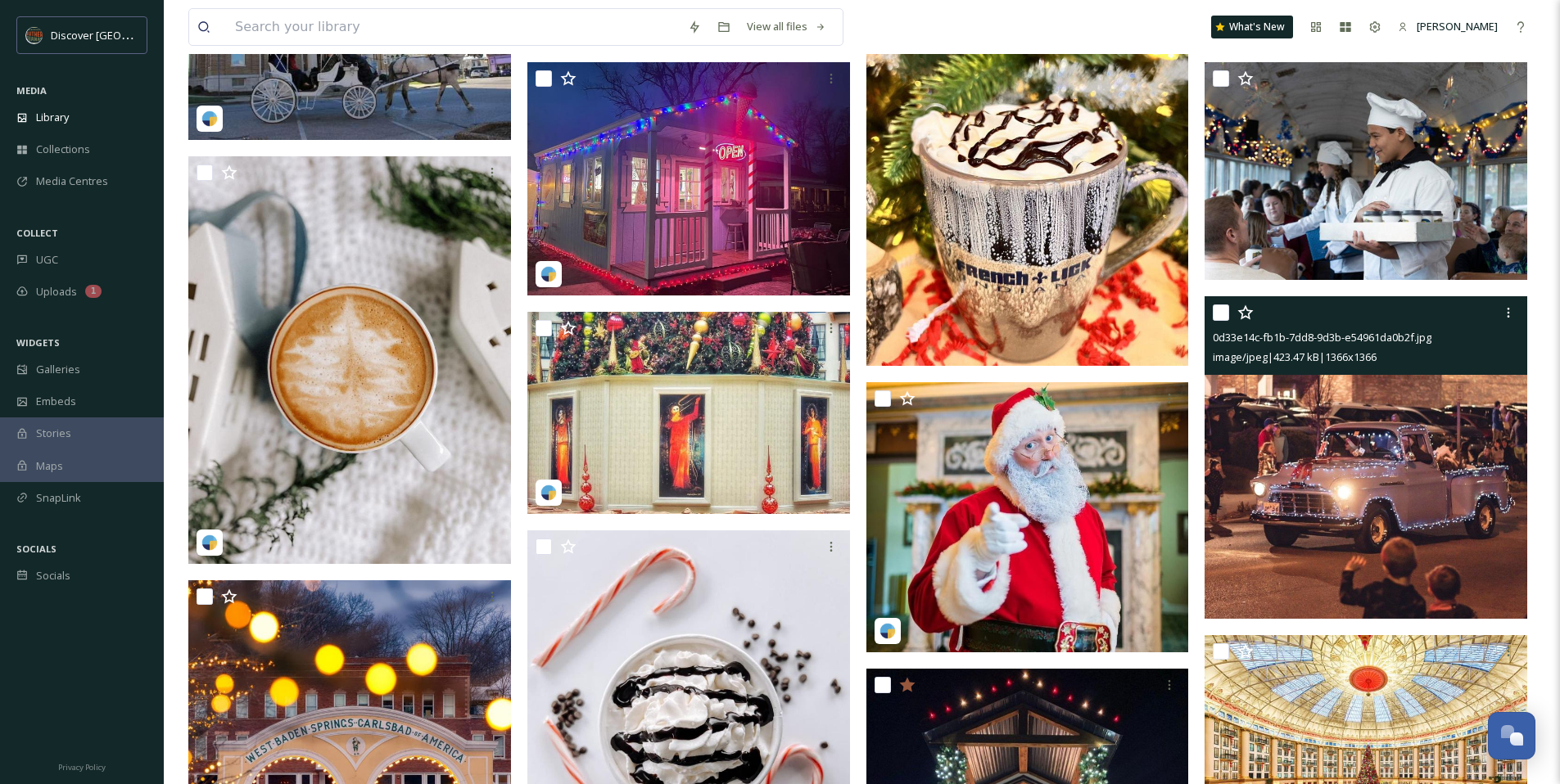
click at [1410, 423] on img at bounding box center [1365, 457] width 323 height 323
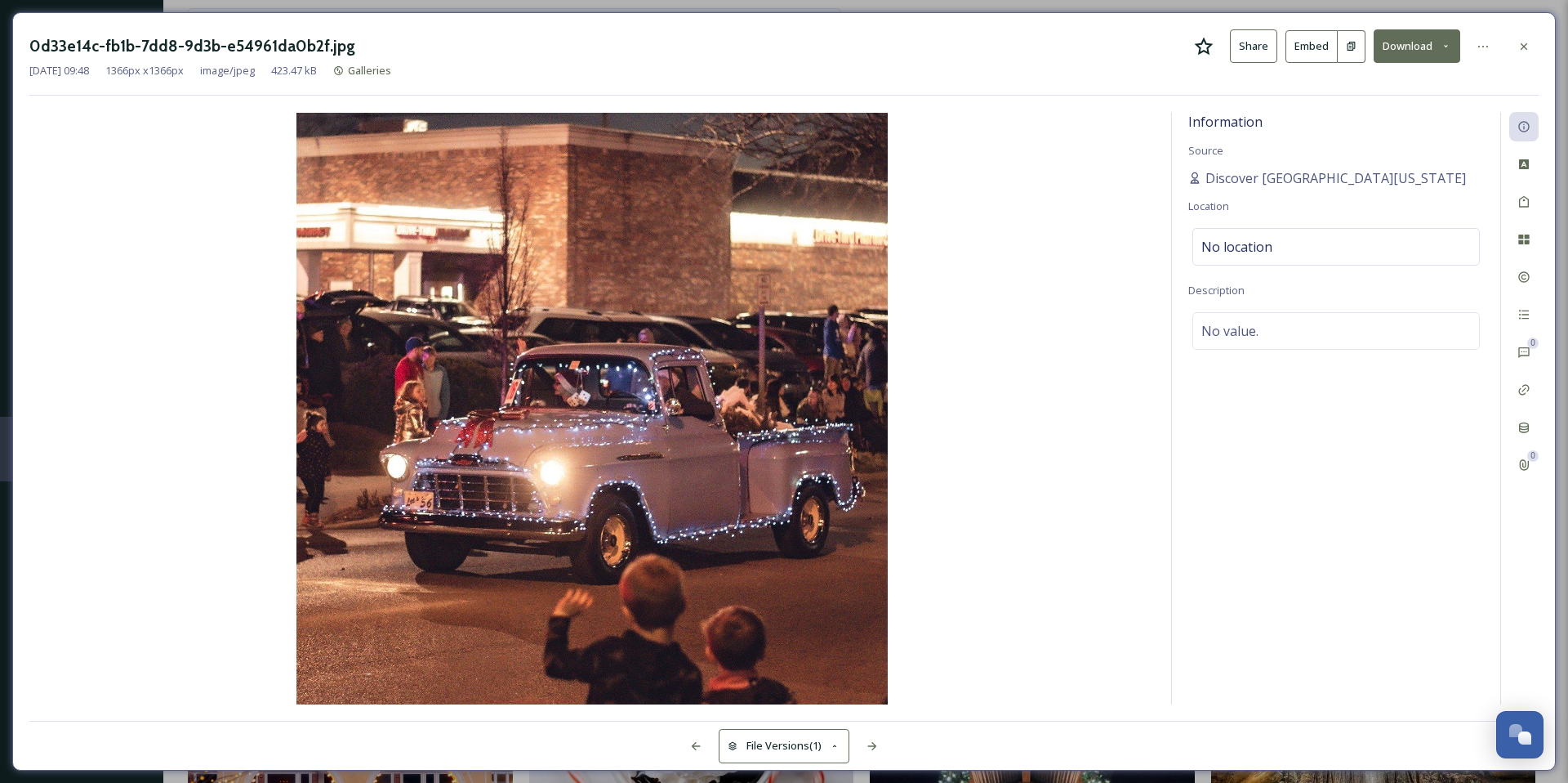
click at [1206, 53] on icon at bounding box center [1204, 47] width 20 height 20
click at [1527, 48] on icon at bounding box center [1523, 46] width 13 height 13
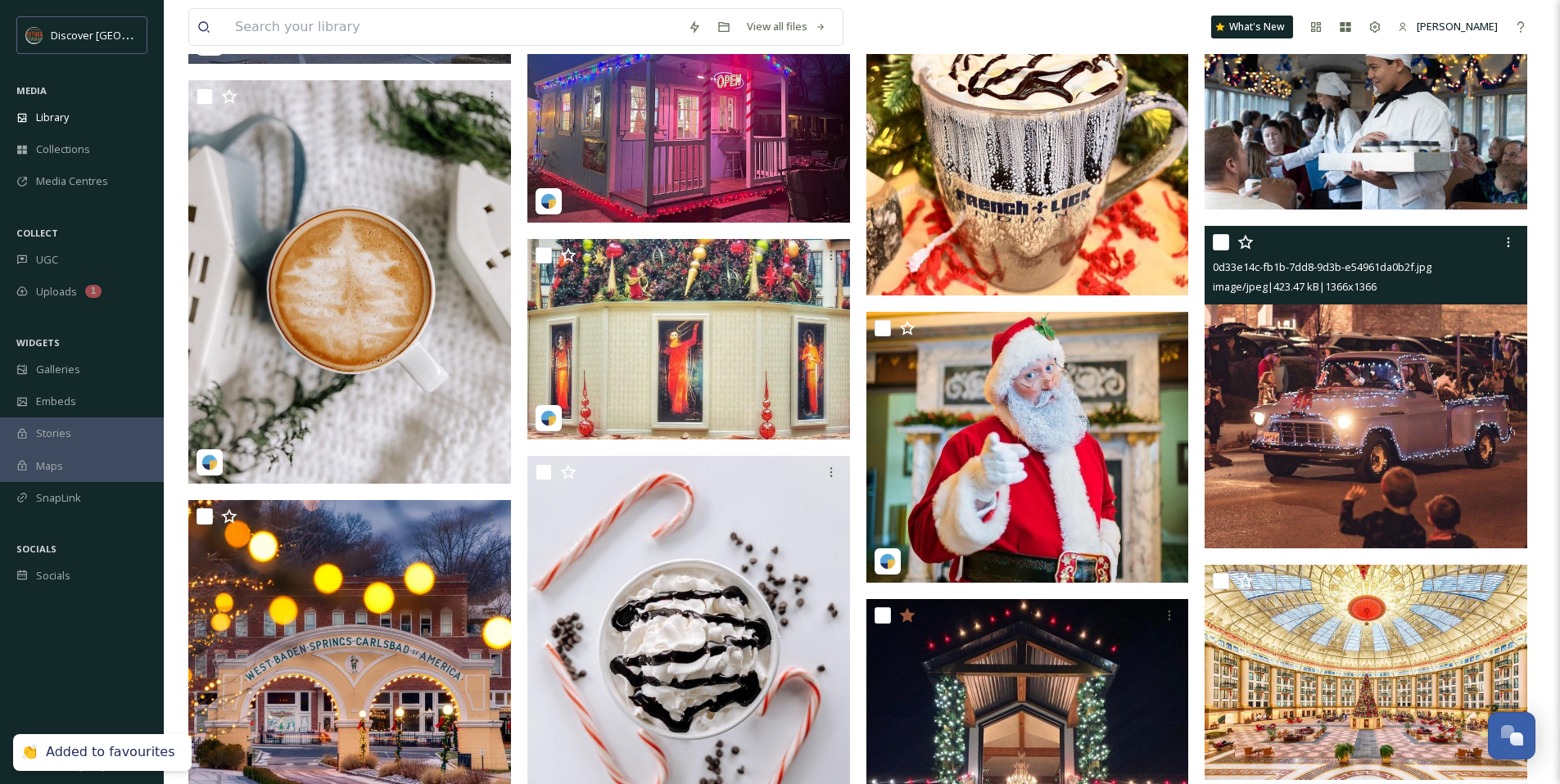
scroll to position [5259, 0]
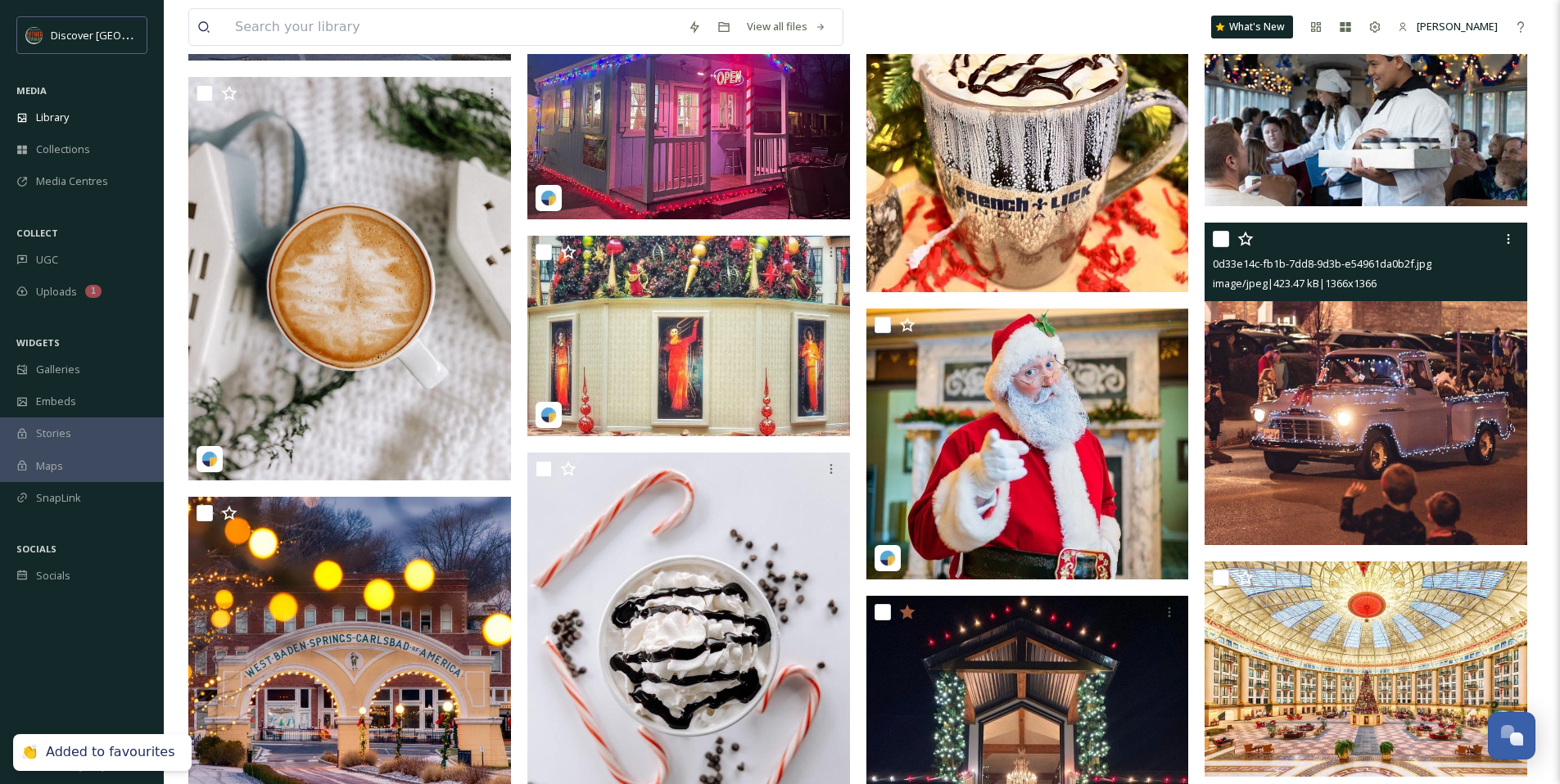
click at [1224, 375] on img at bounding box center [1365, 384] width 323 height 323
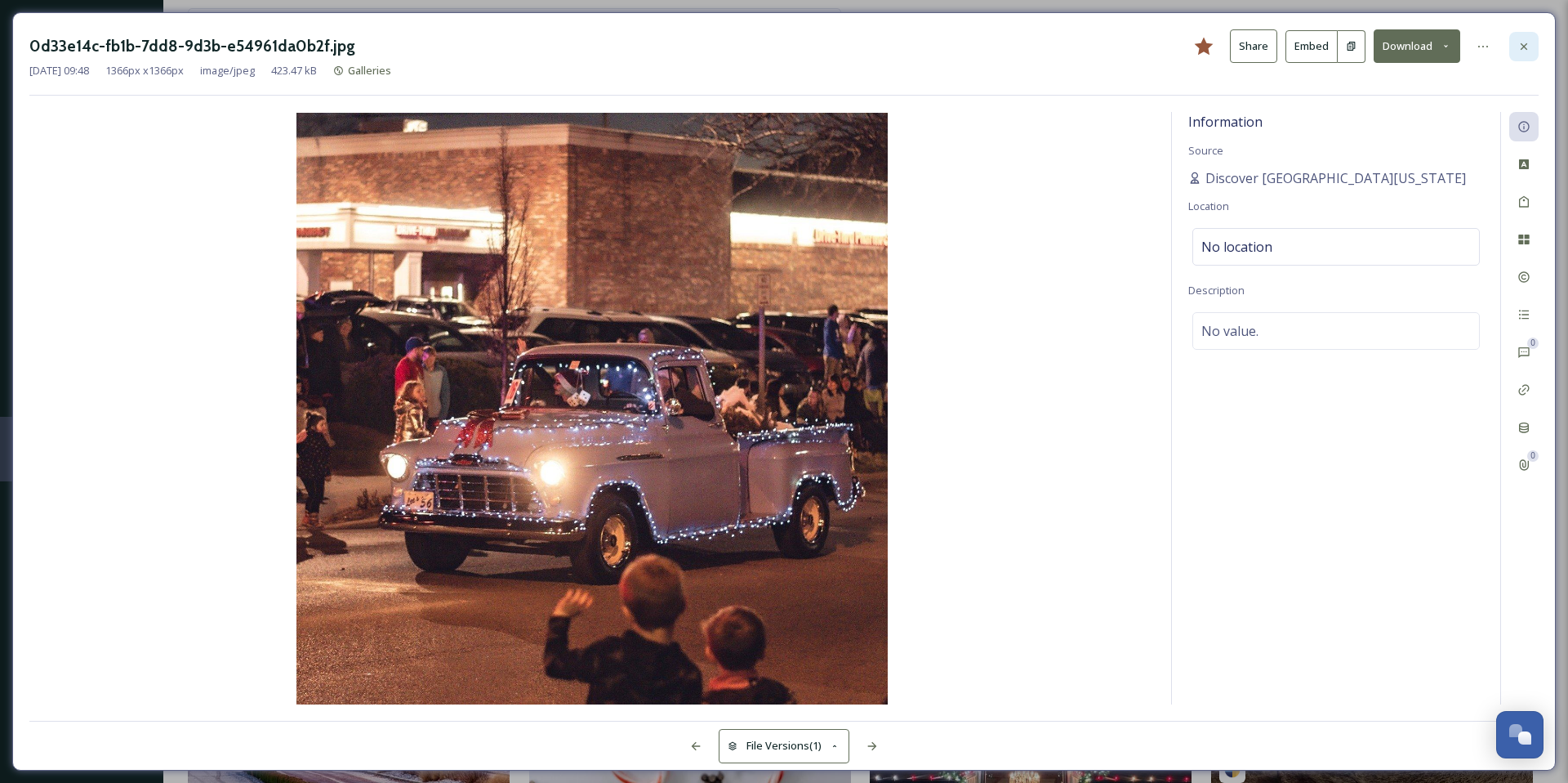
click at [1532, 34] on div at bounding box center [1524, 47] width 29 height 29
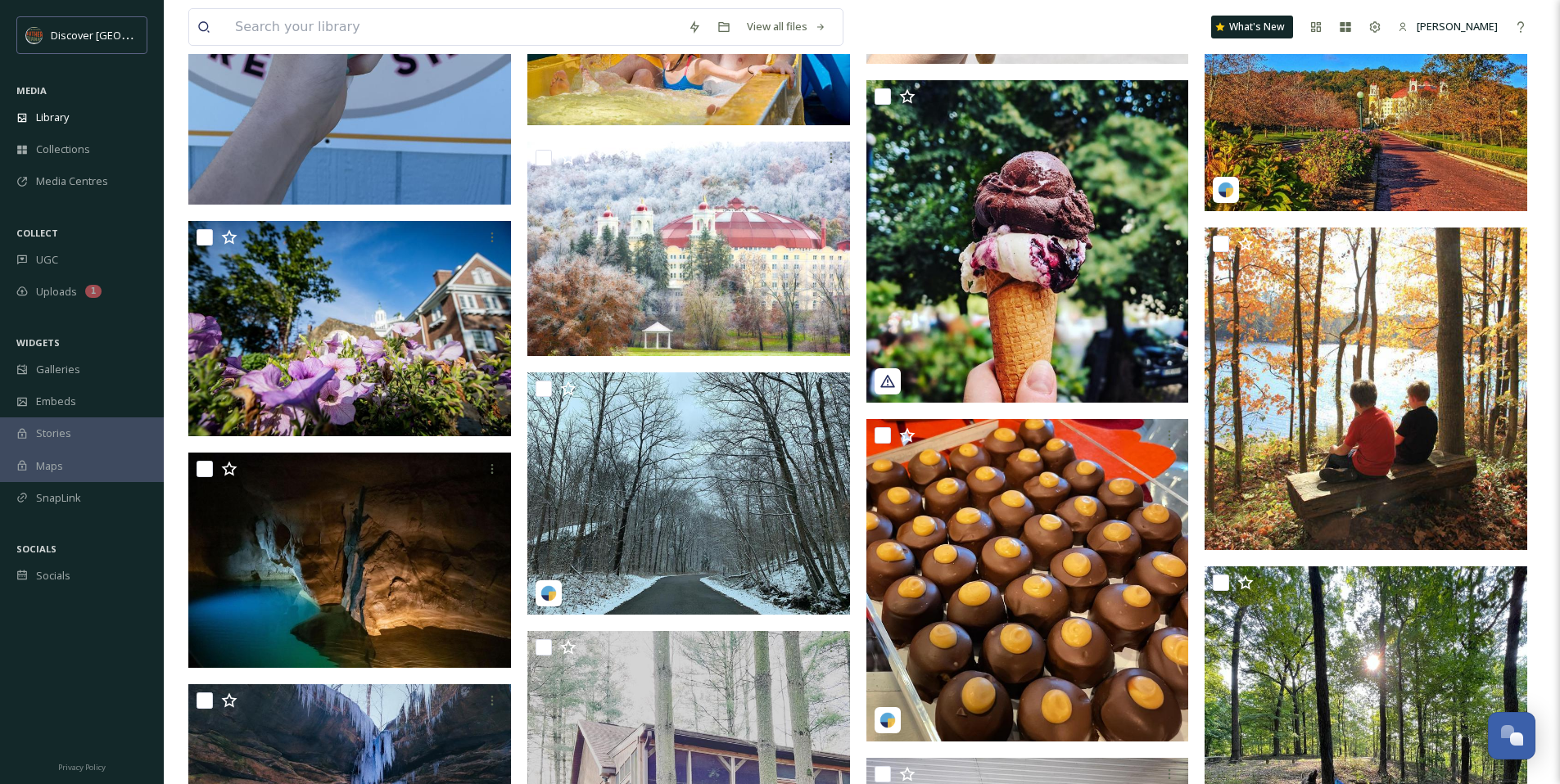
scroll to position [11536, 0]
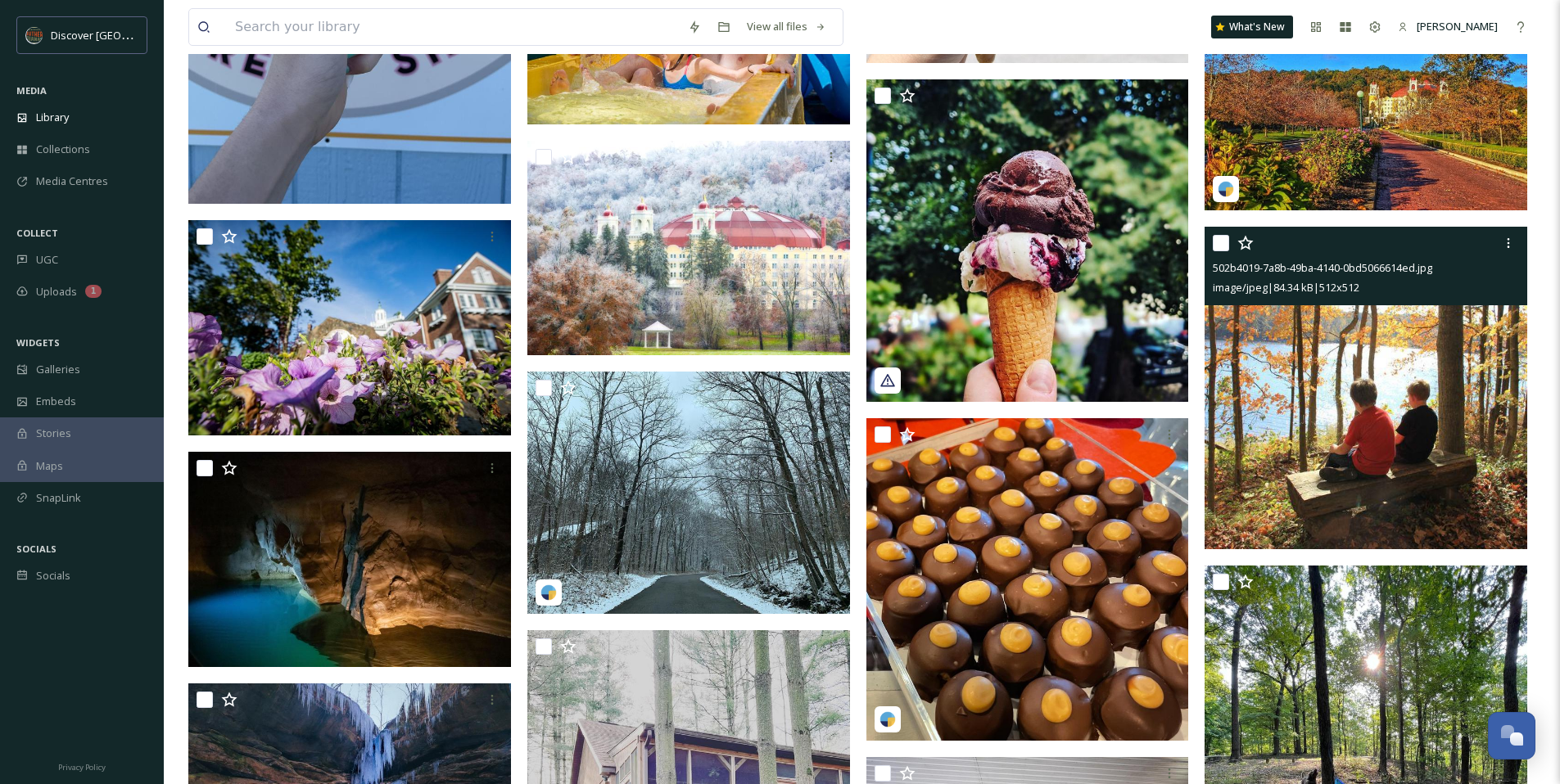
click at [1348, 373] on img at bounding box center [1365, 388] width 323 height 323
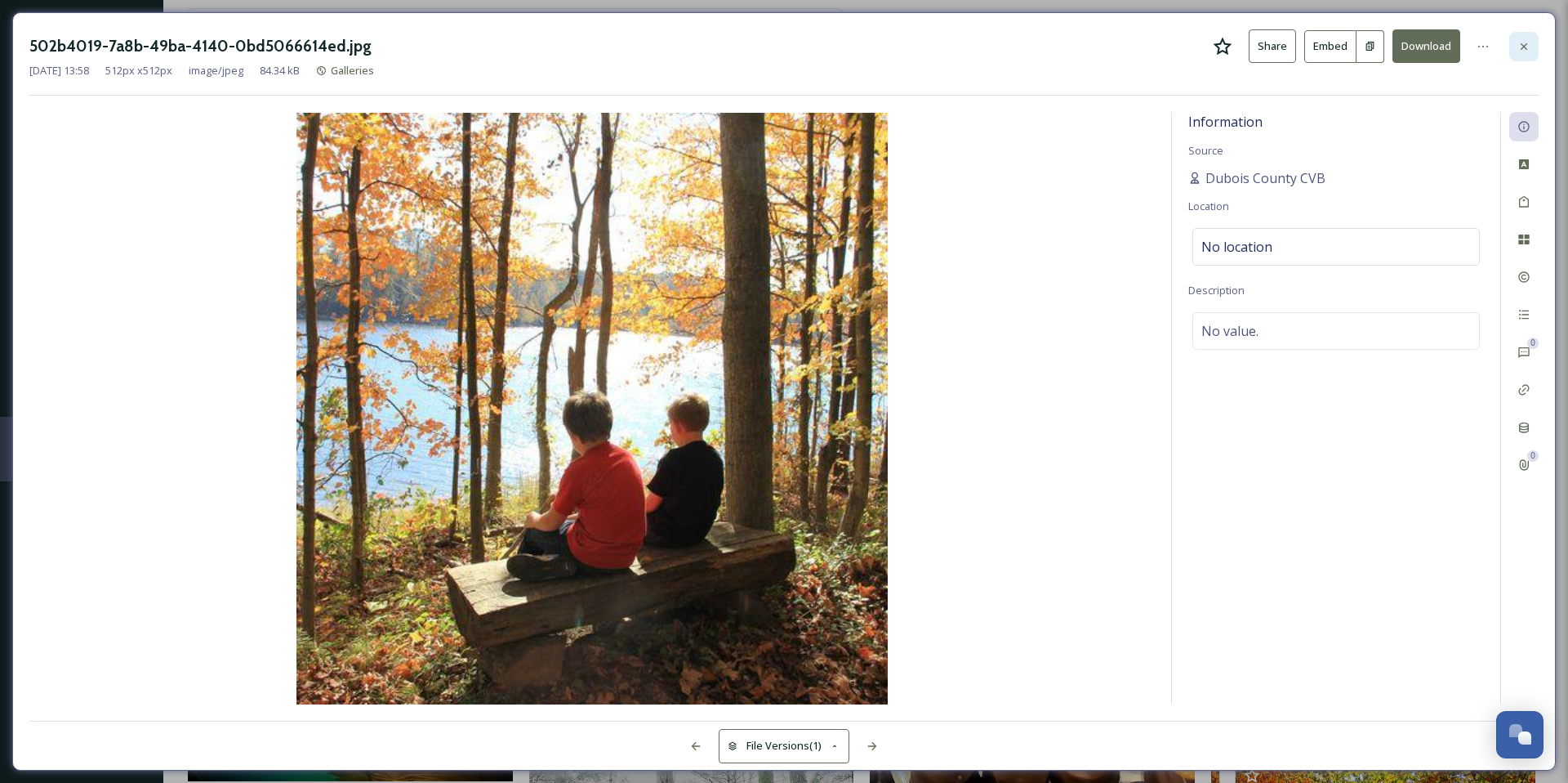
click at [1532, 40] on div at bounding box center [1524, 47] width 29 height 29
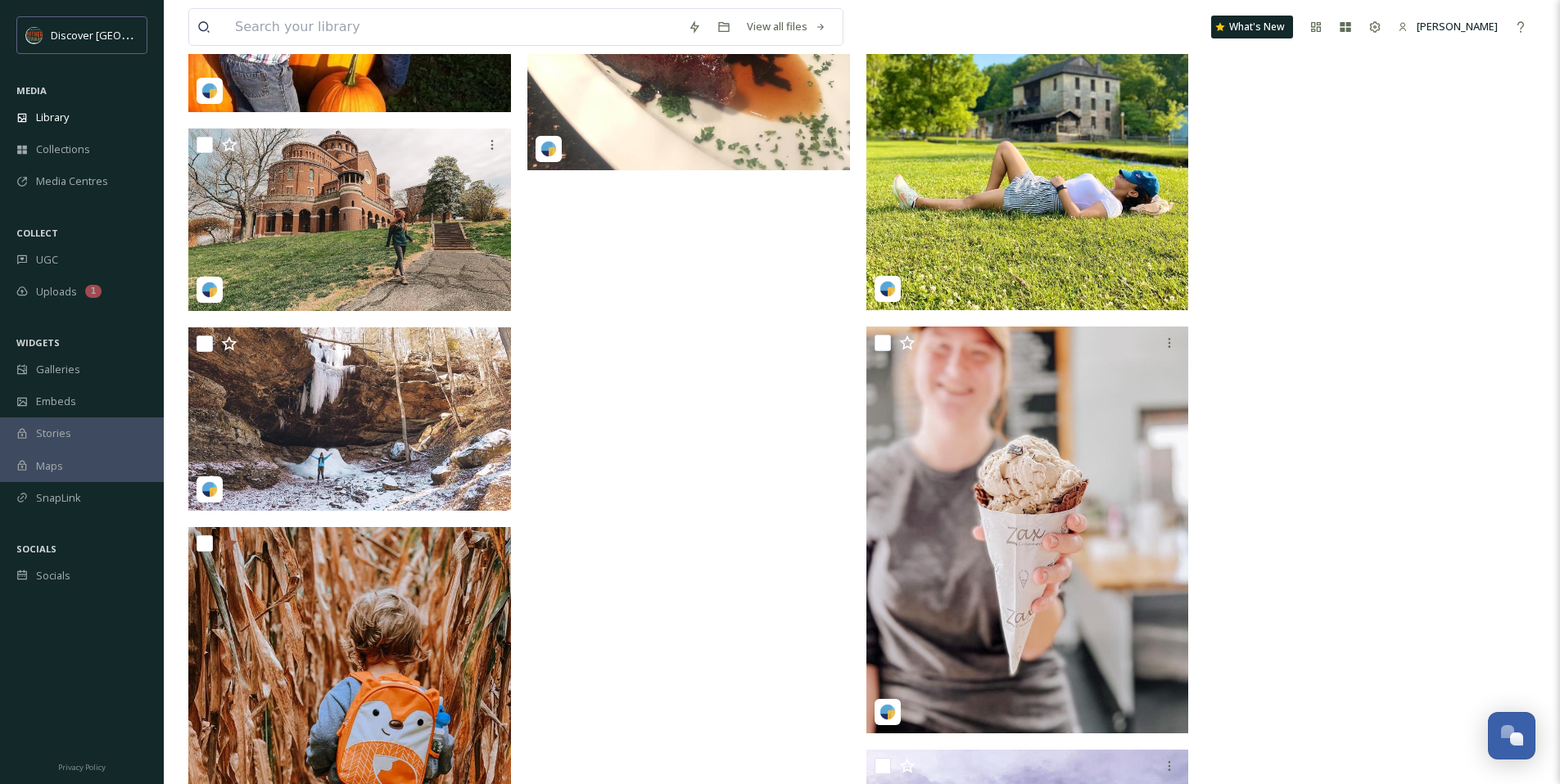
scroll to position [17217, 0]
